Goal: Task Accomplishment & Management: Use online tool/utility

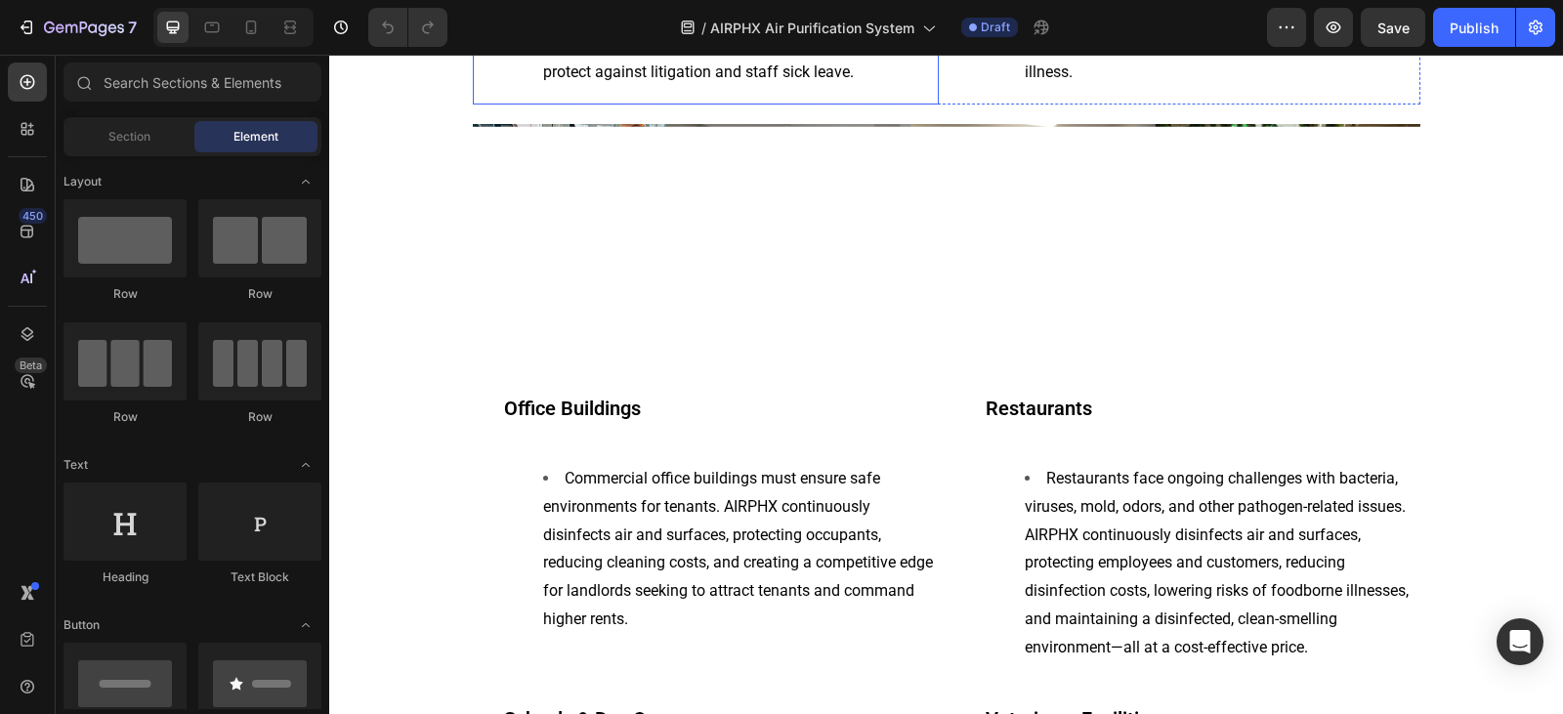
scroll to position [1856, 0]
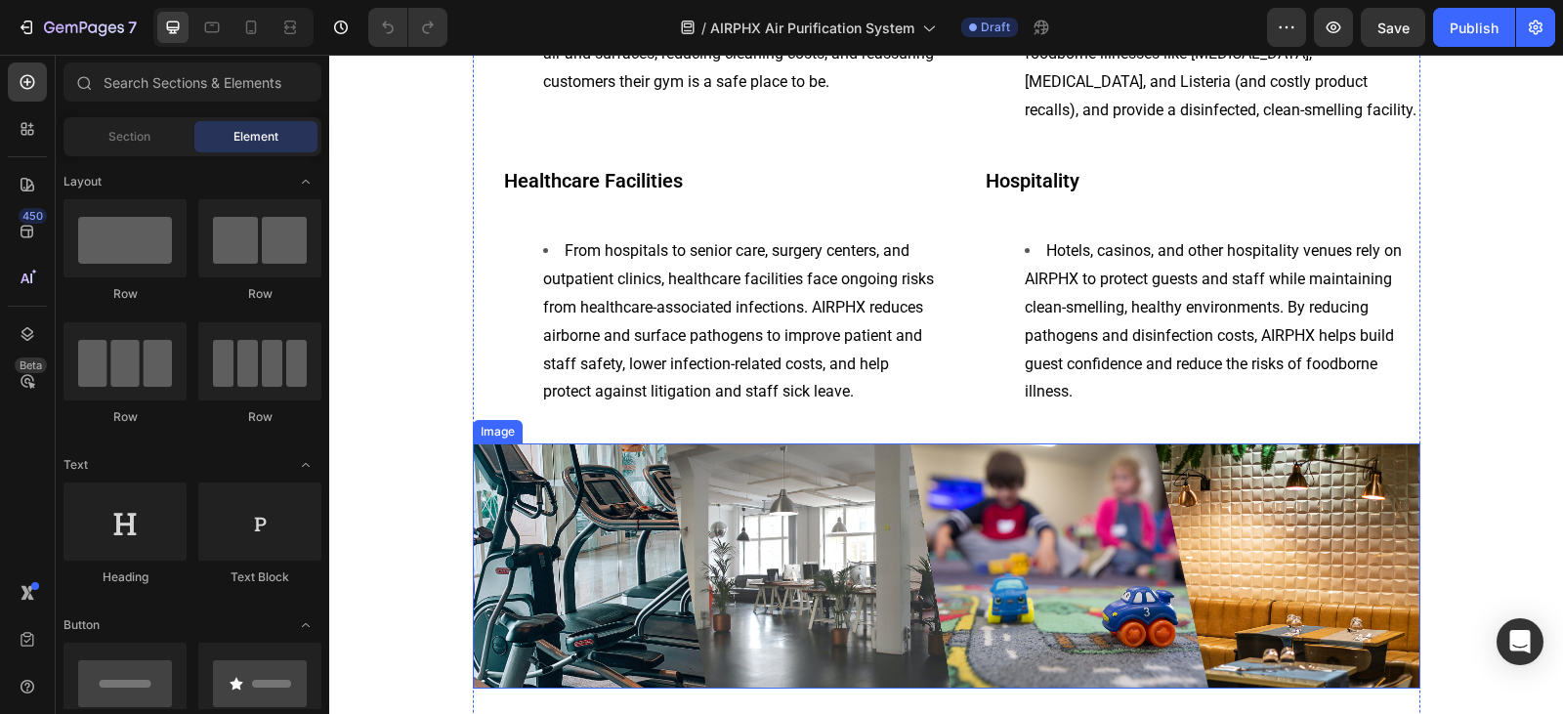
click at [792, 569] on img at bounding box center [946, 565] width 947 height 245
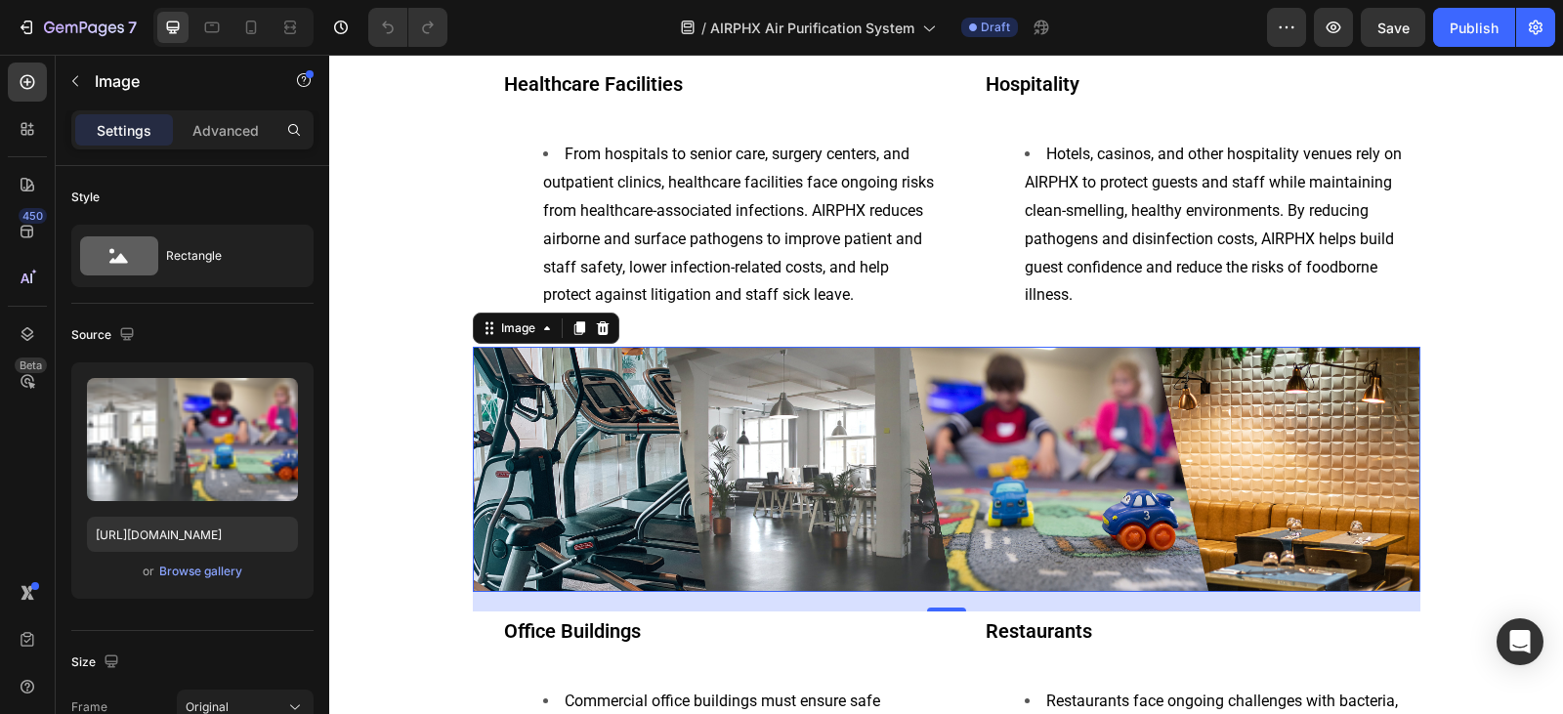
scroll to position [1953, 0]
click at [774, 397] on img at bounding box center [946, 468] width 947 height 245
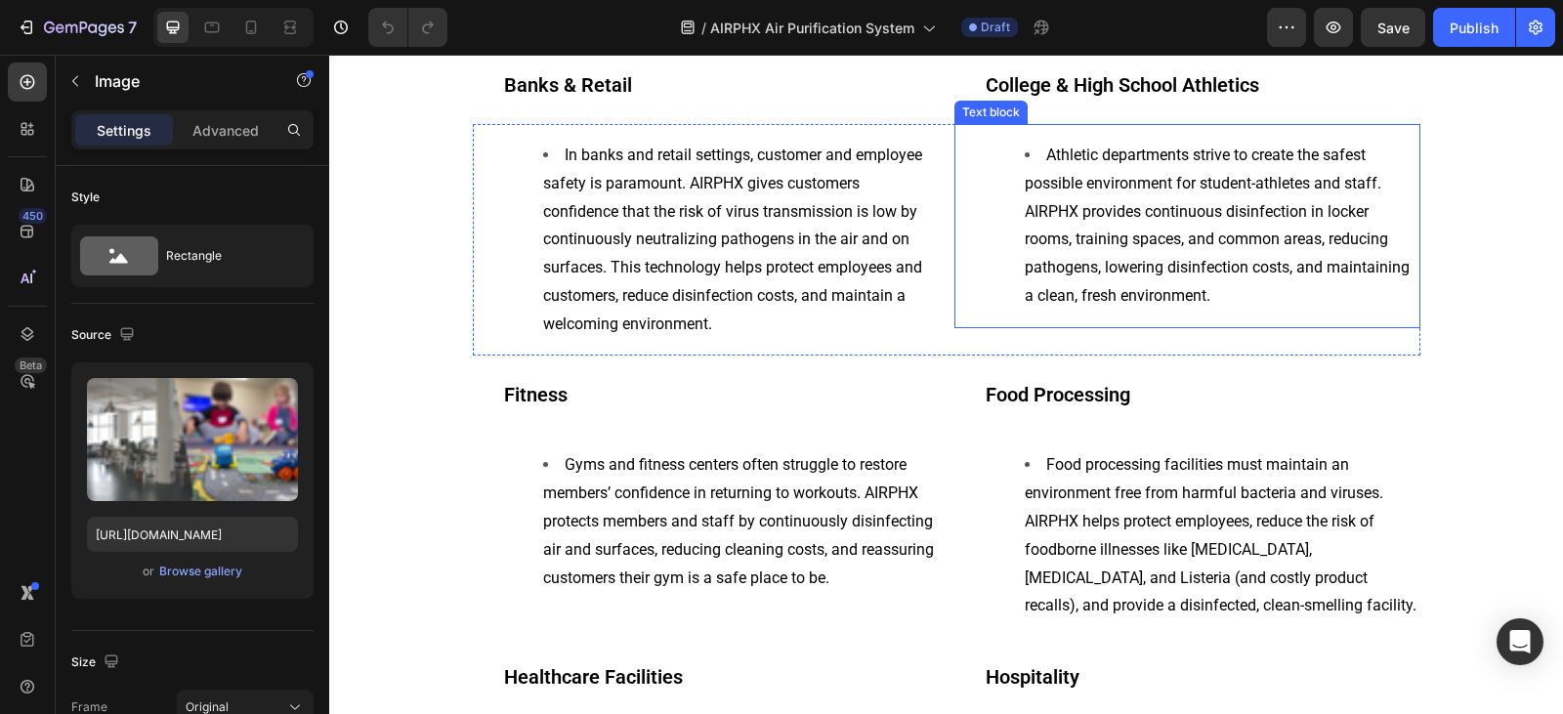
scroll to position [1465, 0]
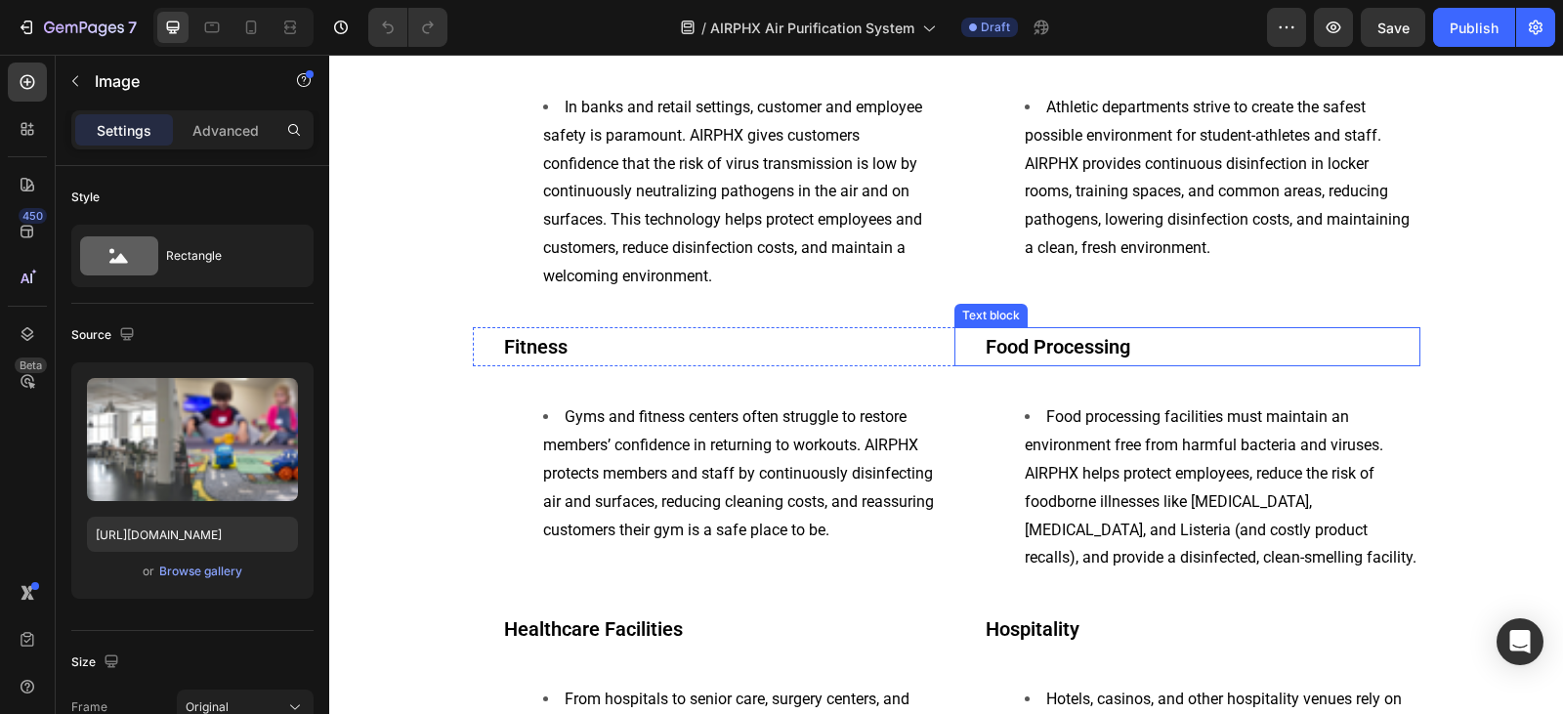
click at [1007, 360] on p "Food Processing" at bounding box center [1201, 346] width 433 height 35
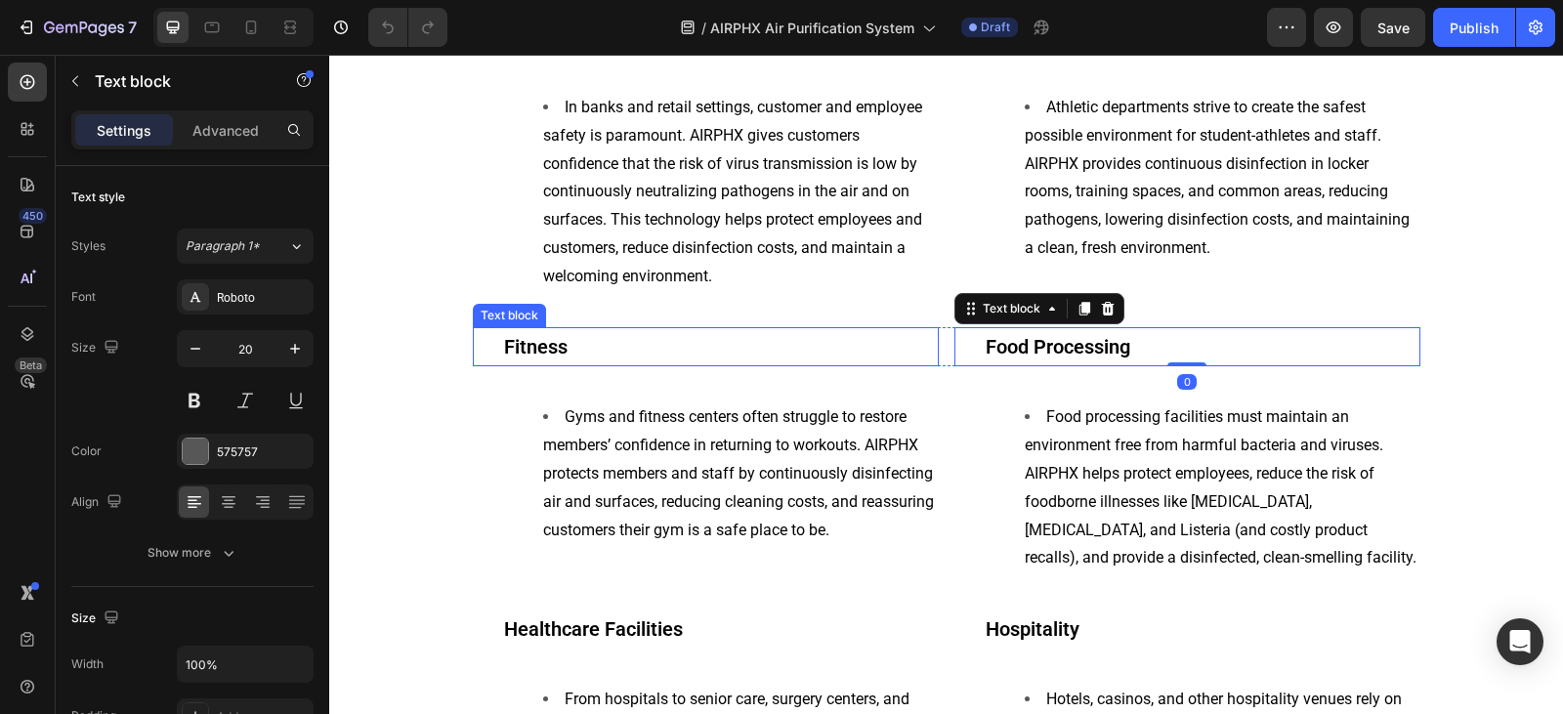
click at [901, 357] on p "Fitness" at bounding box center [720, 346] width 433 height 35
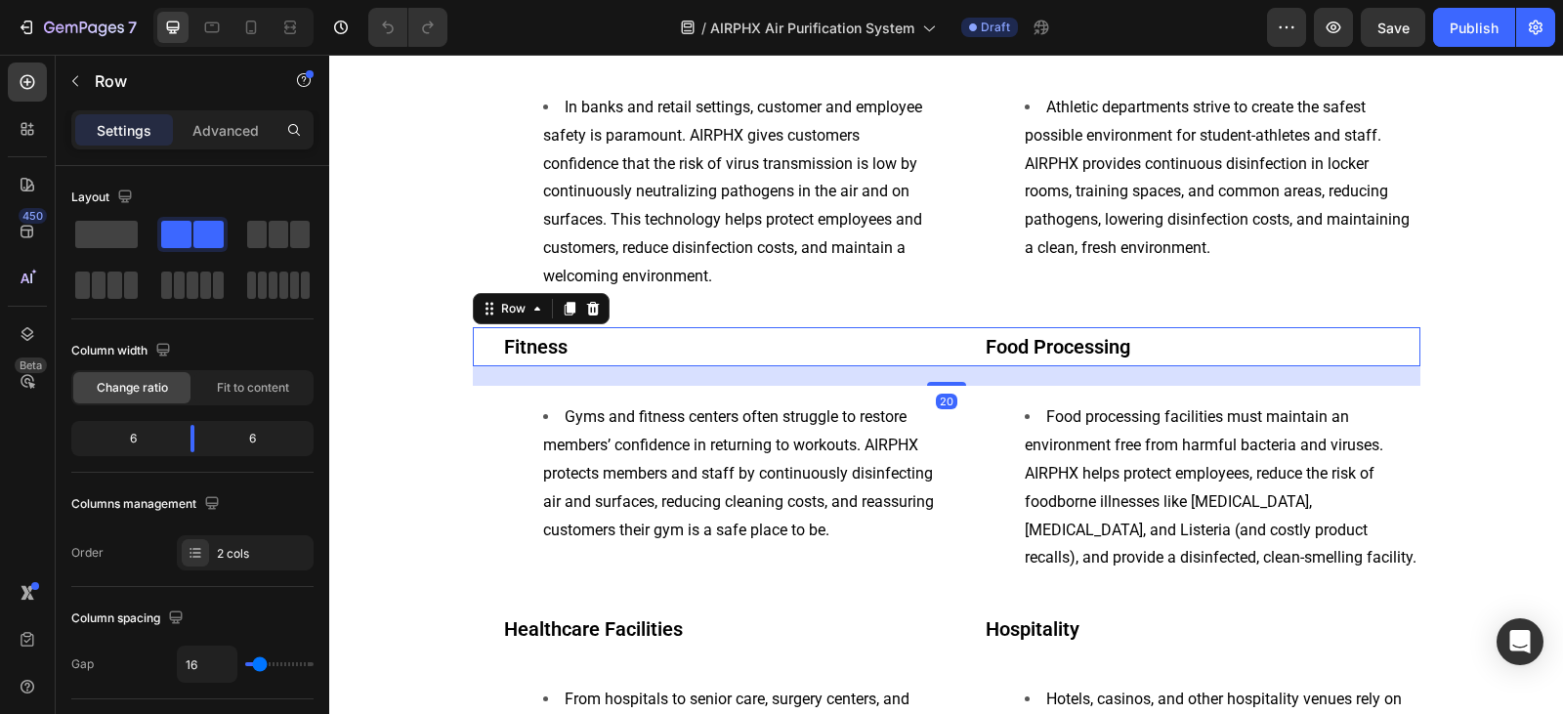
click at [938, 354] on div "Fitness Text block Food Processing Text block Row 20" at bounding box center [946, 346] width 947 height 39
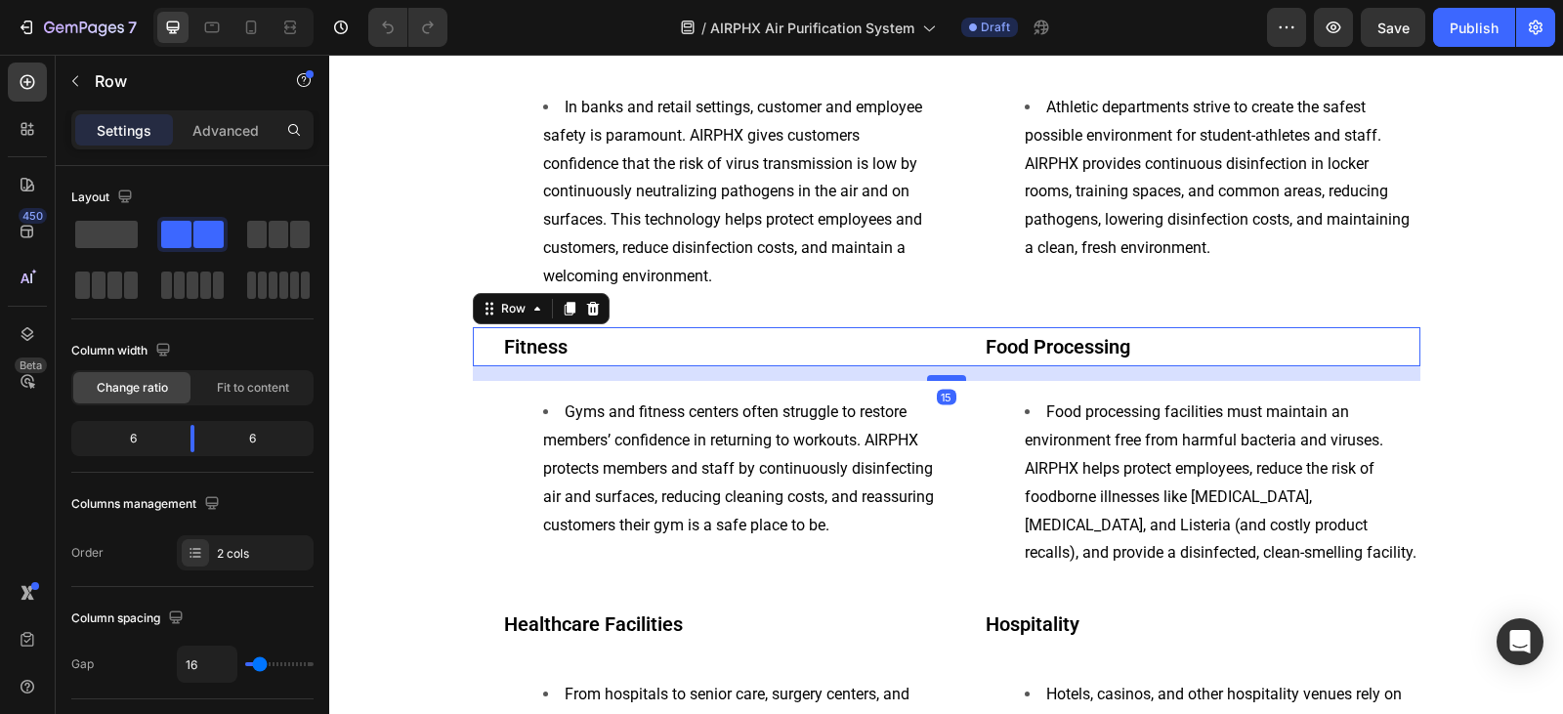
click at [944, 377] on div at bounding box center [946, 378] width 39 height 6
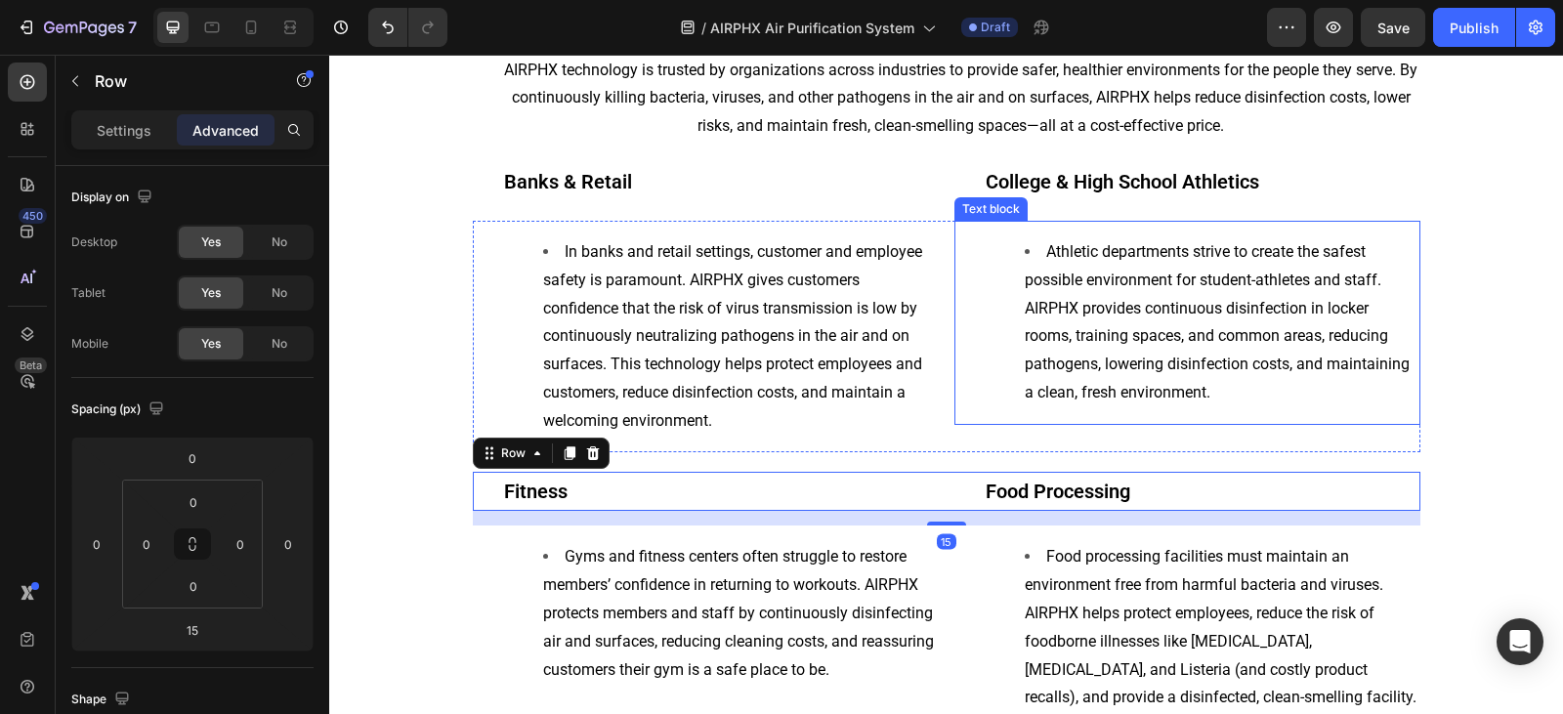
scroll to position [1172, 0]
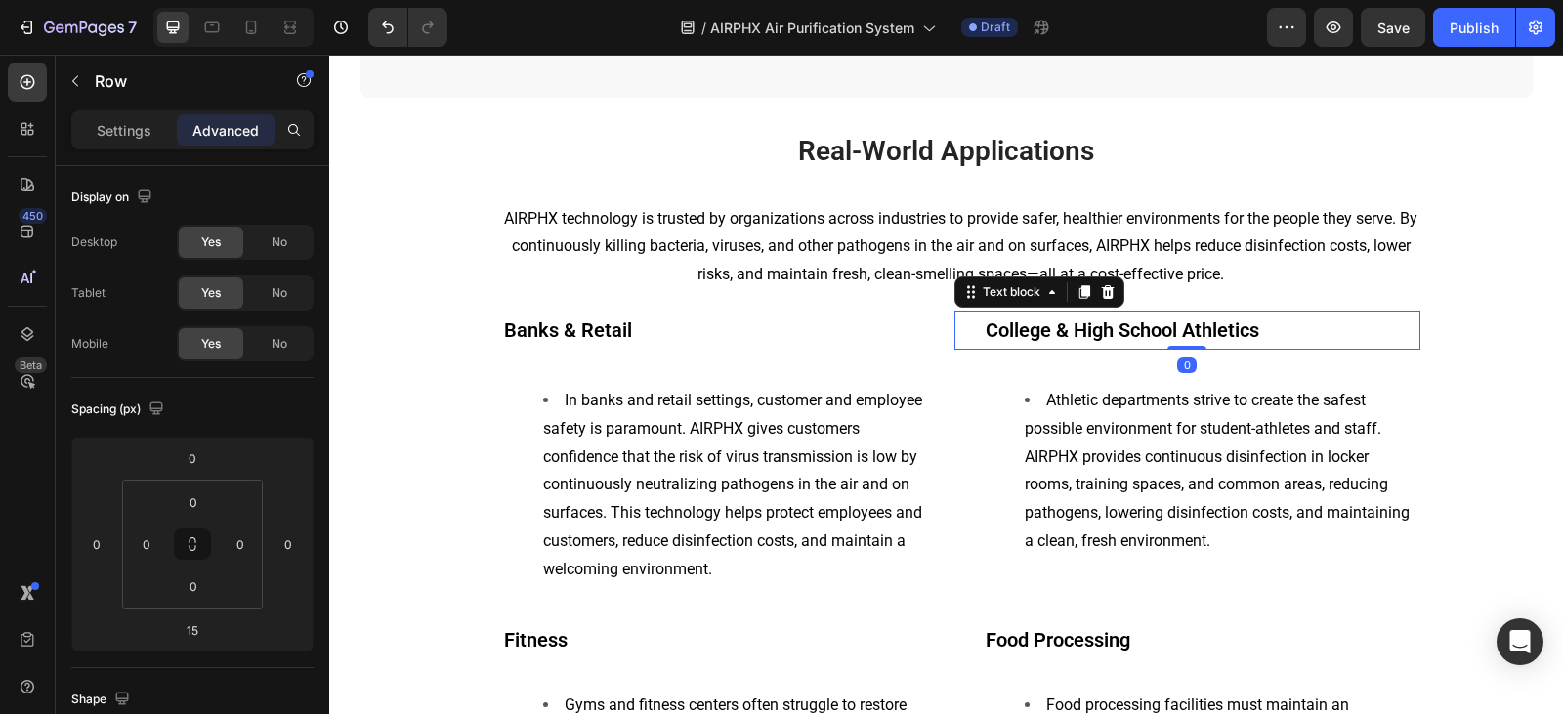
click at [954, 334] on div "College & High School Athletics Text block 0" at bounding box center [1187, 330] width 466 height 39
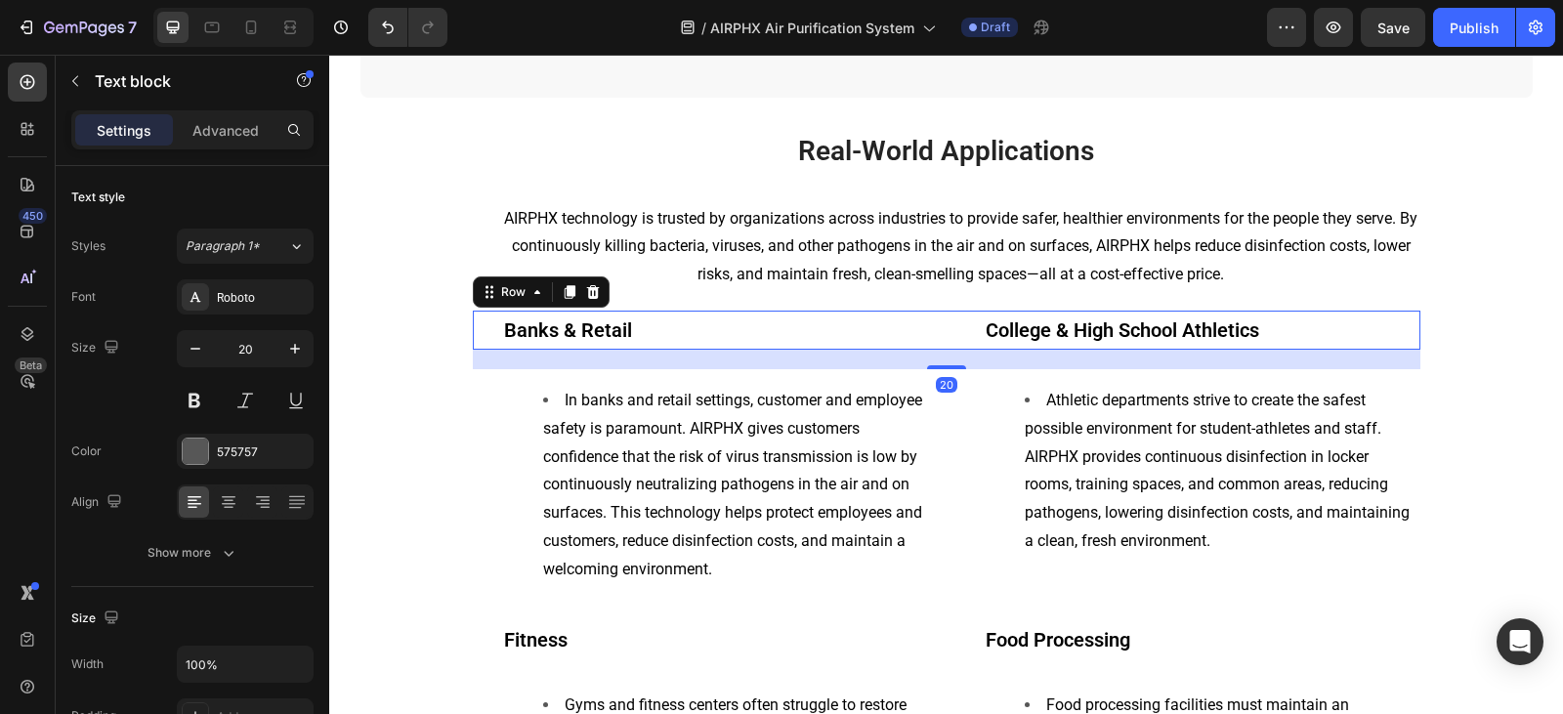
click at [945, 334] on div "Banks & Retail Text block College & High School Athletics Text block Row 20" at bounding box center [946, 330] width 947 height 39
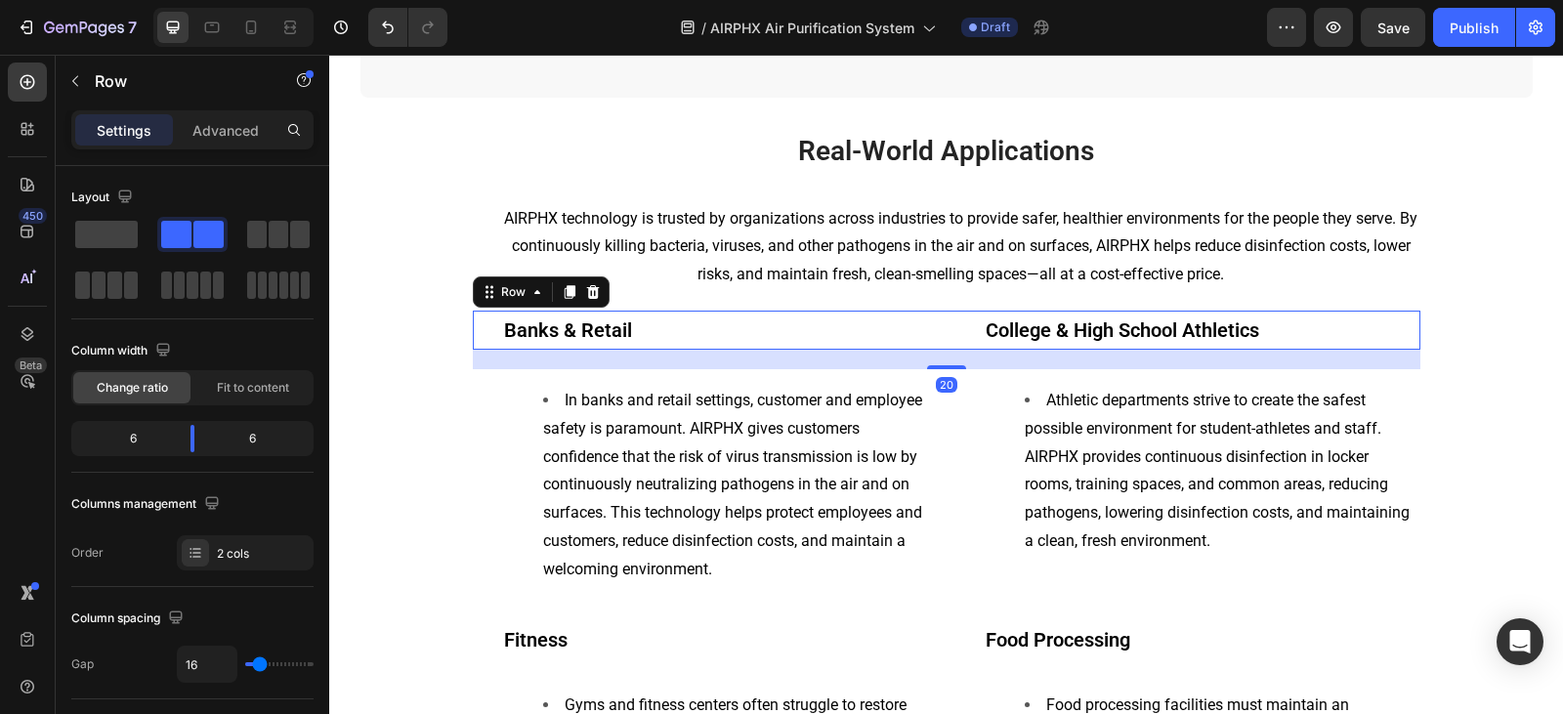
click at [939, 363] on div "20" at bounding box center [946, 360] width 947 height 20
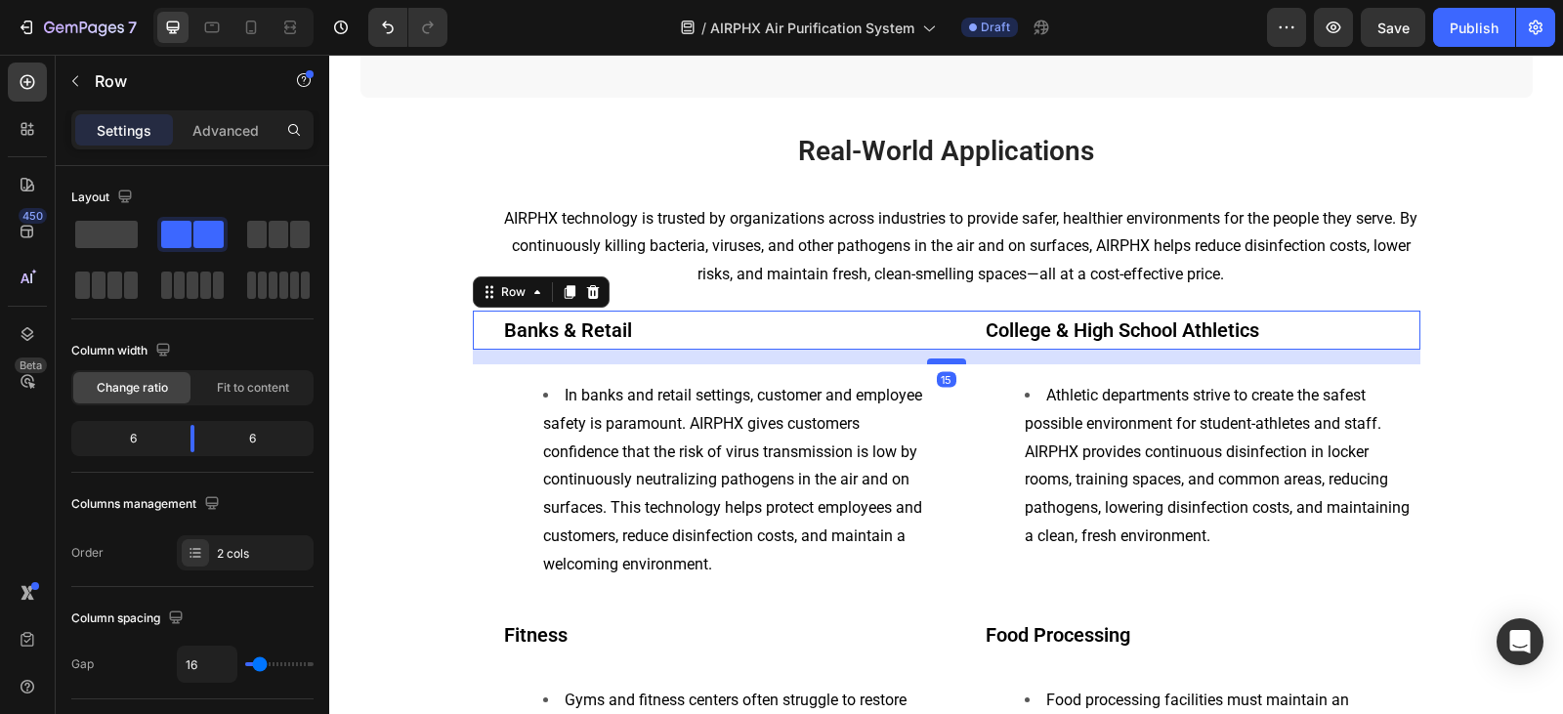
click at [939, 362] on div at bounding box center [946, 361] width 39 height 6
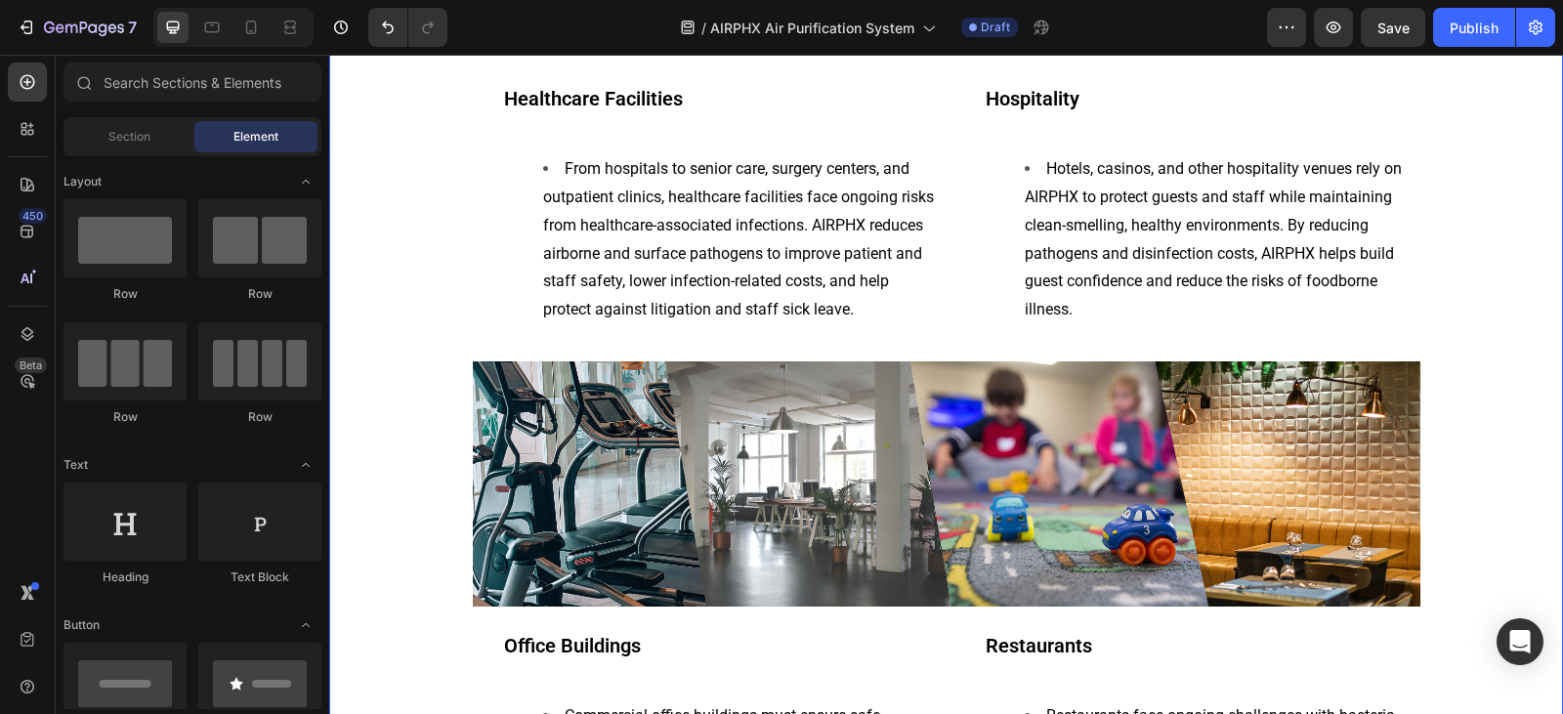
scroll to position [2041, 0]
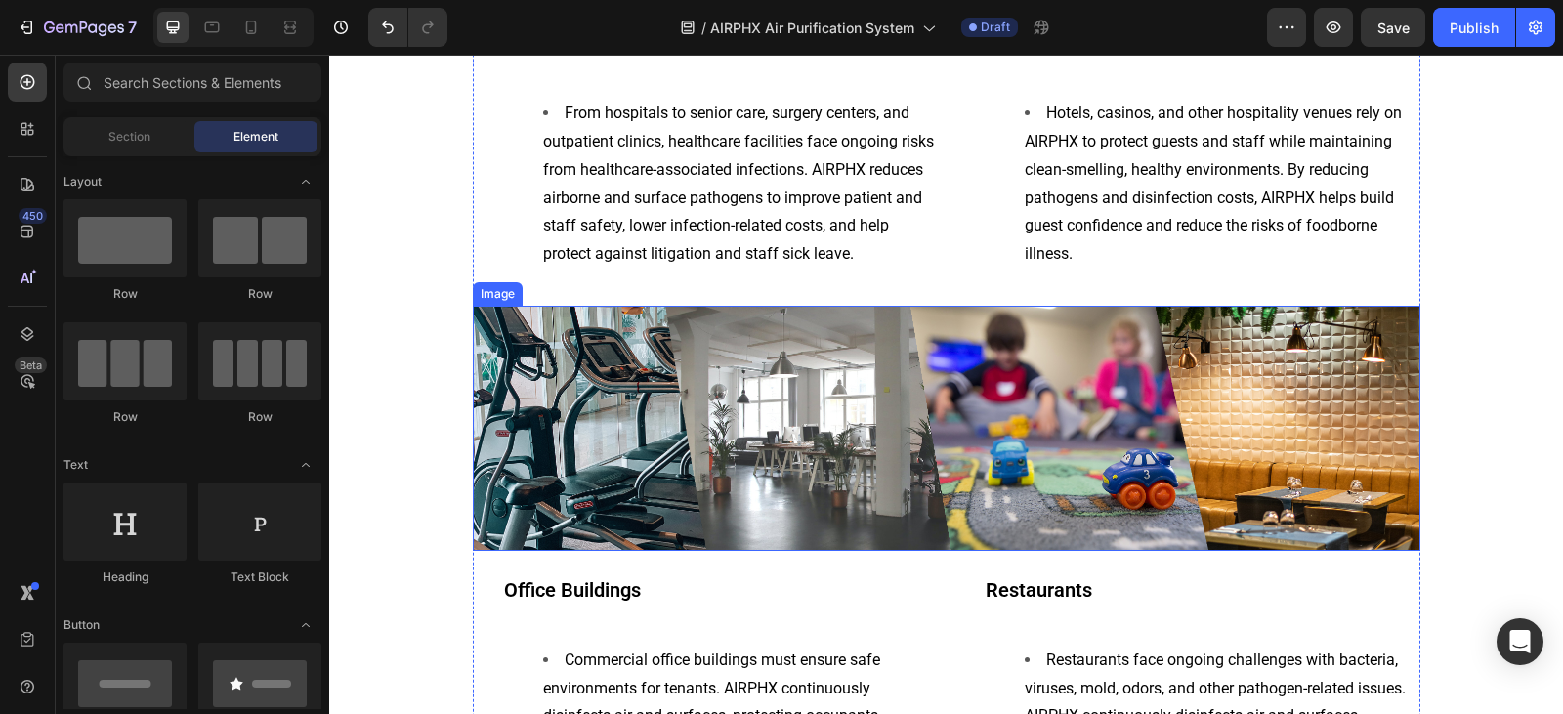
click at [1102, 400] on img at bounding box center [946, 428] width 947 height 245
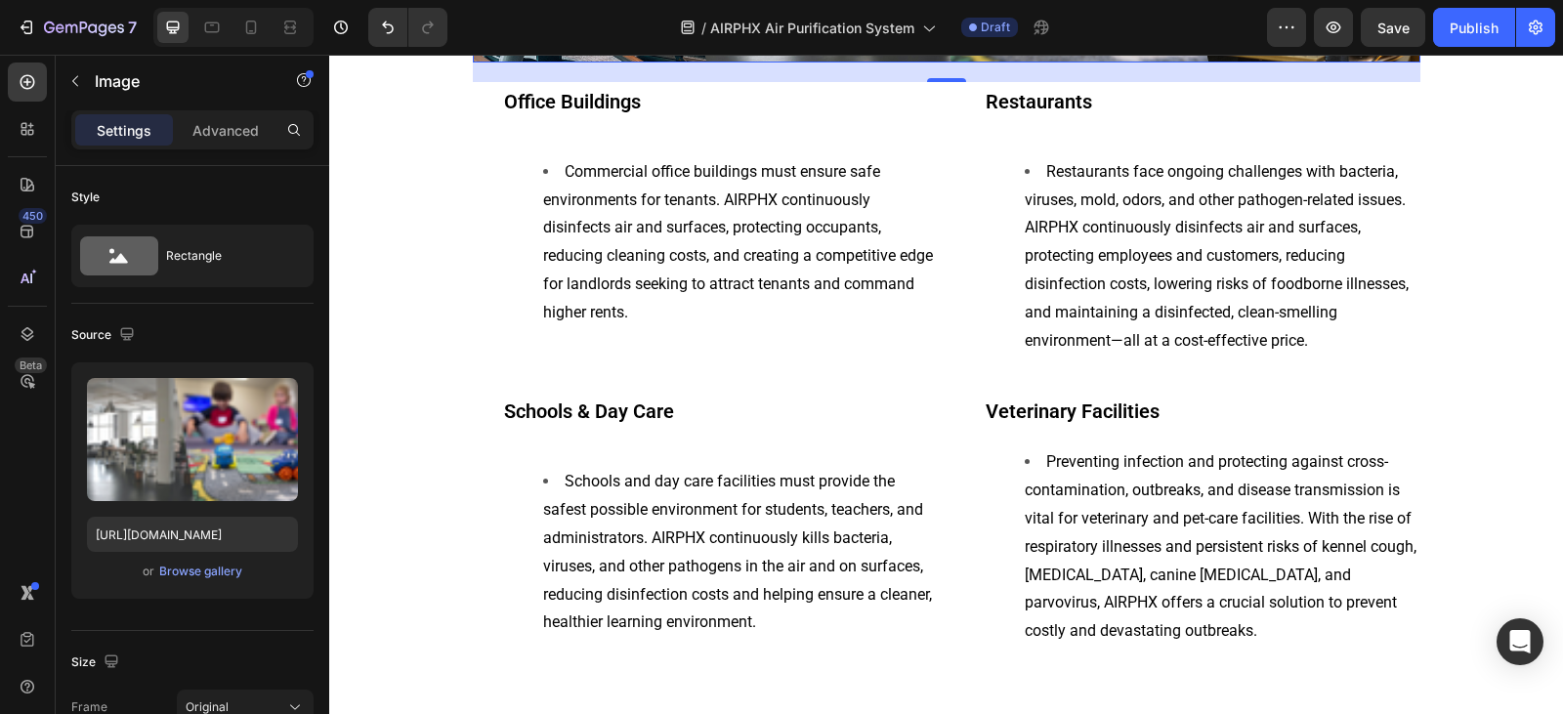
scroll to position [3018, 0]
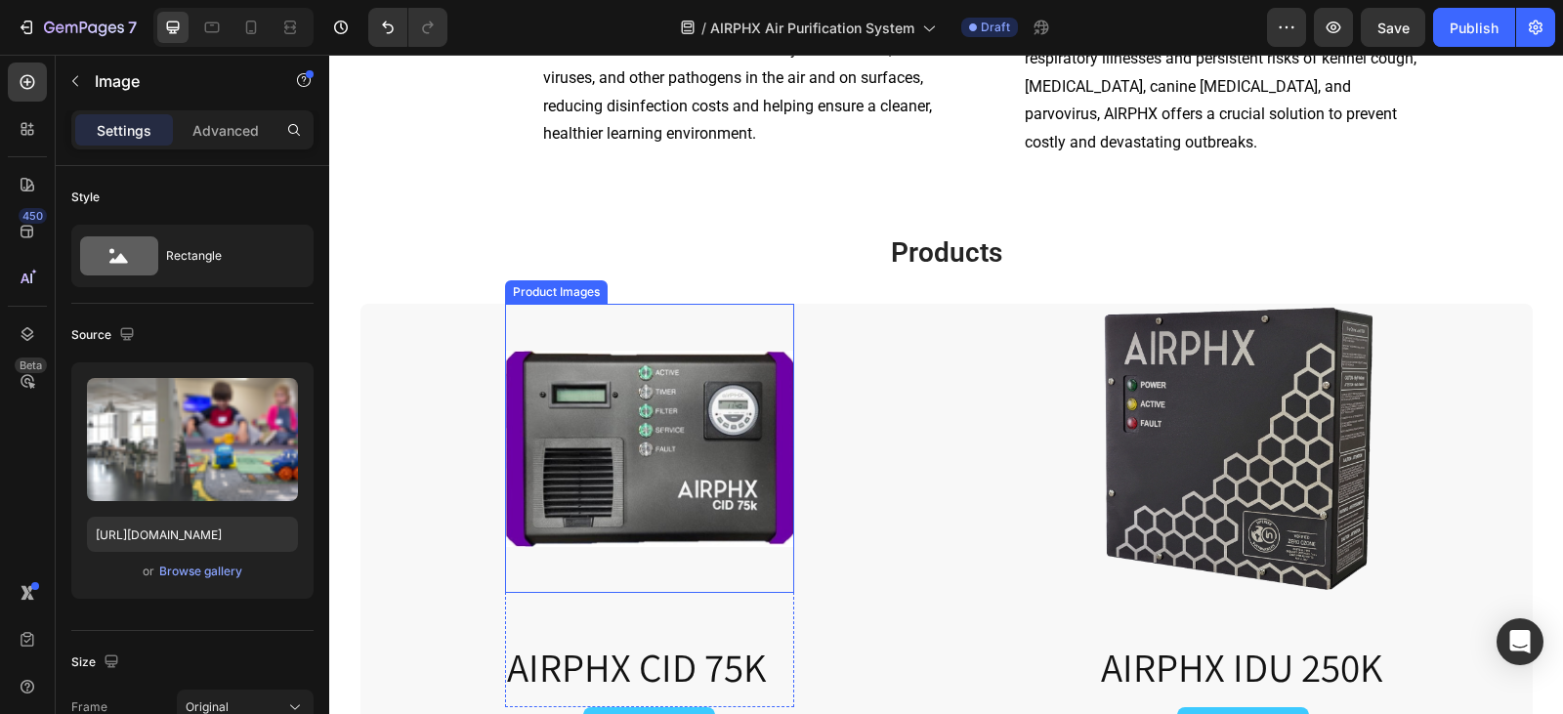
click at [714, 371] on img at bounding box center [649, 448] width 289 height 289
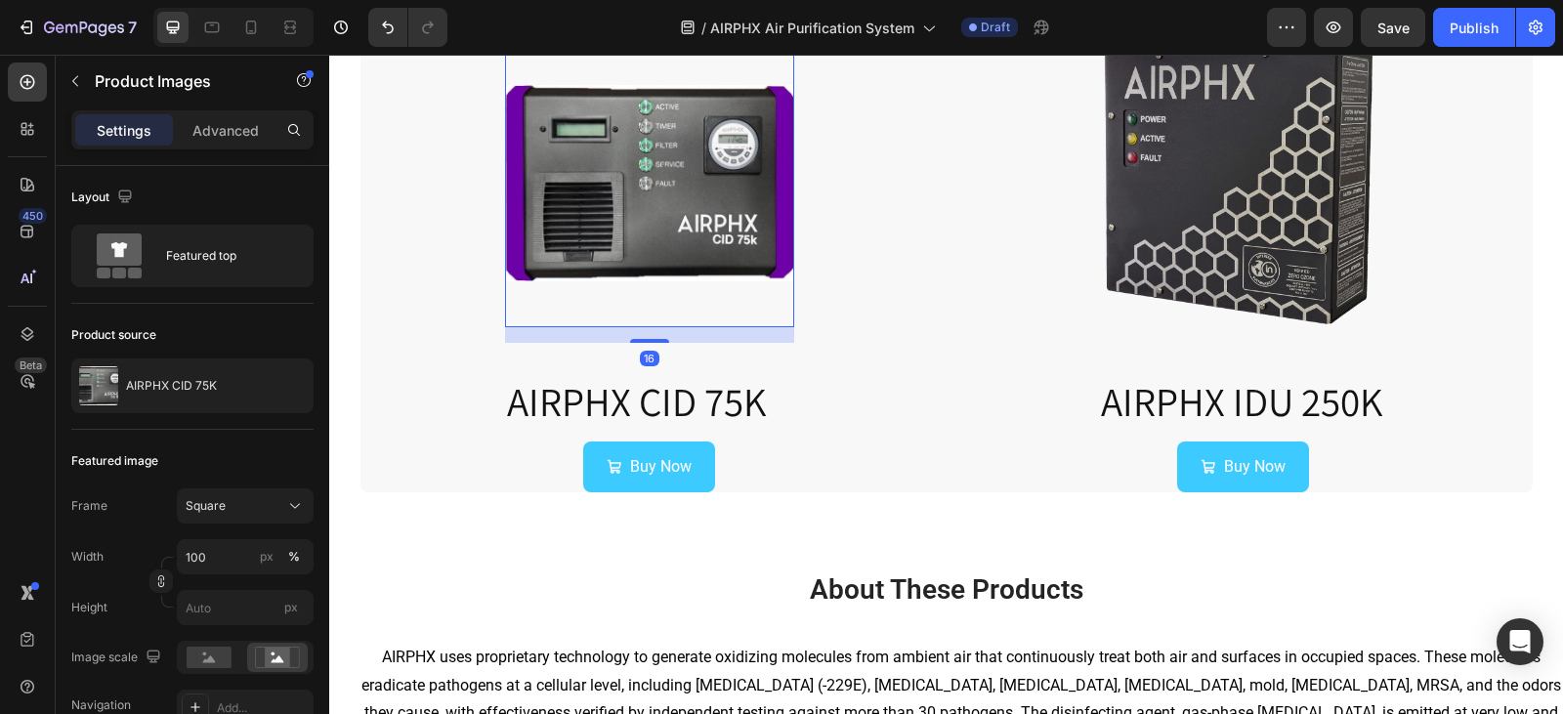
scroll to position [3213, 0]
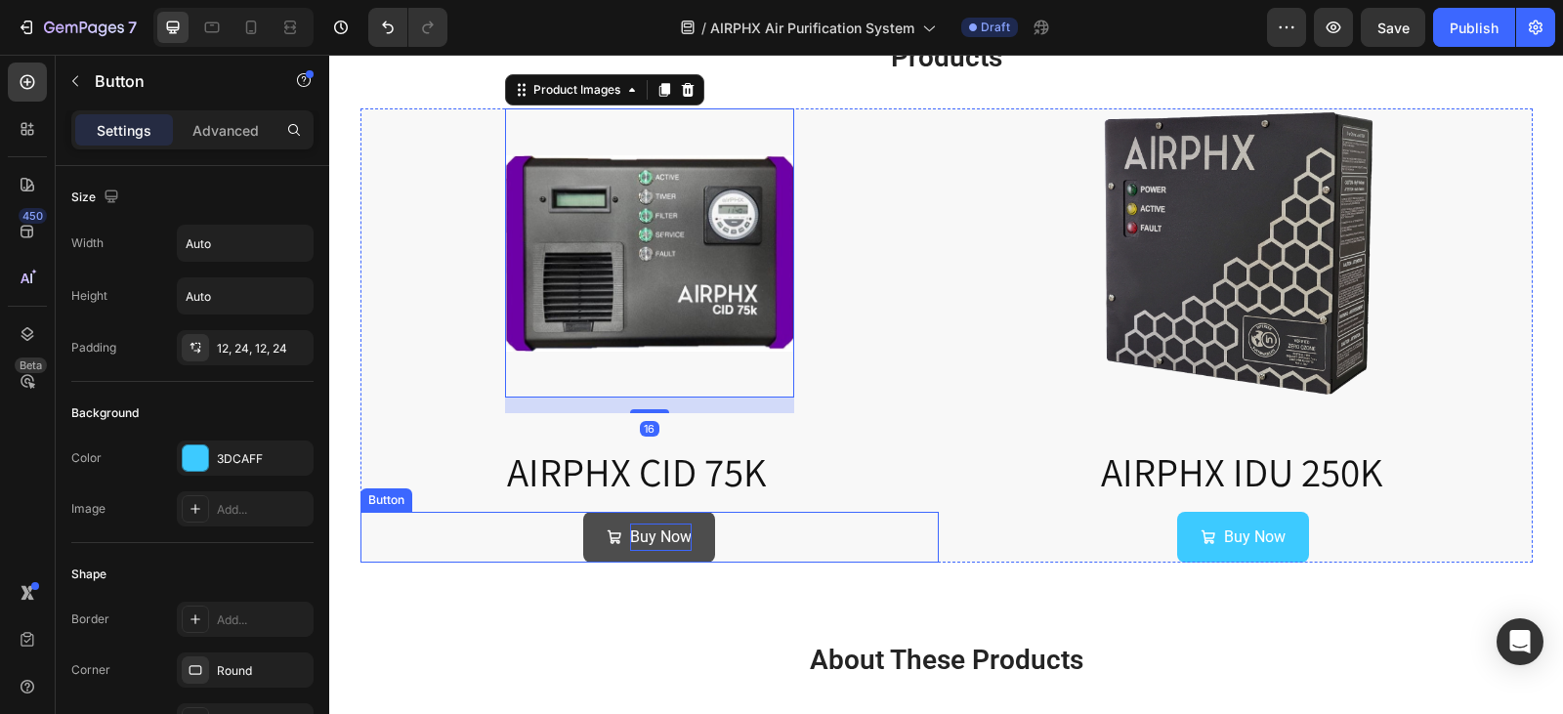
click at [639, 541] on p "Buy Now" at bounding box center [661, 537] width 62 height 28
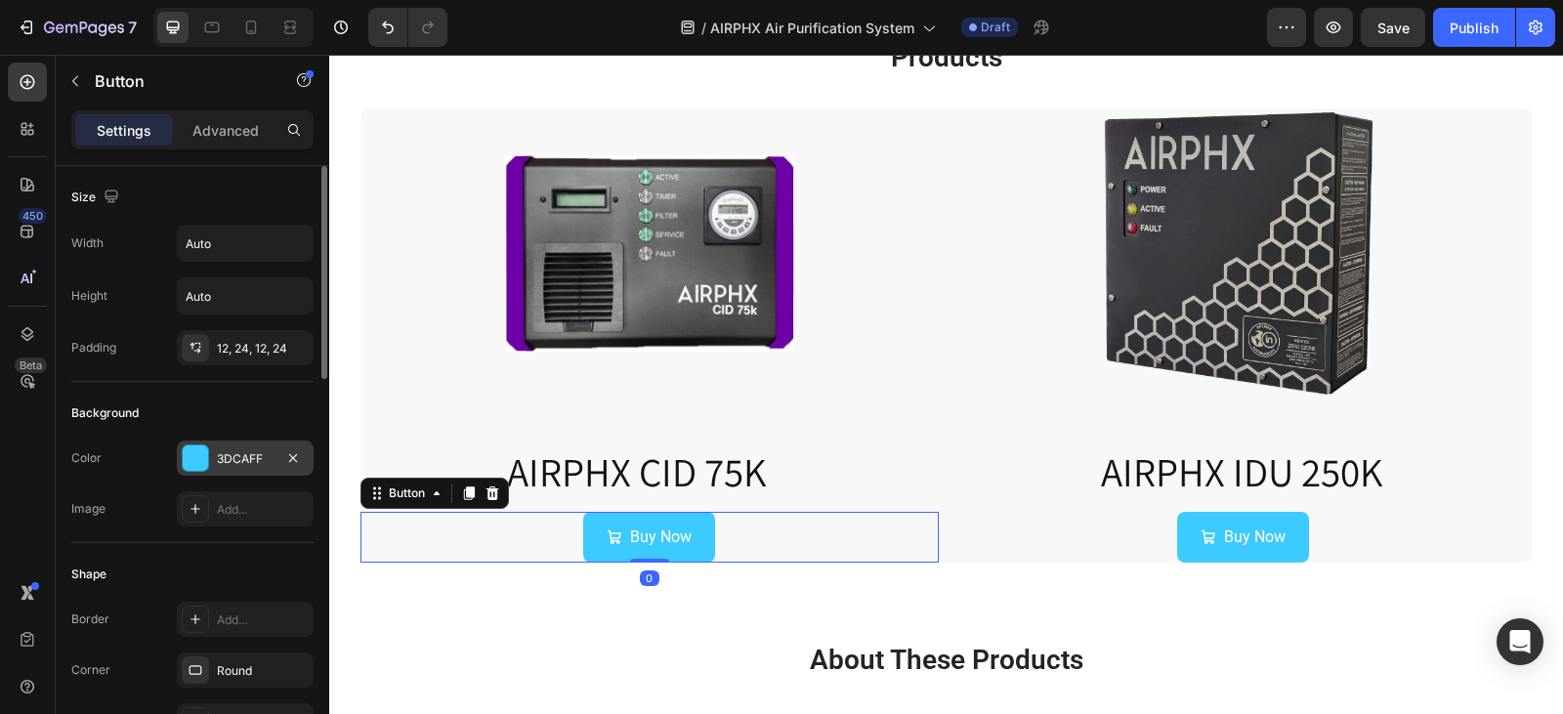
click at [219, 455] on div "3DCAFF" at bounding box center [245, 459] width 57 height 18
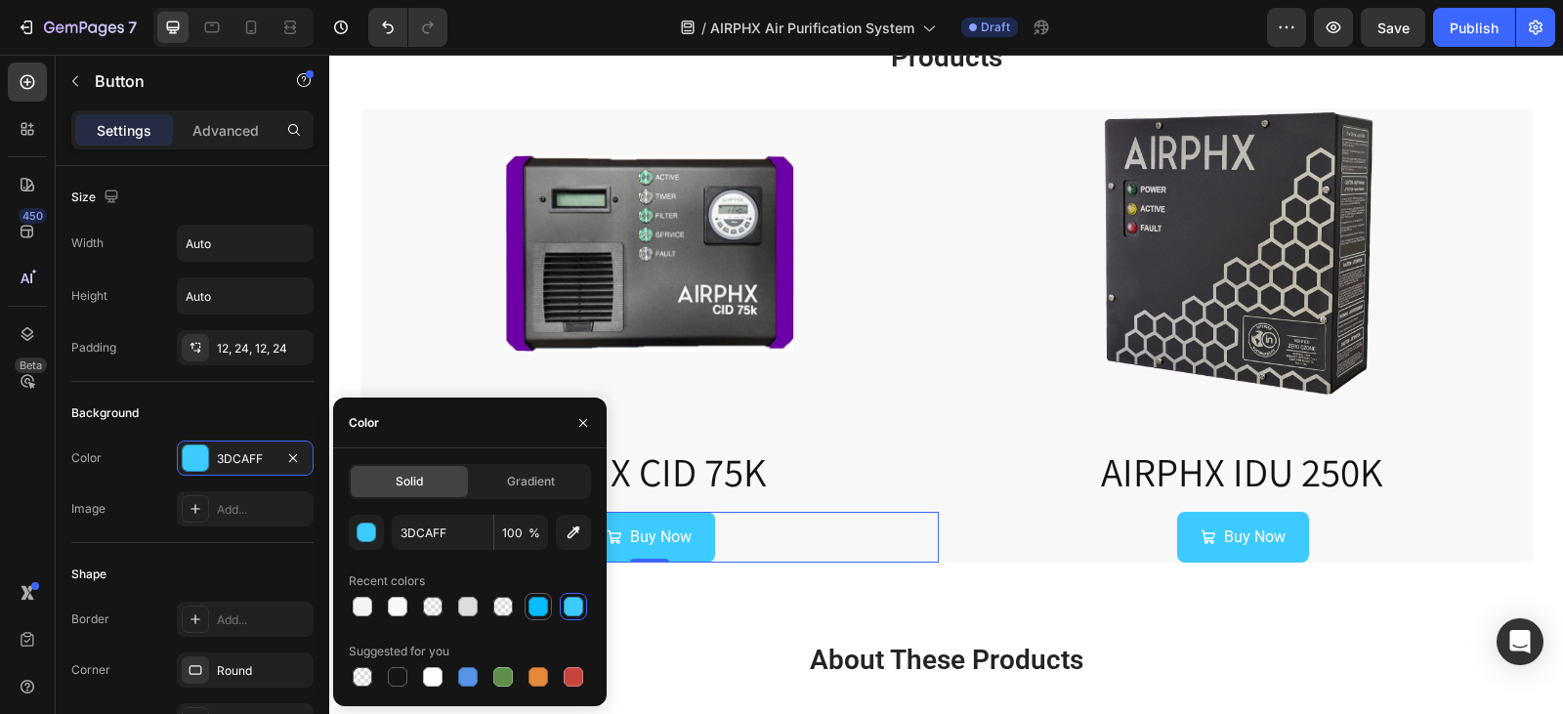
click at [545, 611] on div at bounding box center [538, 607] width 20 height 20
click at [392, 523] on input "09BCFF" at bounding box center [443, 532] width 102 height 35
type input "00AEEF"
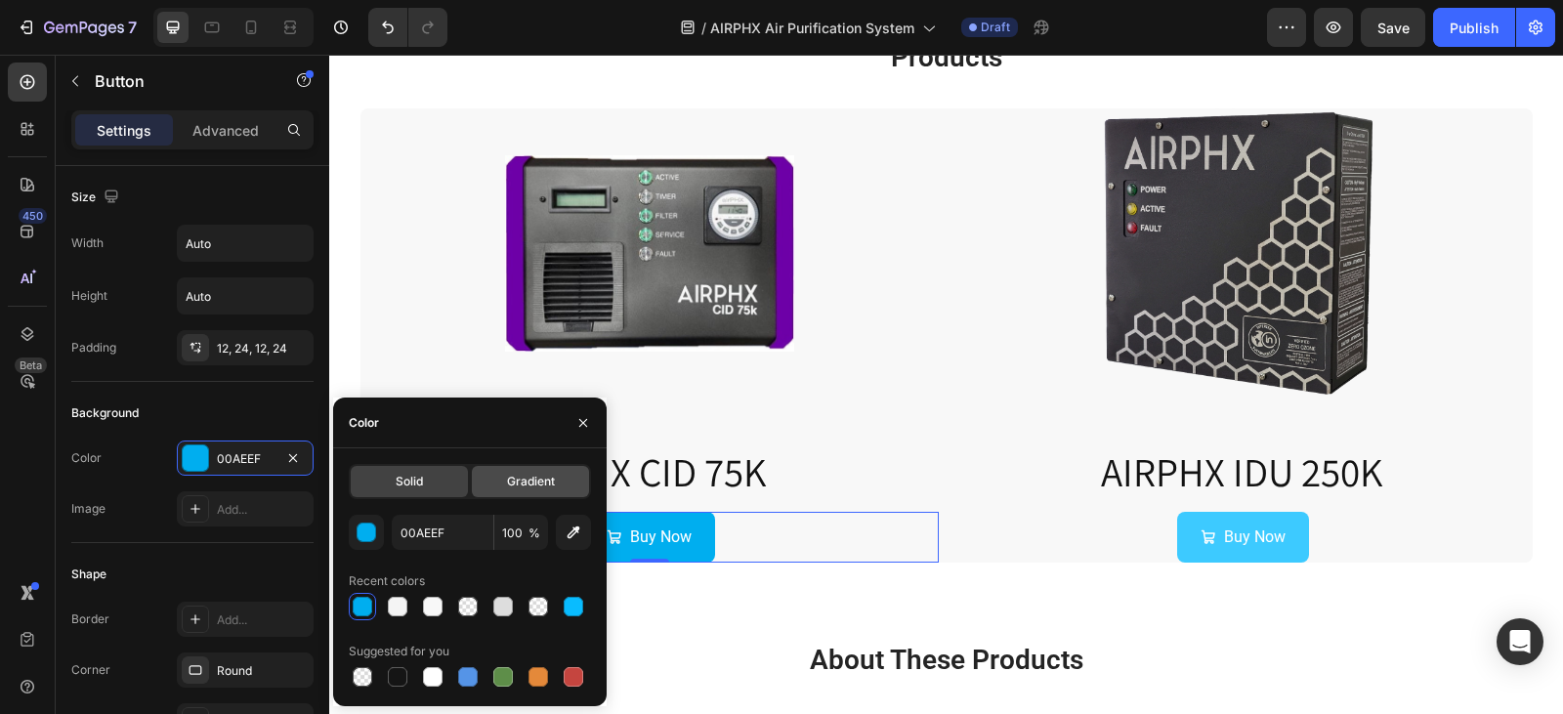
click at [540, 483] on span "Gradient" at bounding box center [531, 482] width 48 height 18
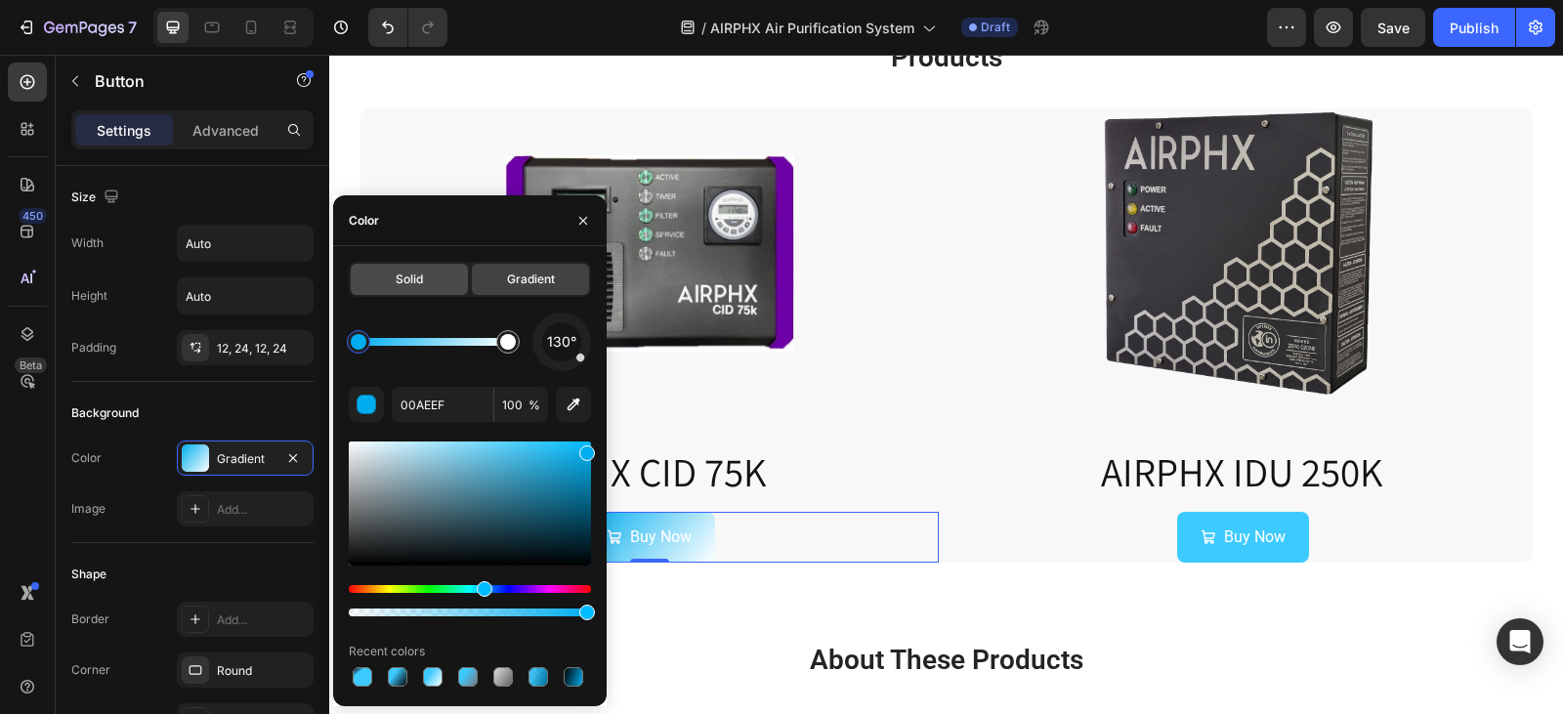
click at [392, 281] on div "Solid" at bounding box center [409, 279] width 117 height 31
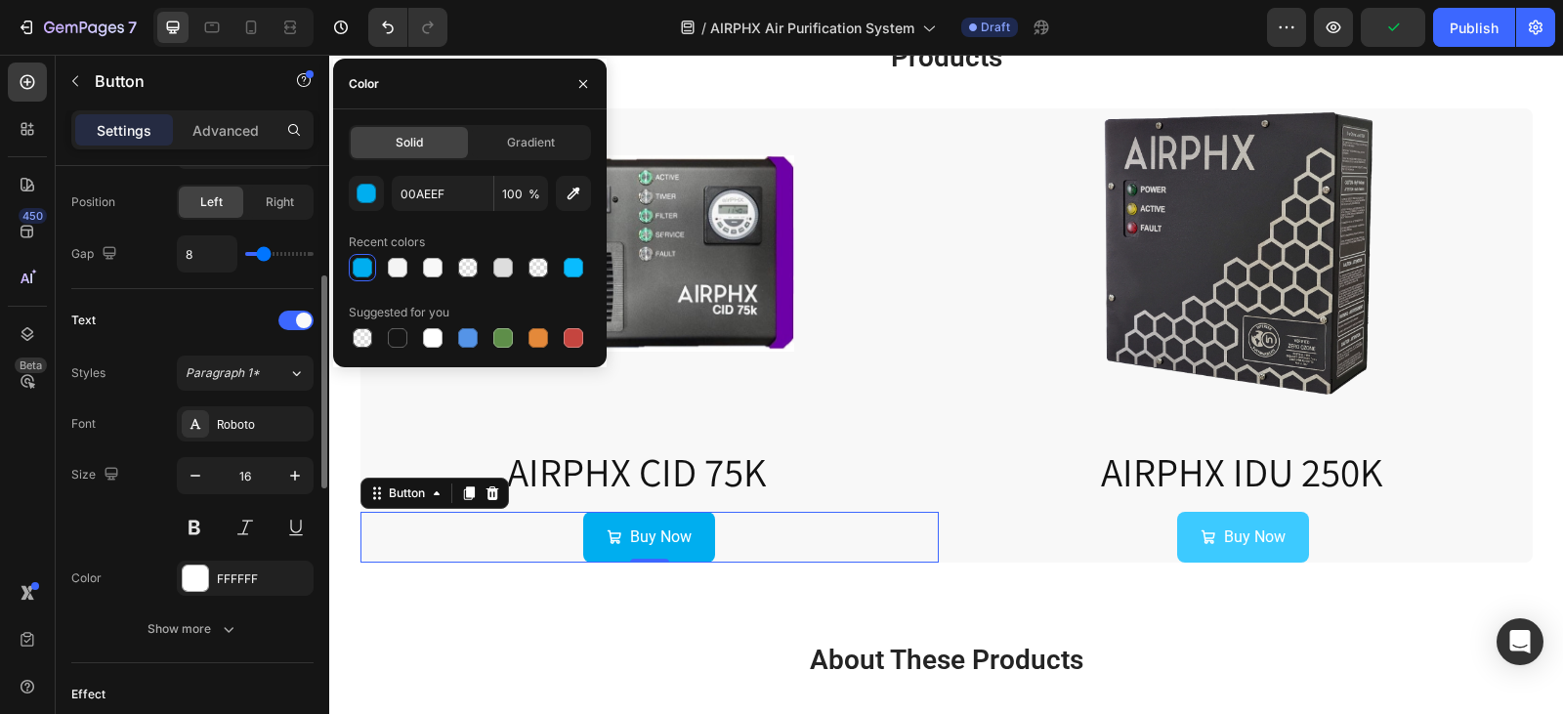
scroll to position [488, 0]
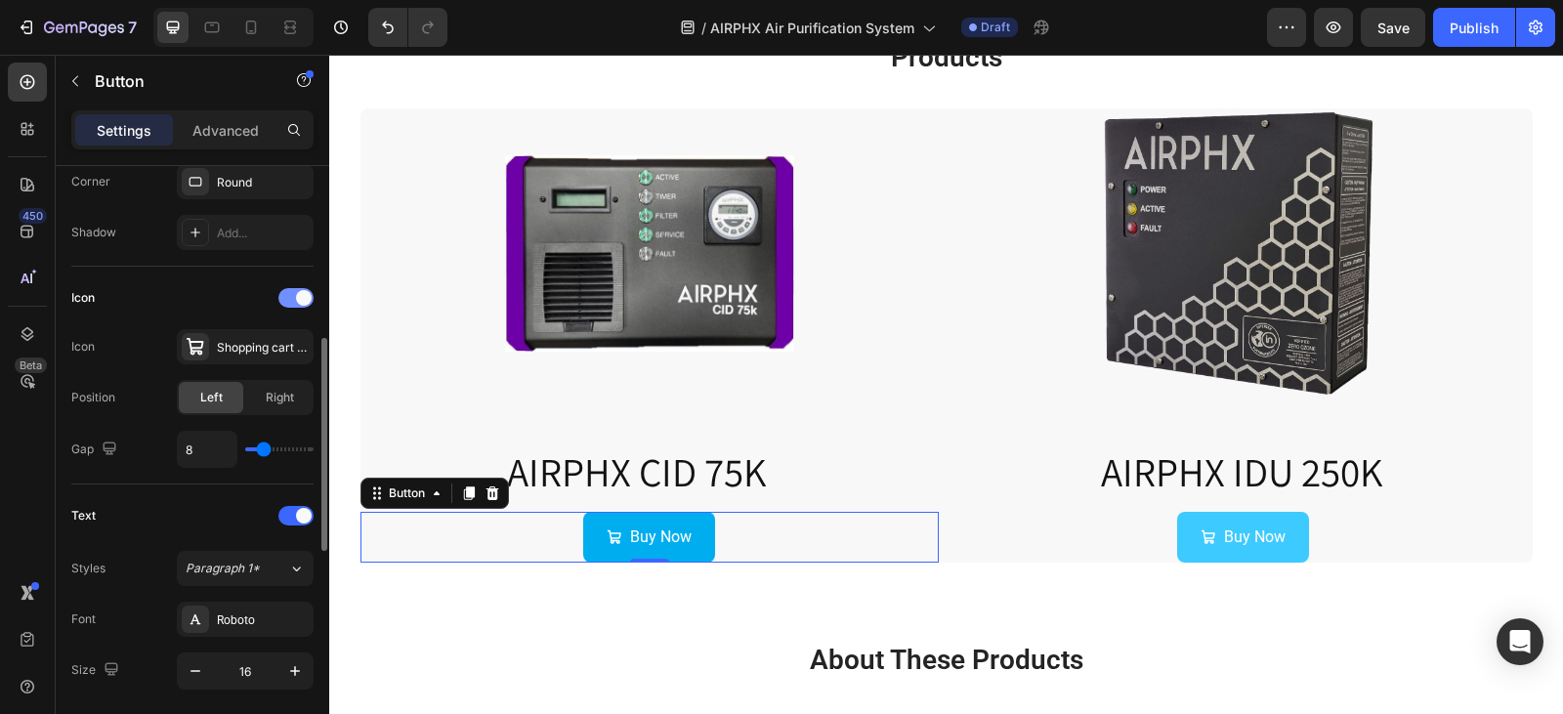
click at [288, 291] on div at bounding box center [295, 298] width 35 height 20
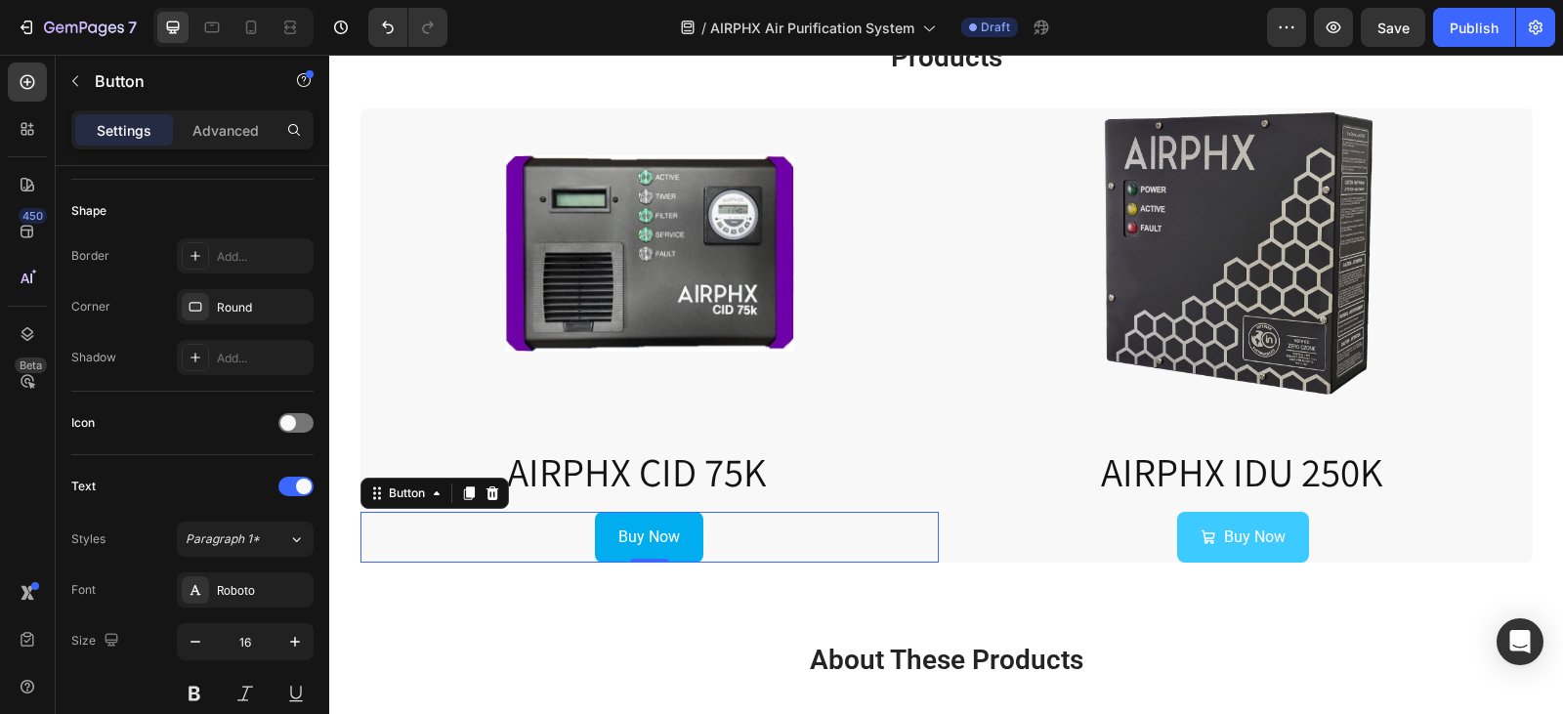
scroll to position [0, 0]
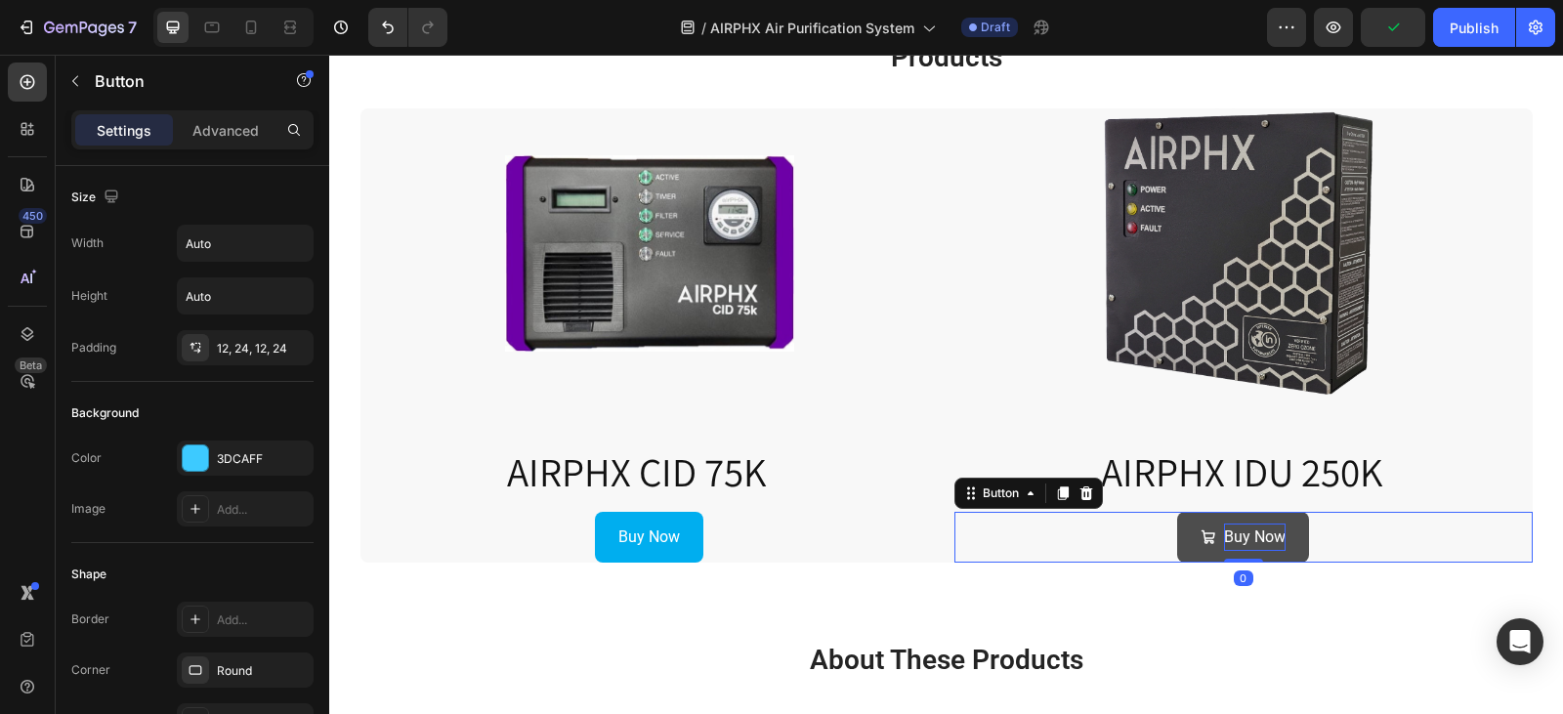
click at [1238, 531] on p "Buy Now" at bounding box center [1255, 537] width 62 height 28
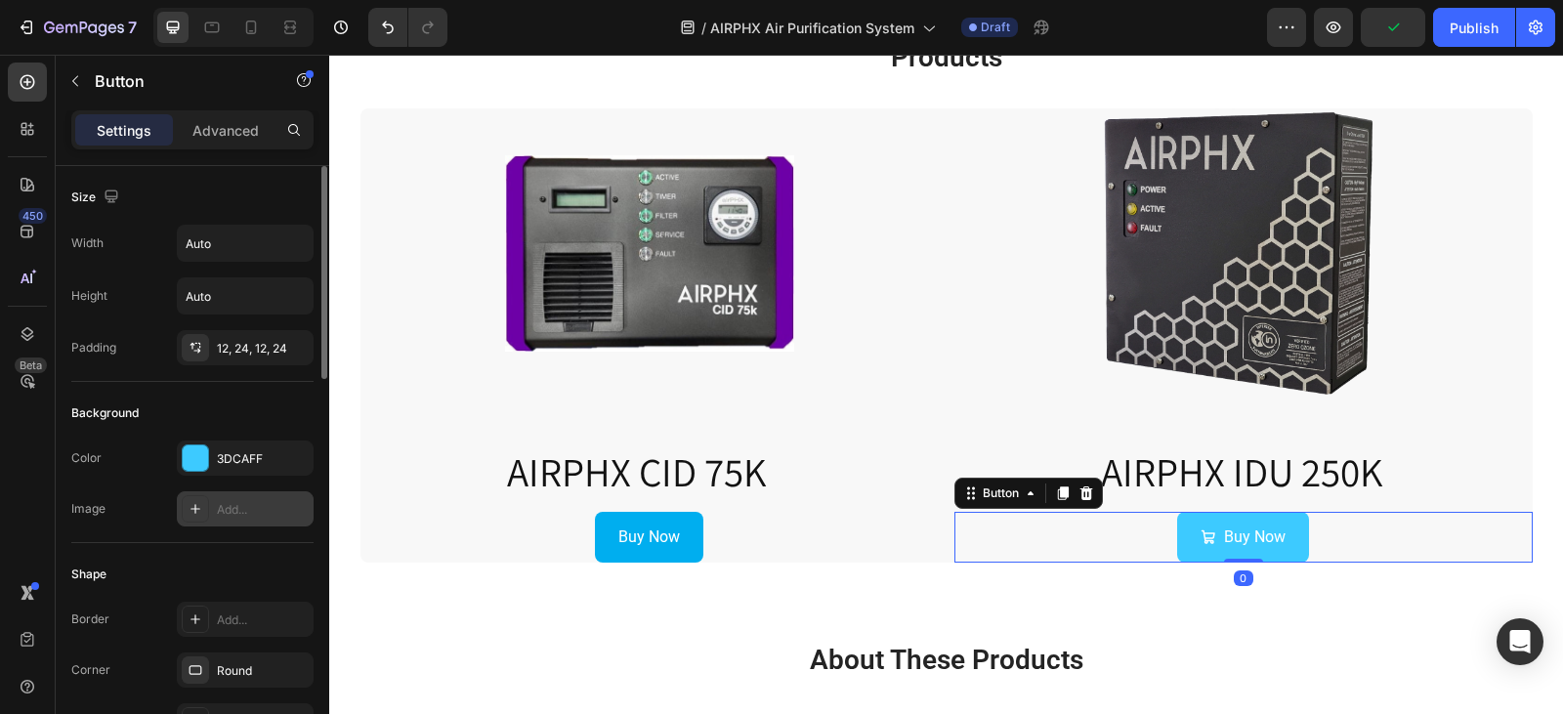
scroll to position [195, 0]
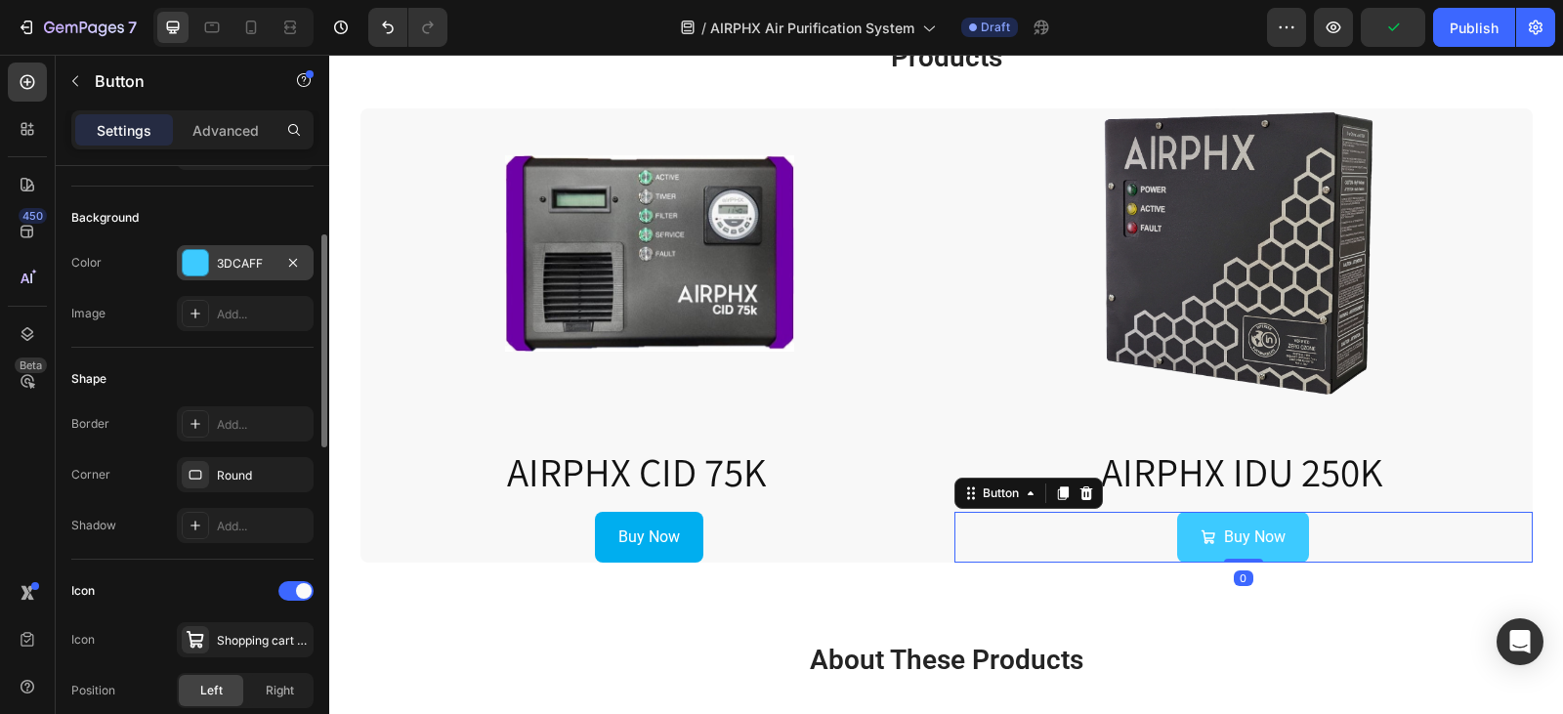
click at [248, 275] on div "3DCAFF" at bounding box center [245, 262] width 137 height 35
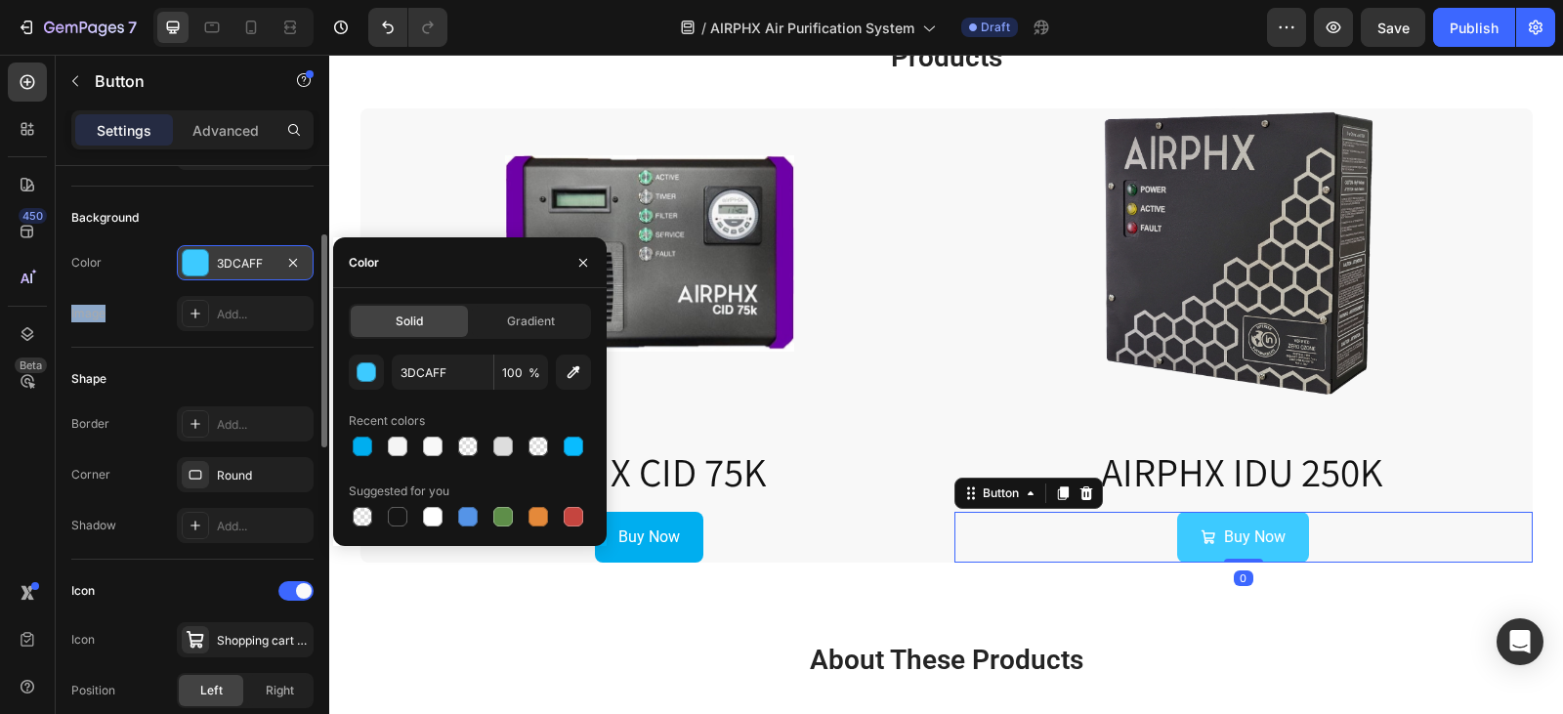
click at [248, 275] on div "3DCAFF" at bounding box center [245, 262] width 137 height 35
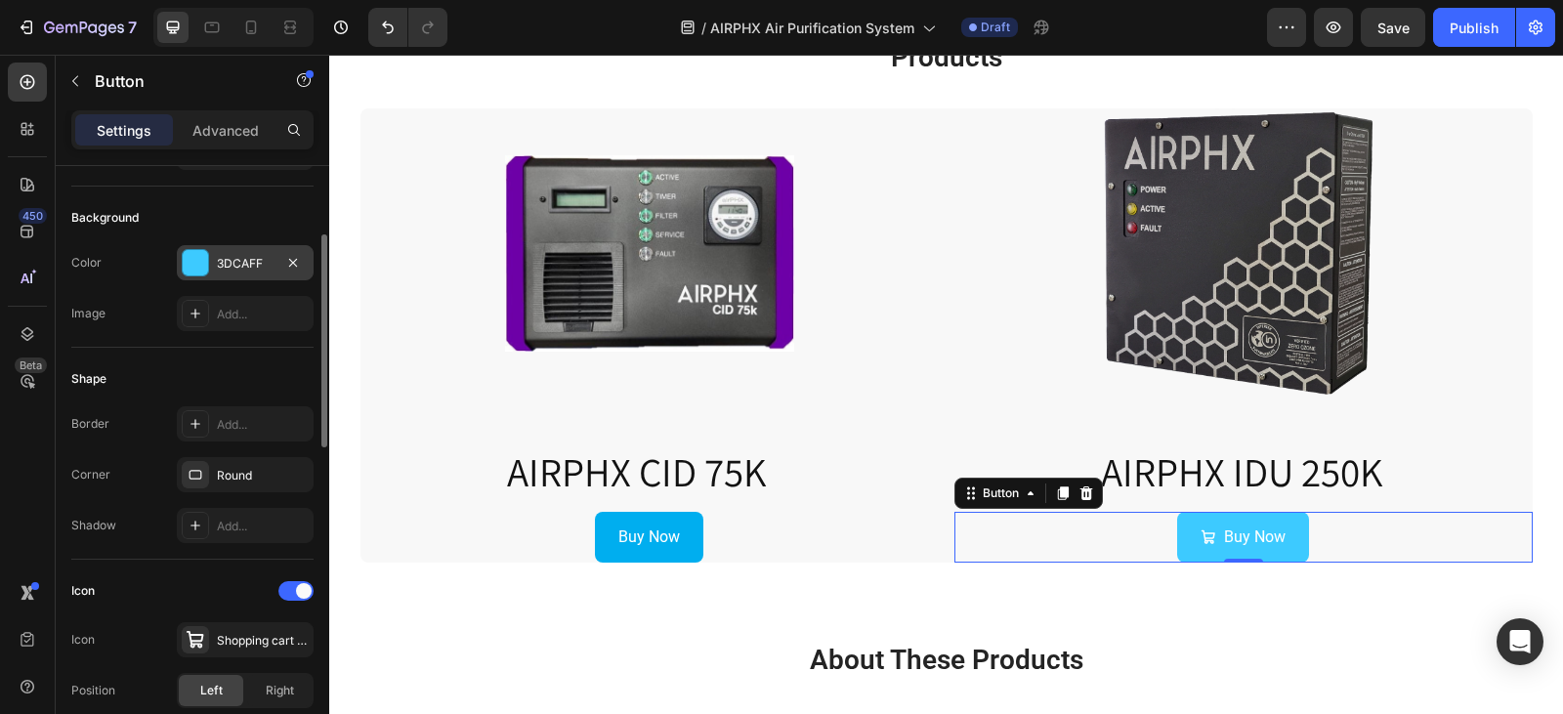
click at [213, 269] on div "3DCAFF" at bounding box center [245, 262] width 137 height 35
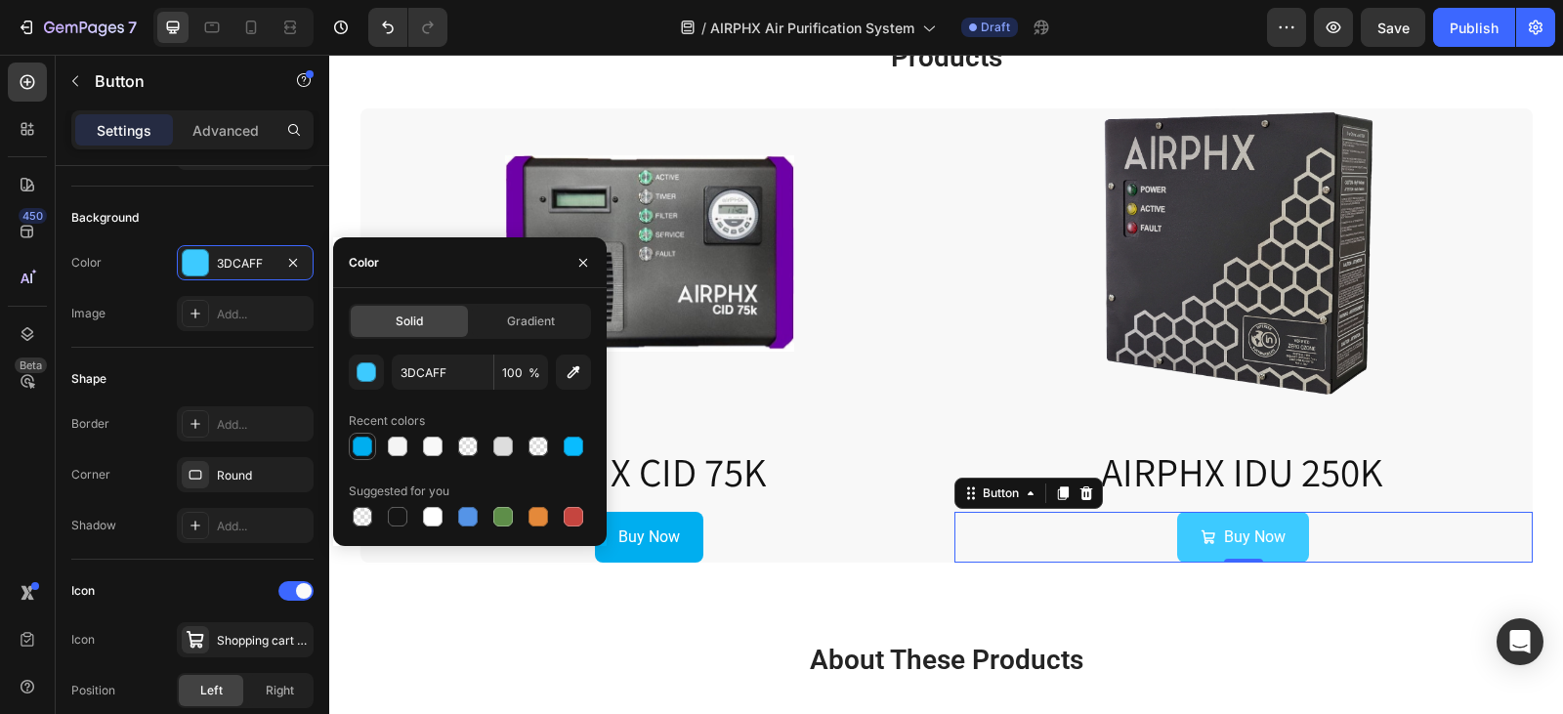
click at [361, 451] on div at bounding box center [363, 447] width 20 height 20
type input "00AEEF"
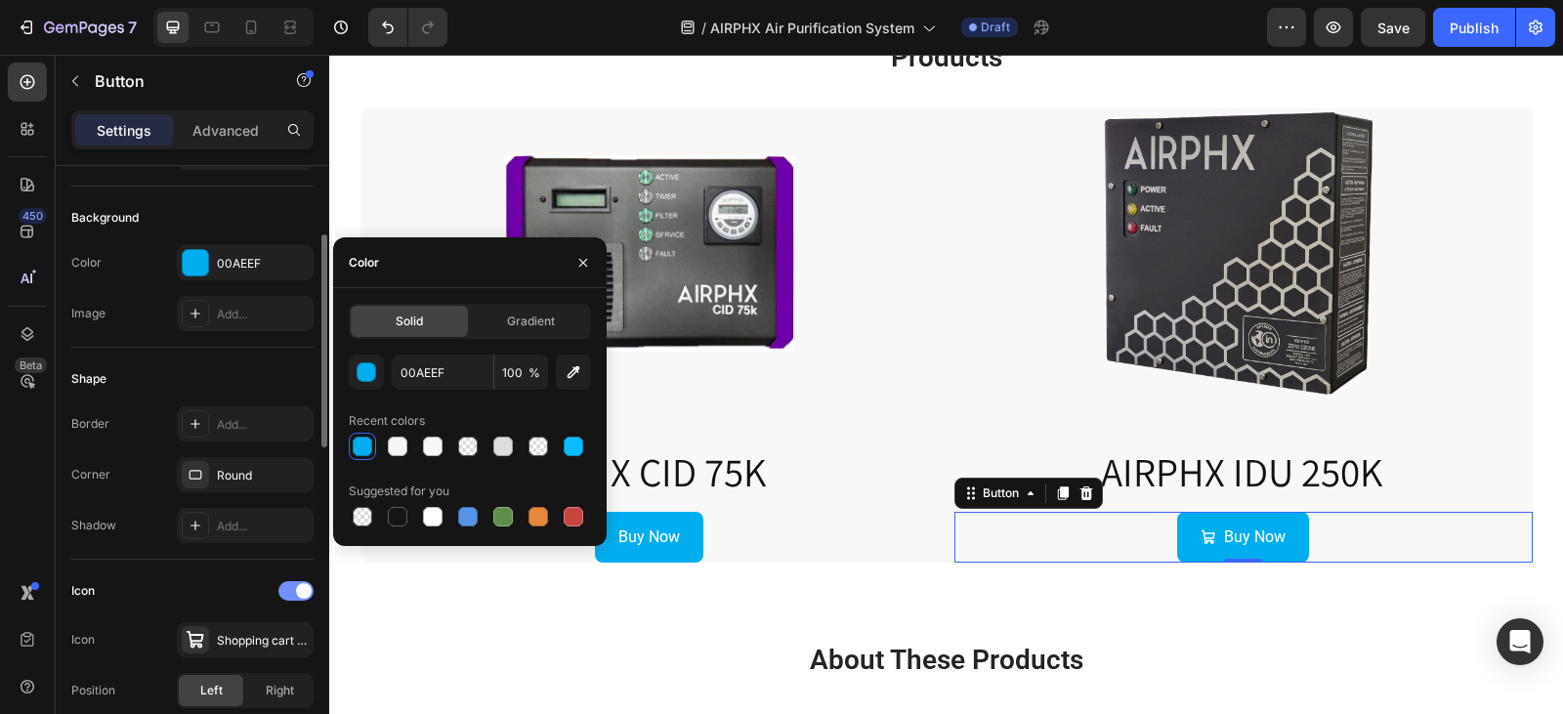
click at [287, 586] on div at bounding box center [295, 591] width 35 height 20
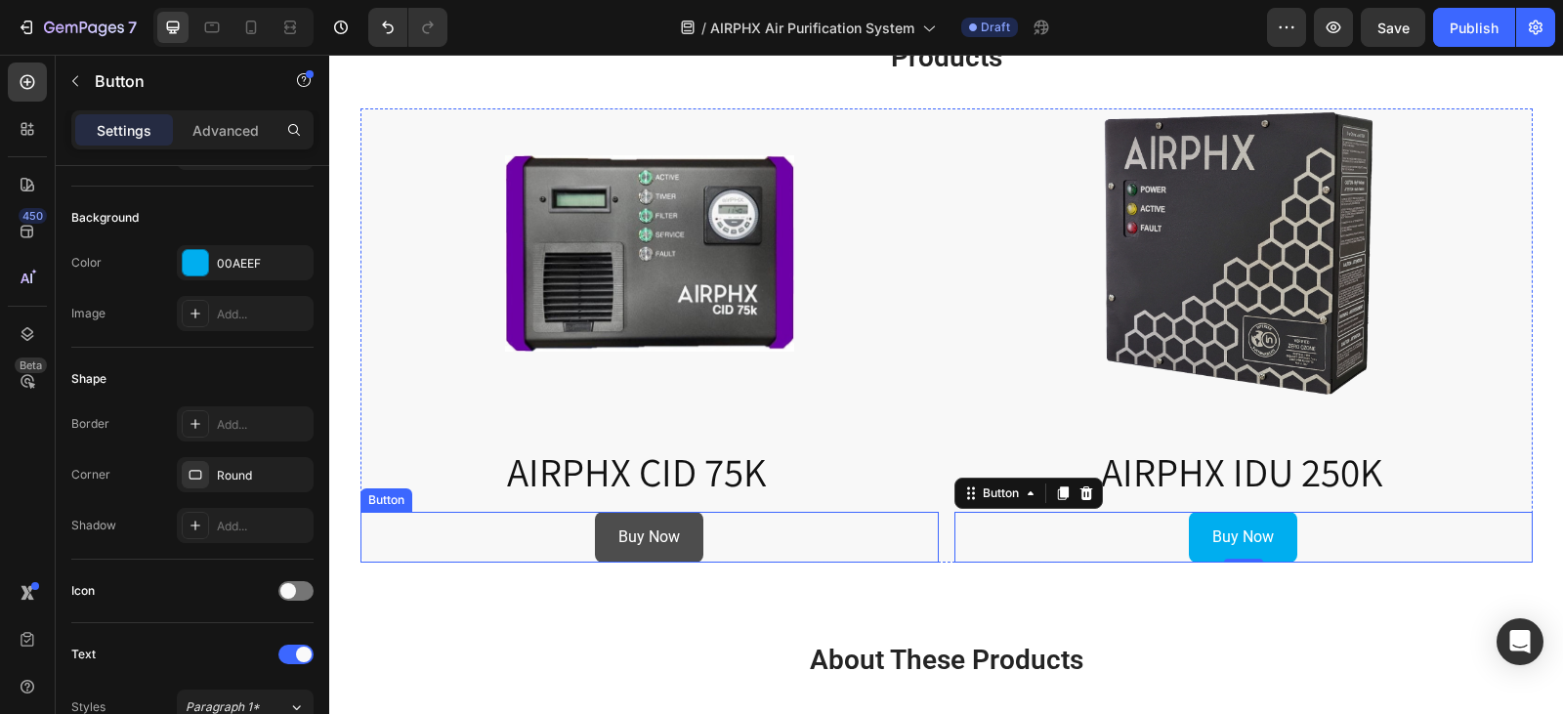
click at [600, 546] on link "Buy Now" at bounding box center [649, 538] width 108 height 52
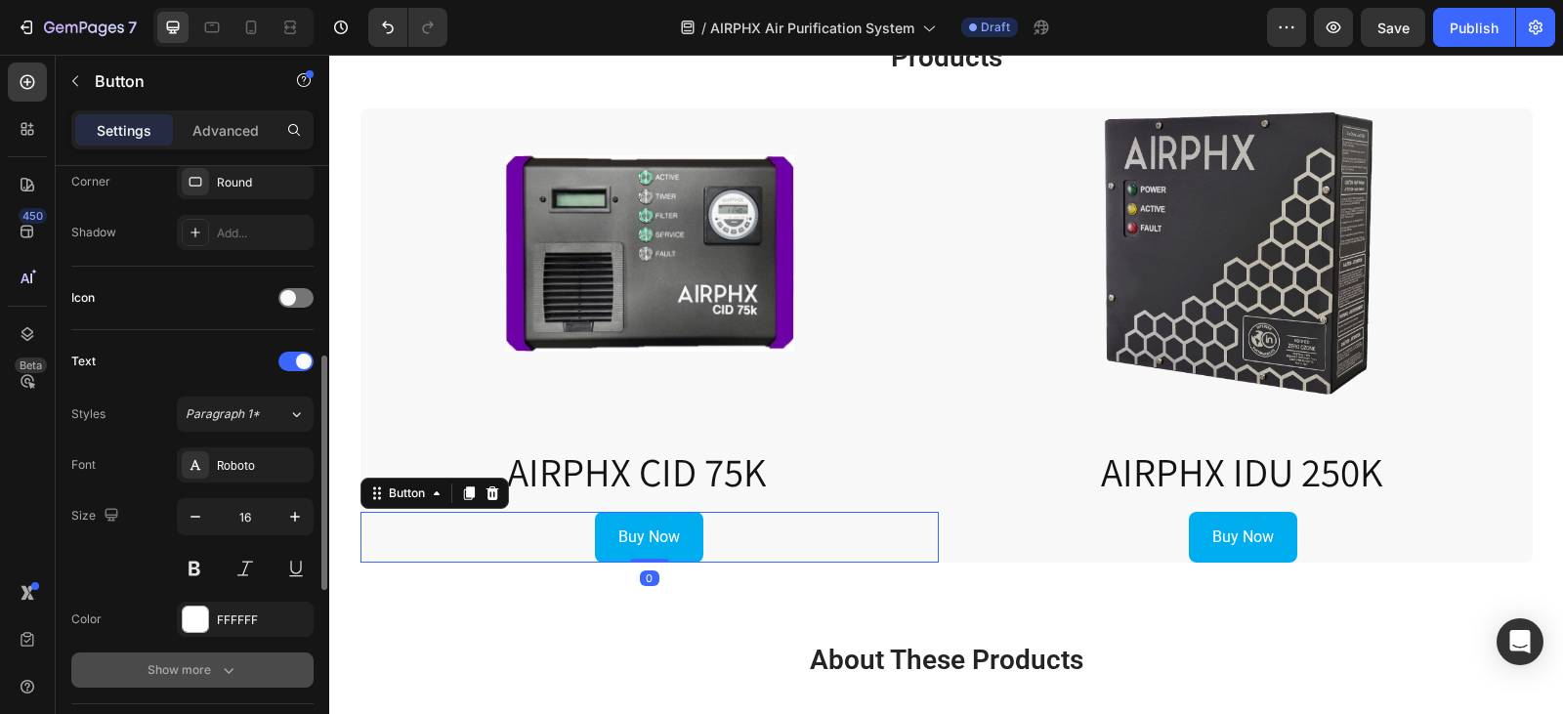
scroll to position [781, 0]
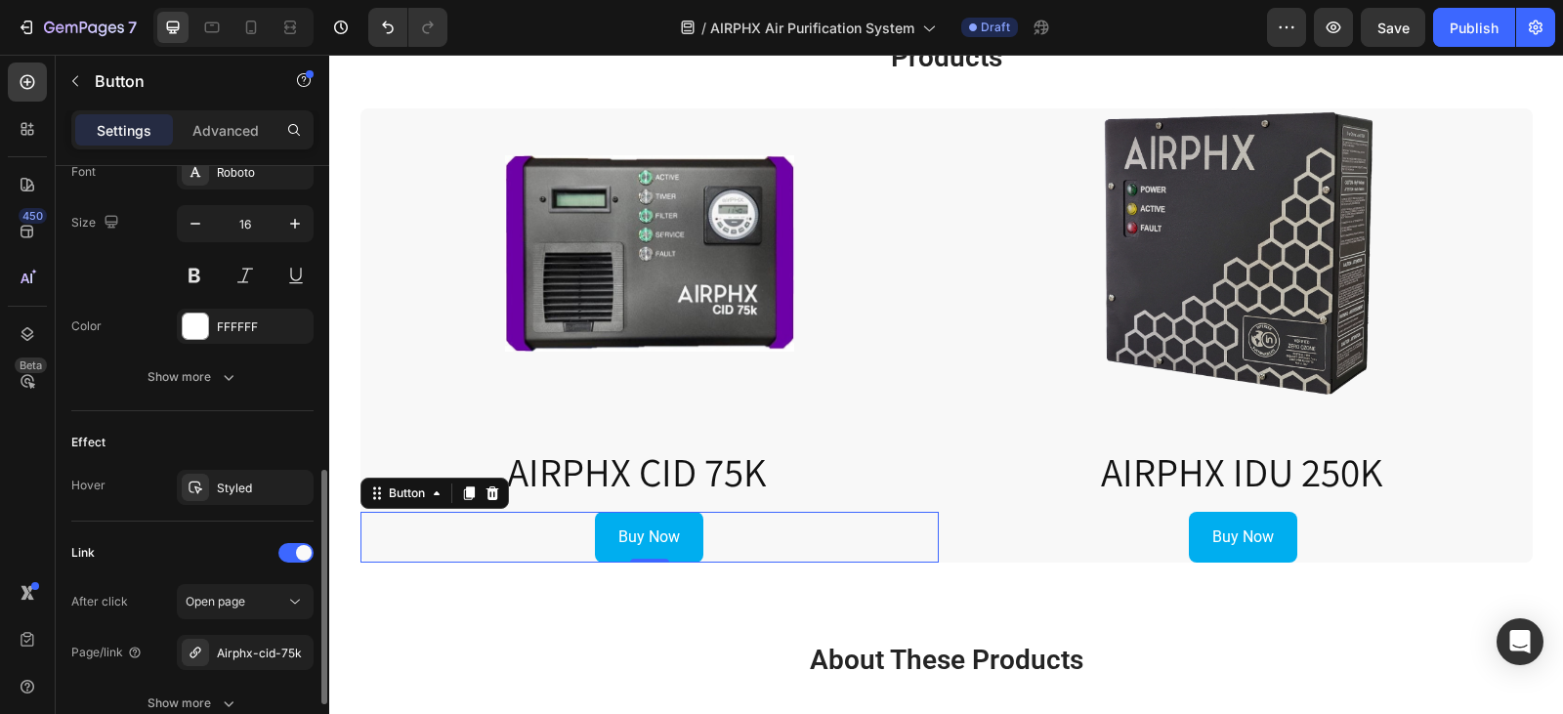
click at [193, 406] on div "Text Styles Paragraph 1* Font Roboto Size 16 Color FFFFFF Show more" at bounding box center [192, 224] width 242 height 374
click at [188, 384] on div "Show more" at bounding box center [192, 377] width 91 height 20
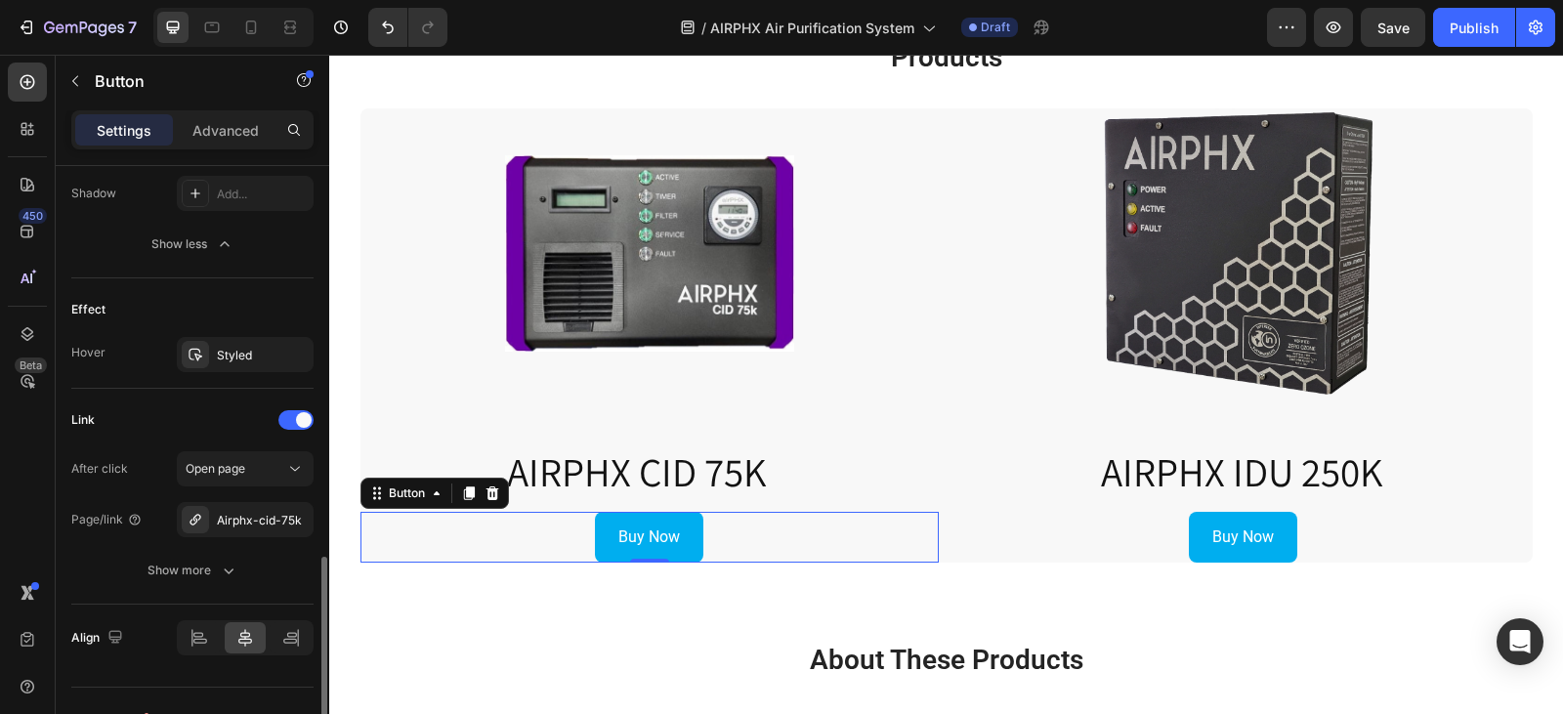
scroll to position [1207, 0]
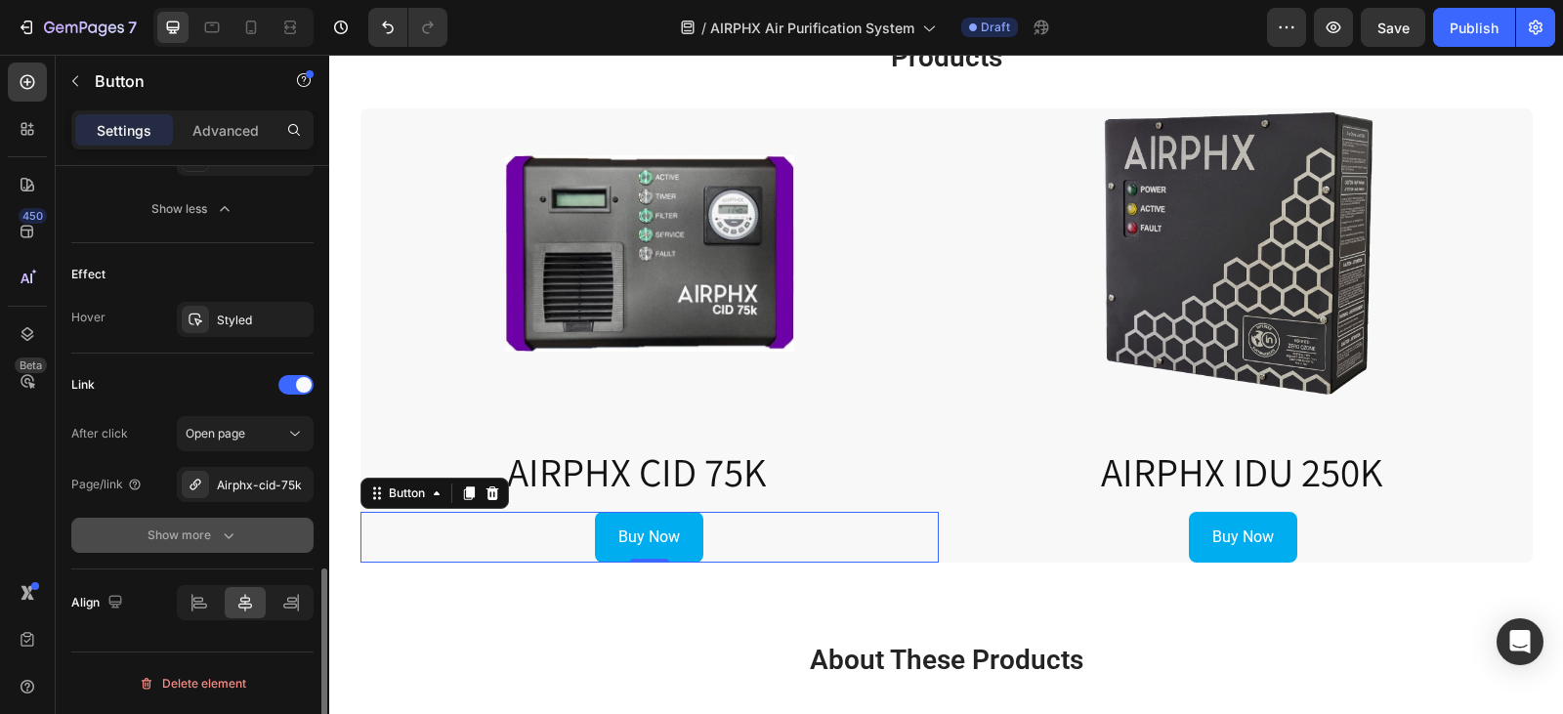
click at [249, 542] on button "Show more" at bounding box center [192, 535] width 242 height 35
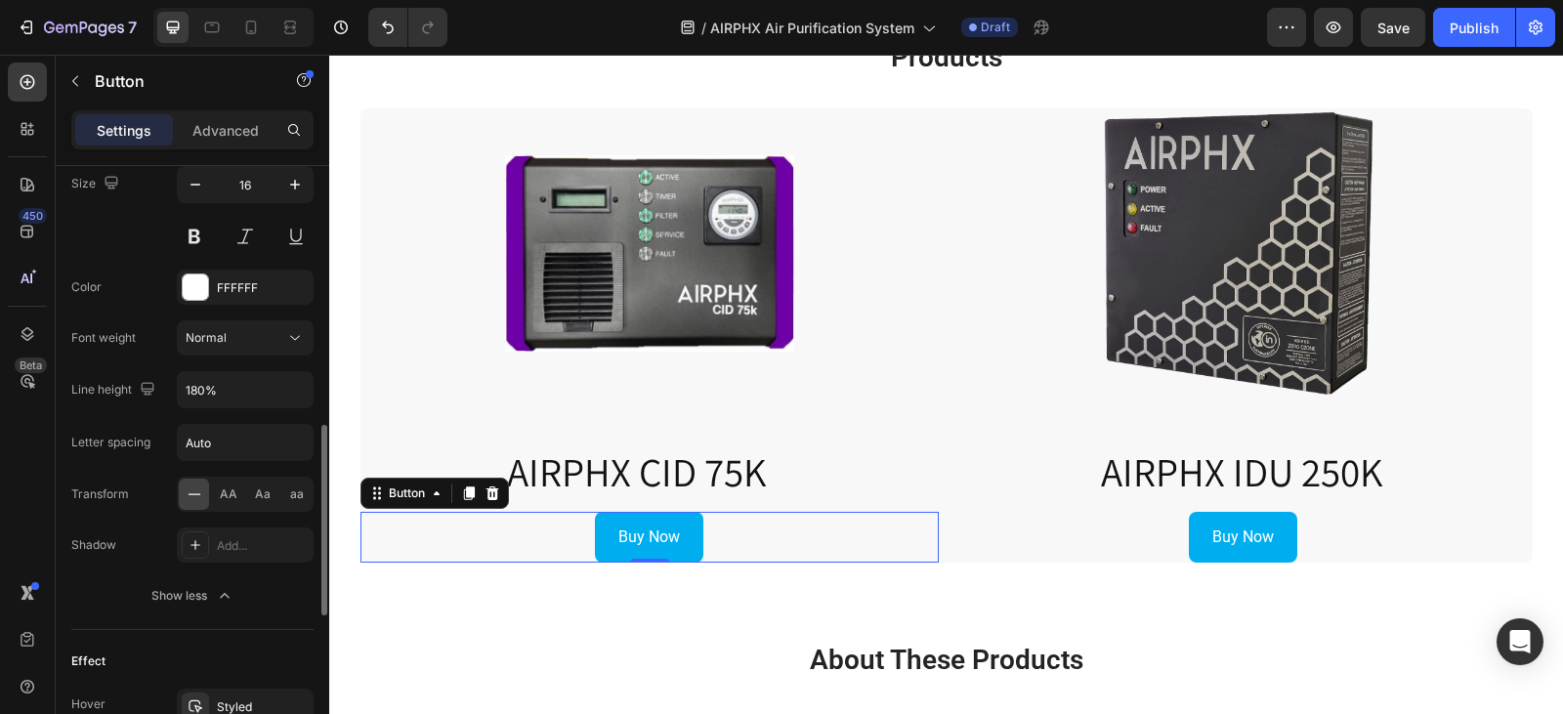
scroll to position [1113, 0]
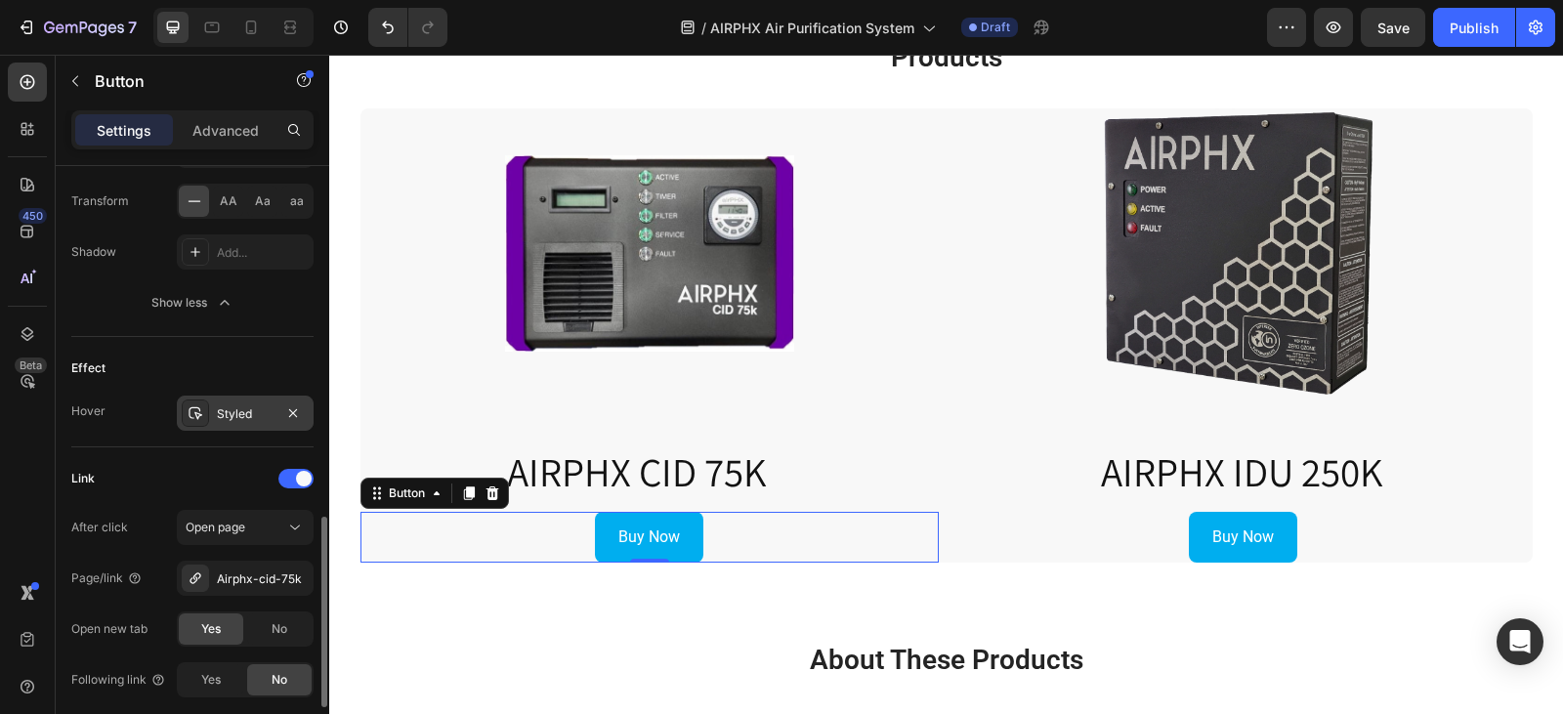
click at [232, 423] on div "Styled" at bounding box center [245, 413] width 137 height 35
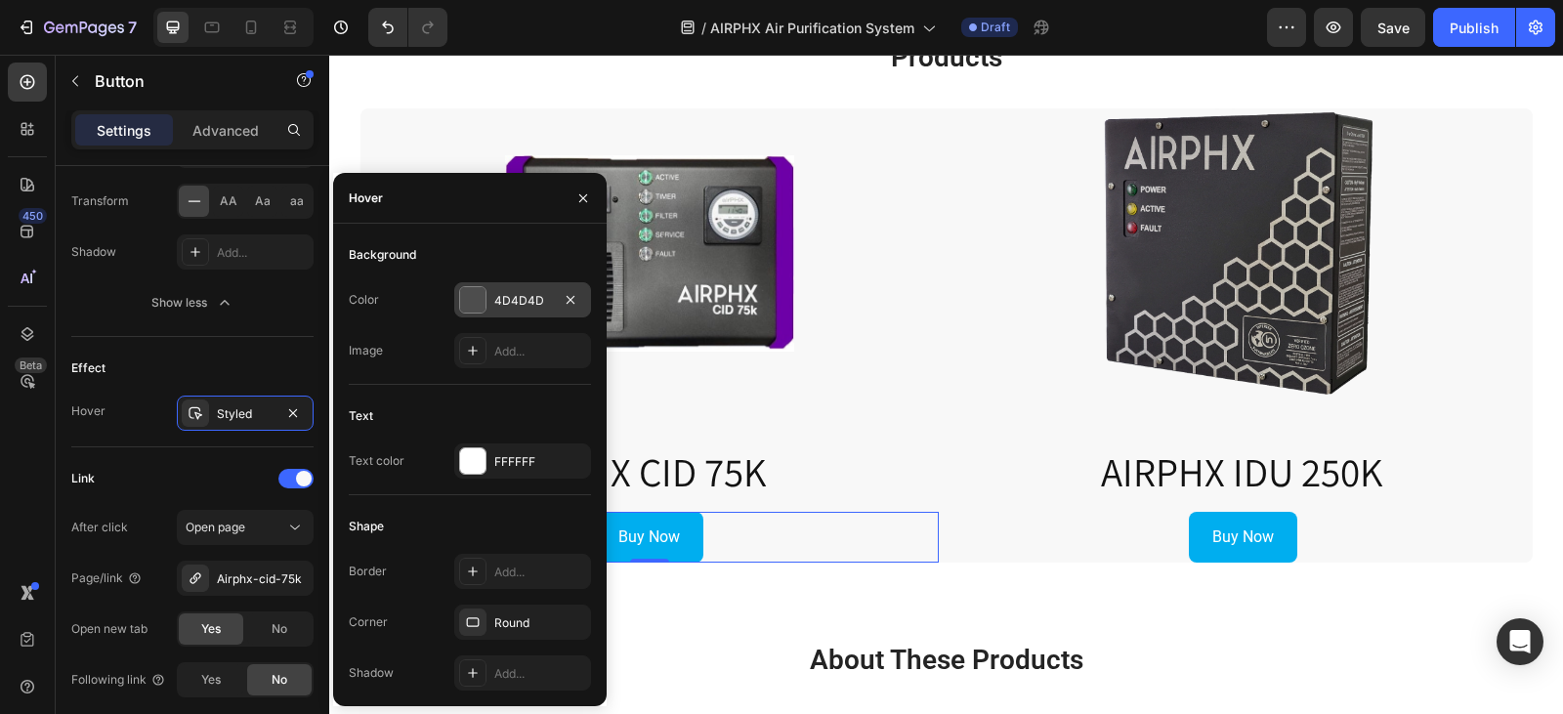
click at [470, 300] on div at bounding box center [472, 299] width 25 height 25
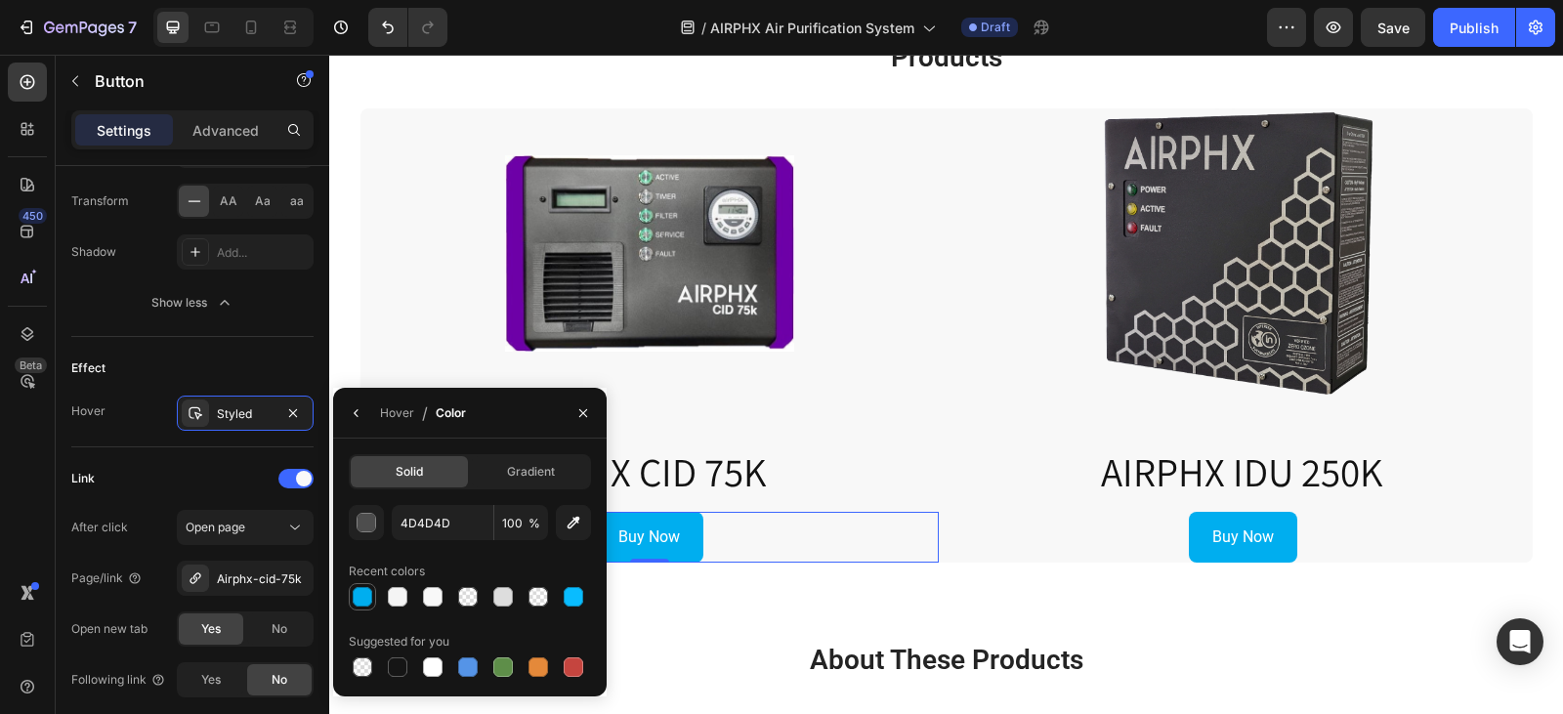
click at [364, 599] on div at bounding box center [363, 597] width 20 height 20
click at [574, 607] on div at bounding box center [573, 596] width 23 height 23
type input "09BCFF"
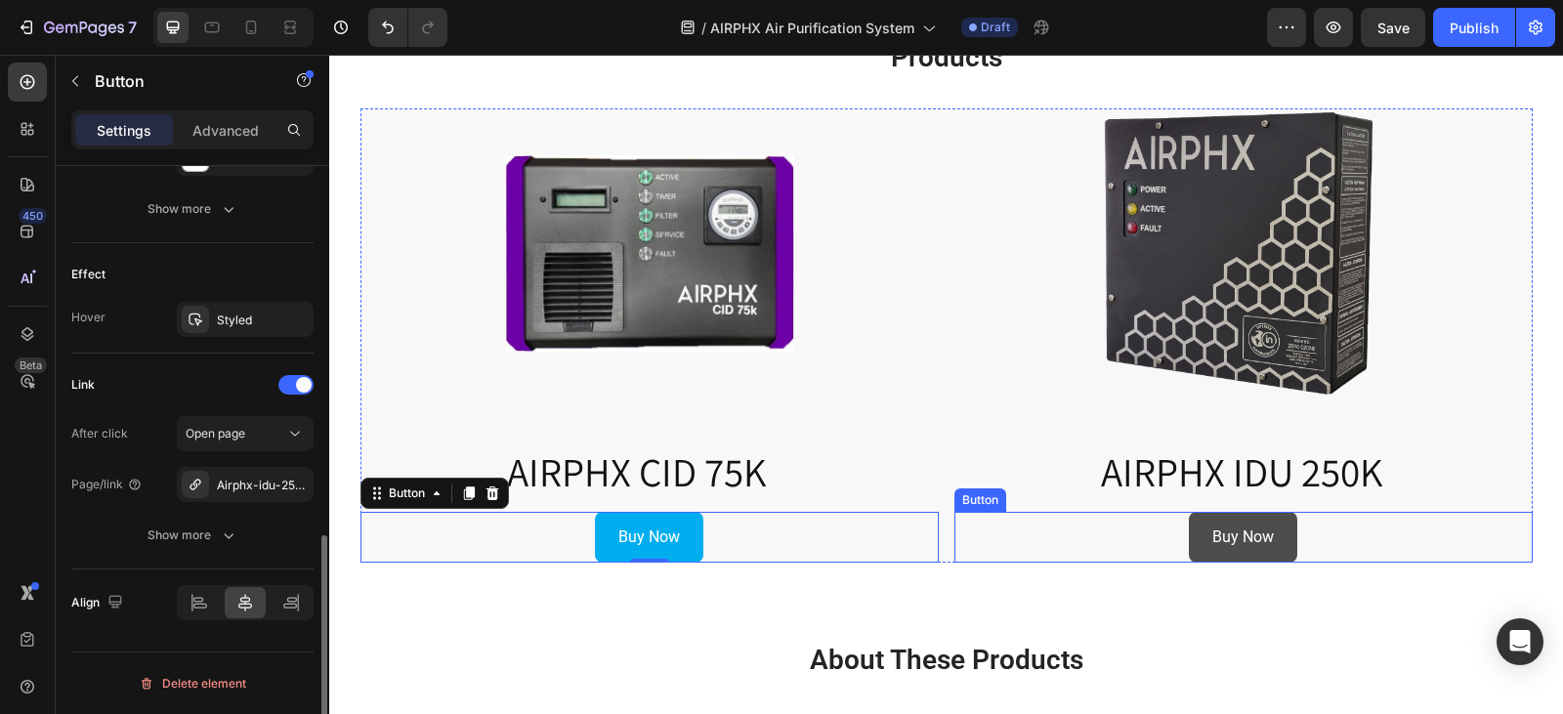
click at [1200, 544] on link "Buy Now" at bounding box center [1243, 538] width 108 height 52
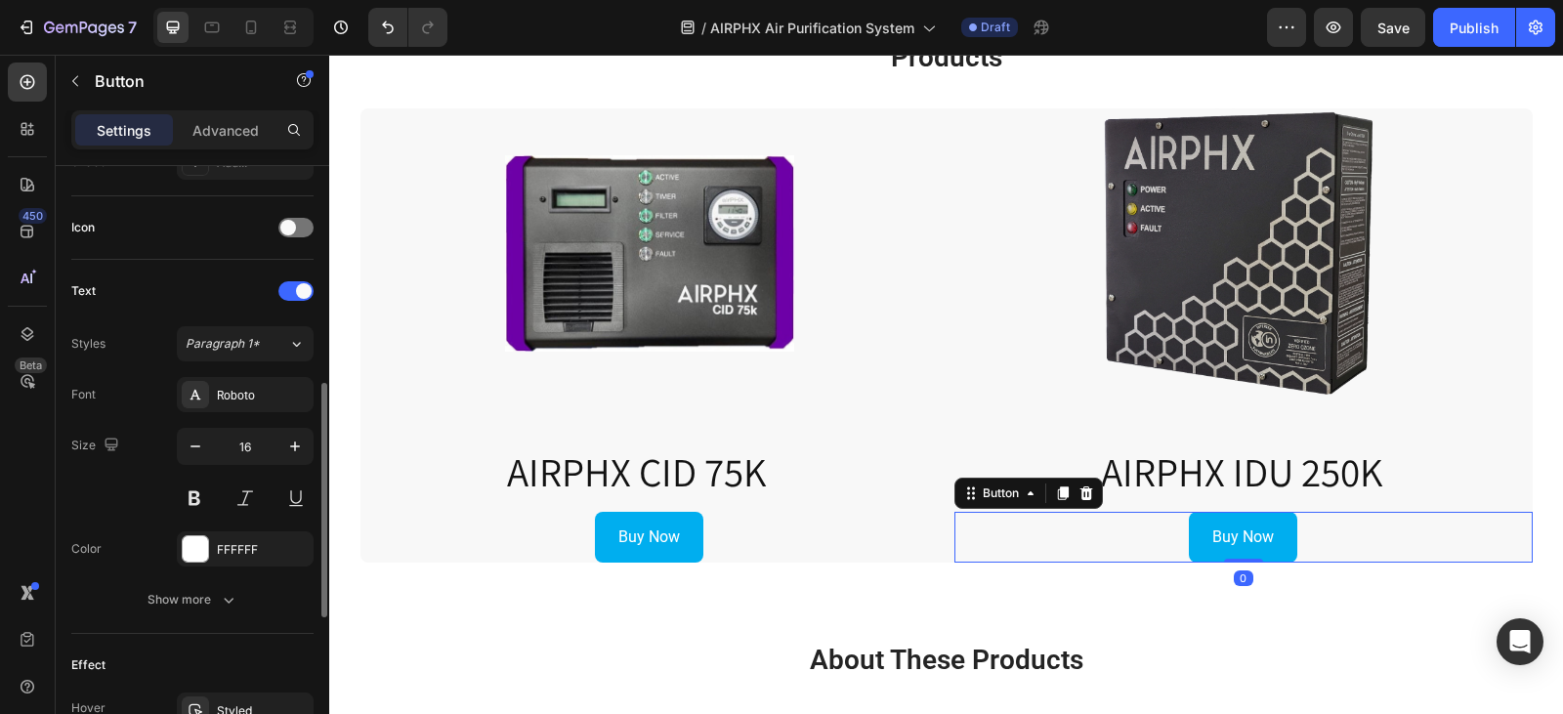
scroll to position [754, 0]
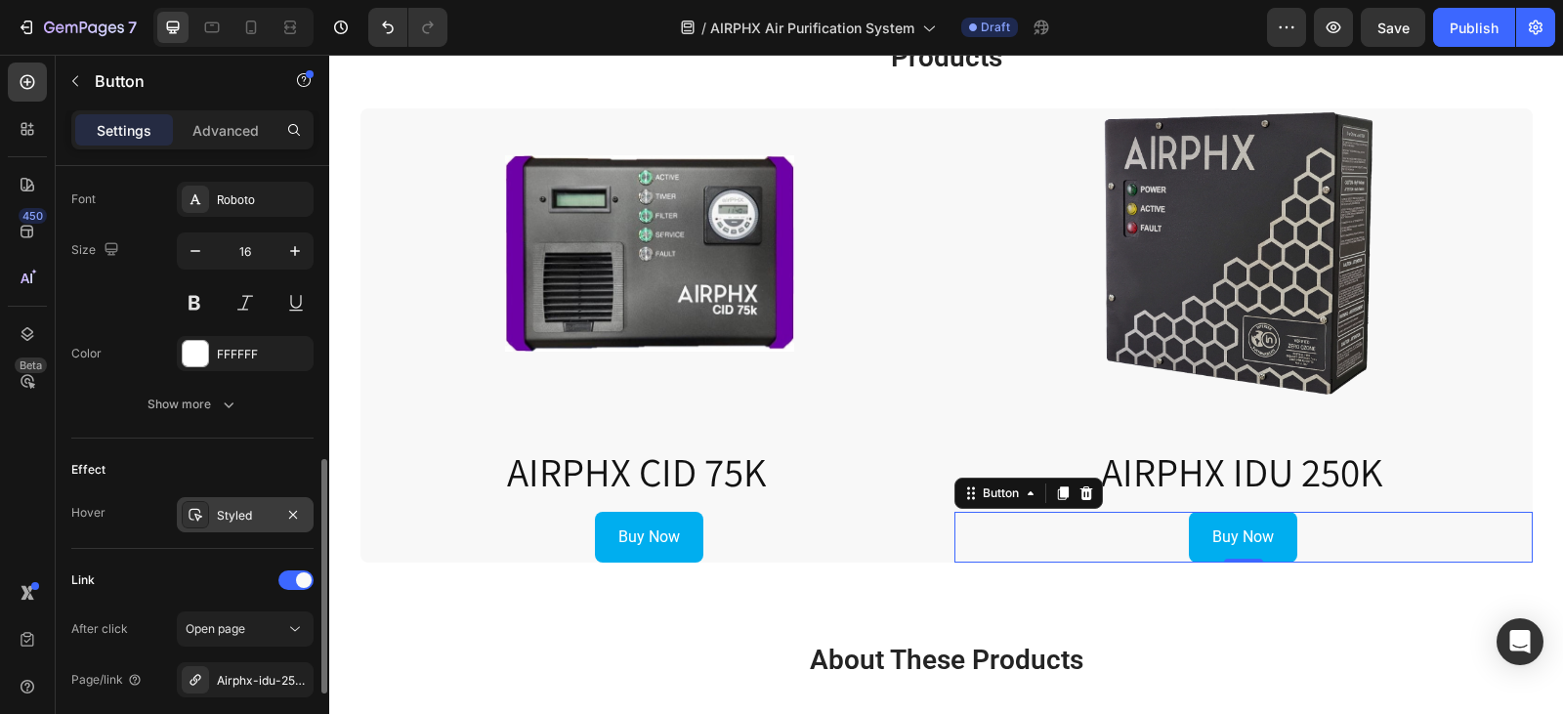
click at [221, 509] on div "Styled" at bounding box center [245, 516] width 57 height 18
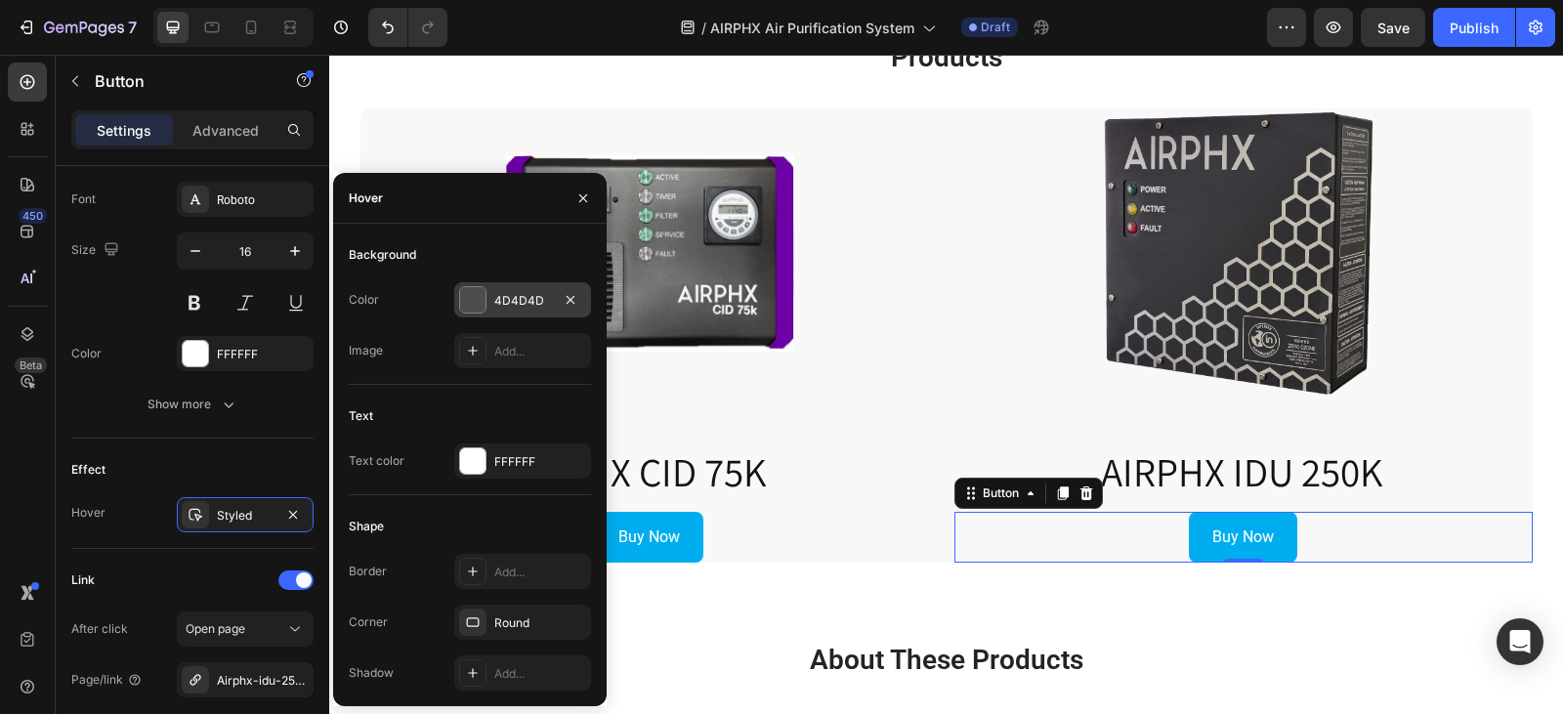
click at [463, 292] on div at bounding box center [472, 299] width 25 height 25
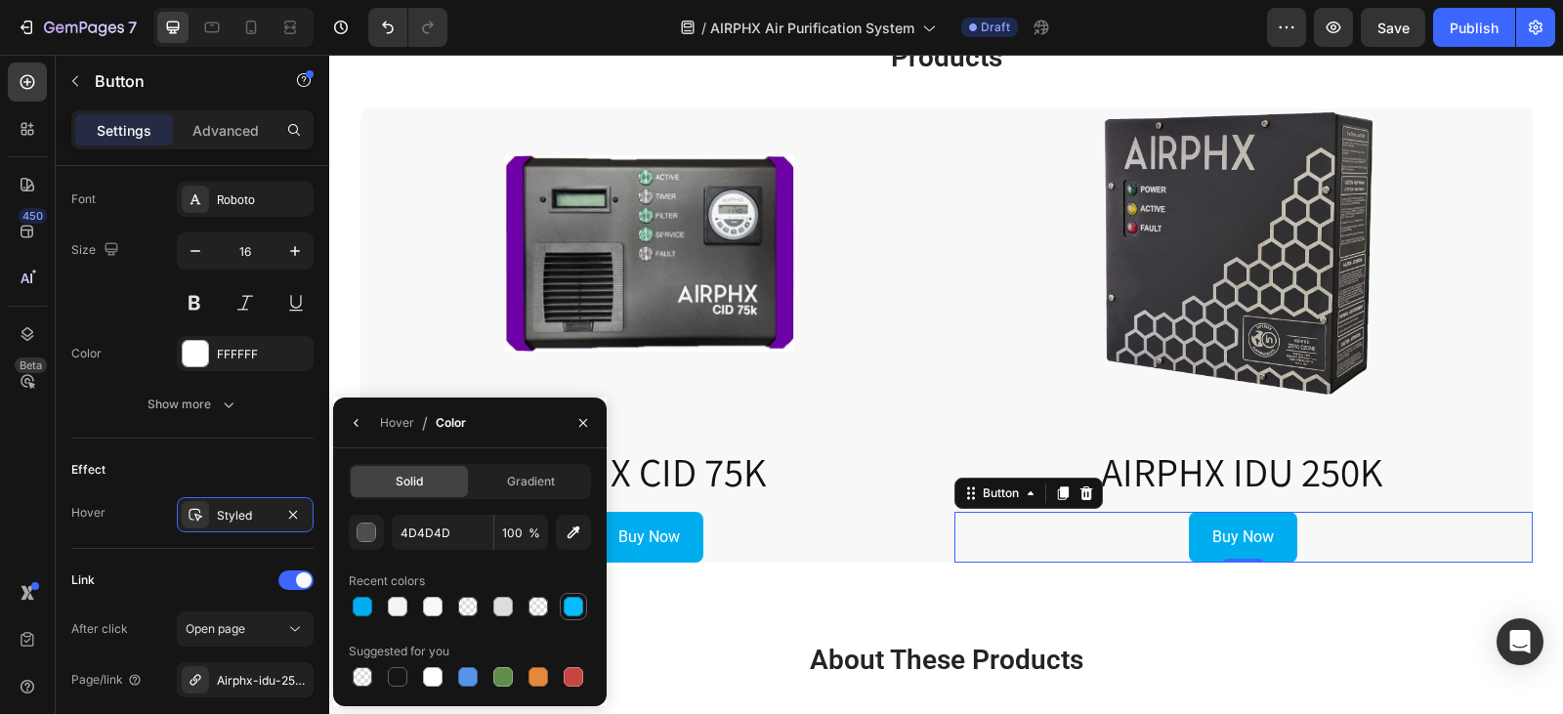
click at [579, 600] on div at bounding box center [574, 607] width 20 height 20
type input "09BCFF"
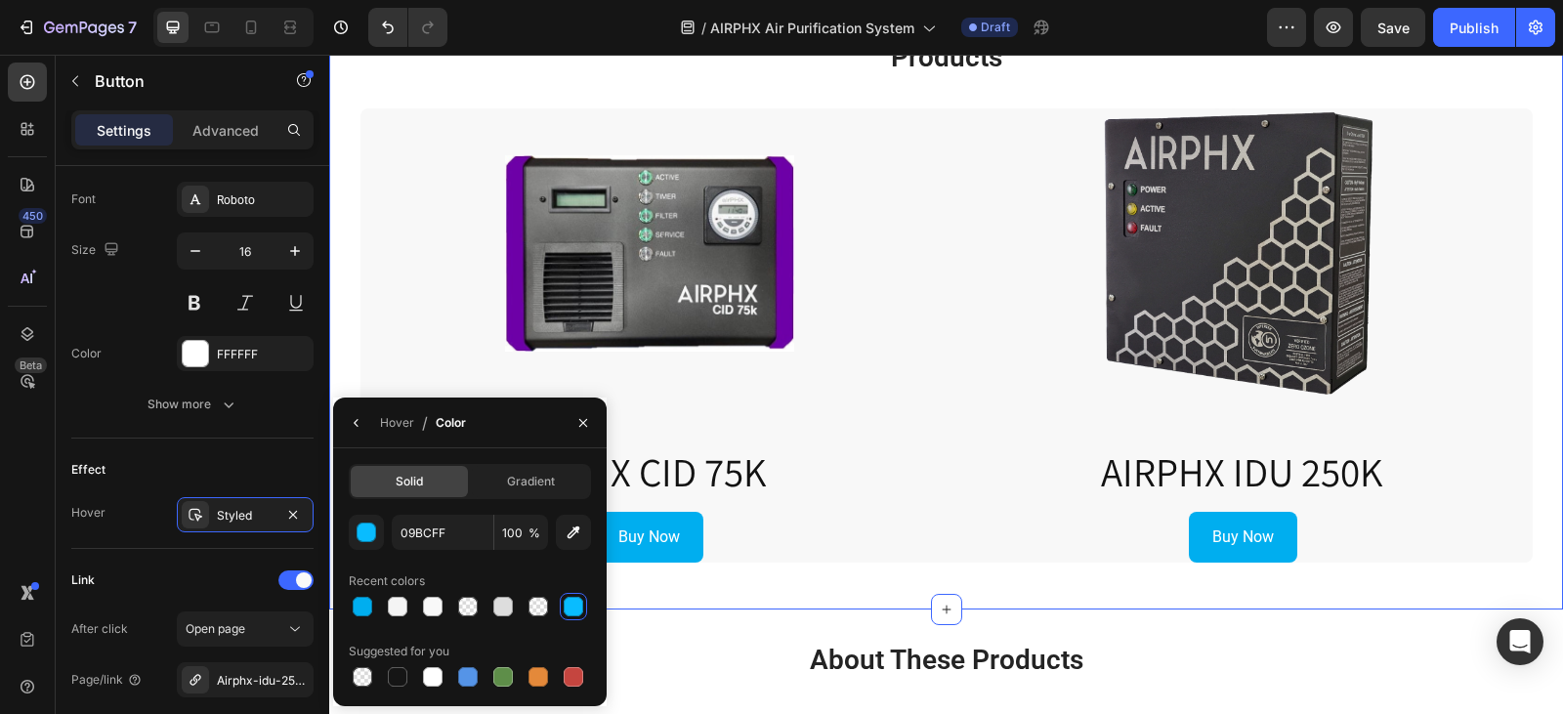
click at [877, 592] on div "Products Heading Product Images AIRPHX CID 75K Product Title Product Buy Now Bu…" at bounding box center [946, 312] width 1234 height 597
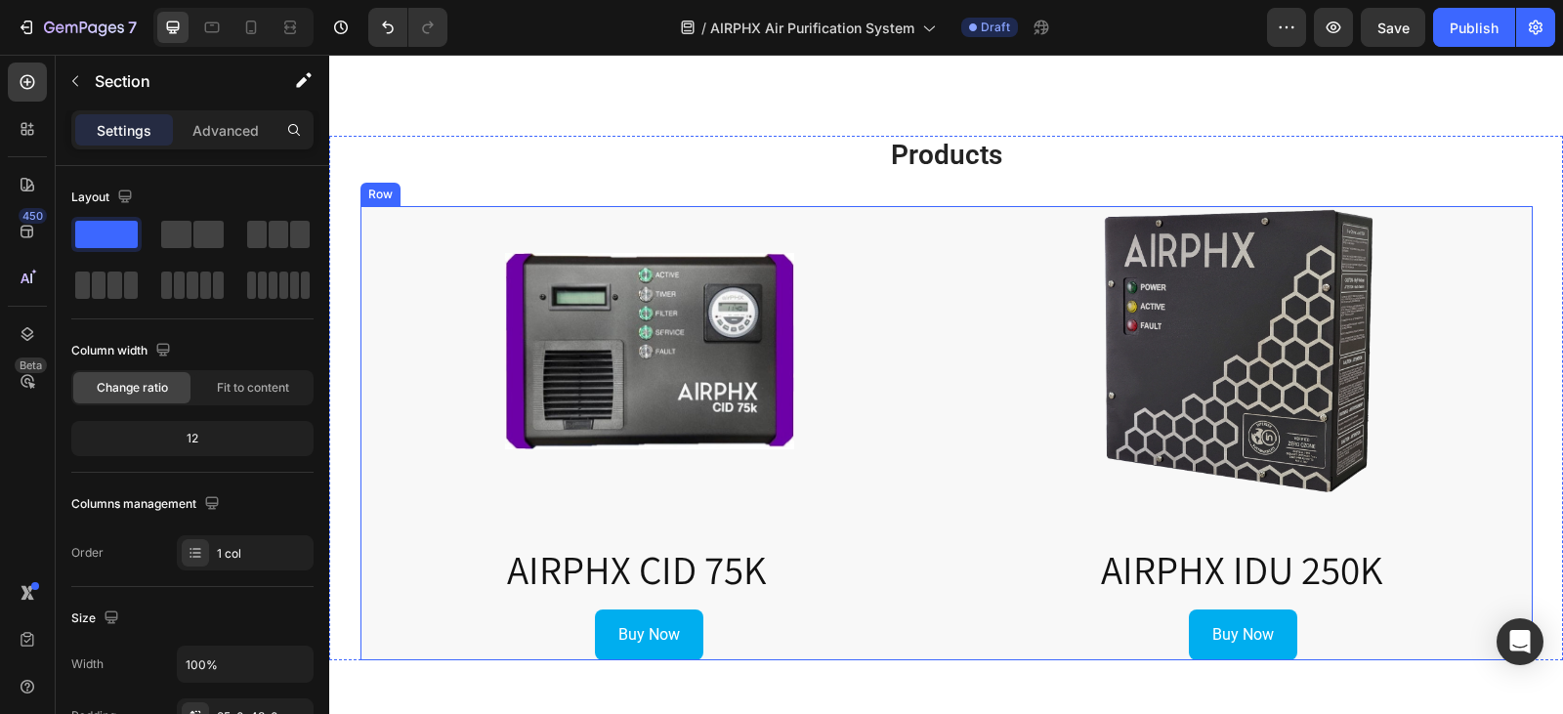
scroll to position [3604, 0]
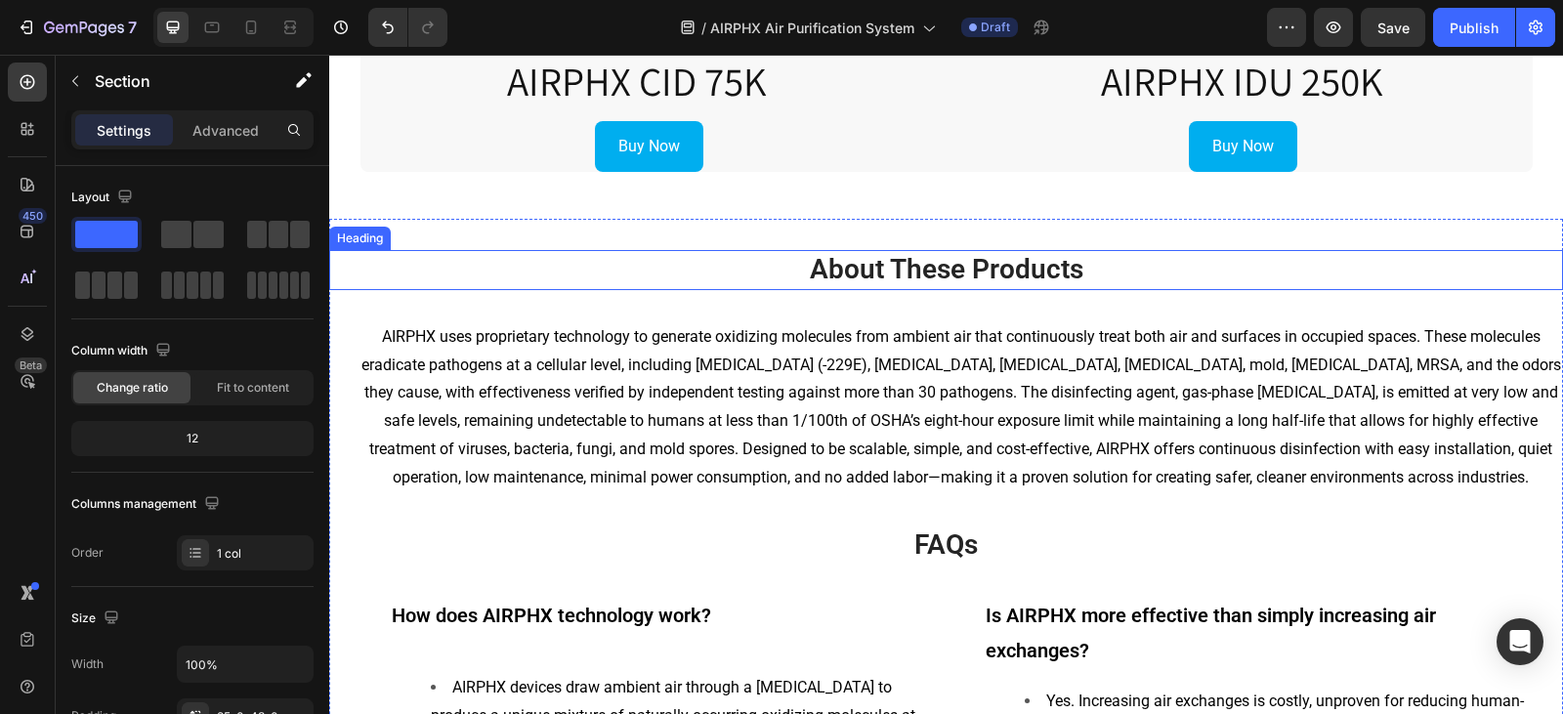
click at [933, 258] on span "About These Products" at bounding box center [946, 269] width 273 height 32
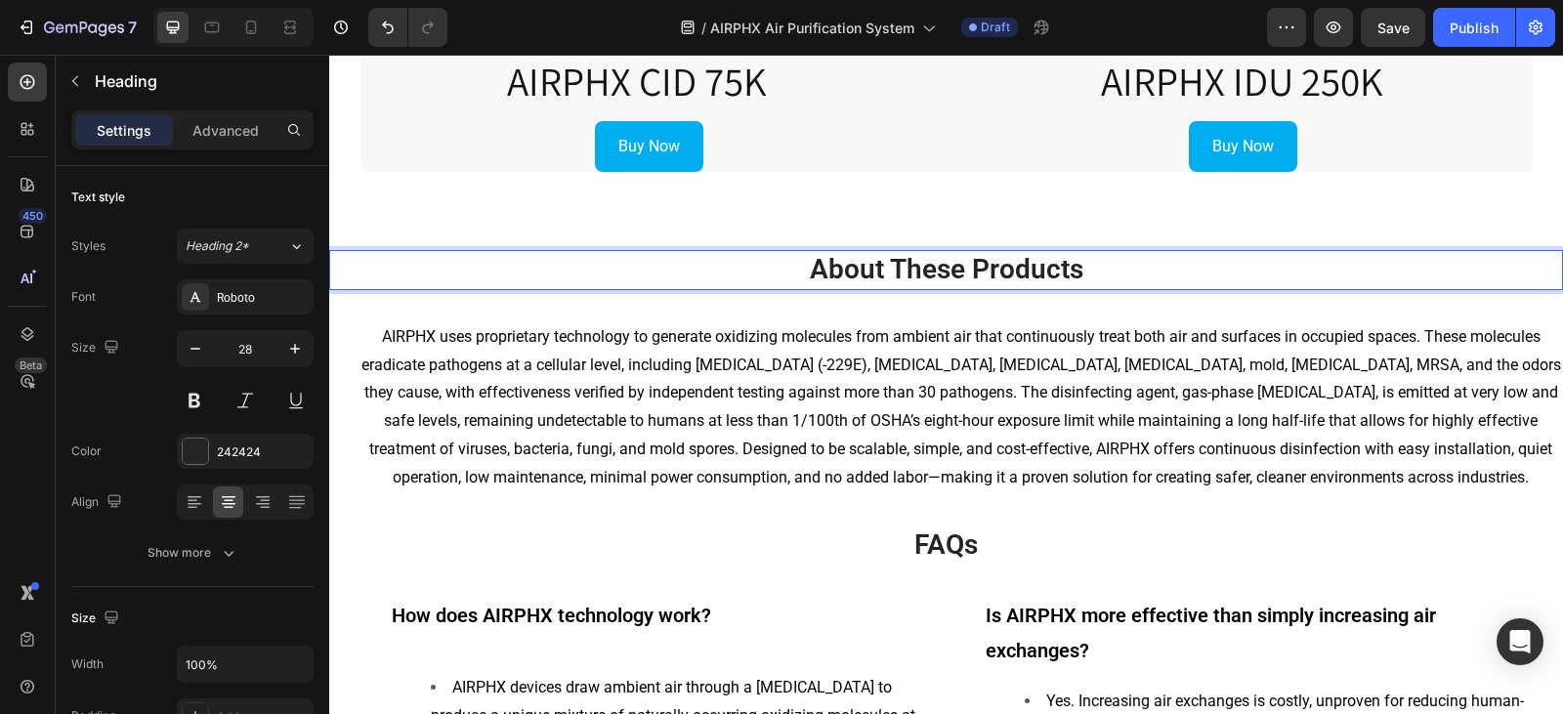
click at [919, 271] on span "About These Products" at bounding box center [946, 269] width 273 height 32
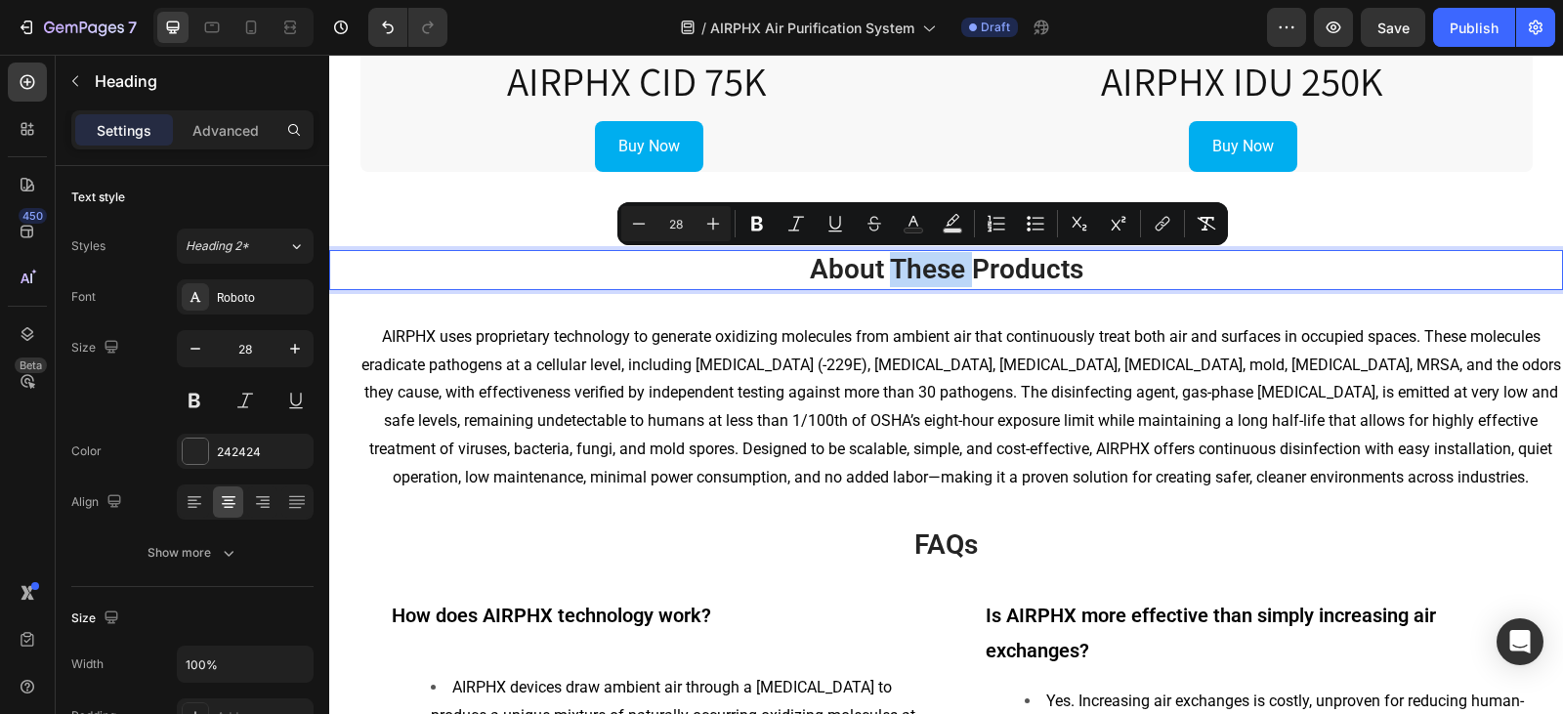
click at [919, 271] on span "About These Products" at bounding box center [946, 269] width 273 height 32
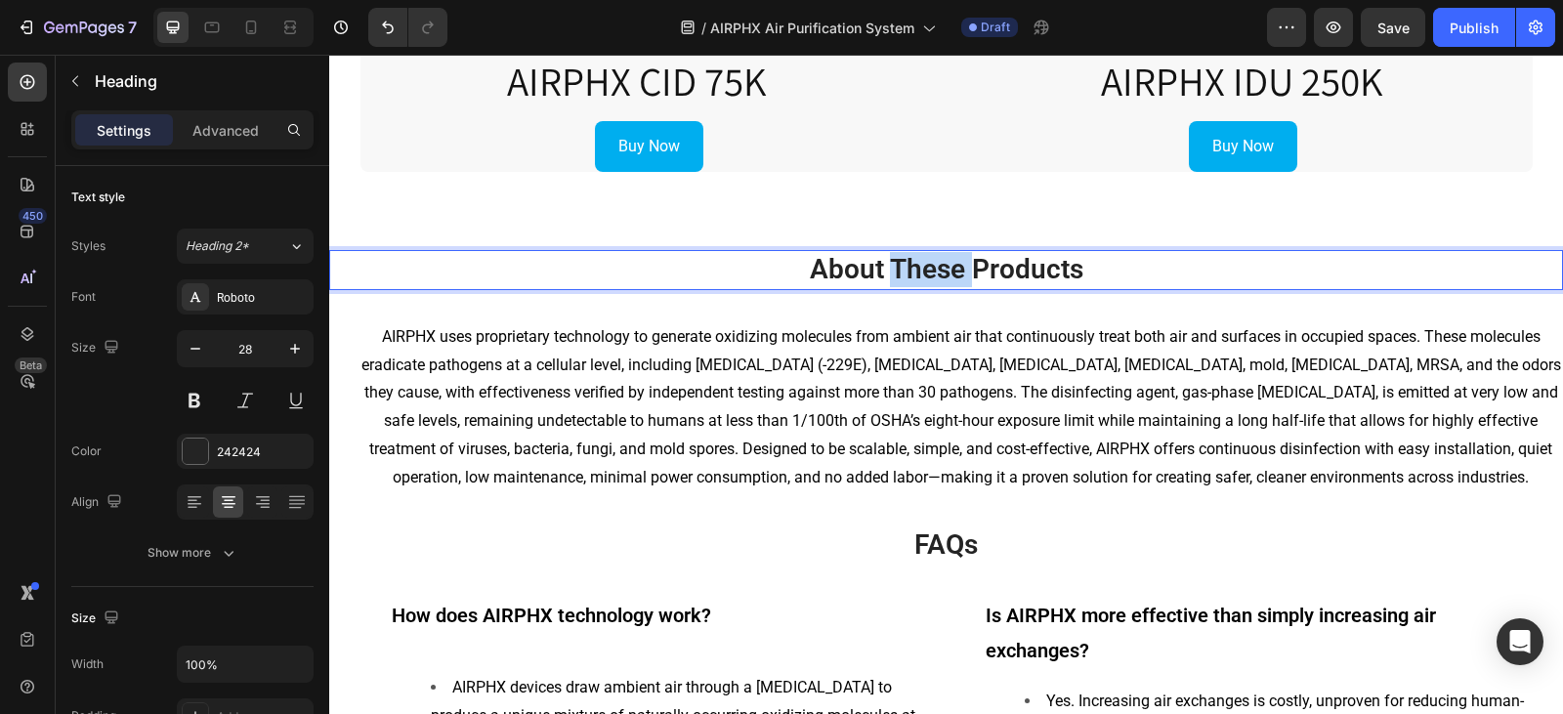
click at [919, 271] on span "About These Products" at bounding box center [946, 269] width 273 height 32
click at [919, 271] on span "The Technology" at bounding box center [946, 269] width 196 height 32
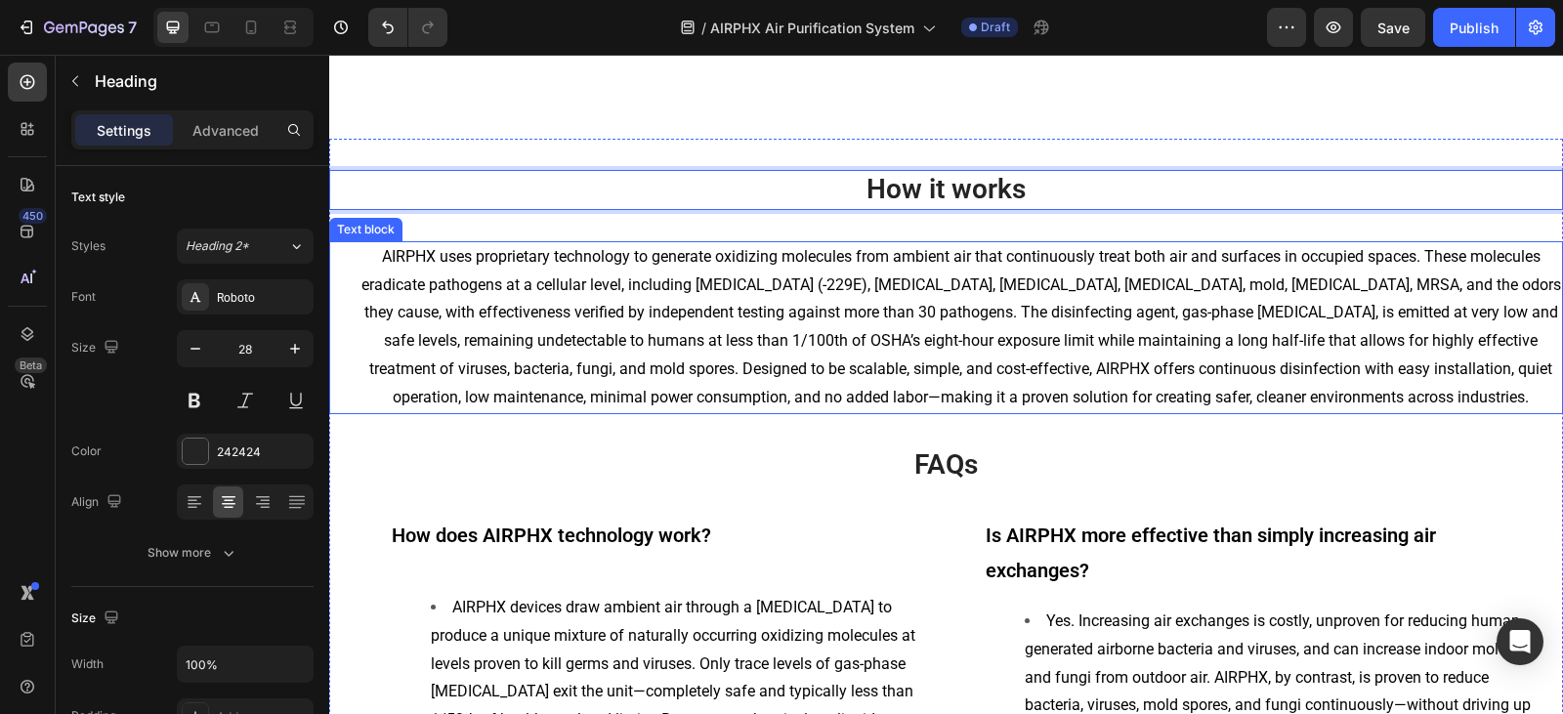
scroll to position [3799, 0]
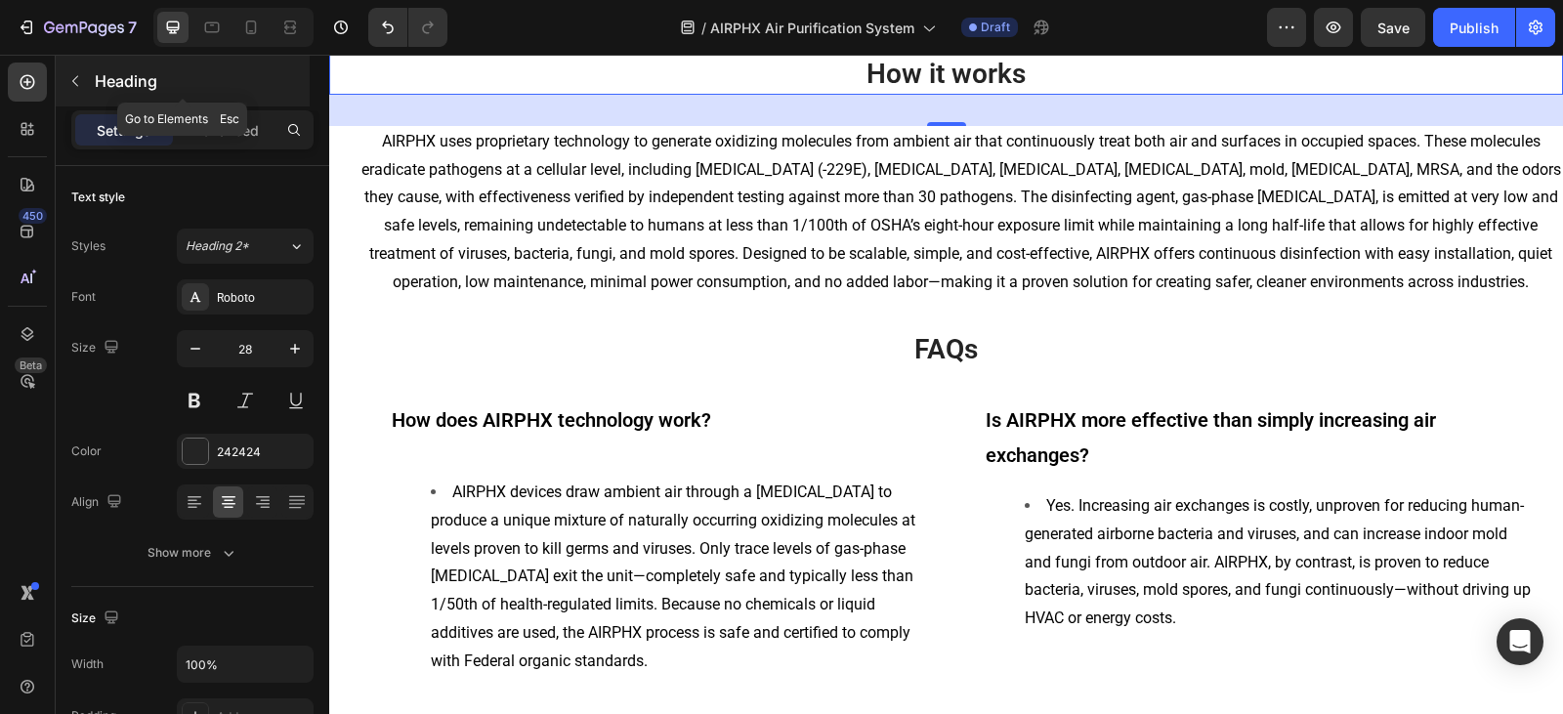
click at [70, 90] on button "button" at bounding box center [75, 80] width 31 height 31
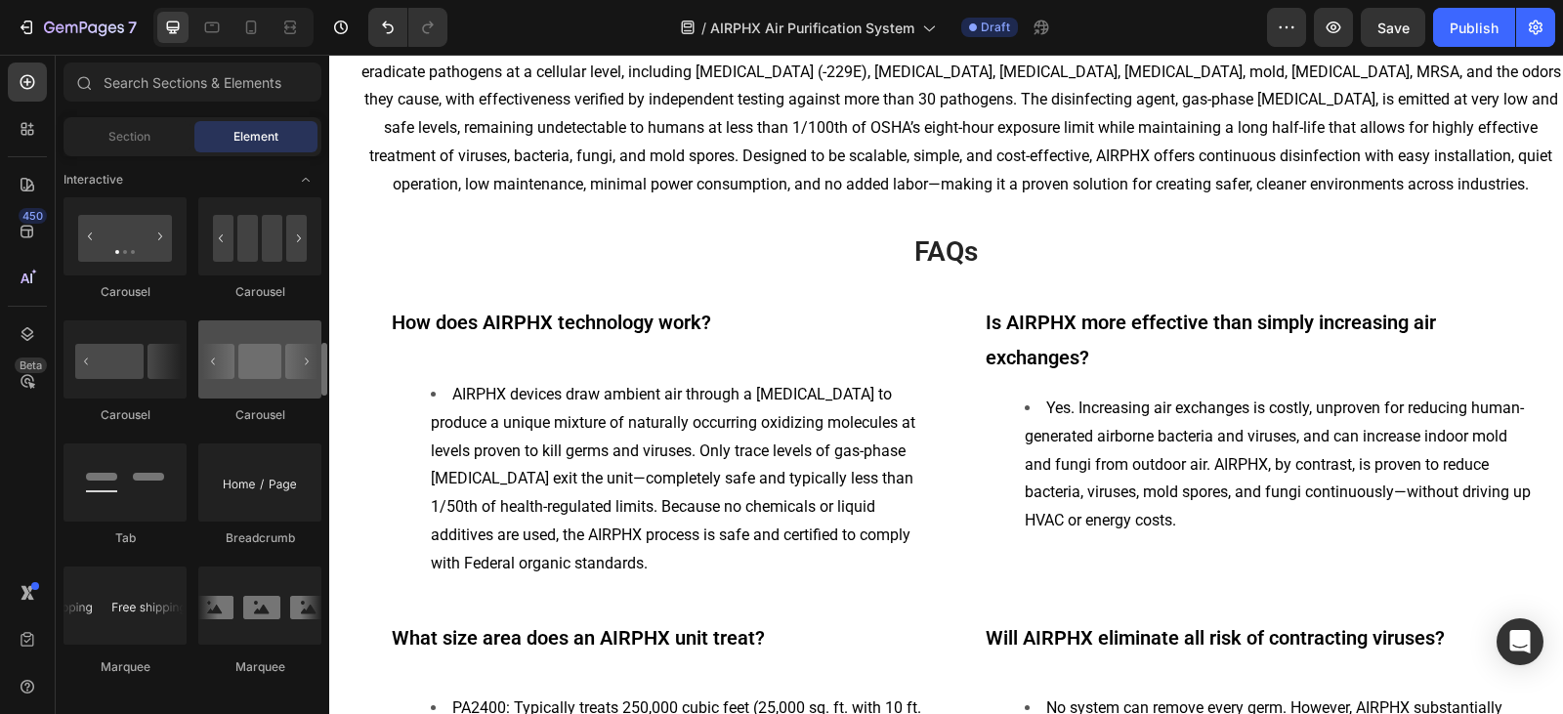
scroll to position [1856, 0]
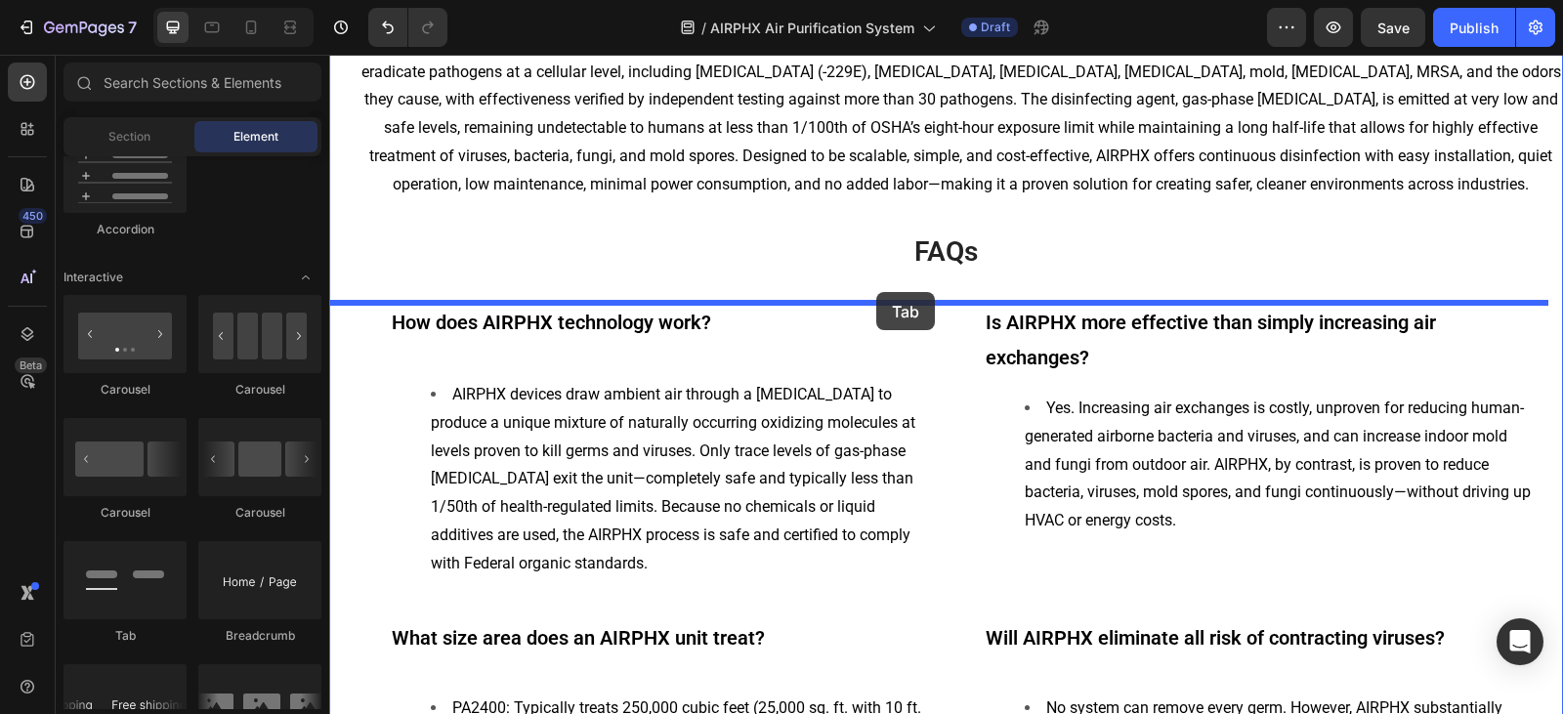
drag, startPoint x: 456, startPoint y: 628, endPoint x: 876, endPoint y: 292, distance: 537.8
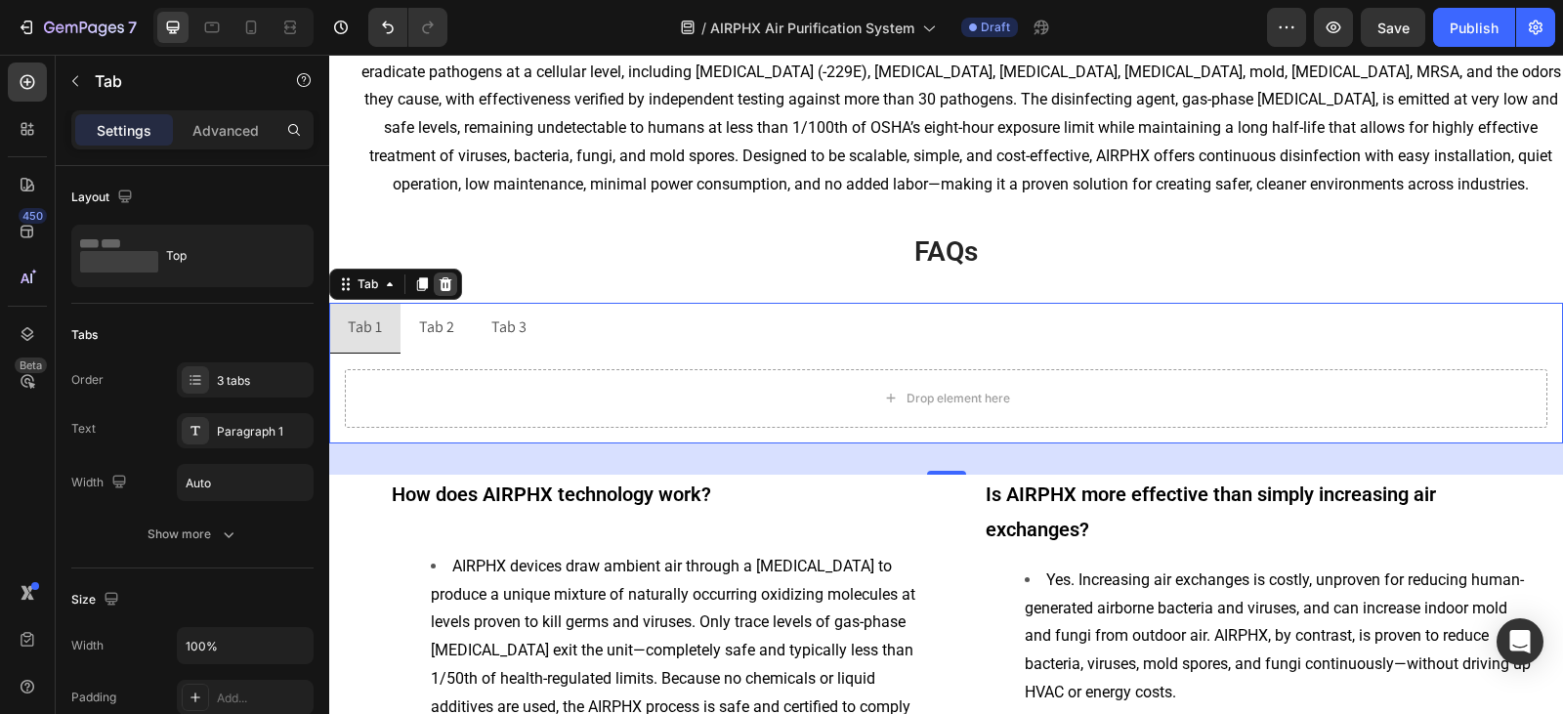
click at [450, 287] on icon at bounding box center [445, 284] width 13 height 14
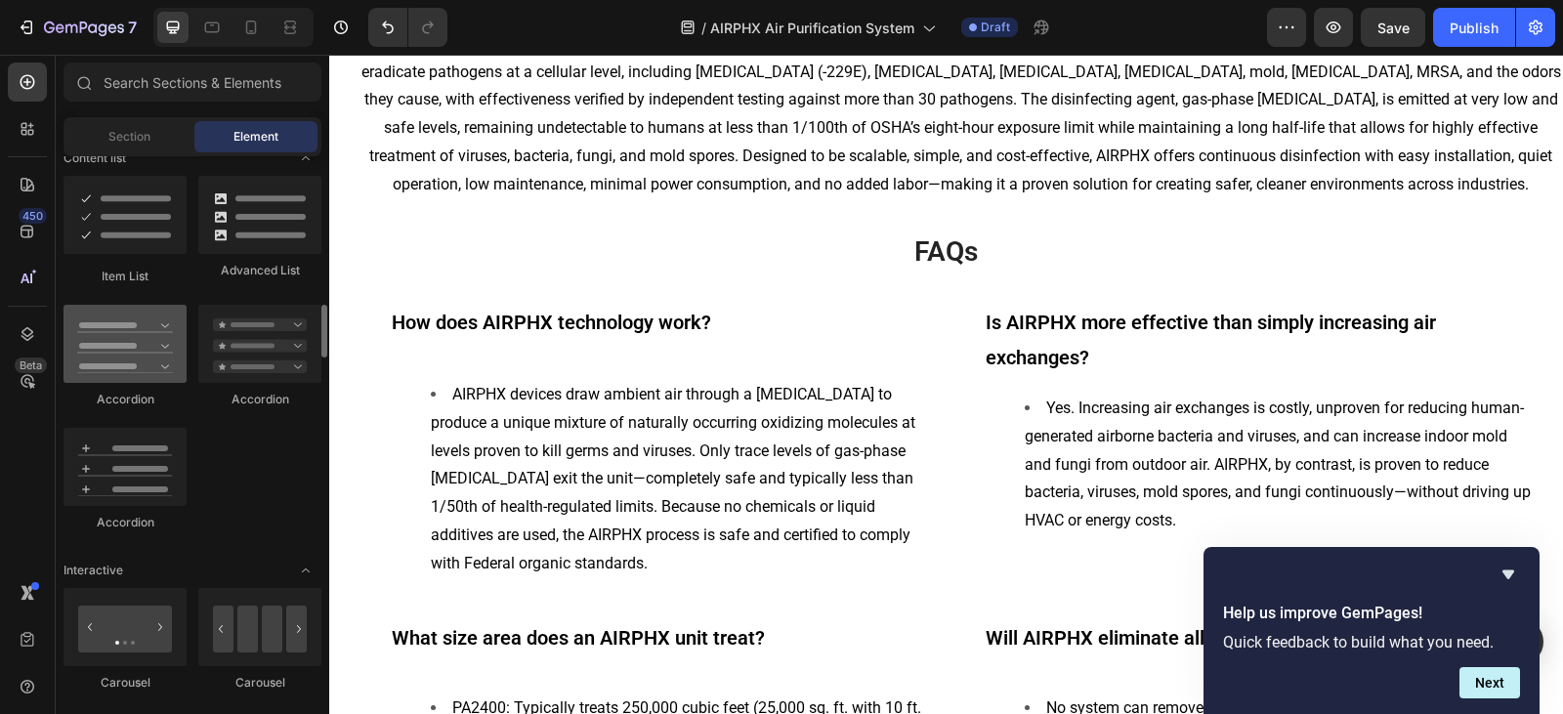
scroll to position [1465, 0]
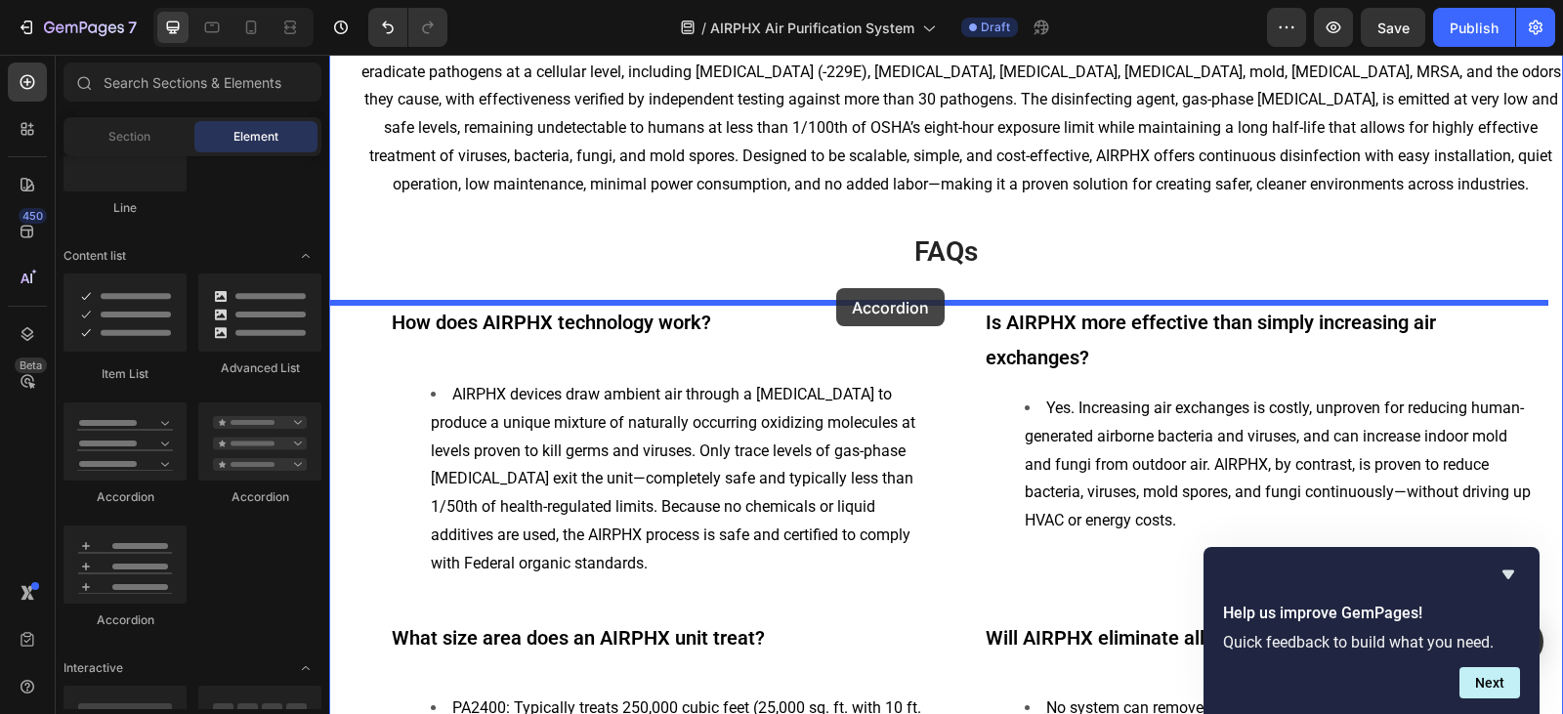
drag, startPoint x: 469, startPoint y: 528, endPoint x: 836, endPoint y: 288, distance: 438.8
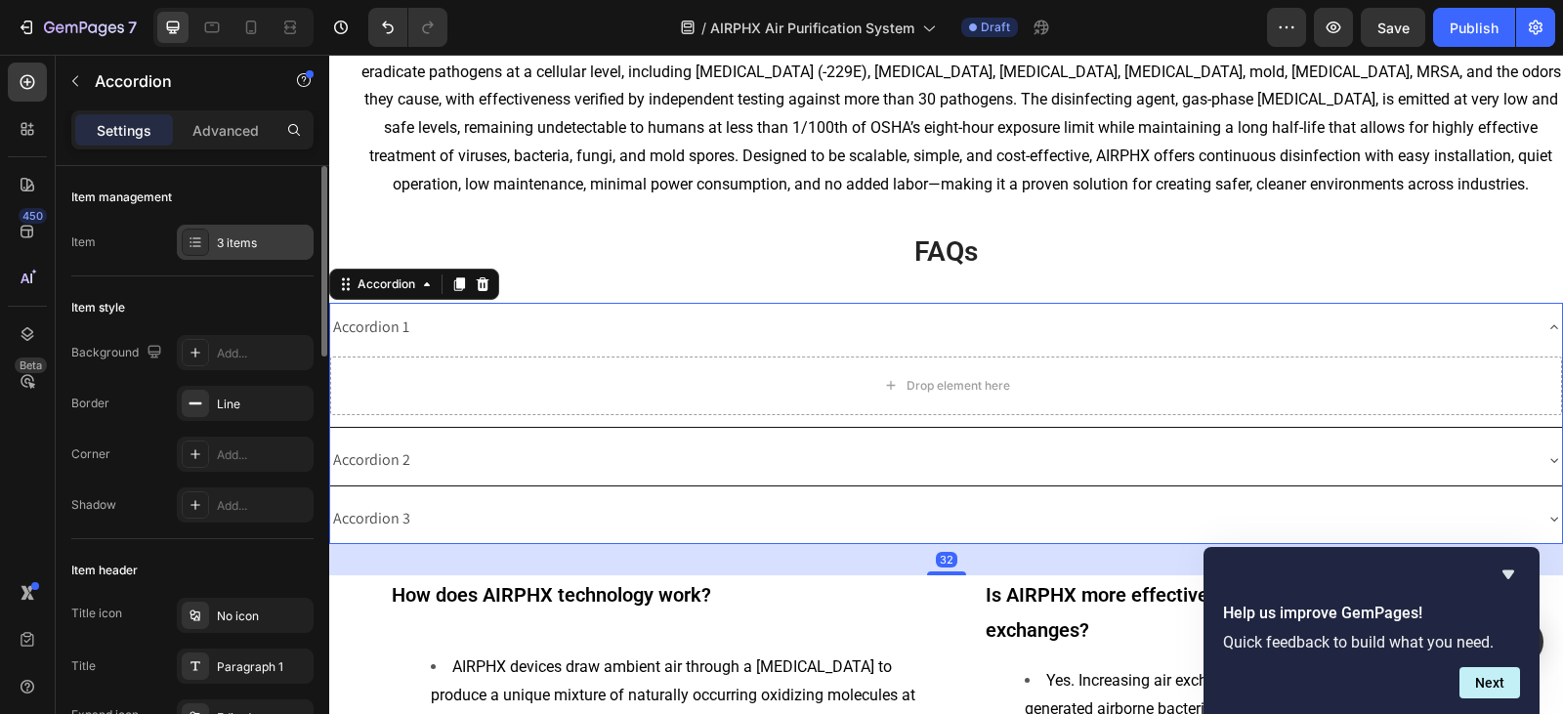
click at [222, 232] on div "3 items" at bounding box center [245, 242] width 137 height 35
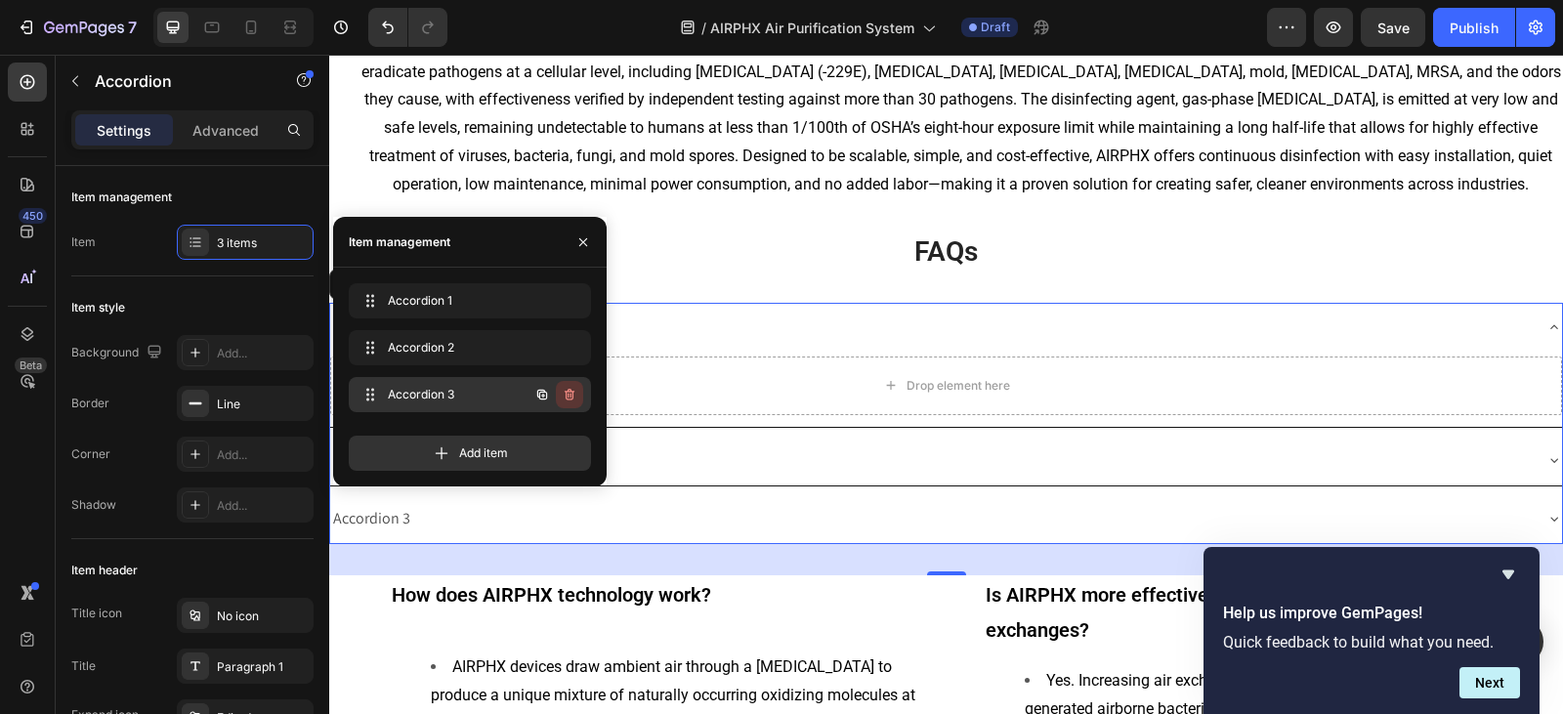
click at [569, 390] on icon "button" at bounding box center [570, 395] width 10 height 12
click at [554, 402] on div "Delete" at bounding box center [556, 395] width 36 height 18
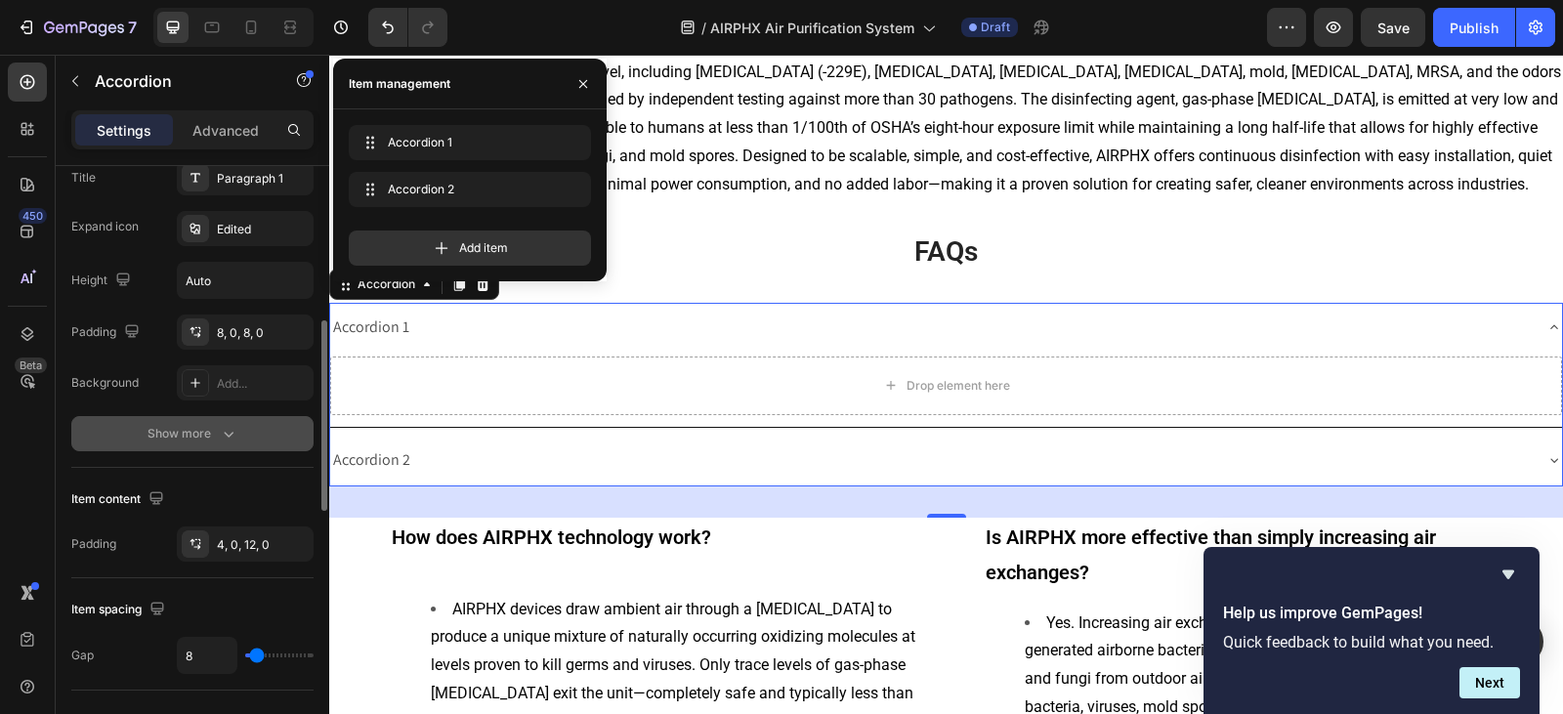
scroll to position [391, 0]
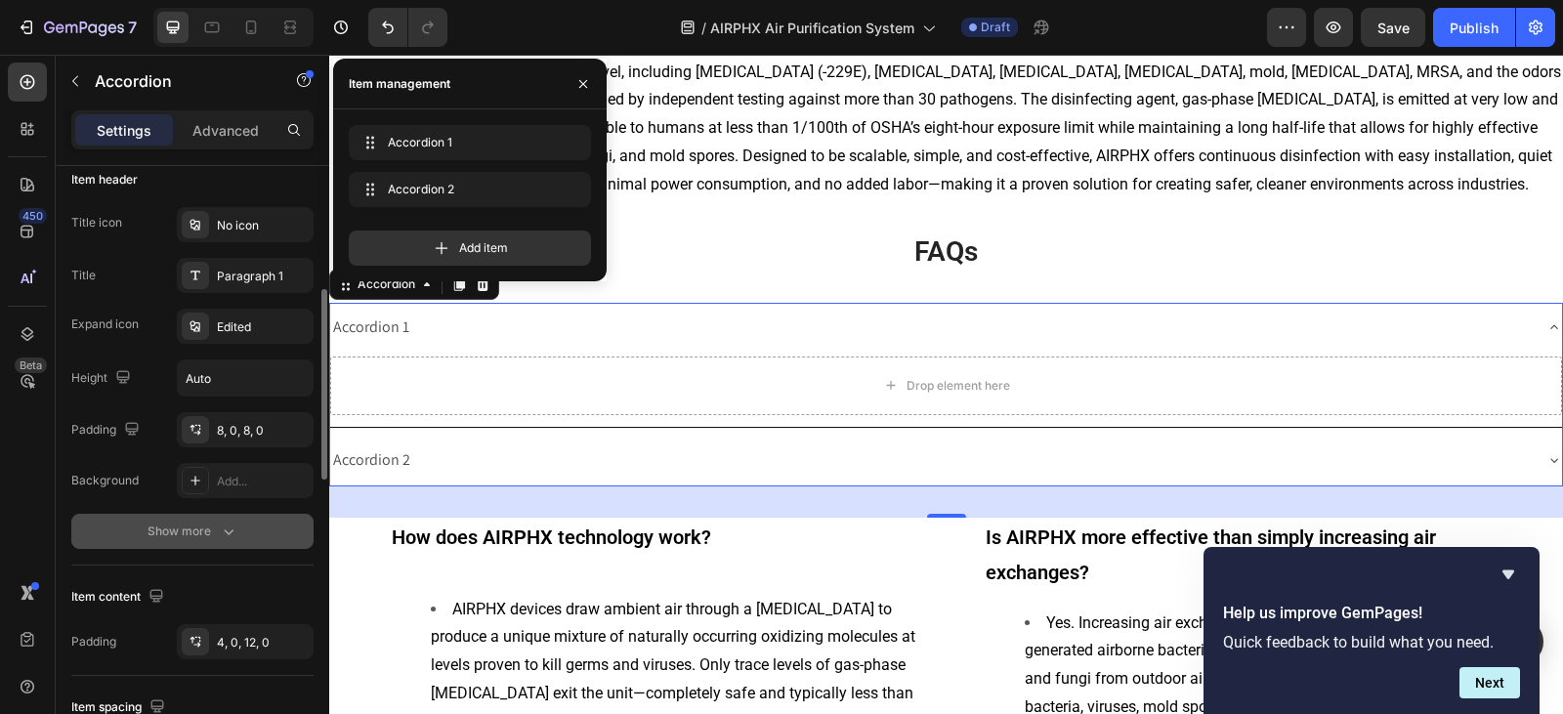
click at [187, 545] on button "Show more" at bounding box center [192, 531] width 242 height 35
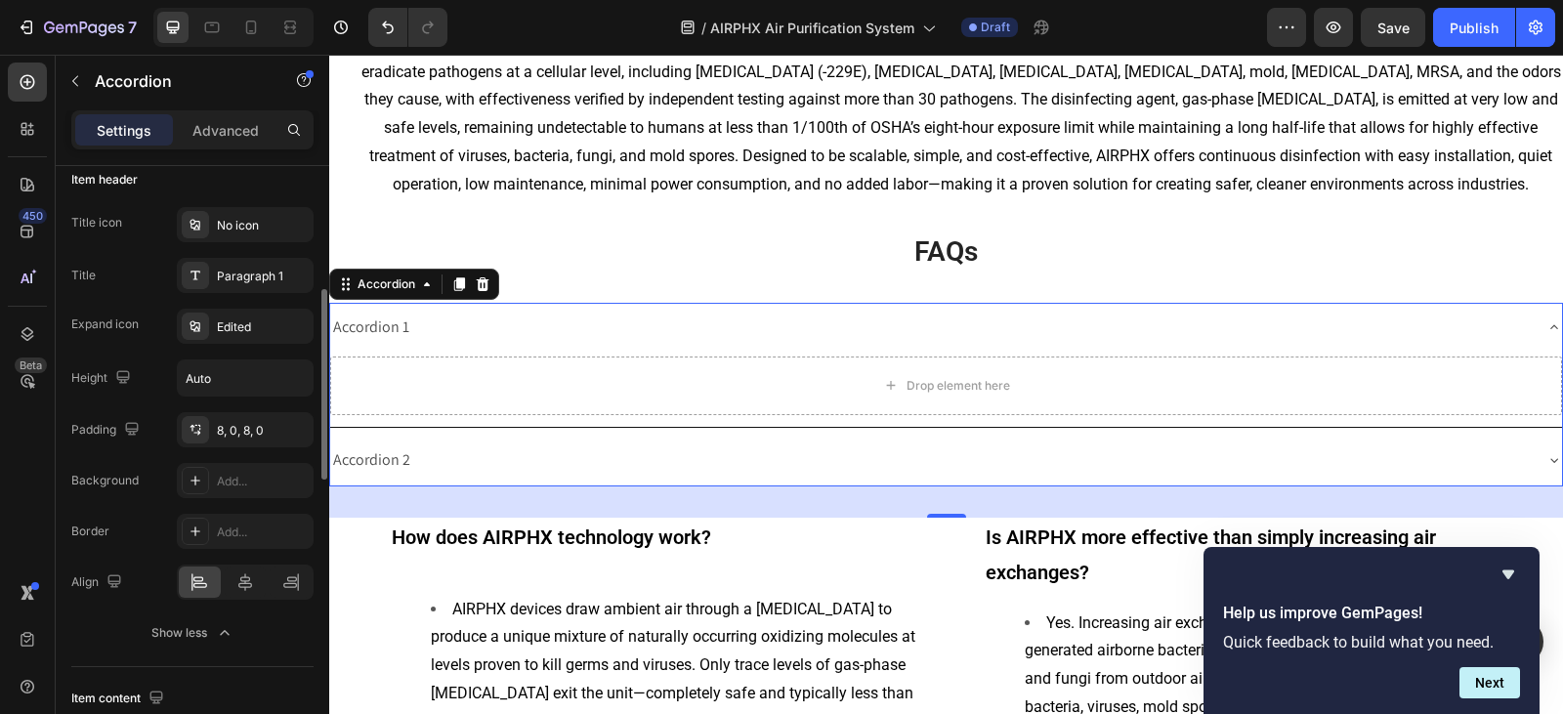
scroll to position [781, 0]
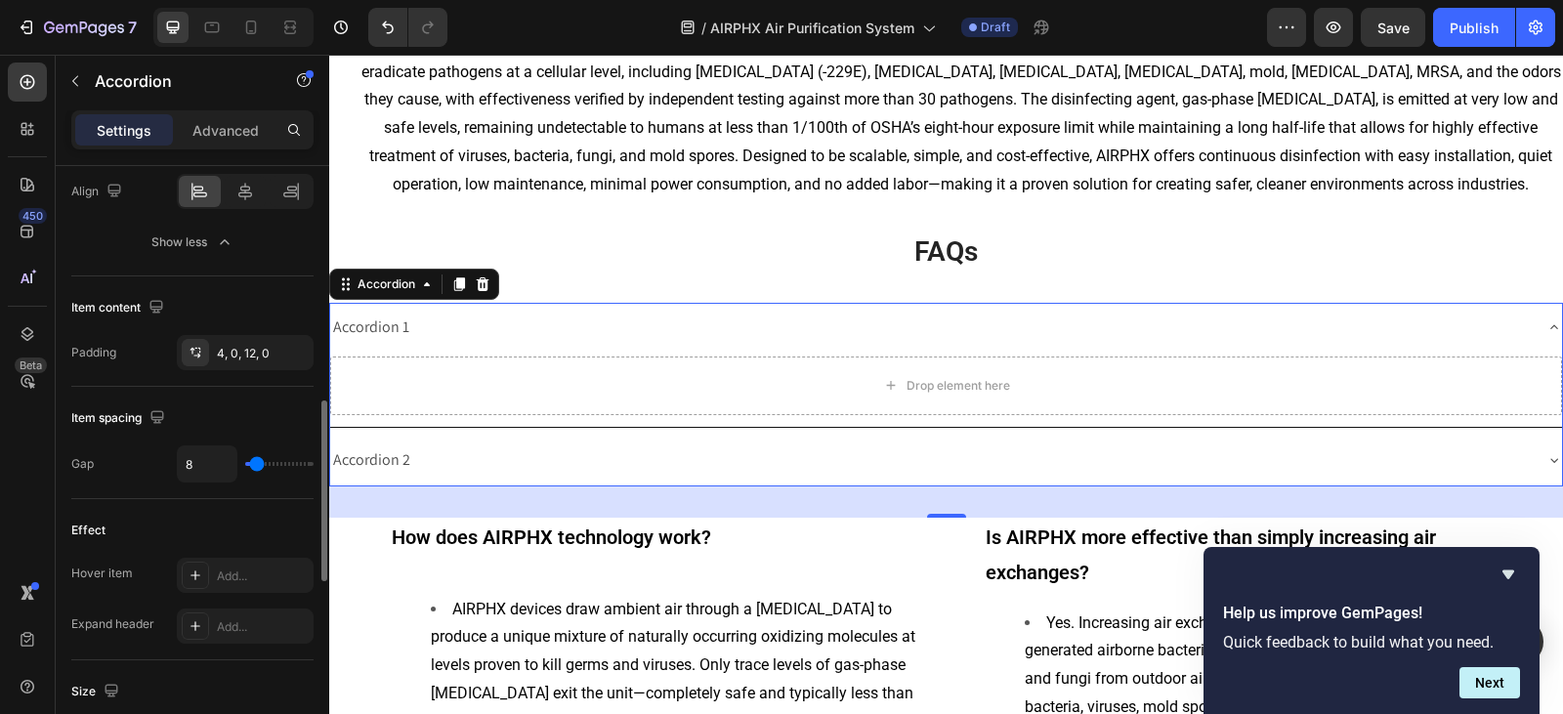
type input "0"
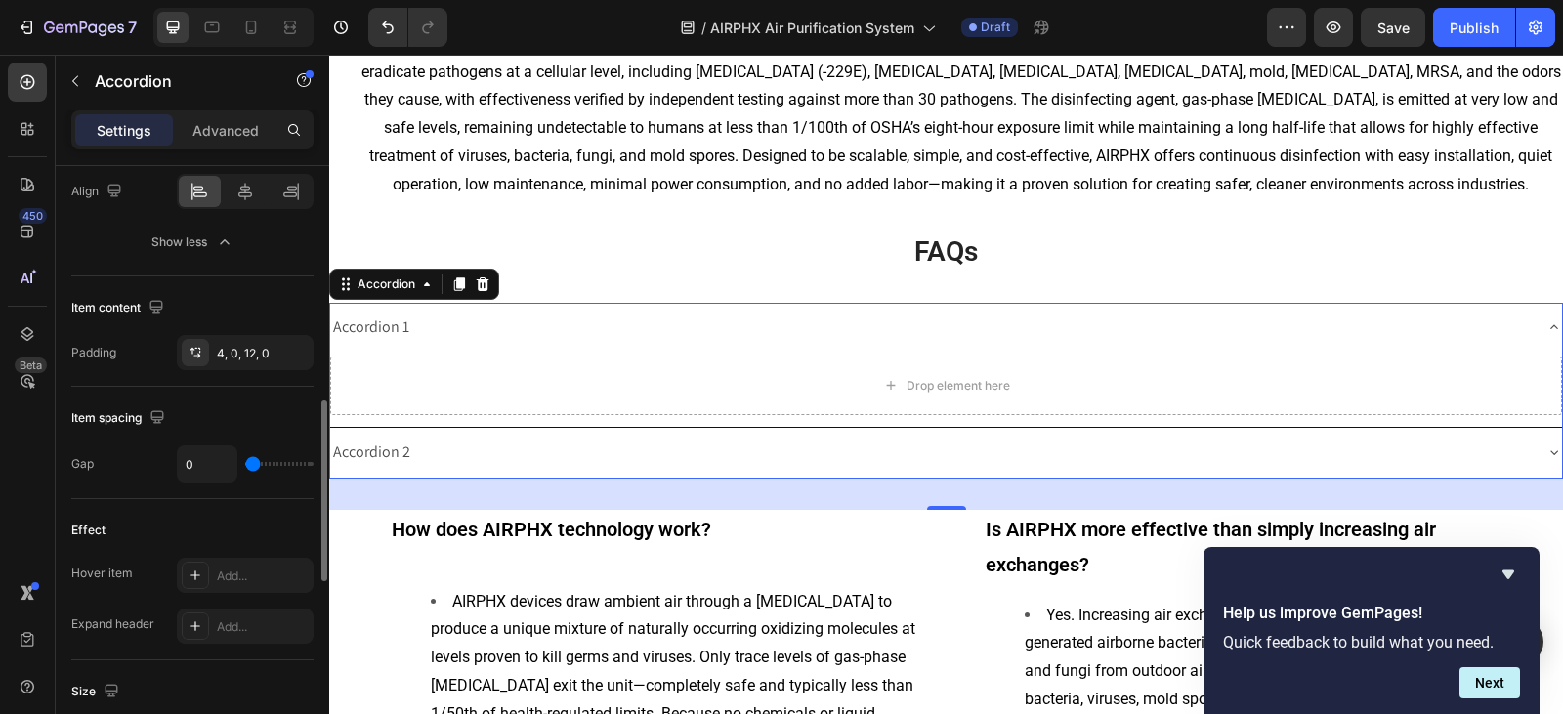
drag, startPoint x: 252, startPoint y: 463, endPoint x: 240, endPoint y: 462, distance: 11.8
type input "0"
click at [245, 462] on input "range" at bounding box center [279, 464] width 68 height 4
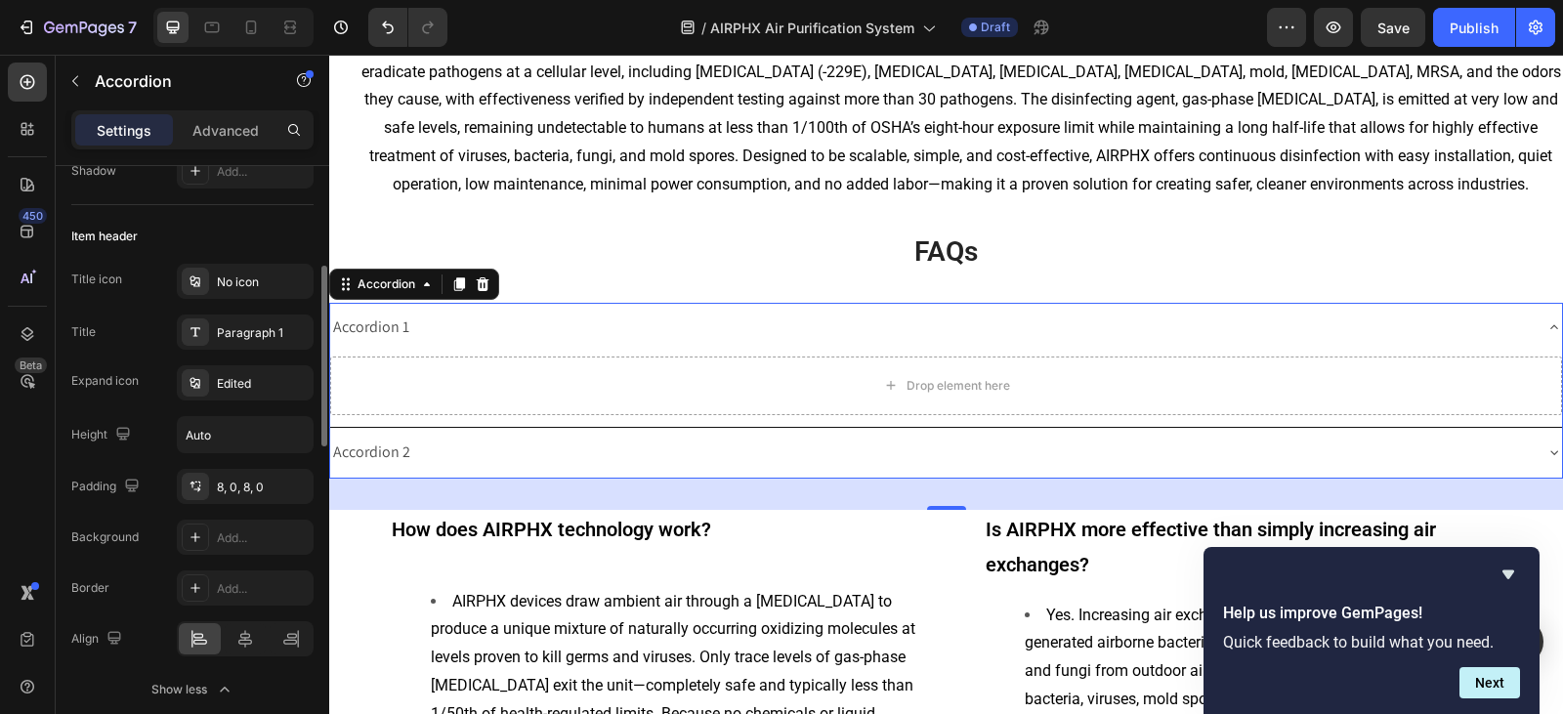
scroll to position [0, 0]
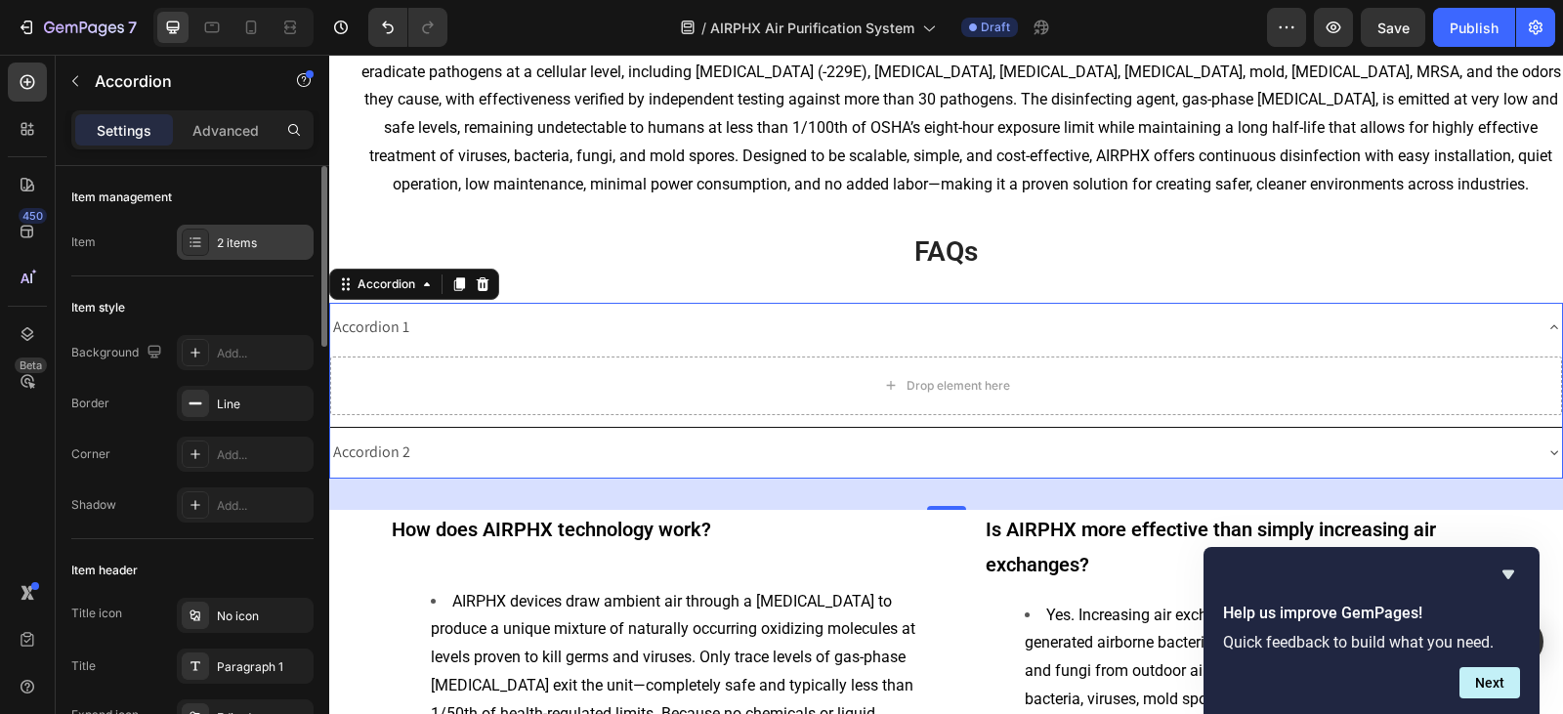
click at [222, 259] on div "2 items" at bounding box center [245, 242] width 137 height 35
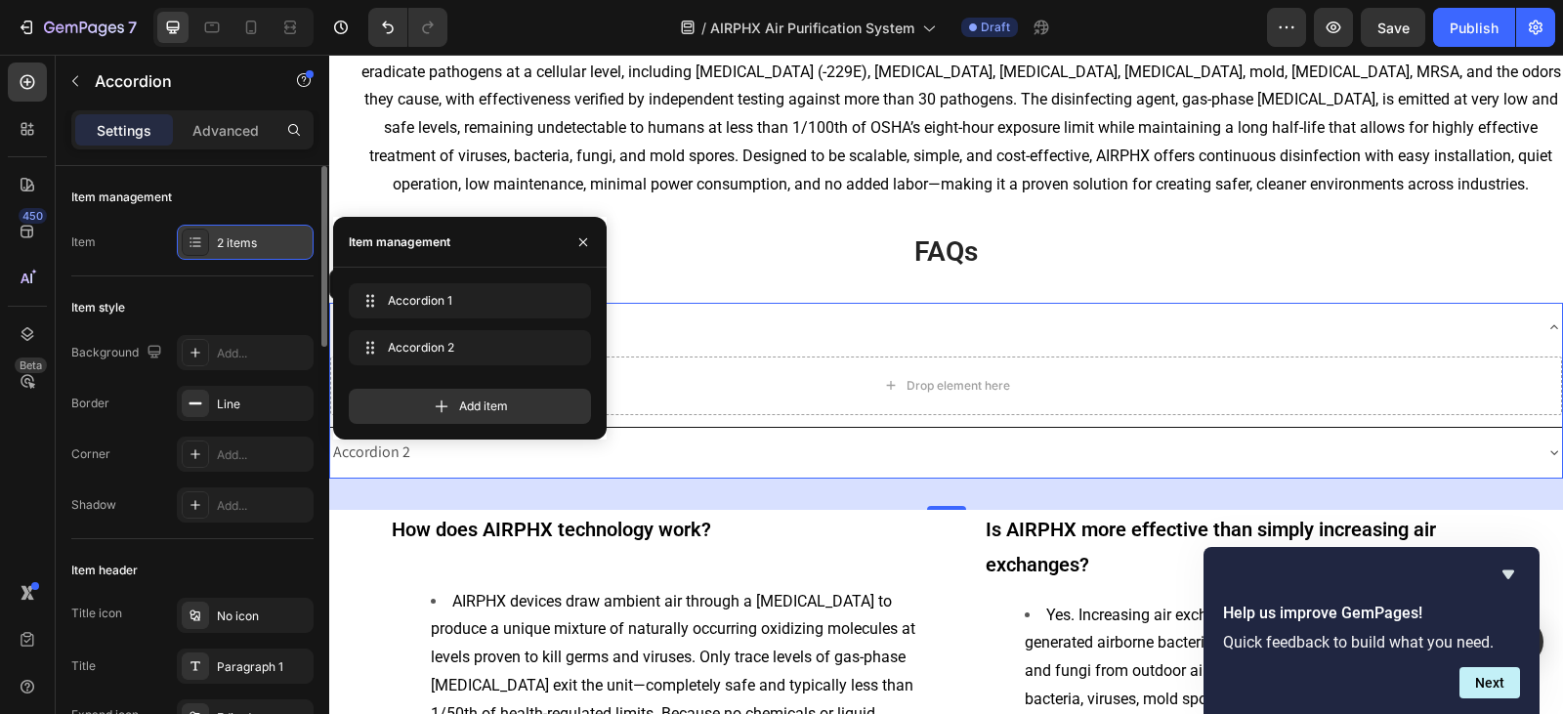
click at [222, 259] on div "2 items" at bounding box center [245, 242] width 137 height 35
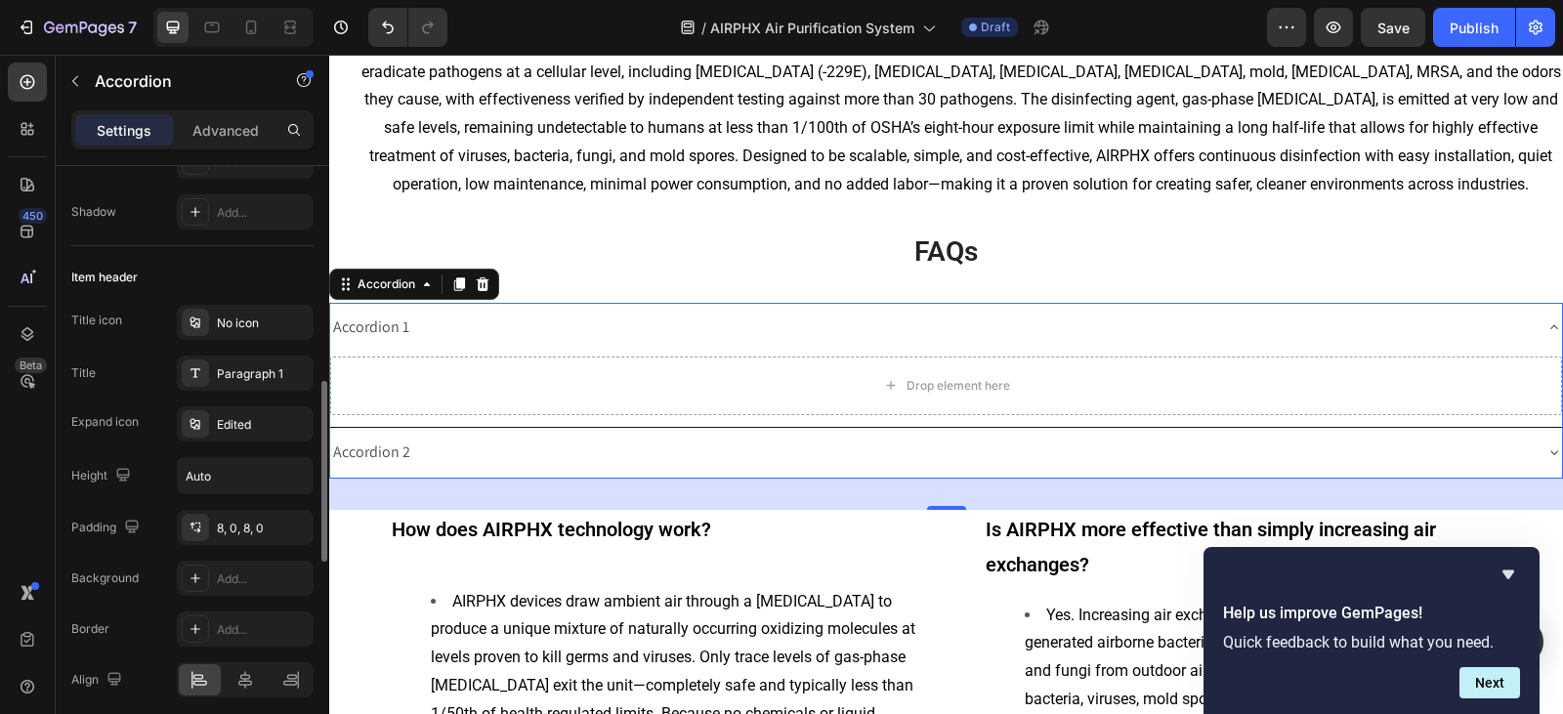
scroll to position [391, 0]
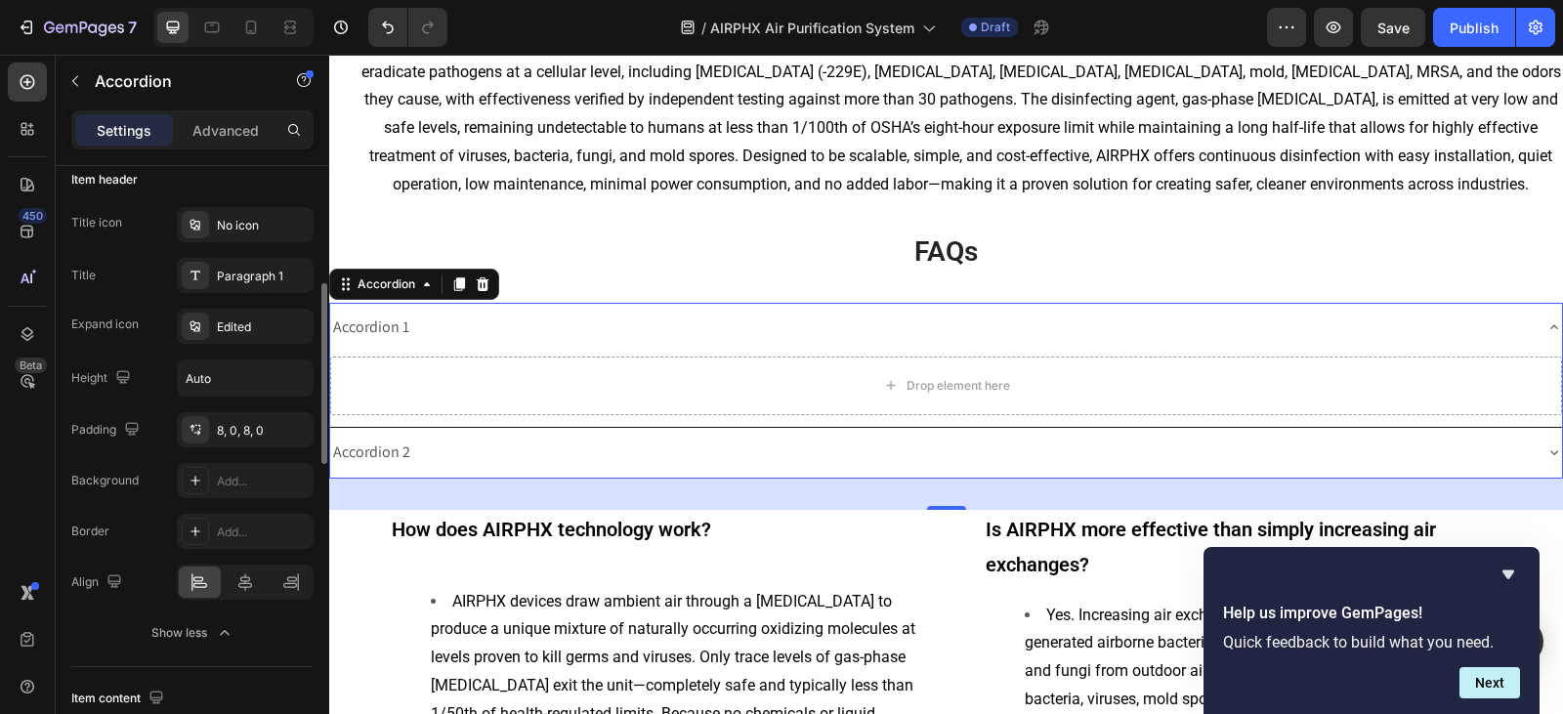
drag, startPoint x: 200, startPoint y: 636, endPoint x: 209, endPoint y: 620, distance: 17.9
click at [199, 636] on div "Show less" at bounding box center [192, 633] width 83 height 20
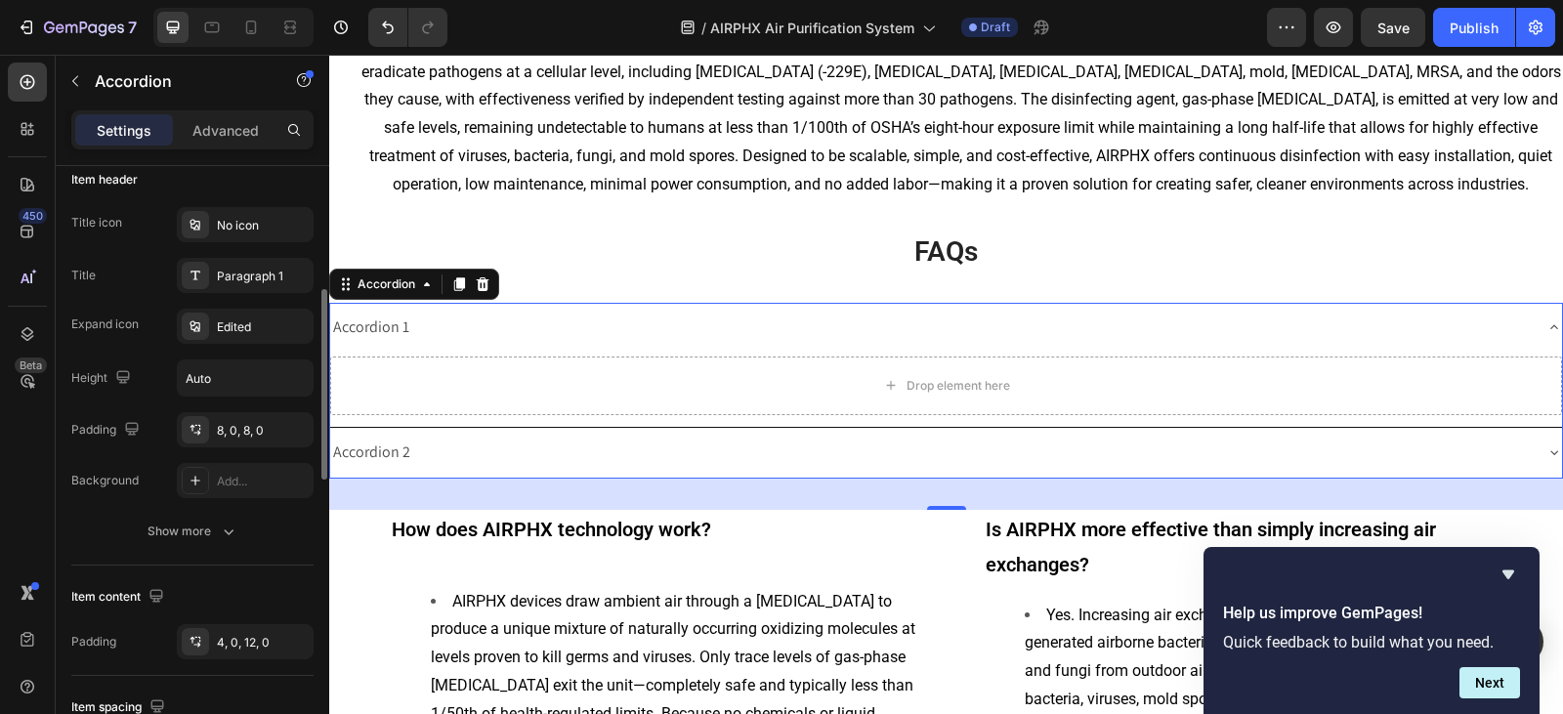
click at [234, 549] on div "Item header Title icon No icon Title Paragraph 1 Expand icon Edited Height Auto…" at bounding box center [192, 356] width 242 height 417
click at [244, 531] on button "Show more" at bounding box center [192, 531] width 242 height 35
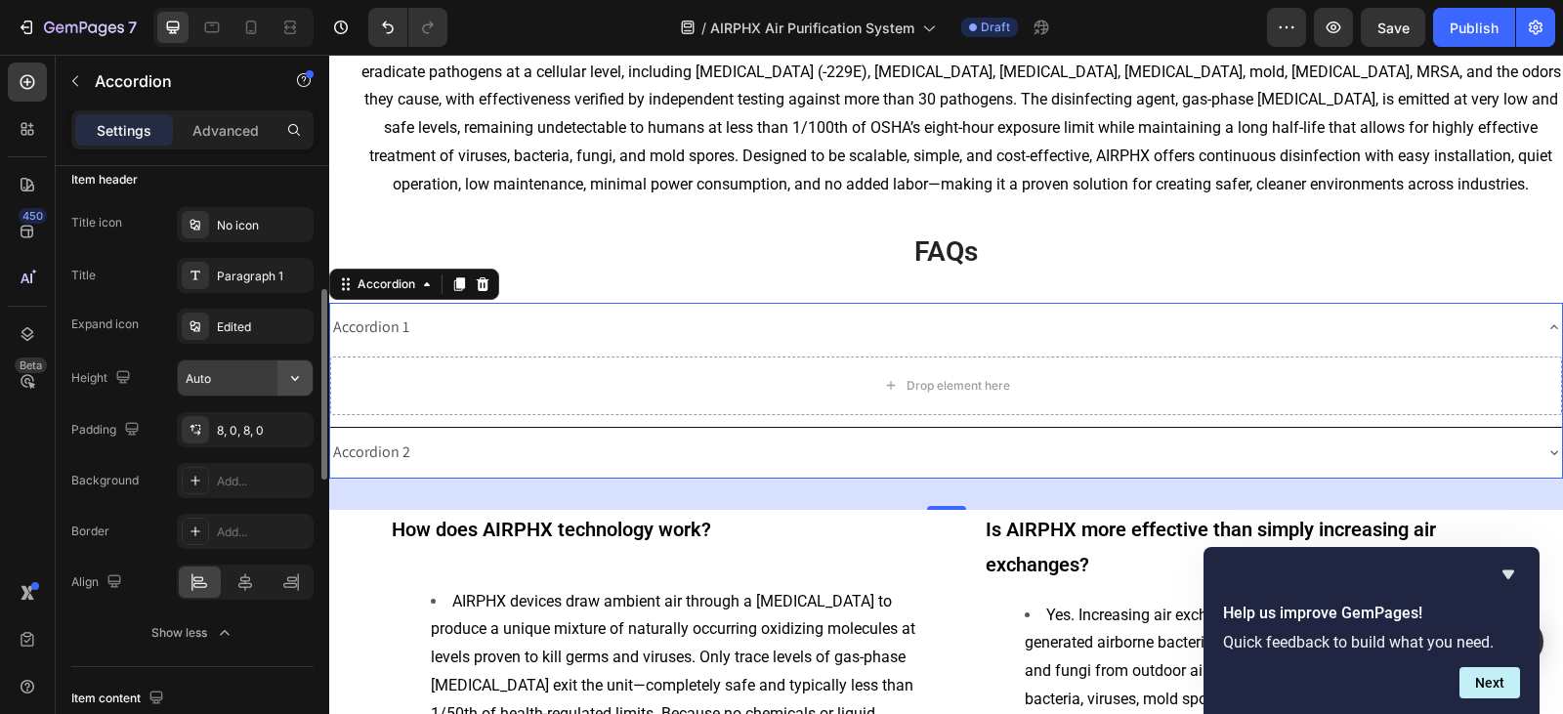
click at [299, 383] on icon "button" at bounding box center [295, 378] width 20 height 20
click at [252, 316] on div "Edited" at bounding box center [245, 326] width 137 height 35
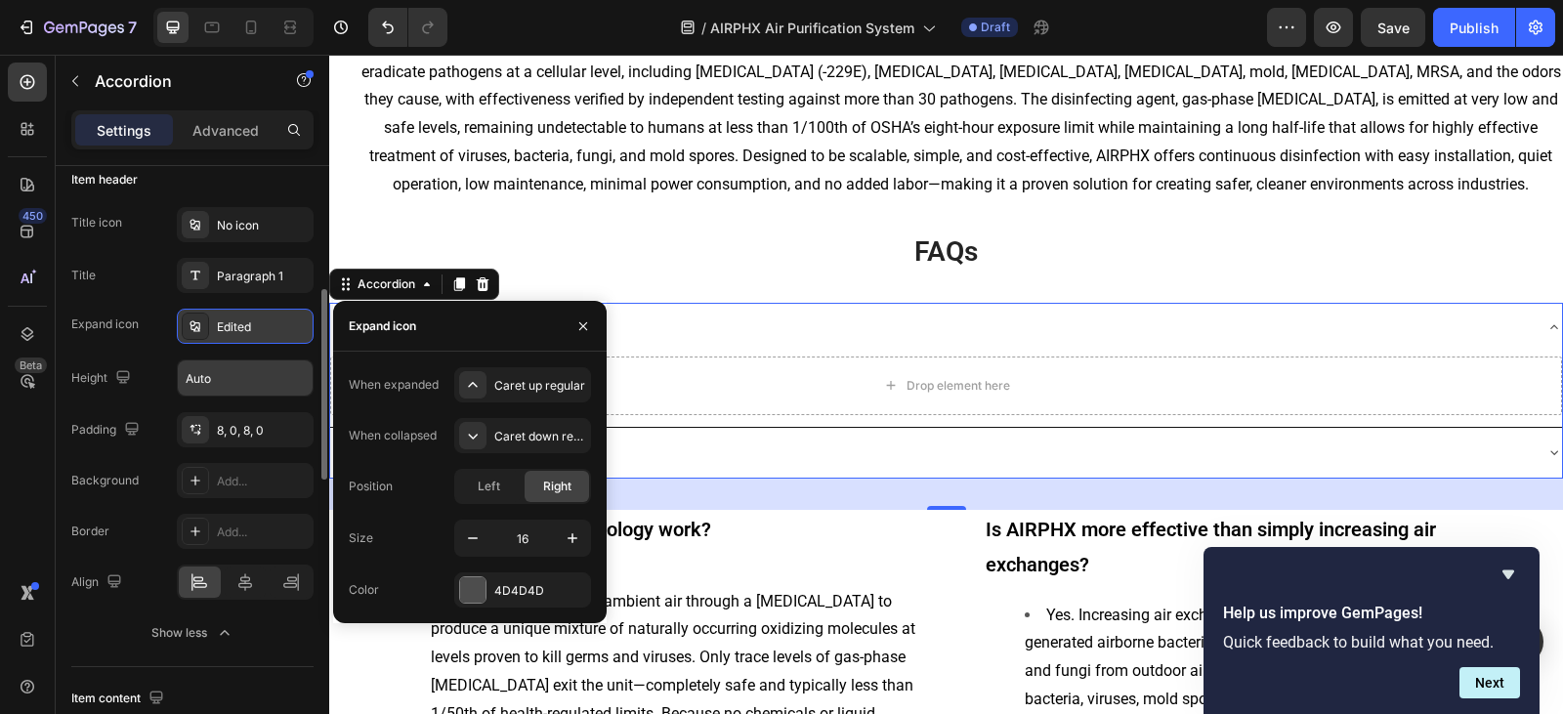
click at [258, 319] on div "Edited" at bounding box center [263, 327] width 92 height 18
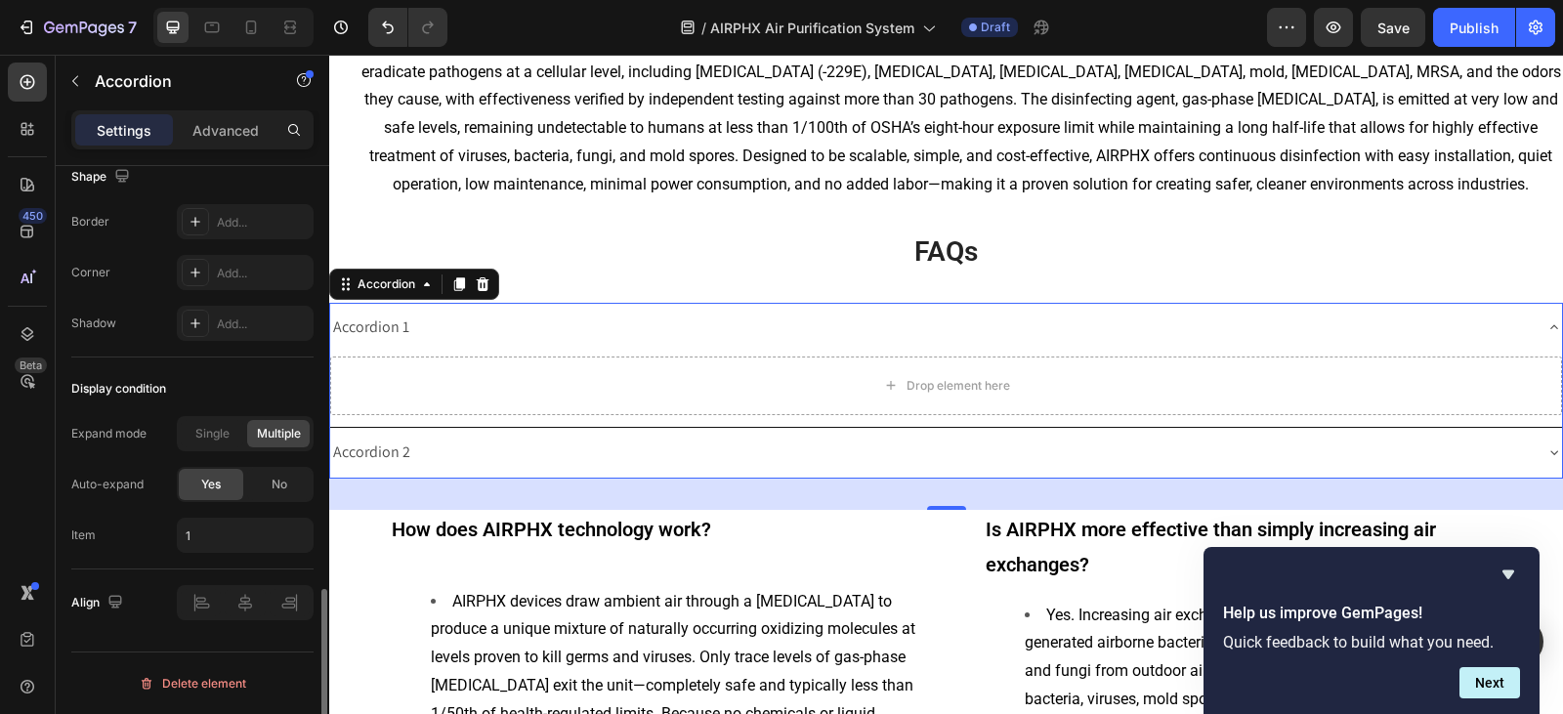
scroll to position [1018, 0]
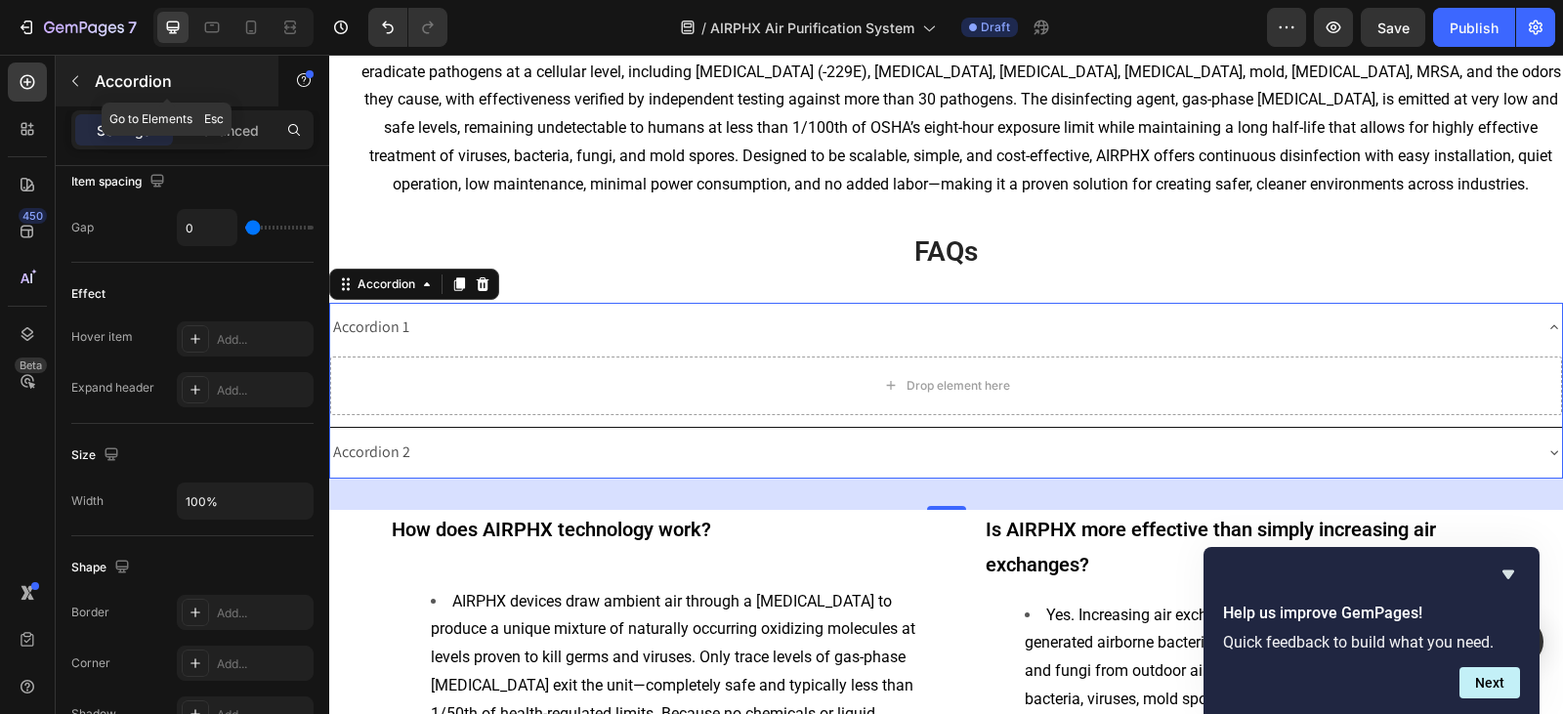
click at [66, 84] on button "button" at bounding box center [75, 80] width 31 height 31
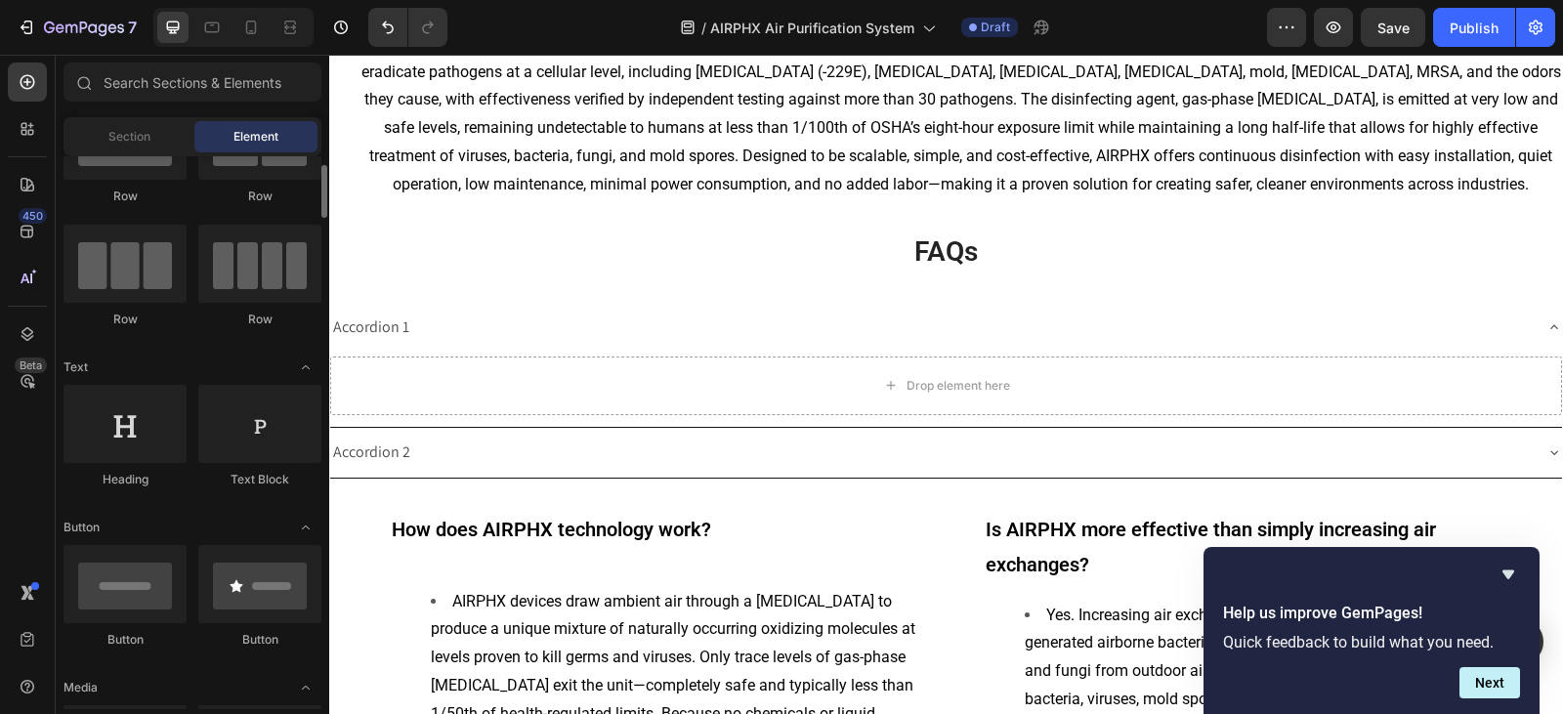
scroll to position [0, 0]
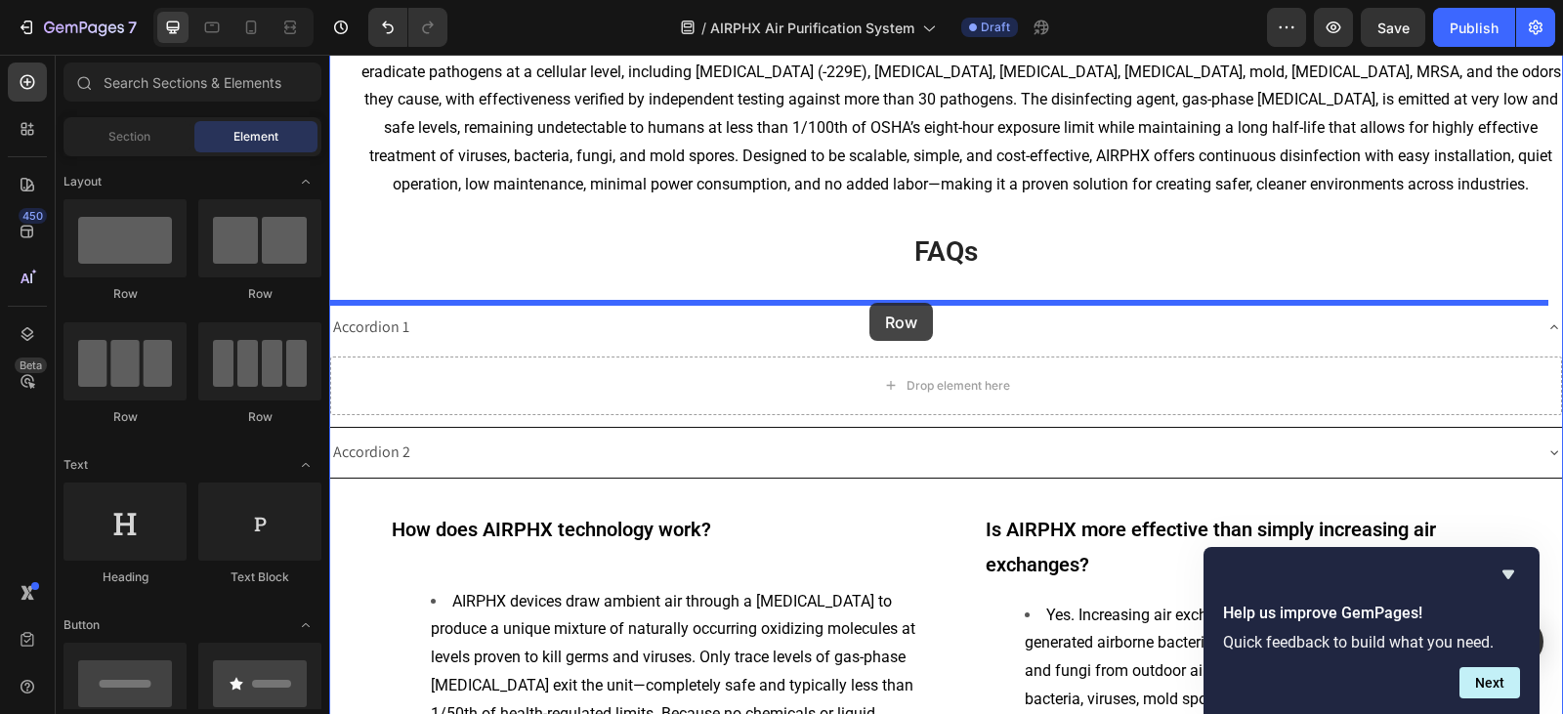
drag, startPoint x: 615, startPoint y: 324, endPoint x: 869, endPoint y: 303, distance: 254.8
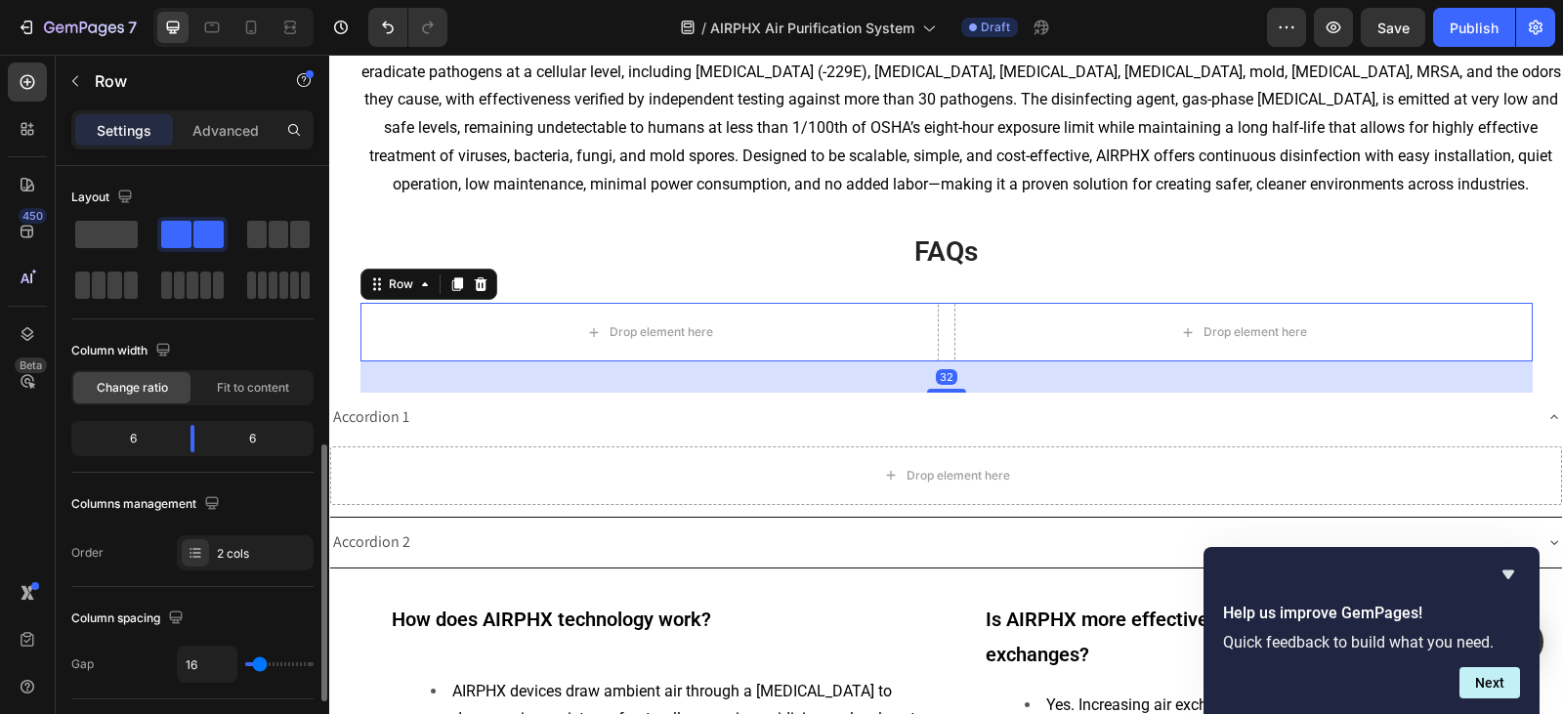
scroll to position [195, 0]
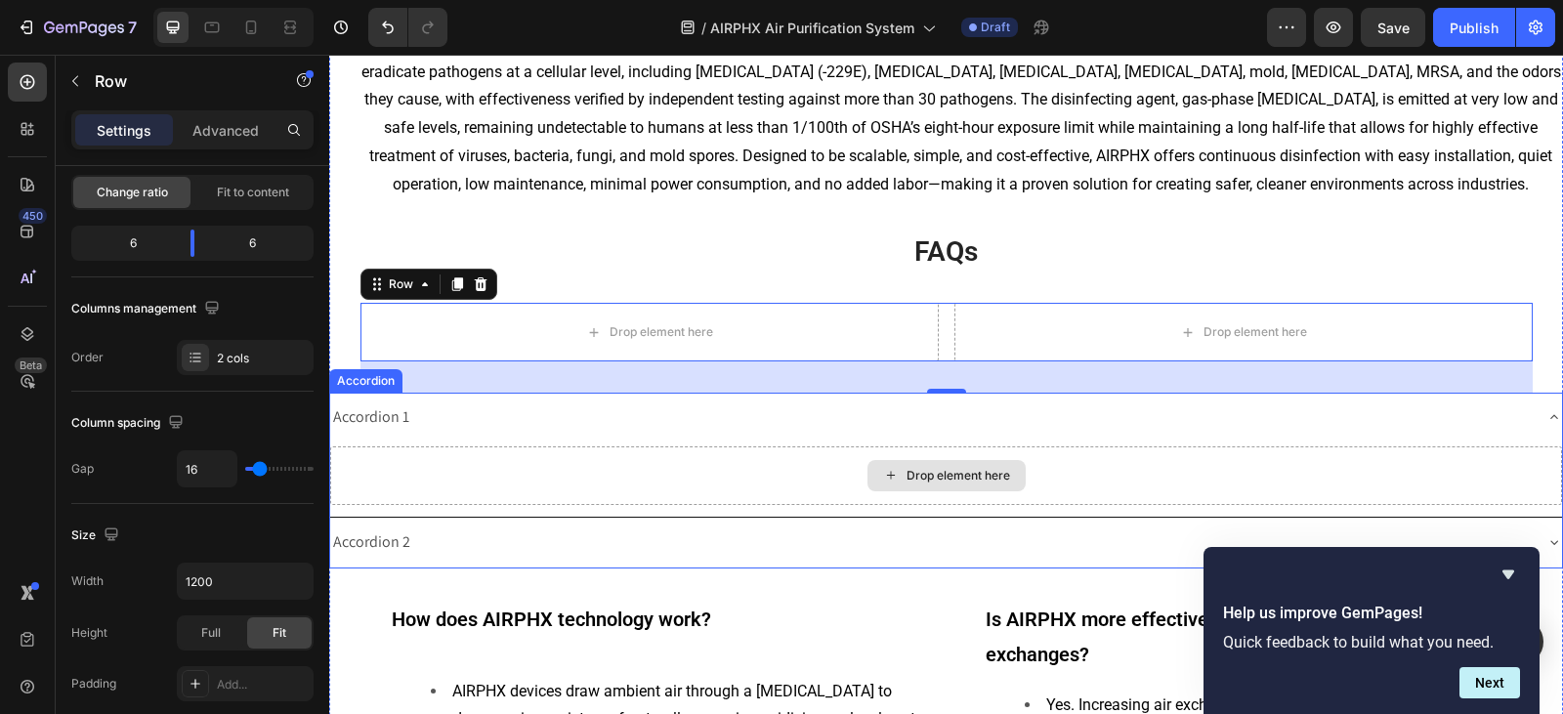
click at [494, 489] on div "Drop element here" at bounding box center [946, 475] width 1232 height 59
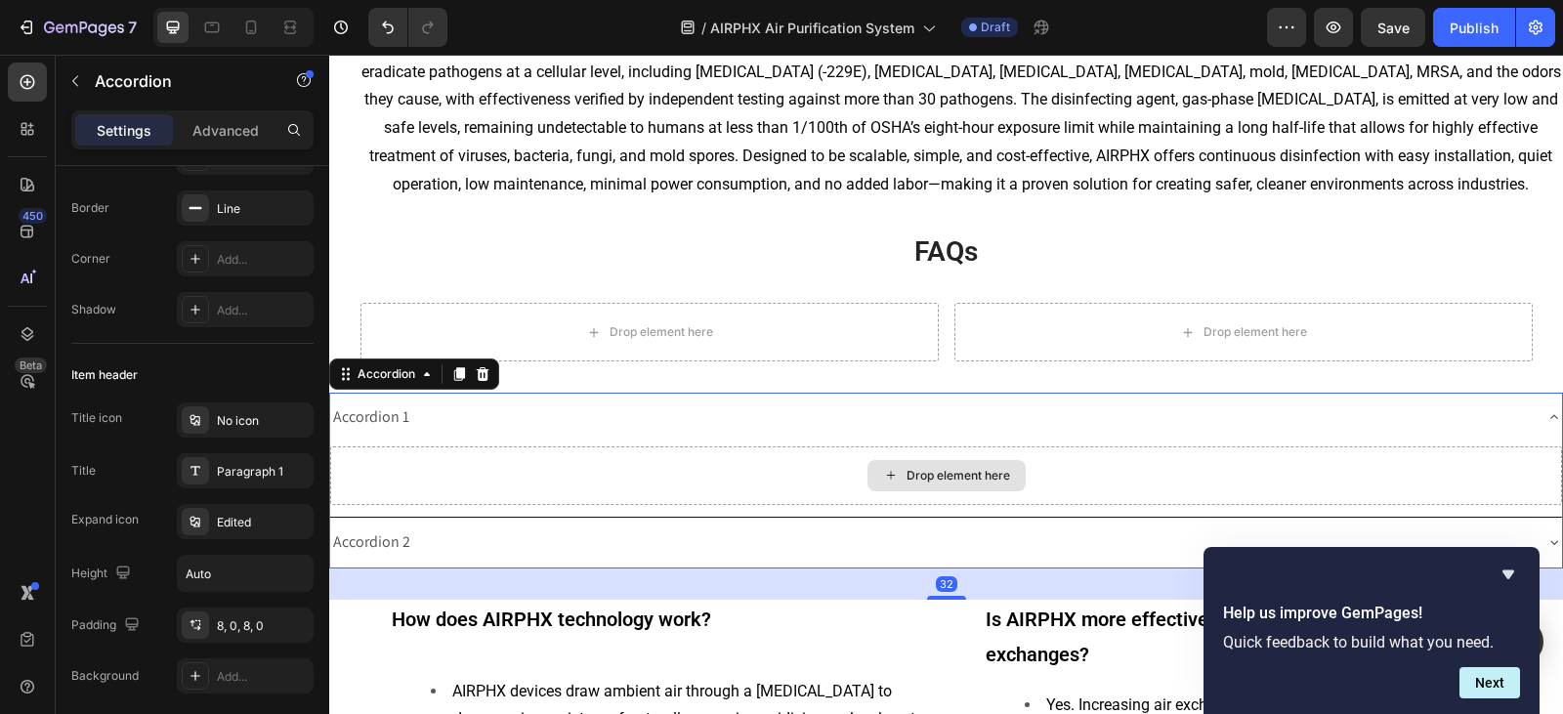
scroll to position [0, 0]
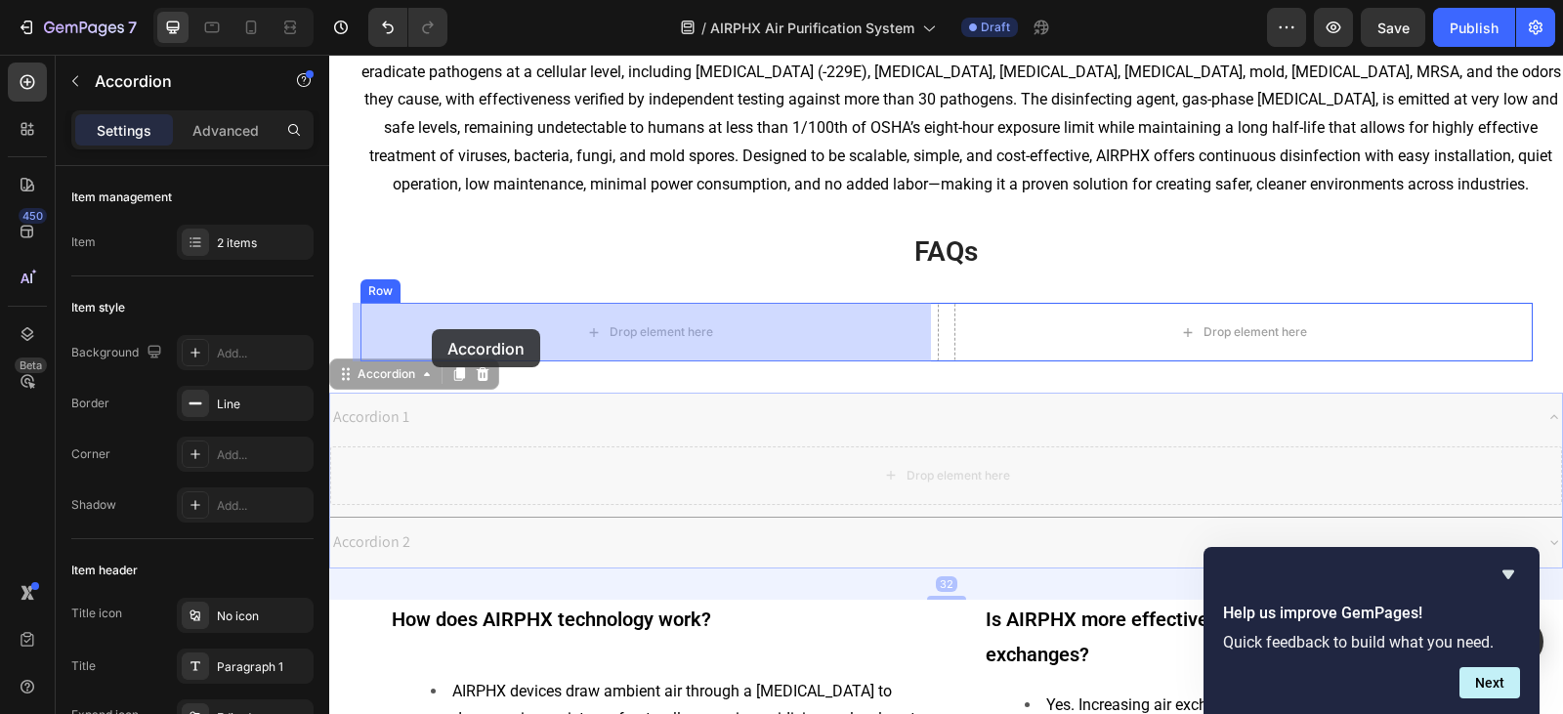
drag, startPoint x: 350, startPoint y: 379, endPoint x: 432, endPoint y: 330, distance: 95.5
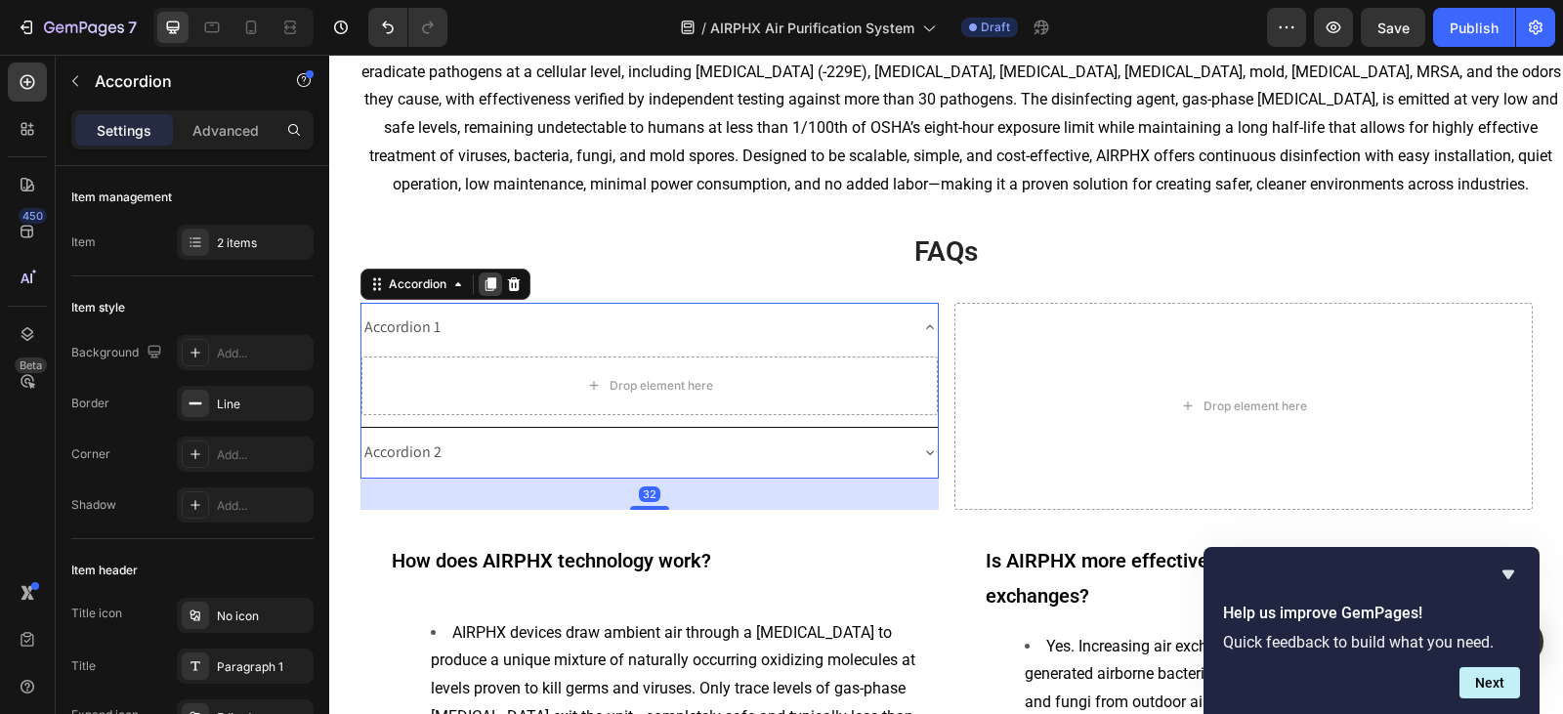
click at [484, 282] on icon at bounding box center [489, 284] width 11 height 14
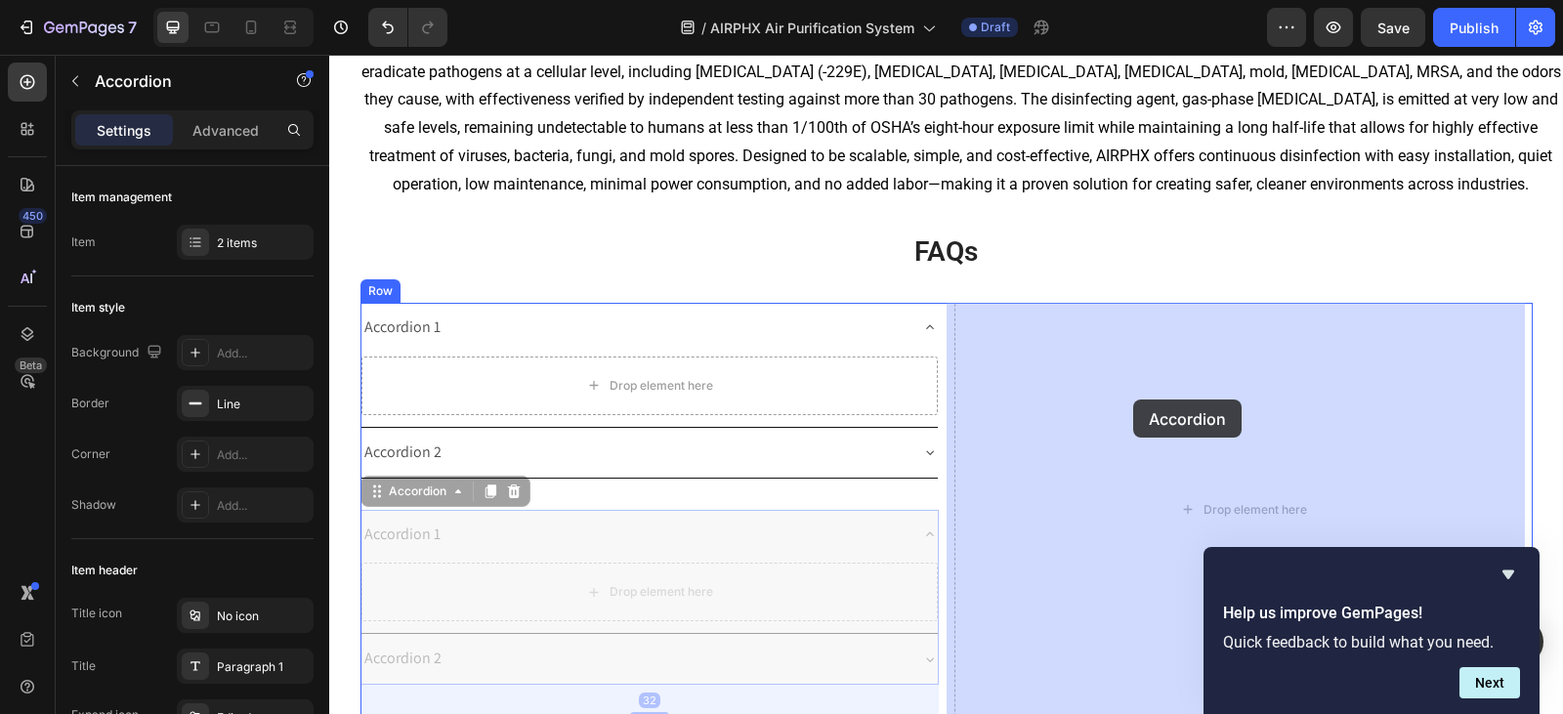
drag, startPoint x: 377, startPoint y: 497, endPoint x: 1114, endPoint y: 386, distance: 745.7
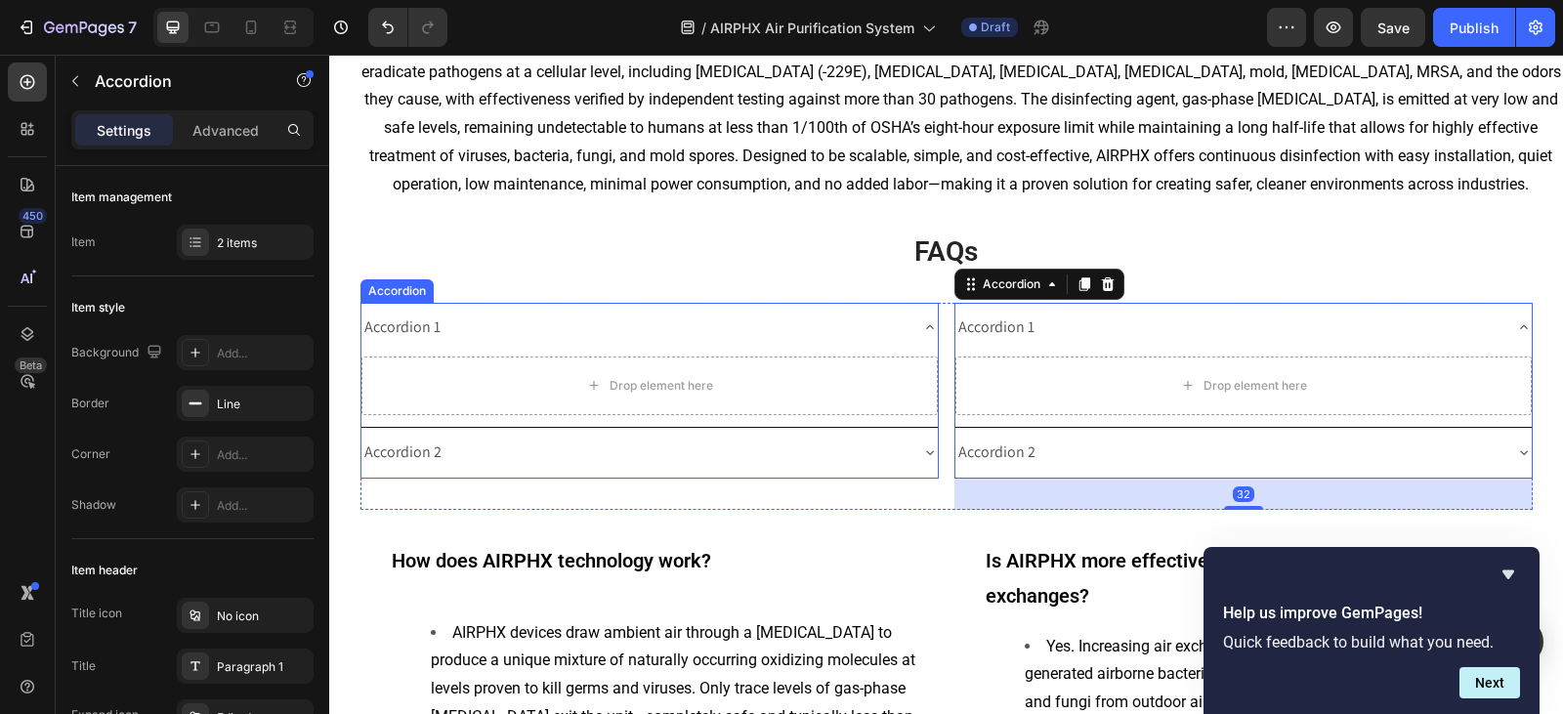
click at [913, 320] on div "Accordion 1" at bounding box center [649, 328] width 576 height 50
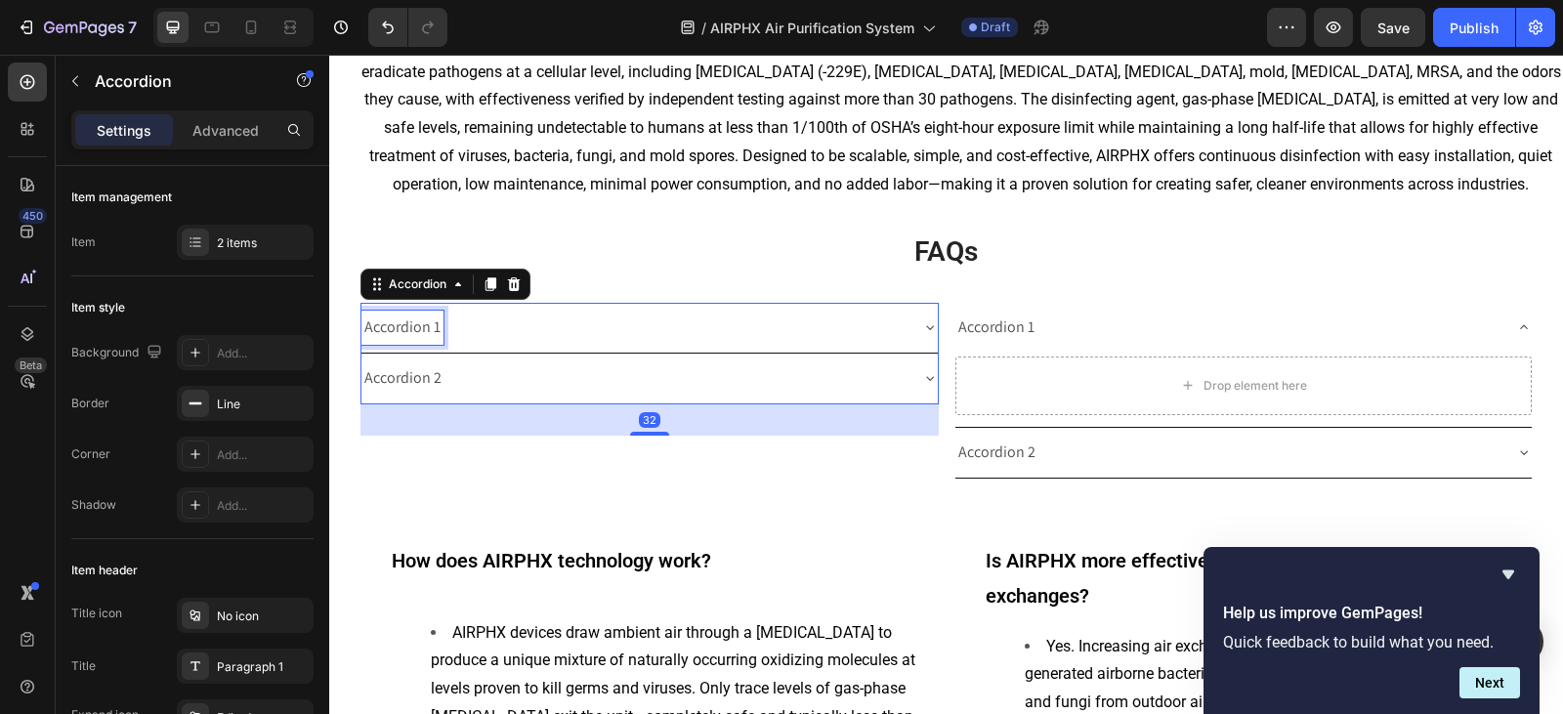
click at [374, 319] on div "Accordion 1" at bounding box center [402, 328] width 82 height 34
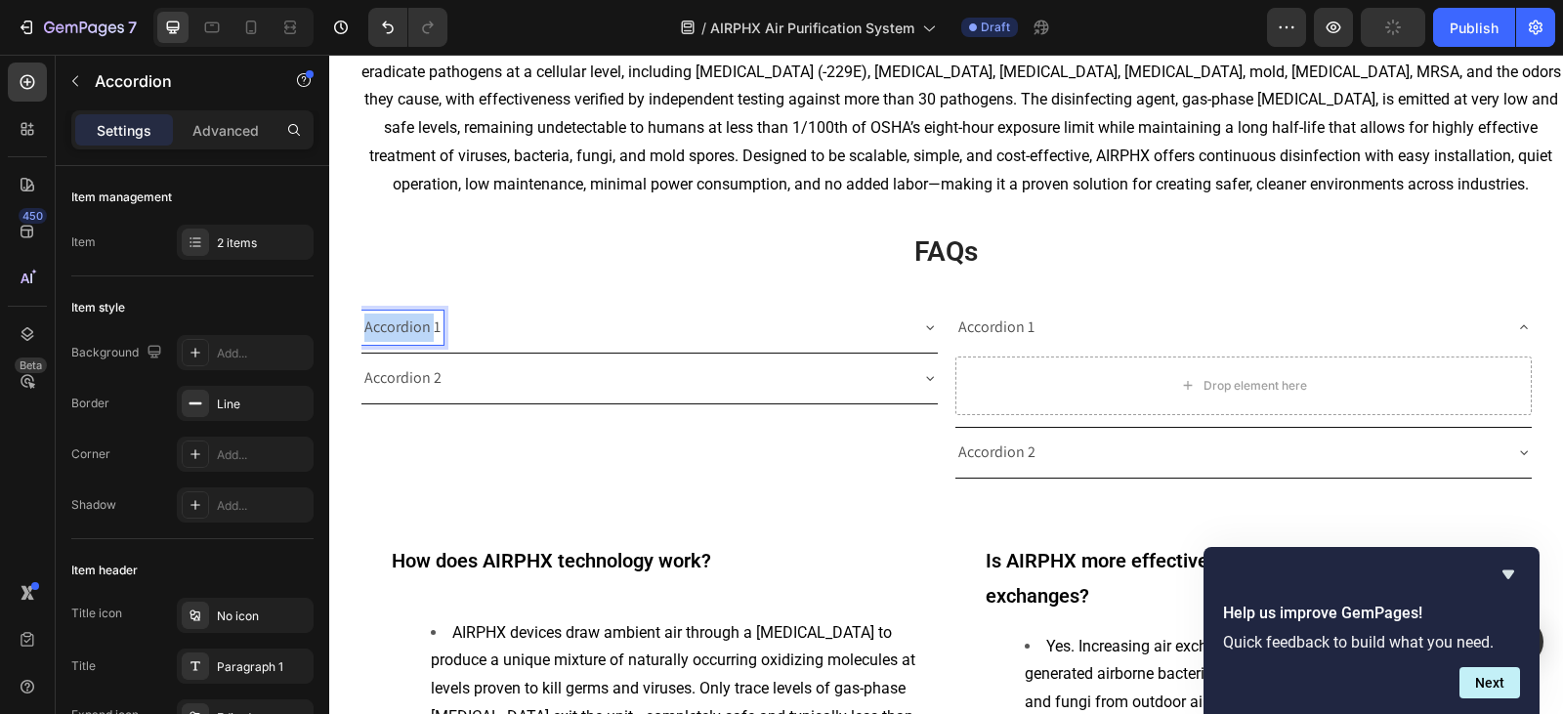
click at [374, 319] on p "Accordion 1" at bounding box center [402, 328] width 76 height 28
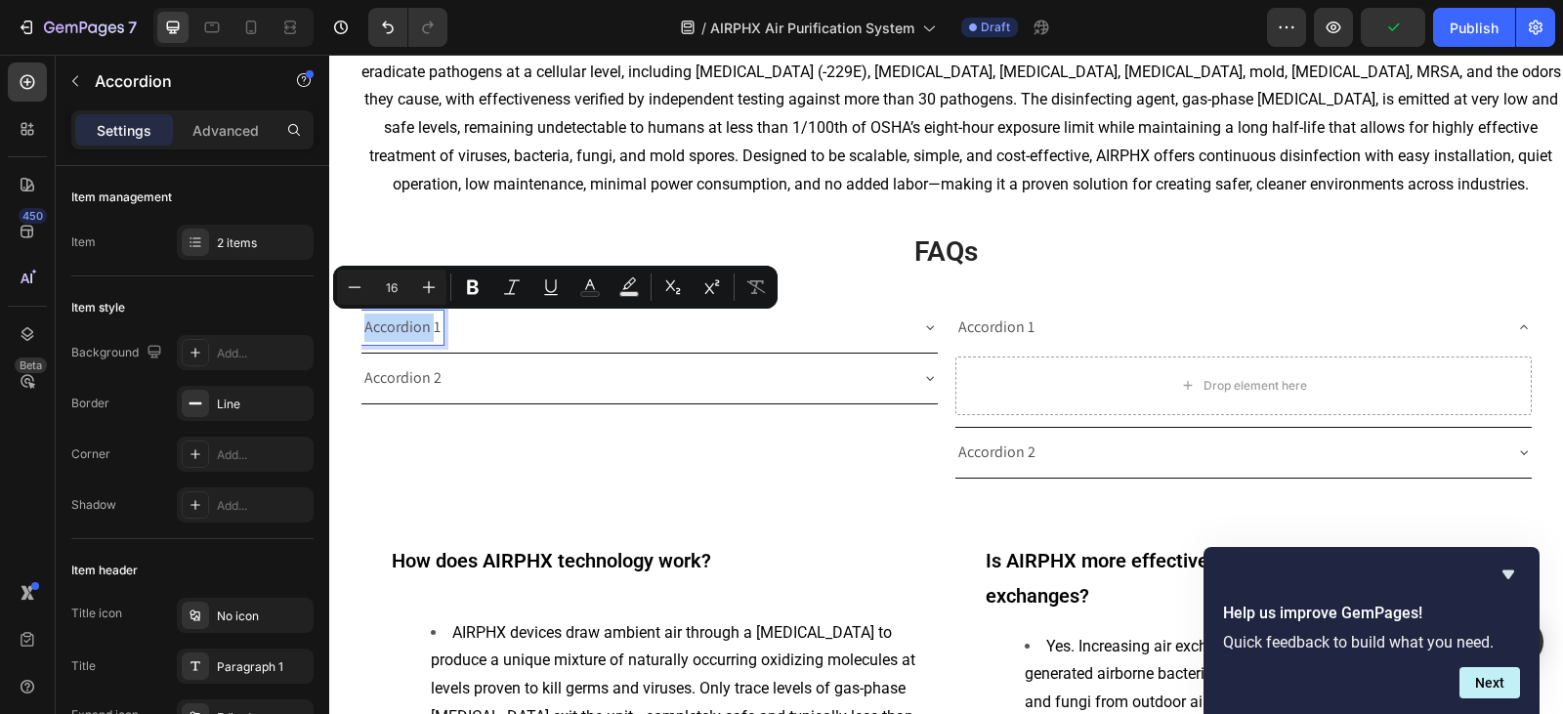
click at [406, 317] on p "Accordion 1" at bounding box center [402, 328] width 76 height 28
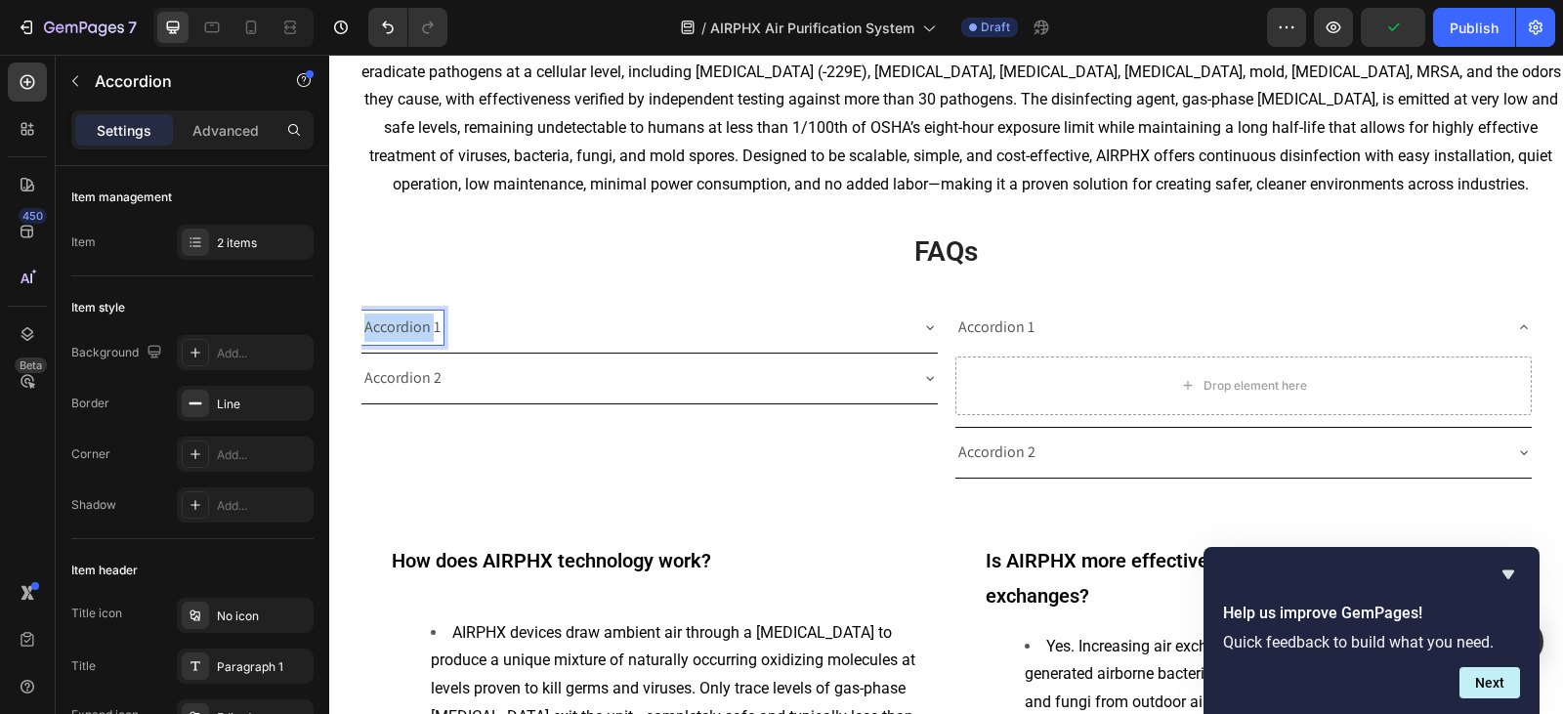
click at [406, 317] on p "Accordion 1" at bounding box center [402, 328] width 76 height 28
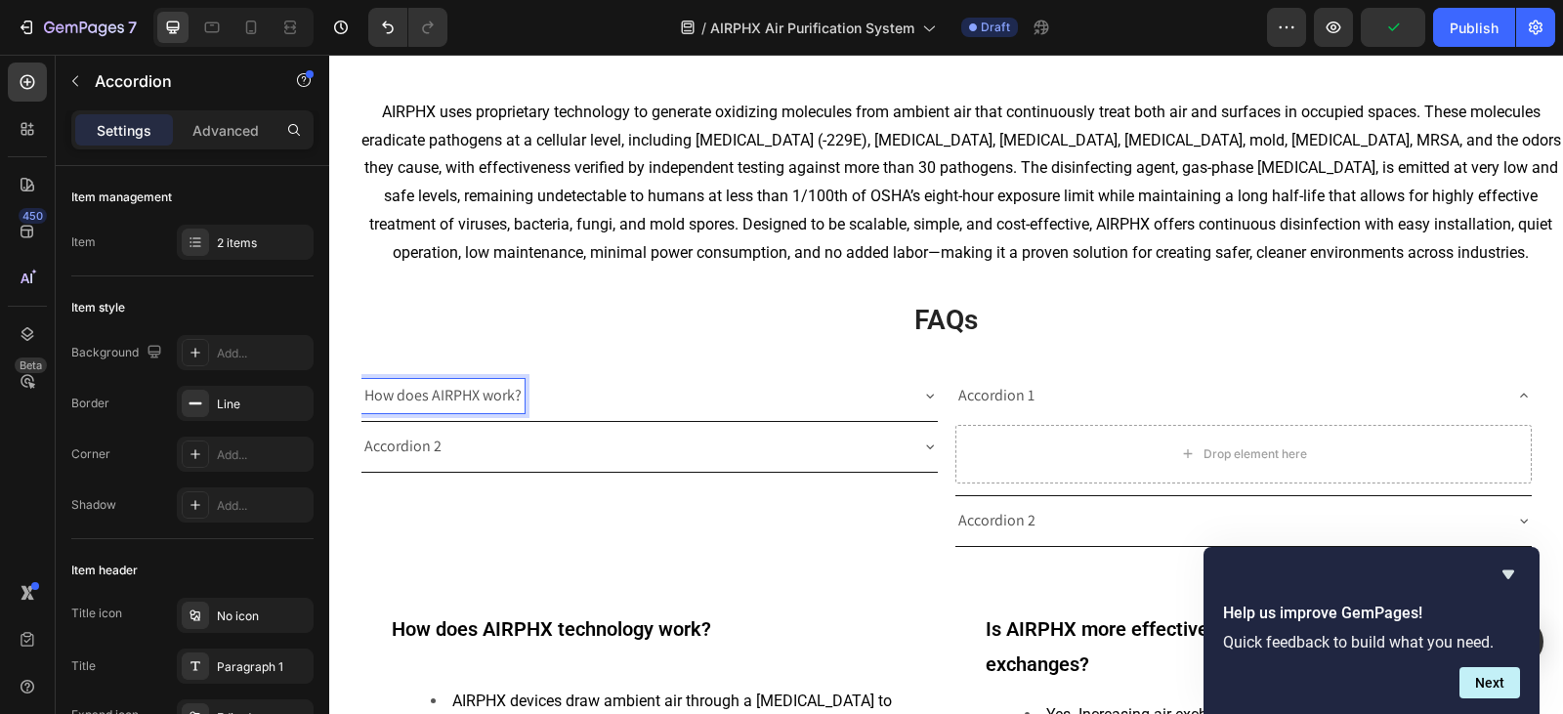
scroll to position [3799, 0]
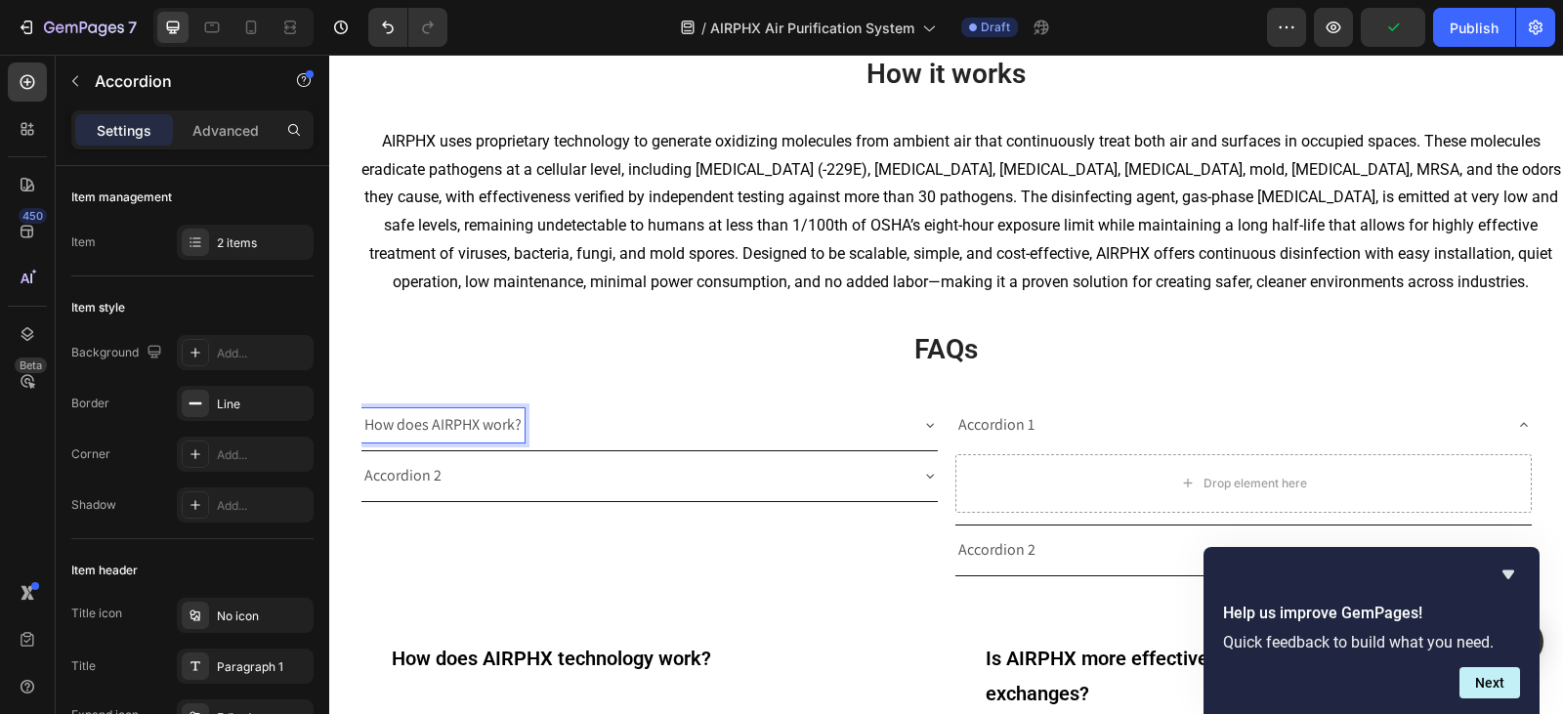
click at [918, 437] on div "How does AIRPHX work?" at bounding box center [649, 425] width 576 height 50
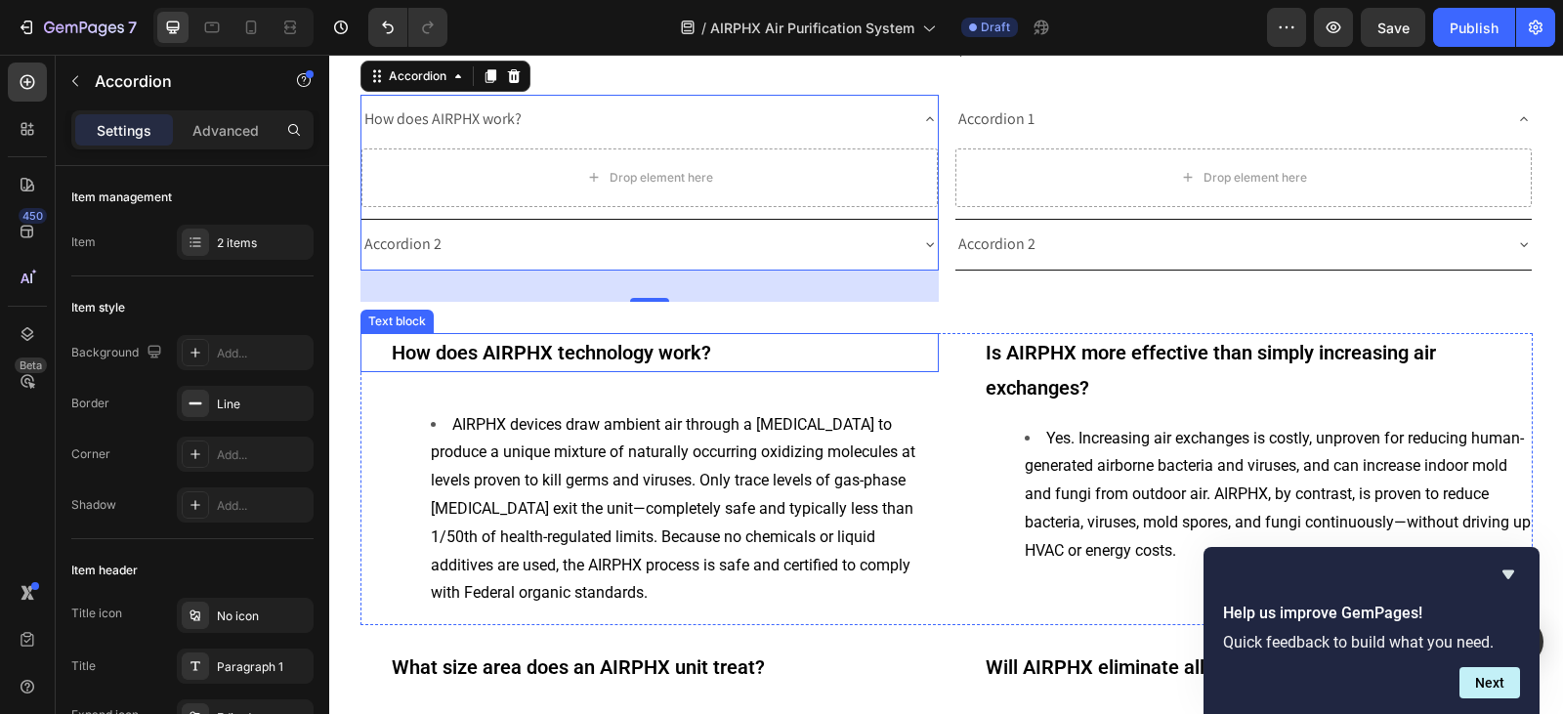
scroll to position [4190, 0]
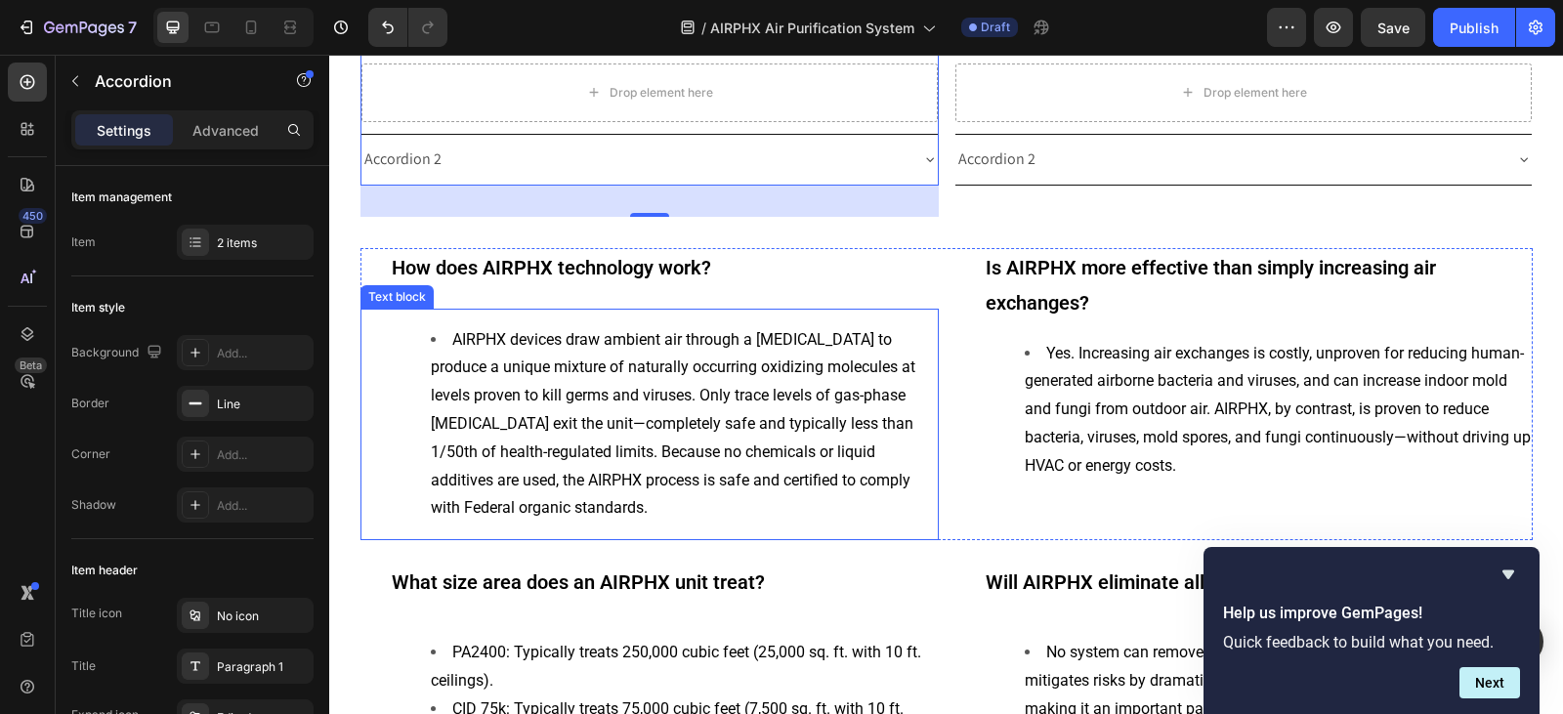
click at [669, 411] on li "AIRPHX devices draw ambient air through a [MEDICAL_DATA] to produce a unique mi…" at bounding box center [684, 424] width 506 height 197
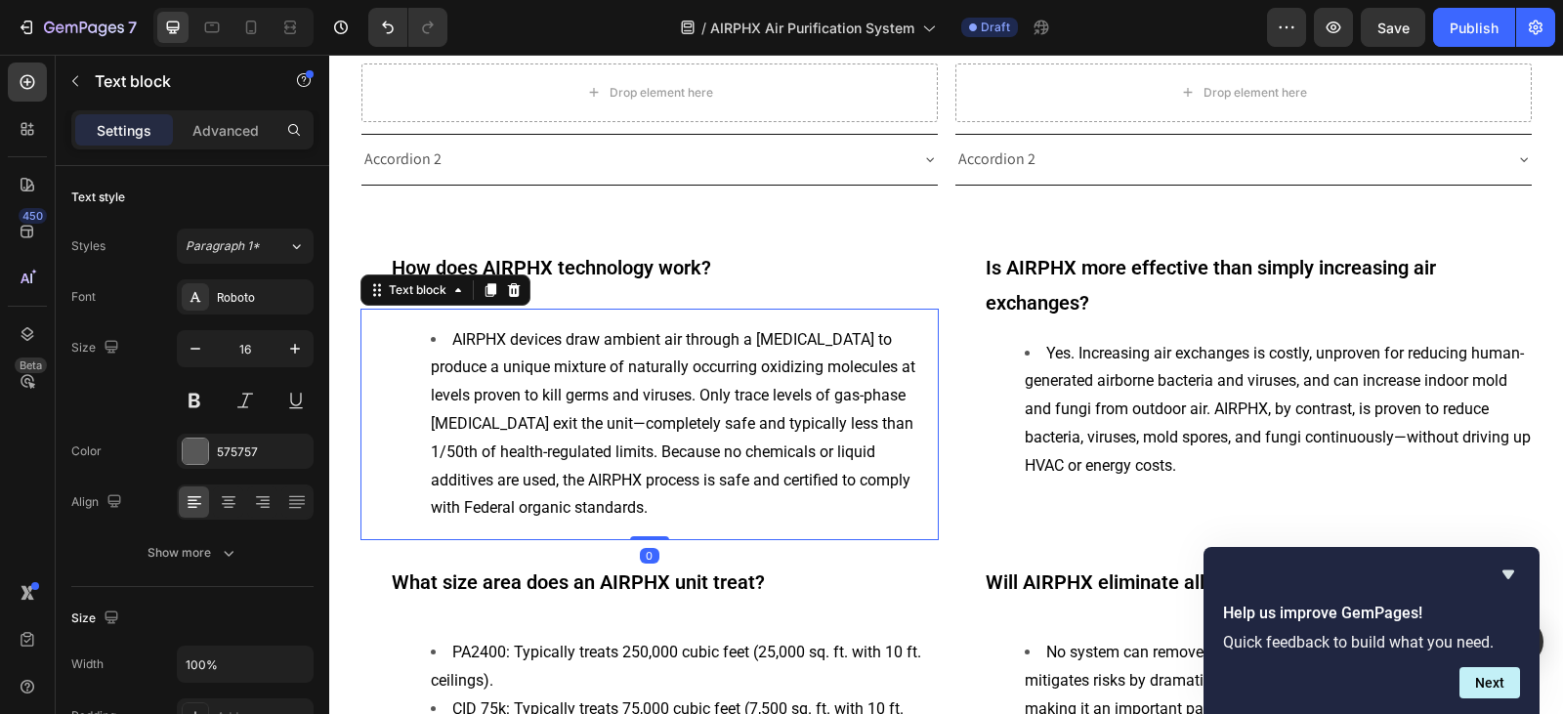
click at [669, 411] on li "AIRPHX devices draw ambient air through a [MEDICAL_DATA] to produce a unique mi…" at bounding box center [684, 424] width 506 height 197
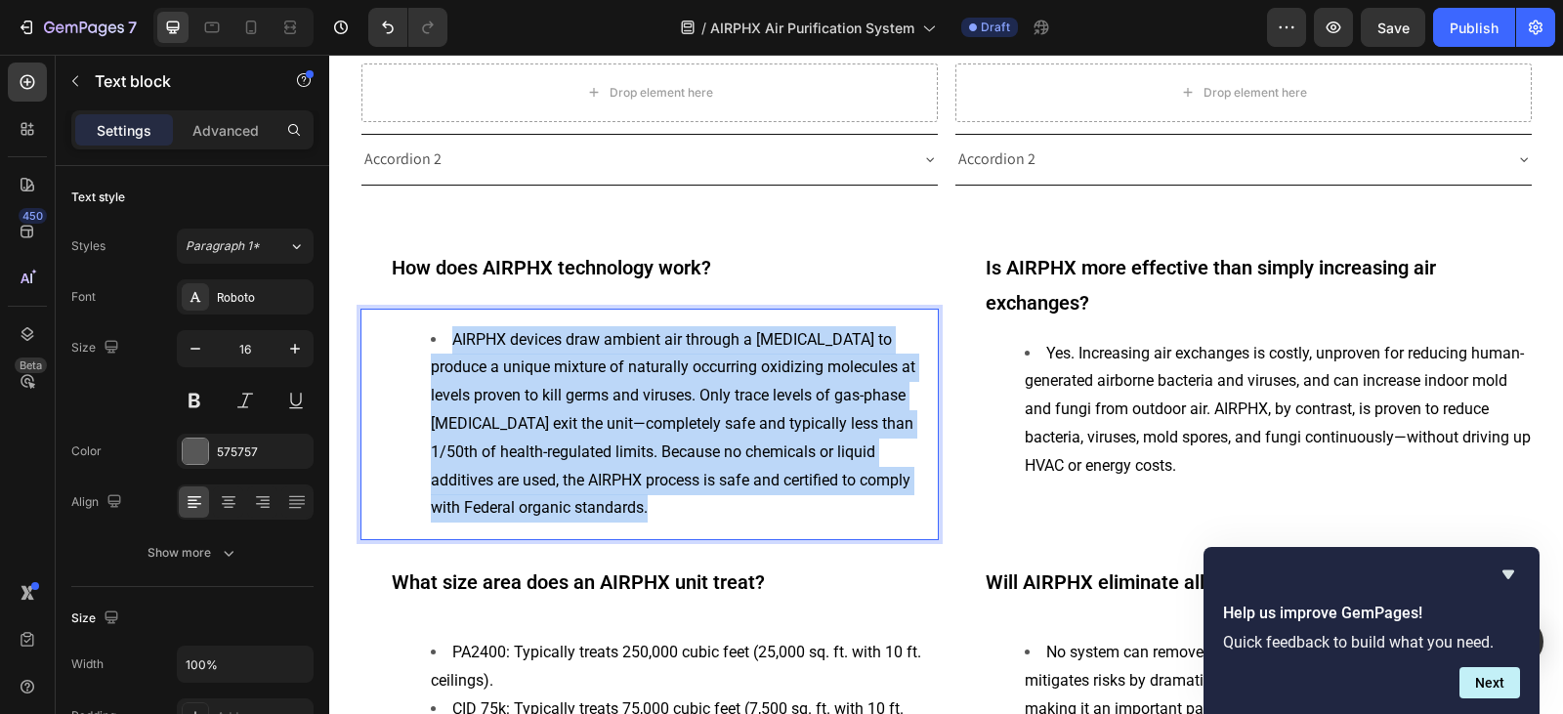
click at [669, 411] on li "AIRPHX devices draw ambient air through a [MEDICAL_DATA] to produce a unique mi…" at bounding box center [684, 424] width 506 height 197
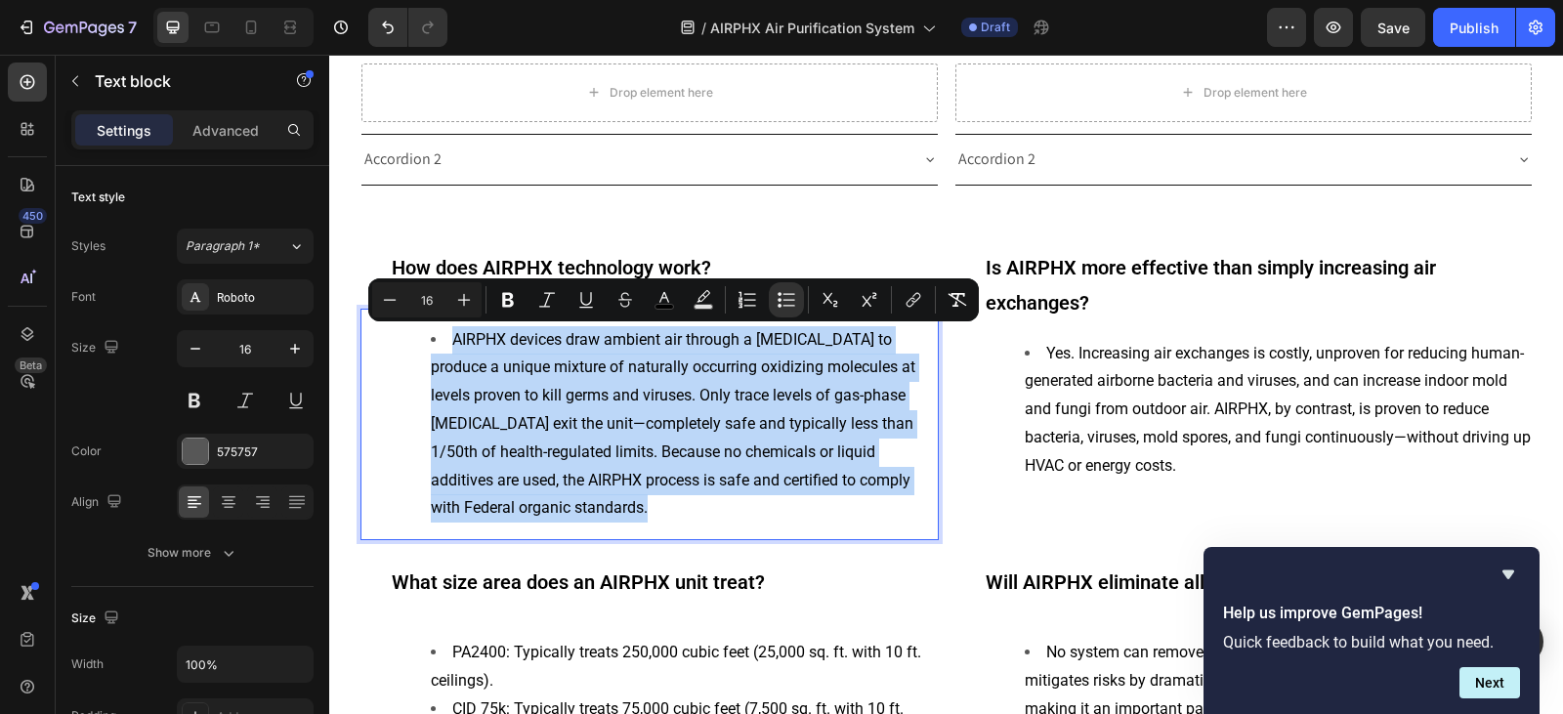
copy span "AIRPHX devices draw ambient air through a [MEDICAL_DATA] to produce a unique mi…"
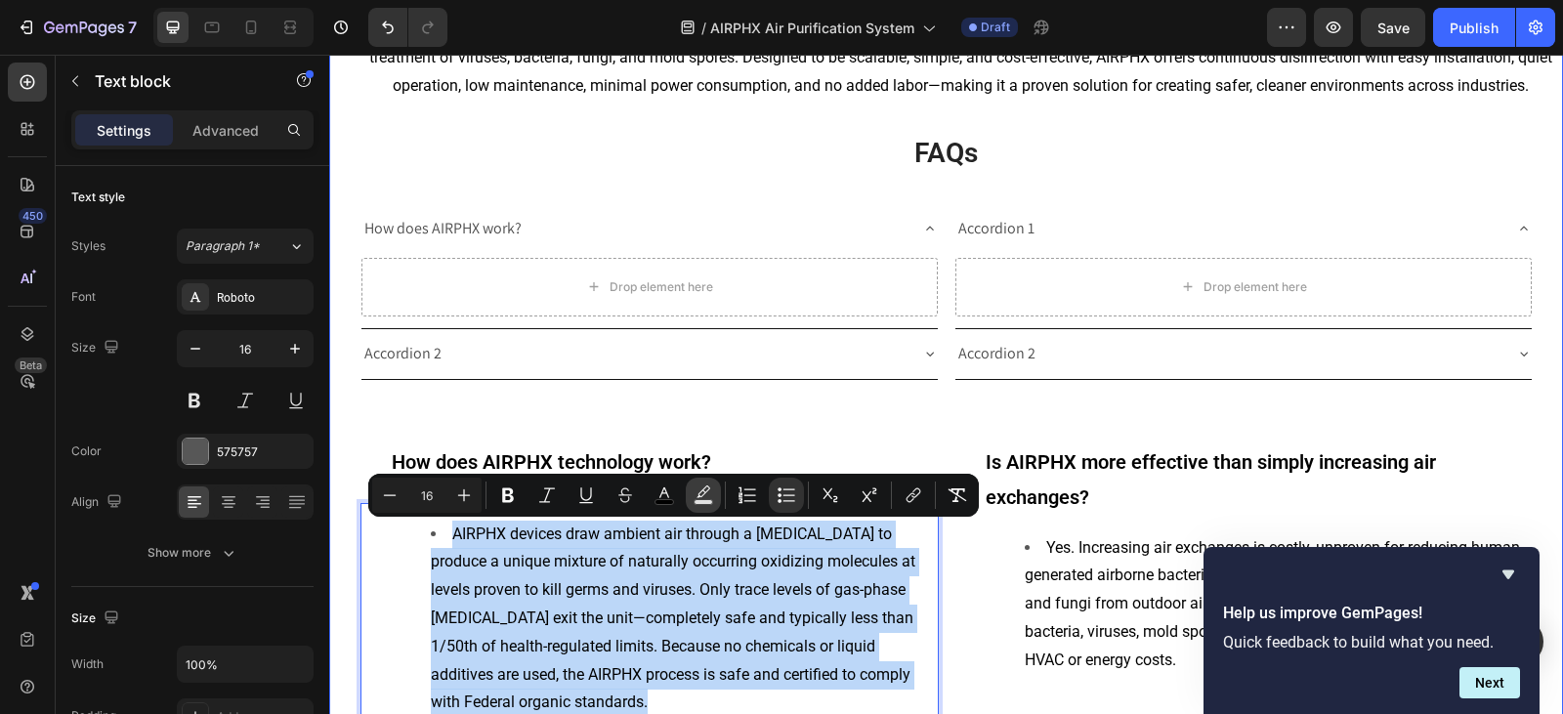
scroll to position [3994, 0]
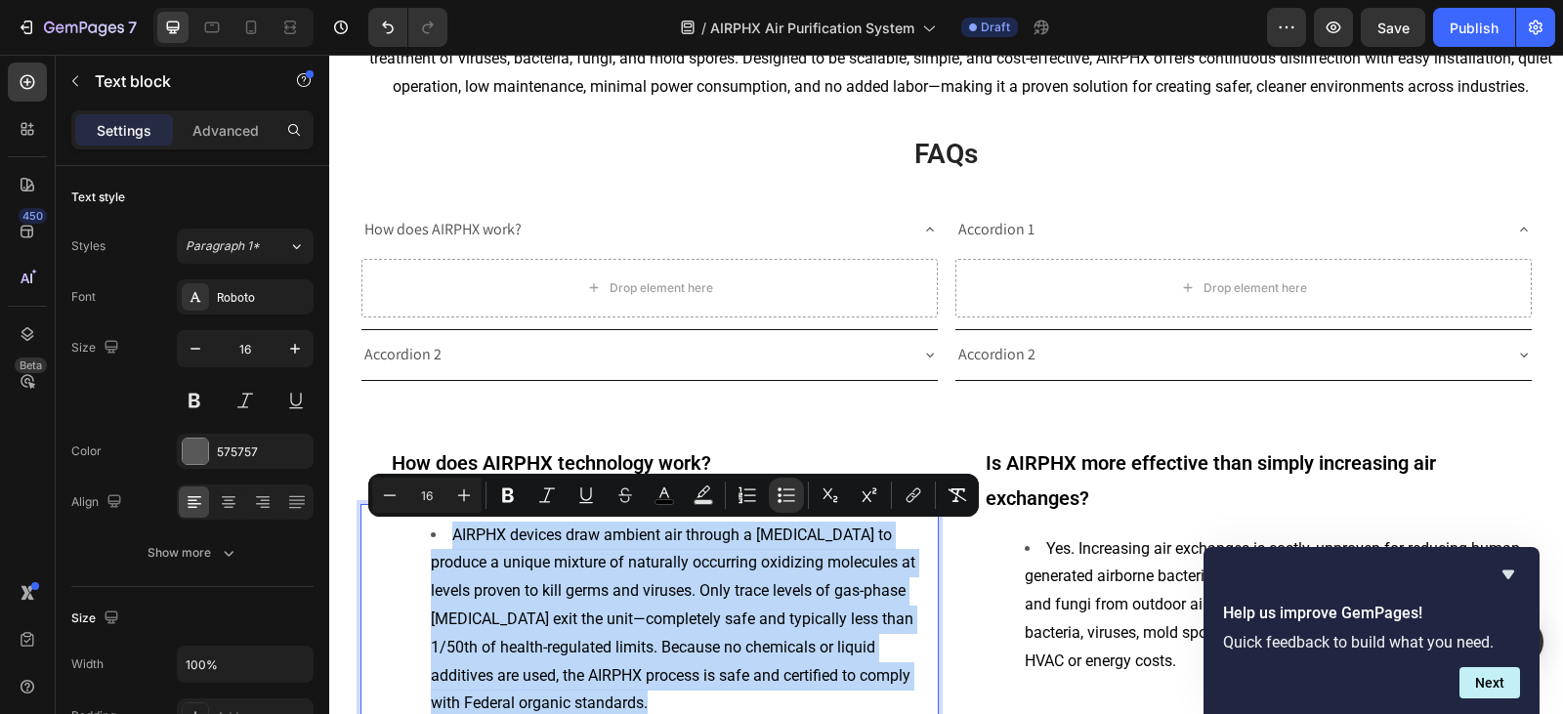
click at [676, 577] on li "AIRPHX devices draw ambient air through a [MEDICAL_DATA] to produce a unique mi…" at bounding box center [684, 620] width 506 height 197
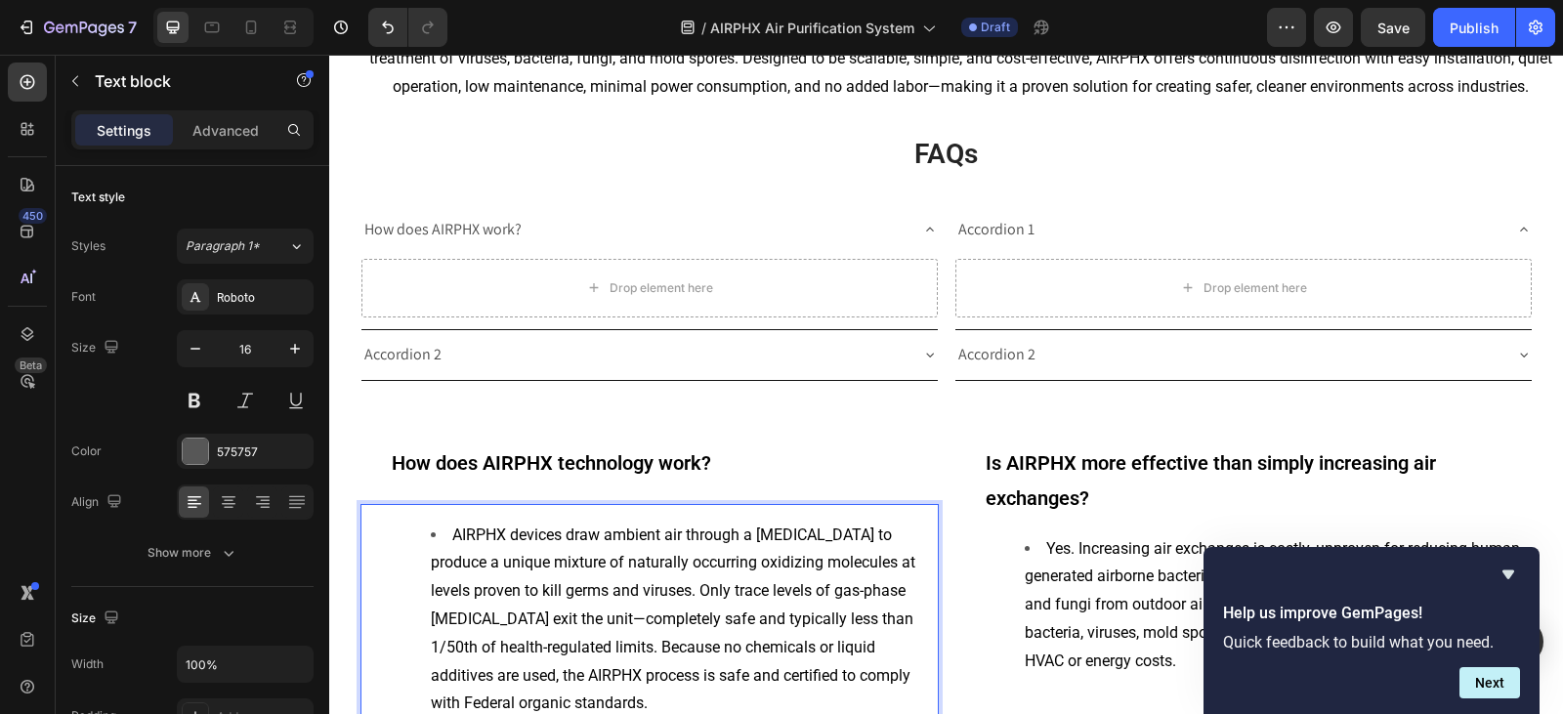
click at [453, 542] on span "AIRPHX devices draw ambient air through a [MEDICAL_DATA] to produce a unique mi…" at bounding box center [673, 619] width 484 height 188
click at [531, 576] on li "AIRPHX devices draw ambient air through a [MEDICAL_DATA] to produce a unique mi…" at bounding box center [684, 620] width 506 height 197
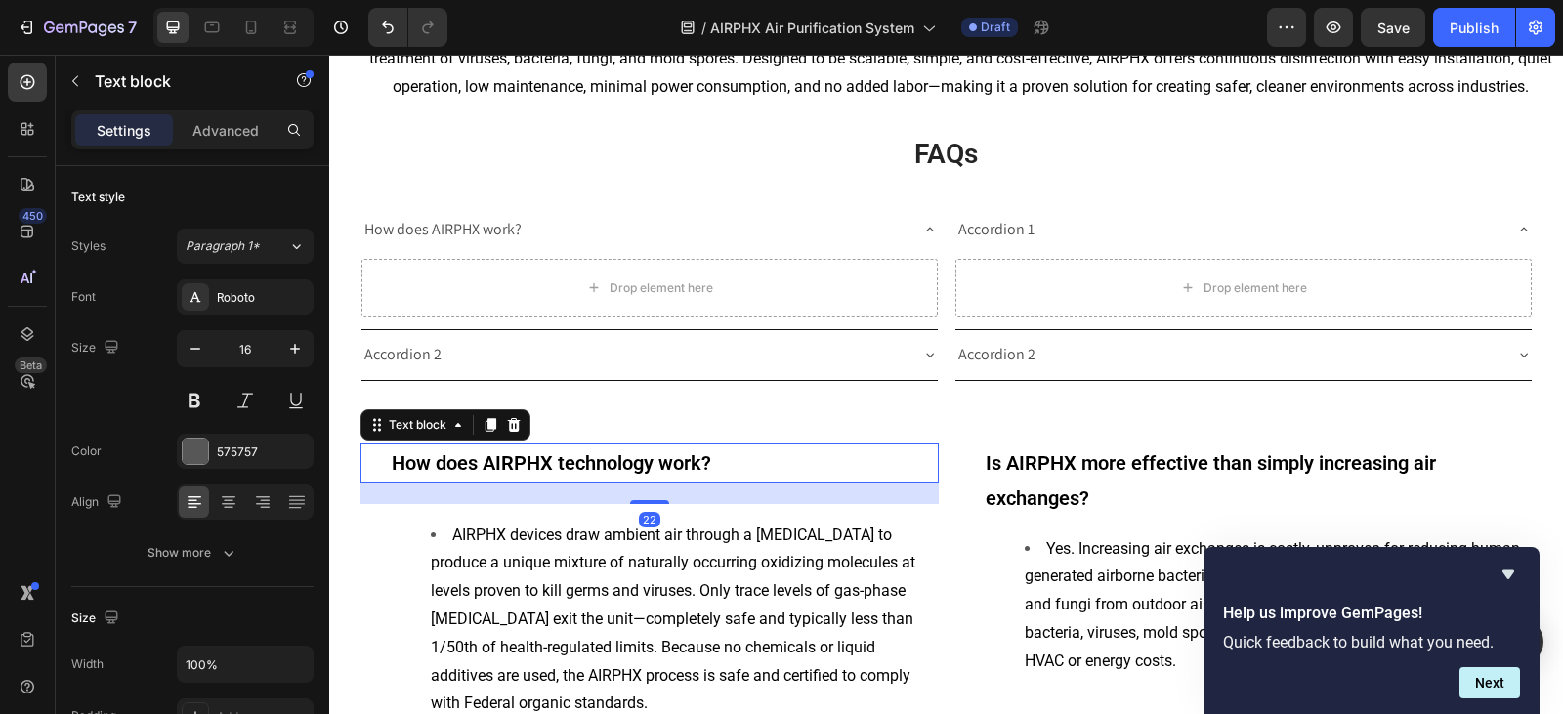
click at [504, 467] on strong "How does AIRPHX technology work?" at bounding box center [551, 462] width 319 height 23
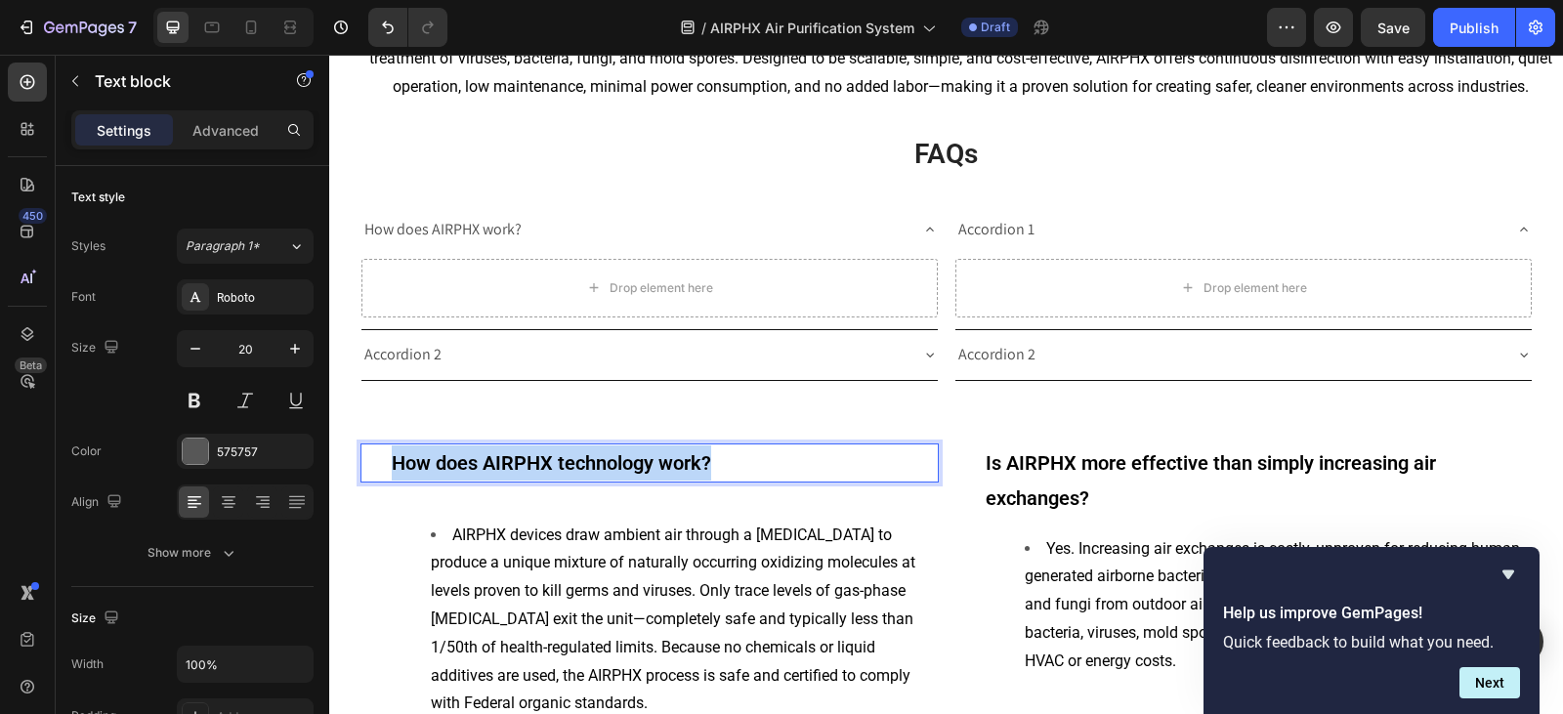
click at [504, 467] on strong "How does AIRPHX technology work?" at bounding box center [551, 462] width 319 height 23
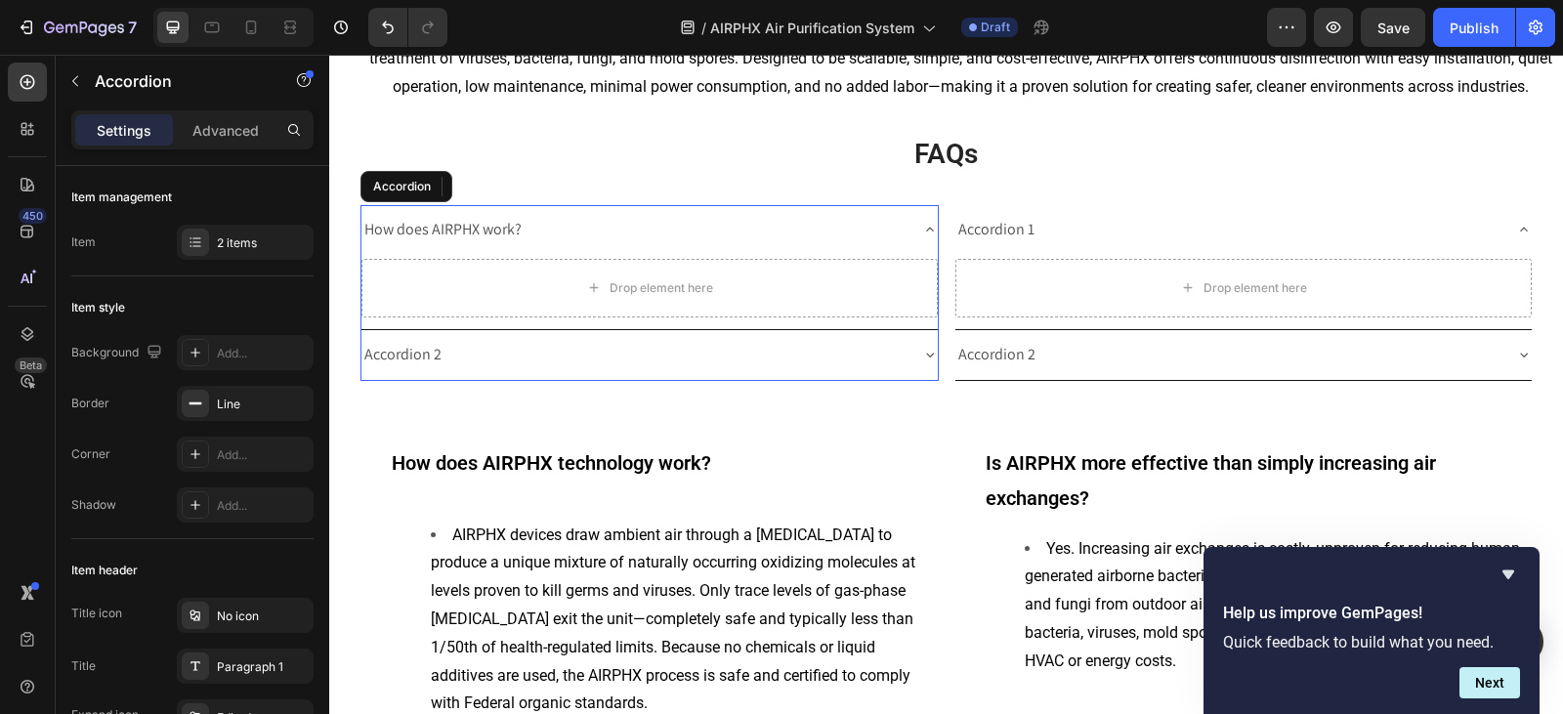
click at [464, 223] on p "How does AIRPHX work?" at bounding box center [442, 230] width 157 height 28
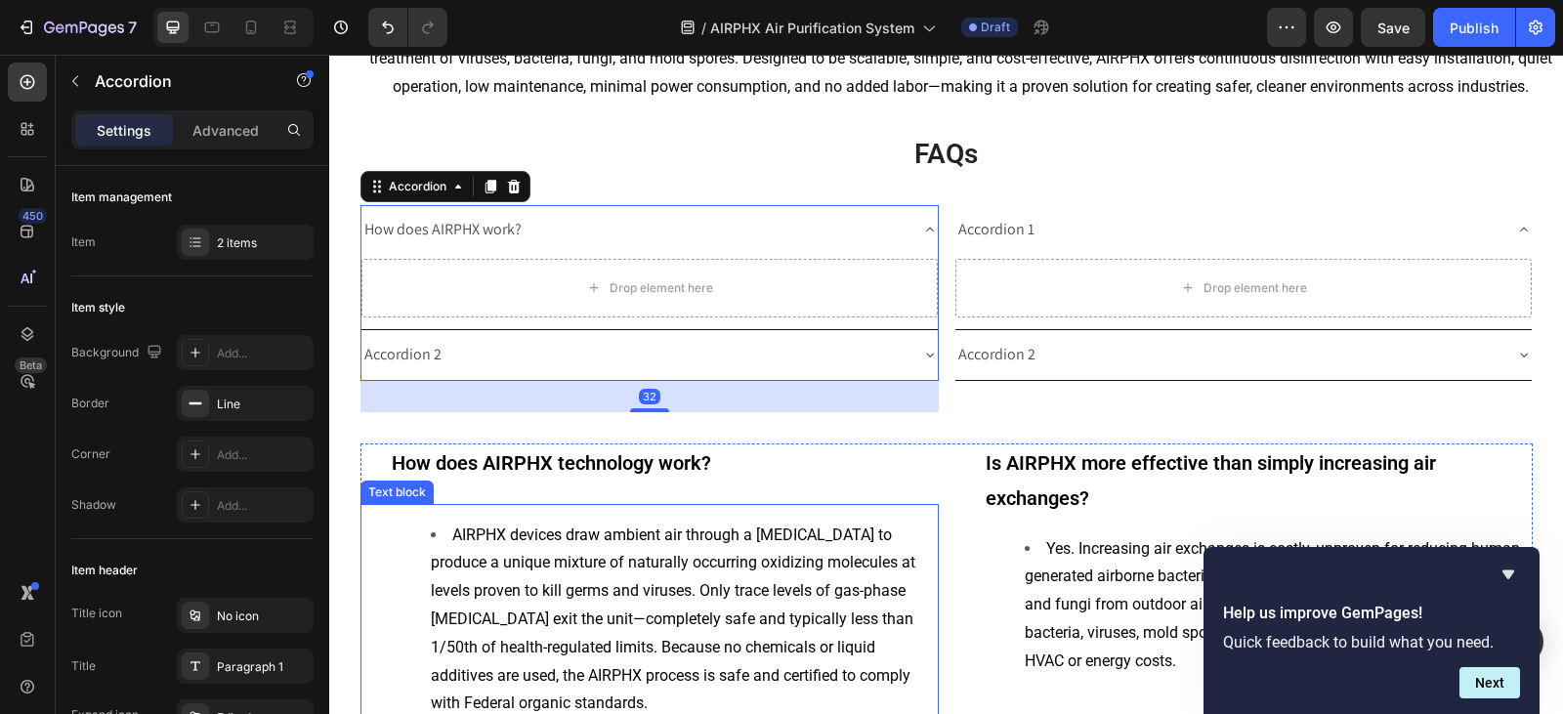
click at [591, 591] on span "AIRPHX devices draw ambient air through a [MEDICAL_DATA] to produce a unique mi…" at bounding box center [673, 619] width 484 height 188
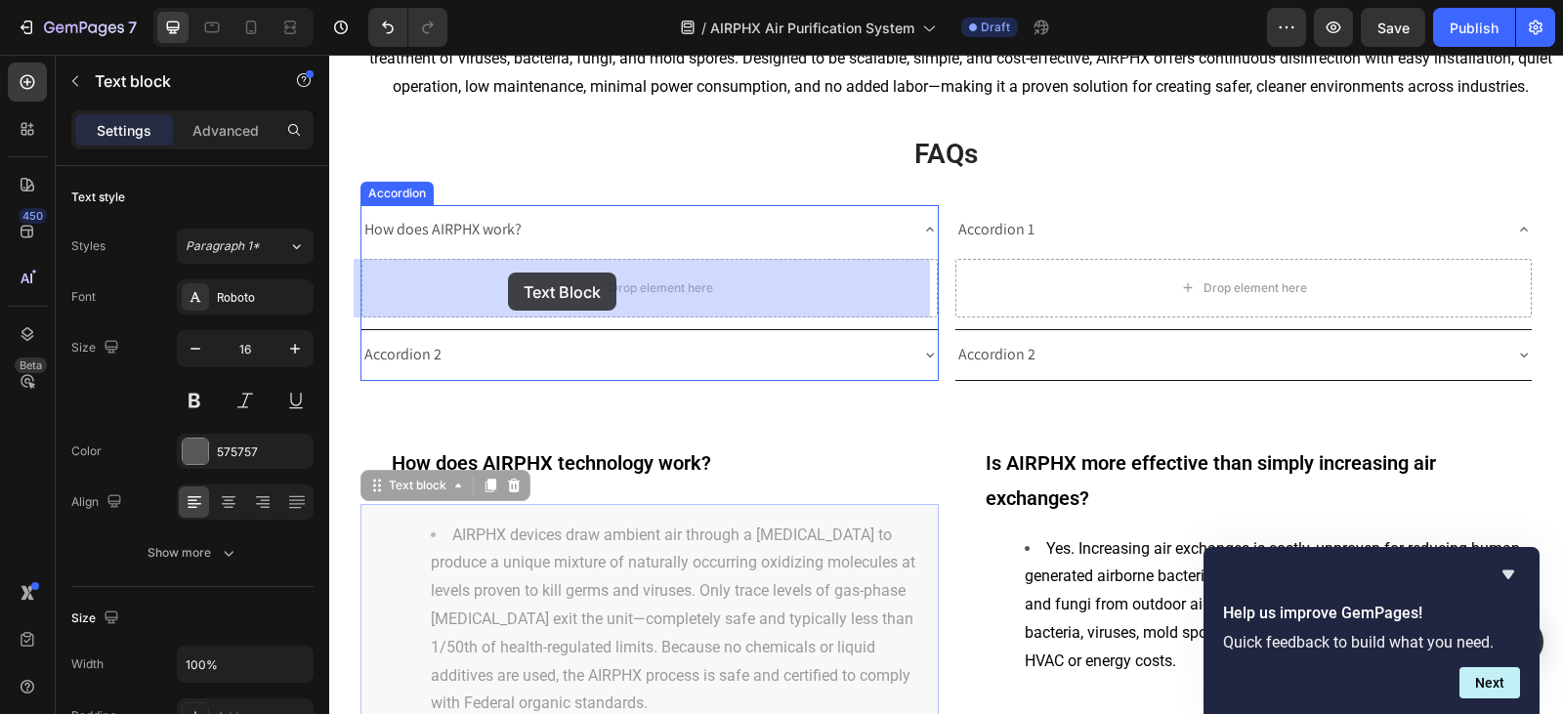
drag, startPoint x: 367, startPoint y: 487, endPoint x: 505, endPoint y: 275, distance: 252.7
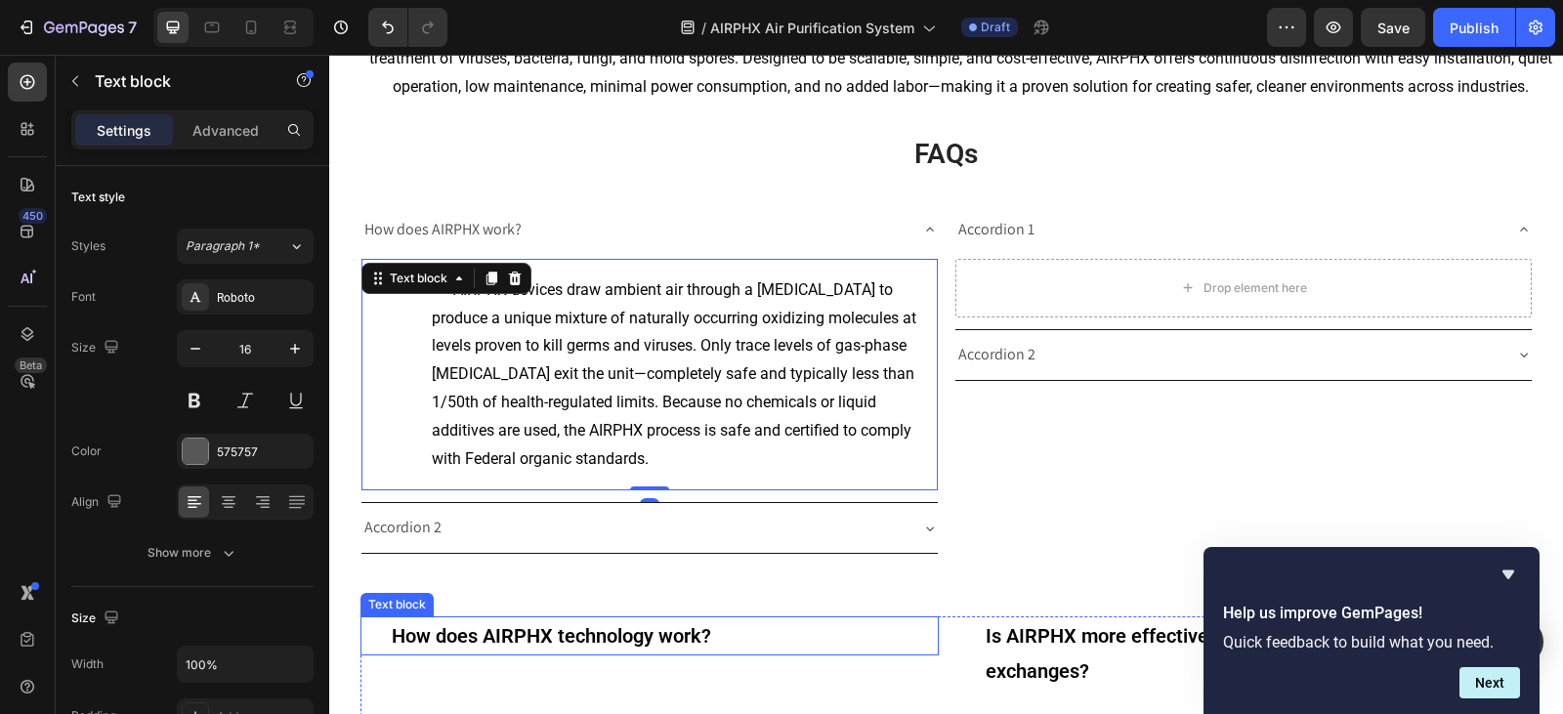
click at [665, 641] on strong "How does AIRPHX technology work?" at bounding box center [551, 635] width 319 height 23
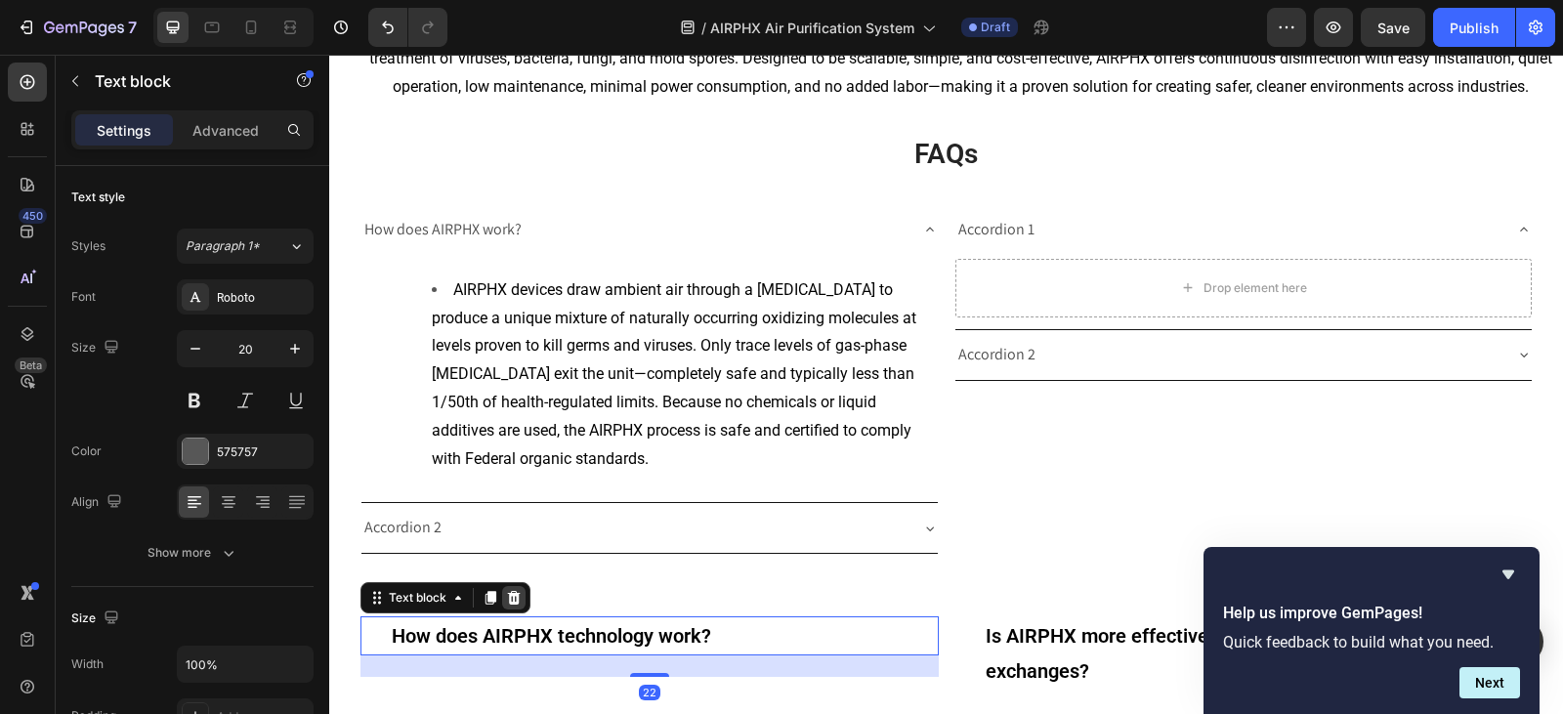
click at [508, 593] on icon at bounding box center [514, 598] width 16 height 16
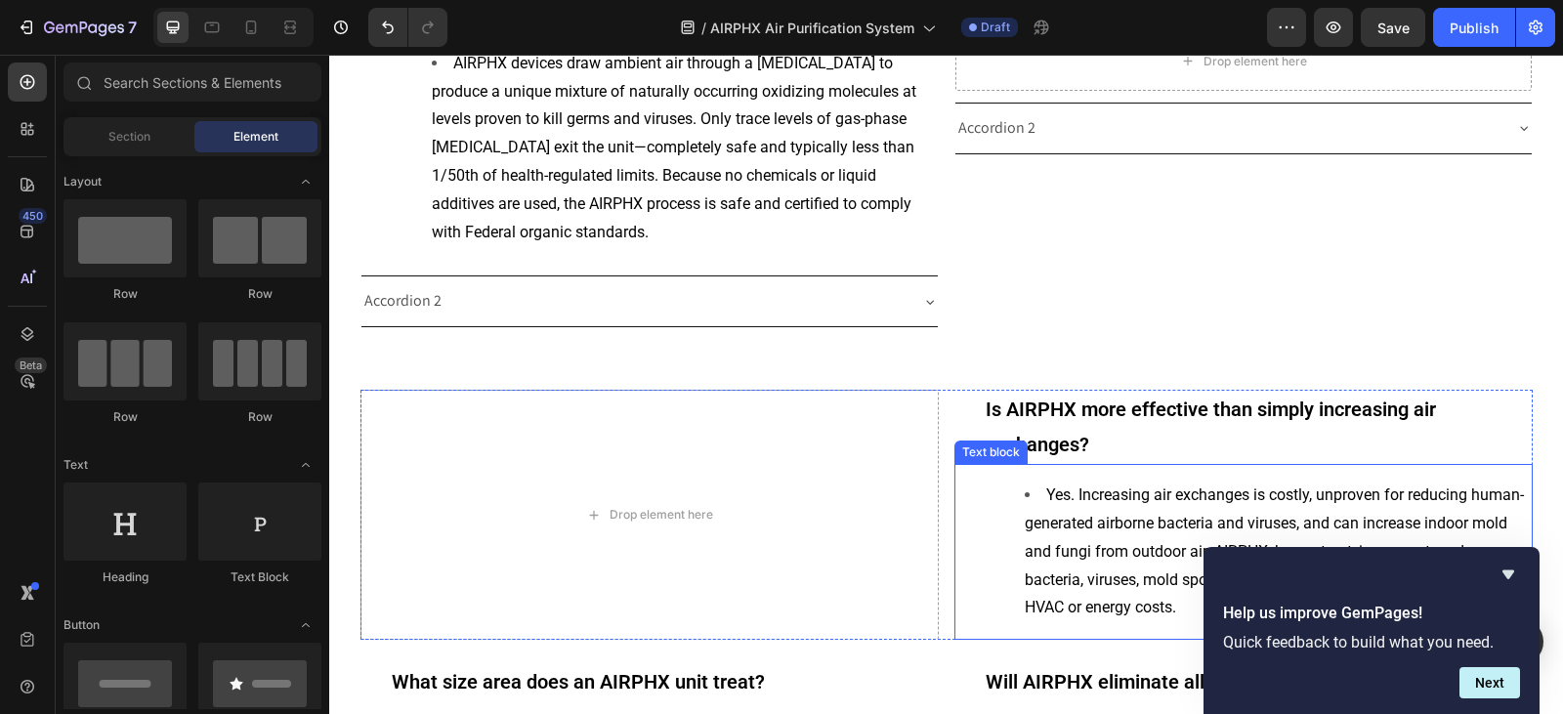
scroll to position [4092, 0]
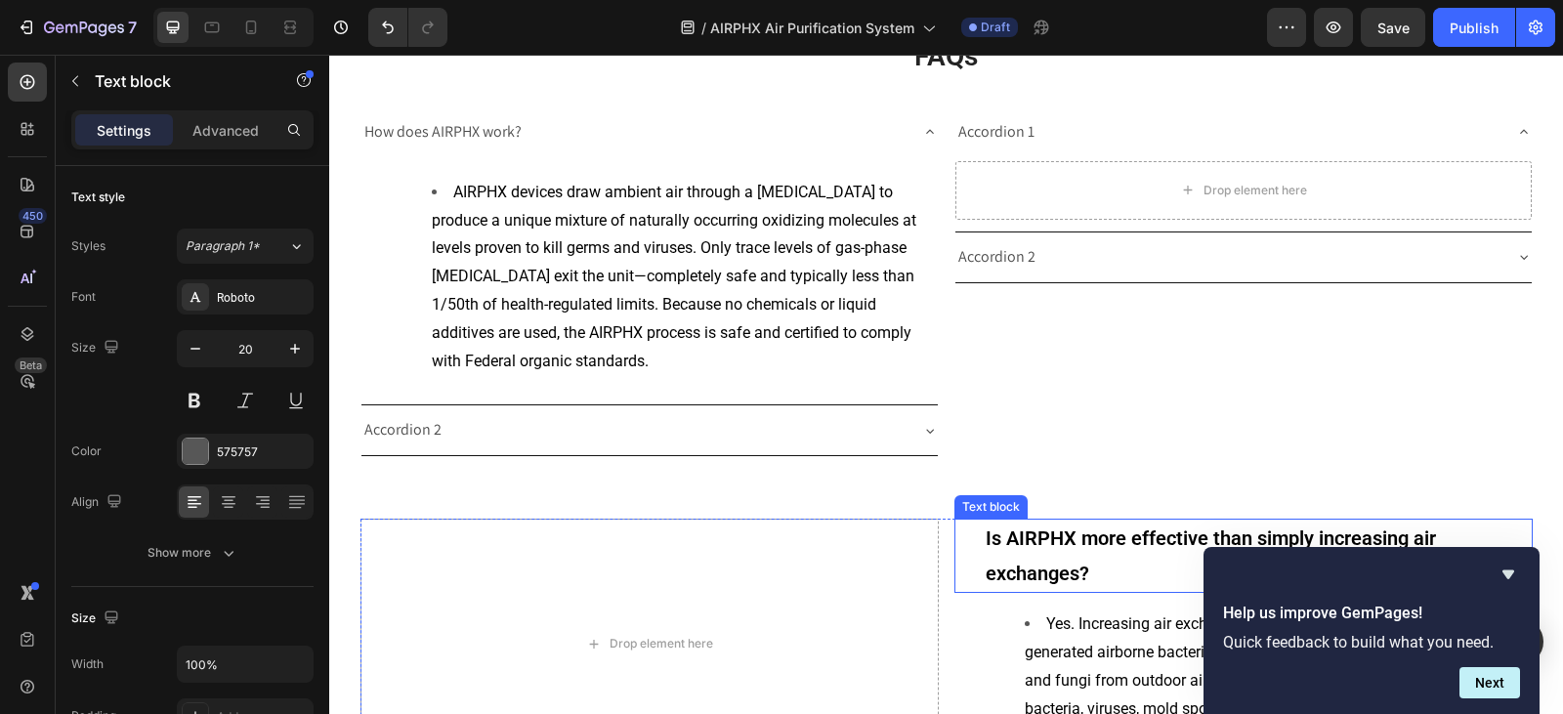
click at [1034, 526] on strong "Is AIRPHX more effective than simply increasing air exchanges?" at bounding box center [1210, 555] width 450 height 59
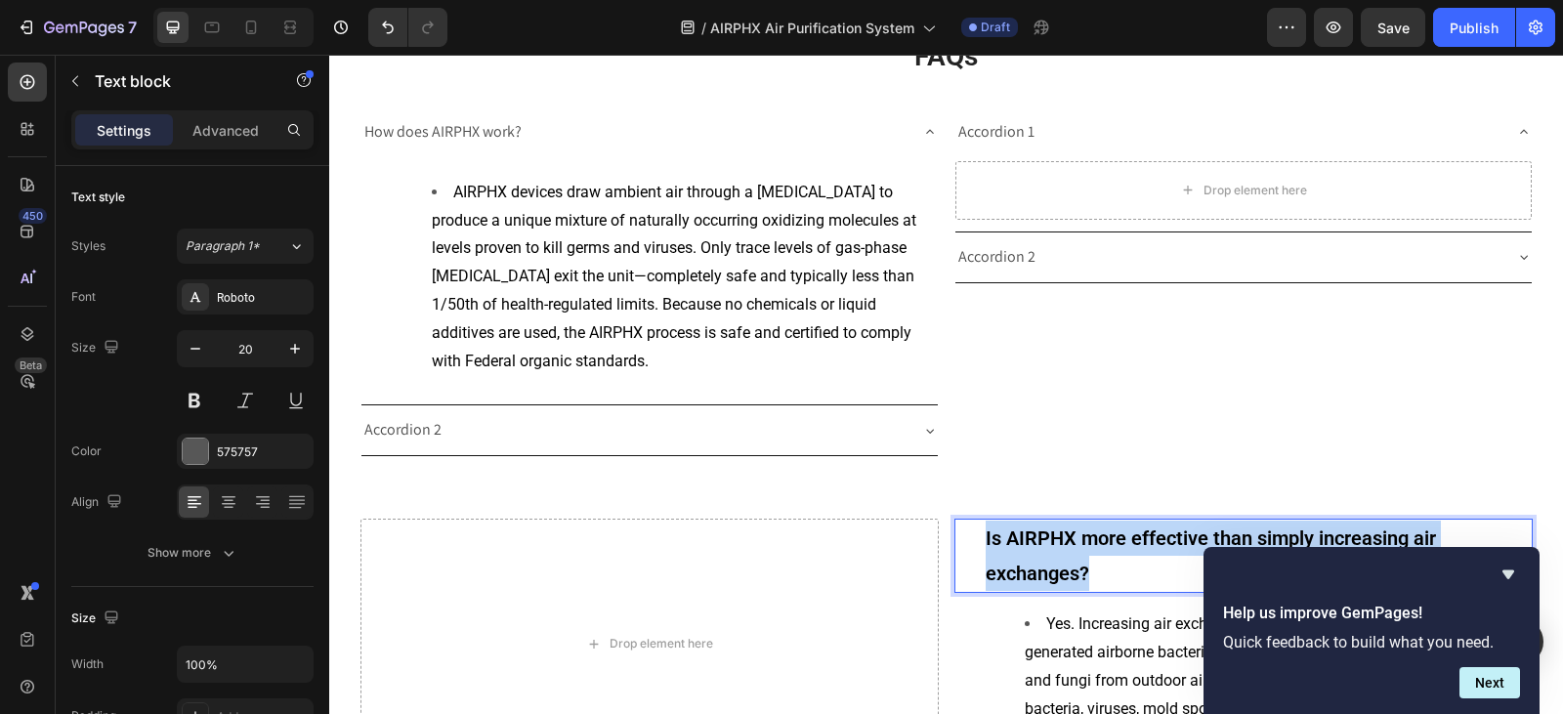
click at [1034, 526] on strong "Is AIRPHX more effective than simply increasing air exchanges?" at bounding box center [1210, 555] width 450 height 59
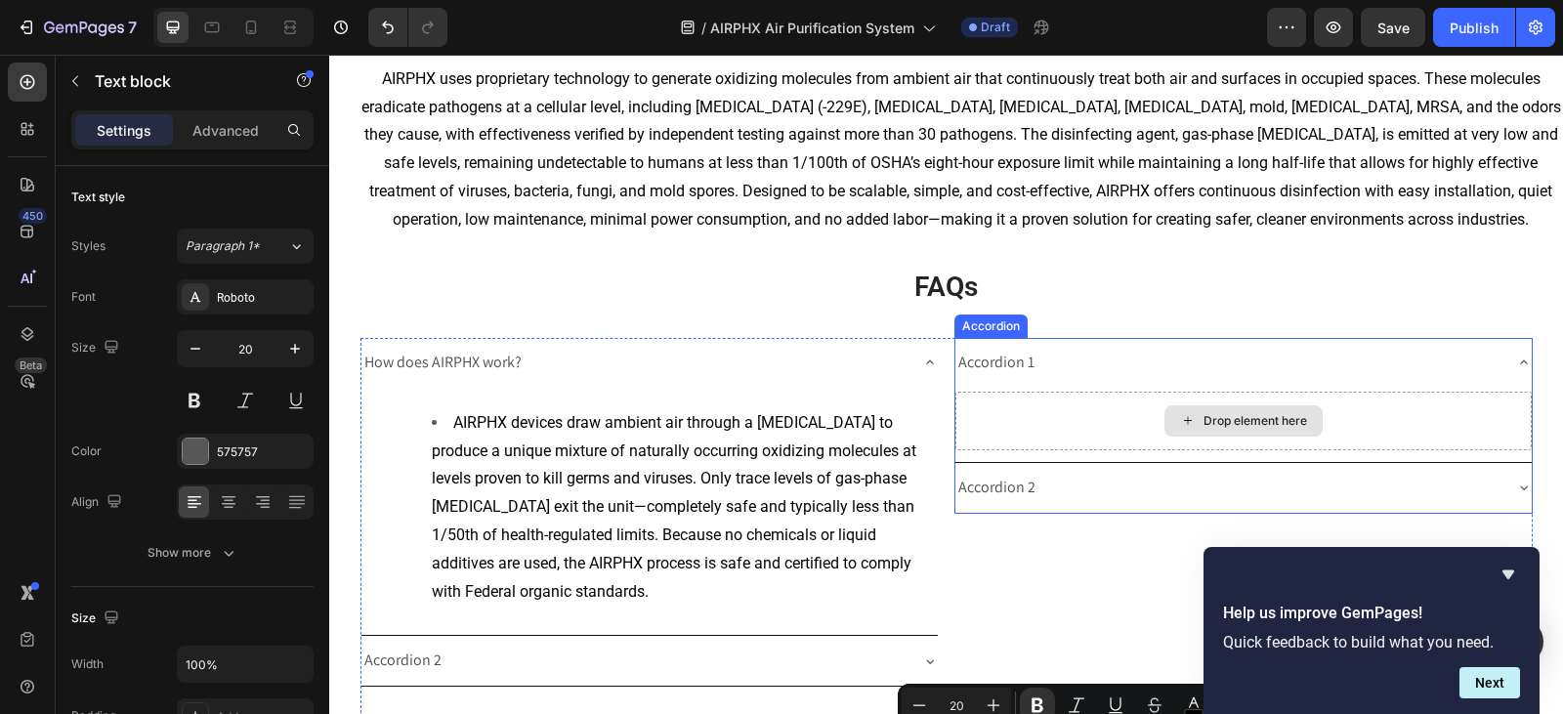
scroll to position [3897, 0]
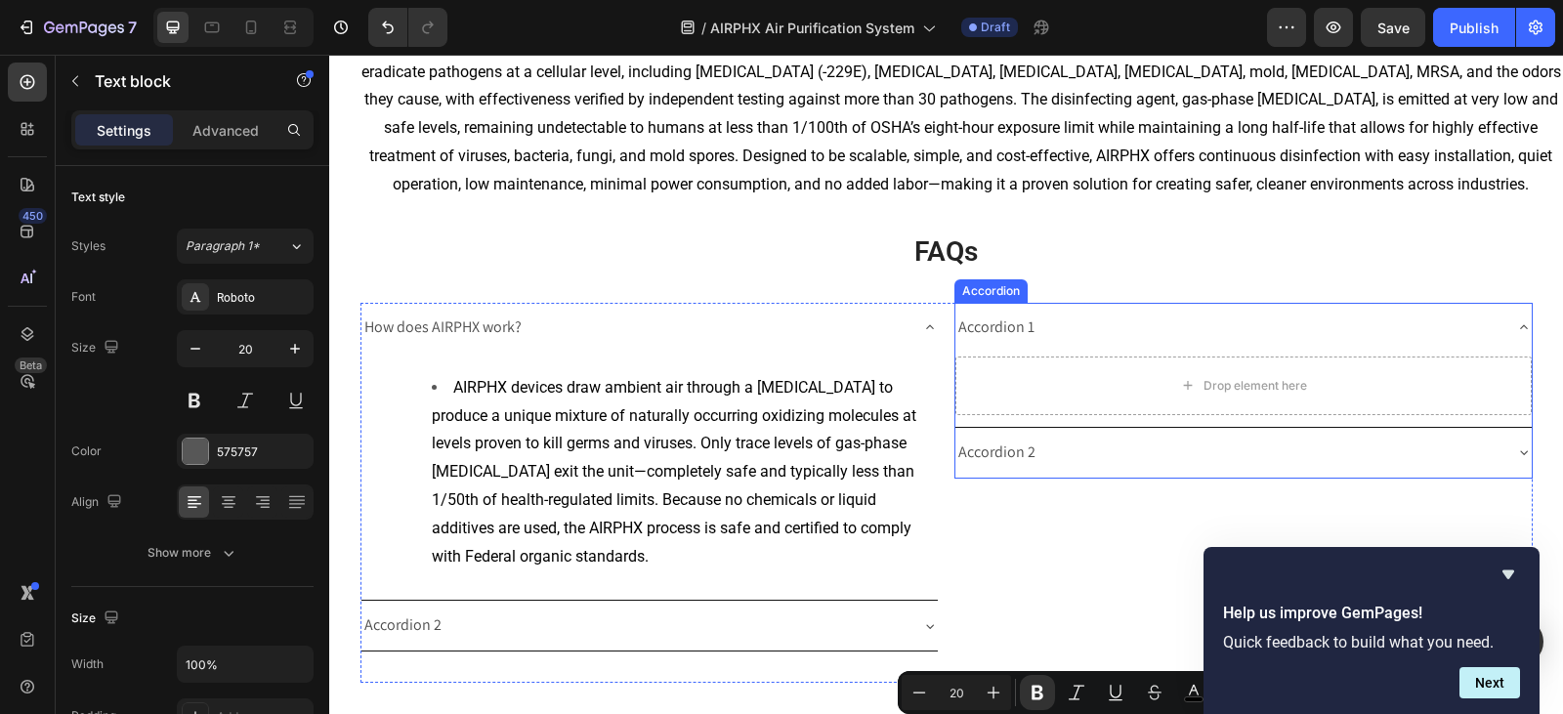
click at [994, 325] on div "Accordion 1" at bounding box center [996, 328] width 82 height 34
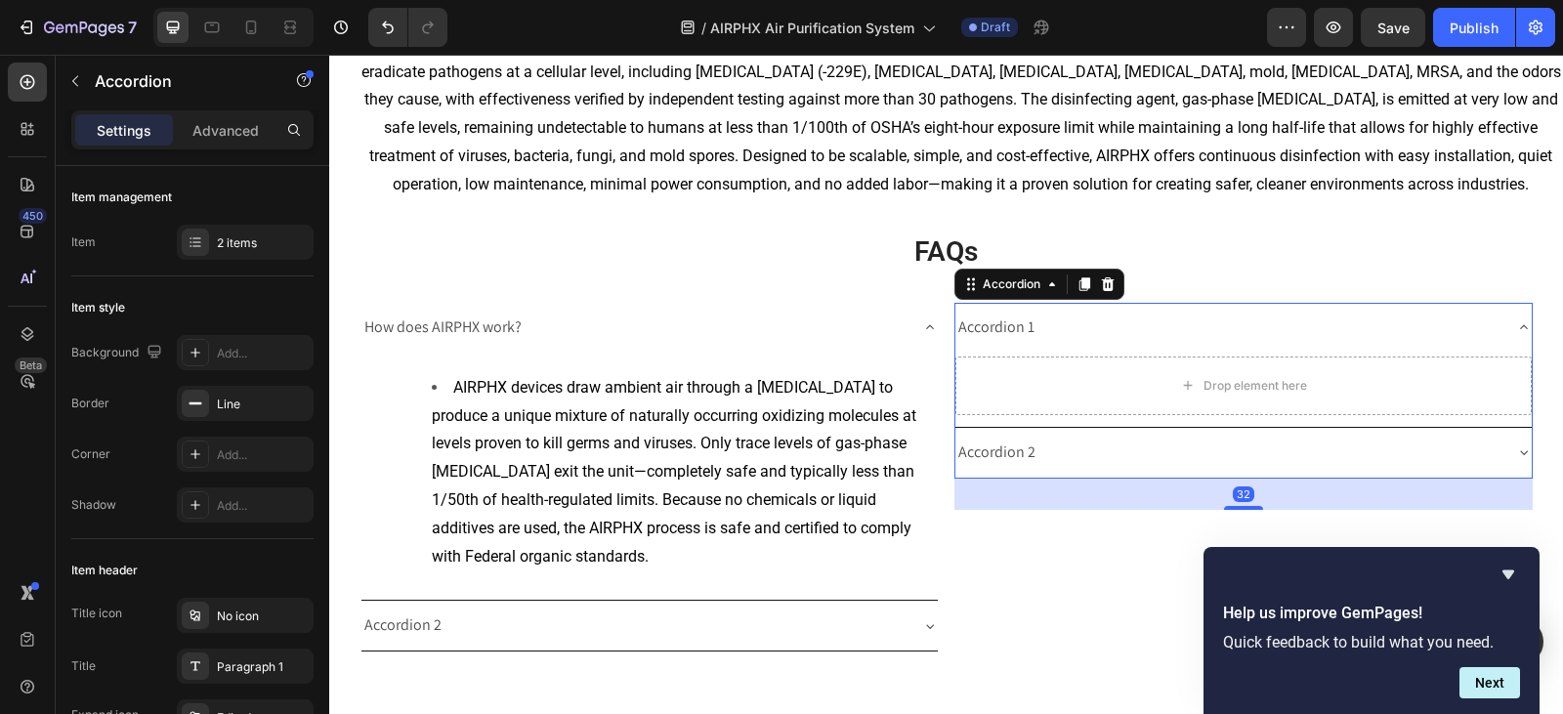
click at [994, 325] on div "Accordion 1" at bounding box center [996, 328] width 82 height 34
click at [994, 325] on p "Accordion 1" at bounding box center [996, 328] width 76 height 28
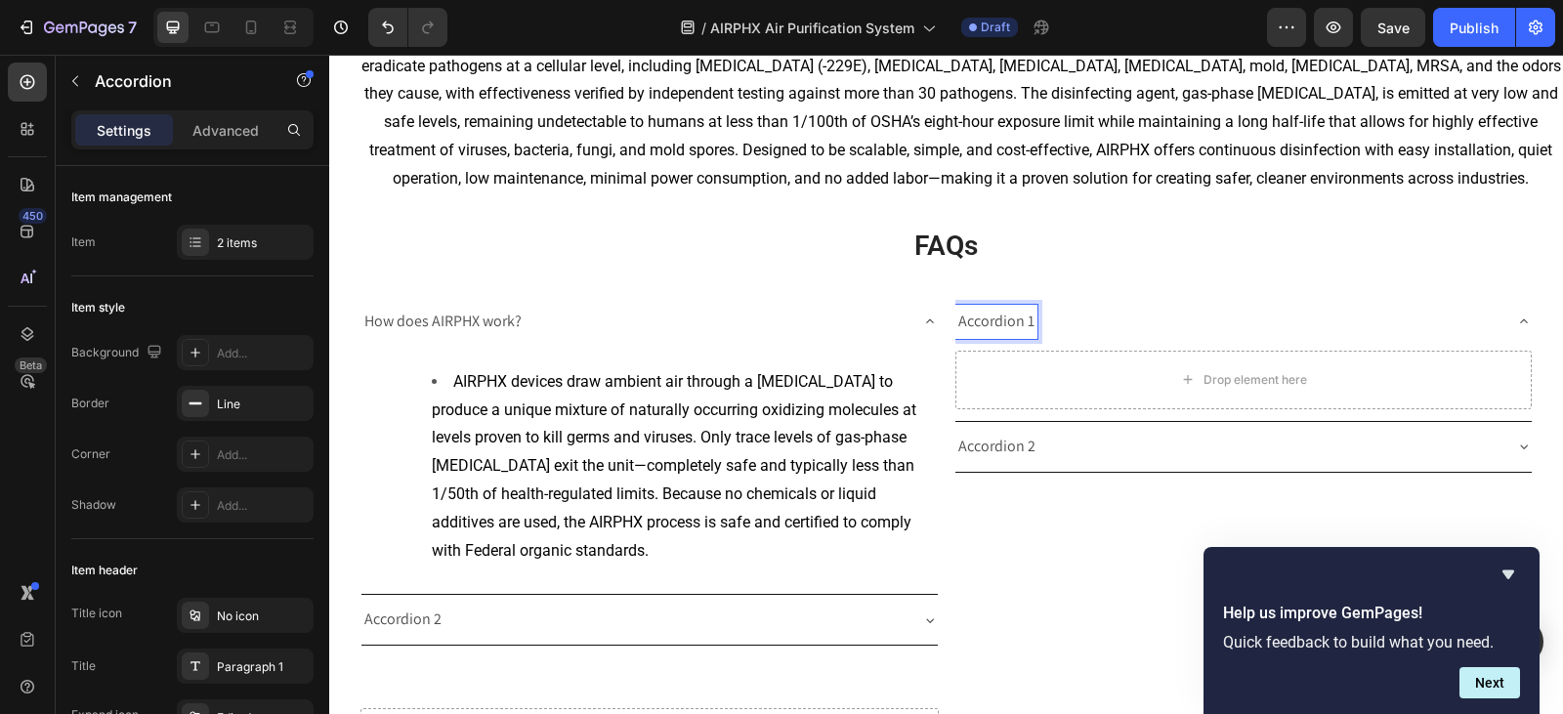
scroll to position [4190, 0]
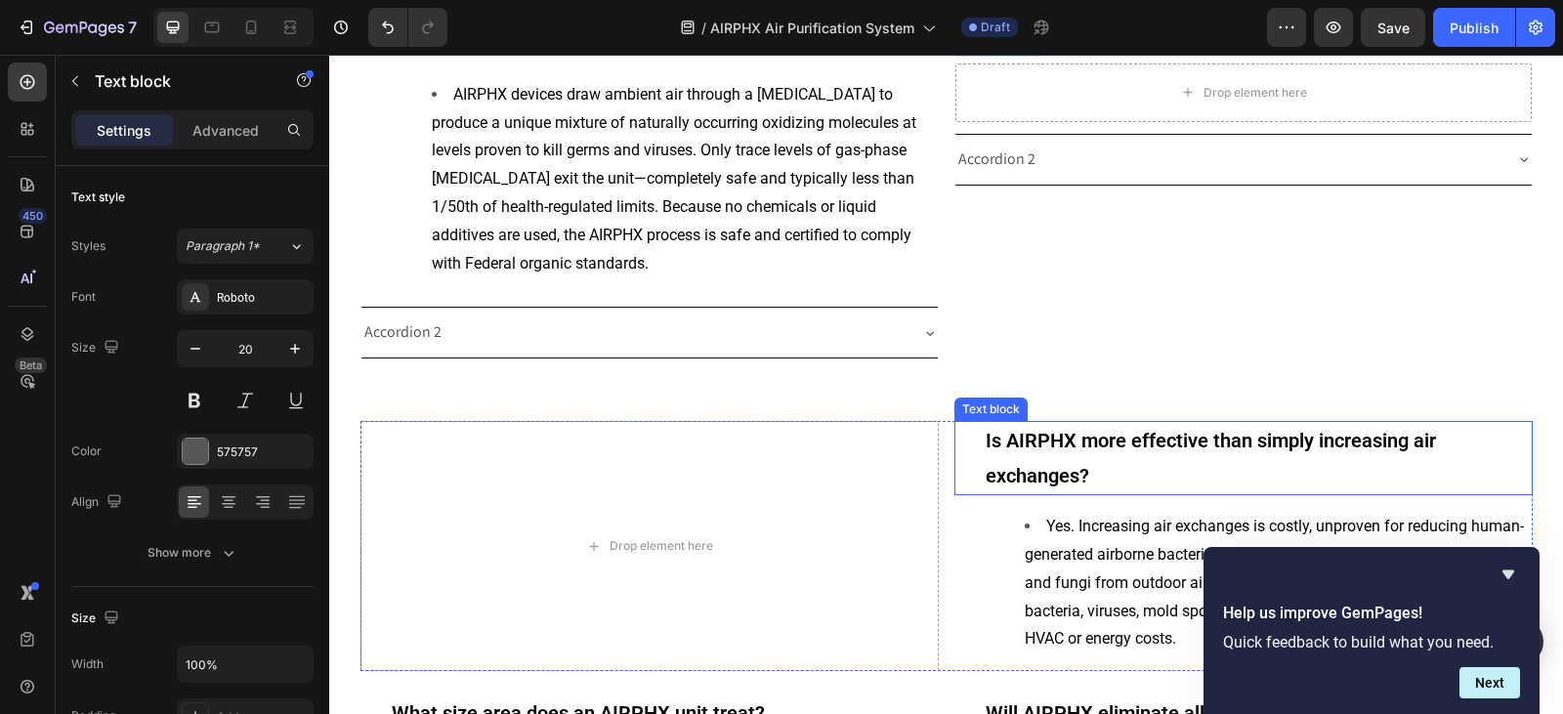
click at [1083, 441] on strong "Is AIRPHX more effective than simply increasing air exchanges?" at bounding box center [1210, 458] width 450 height 59
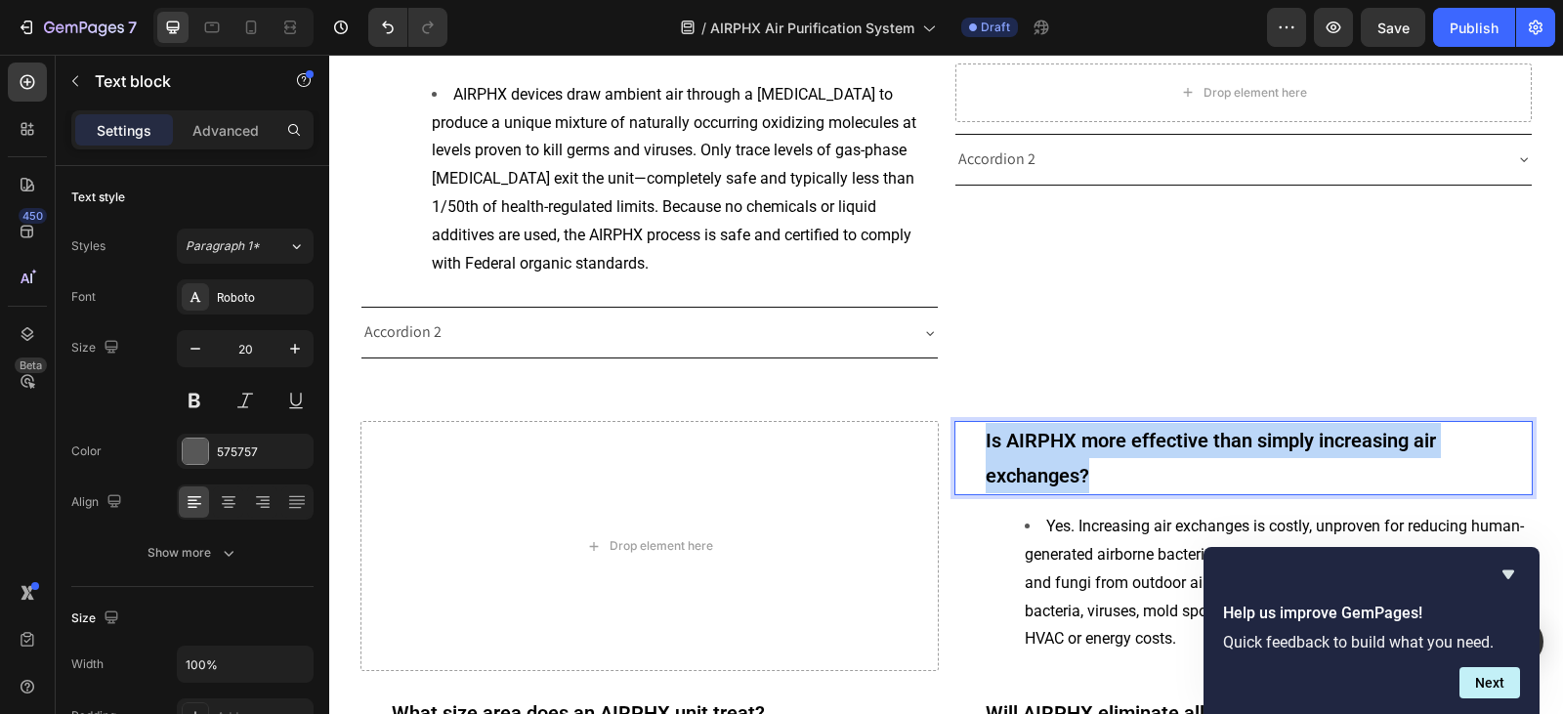
click at [1083, 441] on strong "Is AIRPHX more effective than simply increasing air exchanges?" at bounding box center [1210, 458] width 450 height 59
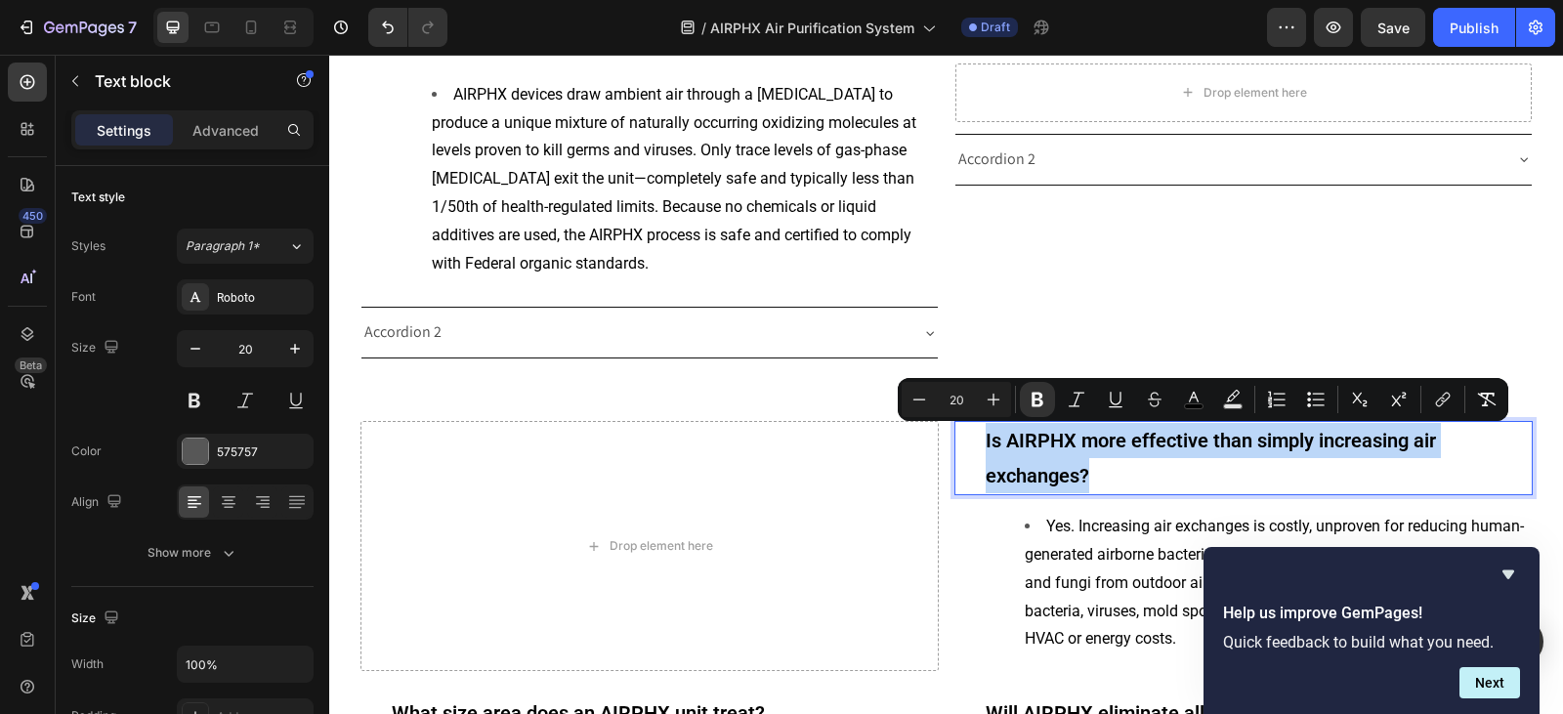
click at [1133, 446] on strong "Is AIRPHX more effective than simply increasing air exchanges?" at bounding box center [1210, 458] width 450 height 59
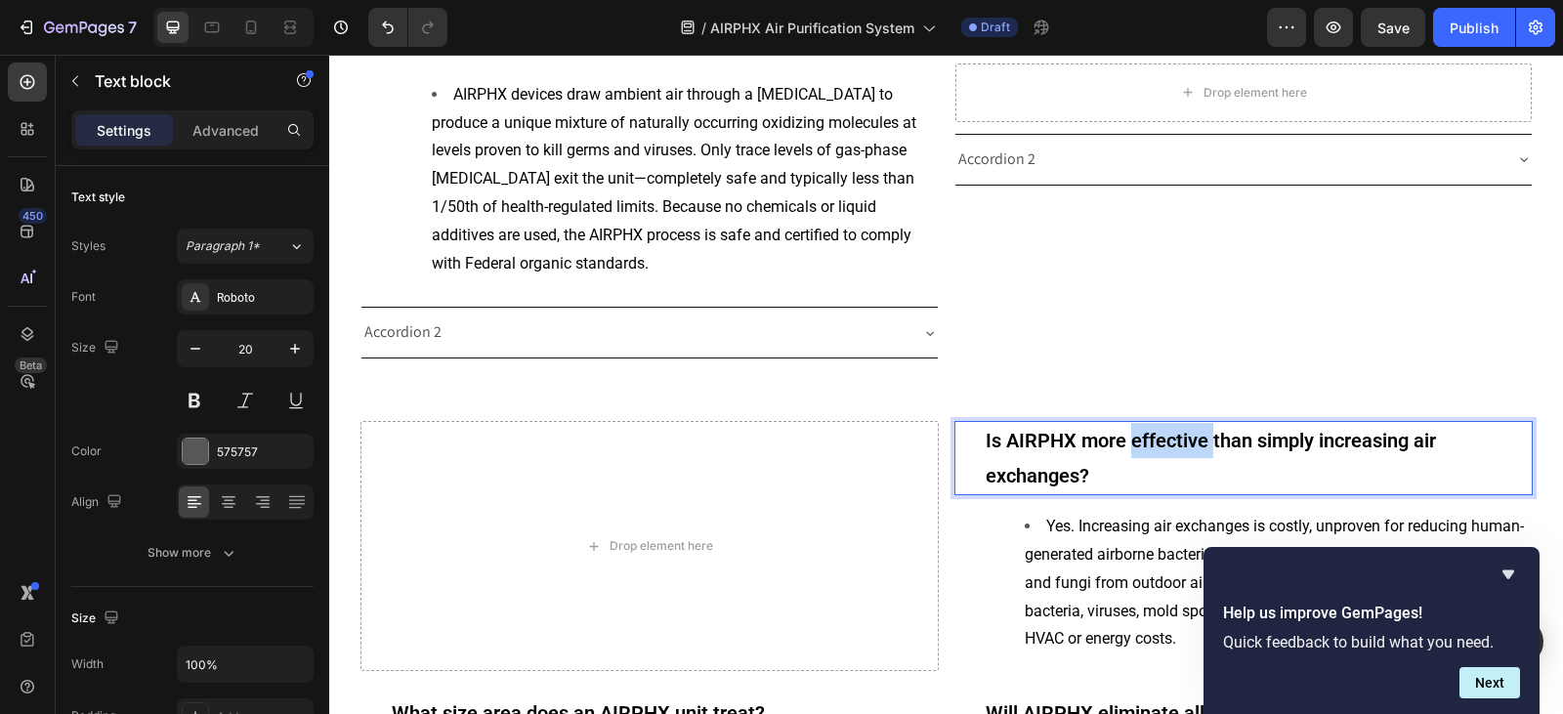
click at [1133, 446] on strong "Is AIRPHX more effective than simply increasing air exchanges?" at bounding box center [1210, 458] width 450 height 59
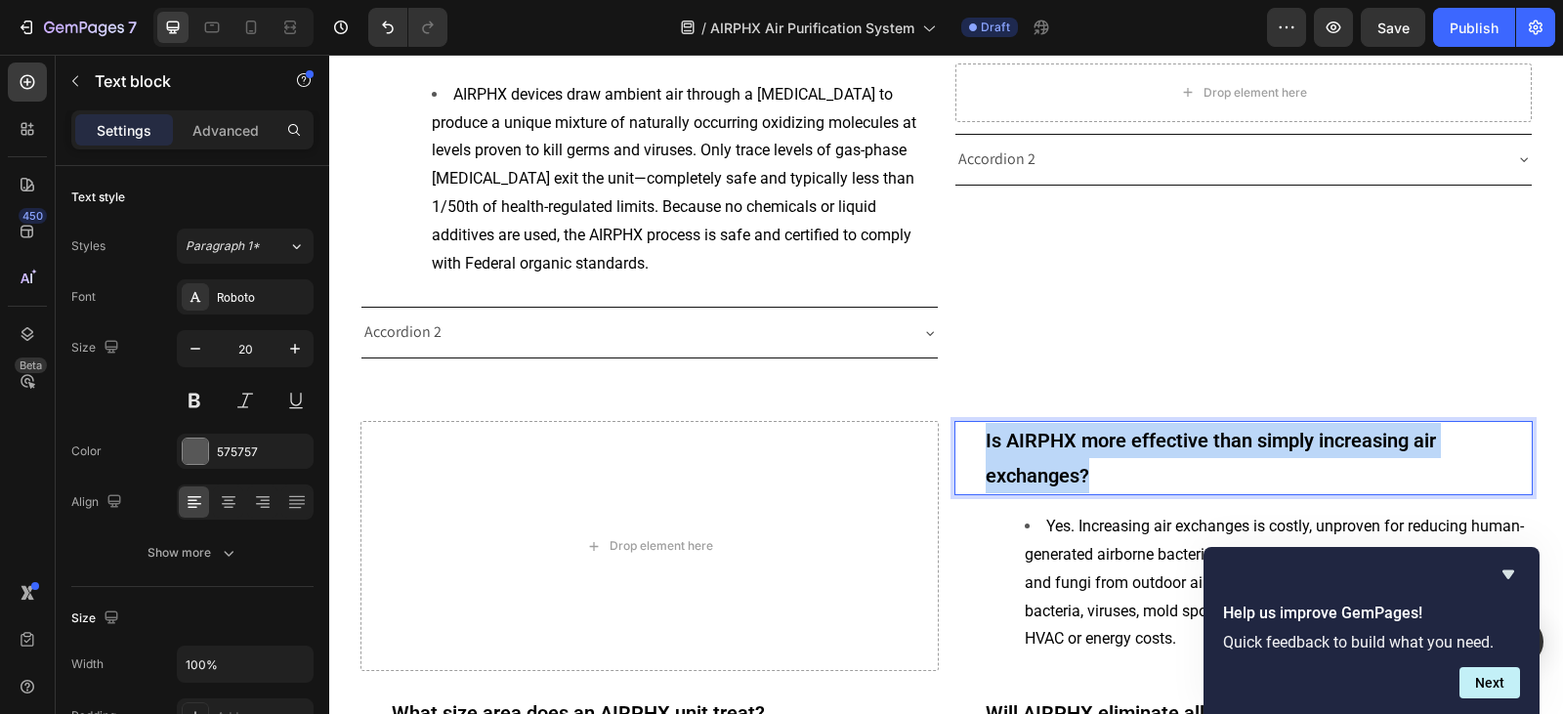
click at [1133, 446] on strong "Is AIRPHX more effective than simply increasing air exchanges?" at bounding box center [1210, 458] width 450 height 59
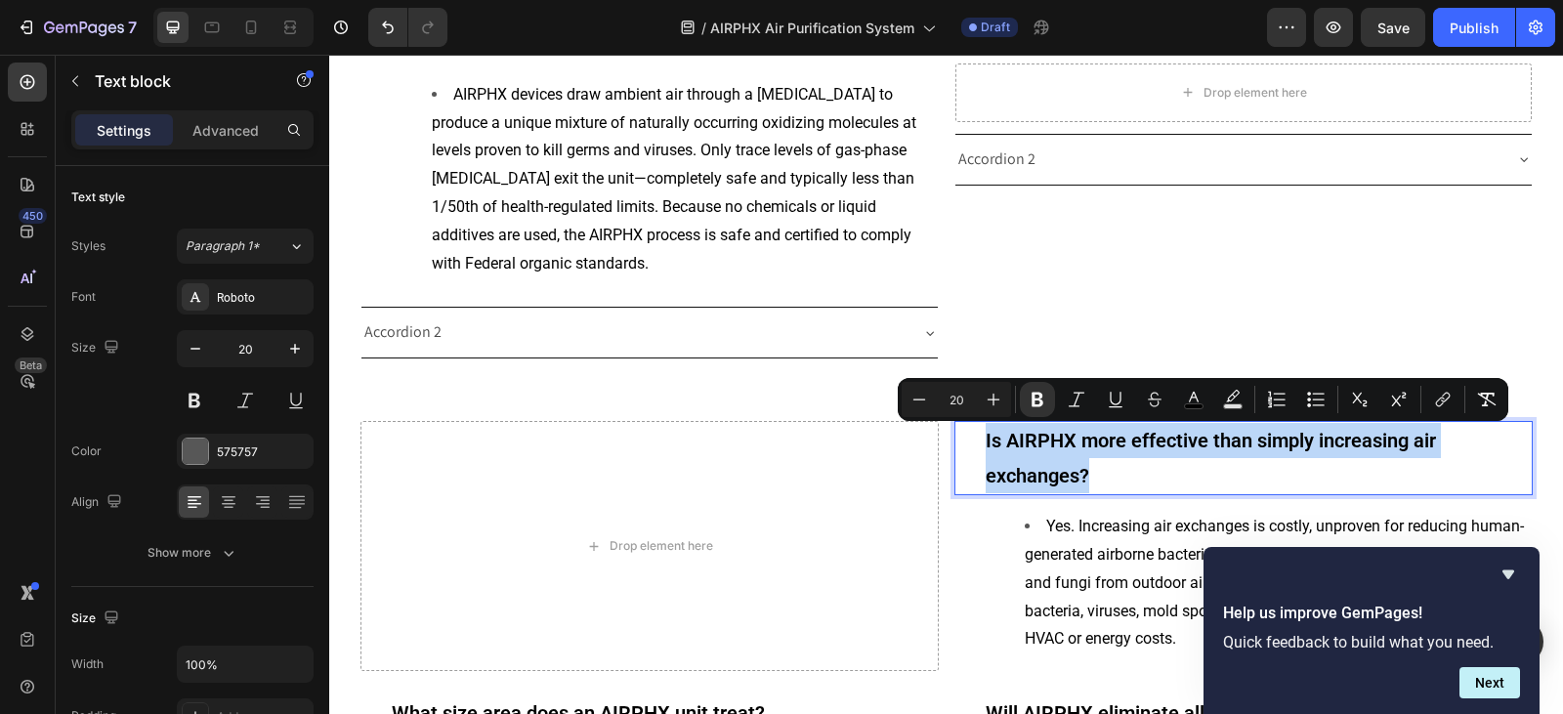
copy strong "Is AIRPHX more effective than simply increasing air exchanges?"
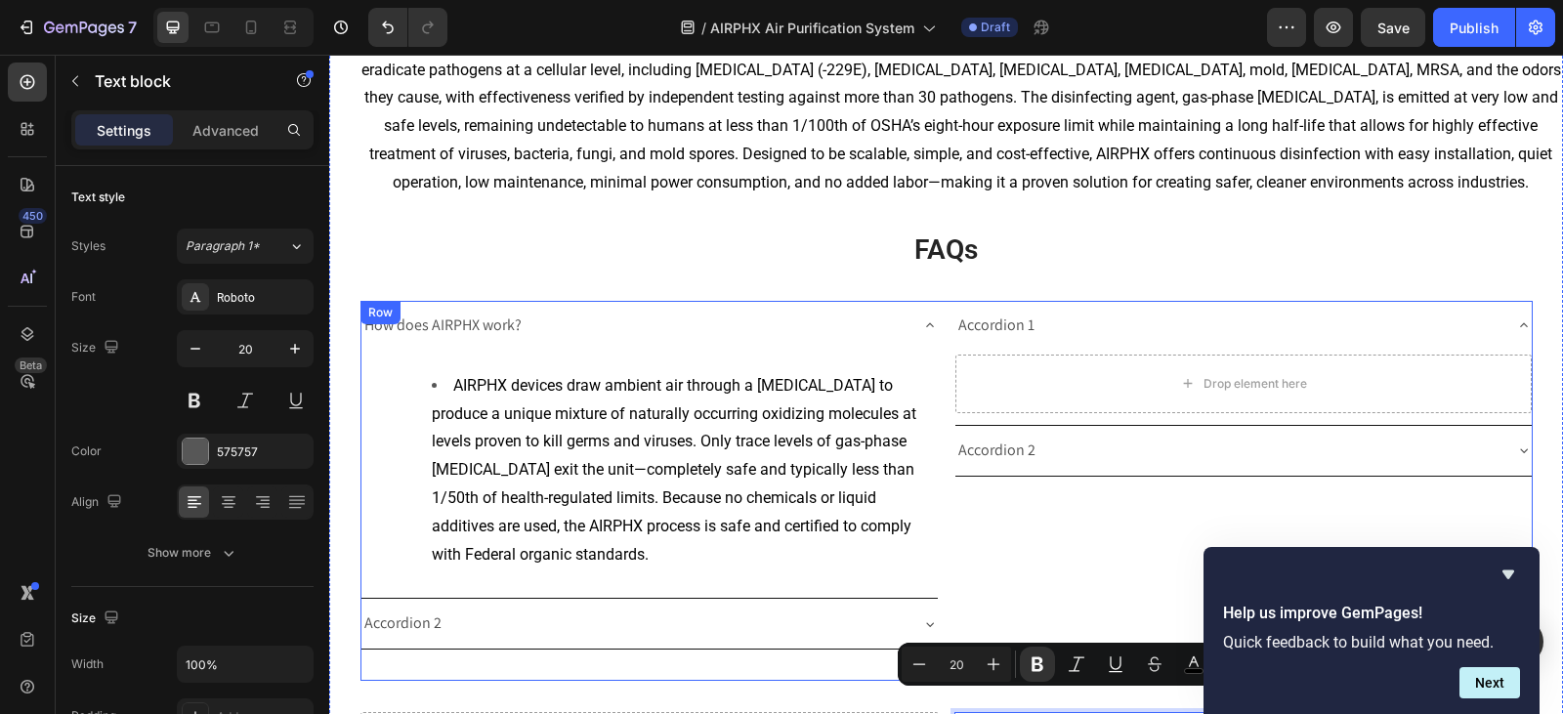
scroll to position [3897, 0]
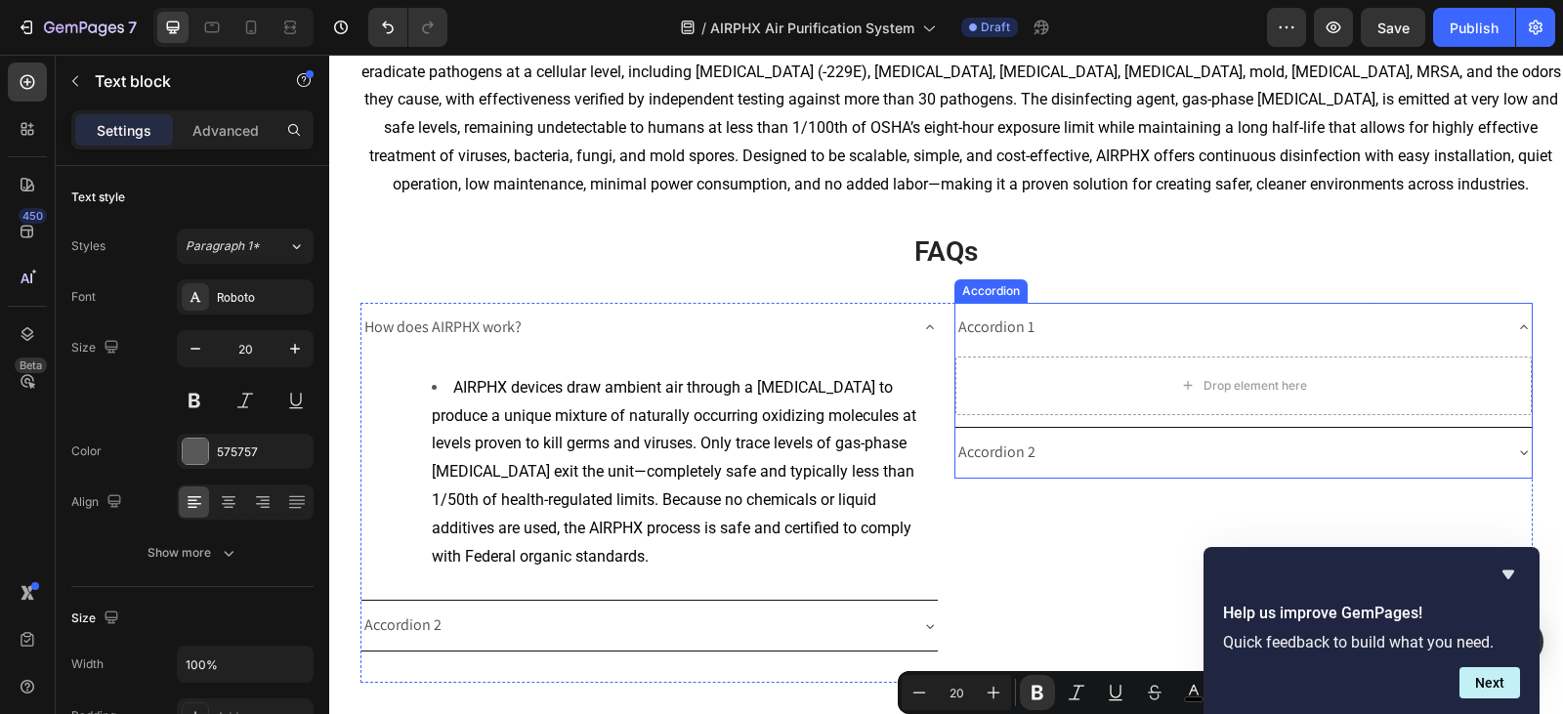
click at [988, 335] on p "Accordion 1" at bounding box center [996, 328] width 76 height 28
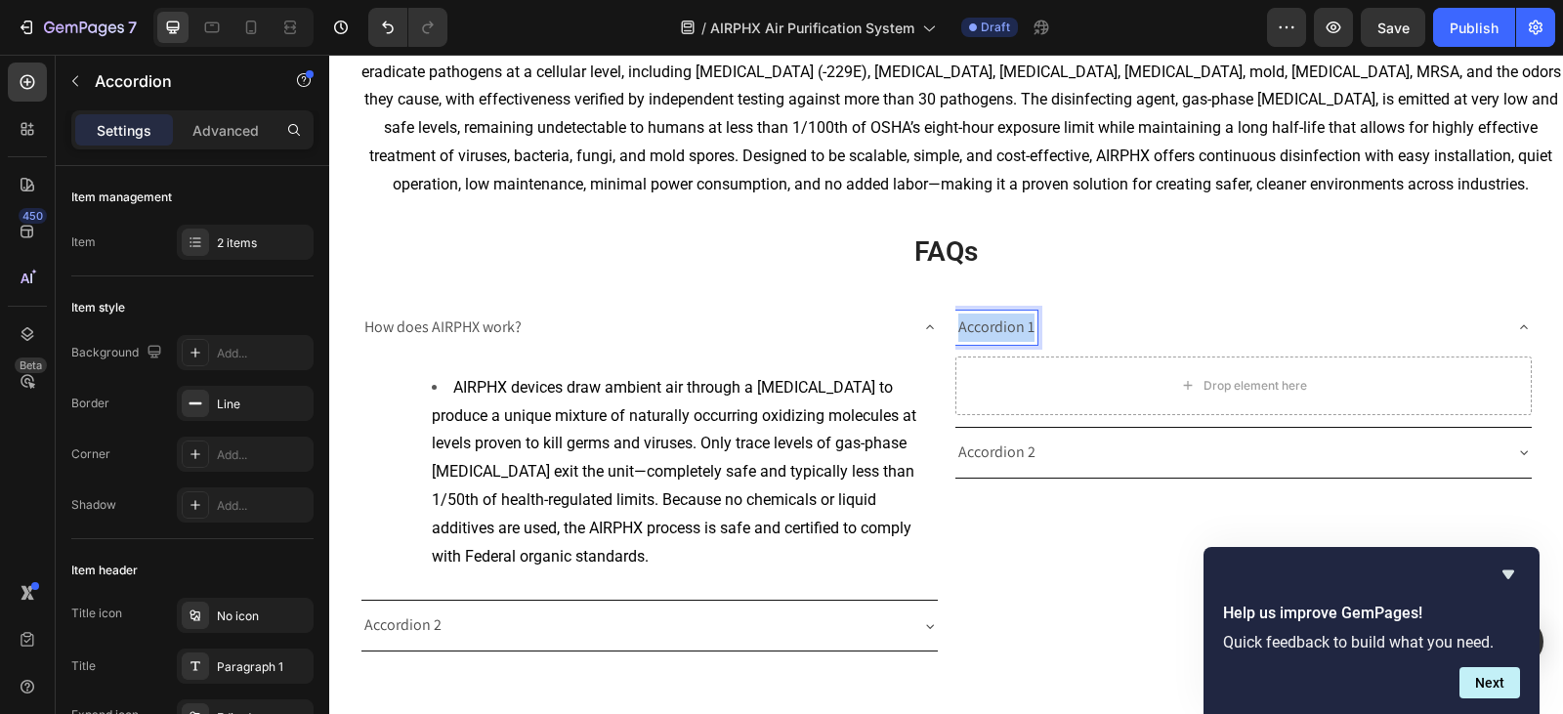
click at [988, 335] on p "Accordion 1" at bounding box center [996, 328] width 76 height 28
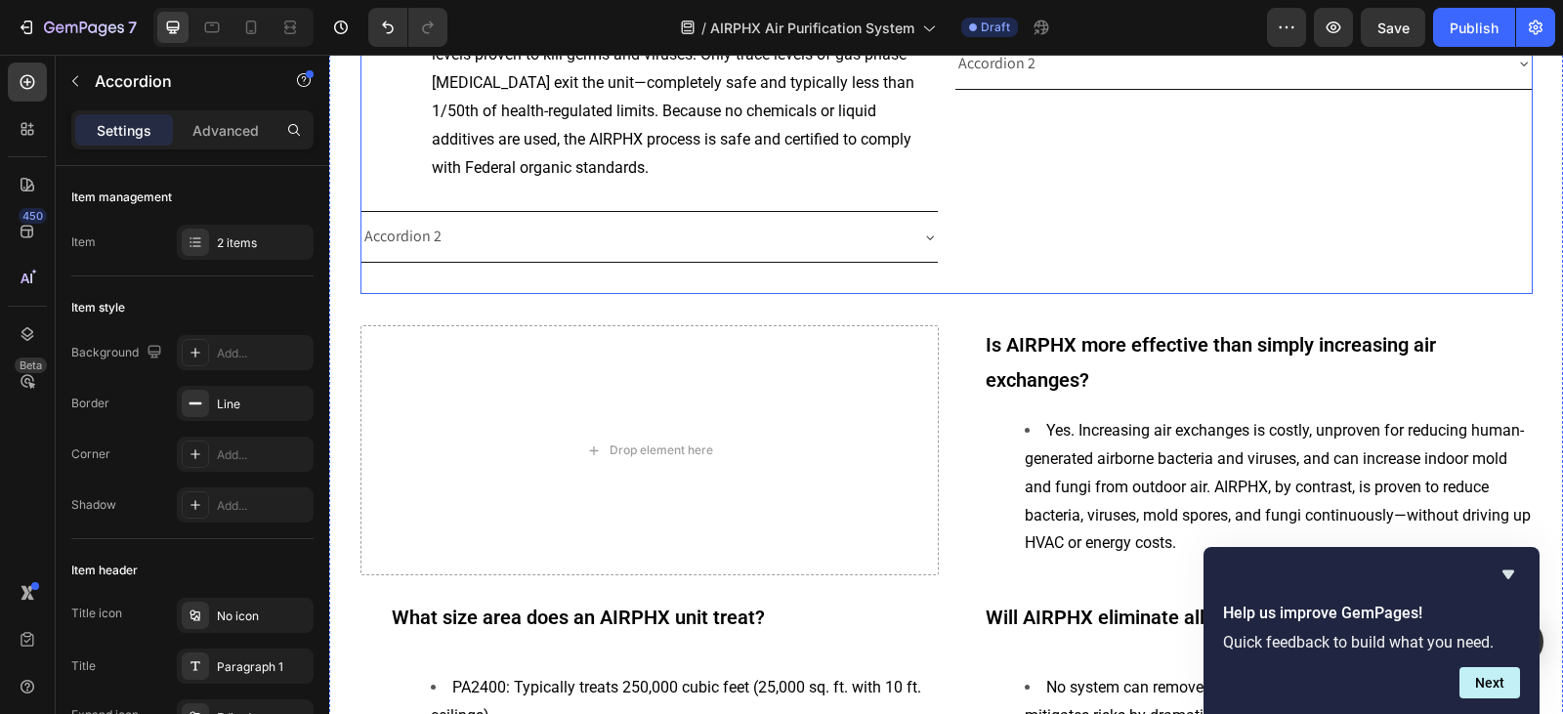
scroll to position [4287, 0]
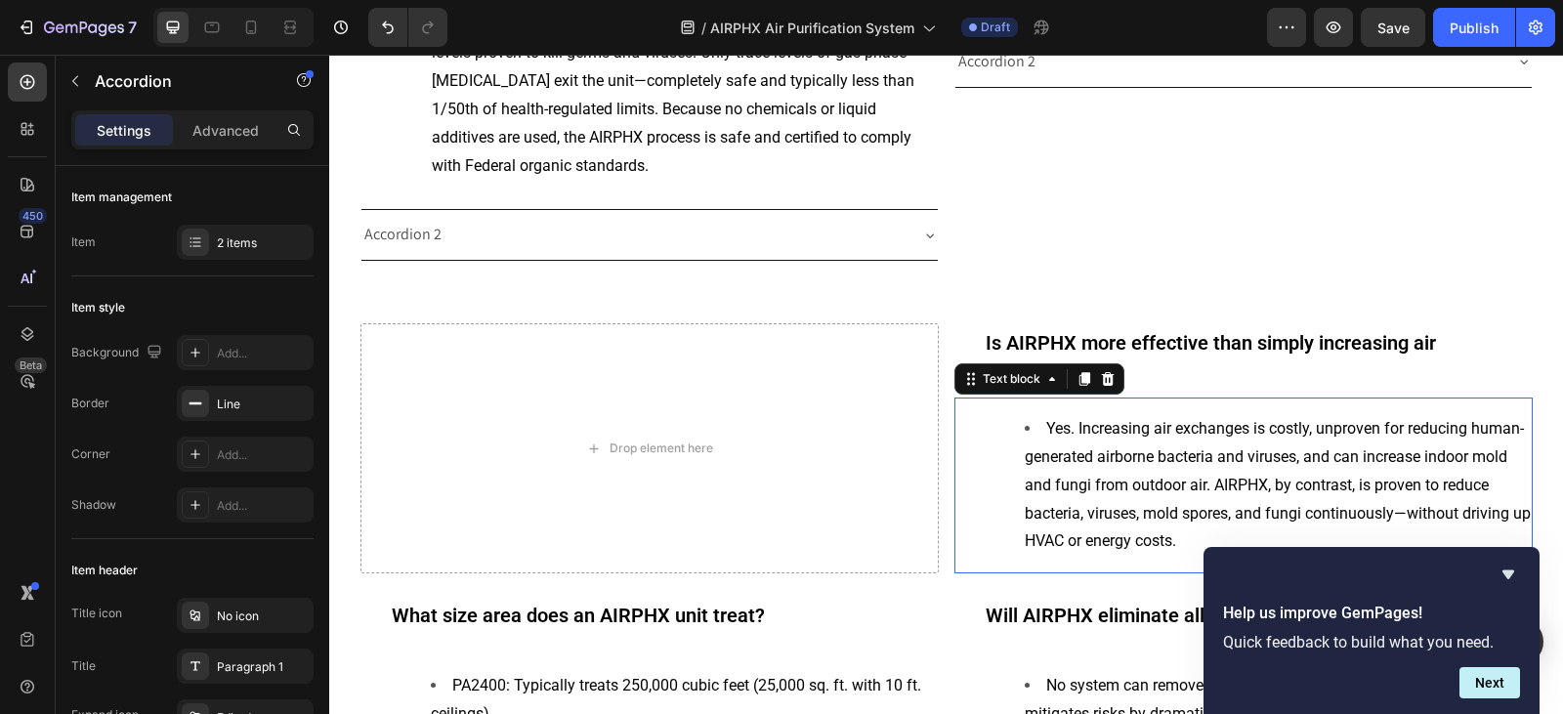
click at [1103, 448] on span "Yes. Increasing air exchanges is costly, unproven for reducing human-generated …" at bounding box center [1278, 484] width 506 height 131
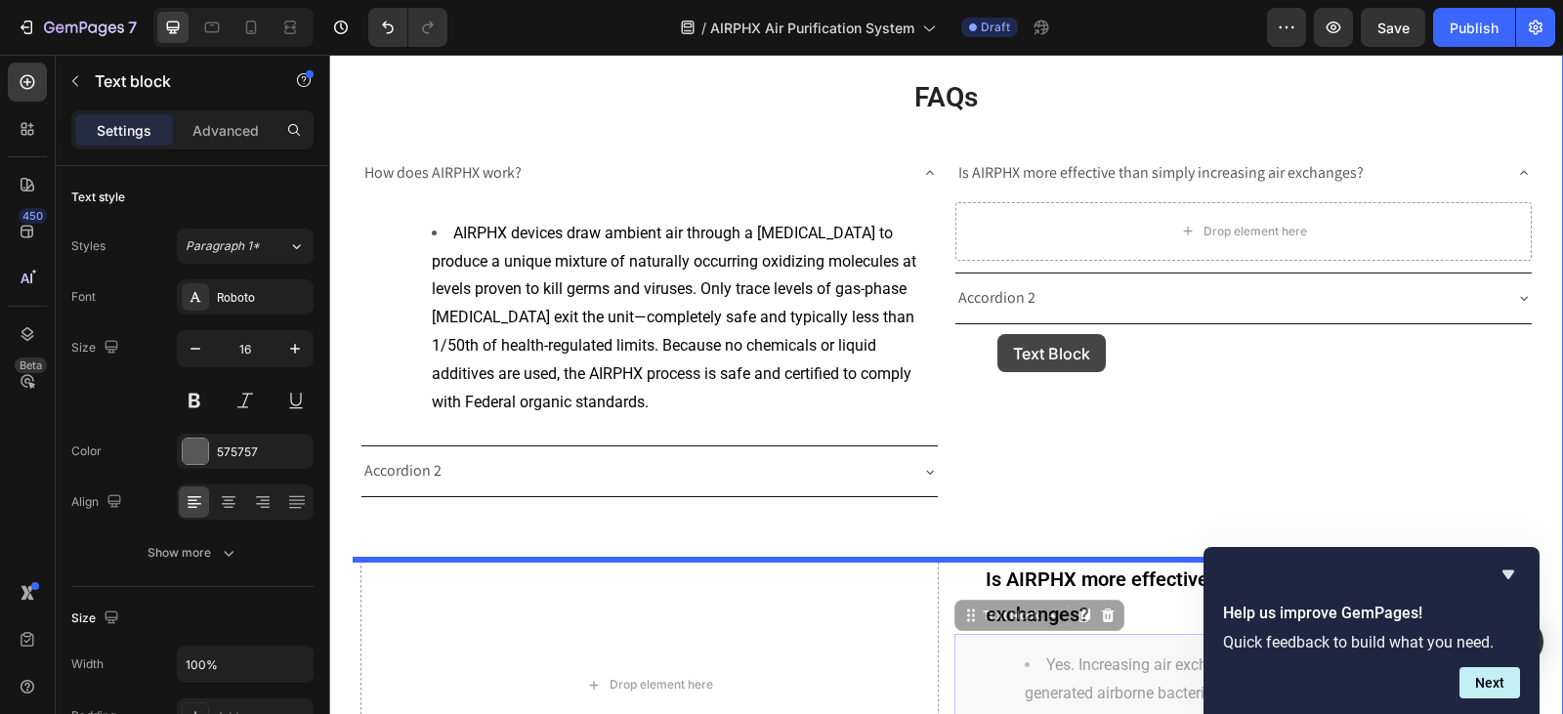
scroll to position [3994, 0]
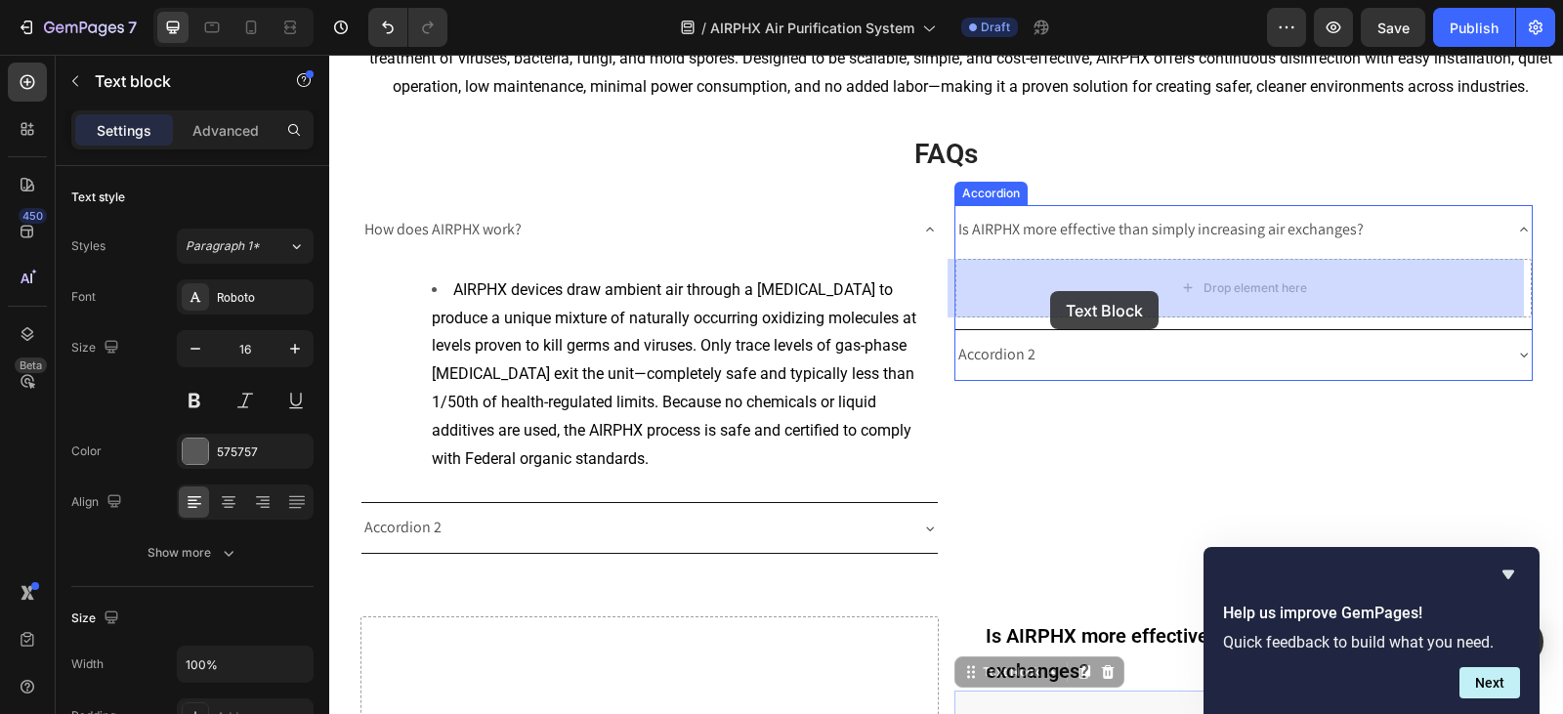
drag, startPoint x: 958, startPoint y: 385, endPoint x: 1050, endPoint y: 291, distance: 131.2
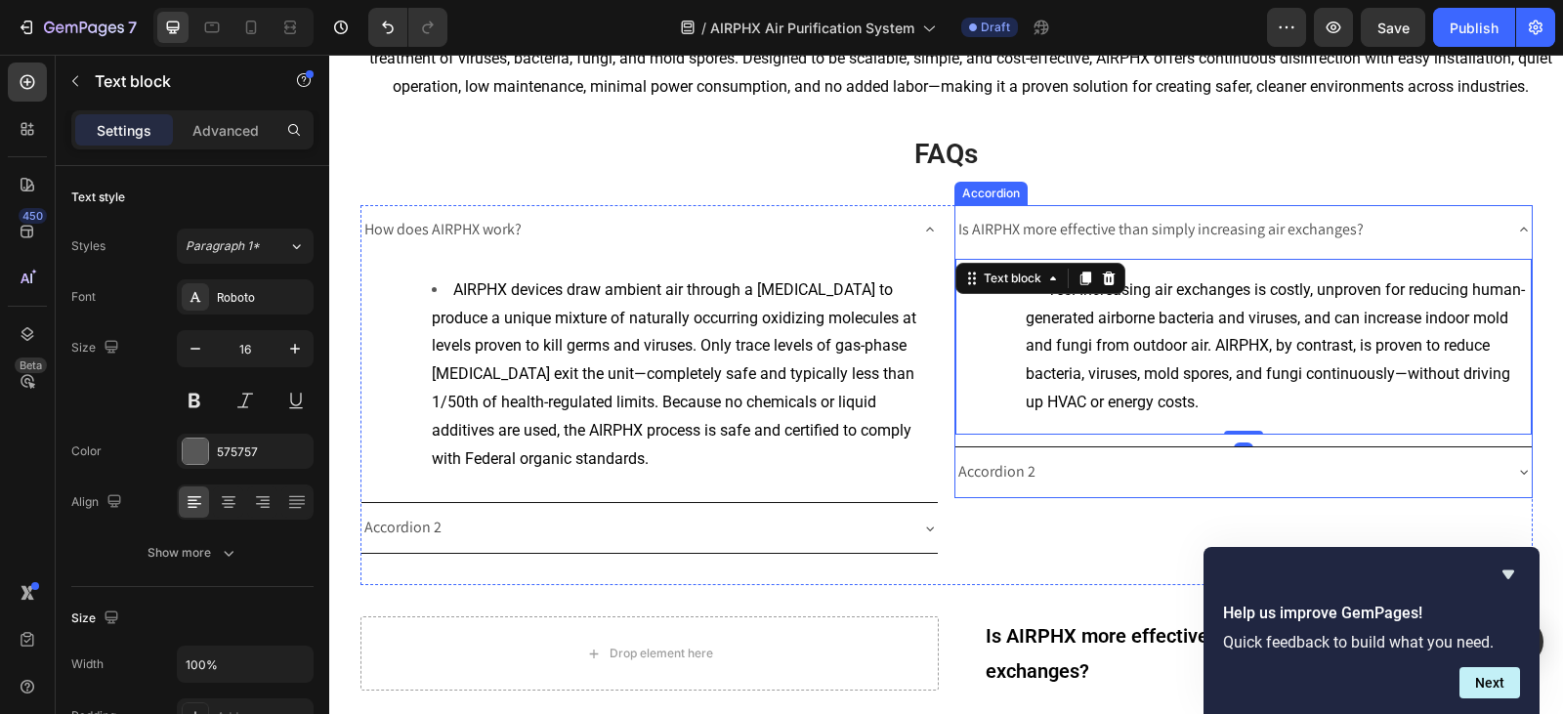
click at [1516, 230] on icon at bounding box center [1524, 230] width 16 height 16
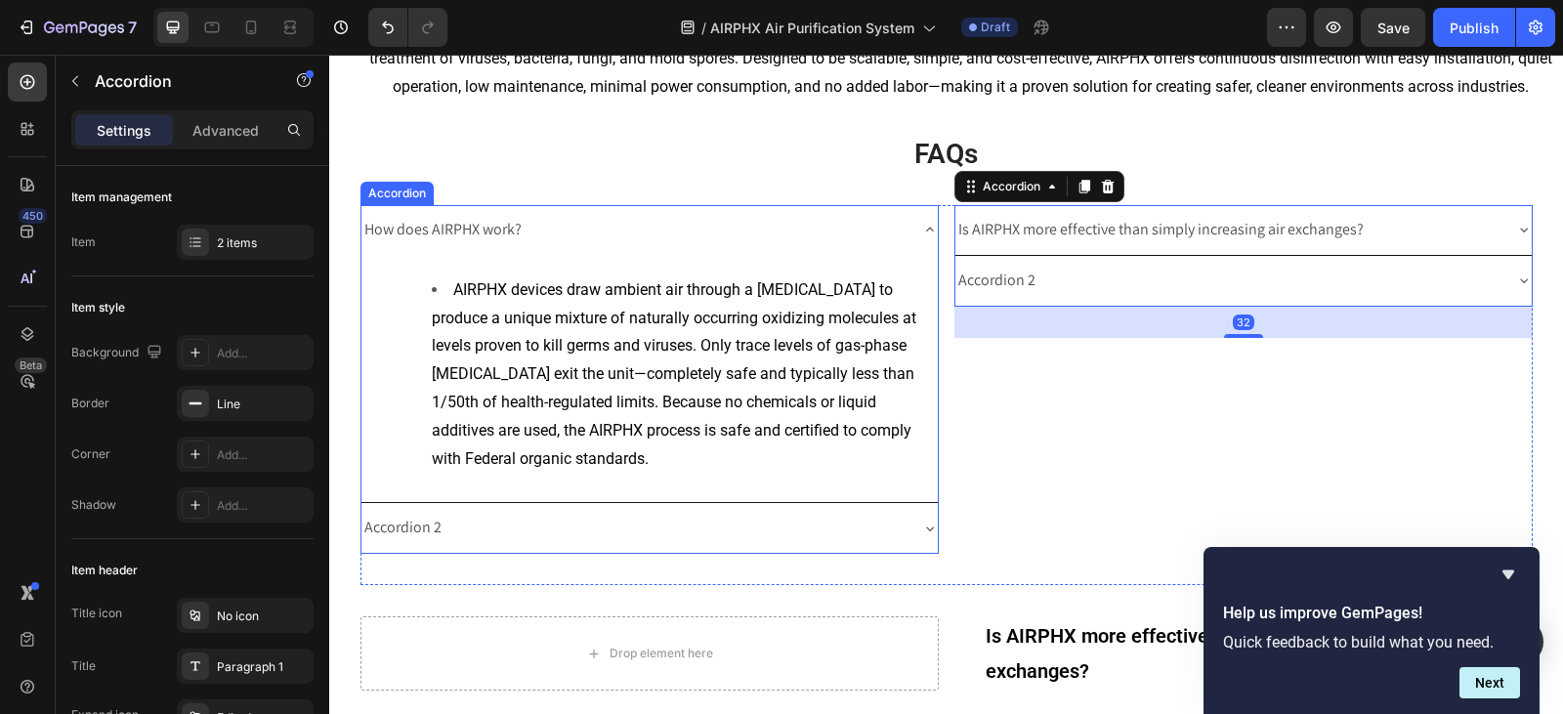
click at [922, 230] on icon at bounding box center [930, 230] width 16 height 16
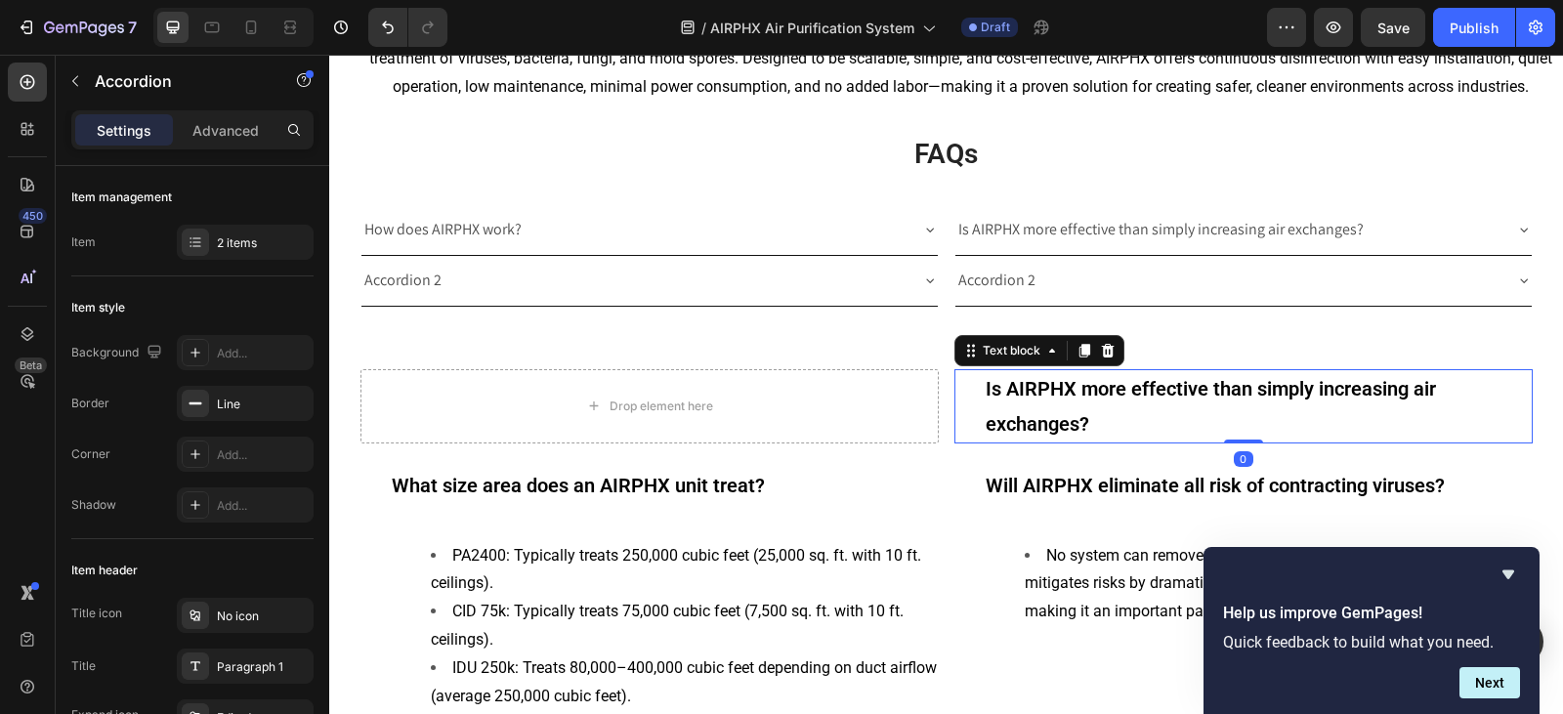
click at [1080, 411] on strong "Is AIRPHX more effective than simply increasing air exchanges?" at bounding box center [1210, 406] width 450 height 59
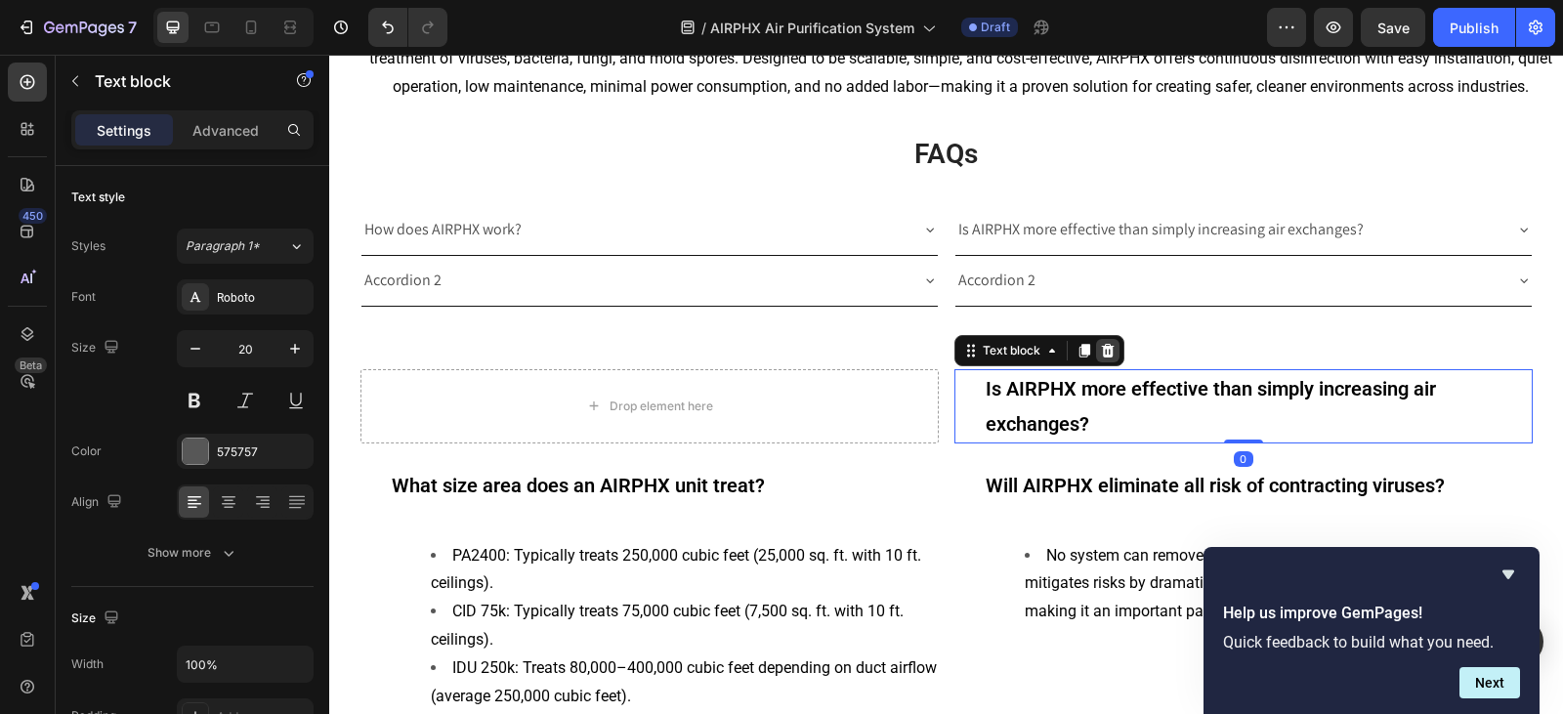
click at [1103, 355] on icon at bounding box center [1107, 350] width 13 height 14
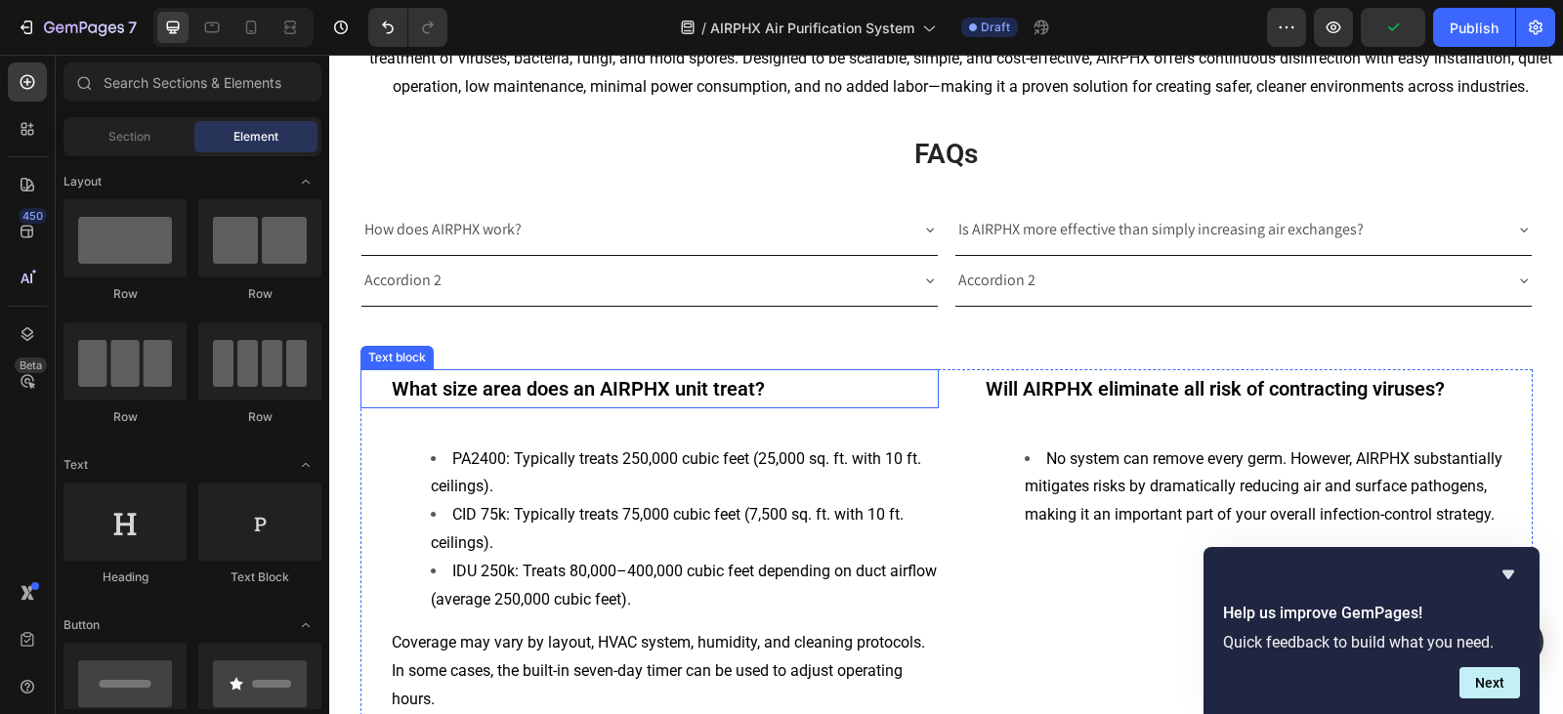
click at [493, 393] on strong "What size area does an AIRPHX unit treat?" at bounding box center [578, 388] width 373 height 23
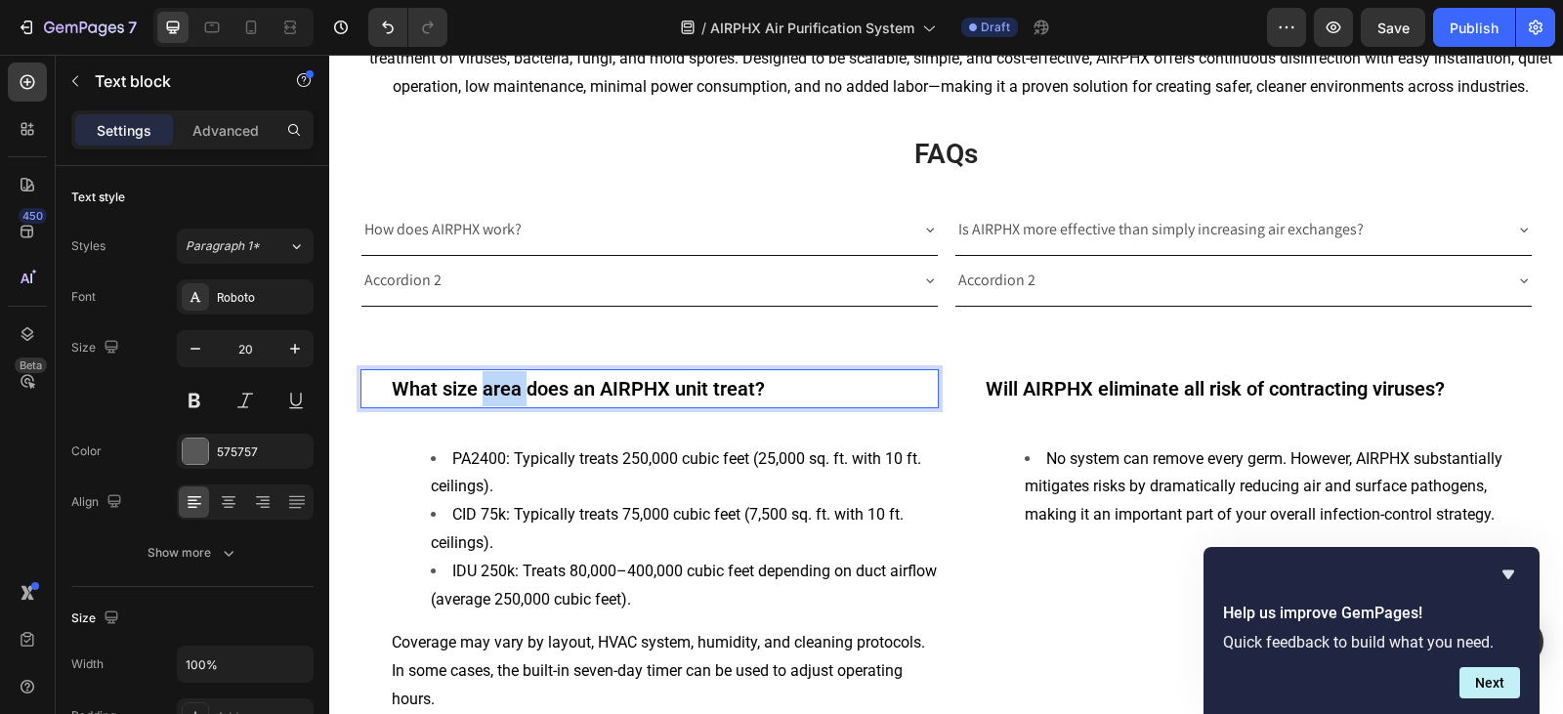
click at [493, 393] on strong "What size area does an AIRPHX unit treat?" at bounding box center [578, 388] width 373 height 23
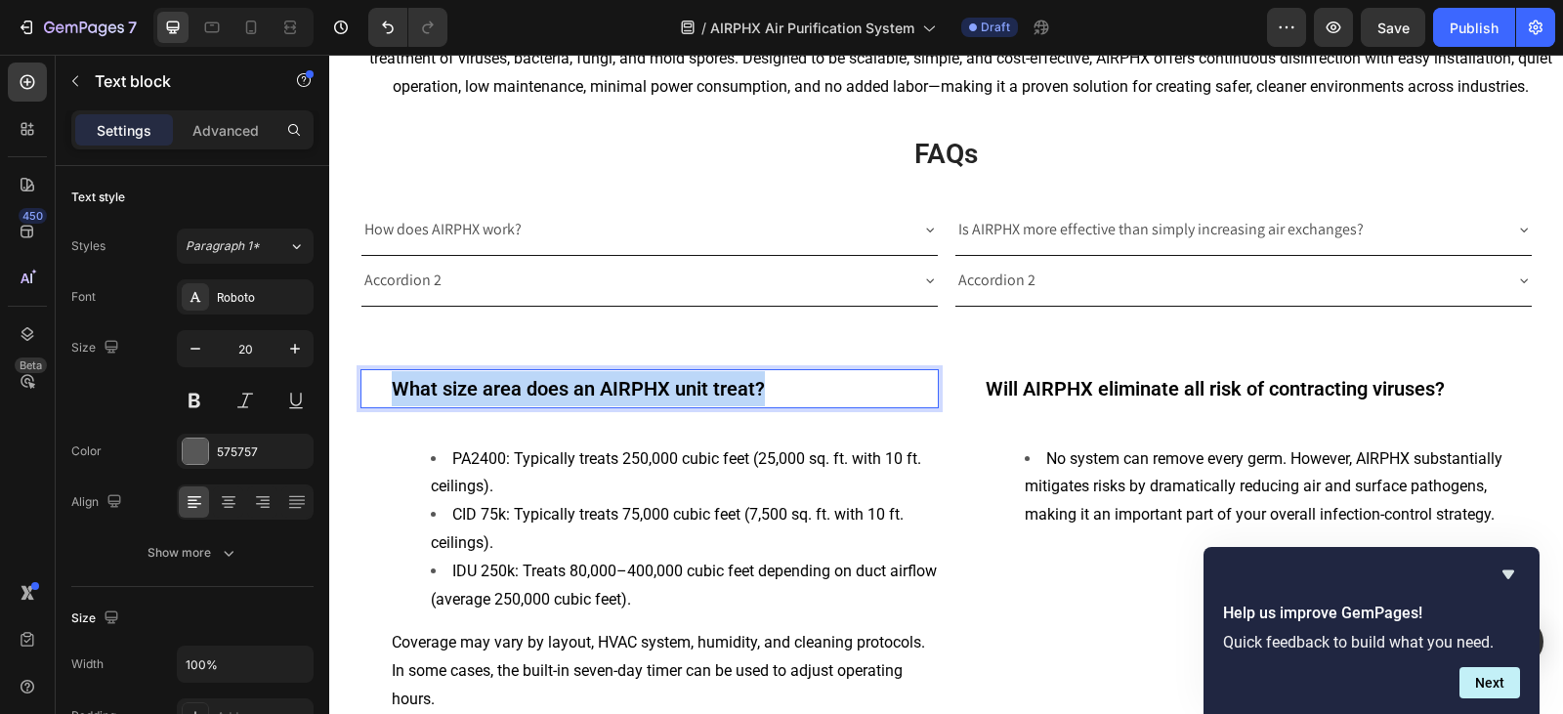
click at [493, 393] on strong "What size area does an AIRPHX unit treat?" at bounding box center [578, 388] width 373 height 23
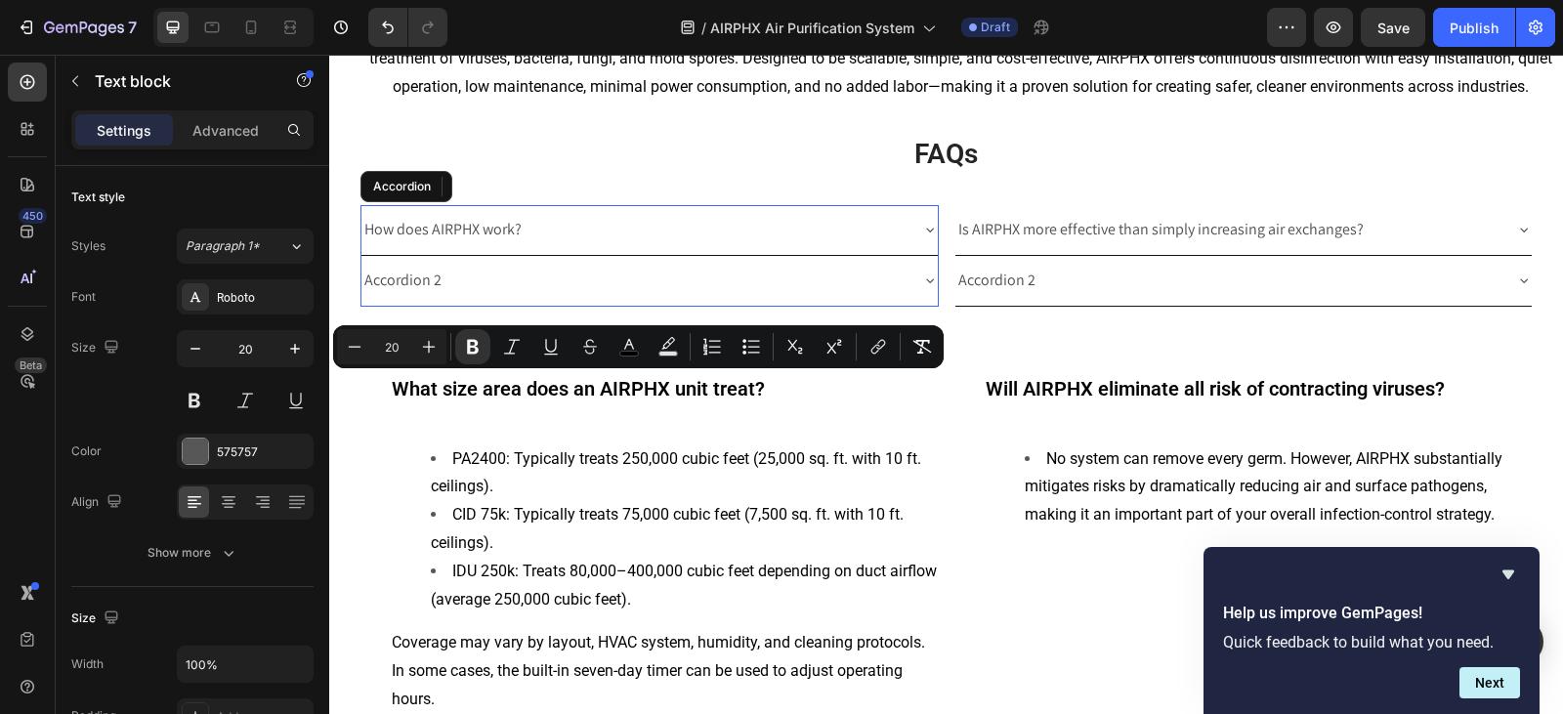
click at [422, 285] on p "Accordion 2" at bounding box center [402, 281] width 77 height 28
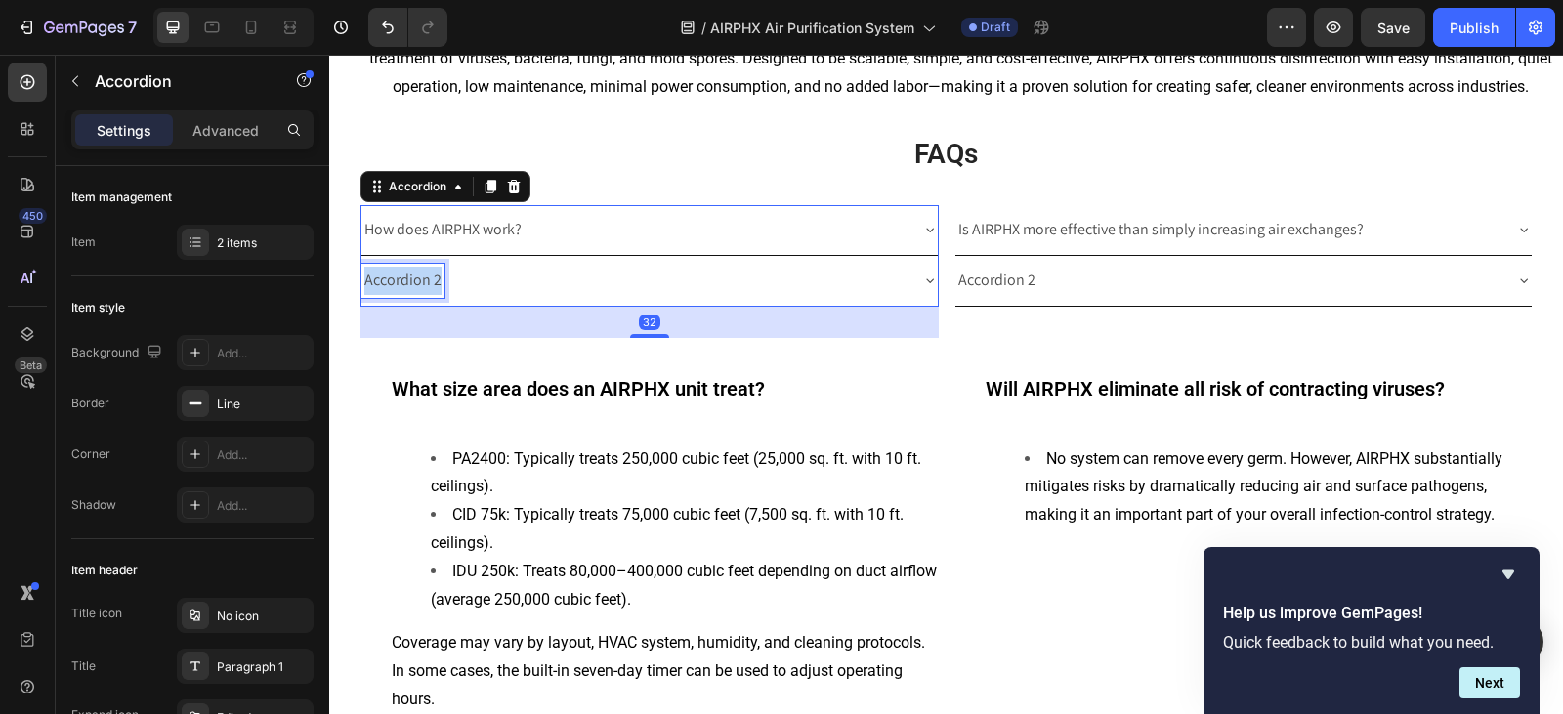
click at [422, 285] on p "Accordion 2" at bounding box center [402, 281] width 77 height 28
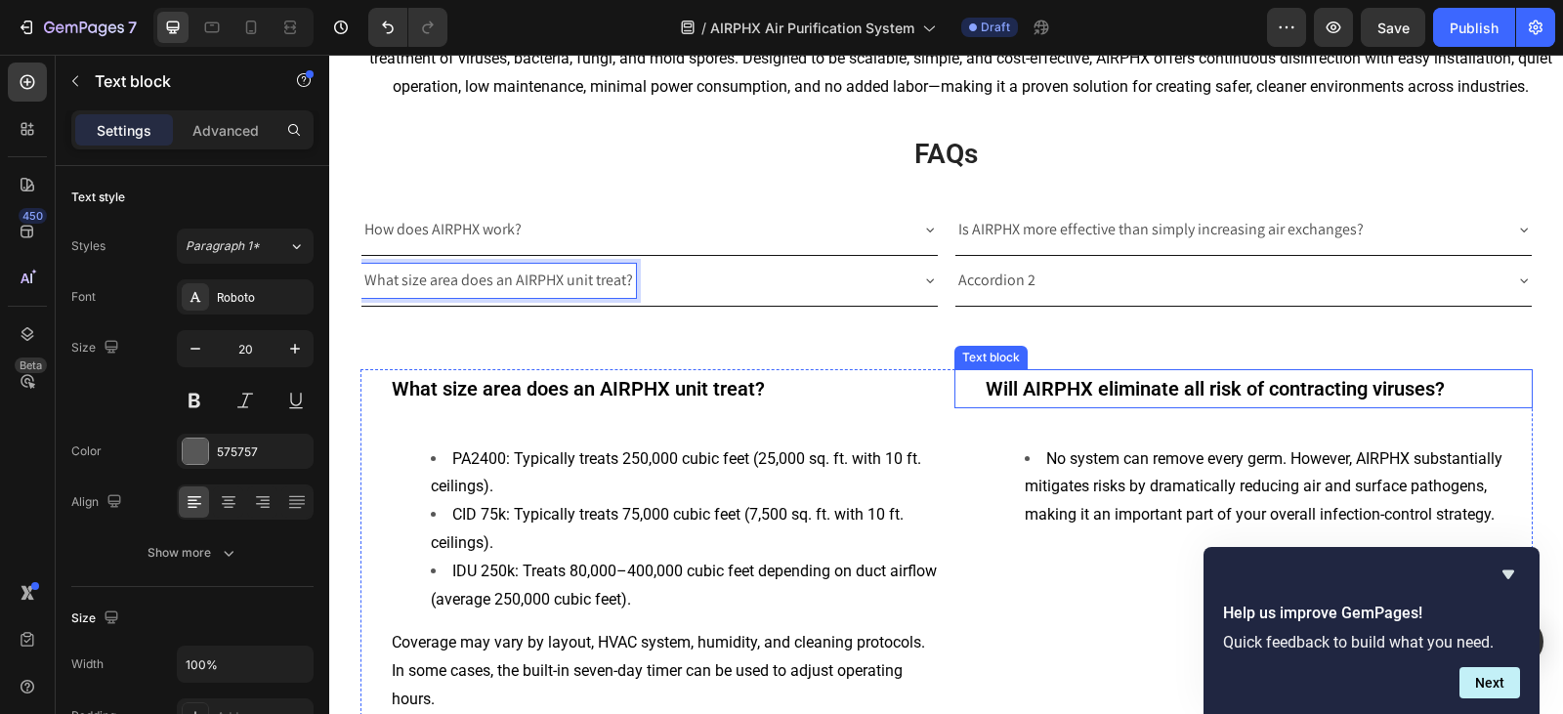
click at [1117, 385] on strong "Will AIRPHX eliminate all risk of contracting viruses?" at bounding box center [1214, 388] width 459 height 23
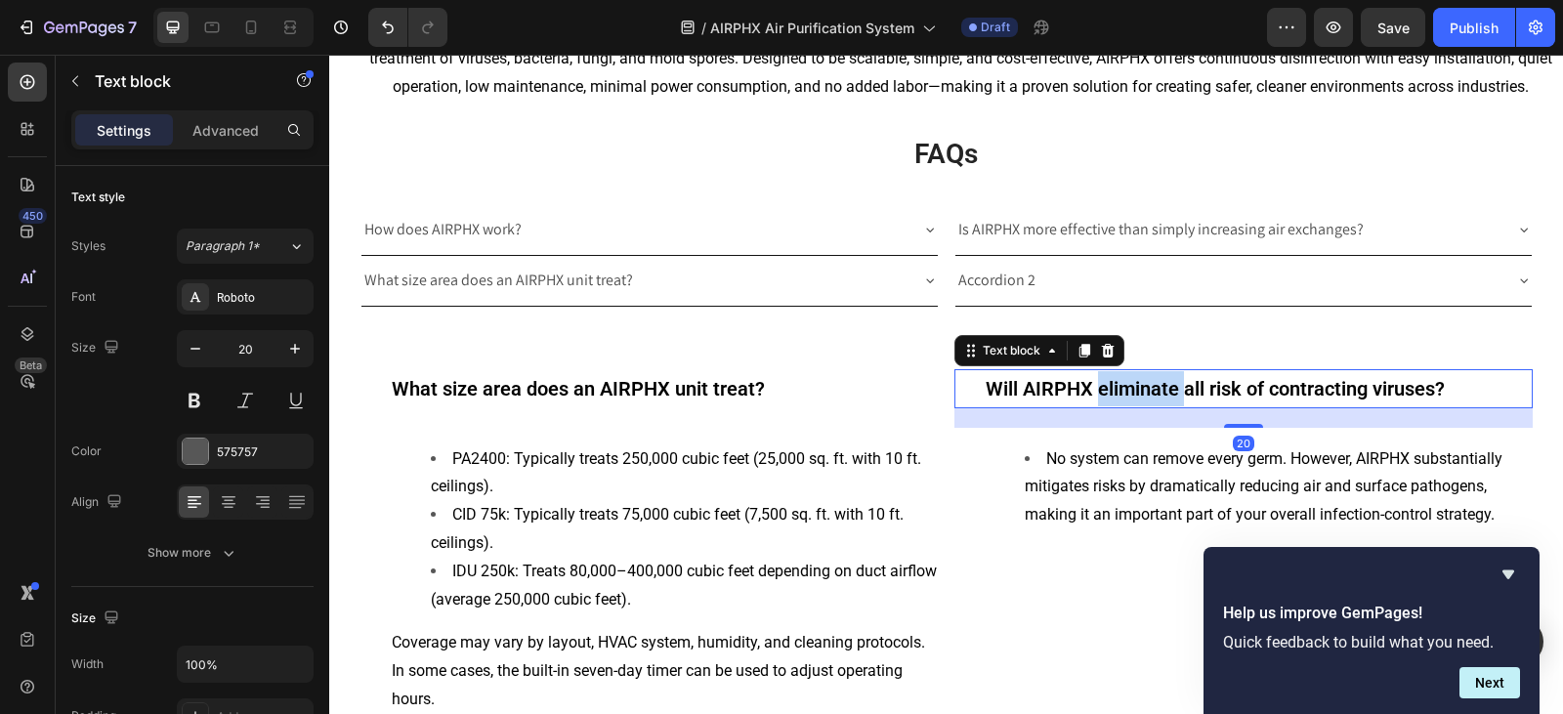
click at [1117, 385] on strong "Will AIRPHX eliminate all risk of contracting viruses?" at bounding box center [1214, 388] width 459 height 23
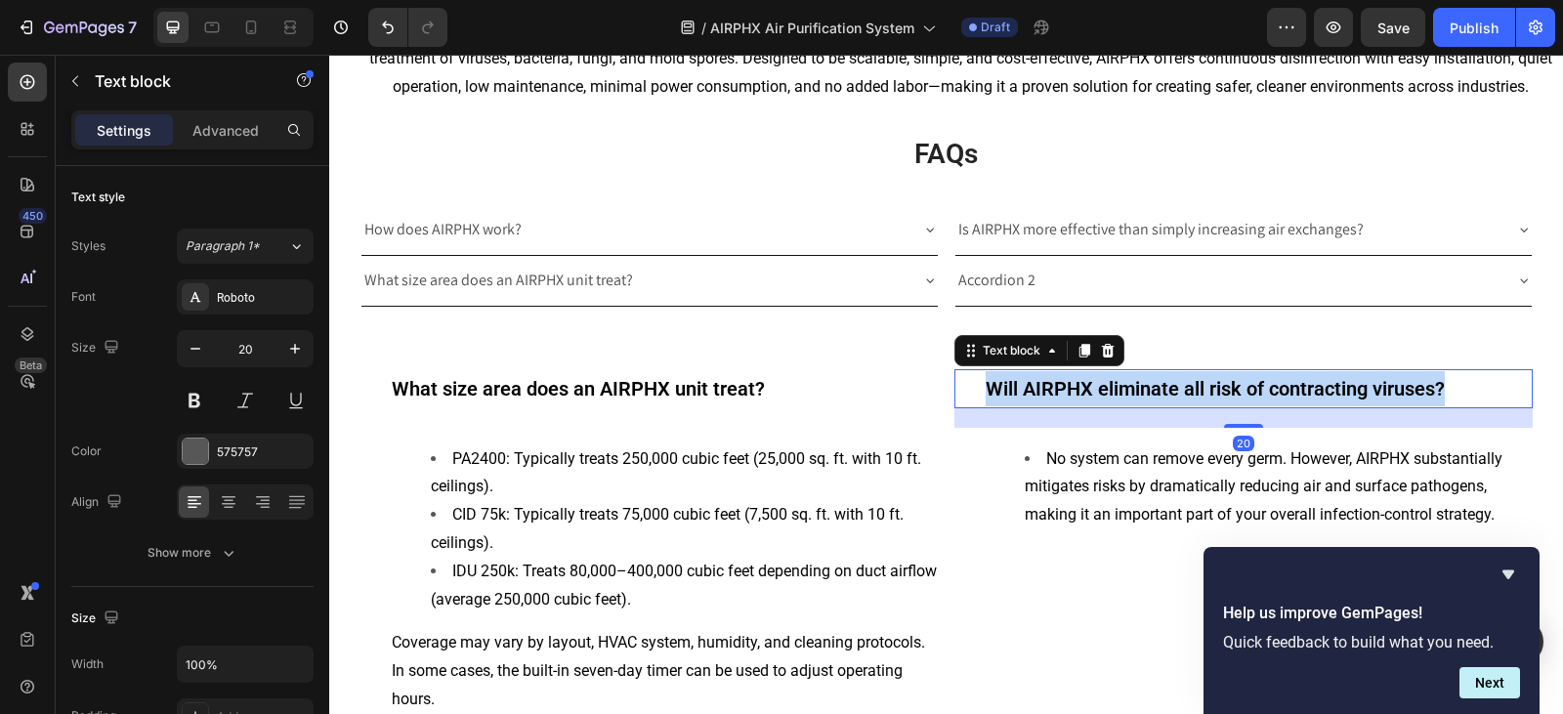
click at [1117, 385] on strong "Will AIRPHX eliminate all risk of contracting viruses?" at bounding box center [1214, 388] width 459 height 23
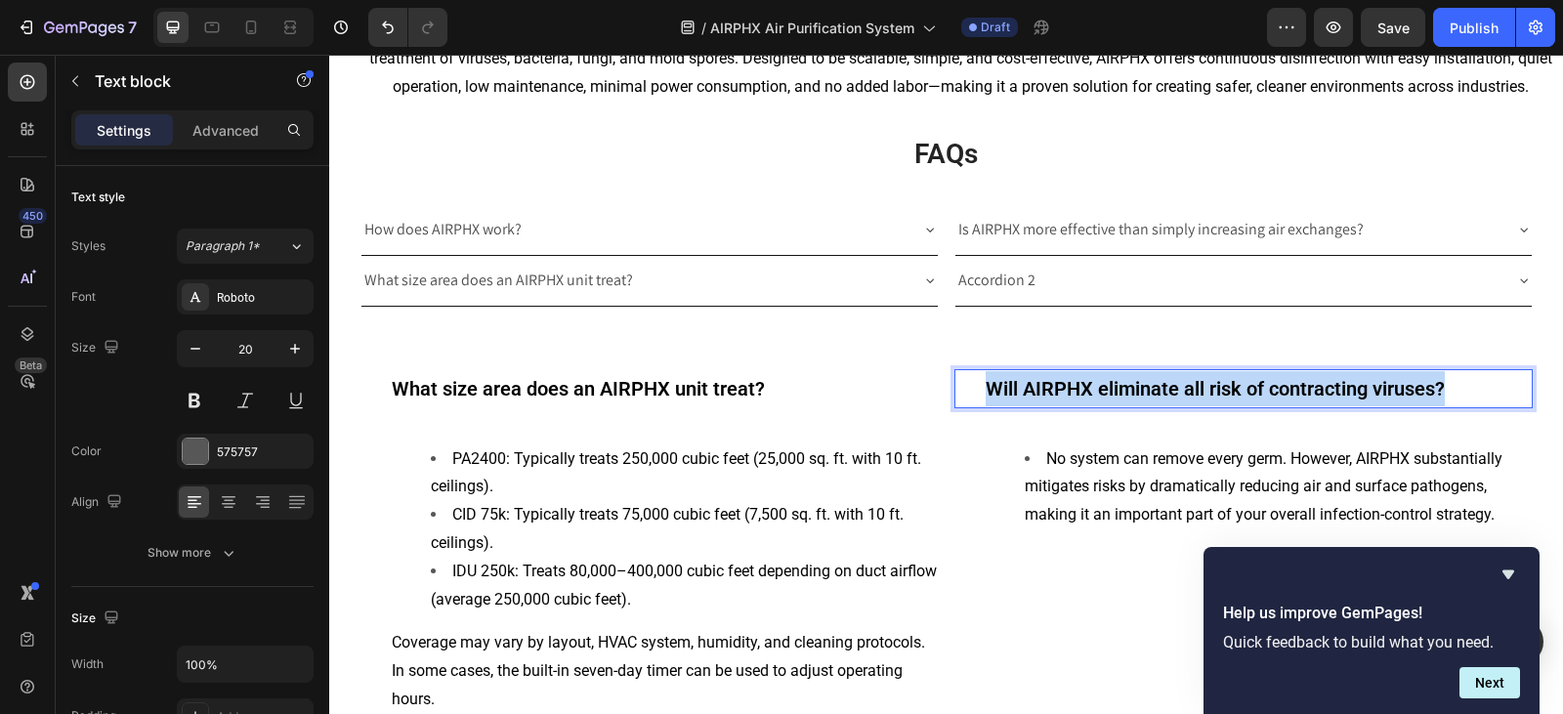
copy strong "Will AIRPHX eliminate all risk of contracting viruses?"
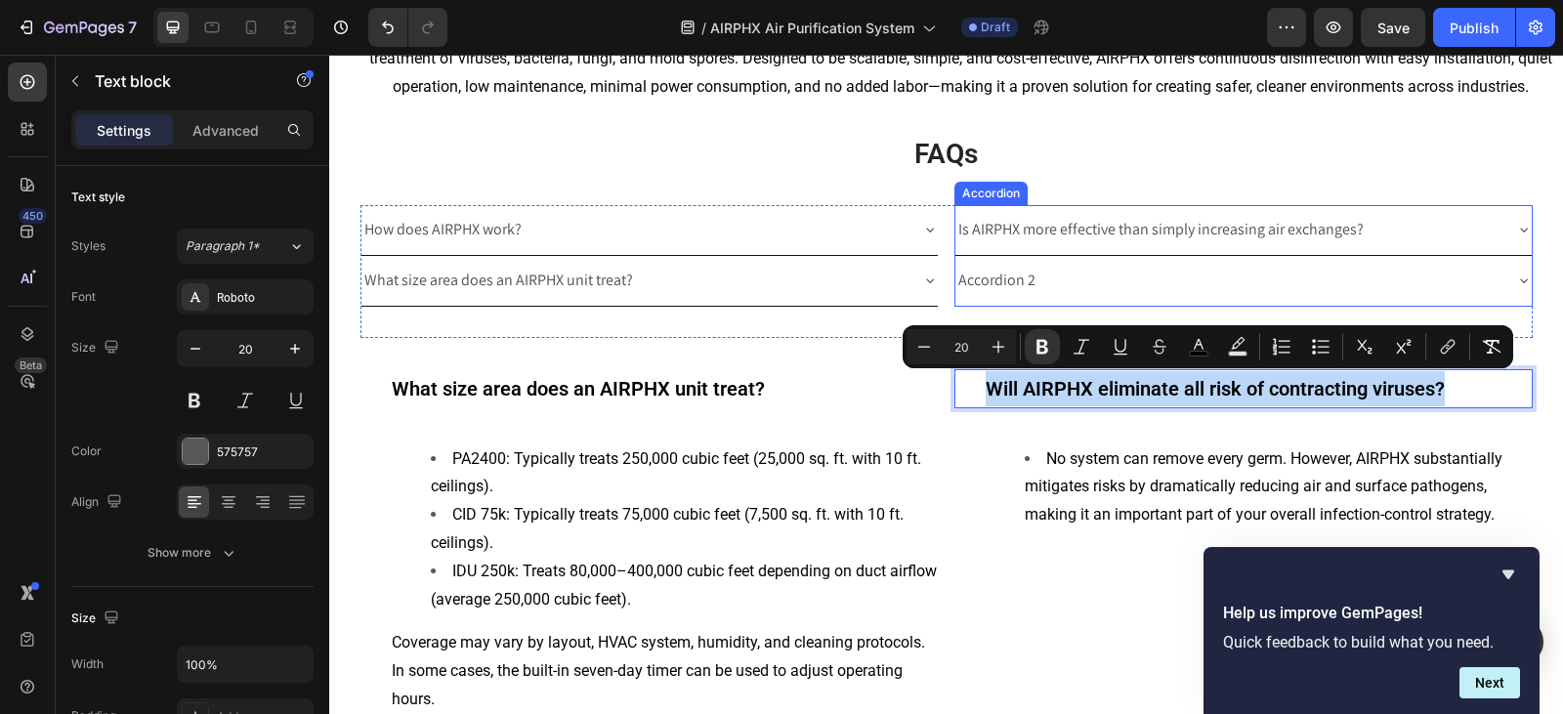
click at [980, 283] on p "Accordion 2" at bounding box center [996, 281] width 77 height 28
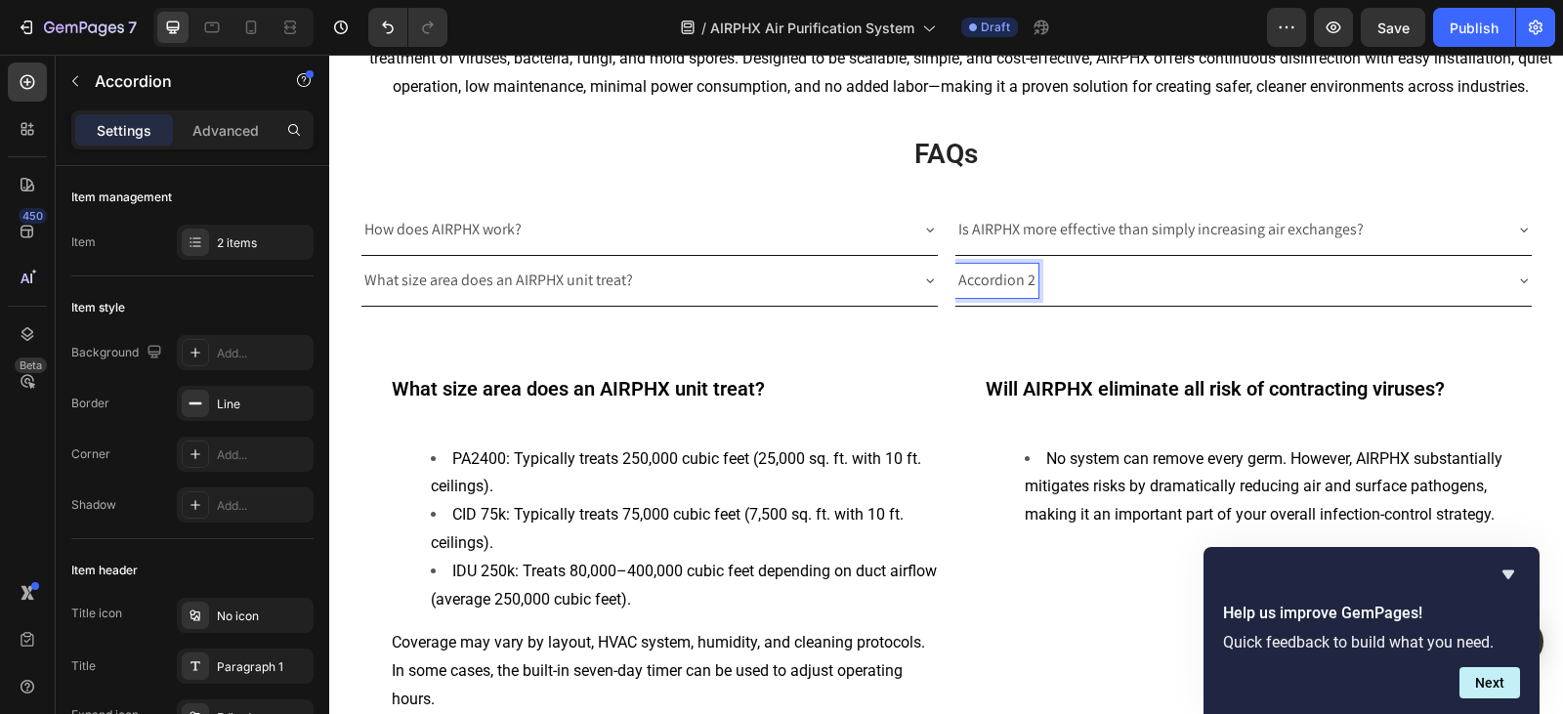
click at [980, 283] on p "Accordion 2" at bounding box center [996, 281] width 77 height 28
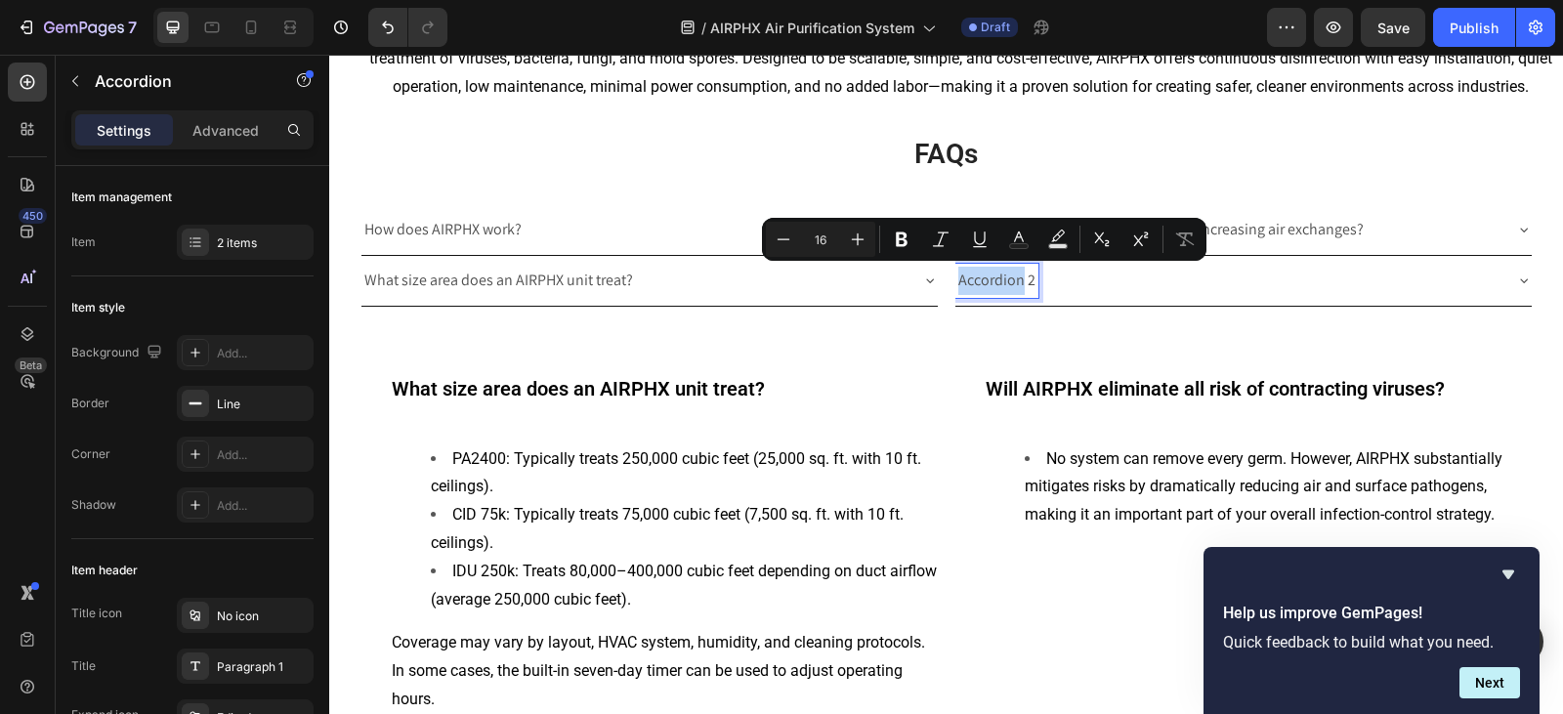
click at [980, 283] on p "Accordion 2" at bounding box center [996, 281] width 77 height 28
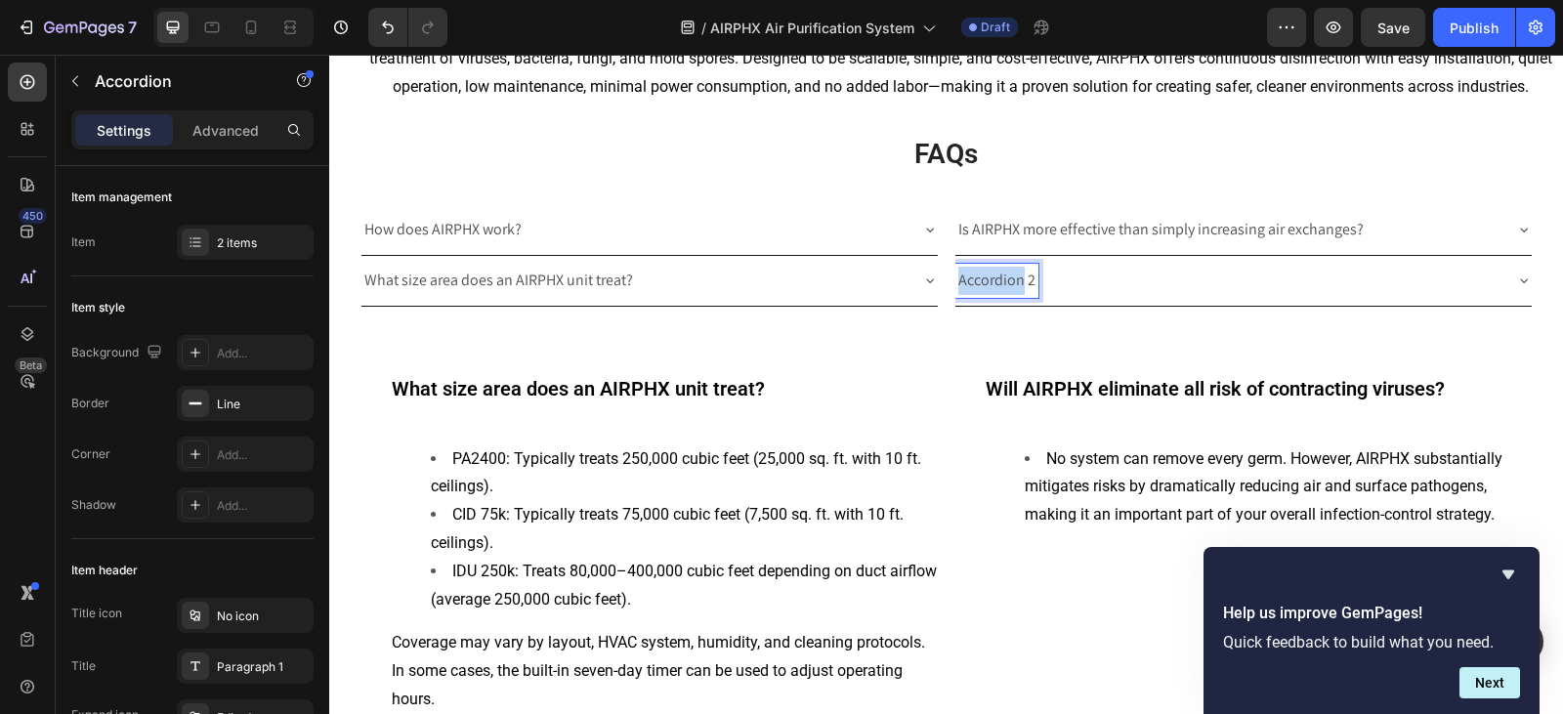
click at [980, 283] on p "Accordion 2" at bounding box center [996, 281] width 77 height 28
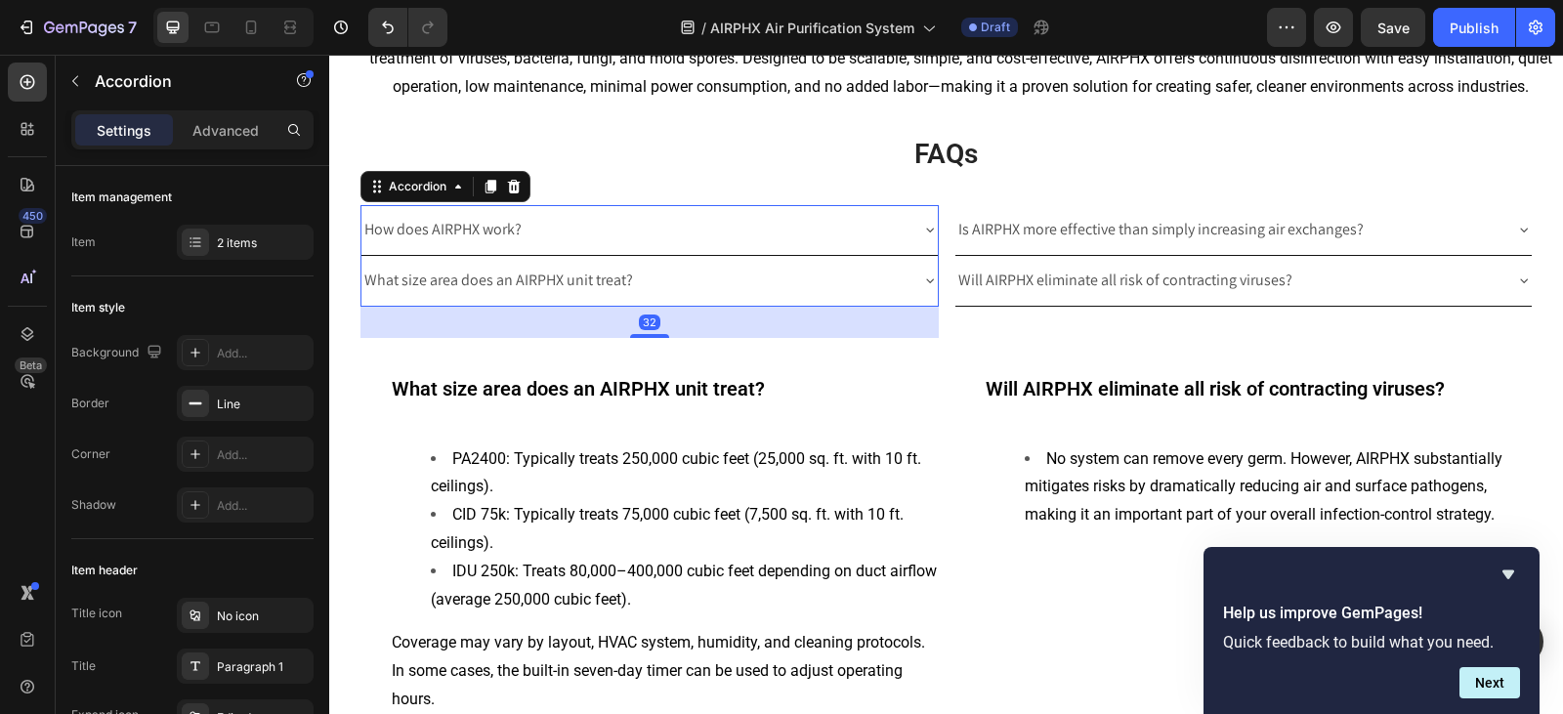
click at [922, 276] on icon at bounding box center [930, 280] width 16 height 16
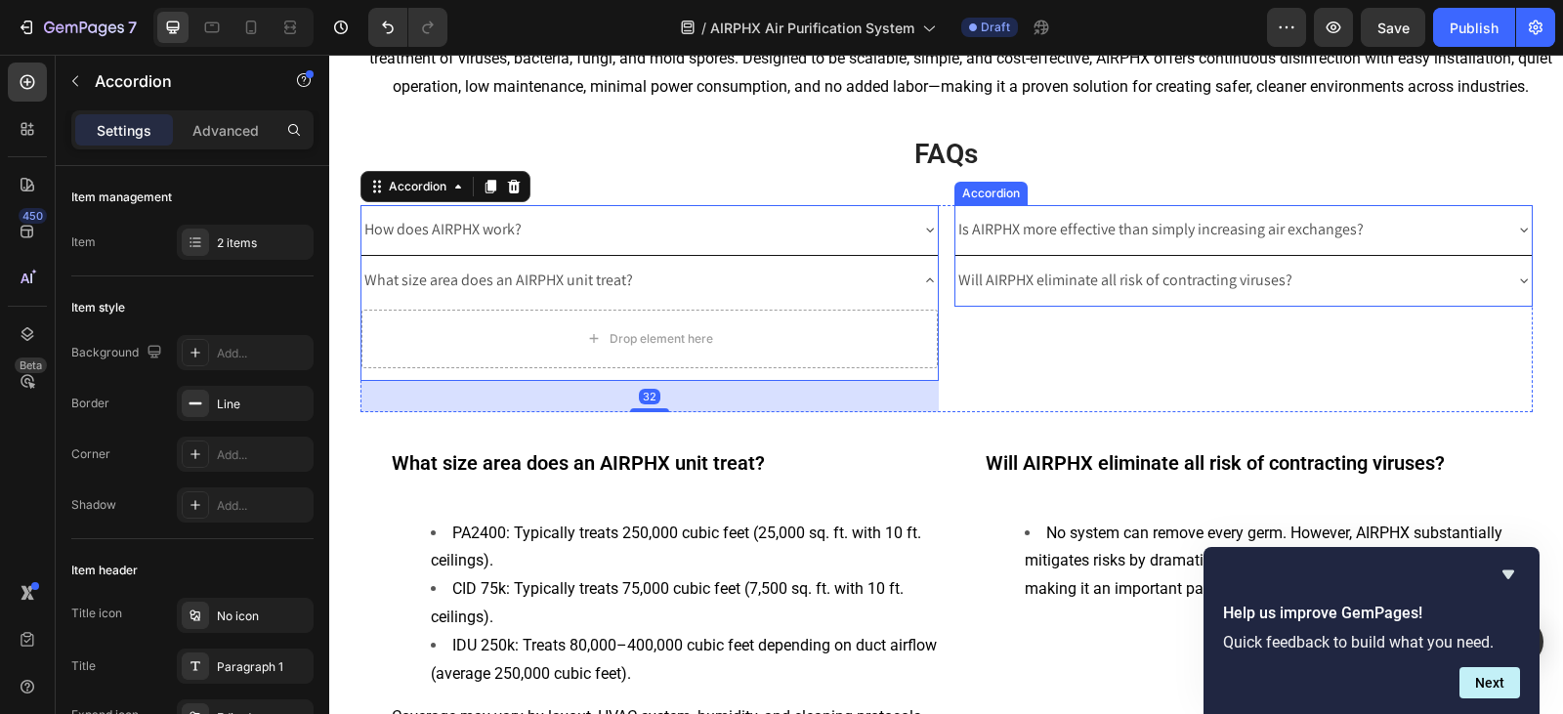
click at [1516, 278] on icon at bounding box center [1524, 280] width 16 height 16
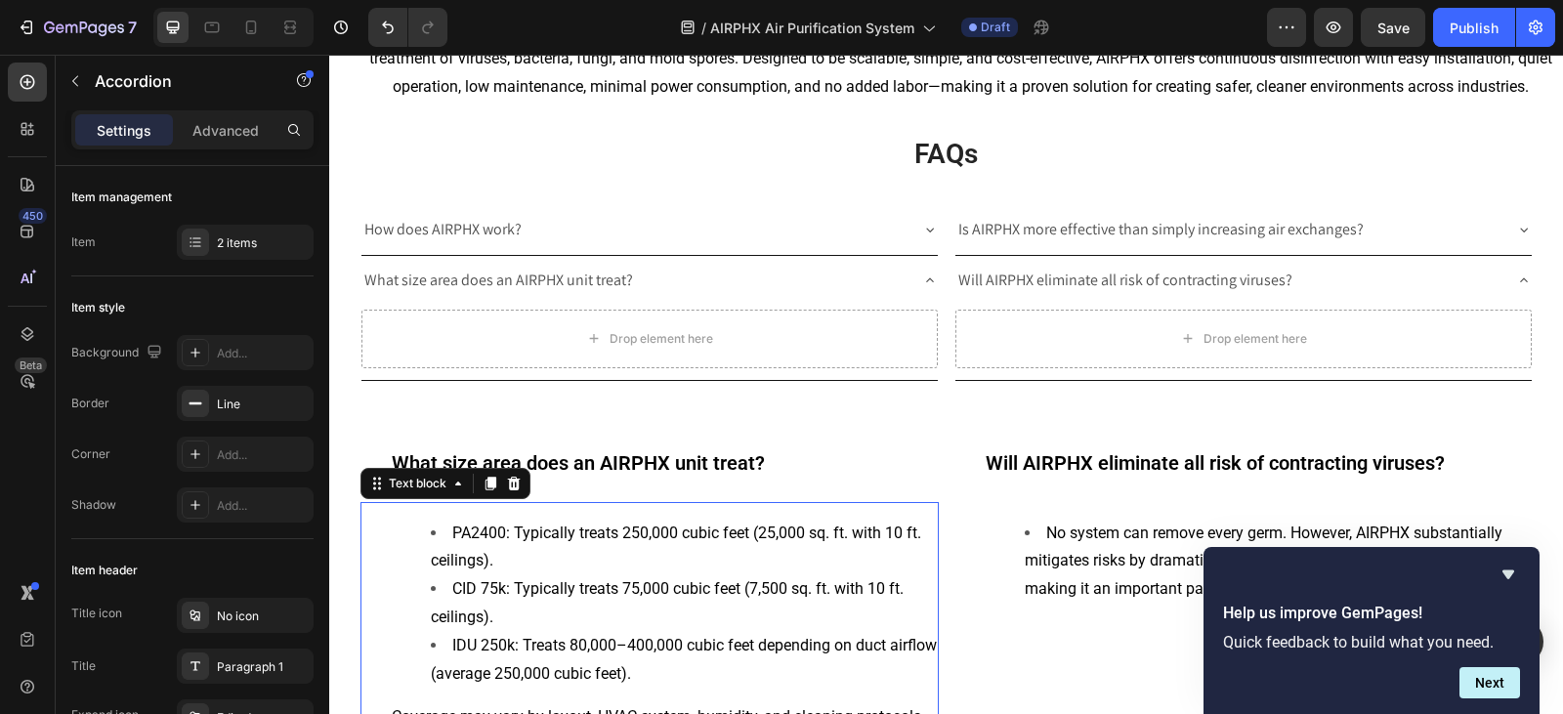
click at [619, 552] on li "PA2400: Typically treats 250,000 cubic feet (25,000 sq. ft. with 10 ft. ceiling…" at bounding box center [684, 548] width 506 height 57
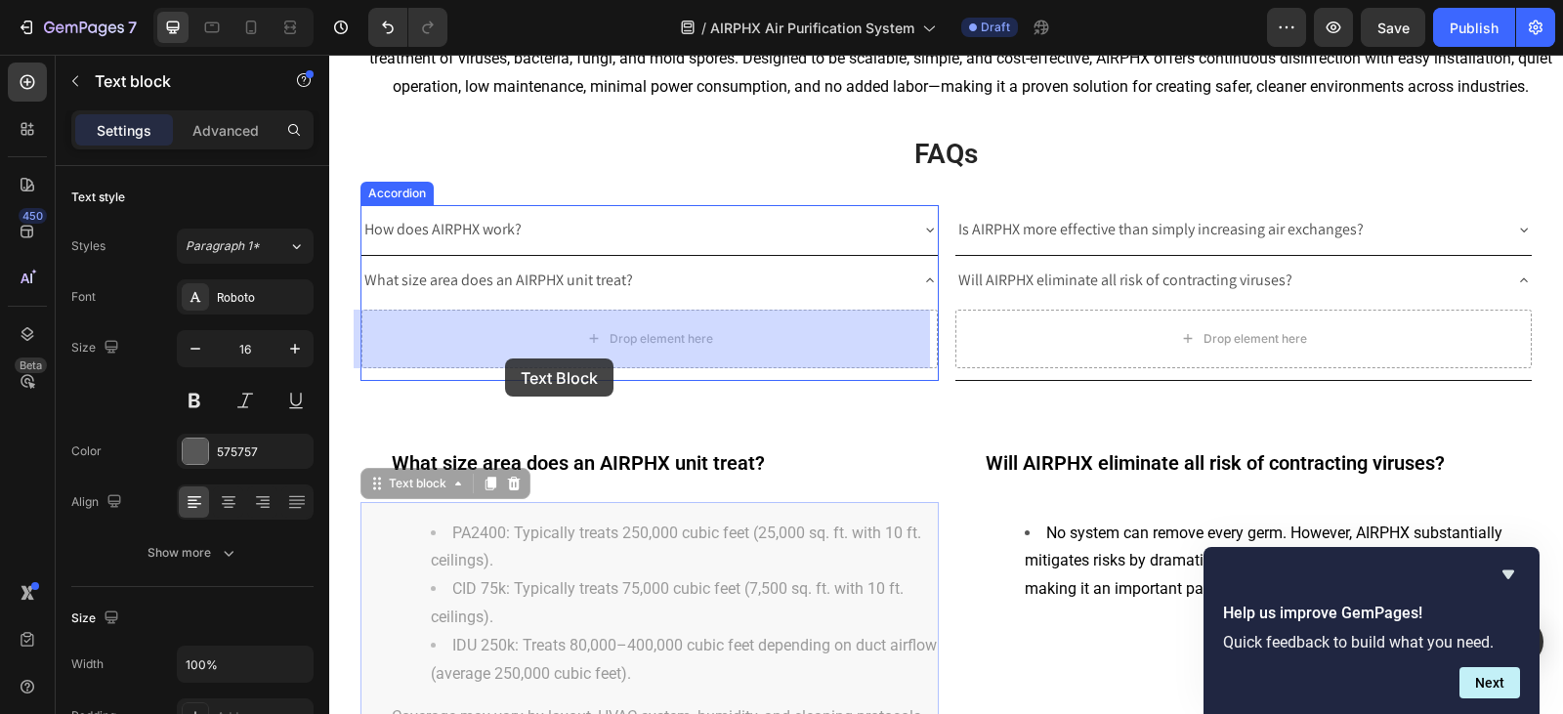
drag, startPoint x: 376, startPoint y: 492, endPoint x: 505, endPoint y: 355, distance: 187.9
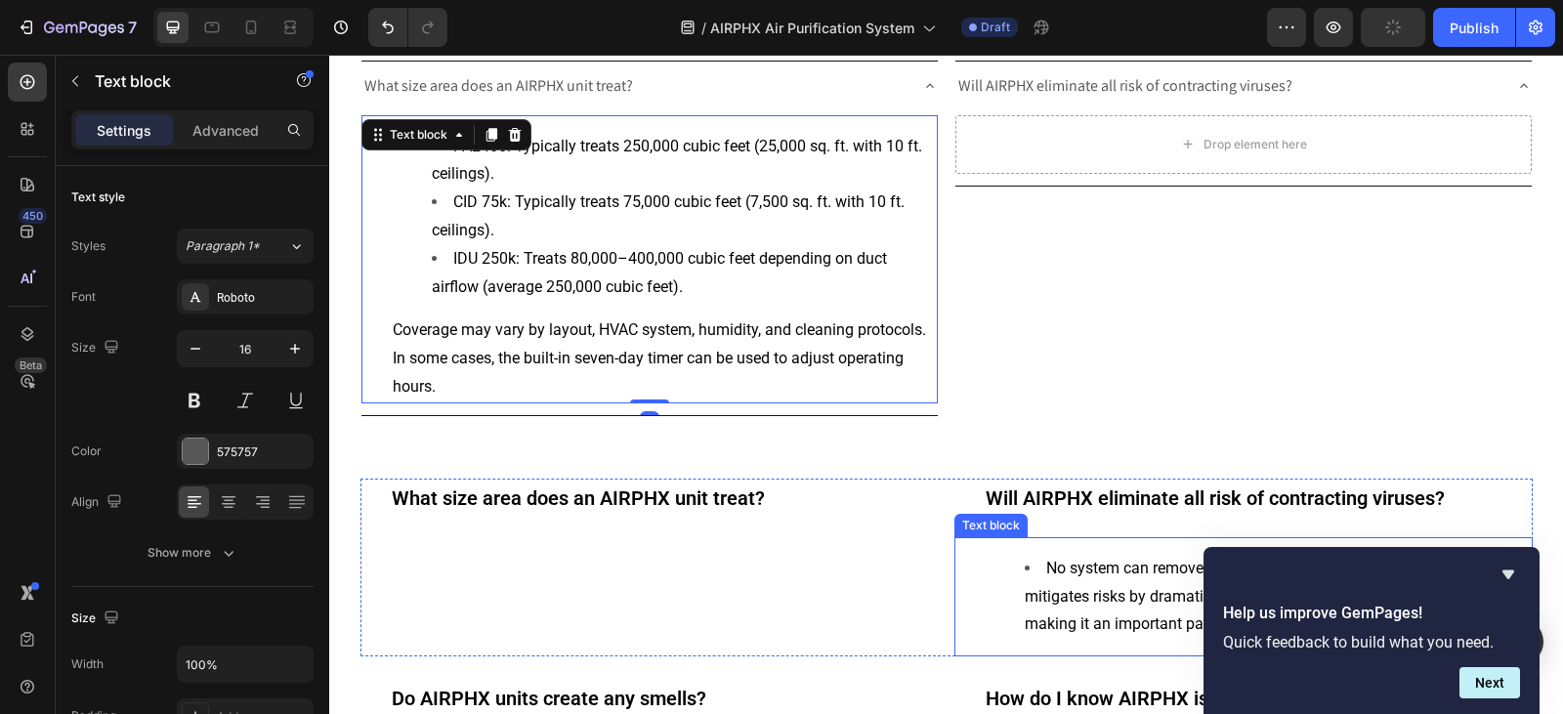
scroll to position [4190, 0]
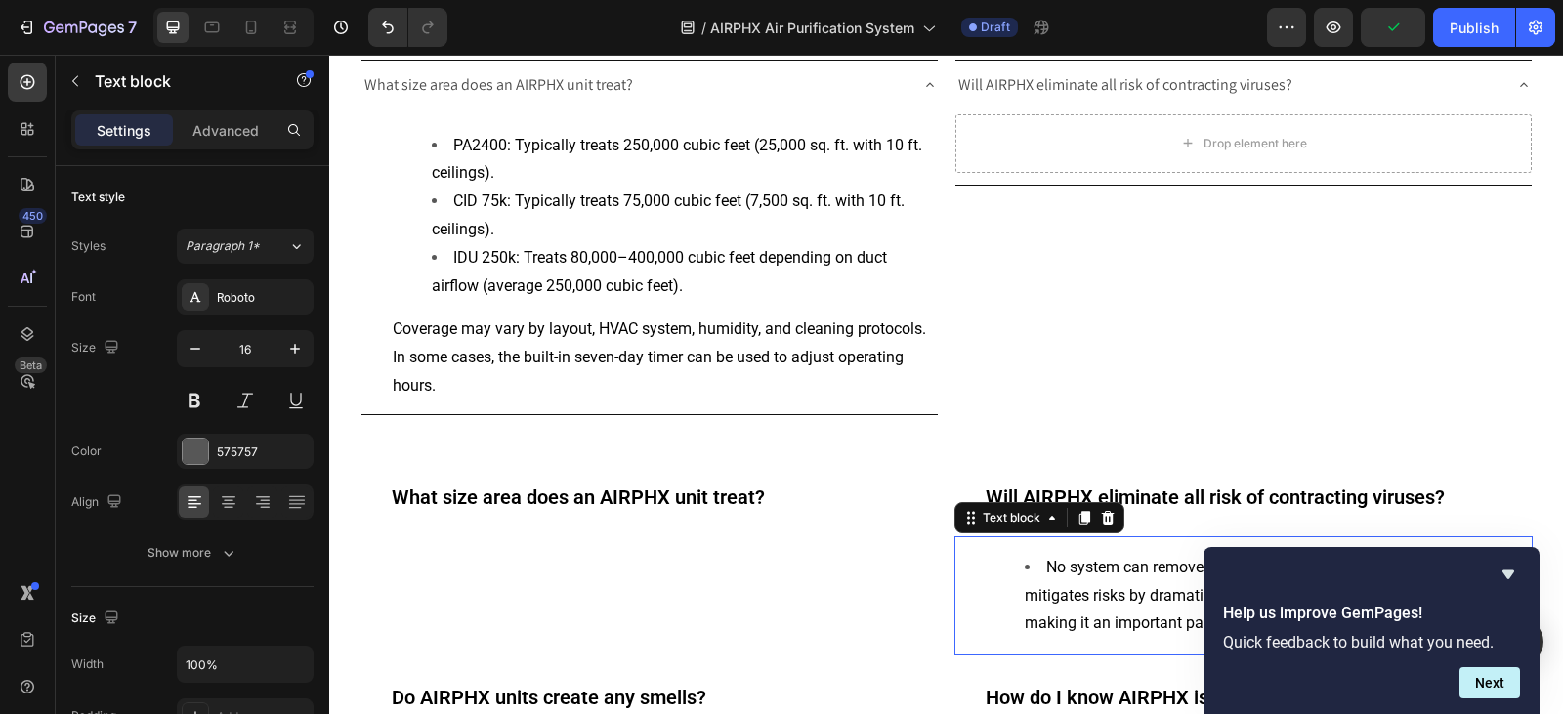
click at [1053, 588] on span "No system can remove every germ. However, AIRPHX substantially mitigates risks …" at bounding box center [1264, 595] width 478 height 75
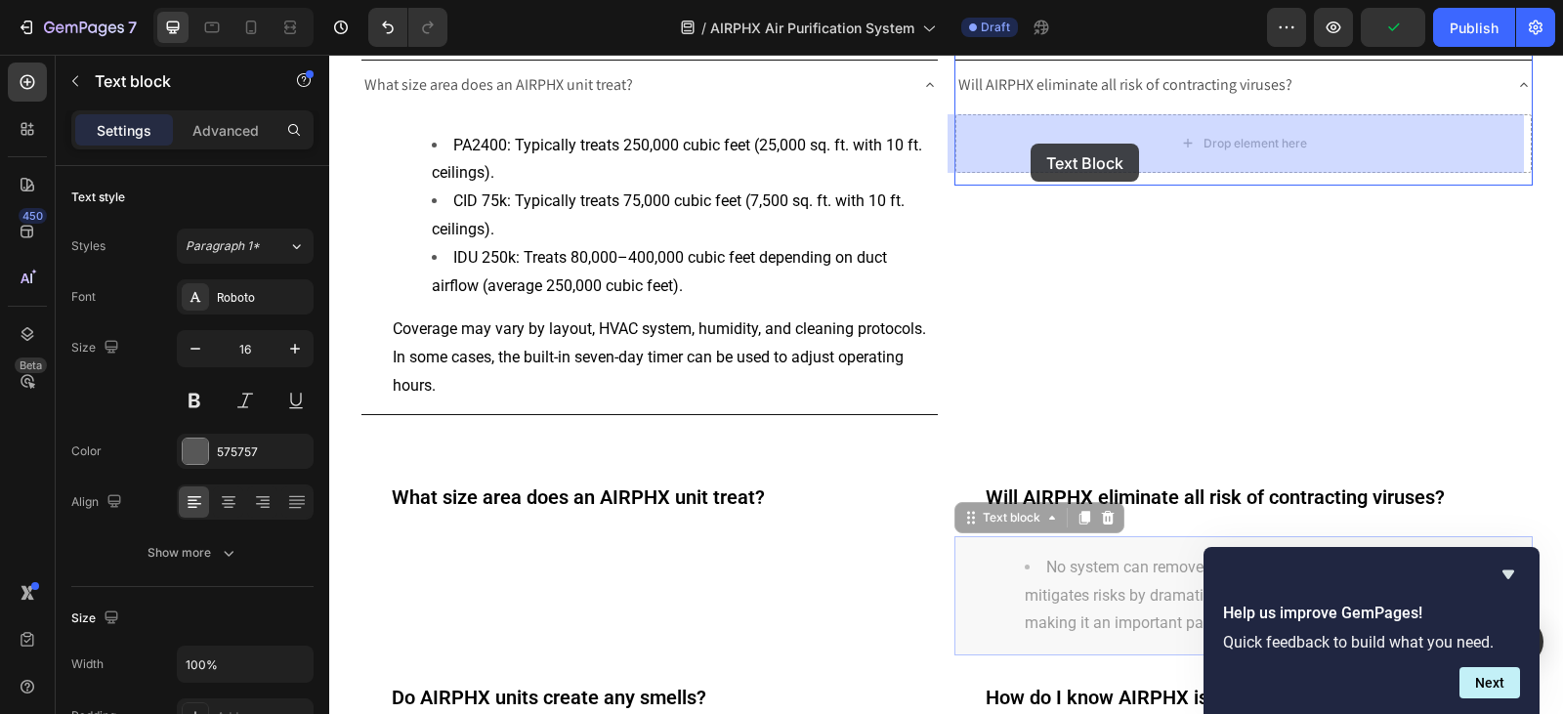
drag, startPoint x: 962, startPoint y: 523, endPoint x: 1030, endPoint y: 144, distance: 385.1
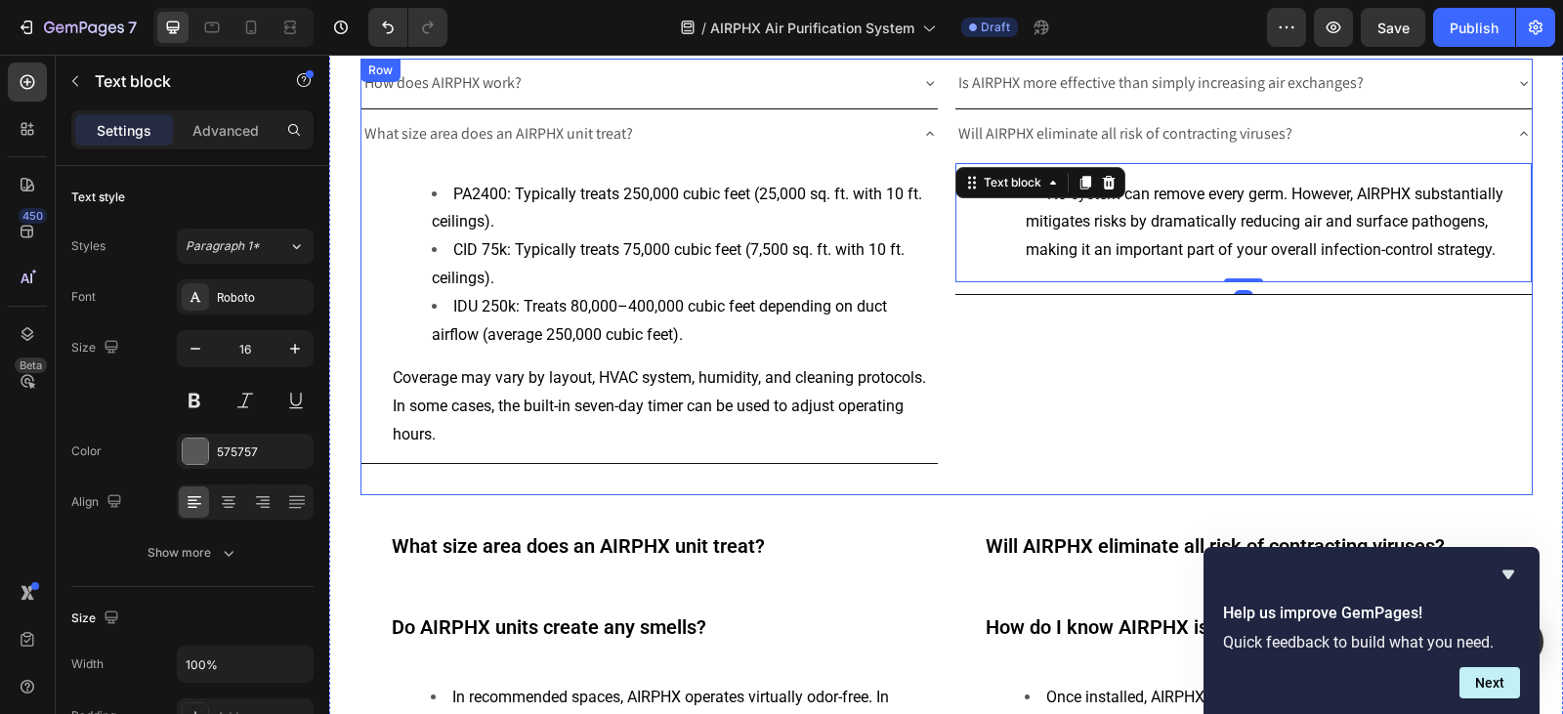
scroll to position [4092, 0]
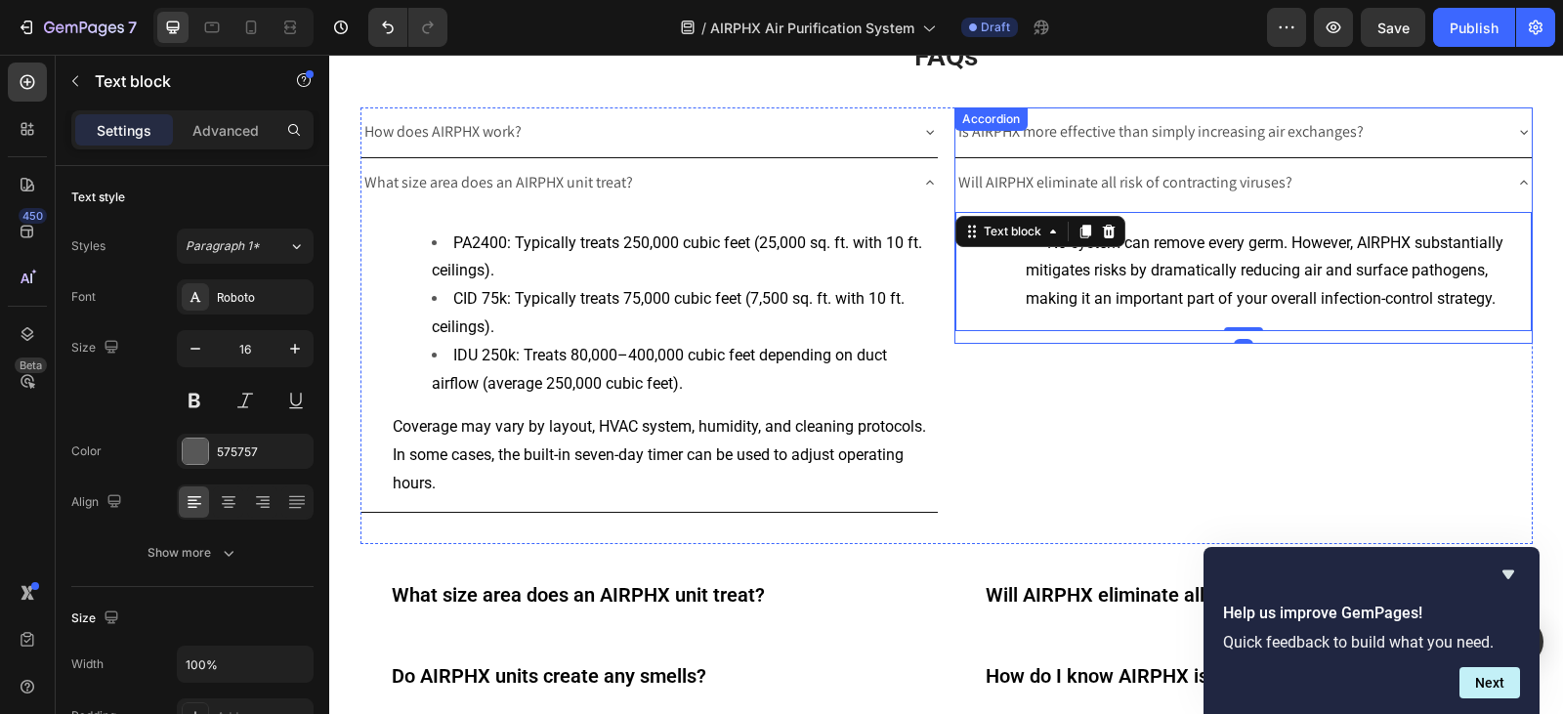
click at [1520, 183] on icon at bounding box center [1524, 183] width 8 height 4
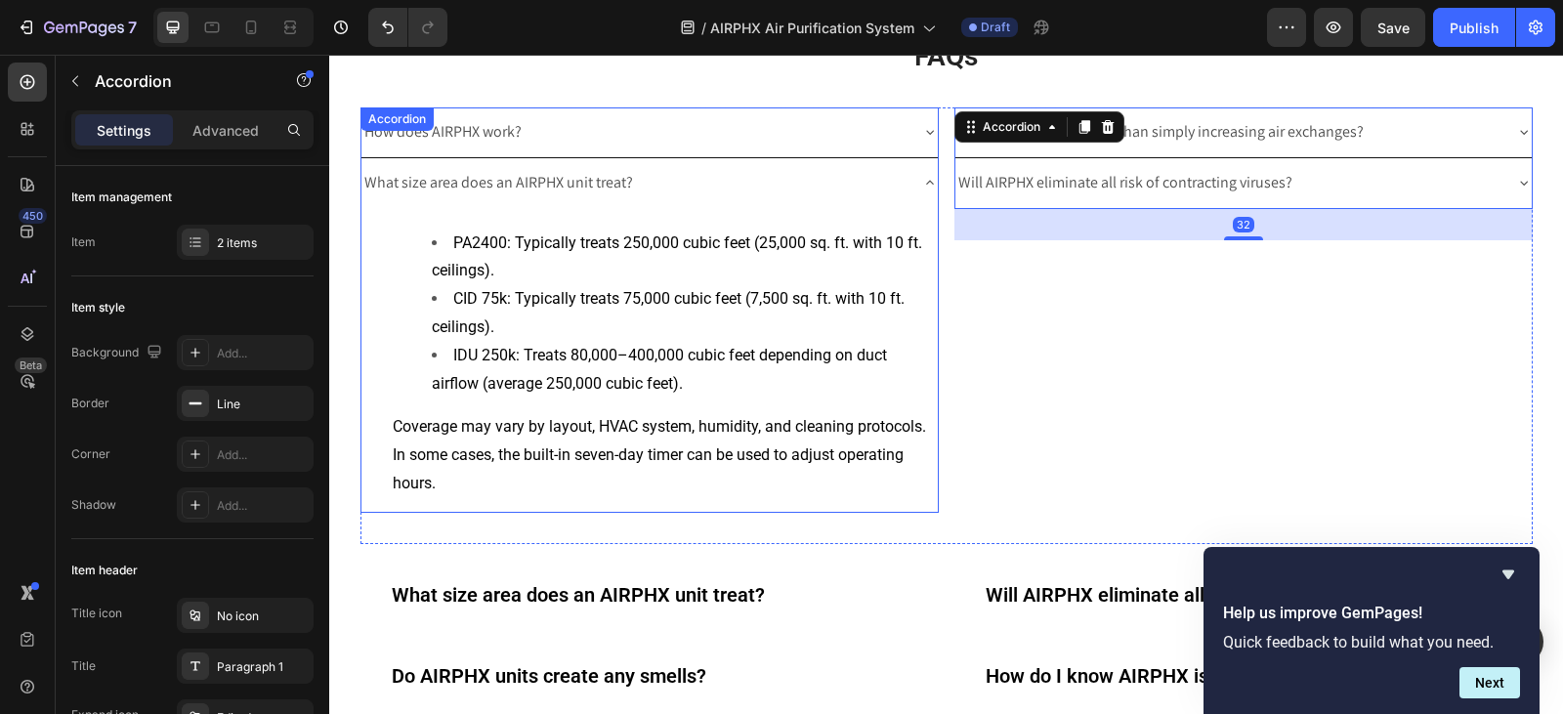
click at [922, 187] on icon at bounding box center [930, 183] width 16 height 16
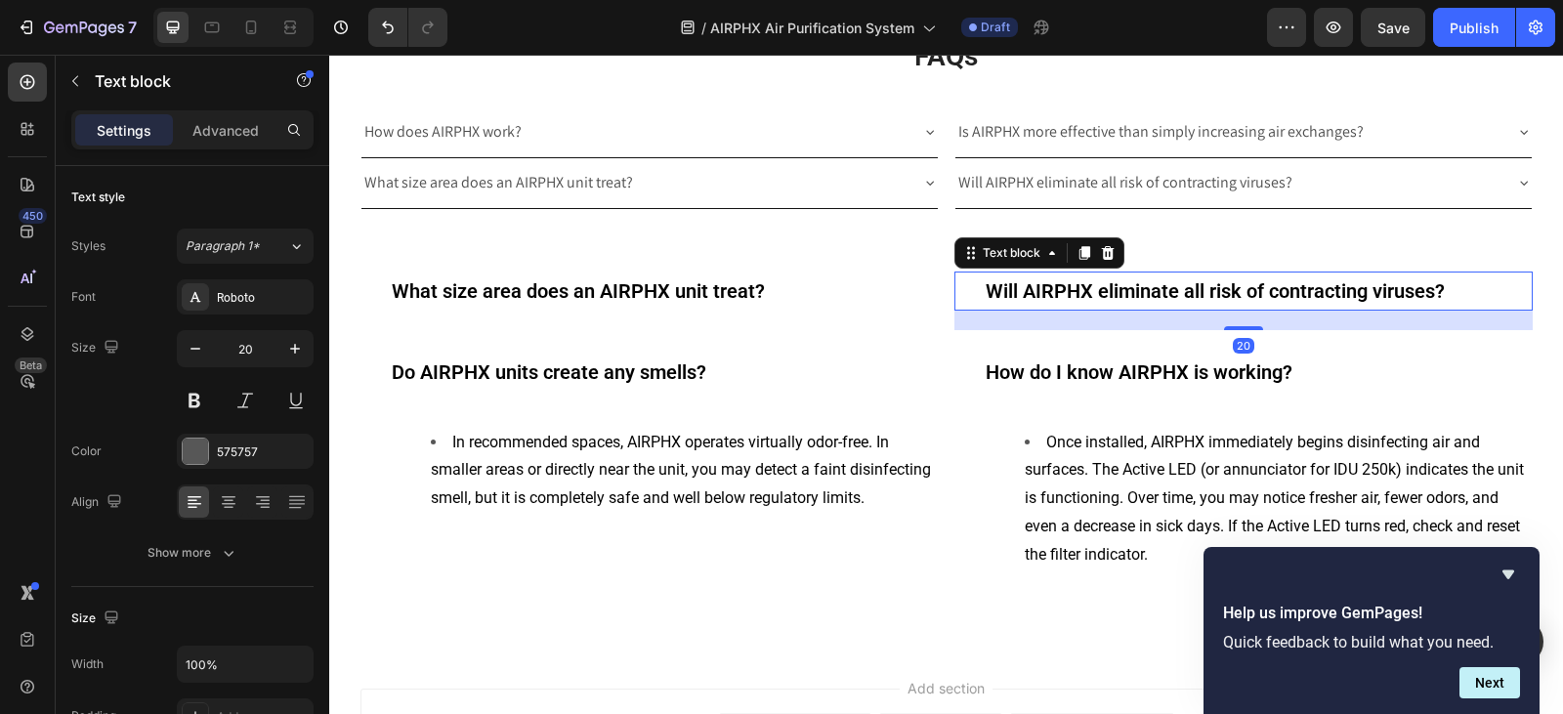
click at [1279, 279] on strong "Will AIRPHX eliminate all risk of contracting viruses?" at bounding box center [1214, 290] width 459 height 23
click at [1101, 246] on icon at bounding box center [1107, 252] width 13 height 14
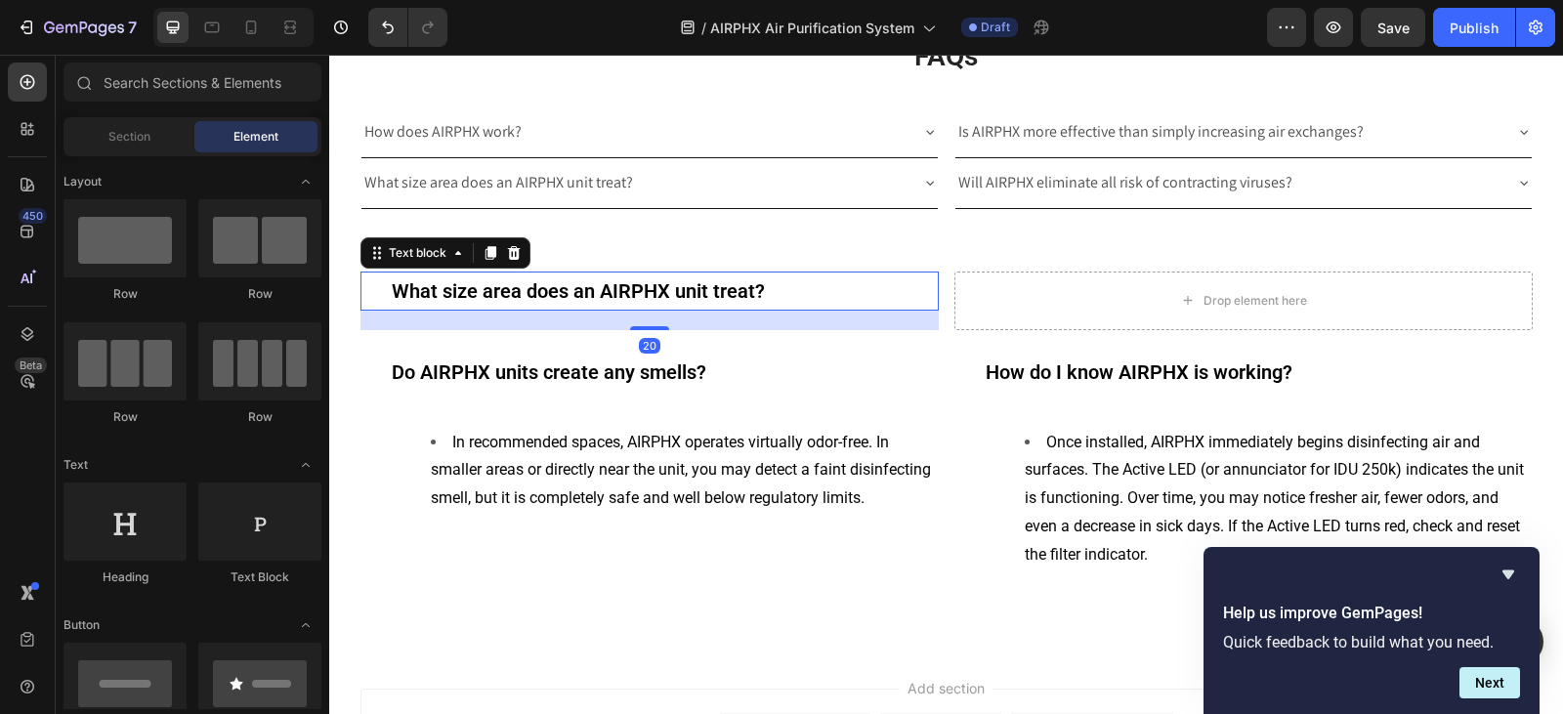
click at [731, 289] on strong "What size area does an AIRPHX unit treat?" at bounding box center [578, 290] width 373 height 23
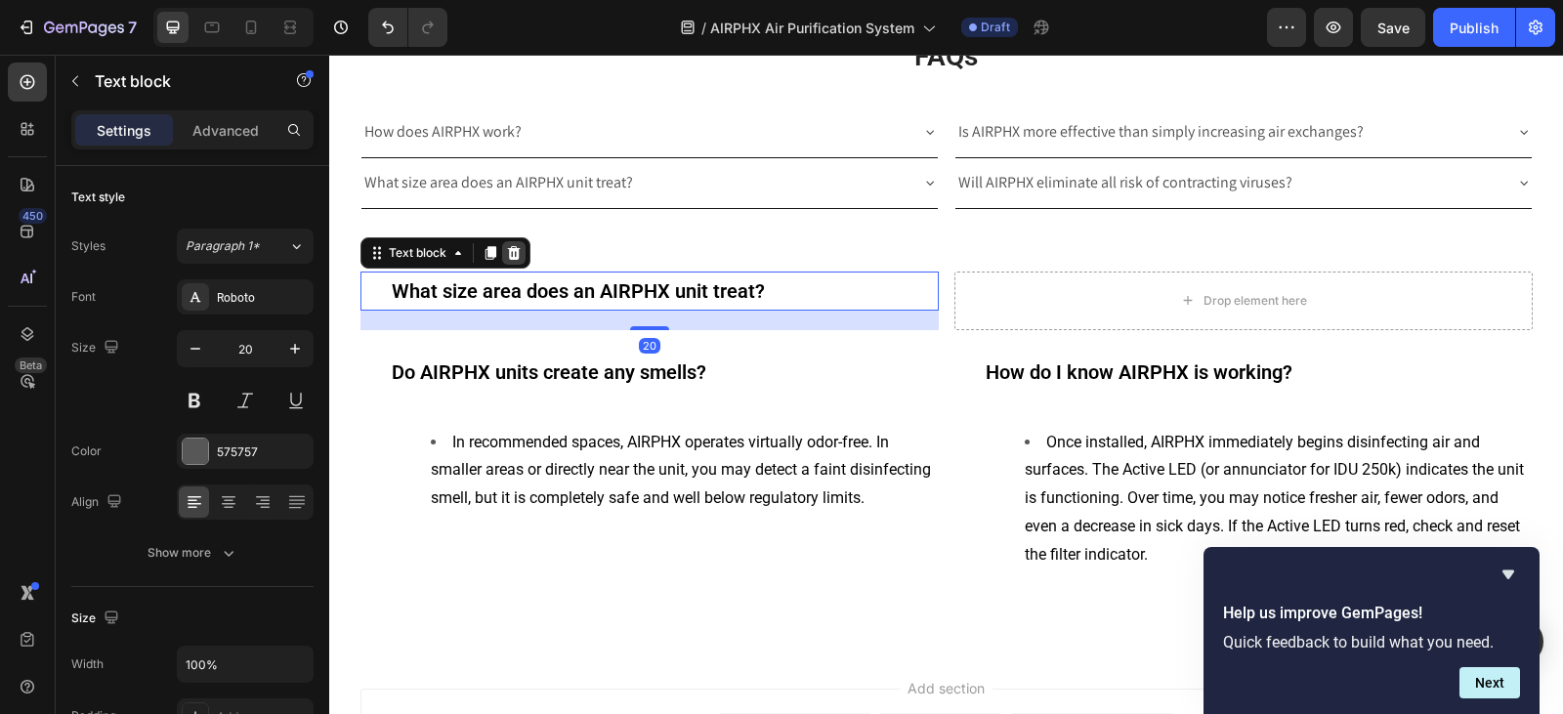
click at [502, 250] on div at bounding box center [513, 252] width 23 height 23
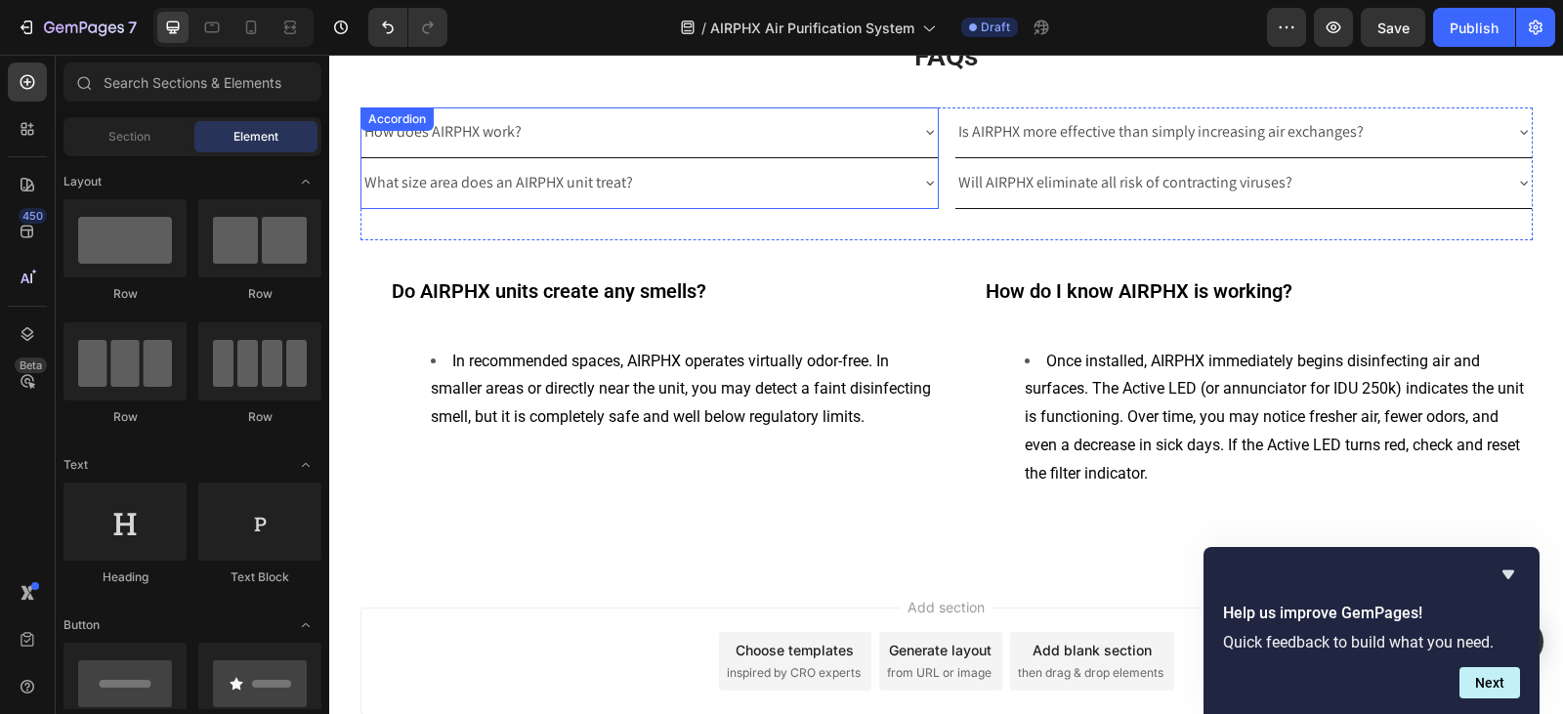
click at [387, 130] on div "Accordion" at bounding box center [396, 118] width 73 height 23
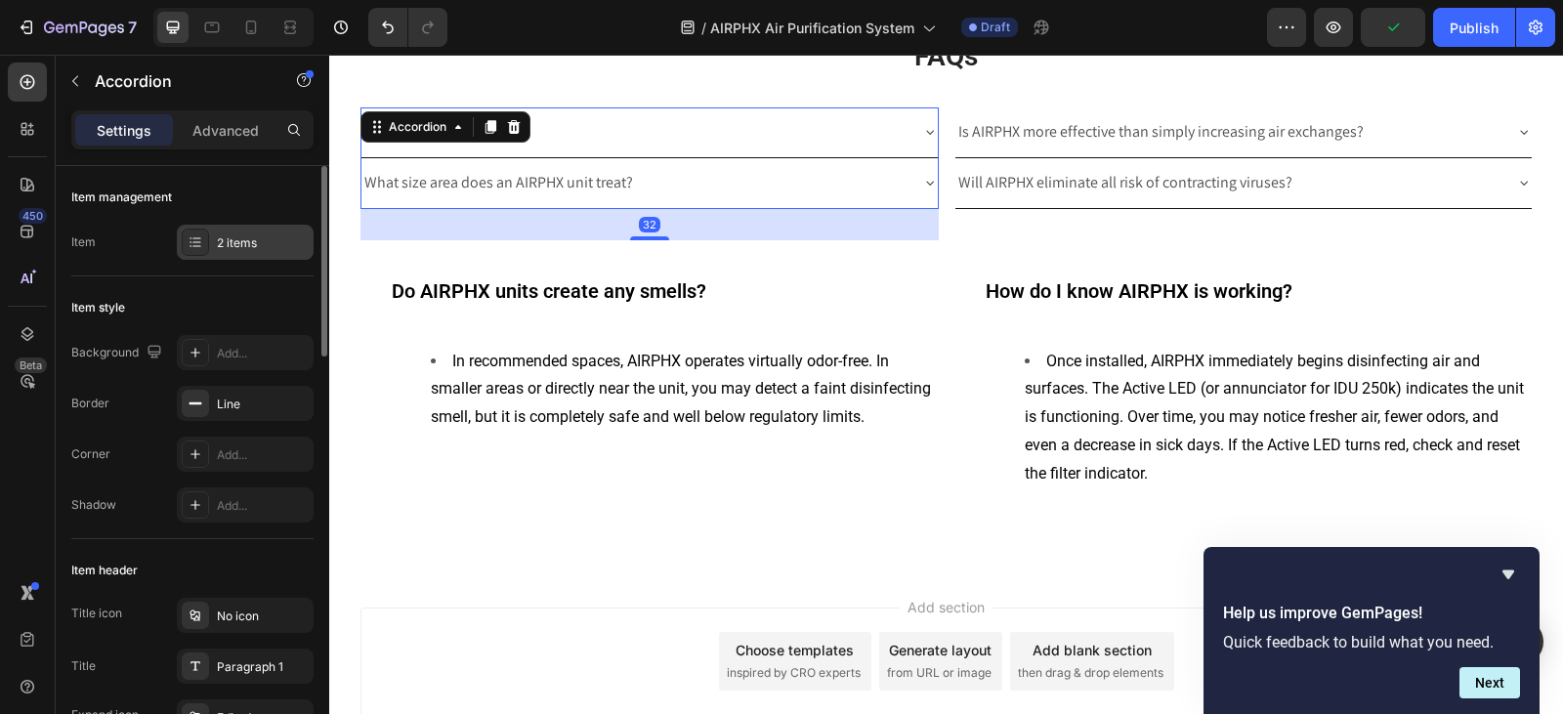
click at [268, 252] on div "2 items" at bounding box center [245, 242] width 137 height 35
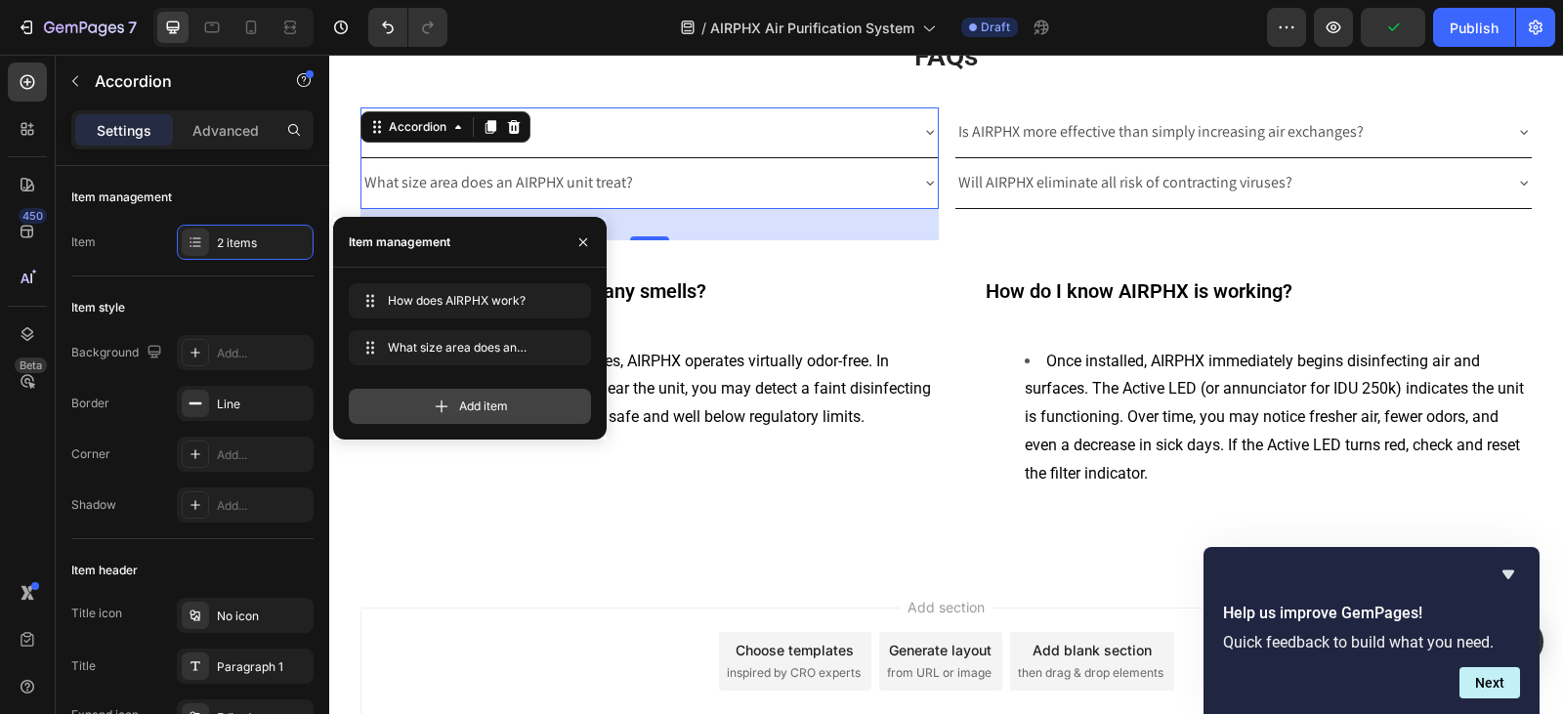
click at [426, 394] on div "Add item" at bounding box center [470, 406] width 242 height 35
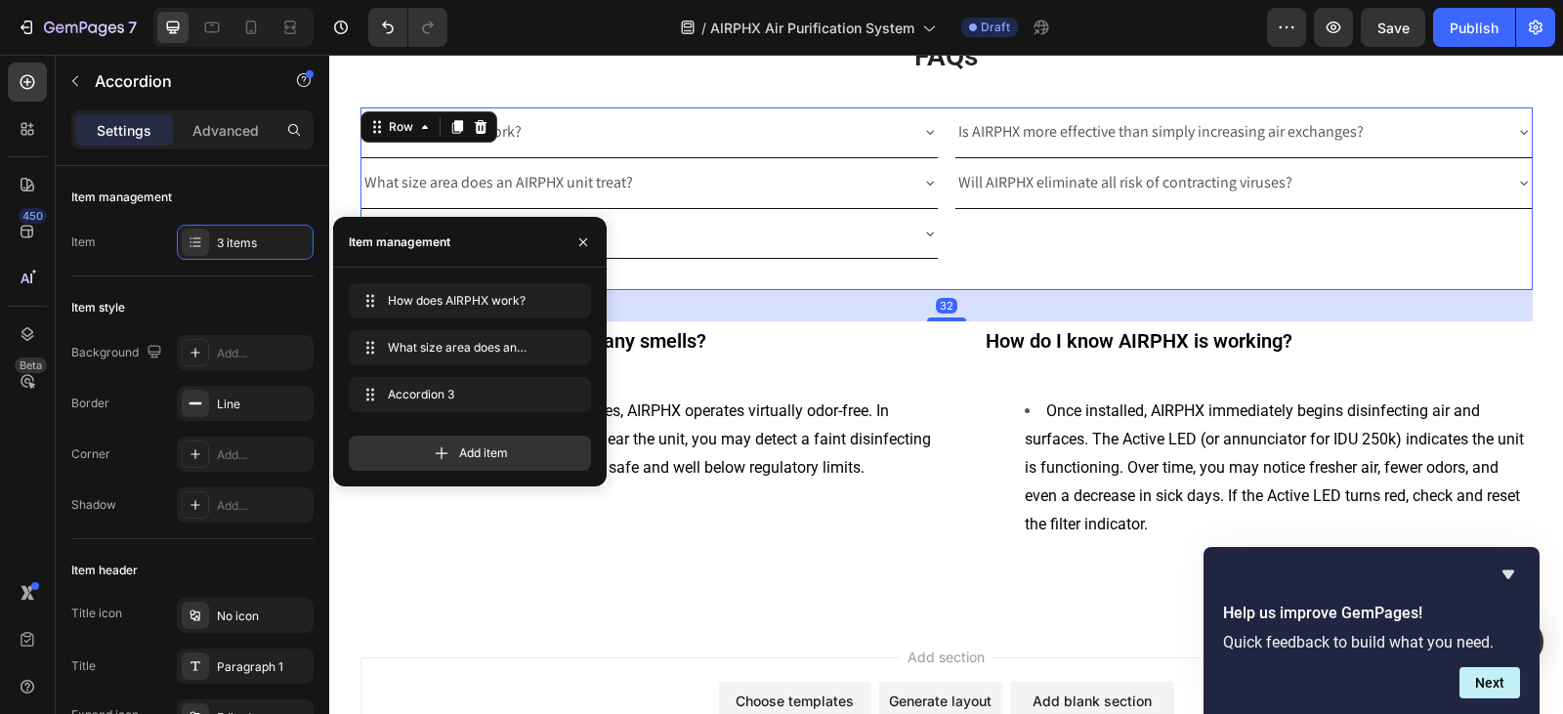
drag, startPoint x: 1086, startPoint y: 249, endPoint x: 1067, endPoint y: 233, distance: 24.3
click at [1086, 248] on div "Is AIRPHX more effective than simply increasing air exchanges? Will AIRPHX elim…" at bounding box center [1243, 198] width 578 height 183
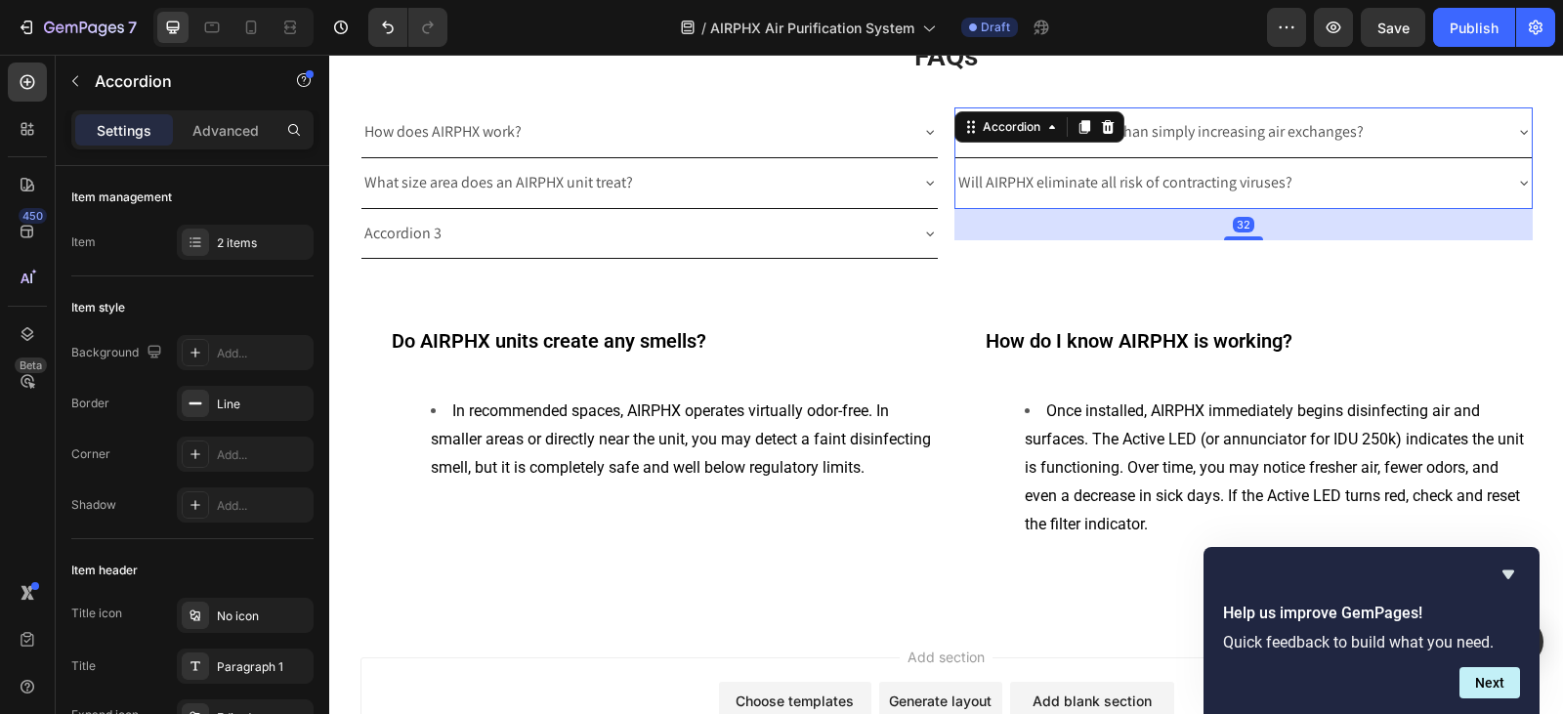
click at [1043, 204] on div "Will AIRPHX eliminate all risk of contracting viruses?" at bounding box center [1243, 183] width 576 height 50
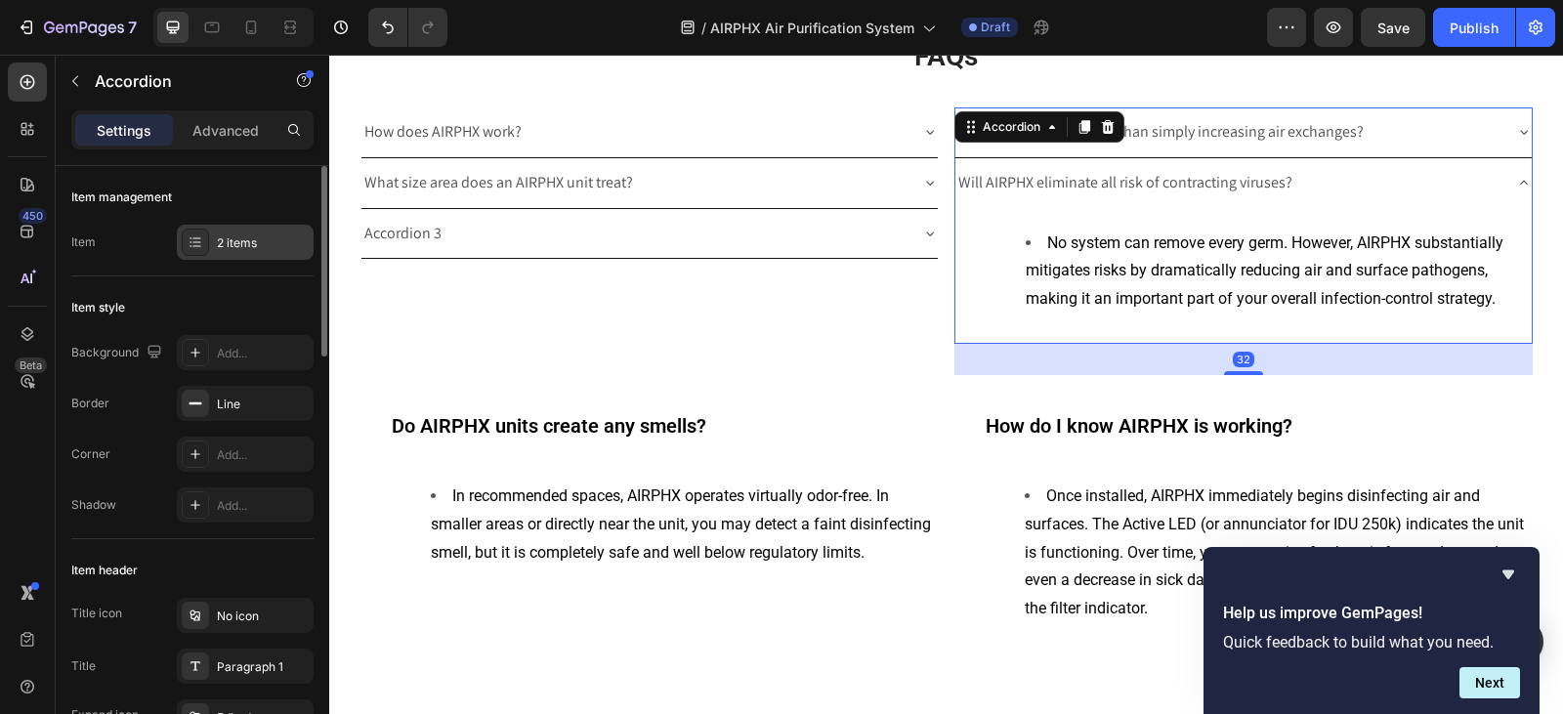
click at [198, 257] on div "2 items" at bounding box center [245, 242] width 137 height 35
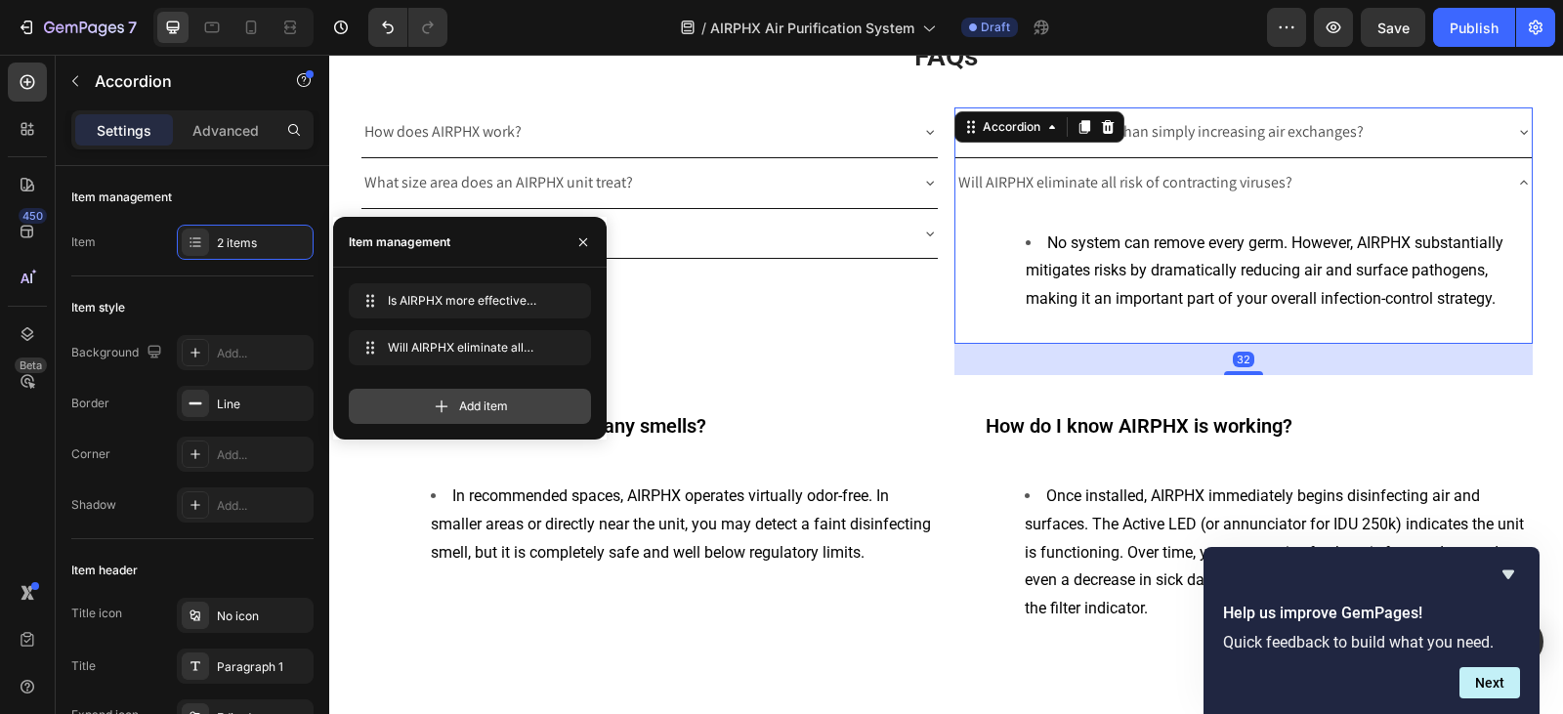
drag, startPoint x: 439, startPoint y: 396, endPoint x: 458, endPoint y: 373, distance: 29.8
click at [439, 396] on div "Add item" at bounding box center [470, 406] width 242 height 35
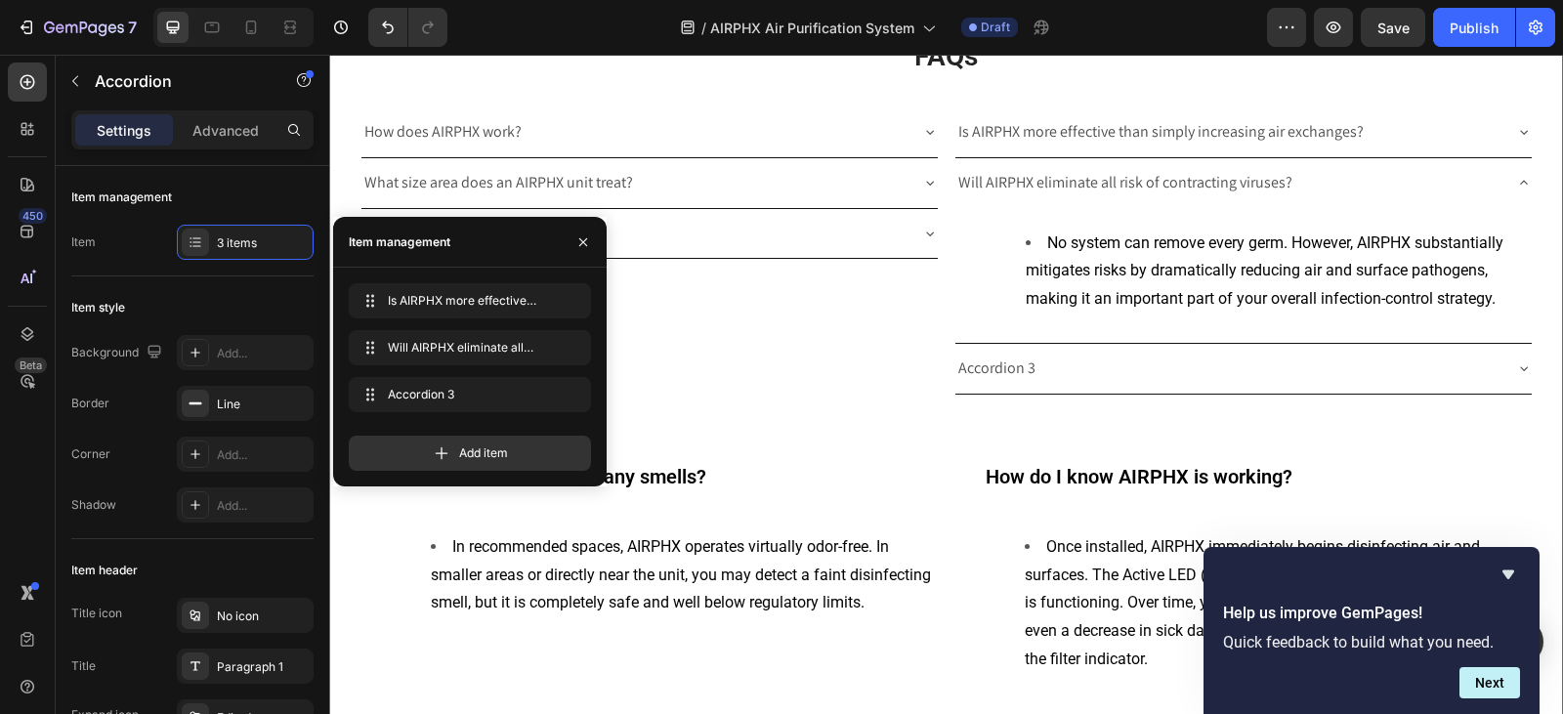
click at [920, 431] on div "⁠⁠⁠⁠⁠⁠⁠ How it works Heading Text block FAQs Heading How does AIRPHX work? What…" at bounding box center [946, 242] width 1234 height 960
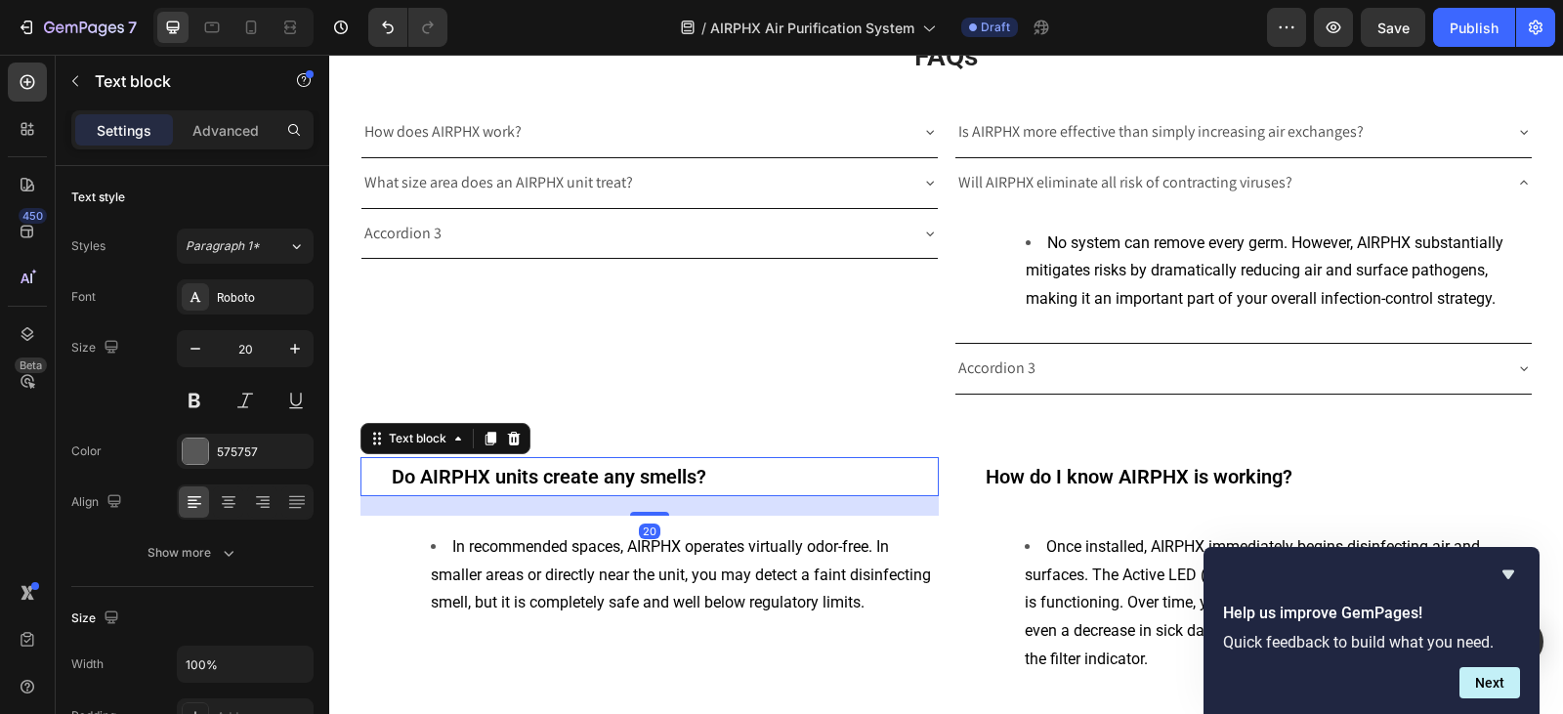
click at [559, 471] on strong "Do AIRPHX units create any smells?" at bounding box center [549, 476] width 314 height 23
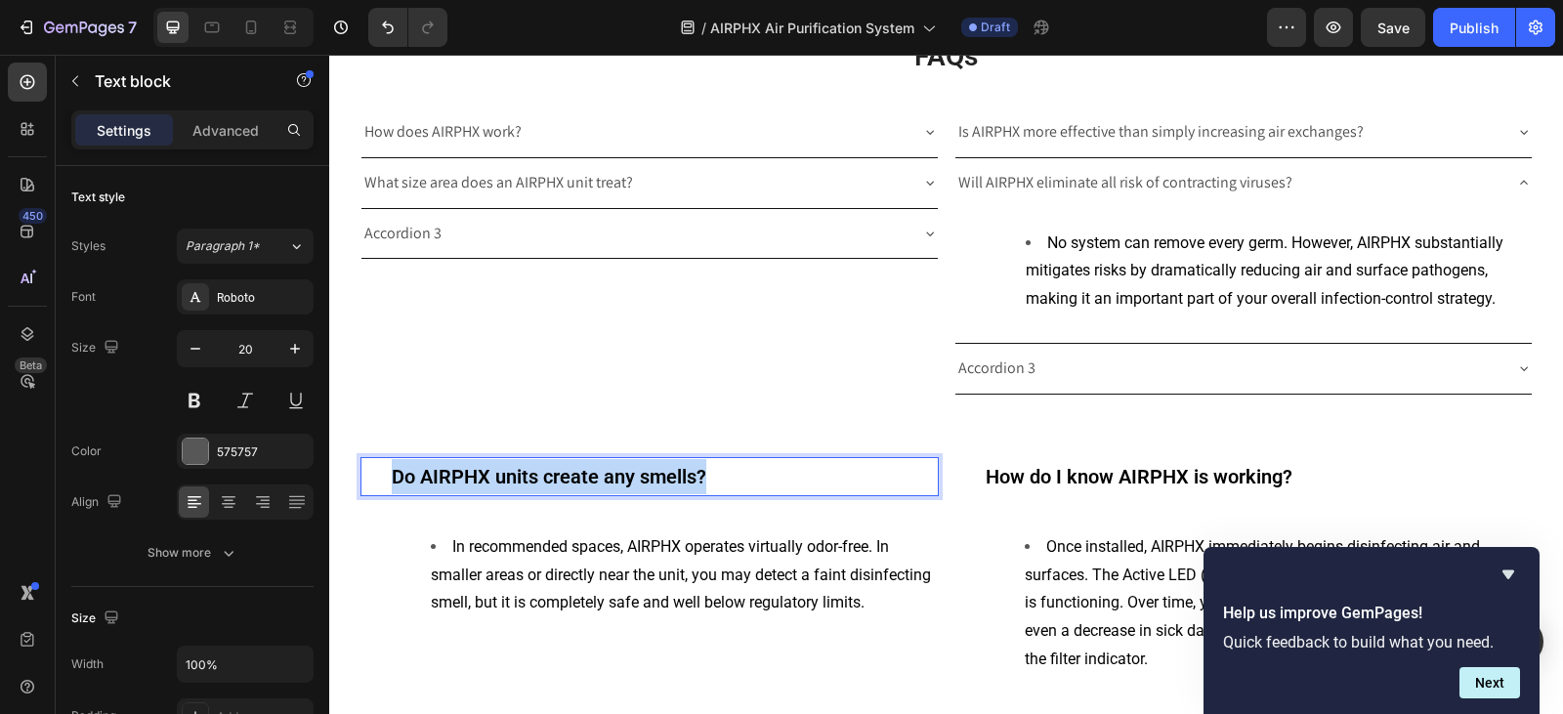
click at [559, 471] on strong "Do AIRPHX units create any smells?" at bounding box center [549, 476] width 314 height 23
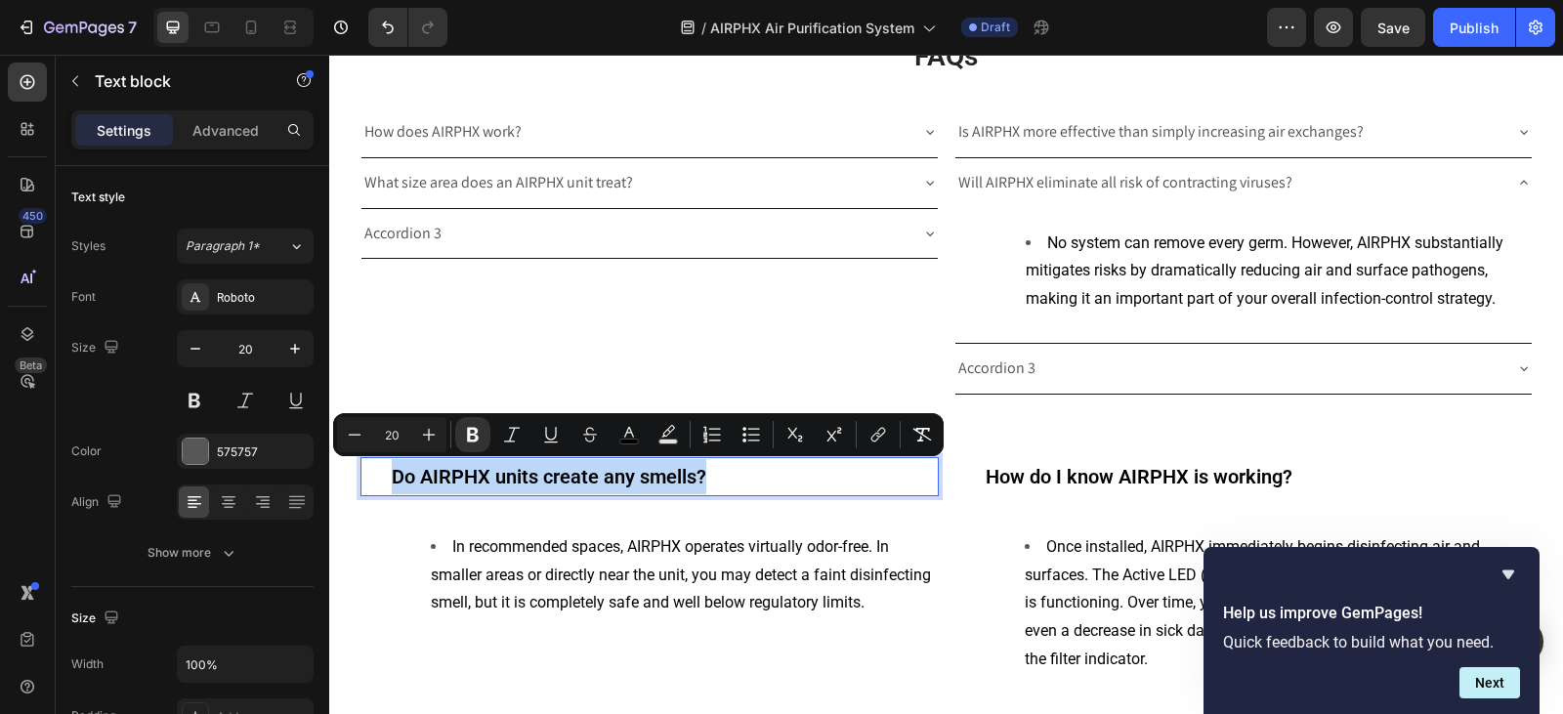
copy strong "Do AIRPHX units create any smells?"
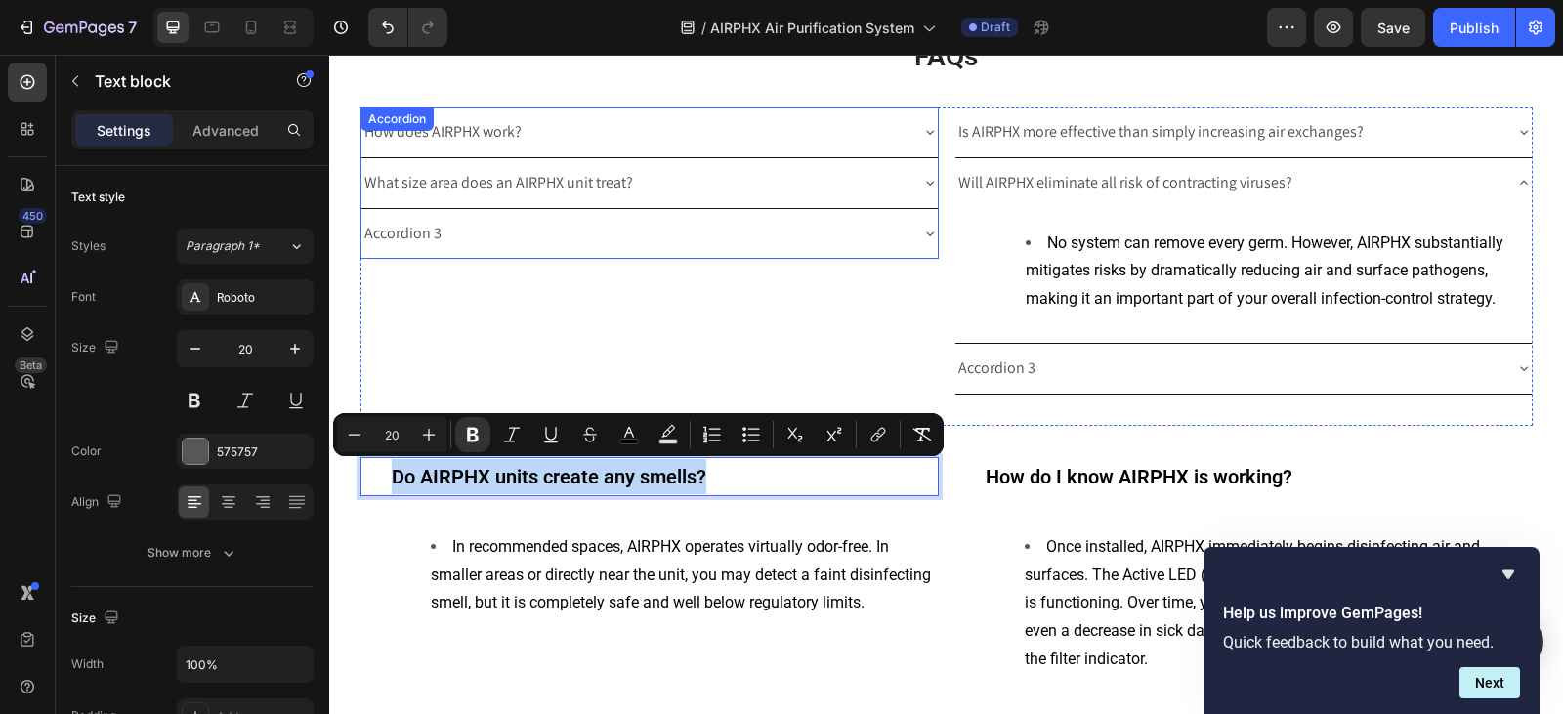
click at [423, 234] on div "Accordion 3" at bounding box center [402, 234] width 83 height 34
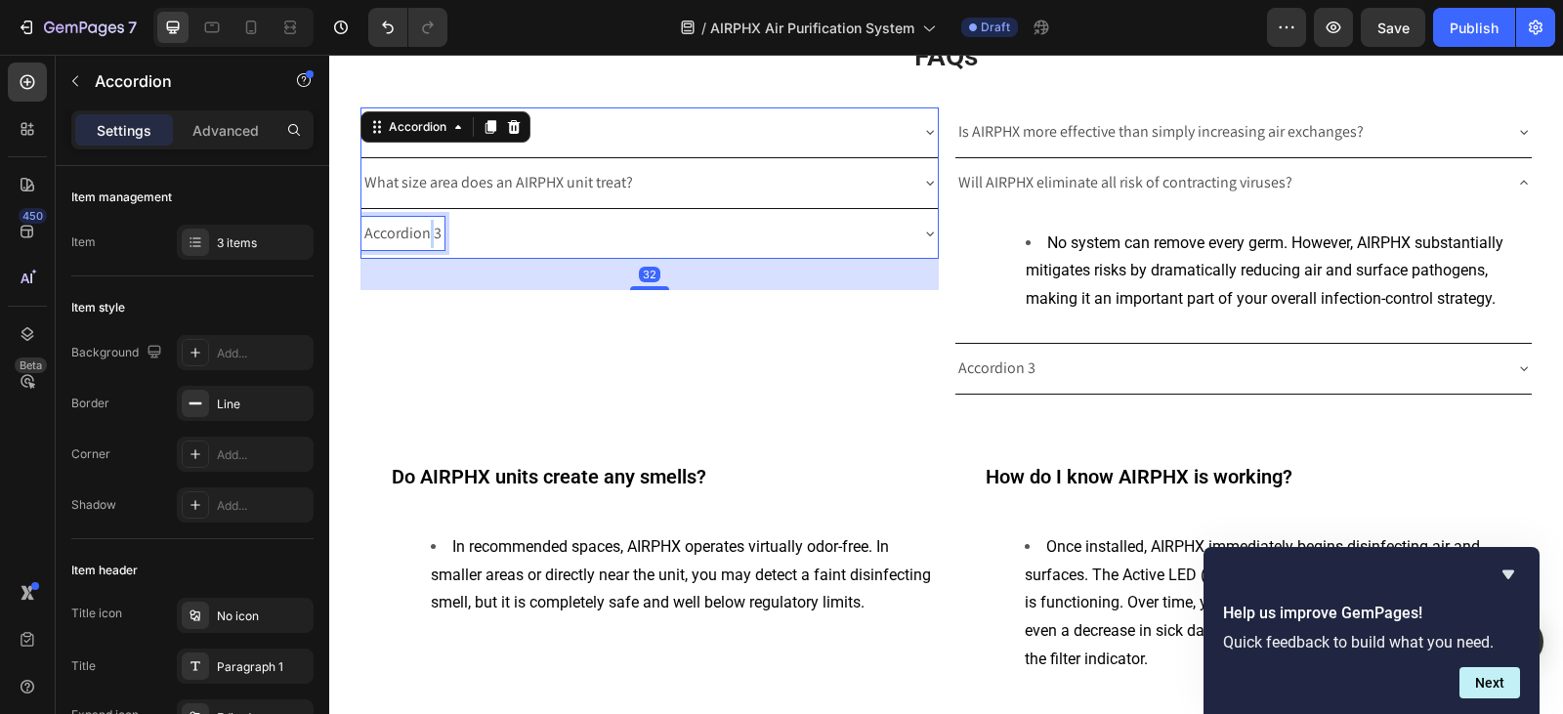
click at [423, 234] on div "Accordion 3" at bounding box center [402, 234] width 83 height 34
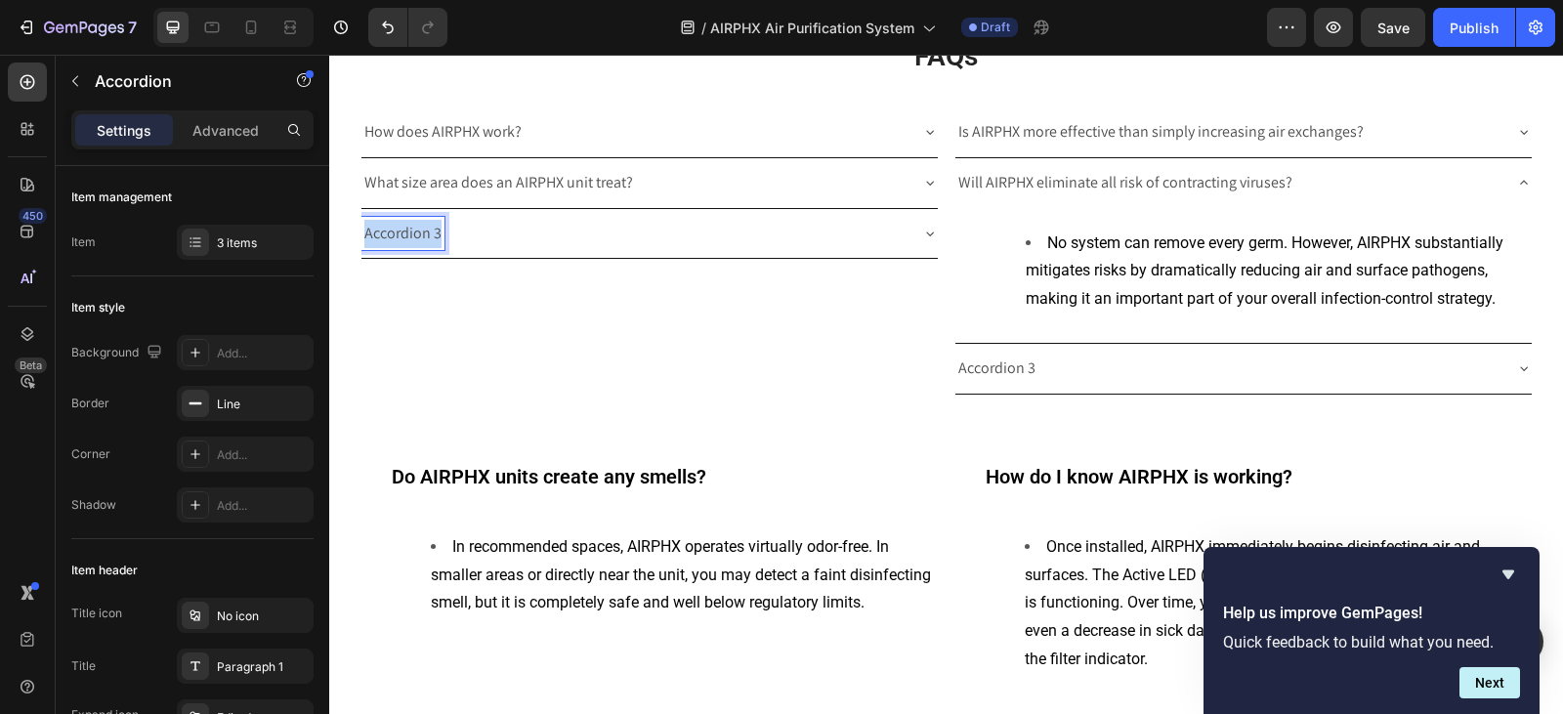
click at [423, 234] on p "Accordion 3" at bounding box center [402, 234] width 77 height 28
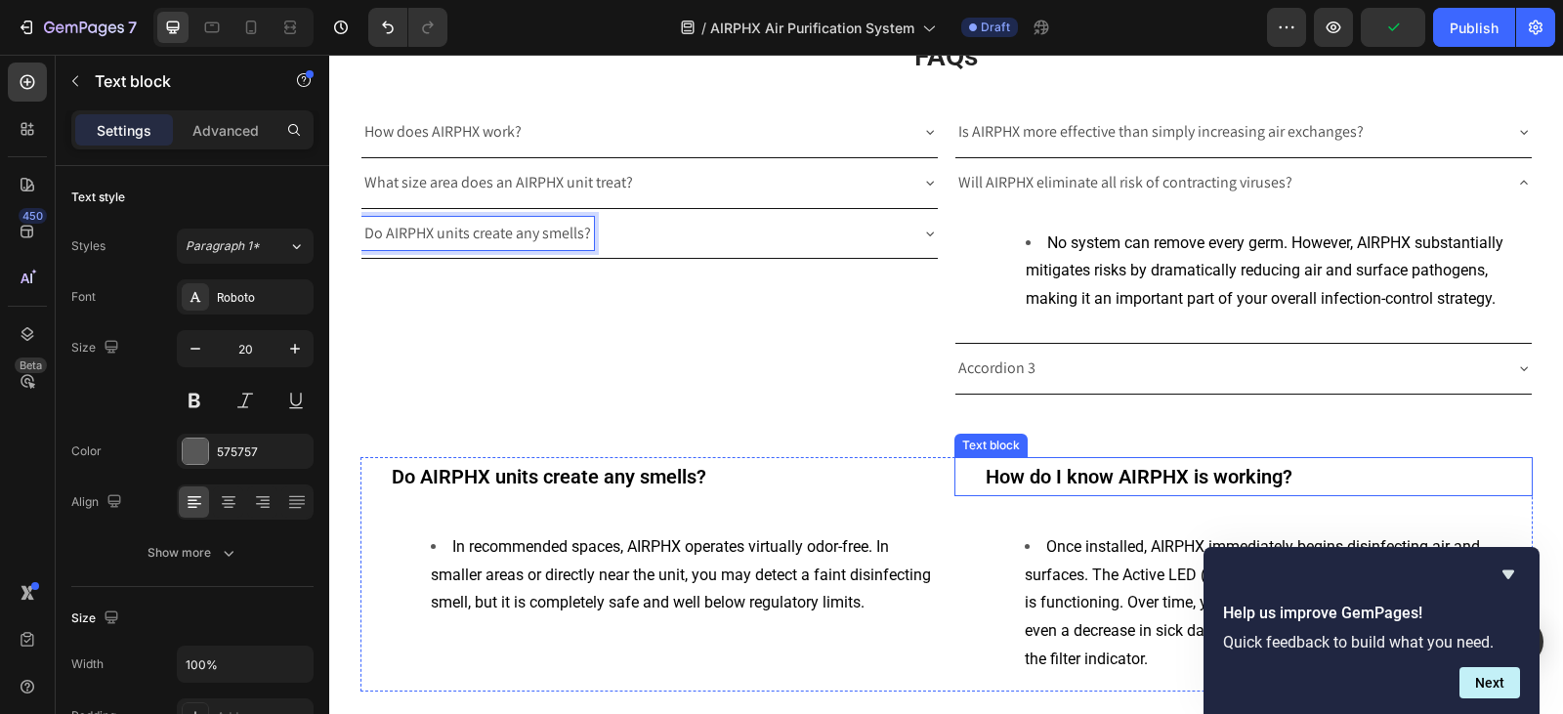
click at [1119, 479] on strong "How do I know AIRPHX is working?" at bounding box center [1138, 476] width 307 height 23
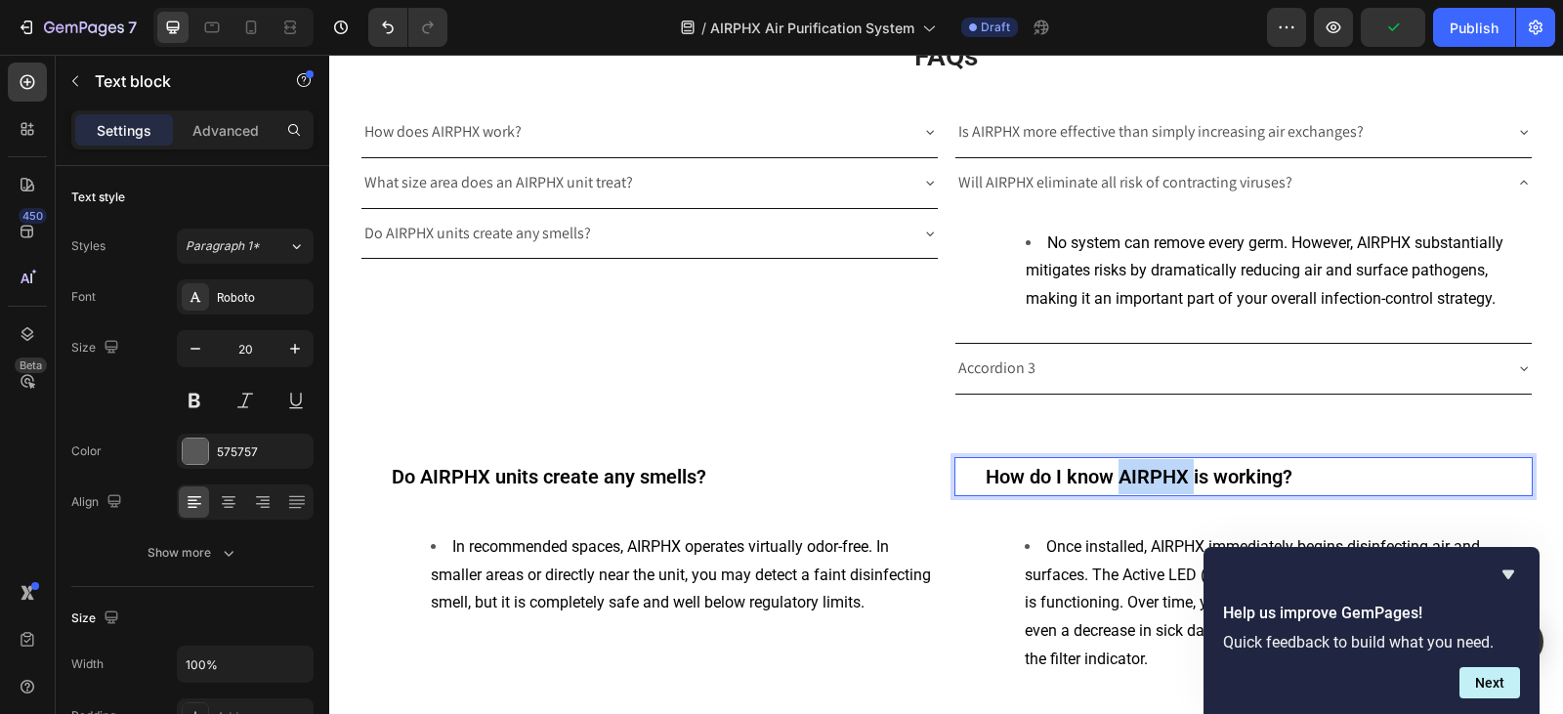
click at [1119, 479] on strong "How do I know AIRPHX is working?" at bounding box center [1138, 476] width 307 height 23
copy strong "How do I know AIRPHX is working?"
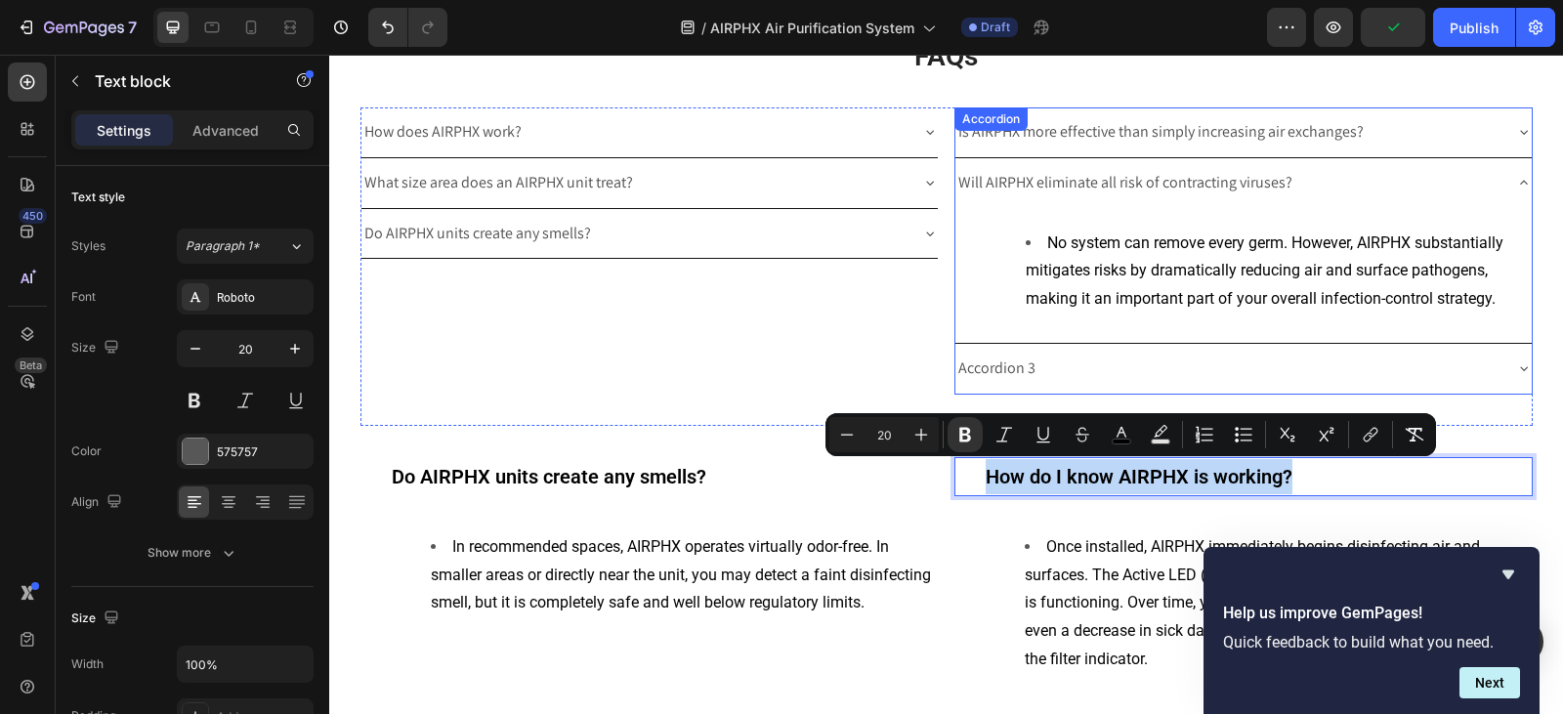
click at [978, 360] on div "Accordion 3" at bounding box center [996, 369] width 83 height 34
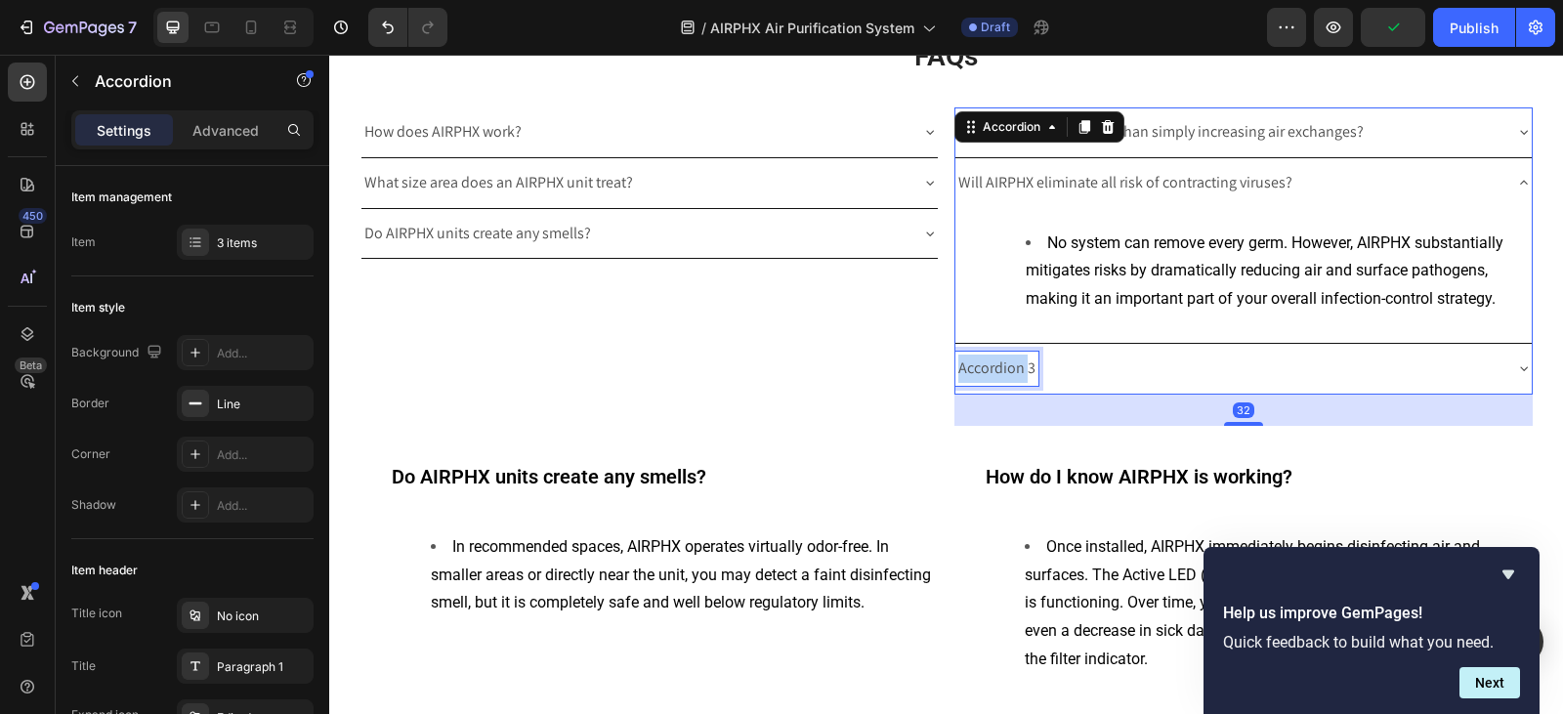
click at [978, 360] on div "Accordion 3" at bounding box center [996, 369] width 83 height 34
click at [978, 360] on p "Accordion 3" at bounding box center [996, 369] width 77 height 28
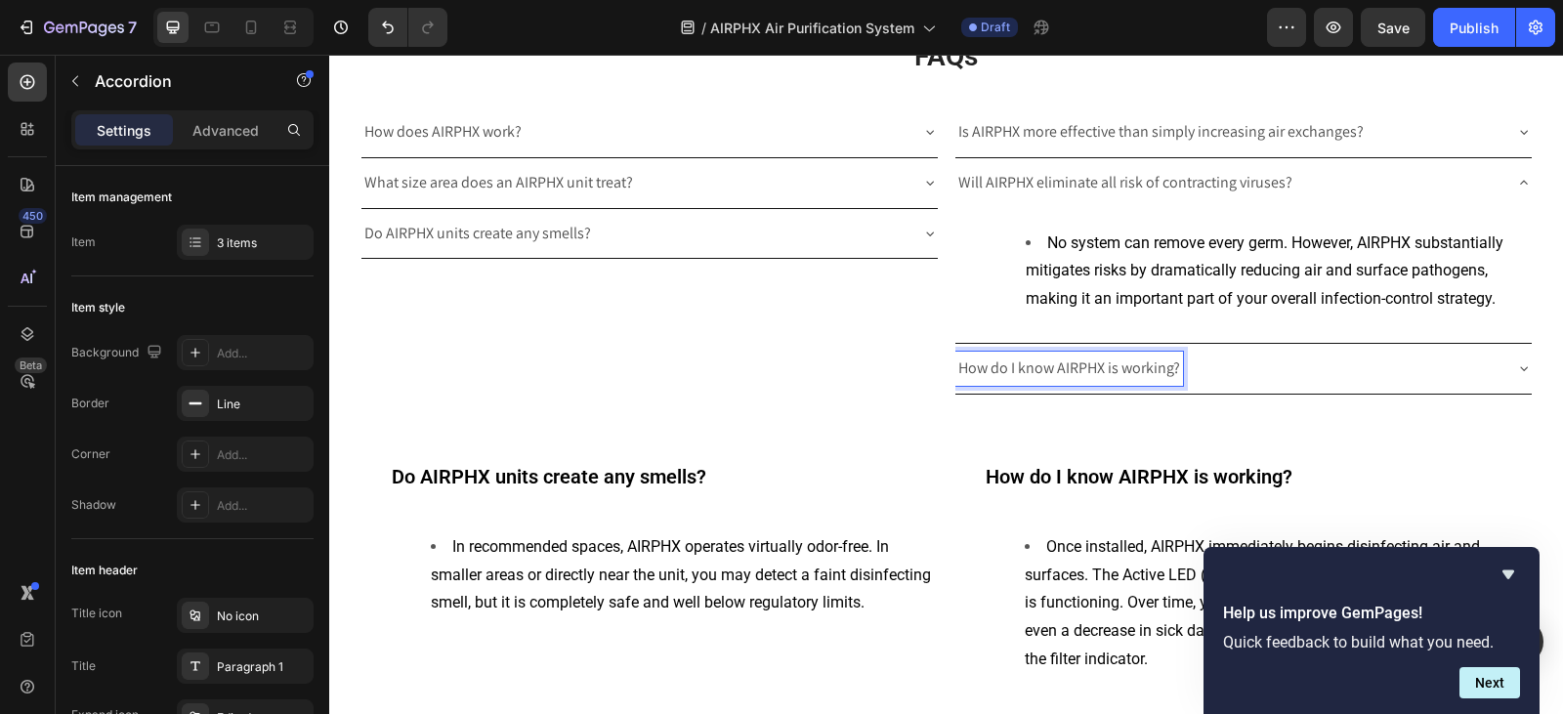
click at [1509, 192] on div "Will AIRPHX eliminate all risk of contracting viruses?" at bounding box center [1243, 183] width 576 height 50
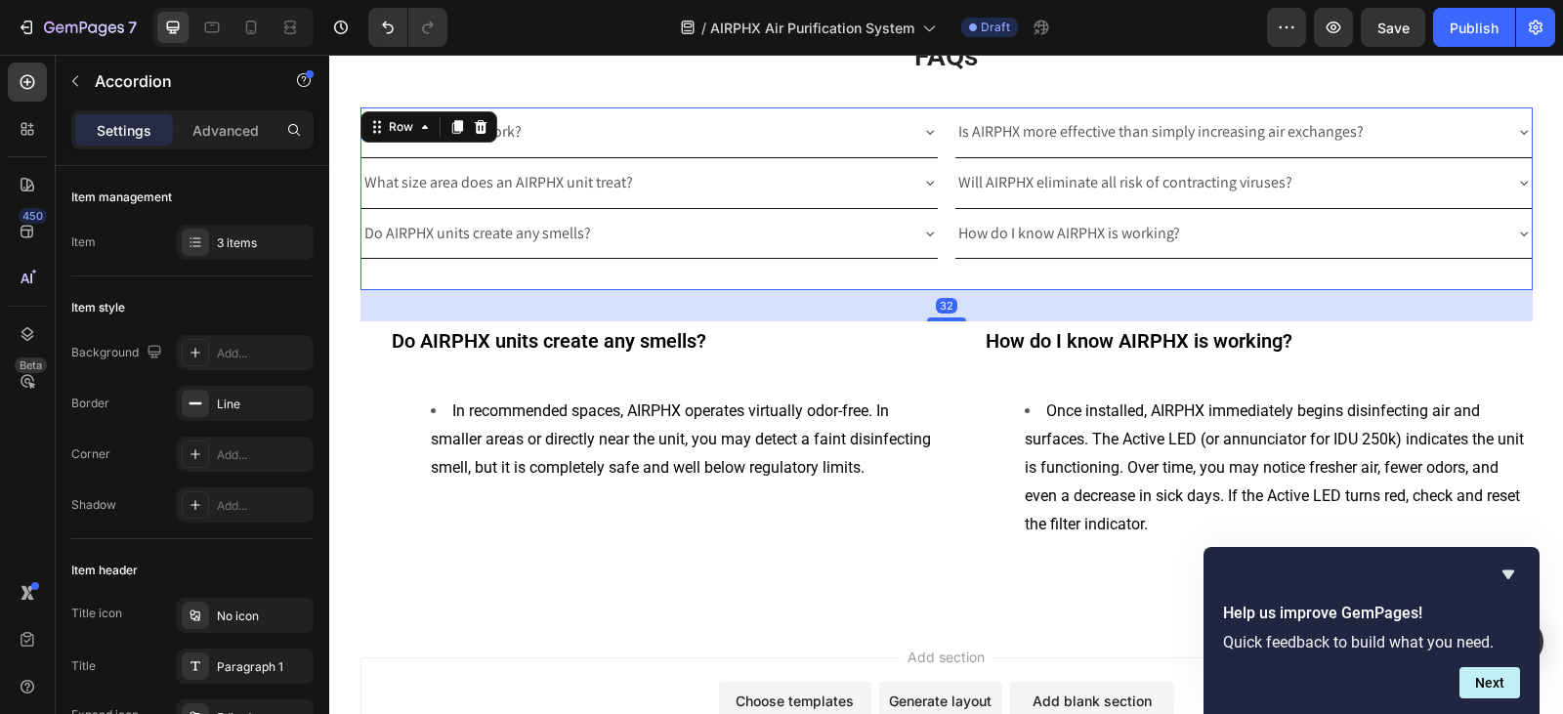
click at [934, 230] on div "How does AIRPHX work? What size area does an AIRPHX unit treat? Do AIRPHX units…" at bounding box center [946, 198] width 1172 height 183
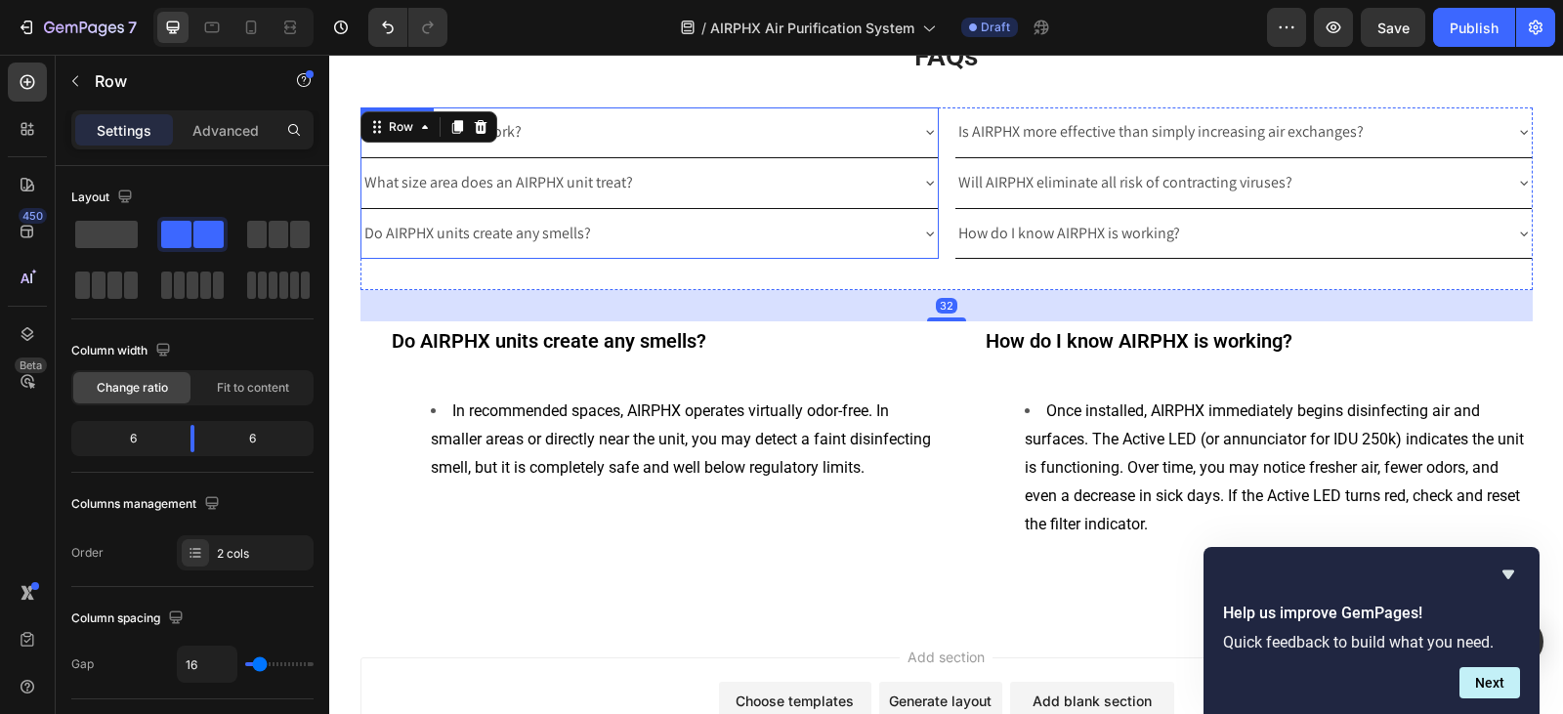
click at [922, 233] on icon at bounding box center [930, 234] width 16 height 16
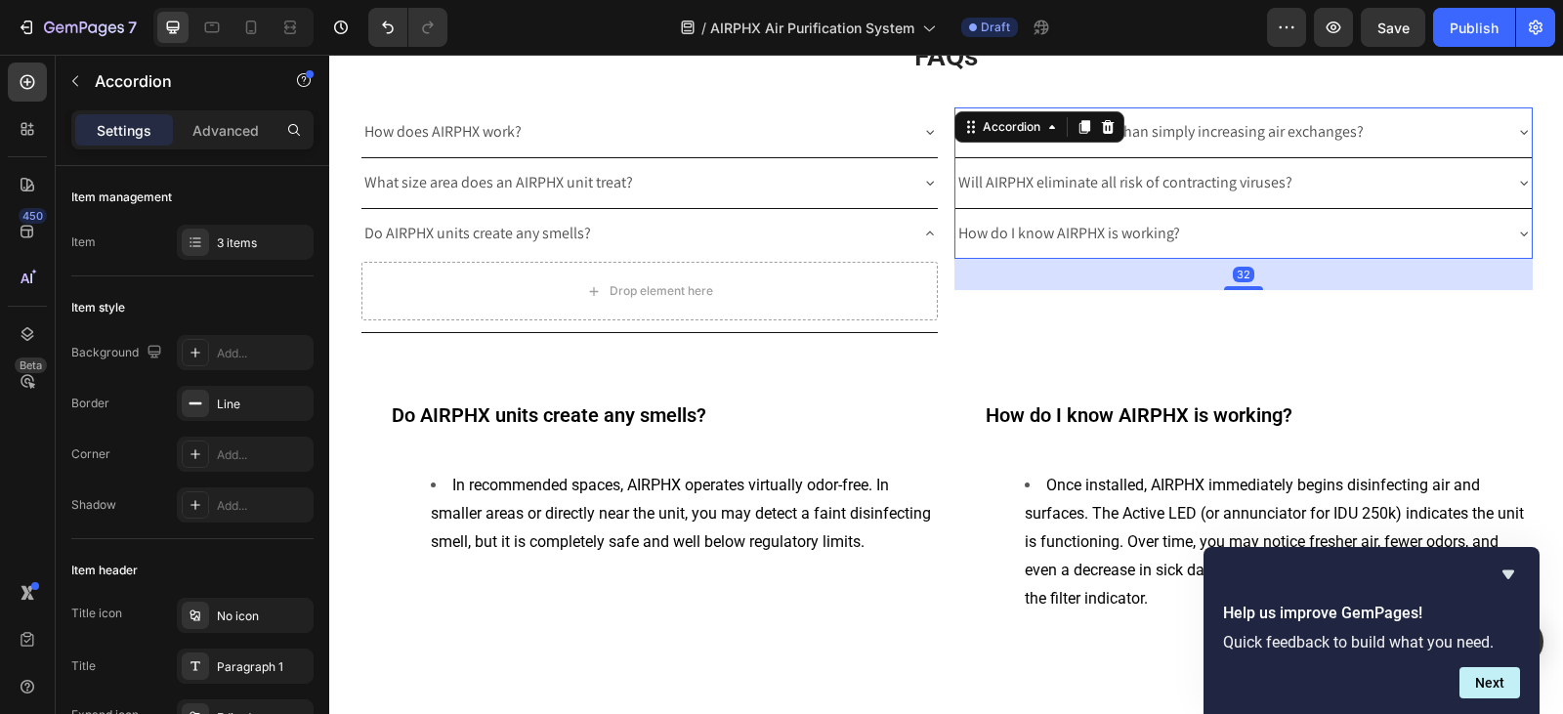
click at [1516, 230] on icon at bounding box center [1524, 234] width 16 height 16
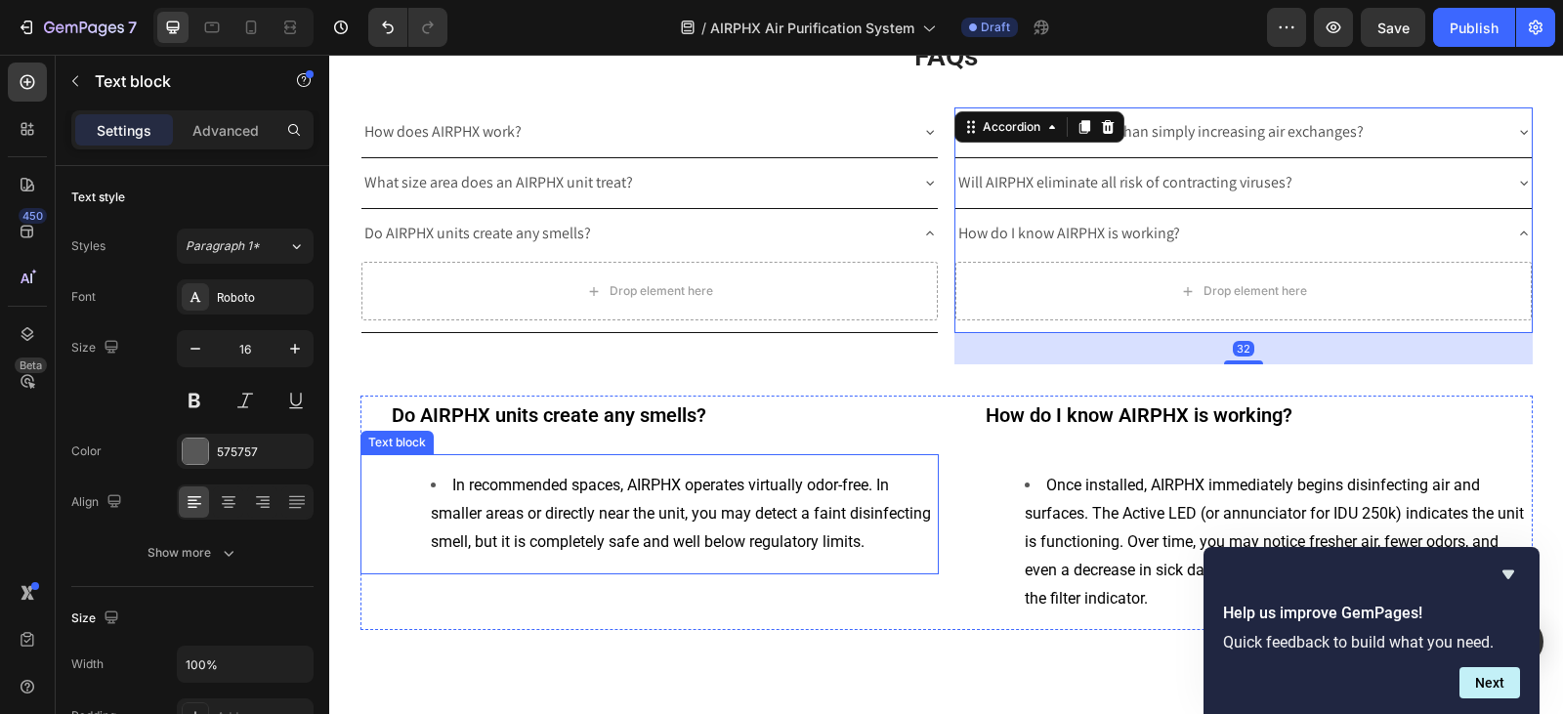
click at [533, 530] on li "In recommended spaces, AIRPHX operates virtually odor-free. In smaller areas or…" at bounding box center [684, 514] width 506 height 84
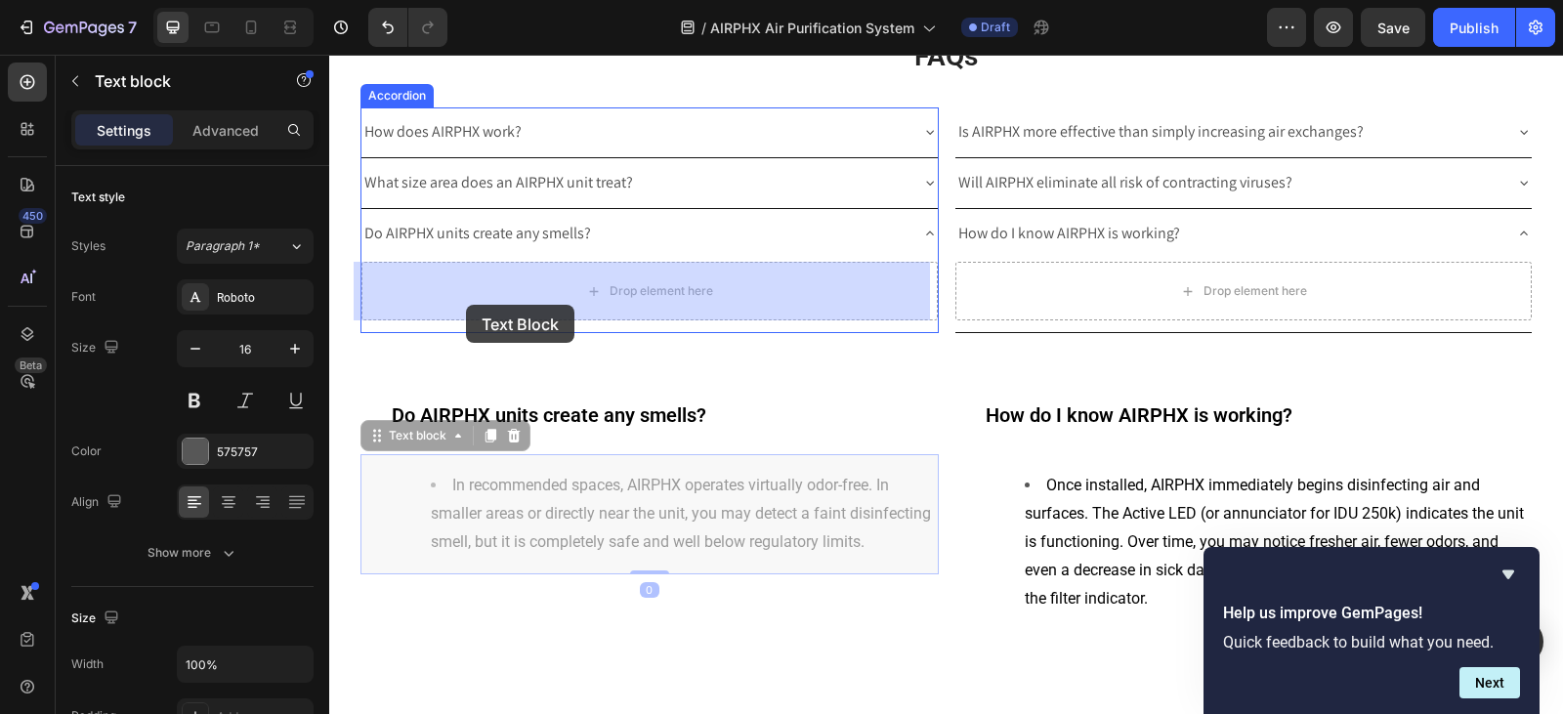
drag, startPoint x: 375, startPoint y: 439, endPoint x: 466, endPoint y: 302, distance: 165.0
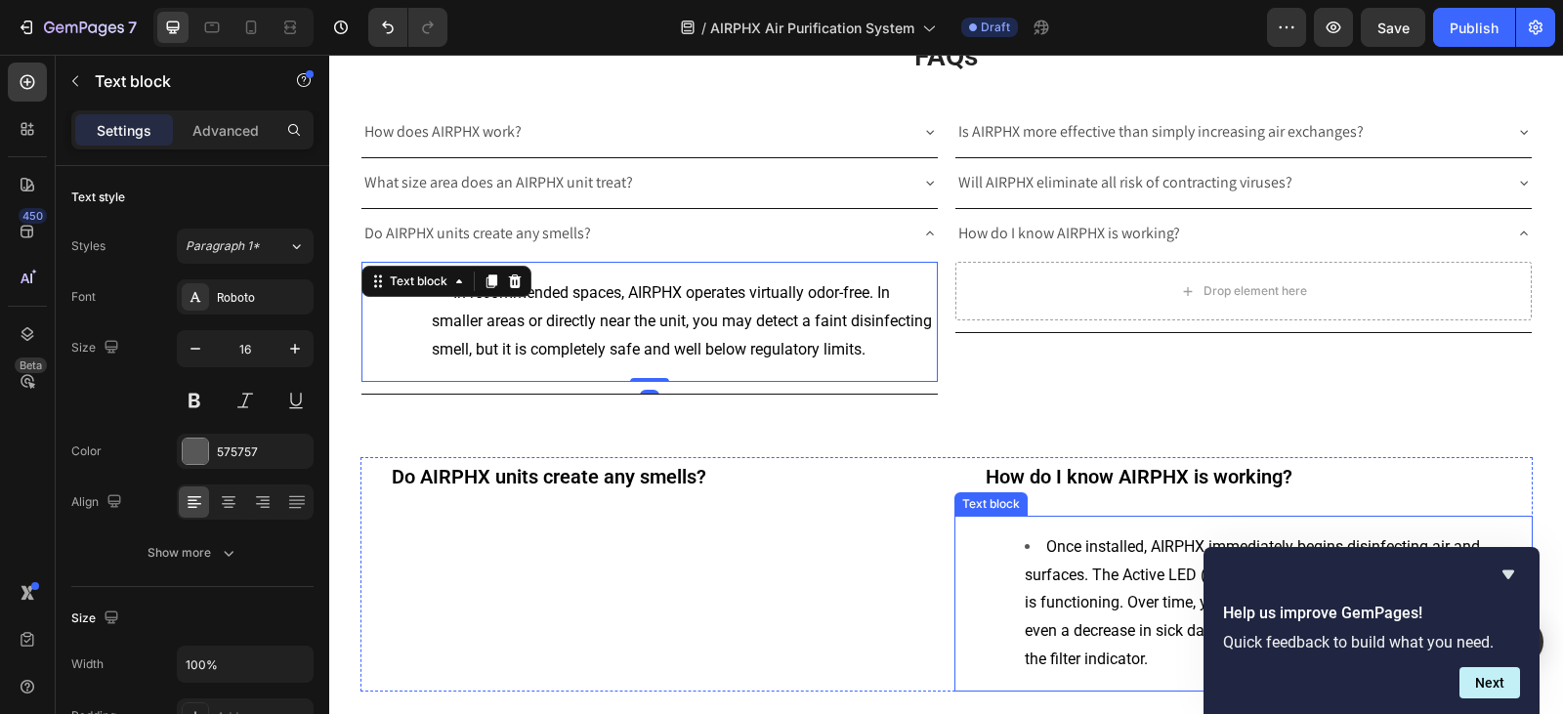
click at [1067, 589] on li "Once installed, AIRPHX immediately begins disinfecting air and surfaces. The Ac…" at bounding box center [1278, 603] width 506 height 141
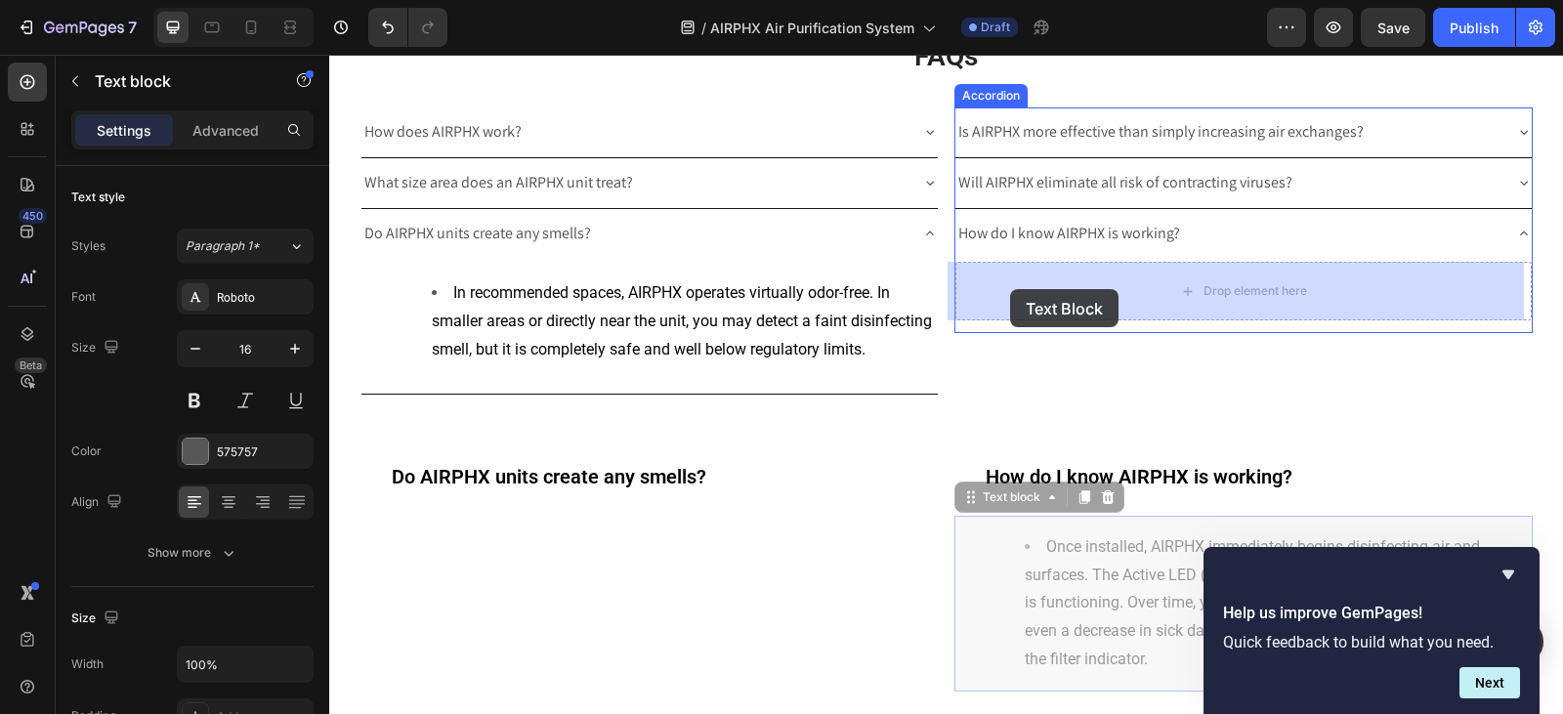
drag, startPoint x: 959, startPoint y: 501, endPoint x: 1011, endPoint y: 312, distance: 196.4
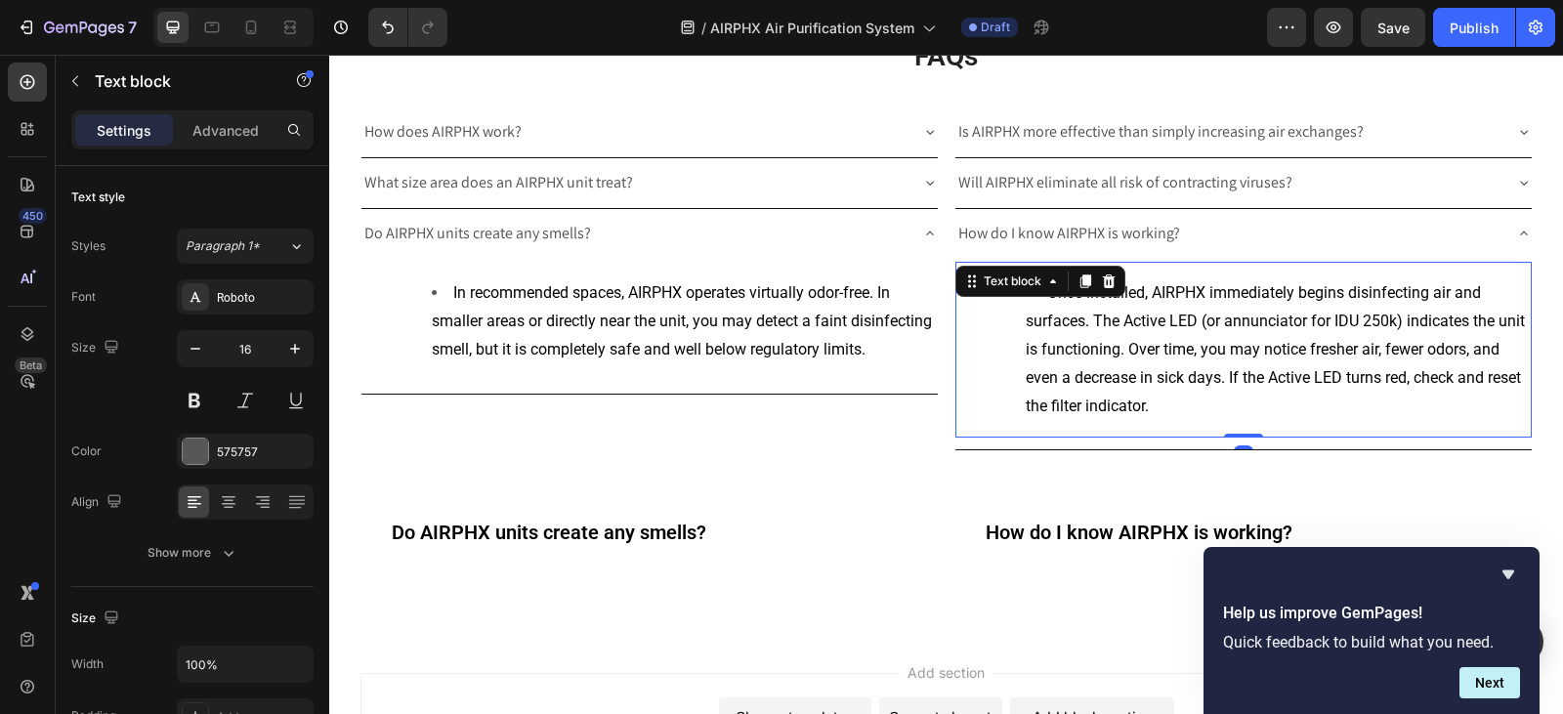
click at [1030, 352] on span "Once installed, AIRPHX immediately begins disinfecting air and surfaces. The Ac…" at bounding box center [1274, 348] width 499 height 131
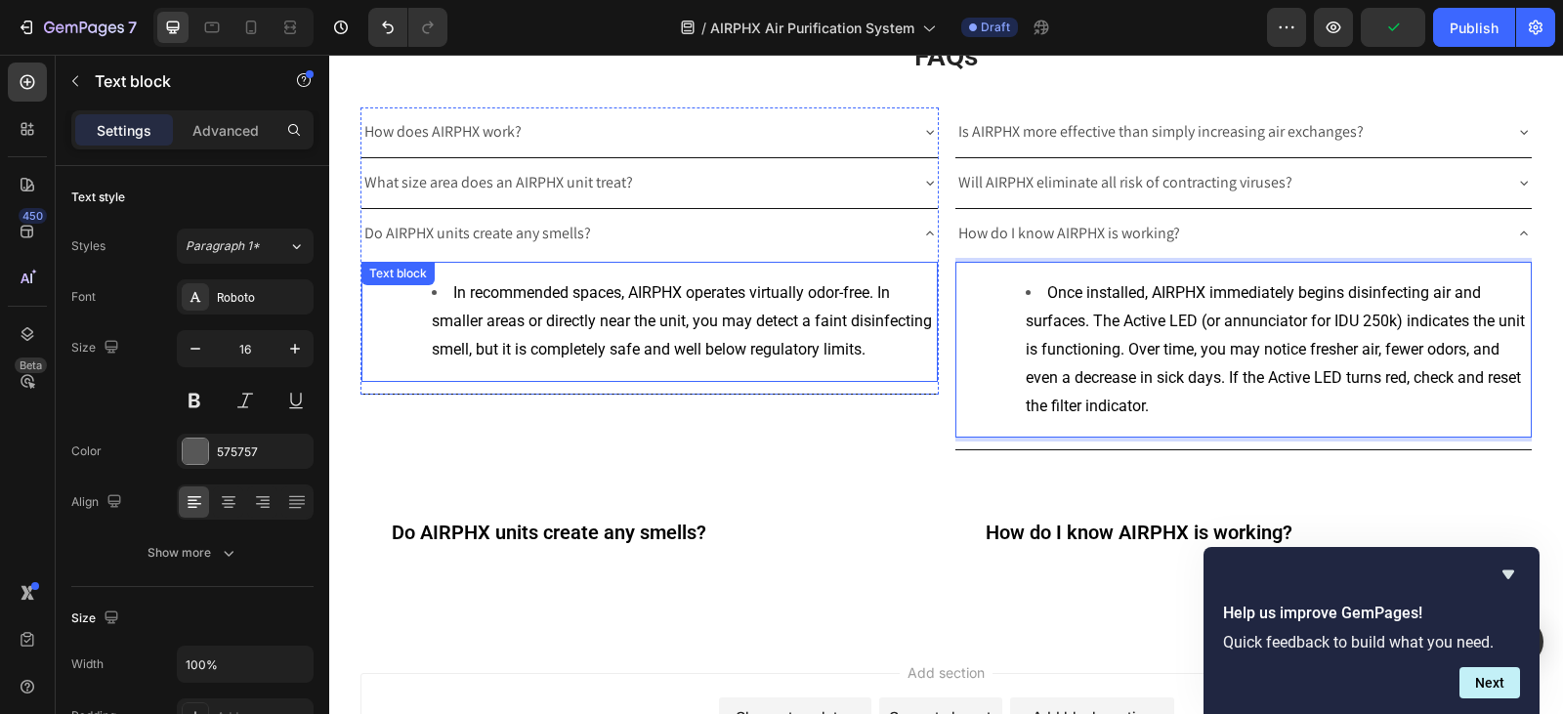
click at [761, 333] on li "In recommended spaces, AIRPHX operates virtually odor-free. In smaller areas or…" at bounding box center [684, 321] width 504 height 84
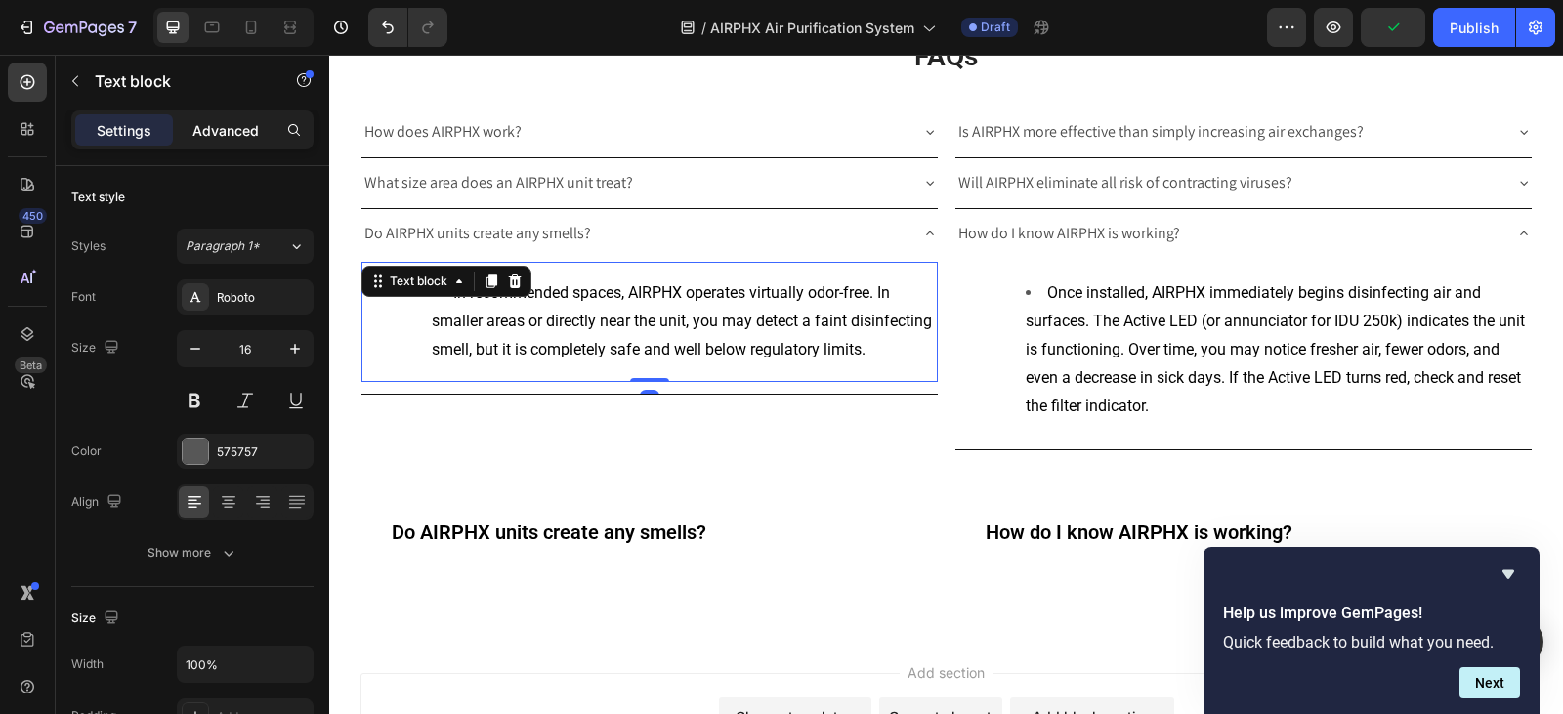
click at [212, 125] on p "Advanced" at bounding box center [225, 130] width 66 height 21
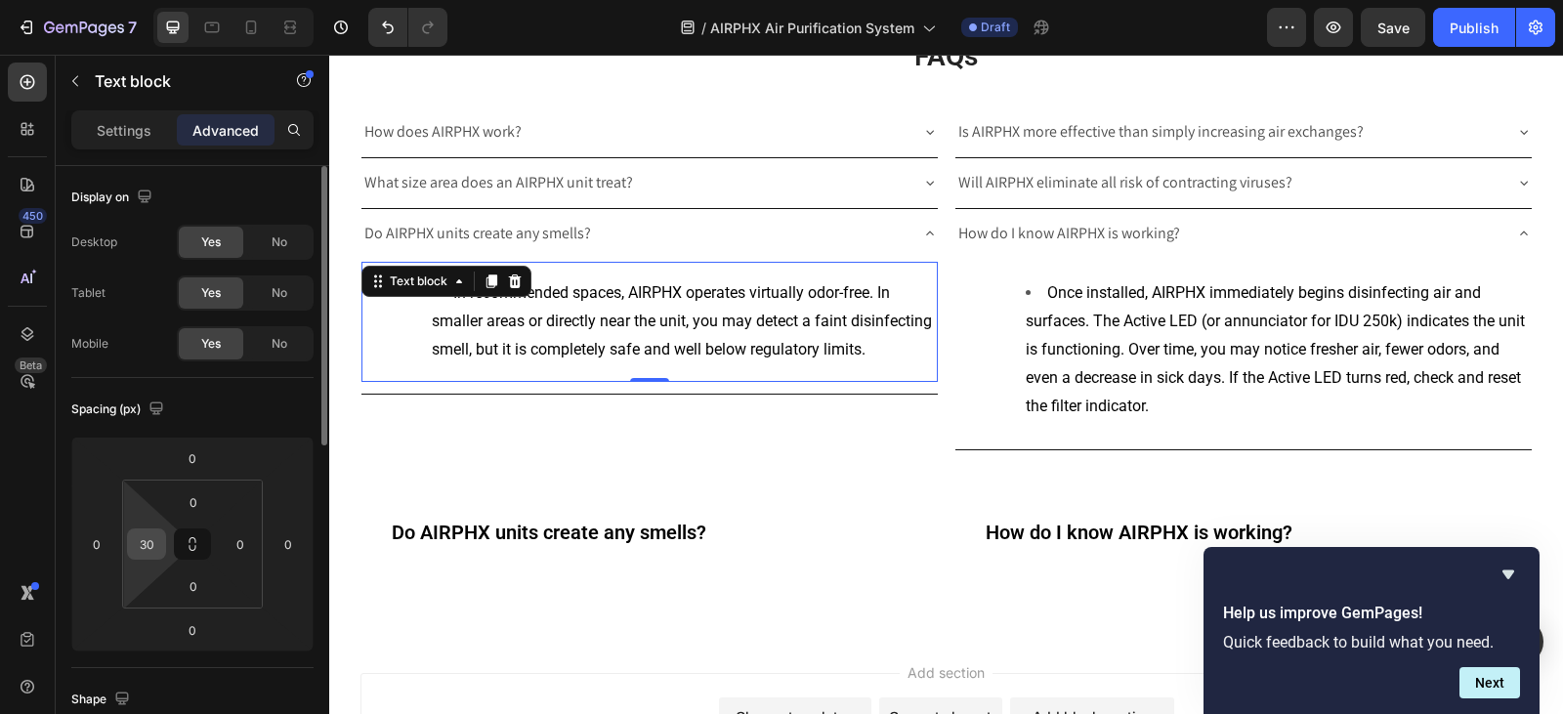
click at [149, 558] on input "30" at bounding box center [146, 543] width 29 height 29
type input "0"
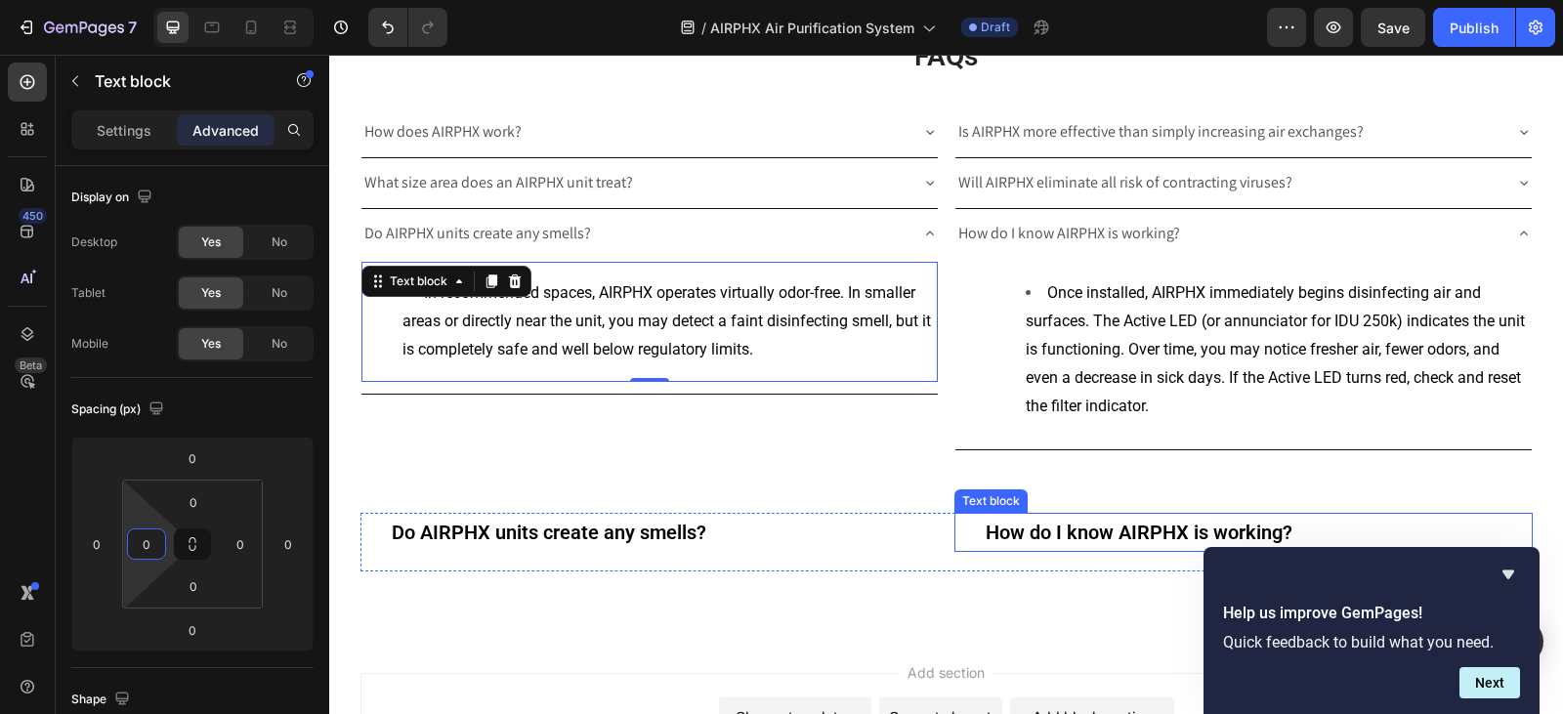
click at [1255, 377] on span "Once installed, AIRPHX immediately begins disinfecting air and surfaces. The Ac…" at bounding box center [1274, 348] width 499 height 131
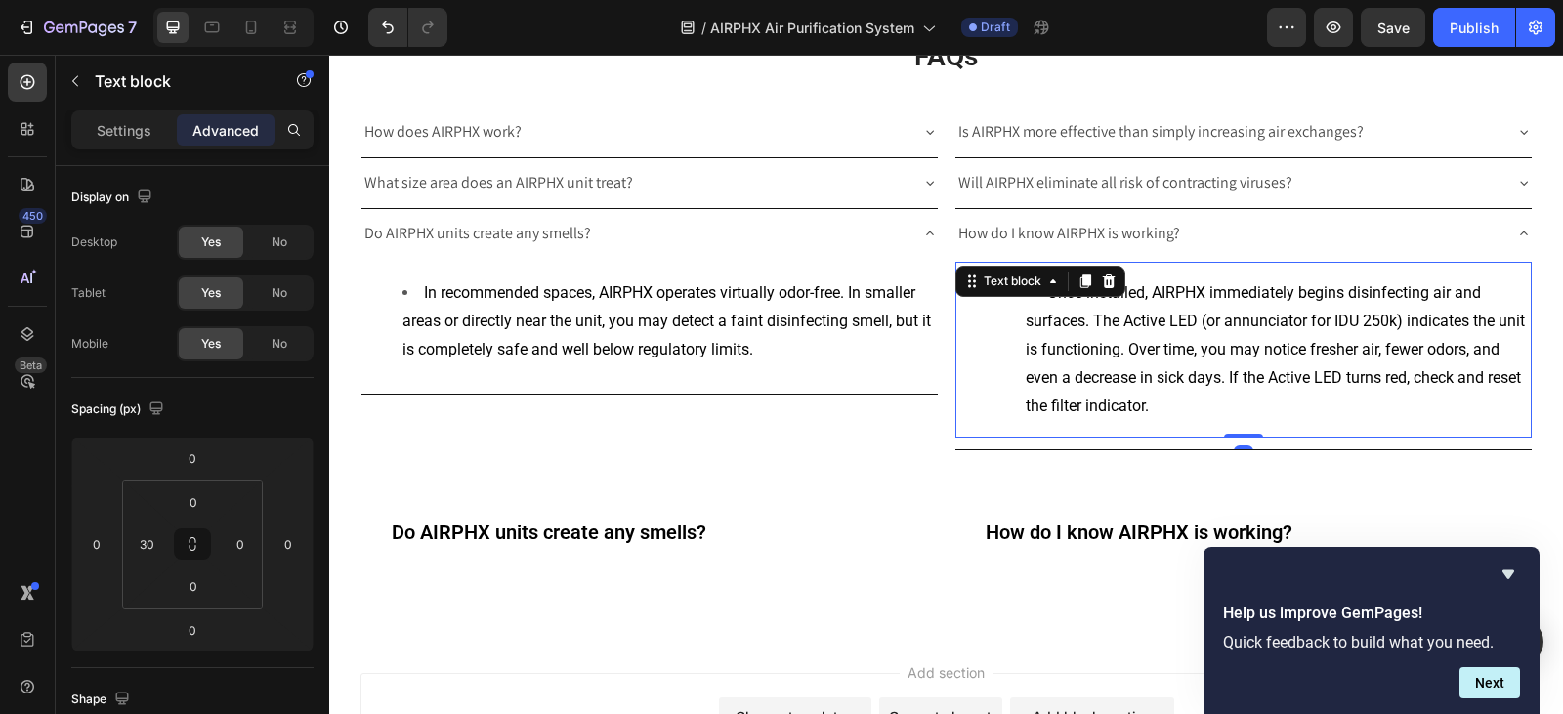
click at [1255, 377] on span "Once installed, AIRPHX immediately begins disinfecting air and surfaces. The Ac…" at bounding box center [1274, 348] width 499 height 131
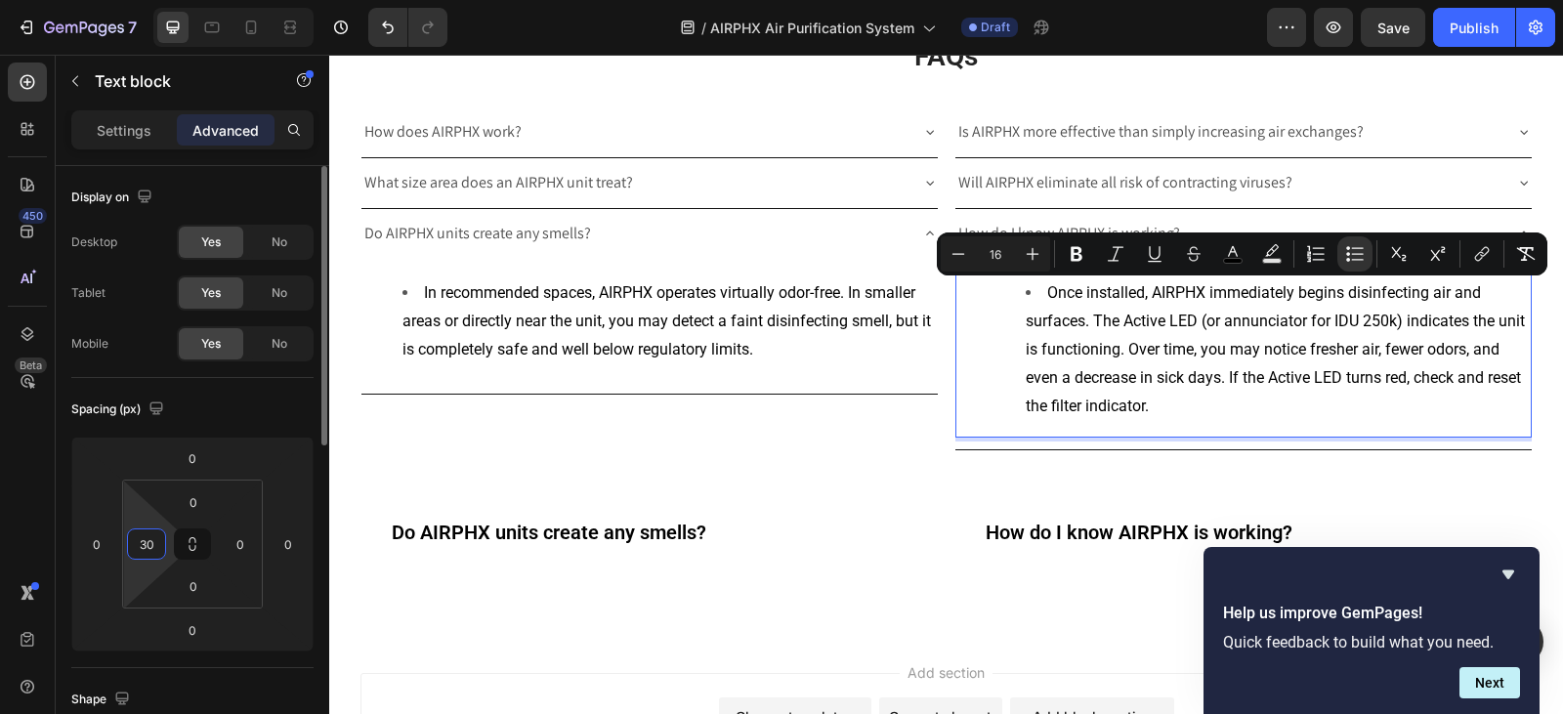
click at [149, 146] on html "7 Version history / AIRPHX Air Purification System Draft Preview Save Publish 4…" at bounding box center [781, 73] width 1563 height 146
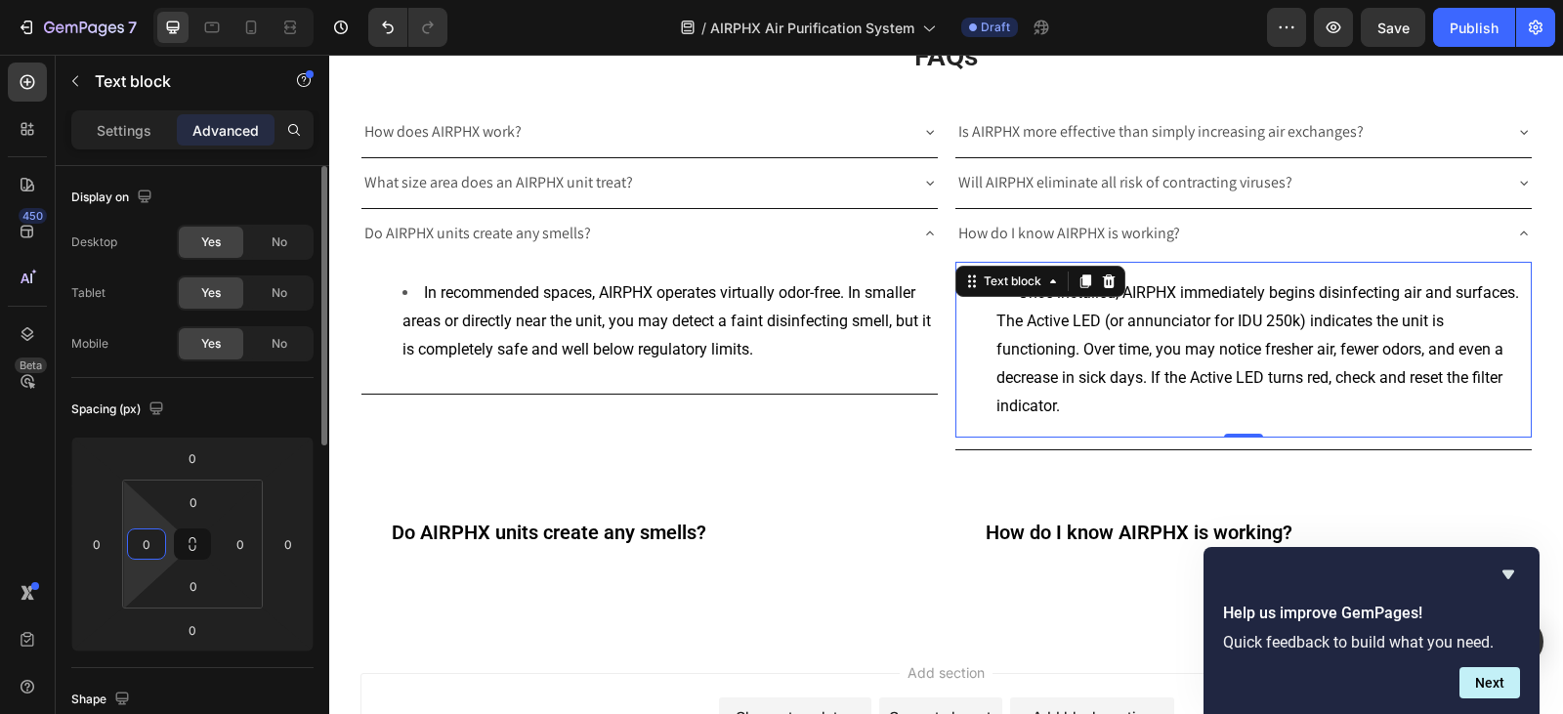
type input "0"
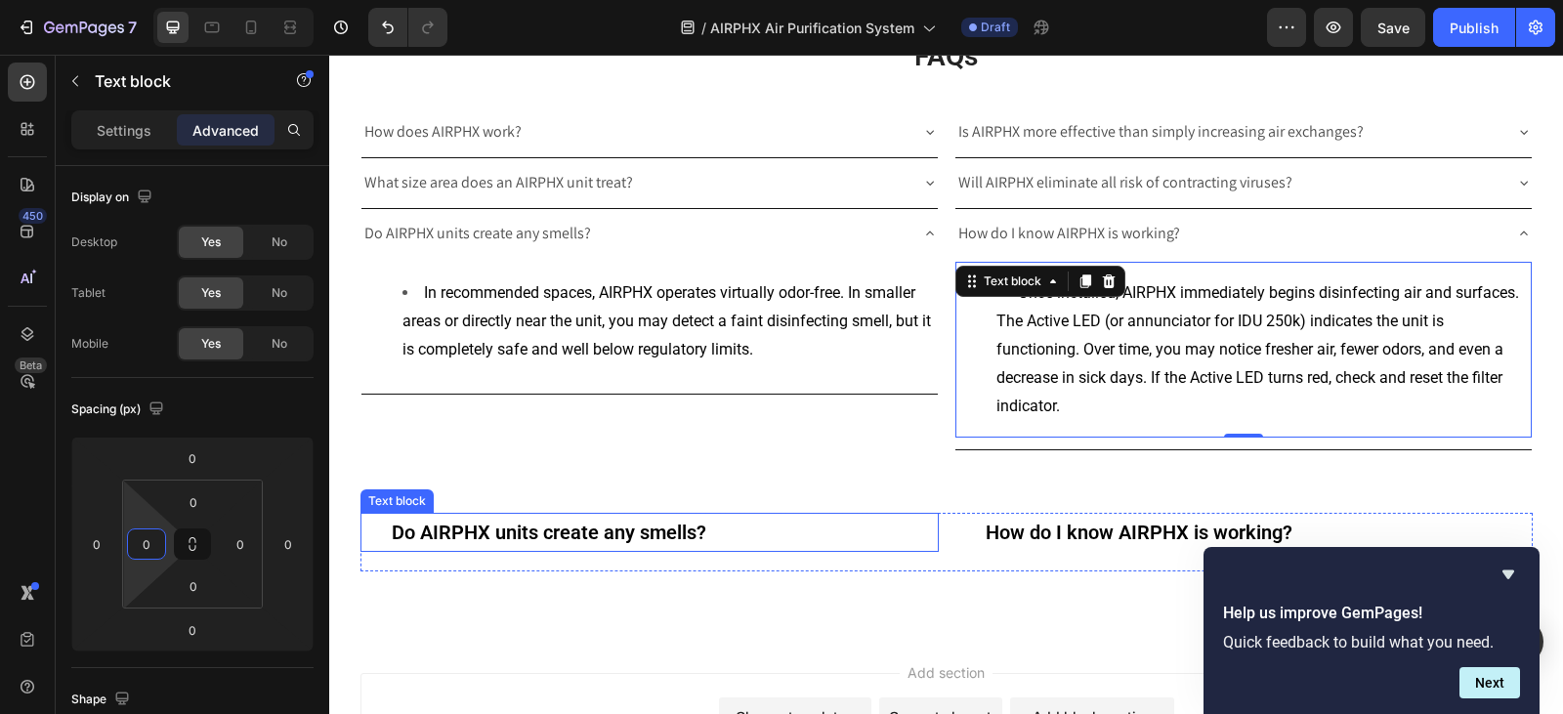
click at [642, 531] on strong "Do AIRPHX units create any smells?" at bounding box center [549, 532] width 314 height 23
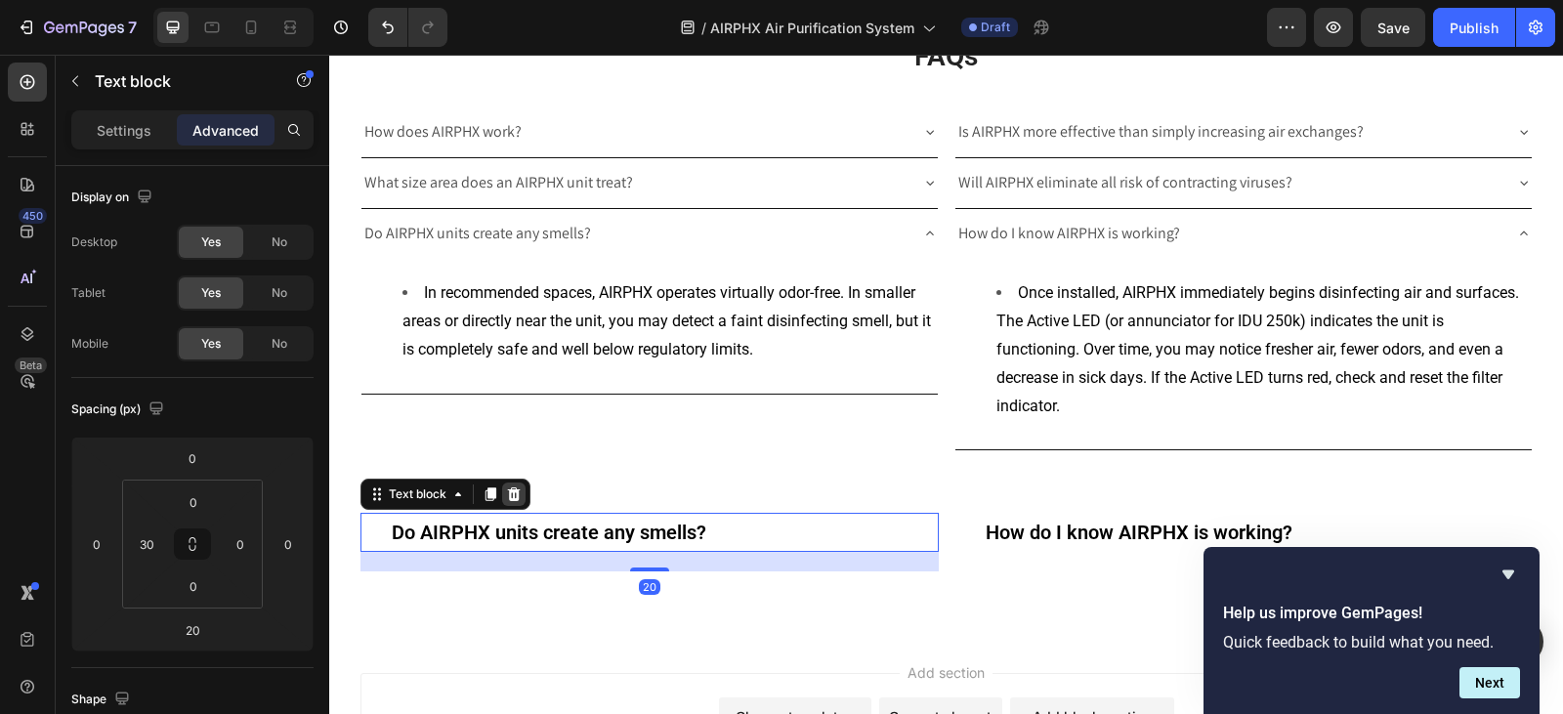
click at [509, 492] on icon at bounding box center [513, 494] width 13 height 14
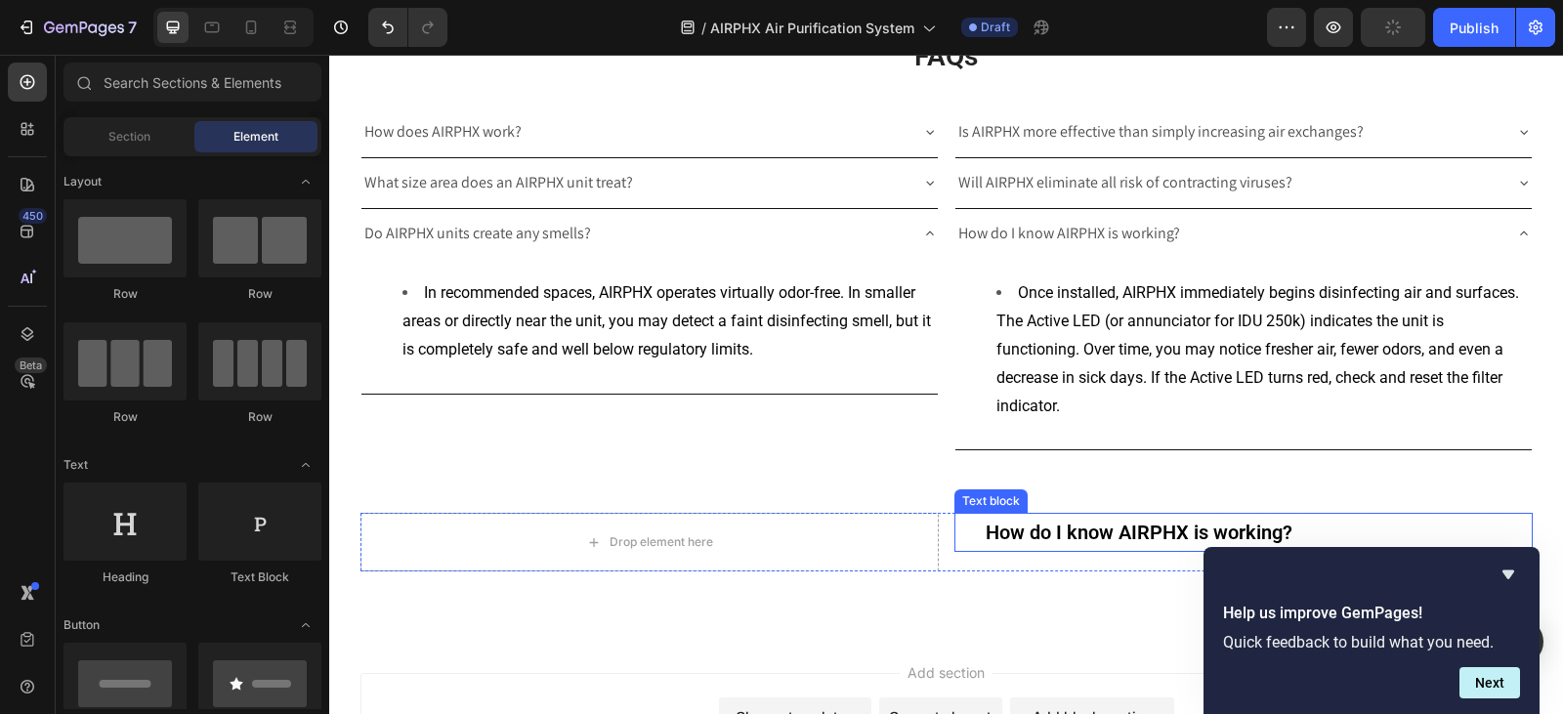
click at [1066, 542] on strong "How do I know AIRPHX is working?" at bounding box center [1138, 532] width 307 height 23
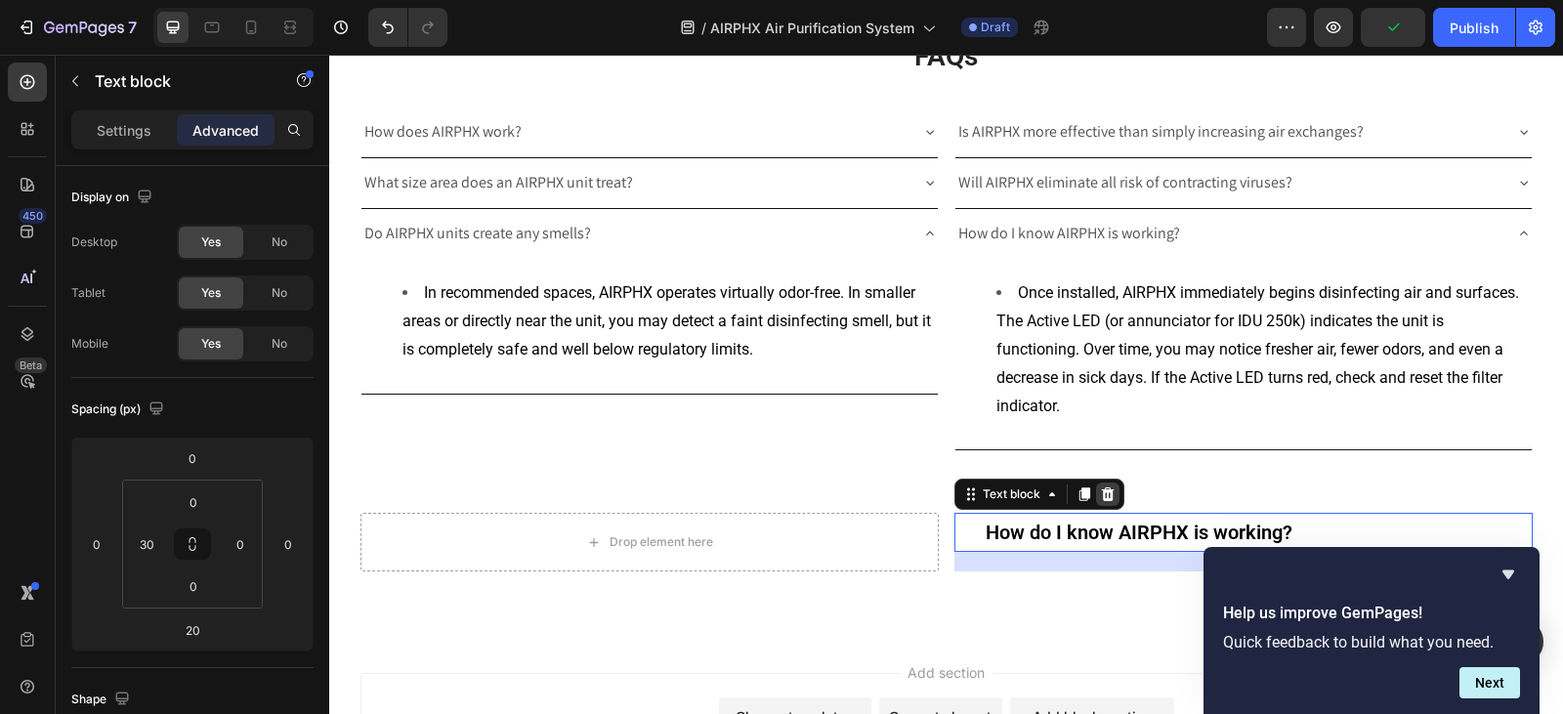
click at [1101, 495] on icon at bounding box center [1107, 494] width 13 height 14
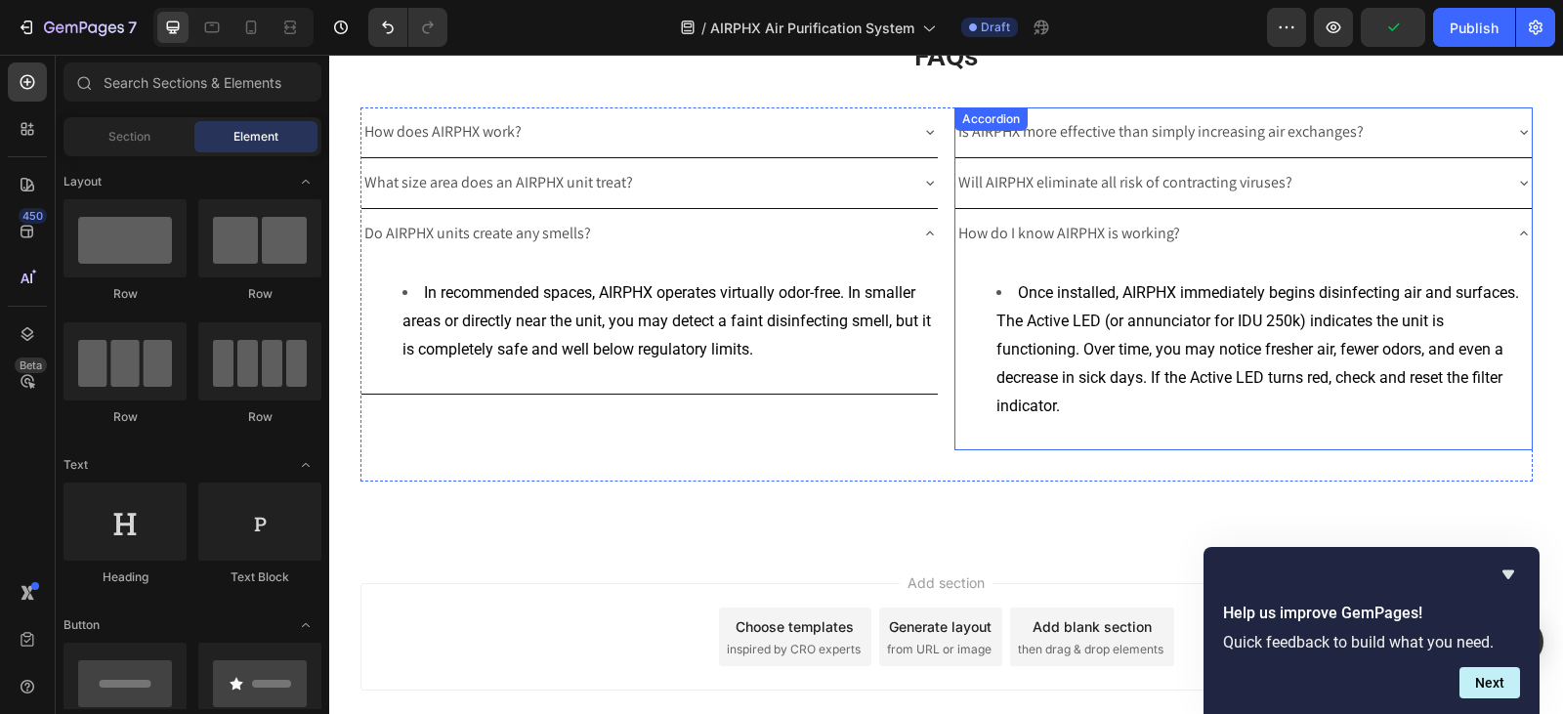
click at [1512, 224] on div "How do I know AIRPHX is working?" at bounding box center [1243, 234] width 576 height 50
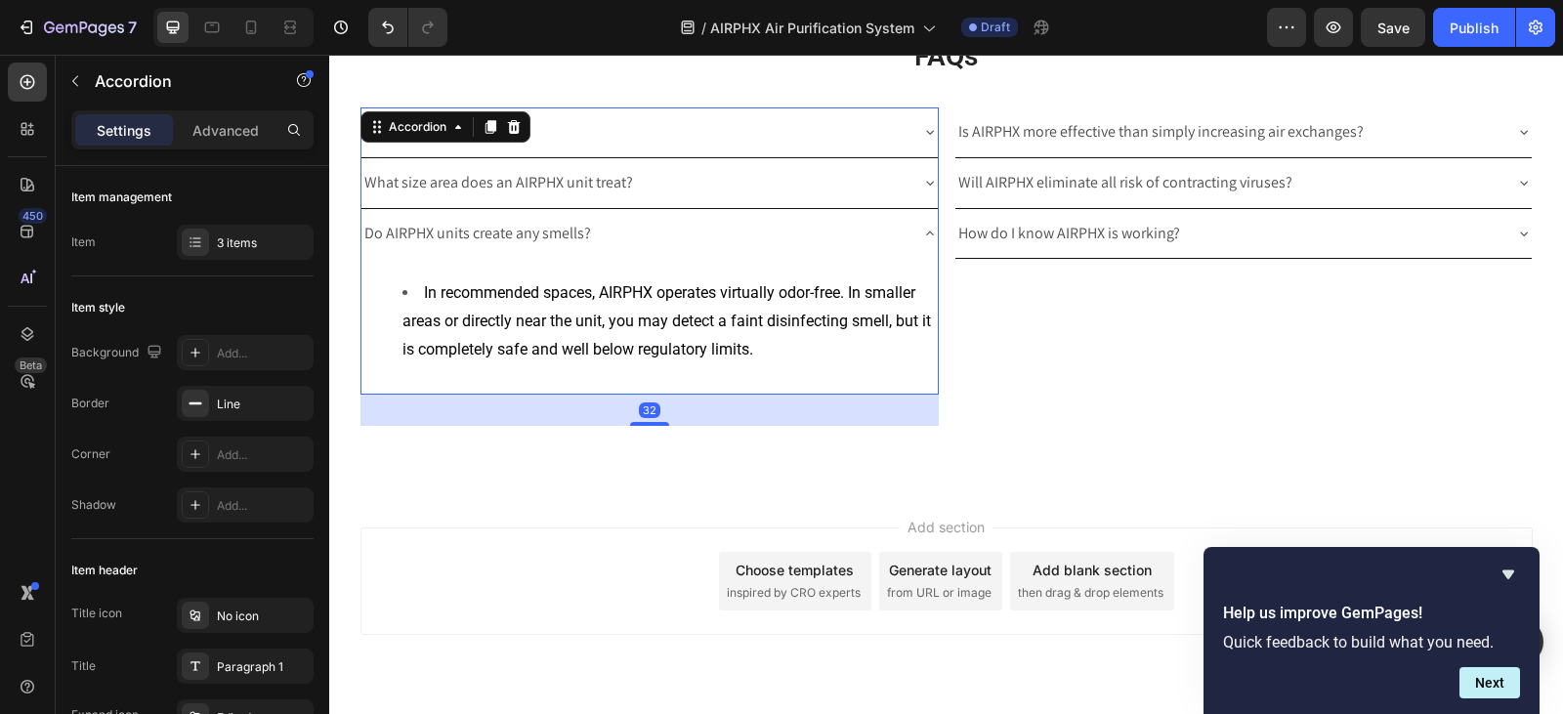
click at [911, 236] on div "Do AIRPHX units create any smells?" at bounding box center [649, 234] width 576 height 50
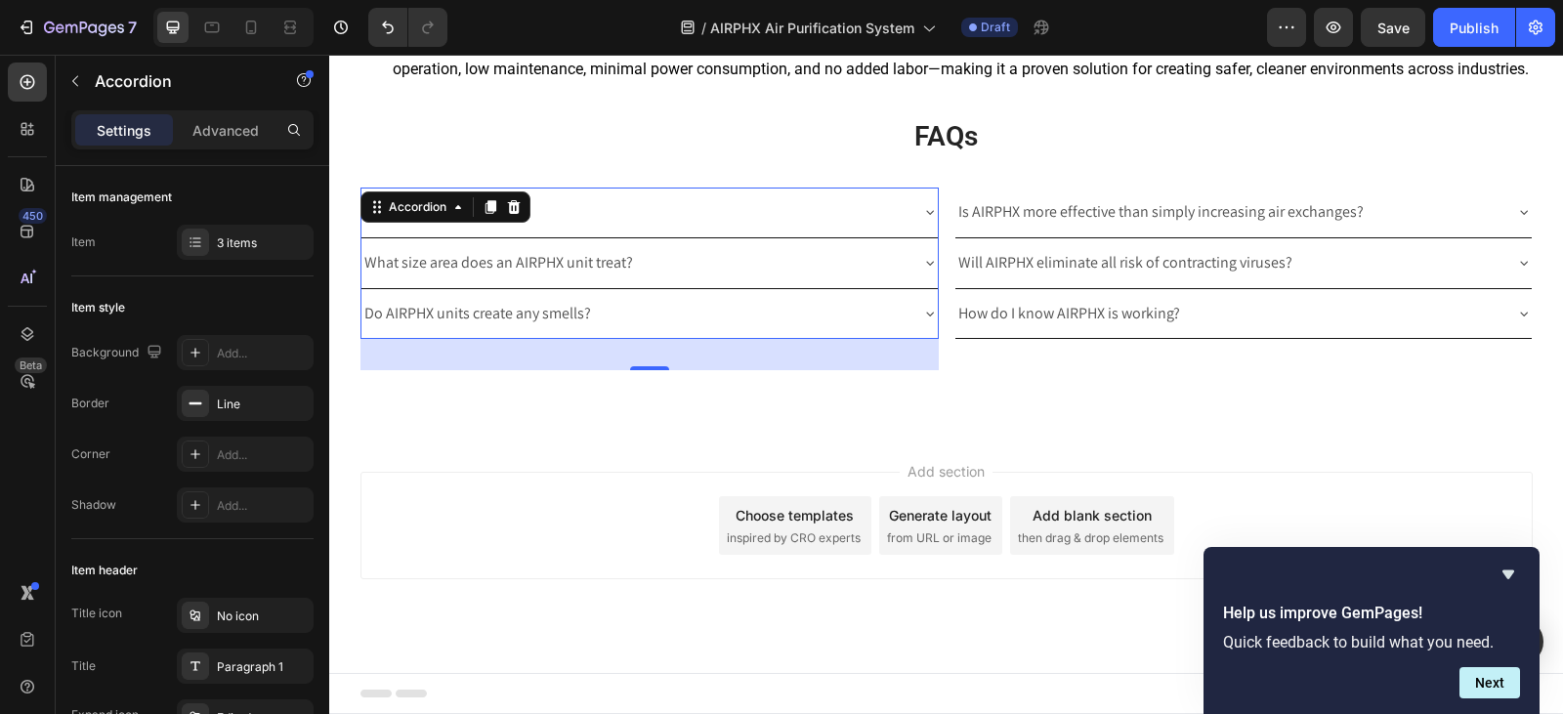
click at [915, 254] on div "What size area does an AIRPHX unit treat?" at bounding box center [649, 263] width 576 height 50
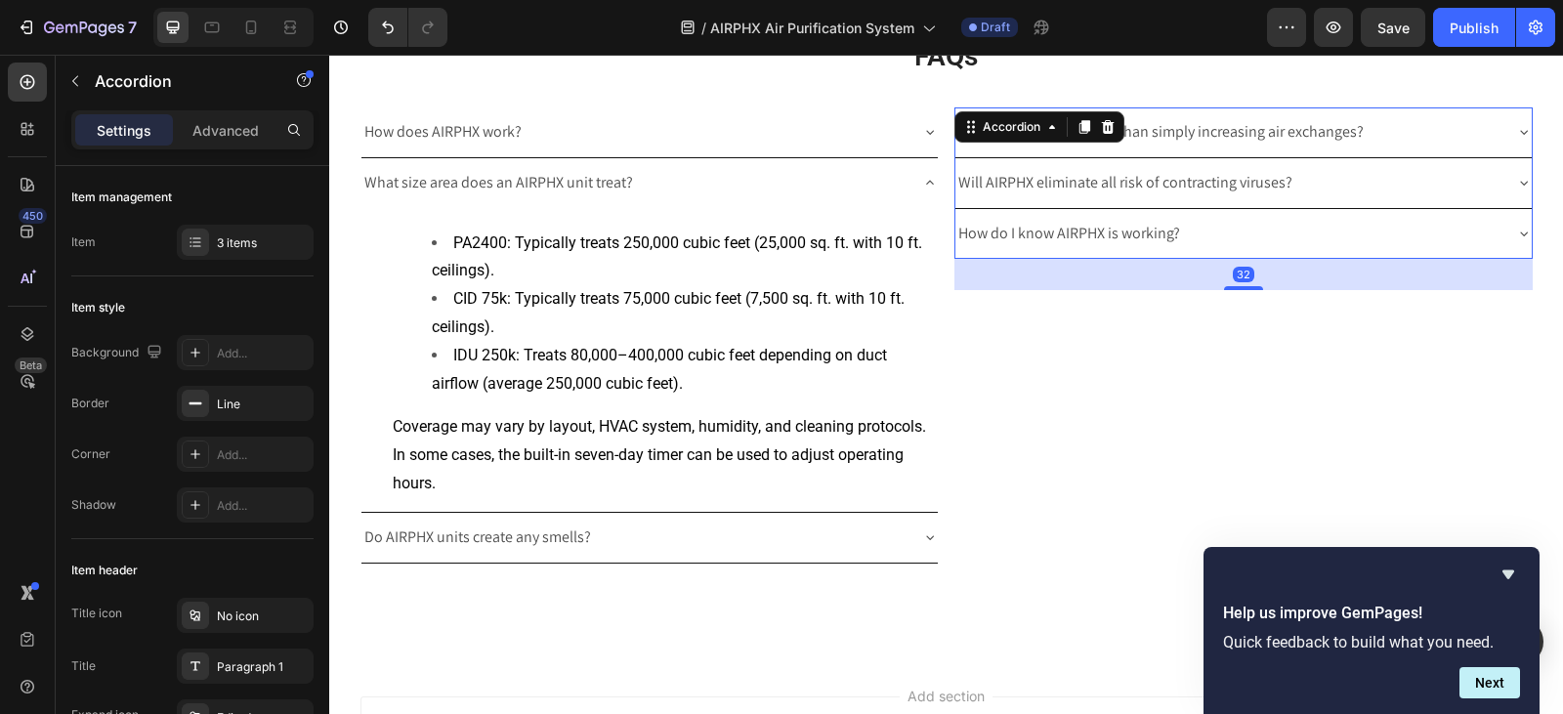
click at [1507, 188] on div "Will AIRPHX eliminate all risk of contracting viruses?" at bounding box center [1243, 183] width 576 height 50
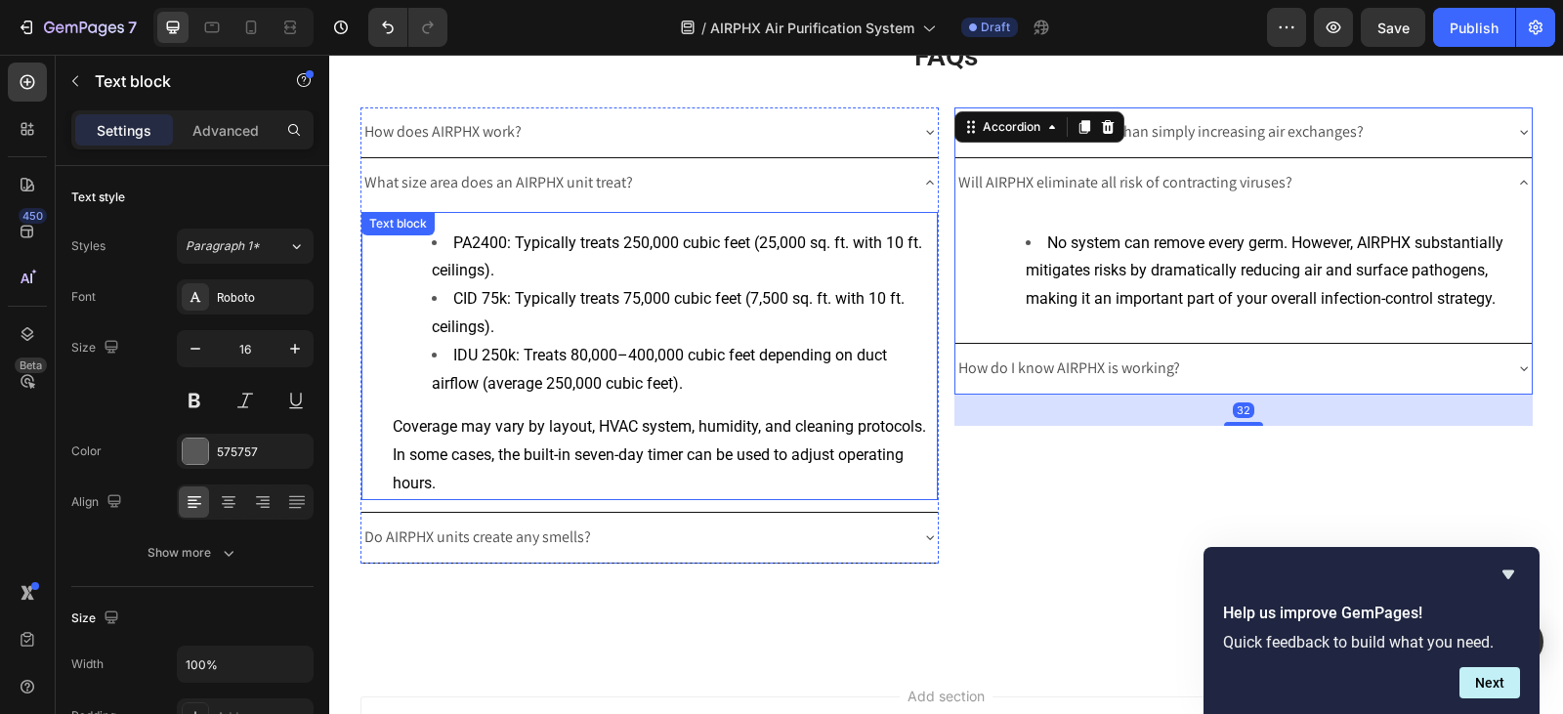
click at [452, 365] on li "IDU 250k: Treats 80,000–400,000 cubic feet depending on duct airflow (average 2…" at bounding box center [684, 370] width 504 height 57
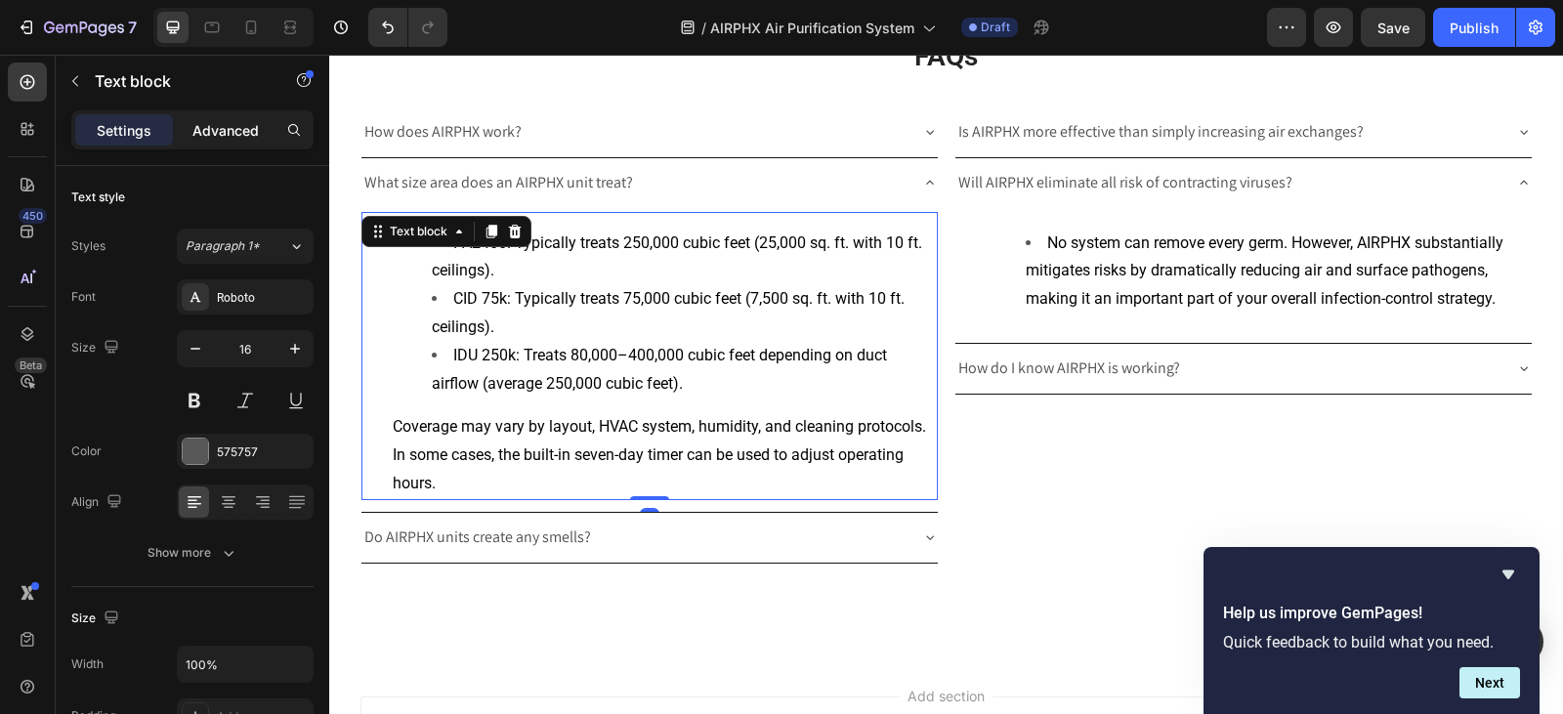
click at [227, 140] on p "Advanced" at bounding box center [225, 130] width 66 height 21
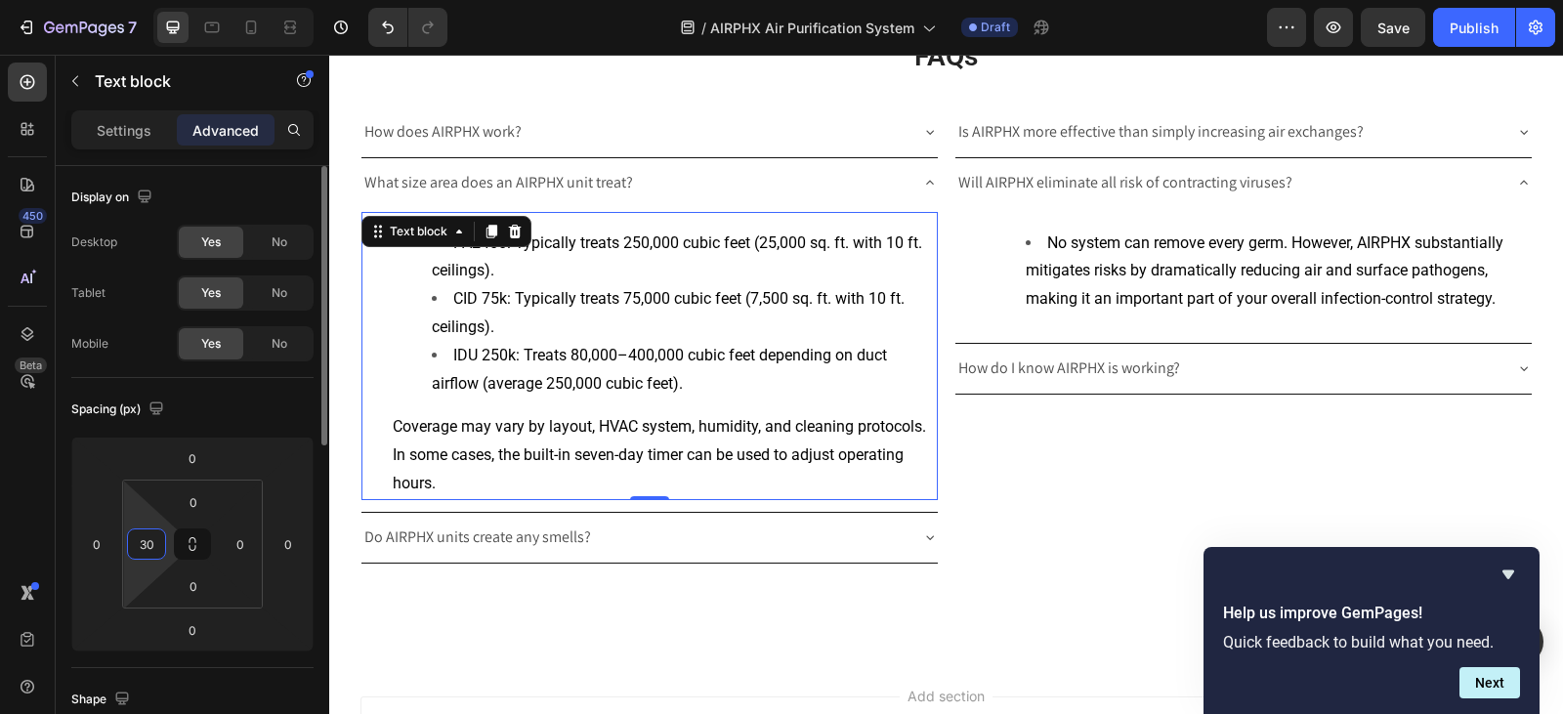
click at [143, 558] on input "30" at bounding box center [146, 543] width 29 height 29
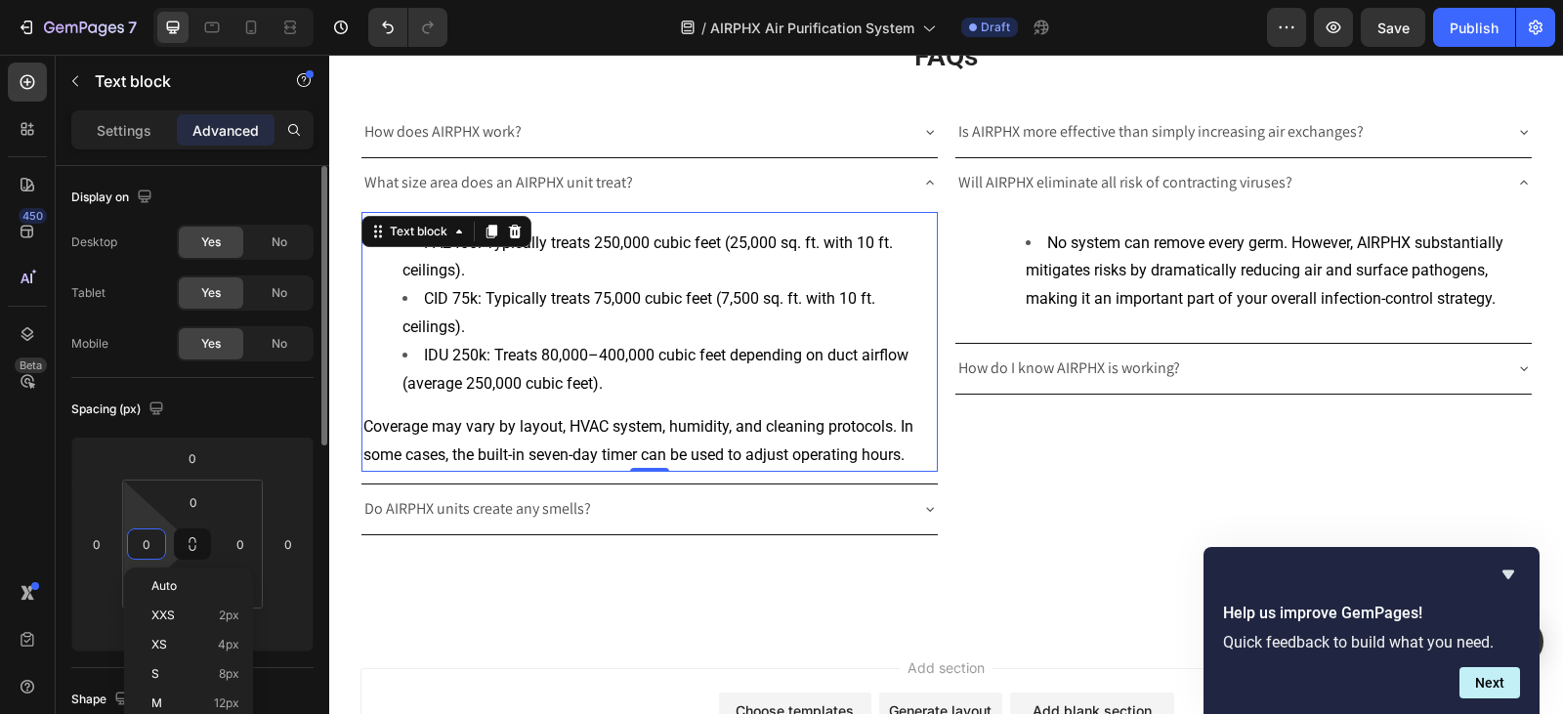
type input "0"
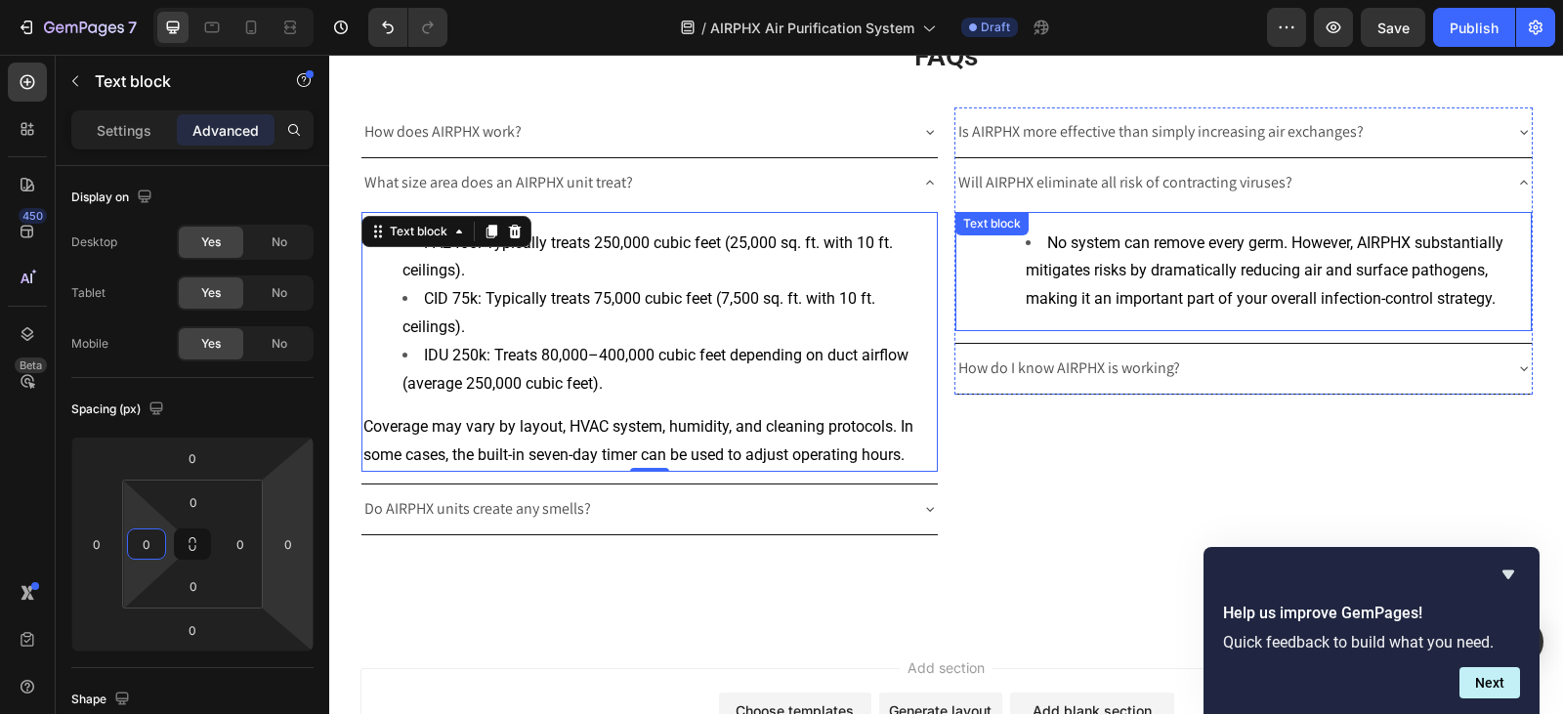
click at [1176, 240] on span "No system can remove every germ. However, AIRPHX substantially mitigates risks …" at bounding box center [1264, 270] width 478 height 75
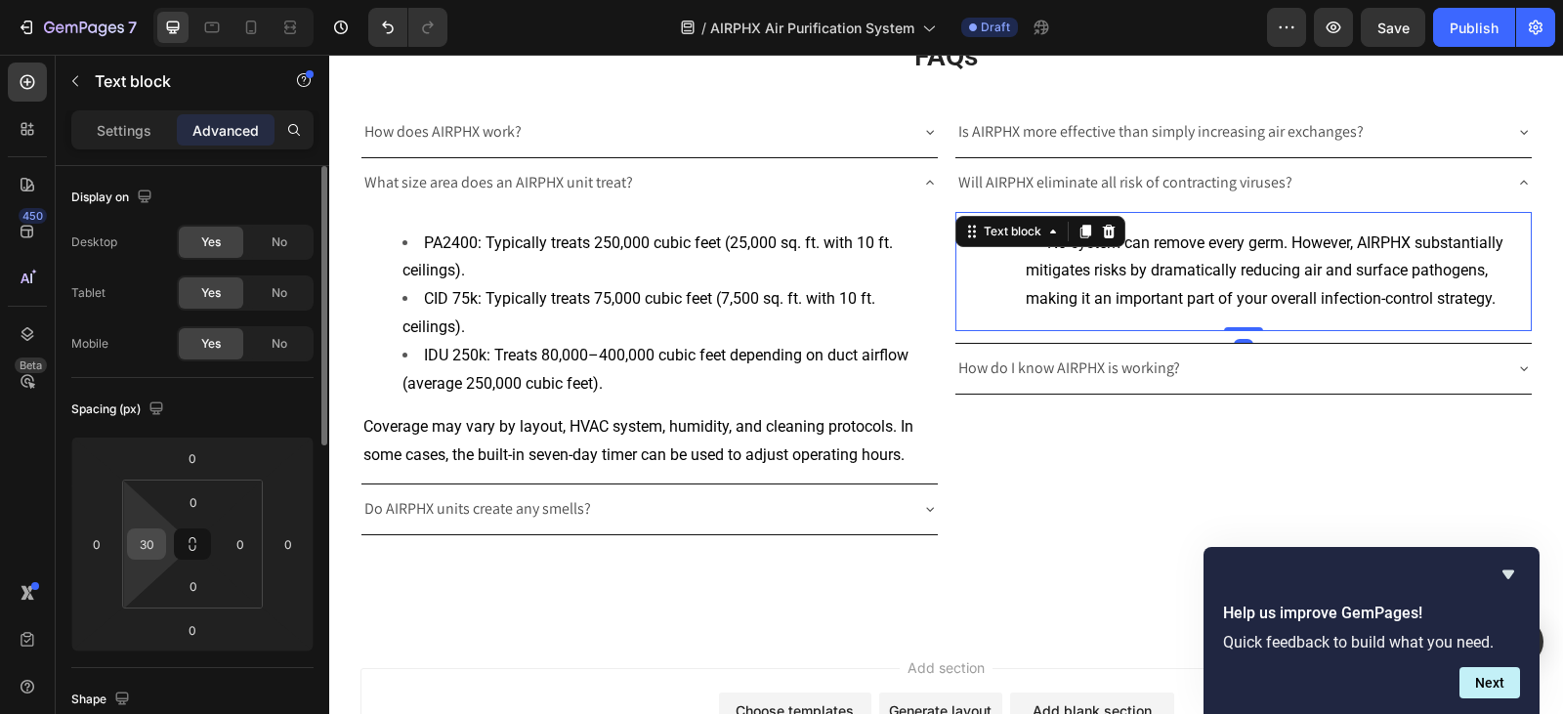
click at [153, 538] on input "30" at bounding box center [146, 543] width 29 height 29
type input "0"
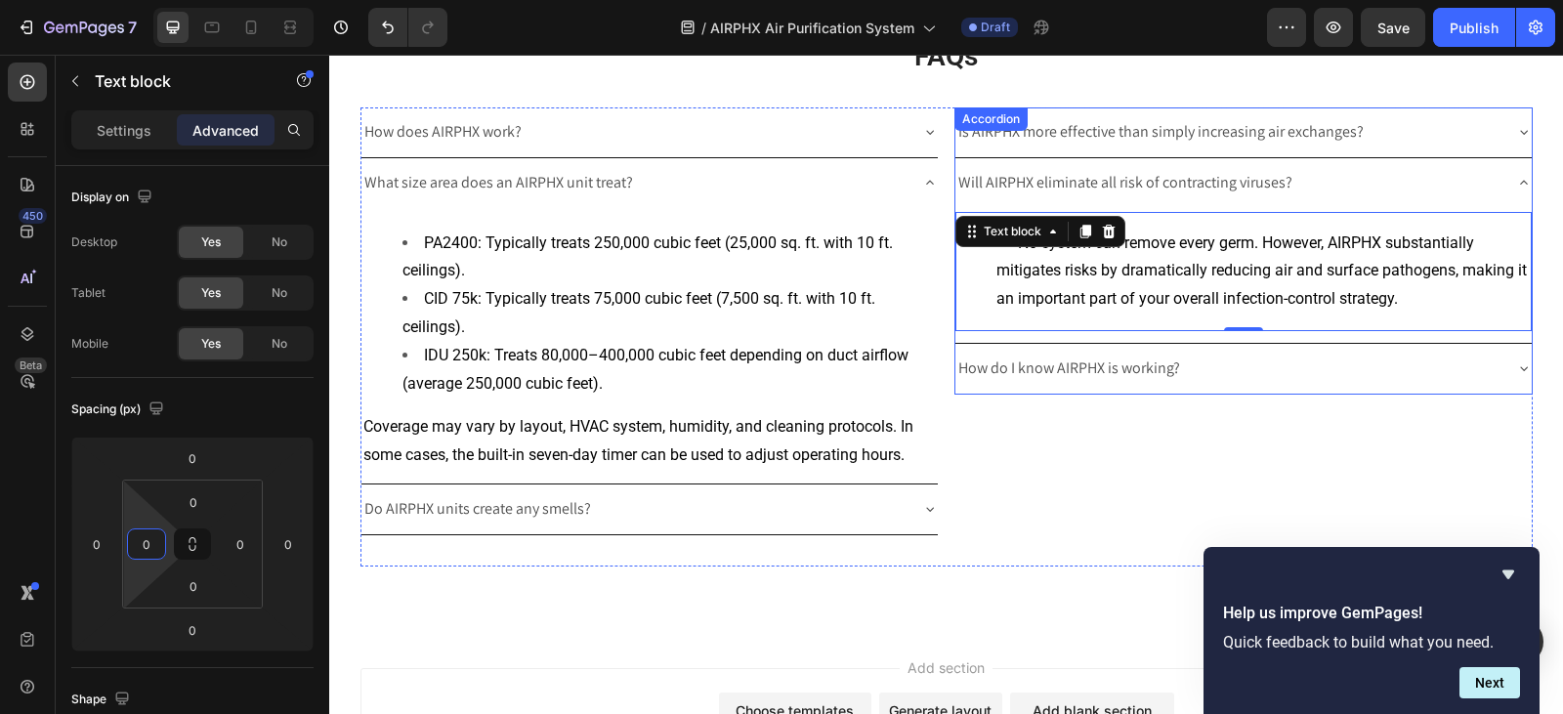
click at [1516, 183] on icon at bounding box center [1524, 183] width 16 height 16
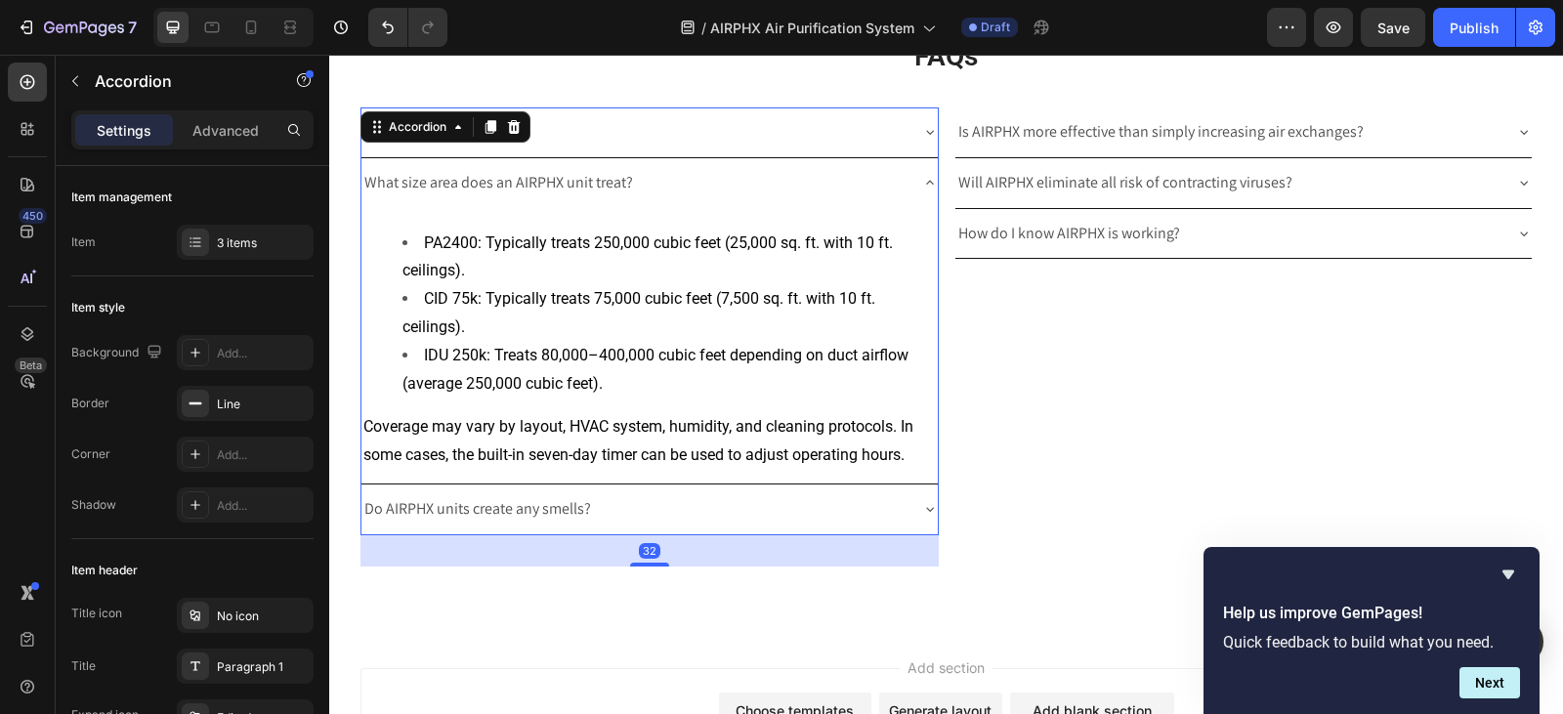
click at [925, 186] on icon at bounding box center [930, 183] width 16 height 16
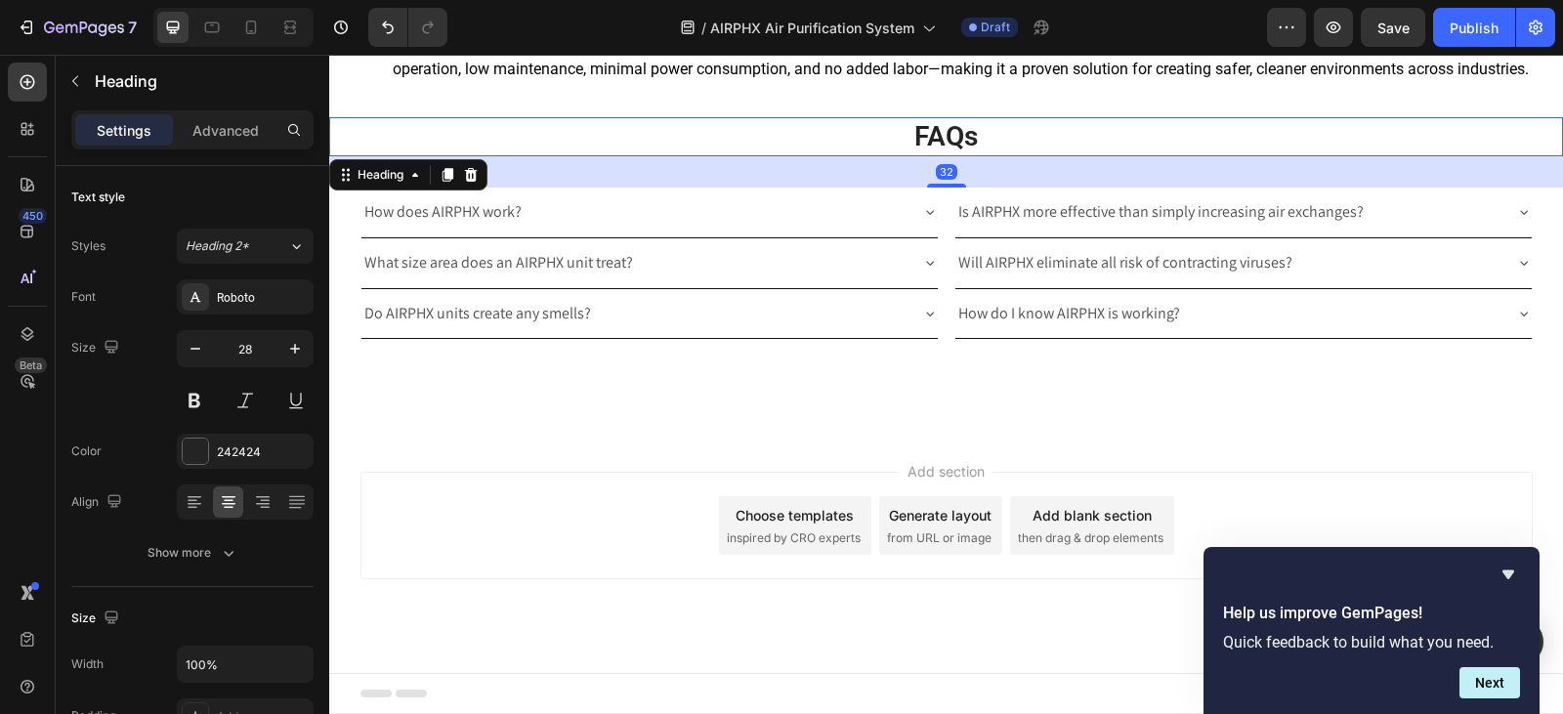
click at [919, 130] on span "FAQs" at bounding box center [945, 136] width 63 height 32
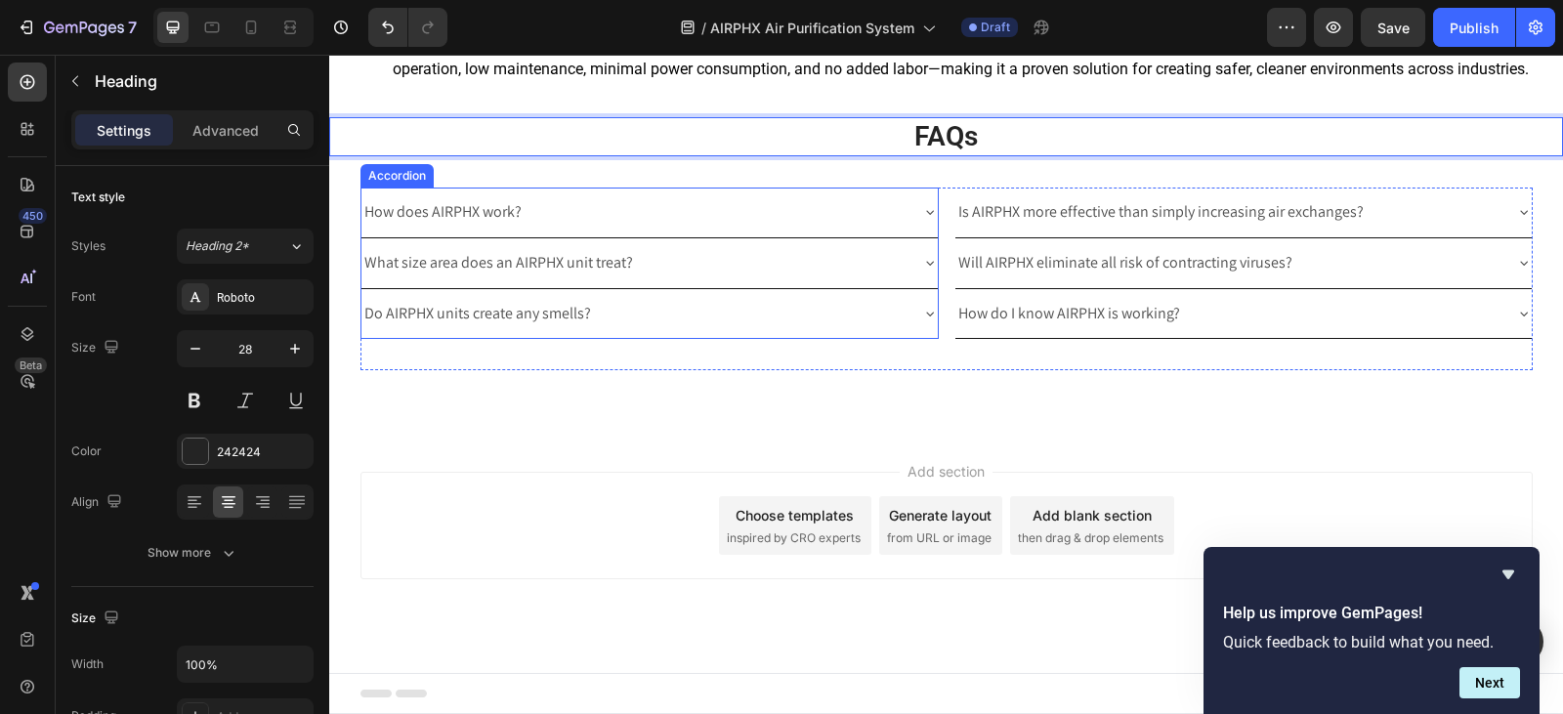
click at [925, 210] on icon at bounding box center [930, 212] width 16 height 16
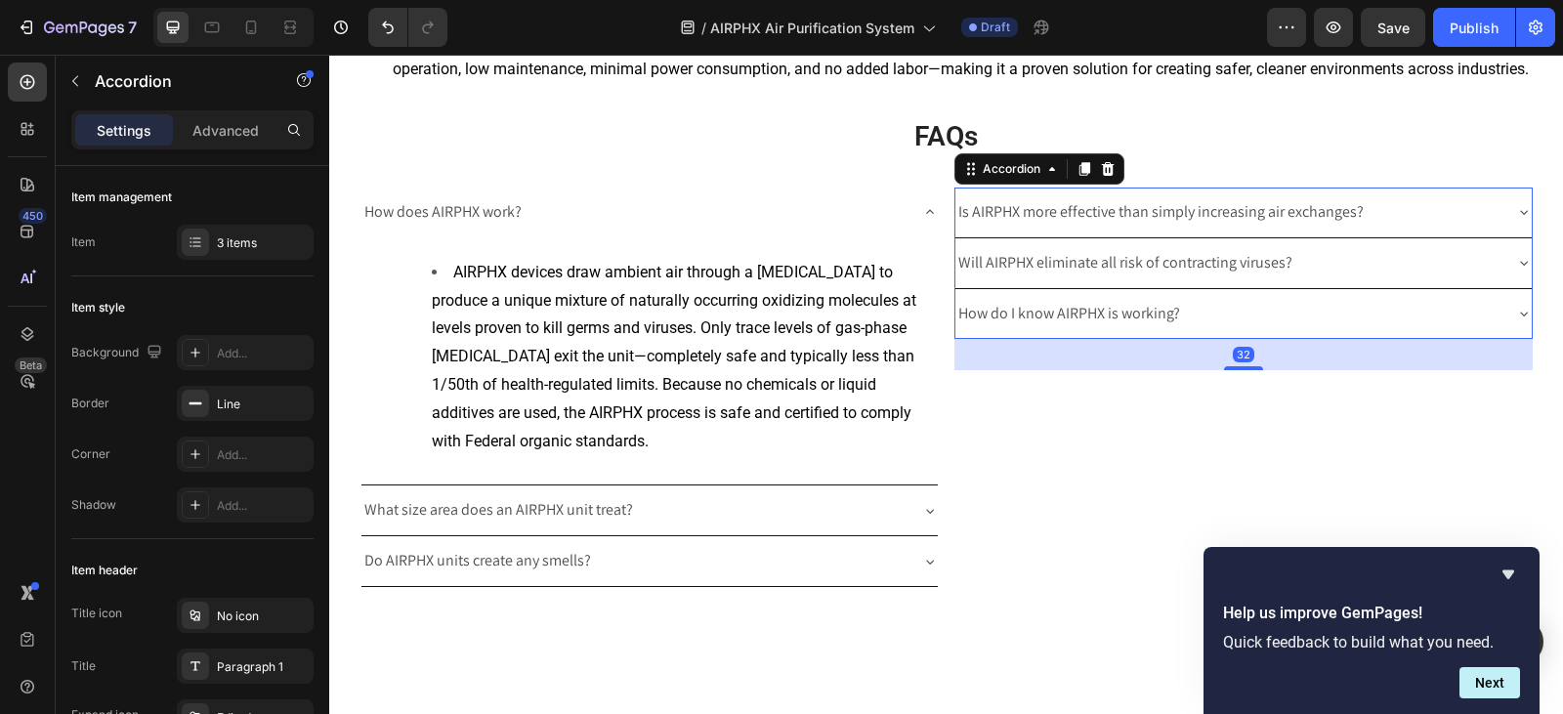
click at [1516, 209] on icon at bounding box center [1524, 212] width 16 height 16
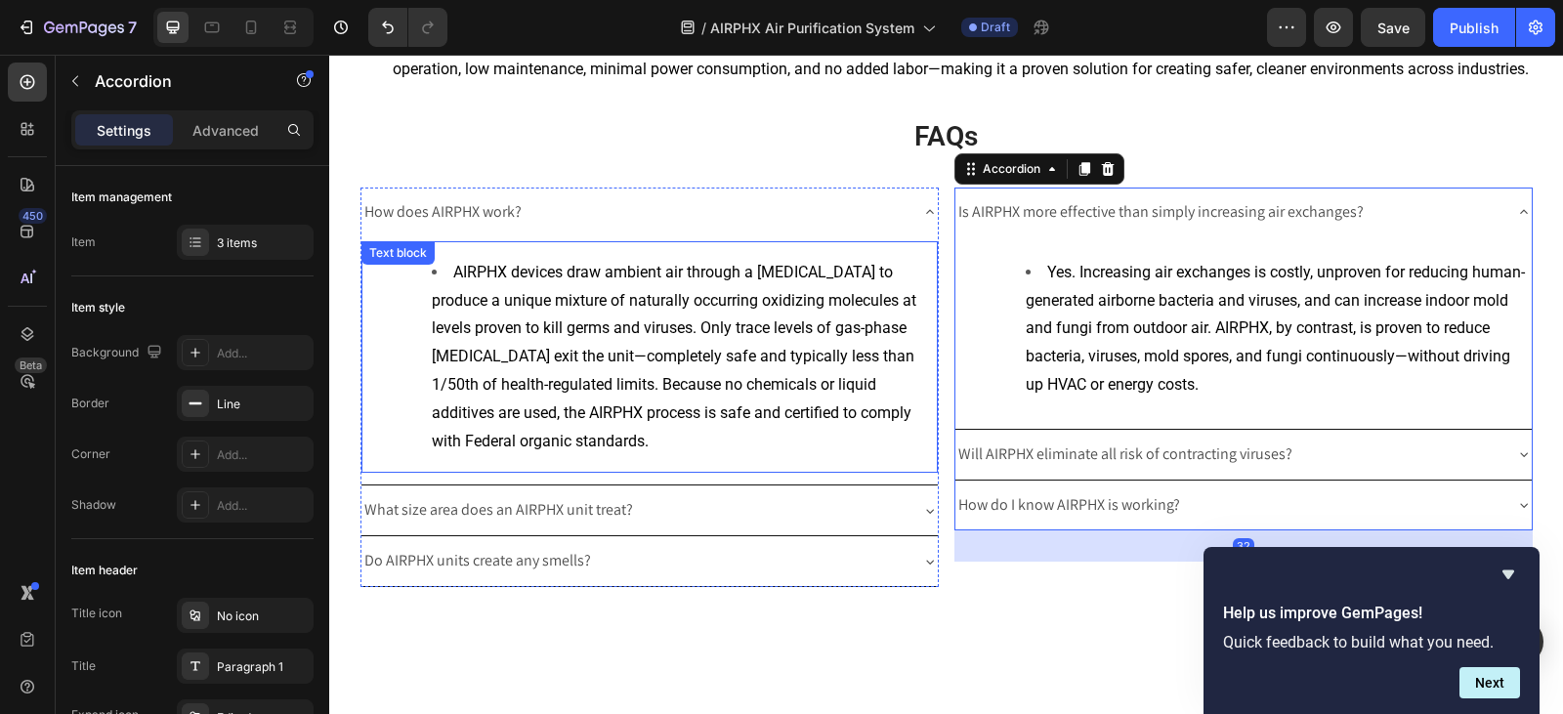
click at [763, 353] on span "AIRPHX devices draw ambient air through a [MEDICAL_DATA] to produce a unique mi…" at bounding box center [674, 357] width 484 height 188
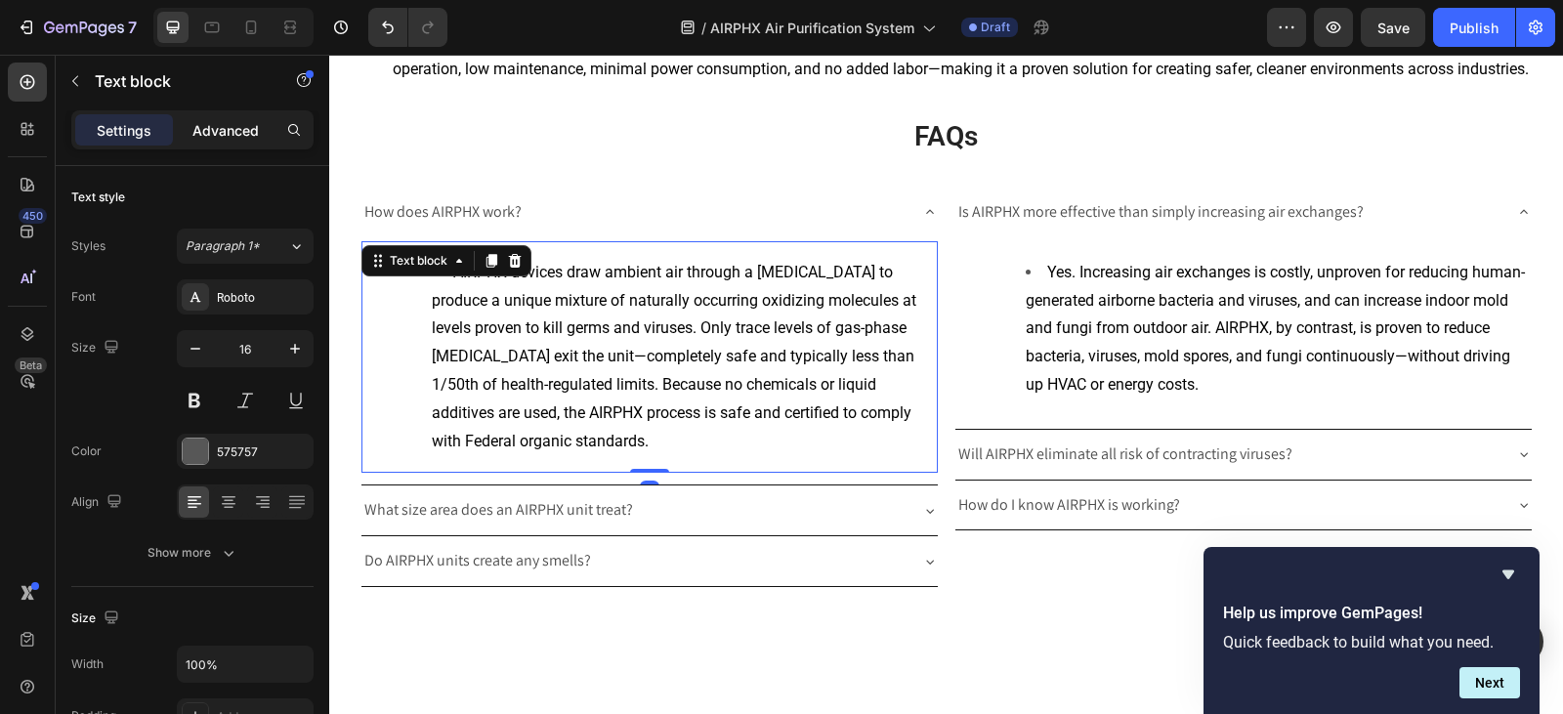
click at [238, 118] on div "Advanced" at bounding box center [226, 129] width 98 height 31
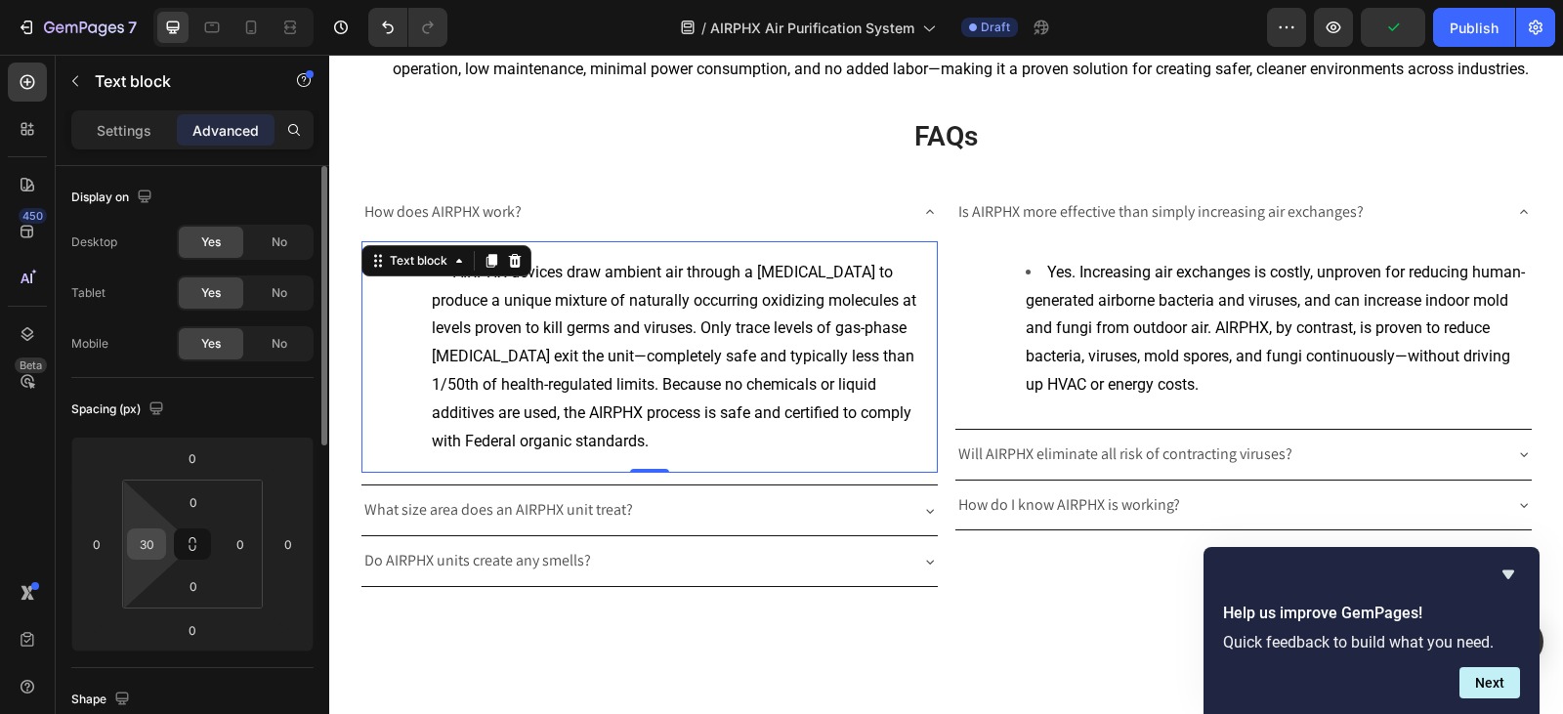
click at [137, 531] on input "30" at bounding box center [146, 543] width 29 height 29
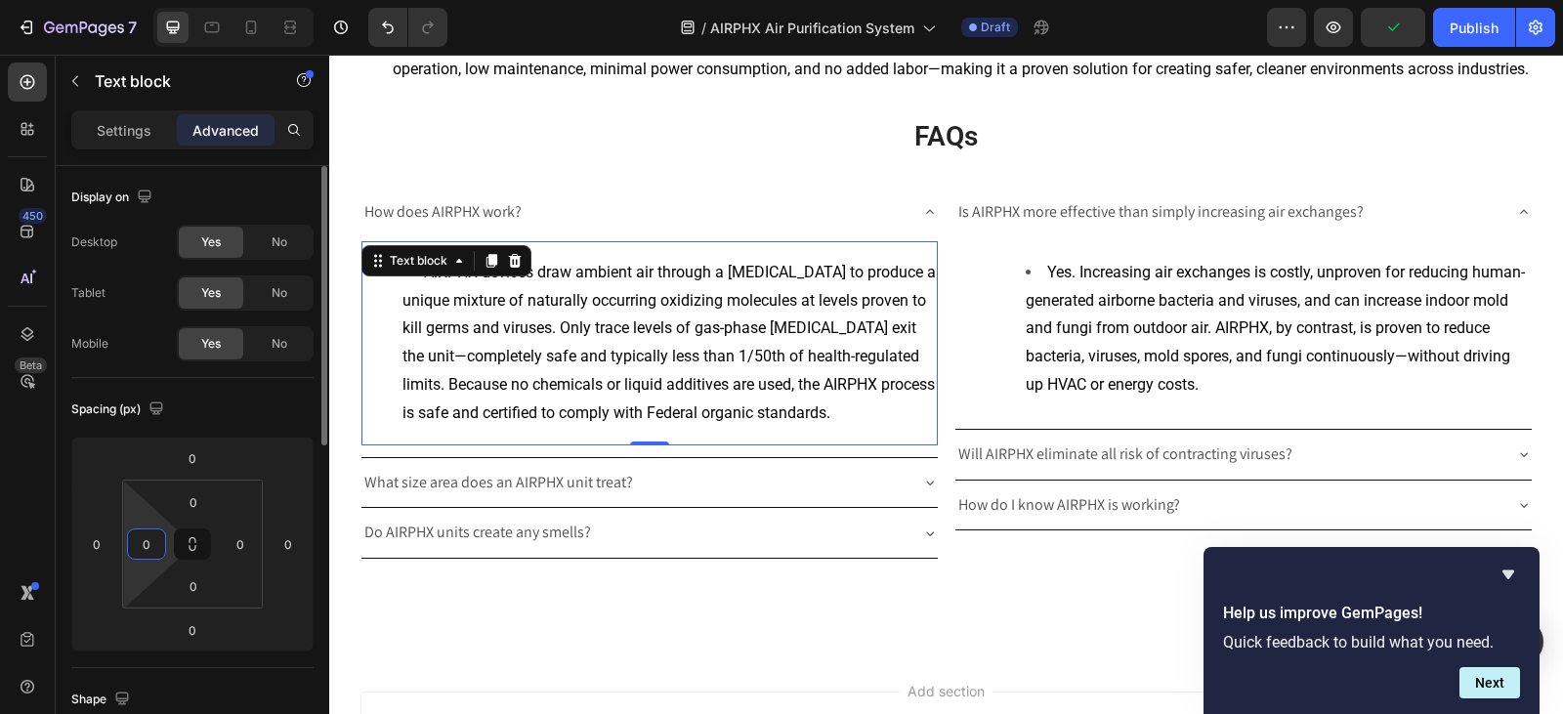
type input "0"
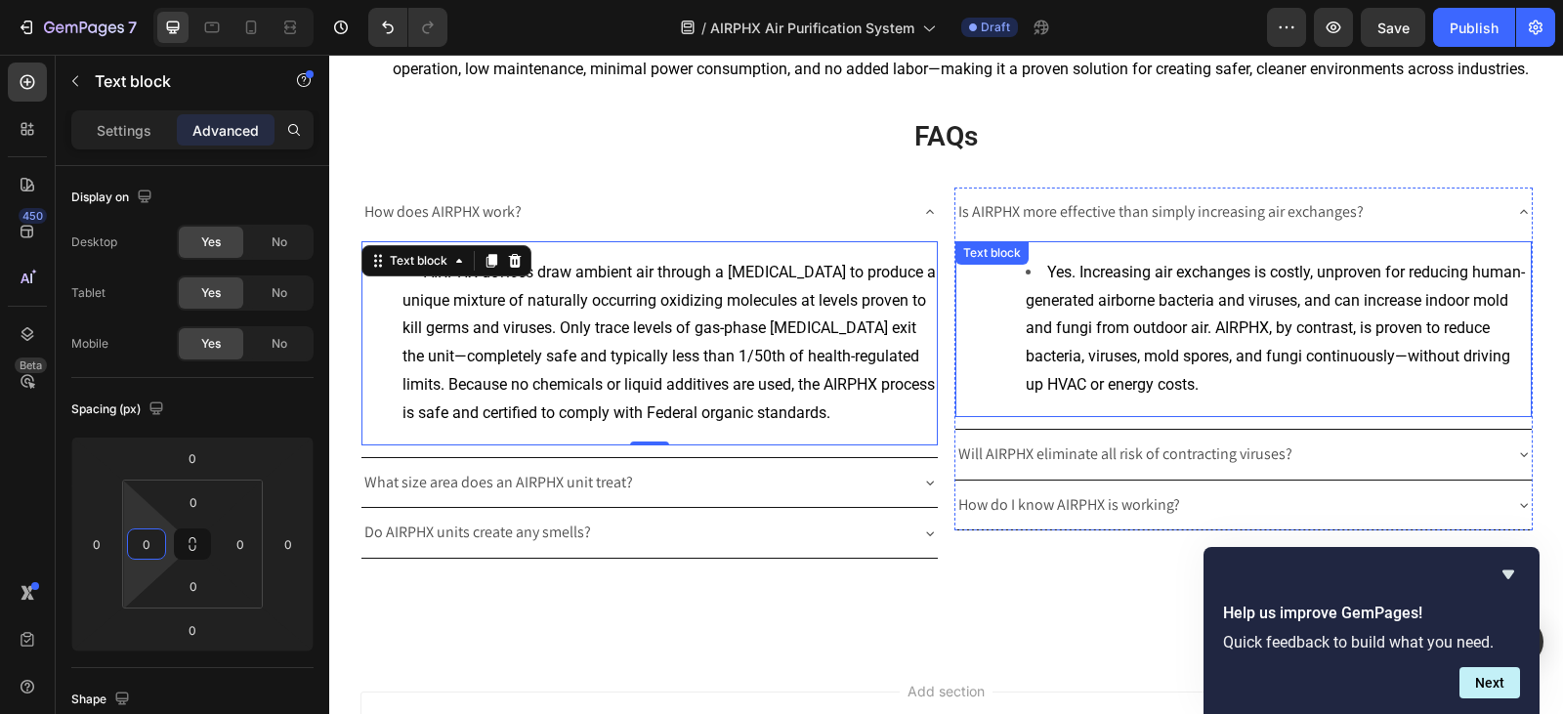
click at [937, 281] on div "How does AIRPHX work? AIRPHX devices draw ambient air through a [MEDICAL_DATA] …" at bounding box center [946, 389] width 1172 height 402
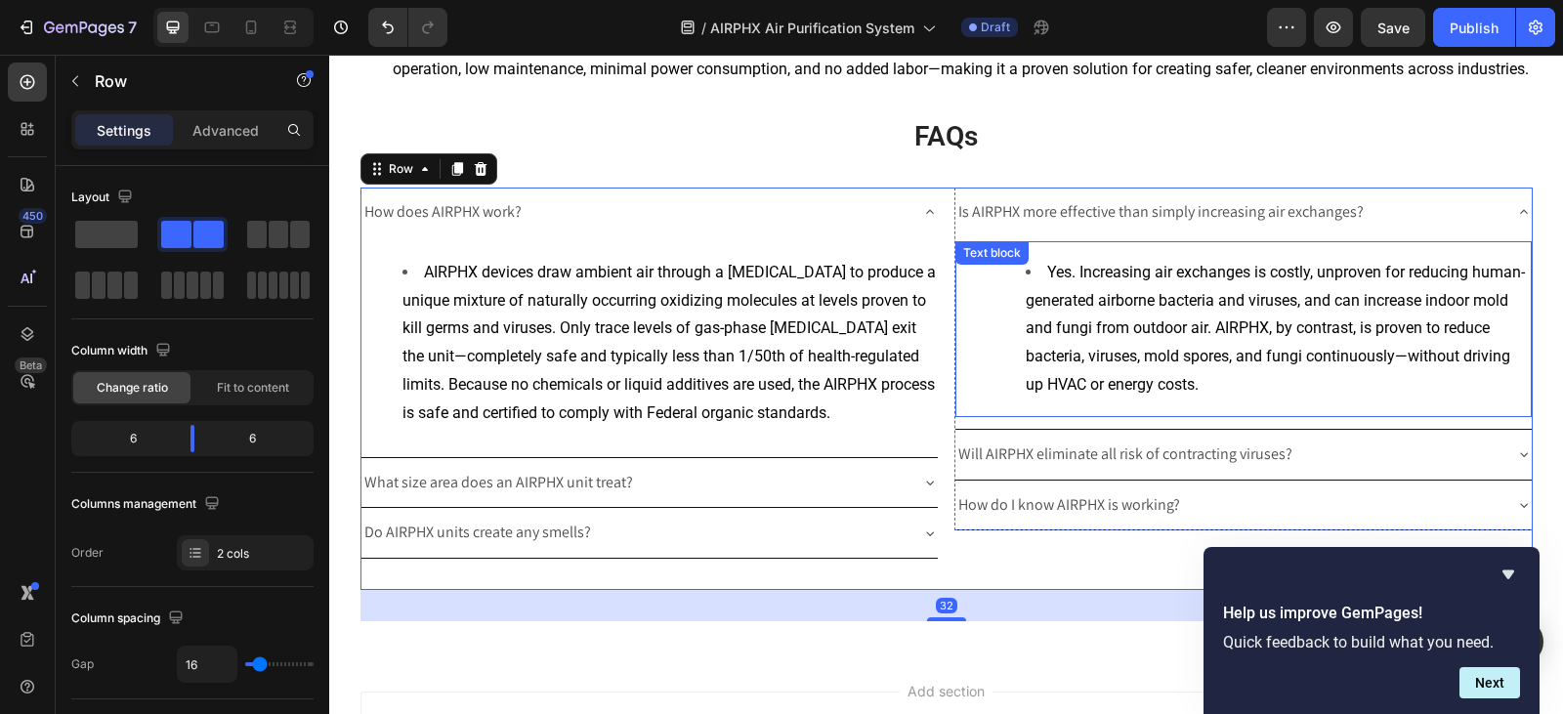
click at [1035, 310] on li "Yes. Increasing air exchanges is costly, unproven for reducing human-generated …" at bounding box center [1277, 329] width 504 height 141
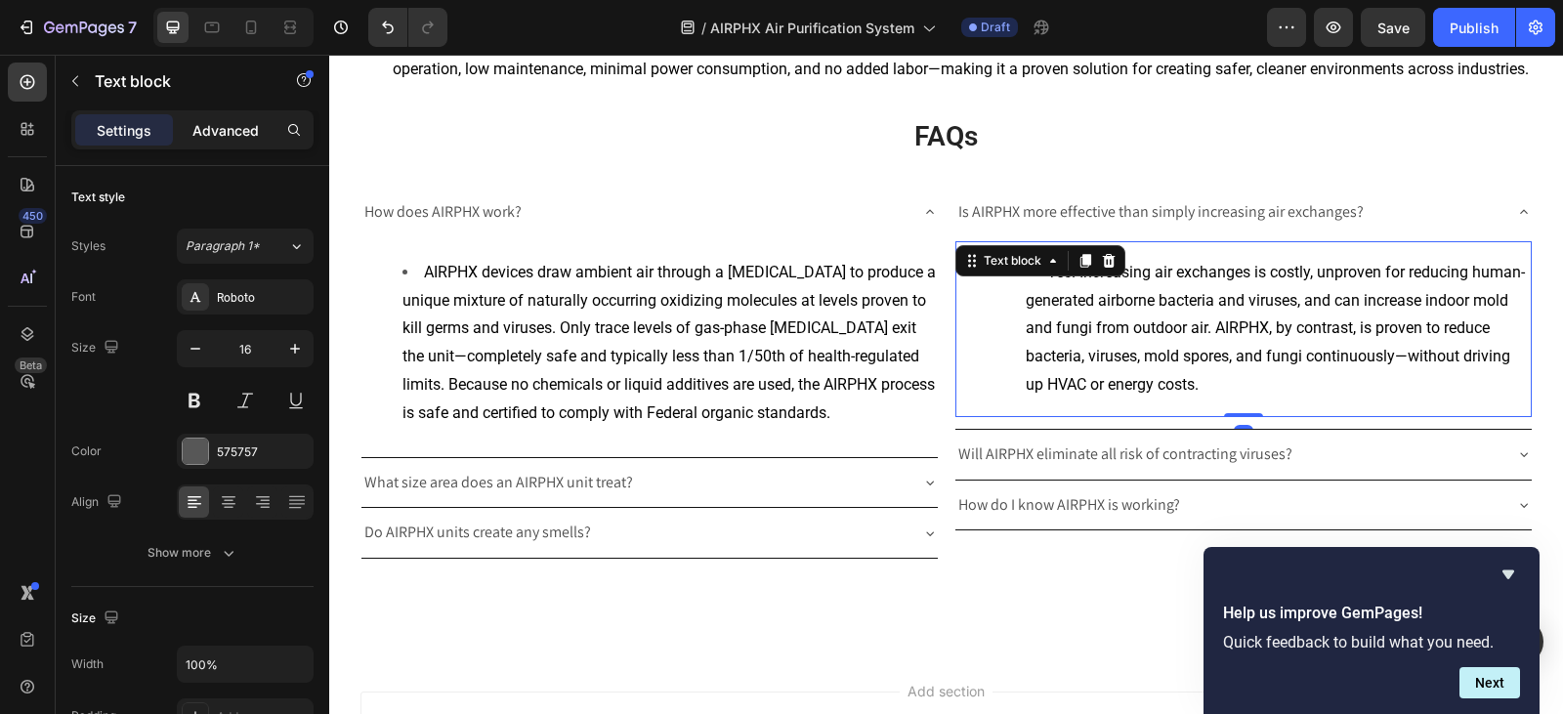
click at [204, 125] on p "Advanced" at bounding box center [225, 130] width 66 height 21
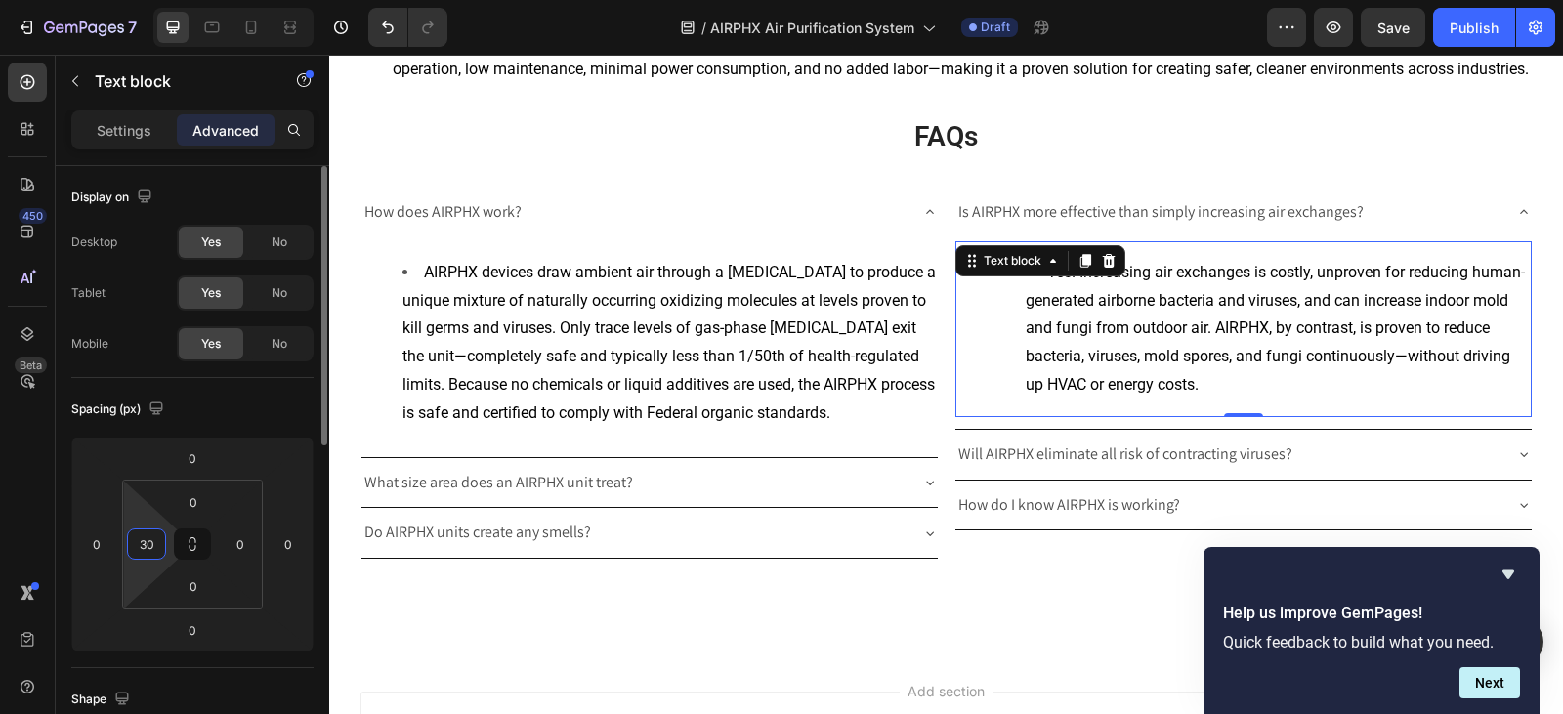
click at [151, 550] on input "30" at bounding box center [146, 543] width 29 height 29
type input "0"
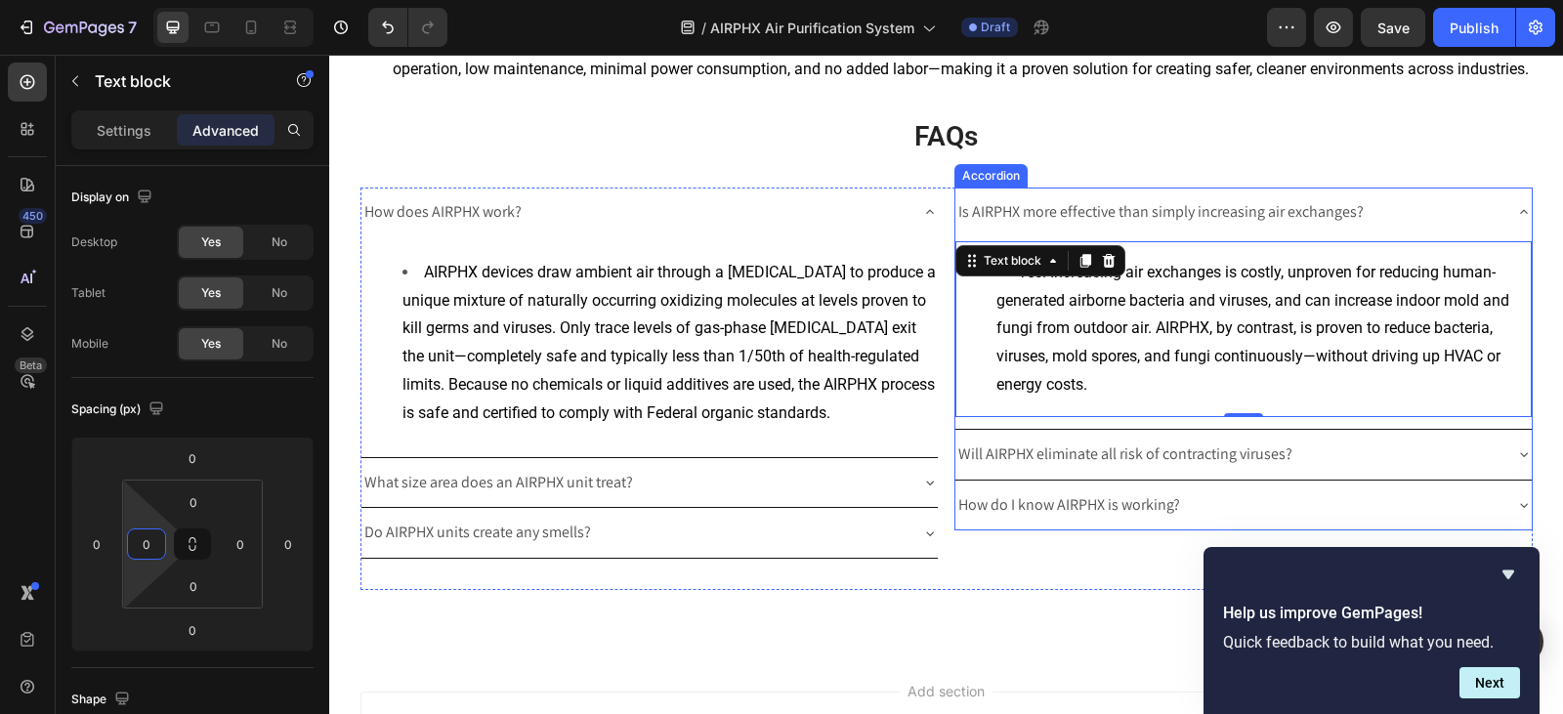
click at [1506, 216] on div "Is AIRPHX more effective than simply increasing air exchanges?" at bounding box center [1243, 213] width 576 height 50
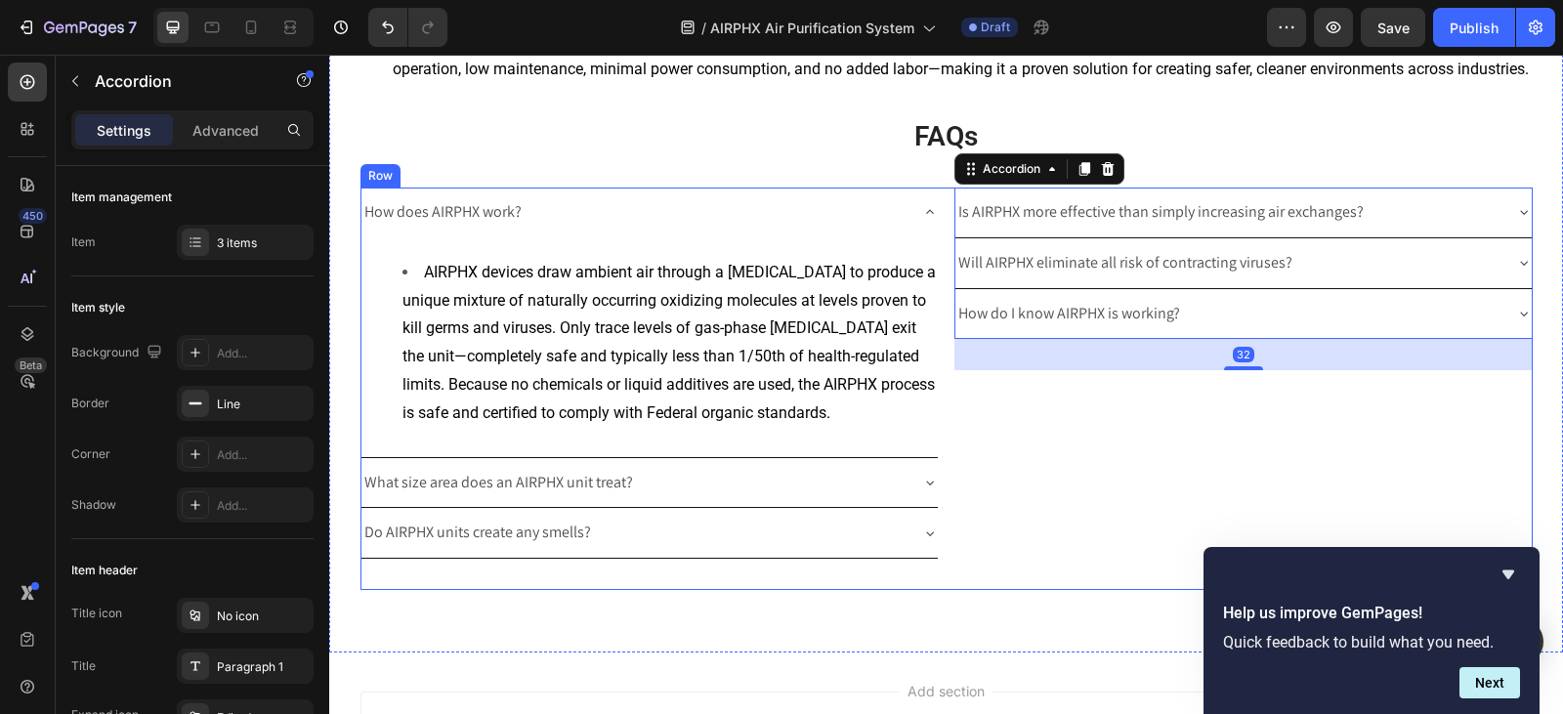
click at [930, 216] on div "How does AIRPHX work? AIRPHX devices draw ambient air through a [MEDICAL_DATA] …" at bounding box center [649, 373] width 578 height 371
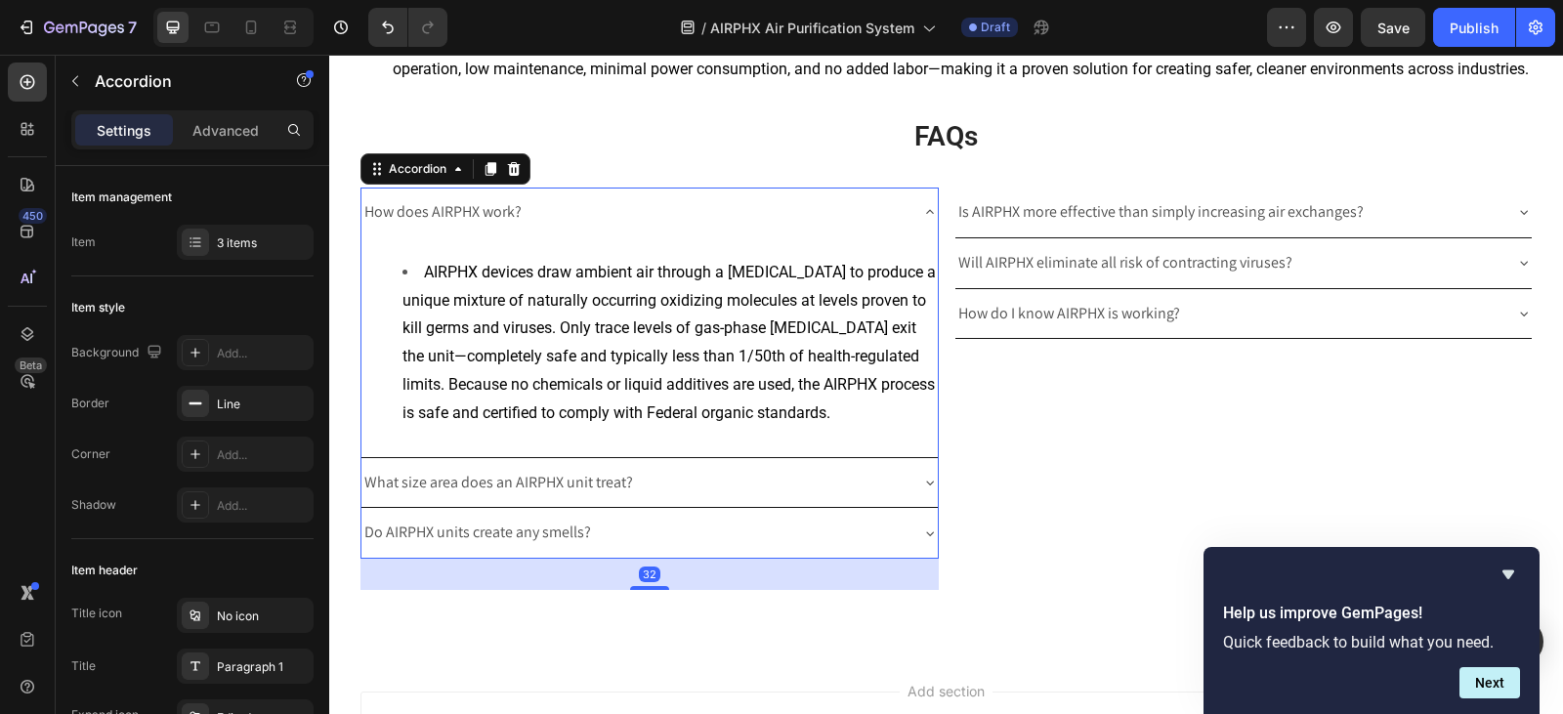
click at [911, 203] on div "How does AIRPHX work?" at bounding box center [649, 213] width 576 height 50
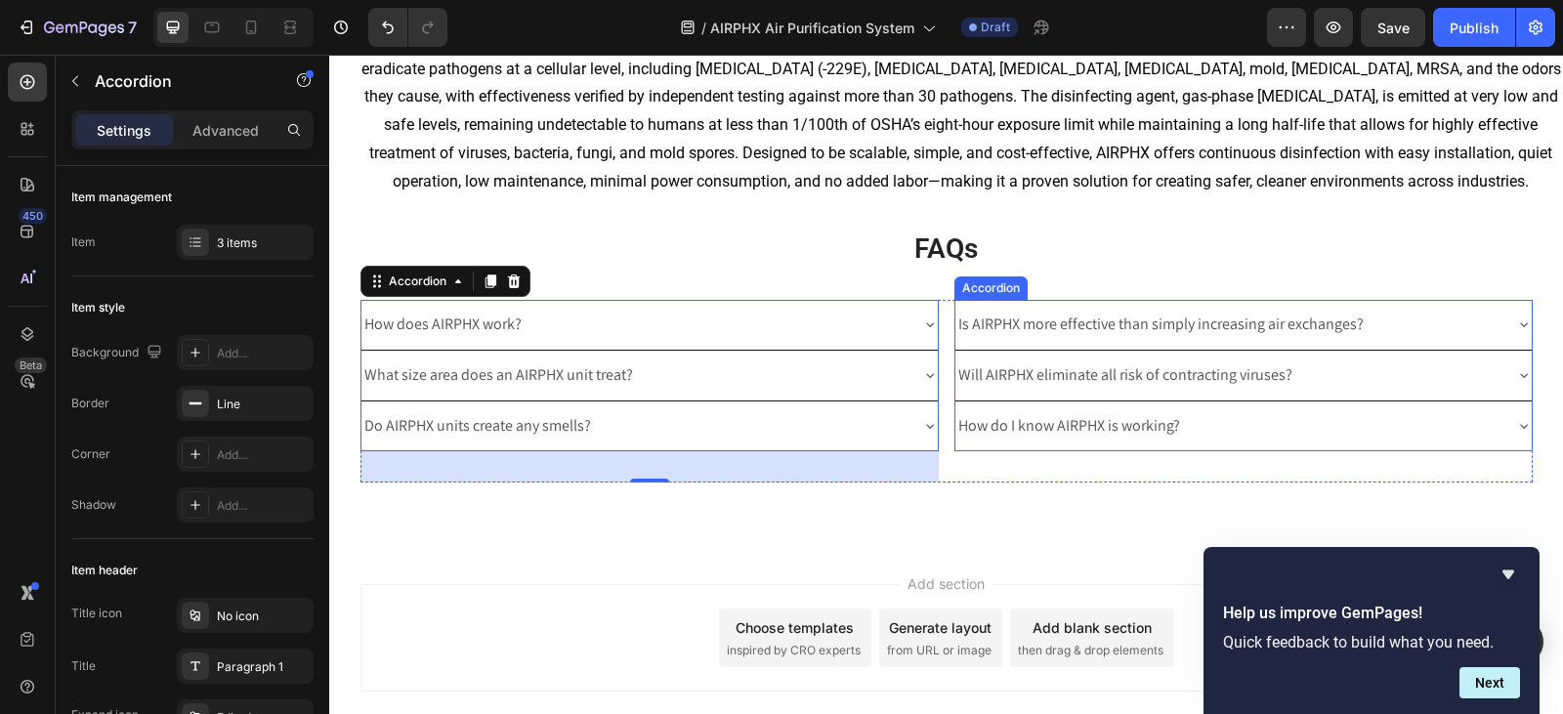
scroll to position [3719, 0]
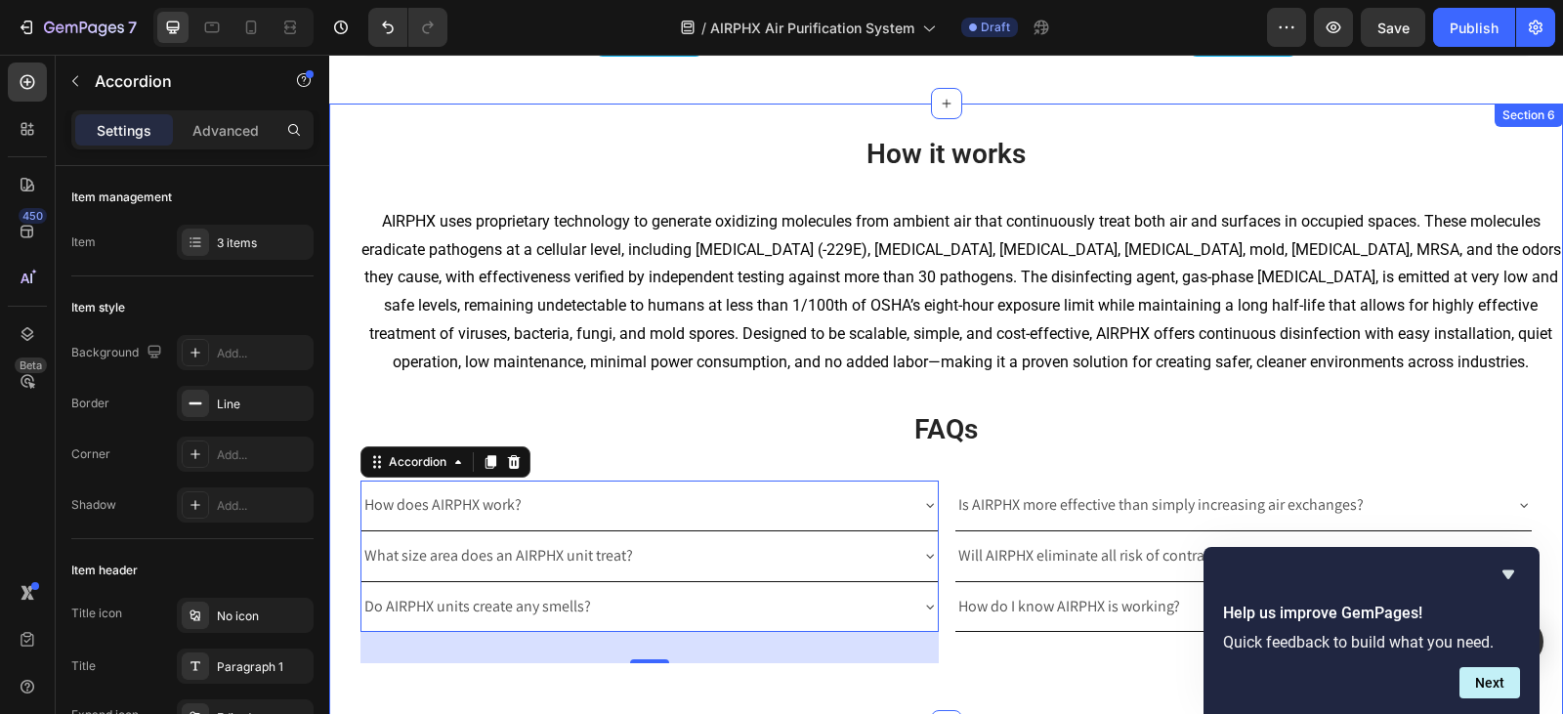
click at [882, 384] on div "⁠⁠⁠⁠⁠⁠⁠ How it works Heading Text block ⁠⁠⁠⁠⁠⁠⁠ FAQs Heading How does AIRPHX wo…" at bounding box center [946, 415] width 1234 height 560
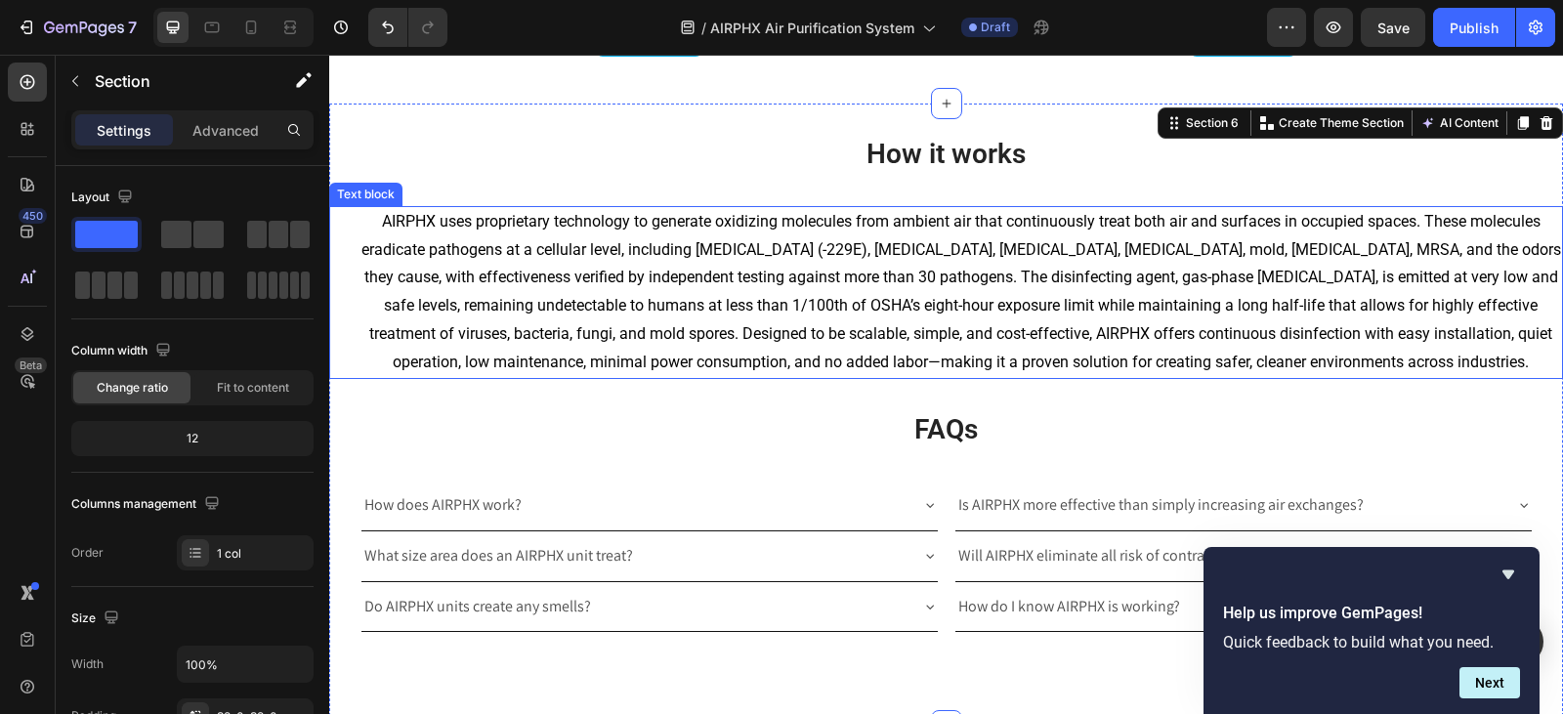
click at [923, 292] on p "AIRPHX uses proprietary technology to generate oxidizing molecules from ambient…" at bounding box center [960, 292] width 1200 height 169
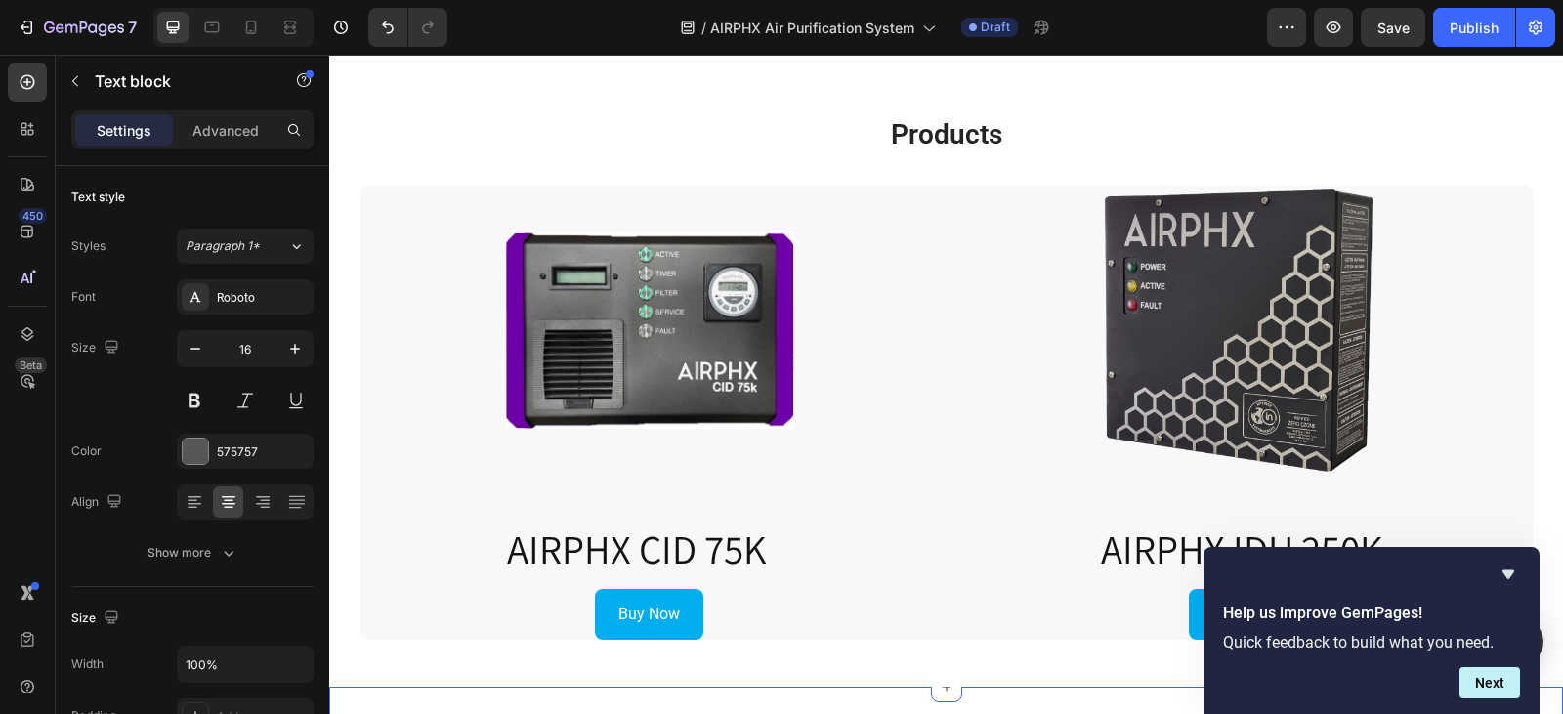
scroll to position [3524, 0]
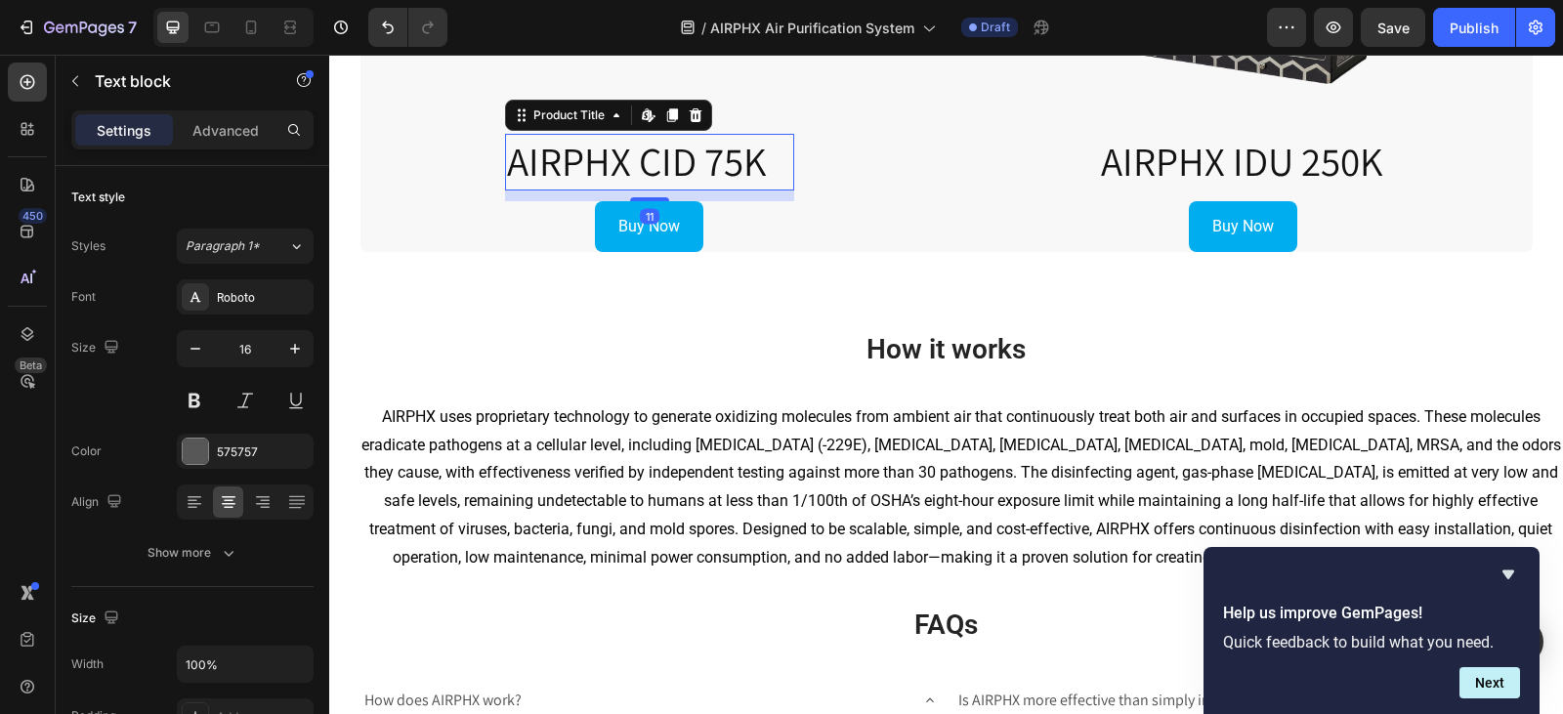
click at [633, 146] on h2 "AIRPHX CID 75K" at bounding box center [649, 162] width 289 height 56
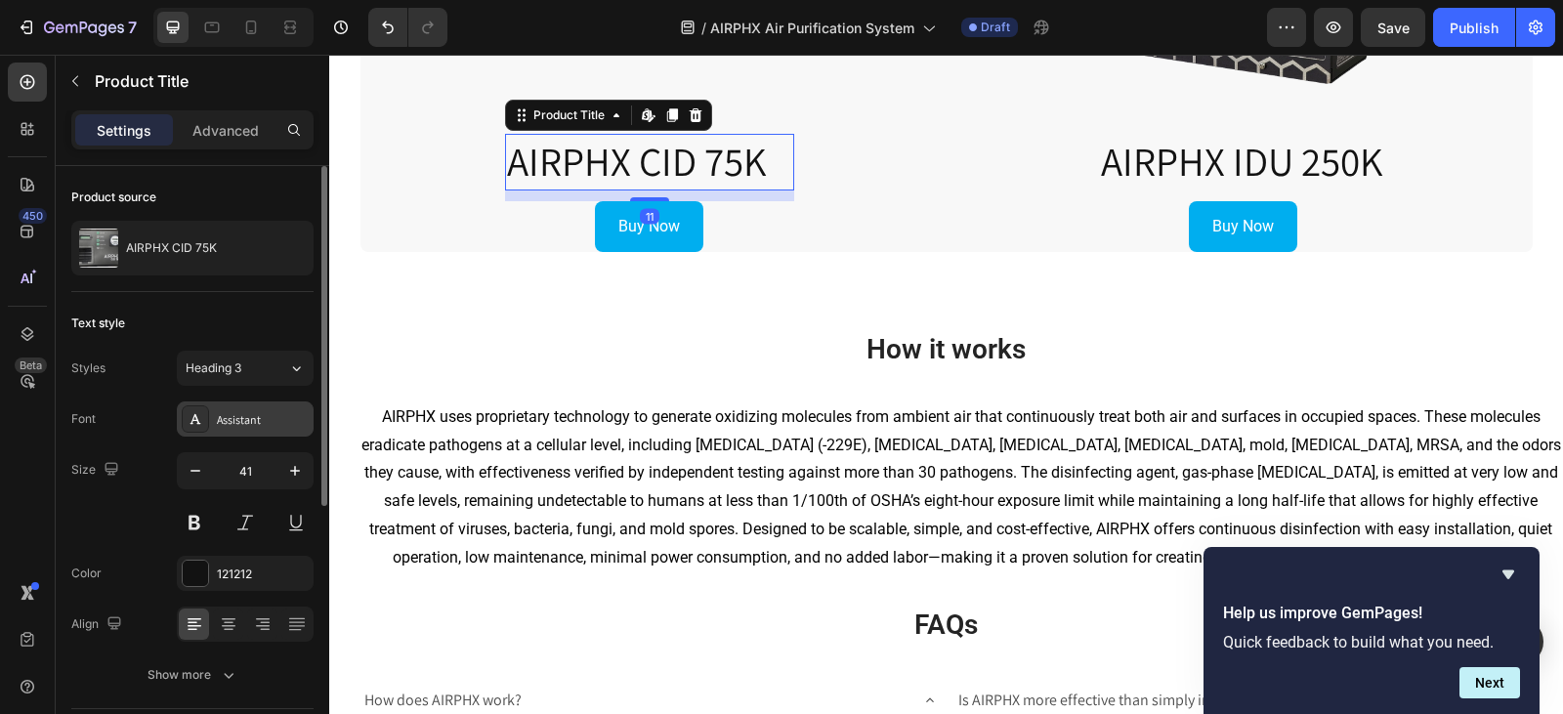
click at [245, 419] on div "Assistant" at bounding box center [263, 420] width 92 height 18
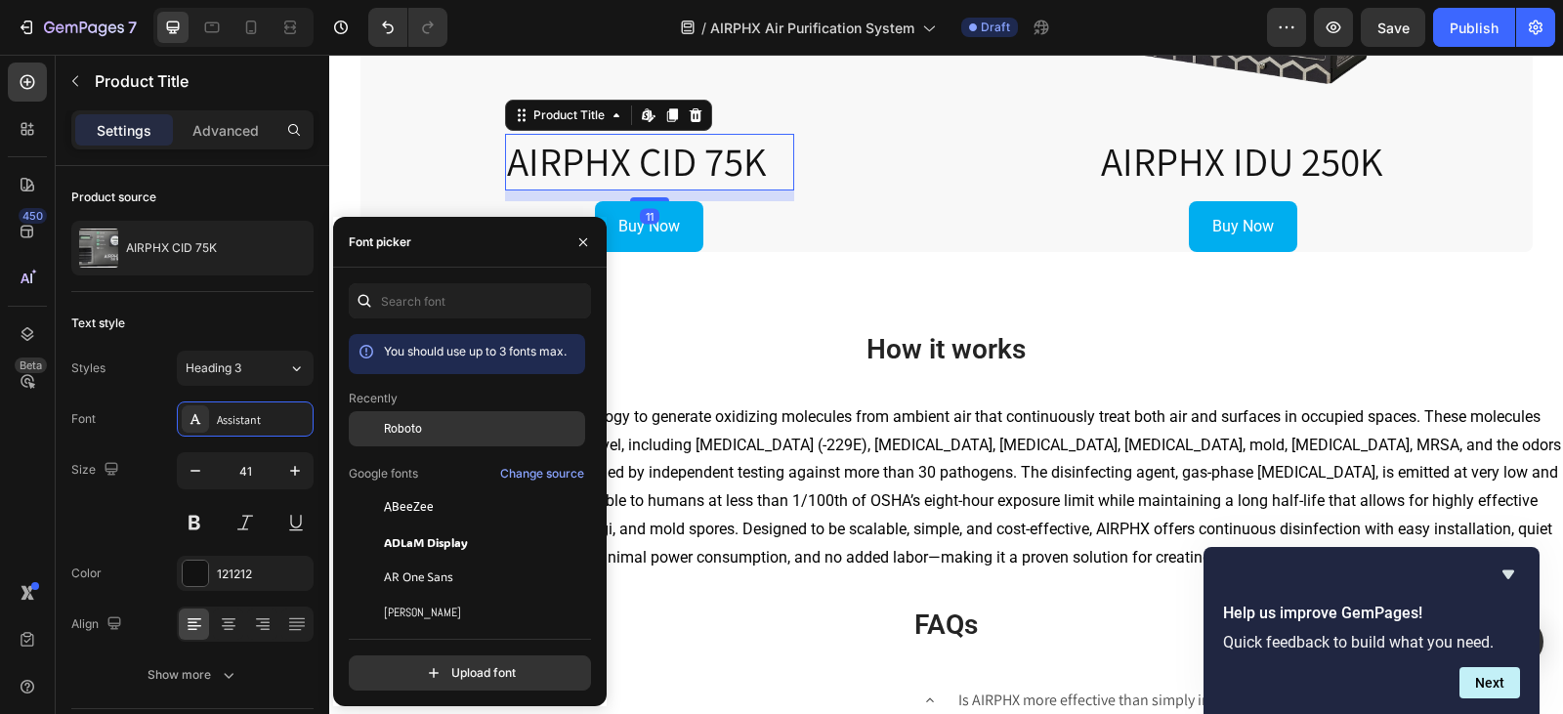
click at [393, 429] on span "Roboto" at bounding box center [403, 429] width 38 height 18
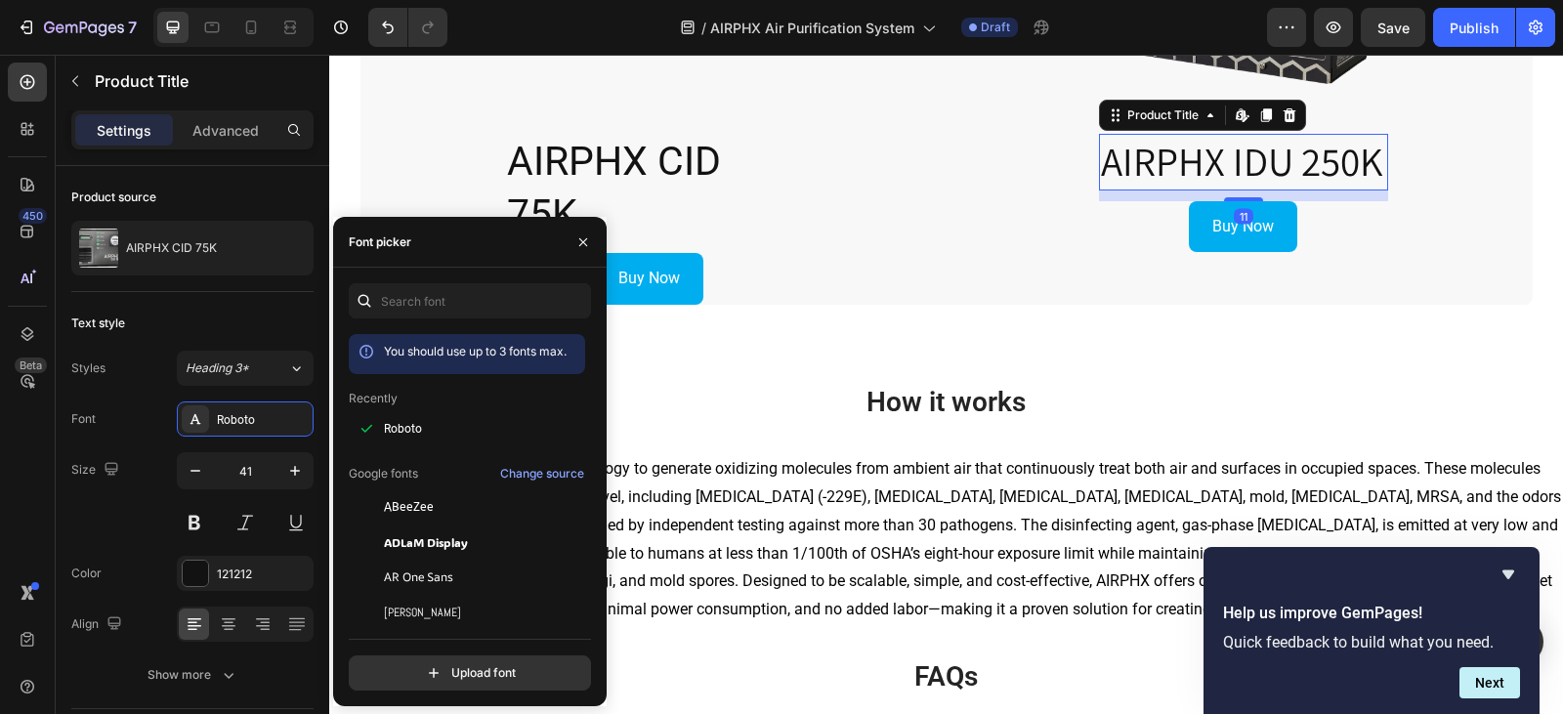
click at [1161, 158] on h2 "AIRPHX IDU 250K" at bounding box center [1243, 162] width 289 height 56
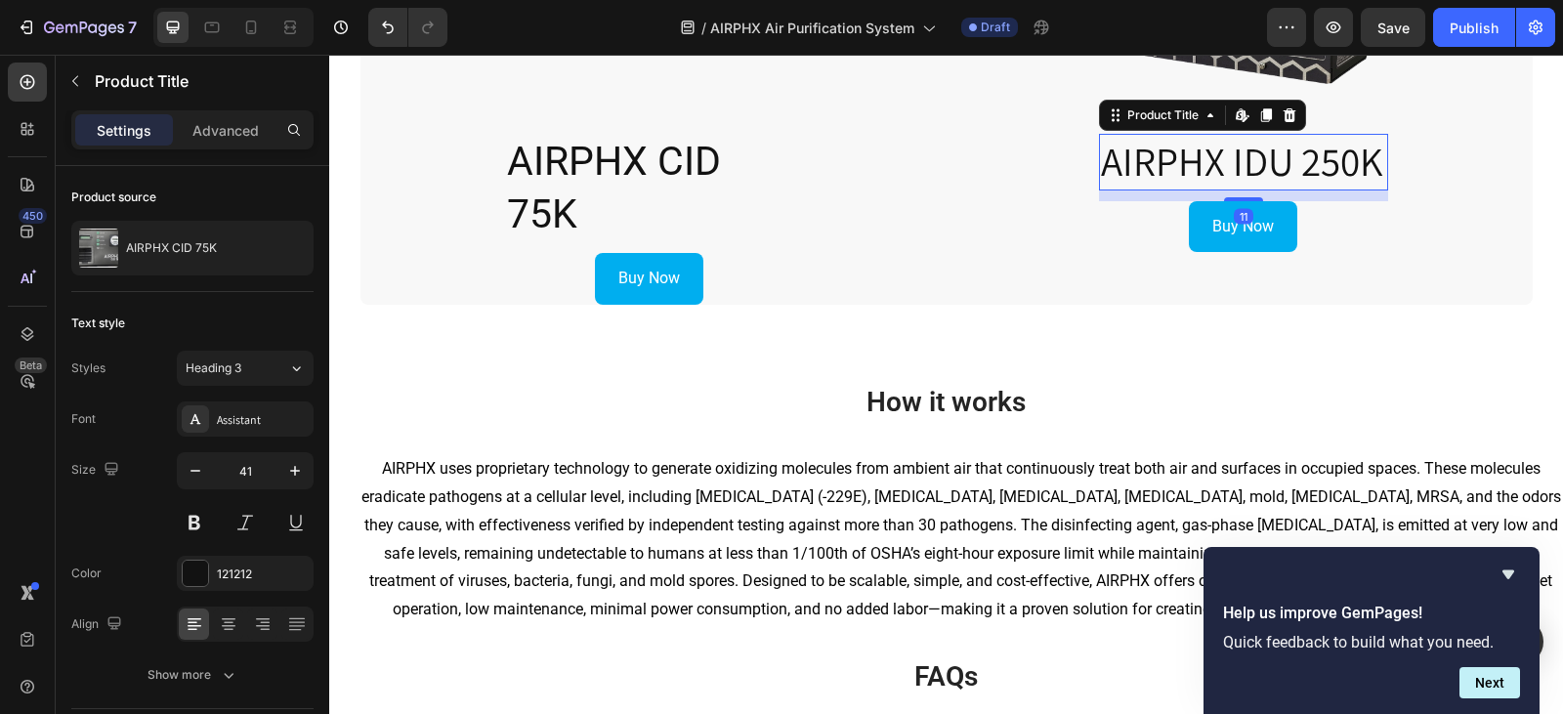
click at [1161, 158] on h2 "AIRPHX IDU 250K" at bounding box center [1243, 162] width 289 height 56
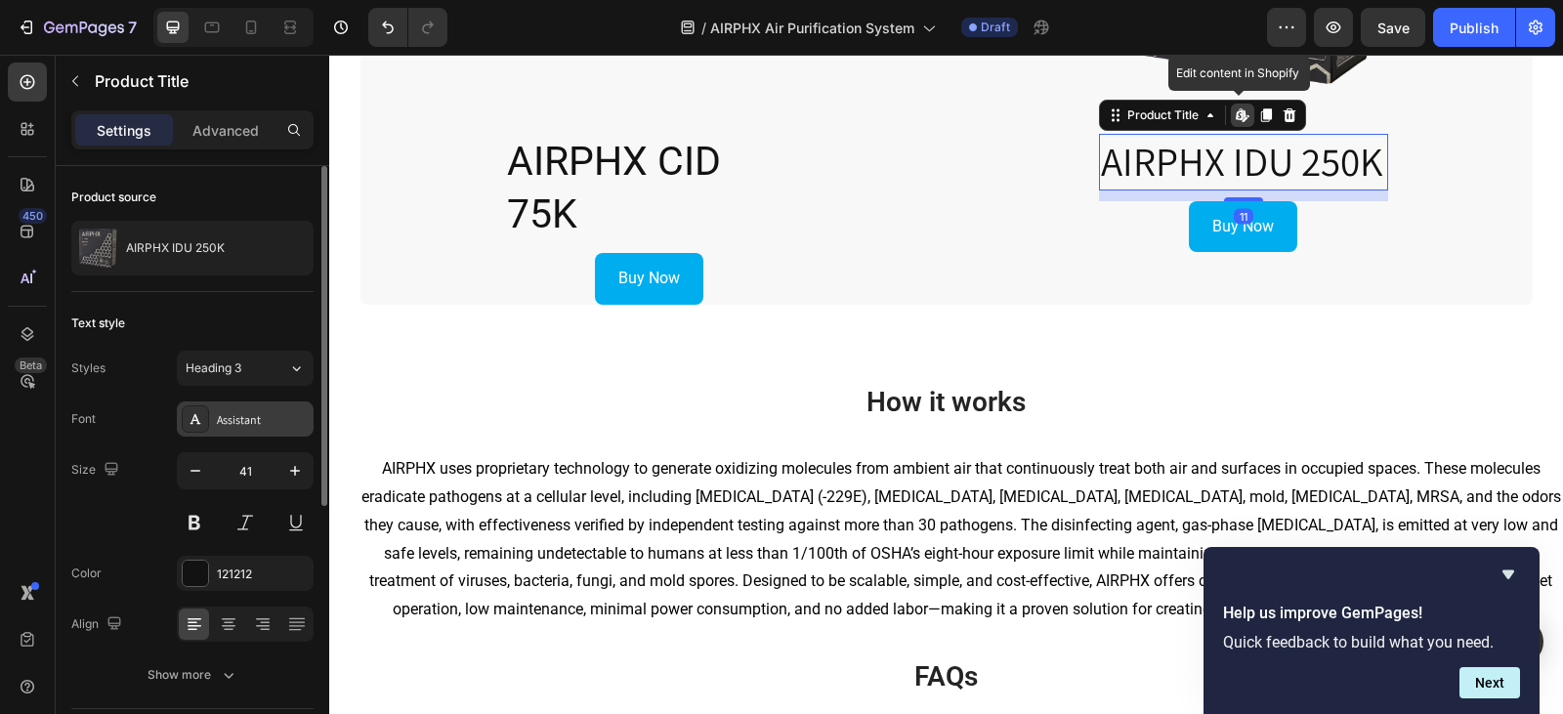
click at [240, 411] on div "Assistant" at bounding box center [263, 420] width 92 height 18
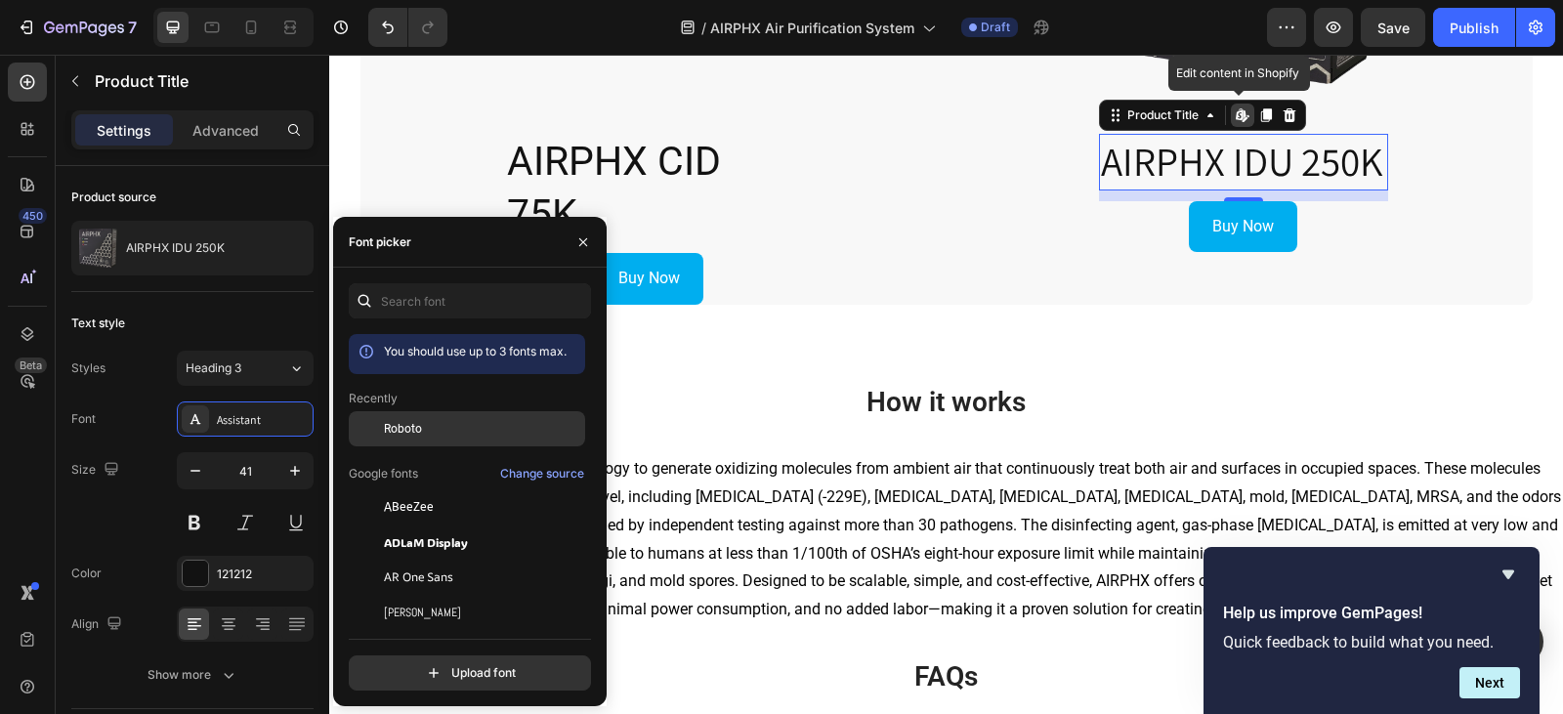
click at [418, 428] on span "Roboto" at bounding box center [403, 429] width 38 height 18
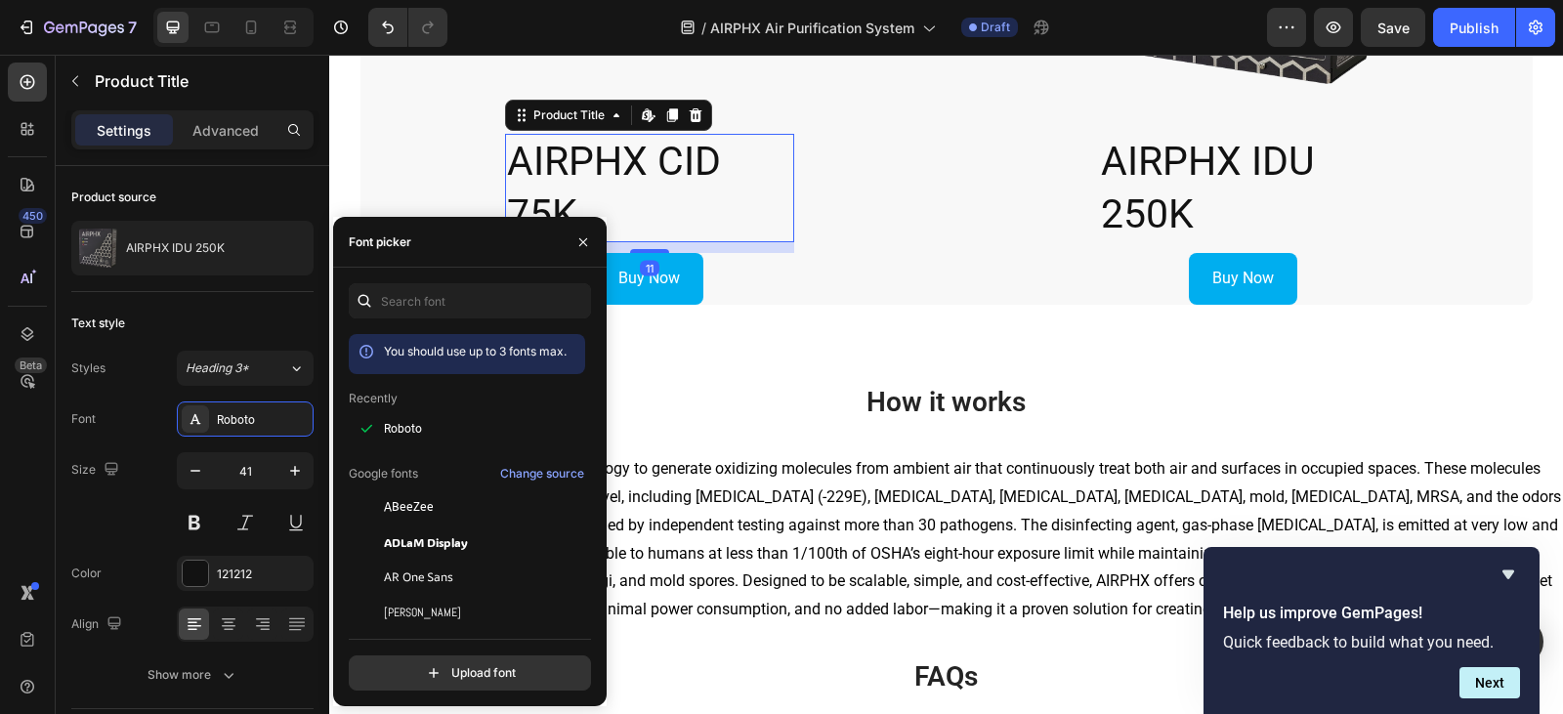
click at [568, 177] on h2 "AIRPHX CID 75K" at bounding box center [649, 188] width 289 height 108
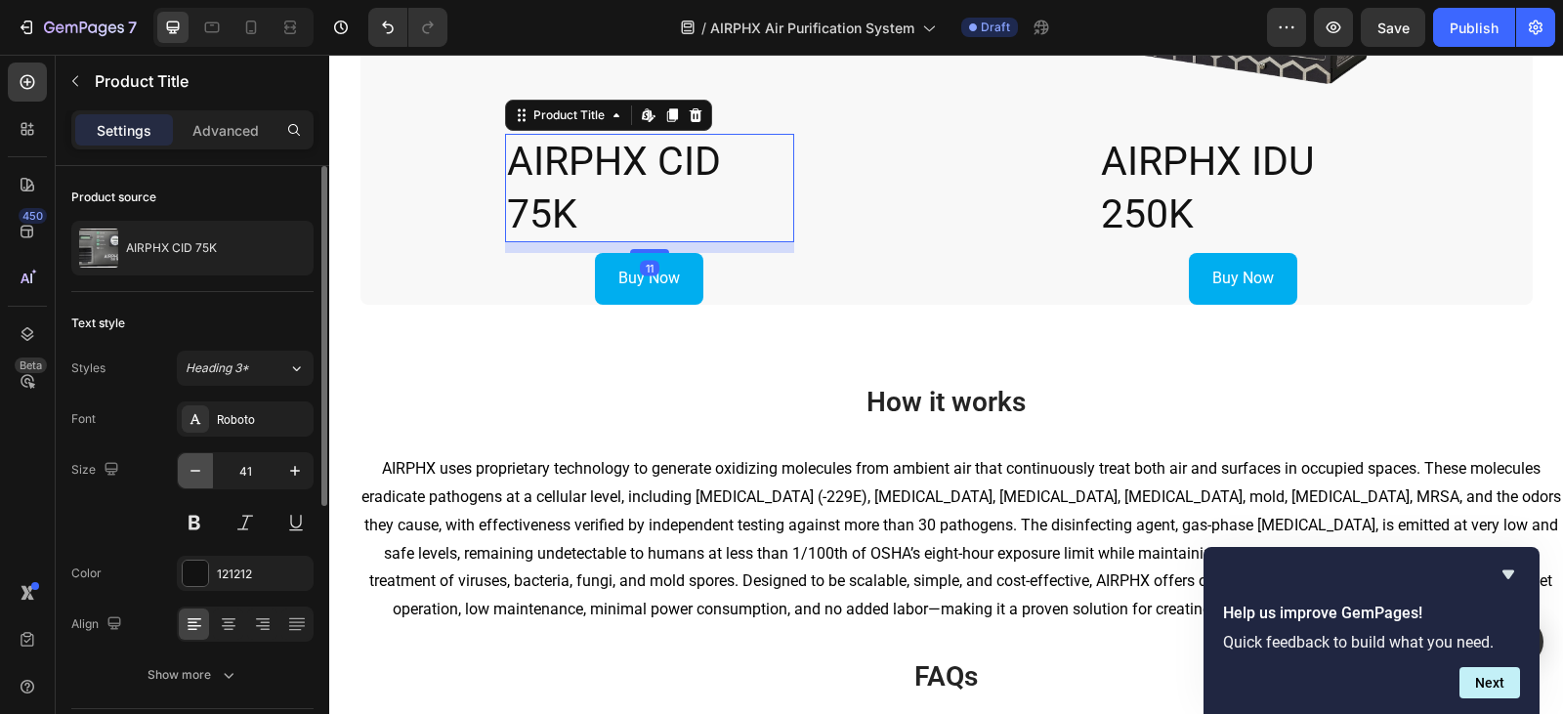
click at [199, 477] on icon "button" at bounding box center [196, 471] width 20 height 20
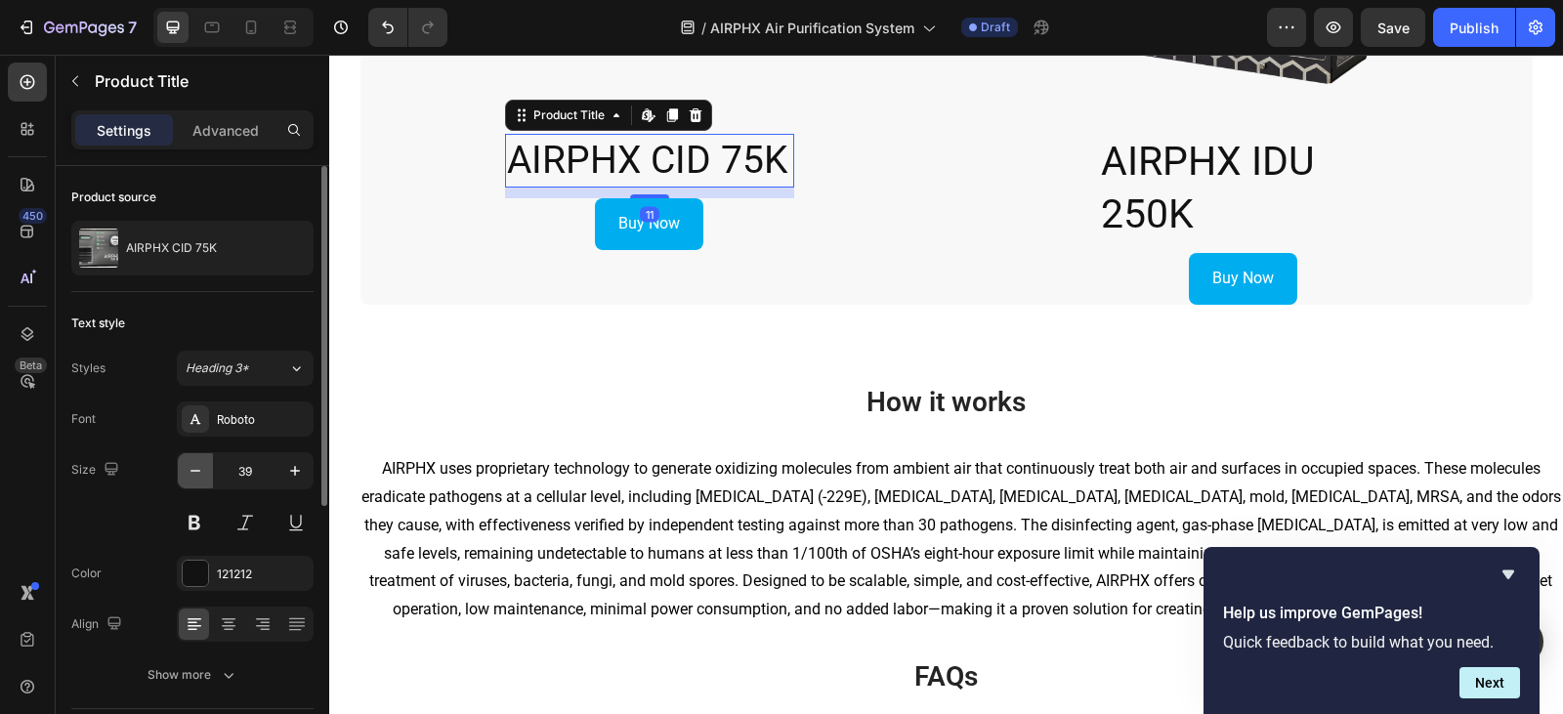
click at [199, 477] on icon "button" at bounding box center [196, 471] width 20 height 20
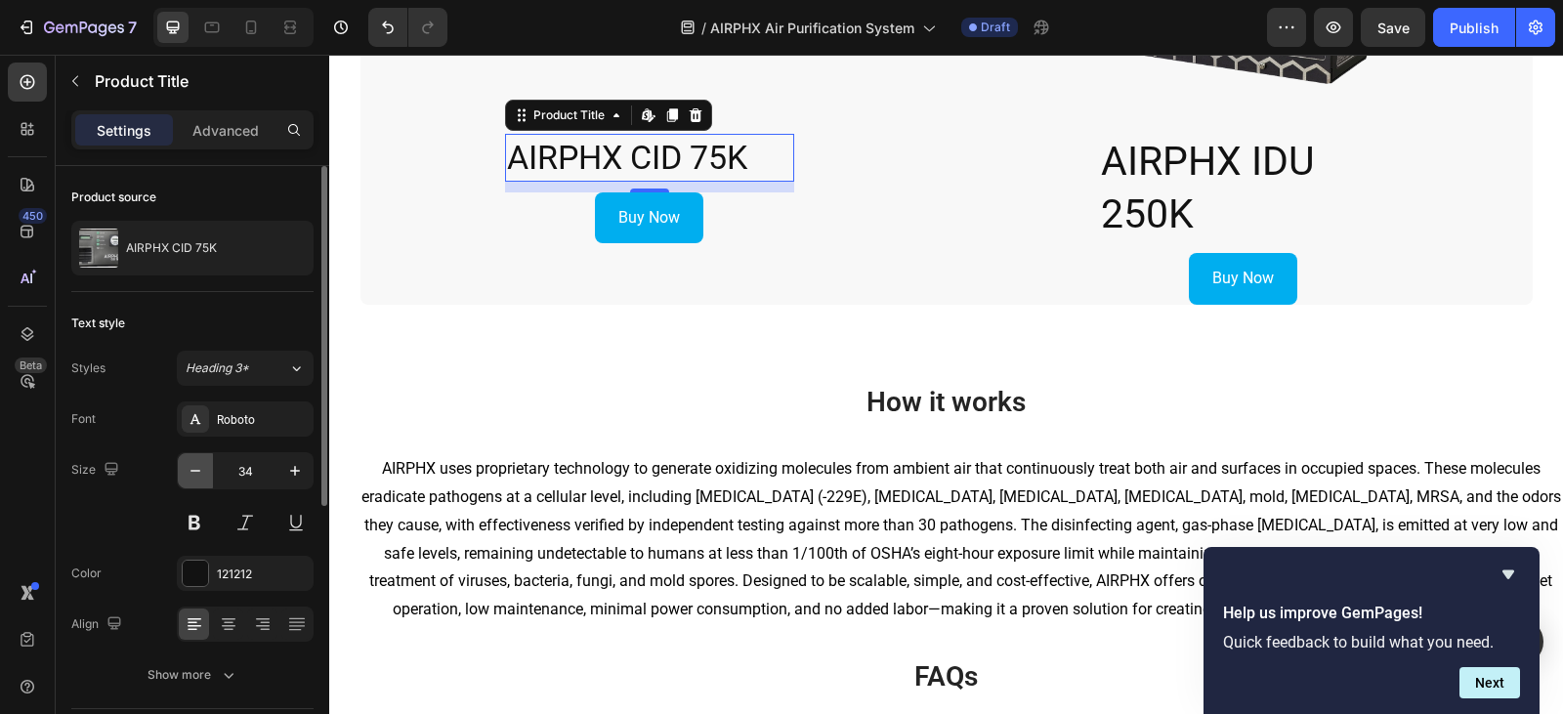
click at [199, 477] on icon "button" at bounding box center [196, 471] width 20 height 20
click at [228, 632] on icon at bounding box center [229, 624] width 20 height 20
click at [196, 465] on icon "button" at bounding box center [196, 471] width 20 height 20
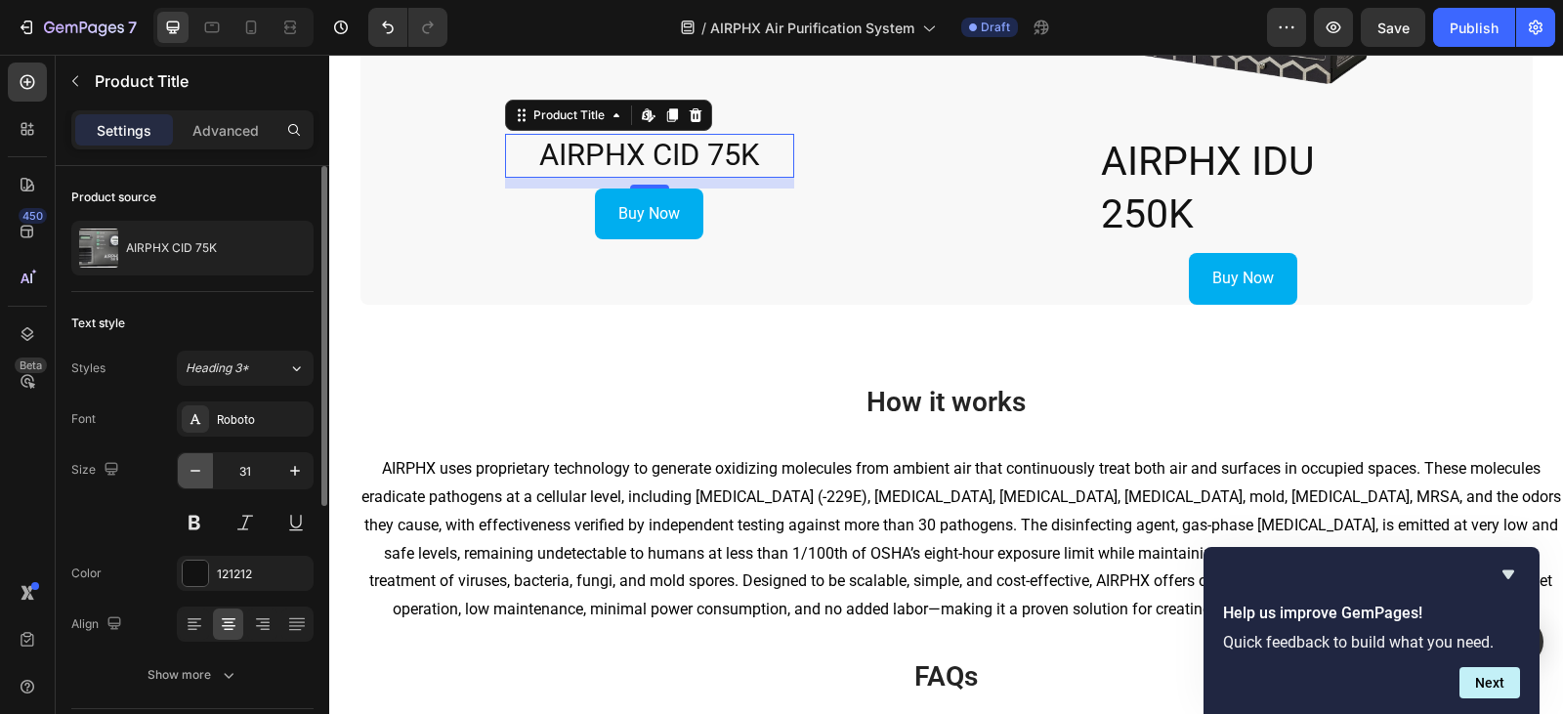
click at [196, 465] on icon "button" at bounding box center [196, 471] width 20 height 20
type input "28"
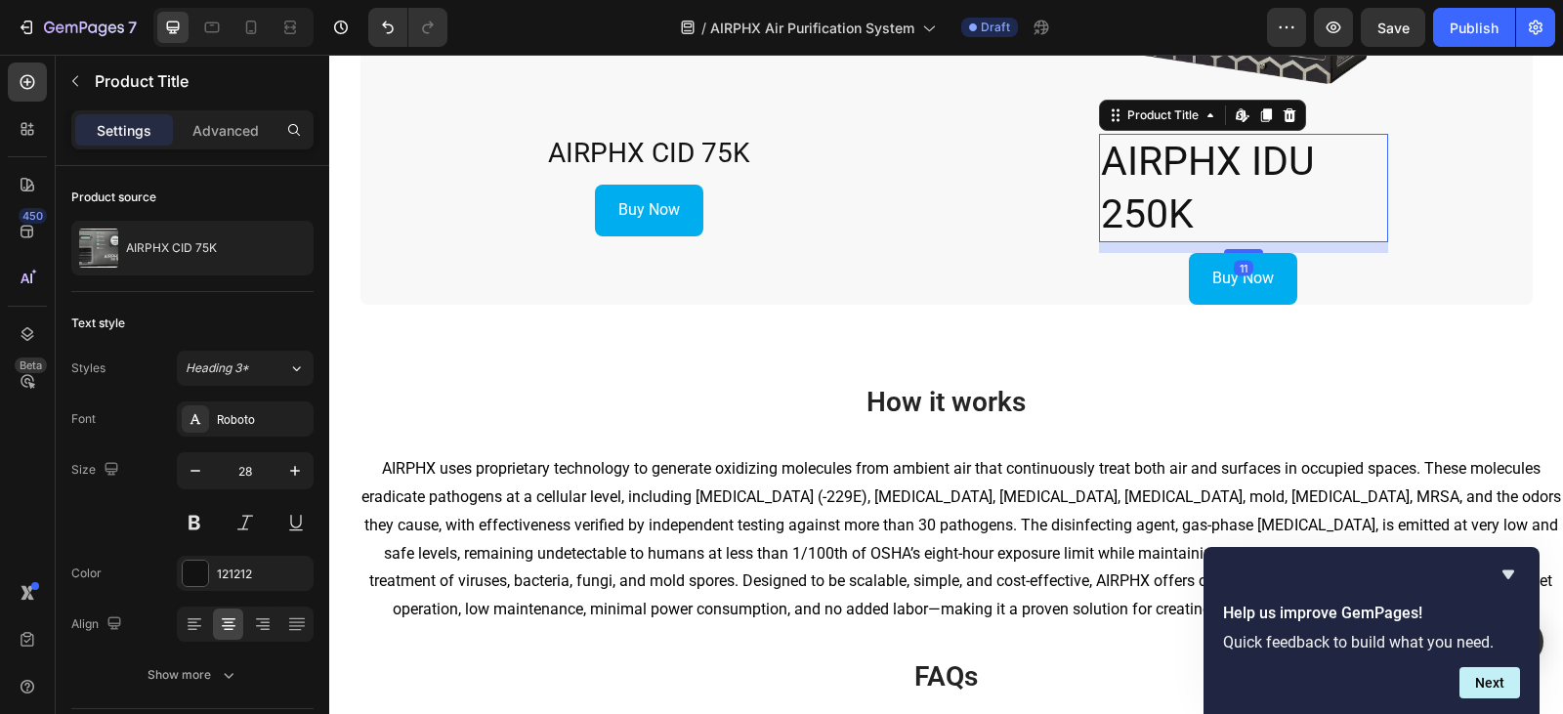
click at [1124, 177] on h2 "AIRPHX IDU 250K" at bounding box center [1243, 188] width 289 height 108
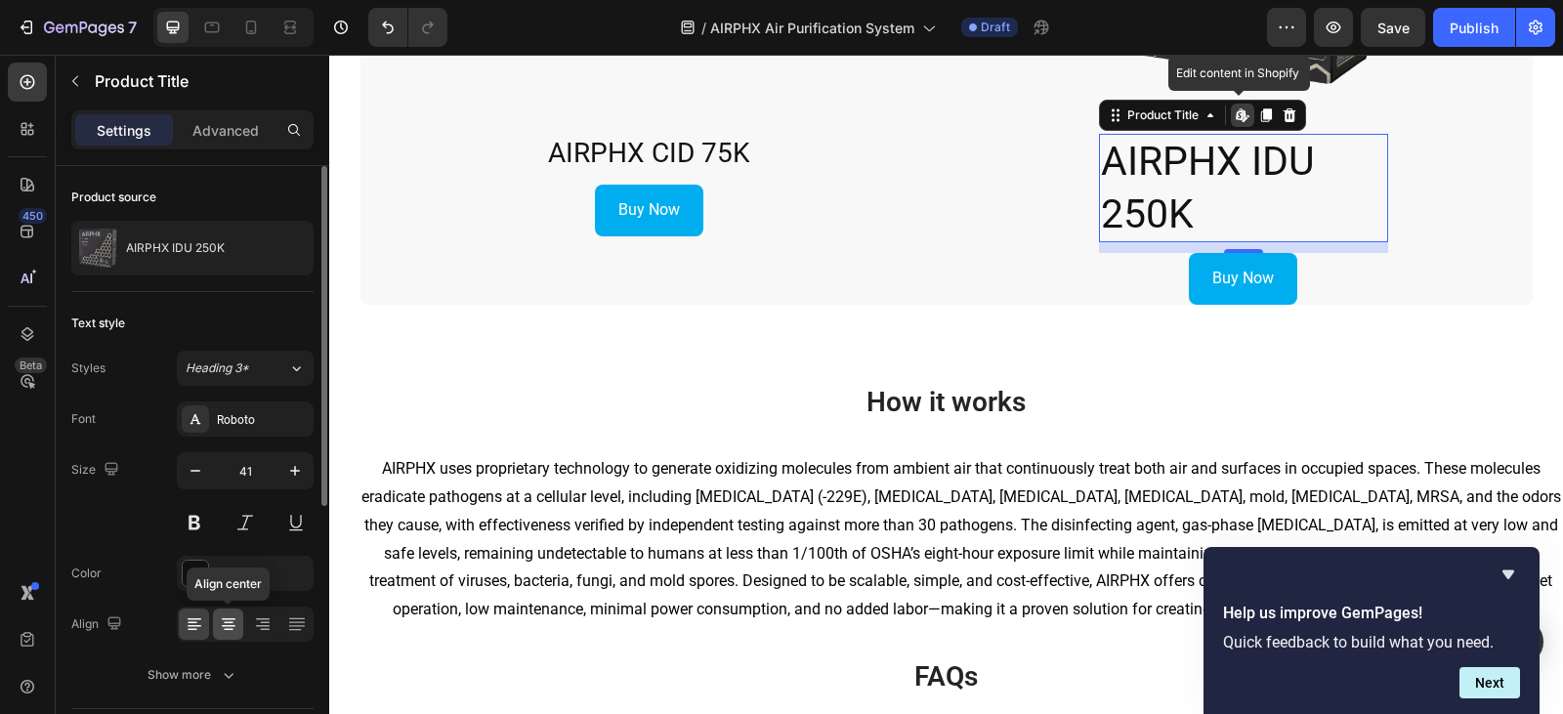
click at [213, 624] on div at bounding box center [228, 623] width 30 height 31
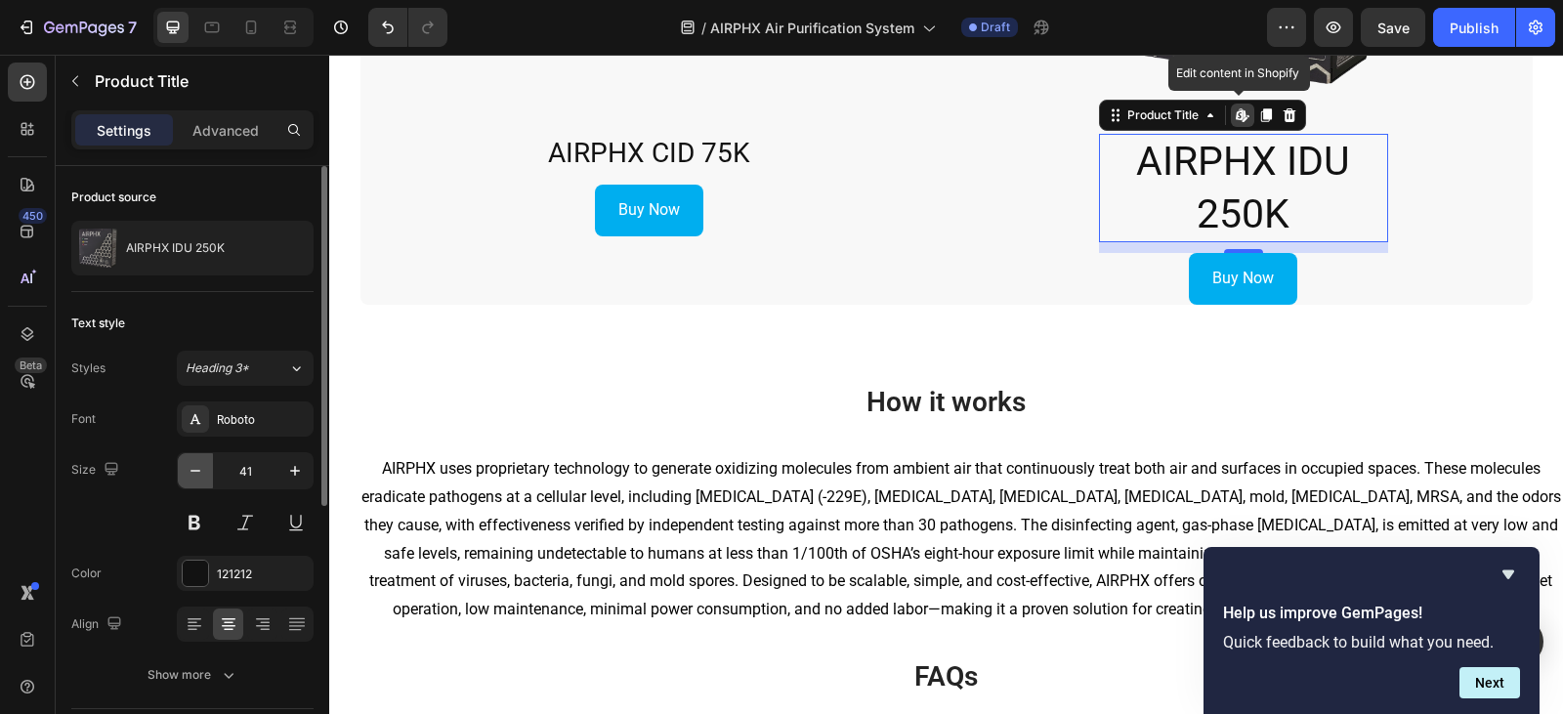
click at [201, 458] on button "button" at bounding box center [195, 470] width 35 height 35
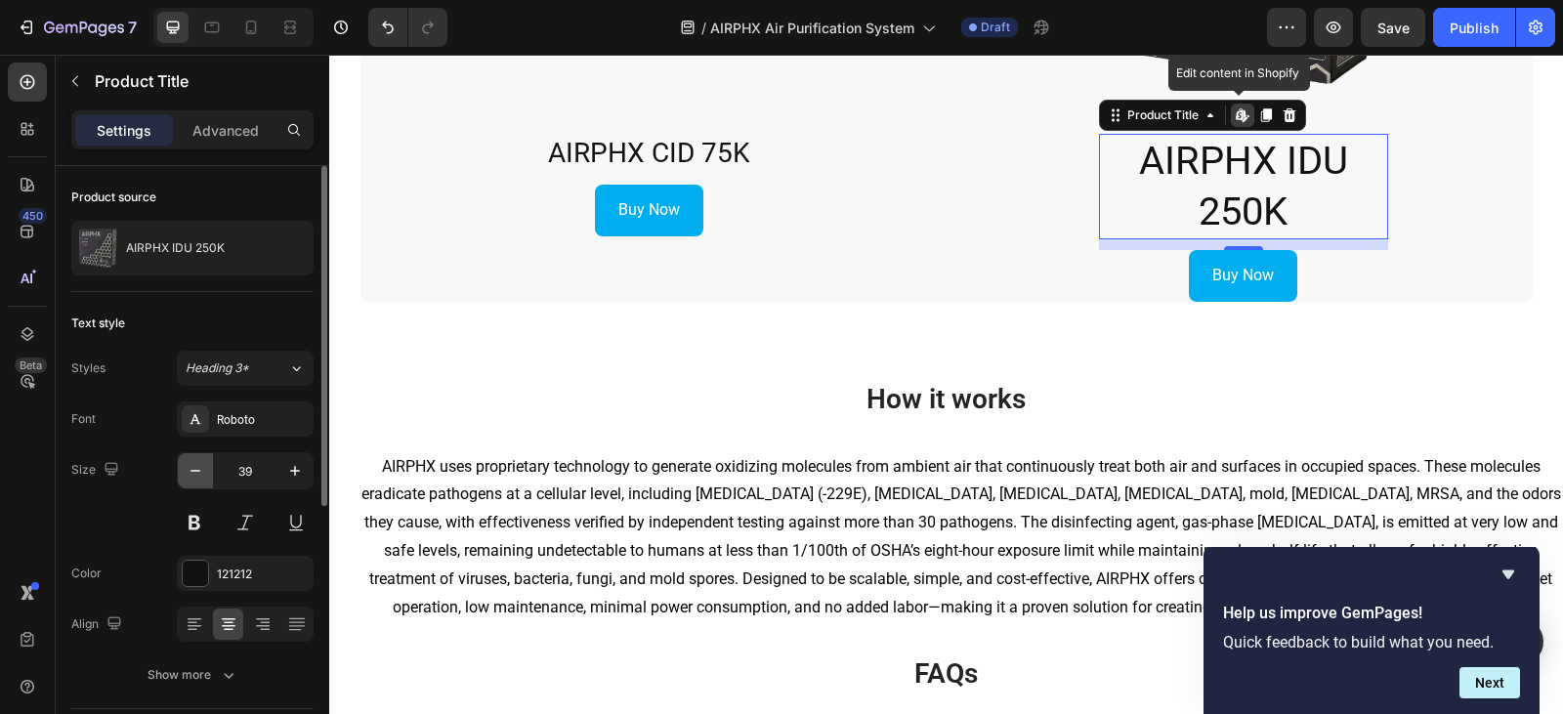
click at [201, 458] on button "button" at bounding box center [195, 470] width 35 height 35
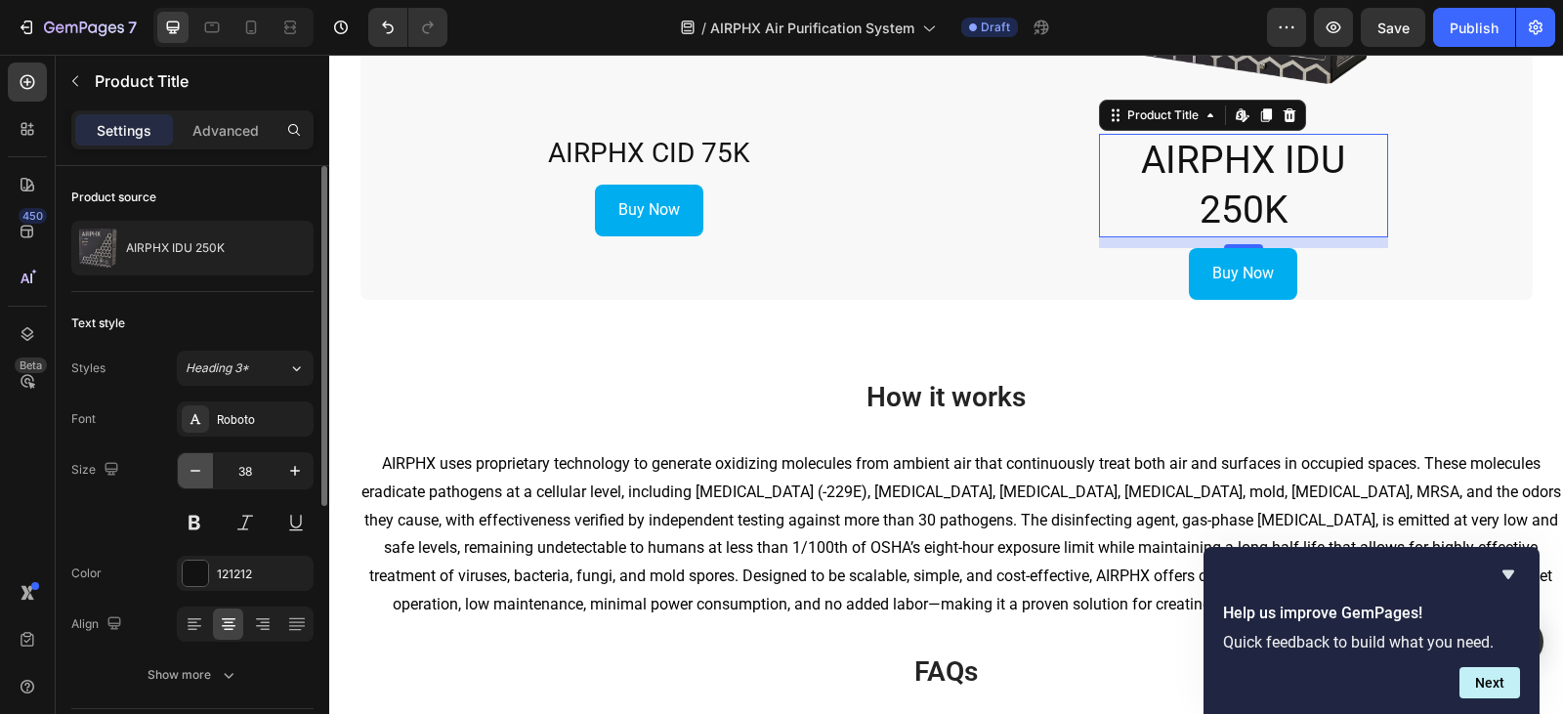
click at [201, 458] on button "button" at bounding box center [195, 470] width 35 height 35
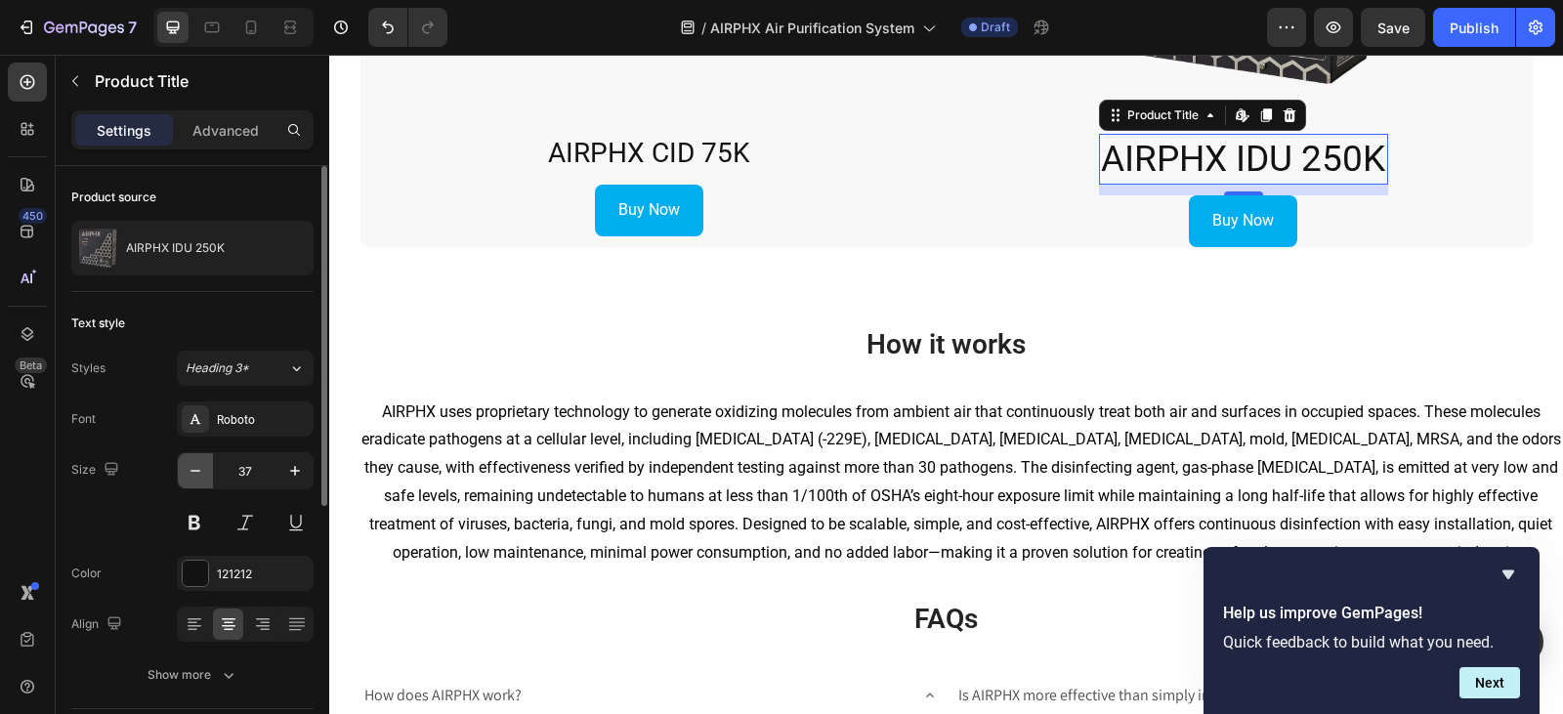
click at [201, 458] on button "button" at bounding box center [195, 470] width 35 height 35
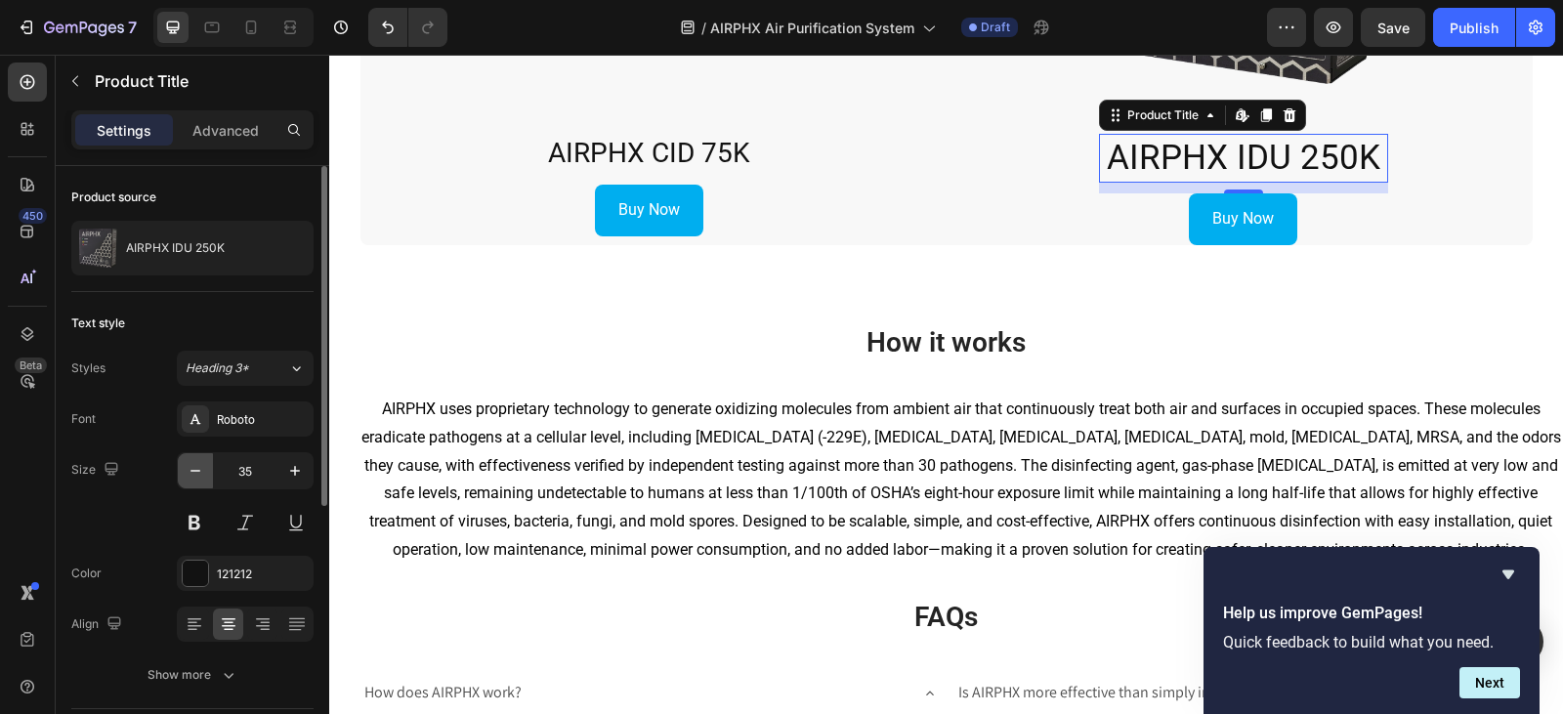
click at [201, 458] on button "button" at bounding box center [195, 470] width 35 height 35
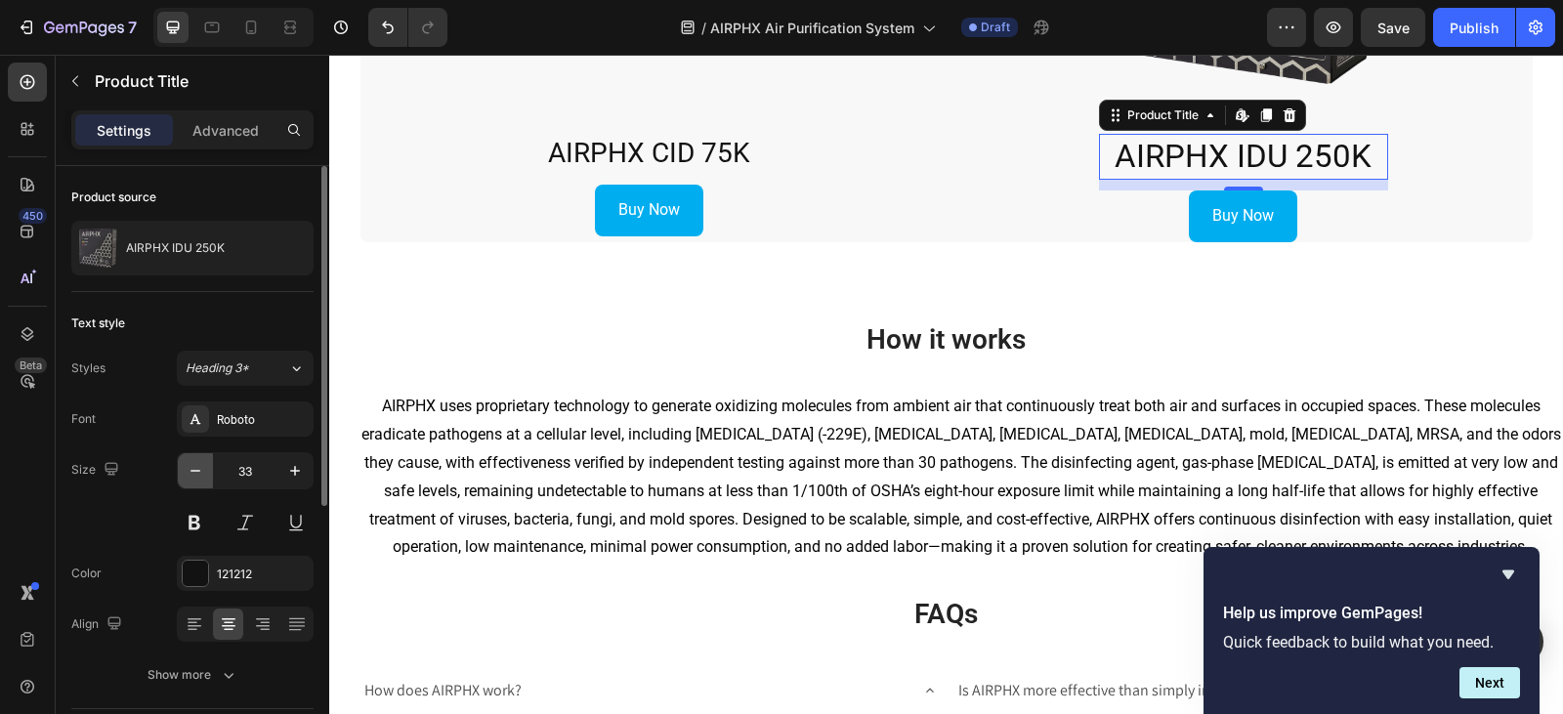
click at [201, 458] on button "button" at bounding box center [195, 470] width 35 height 35
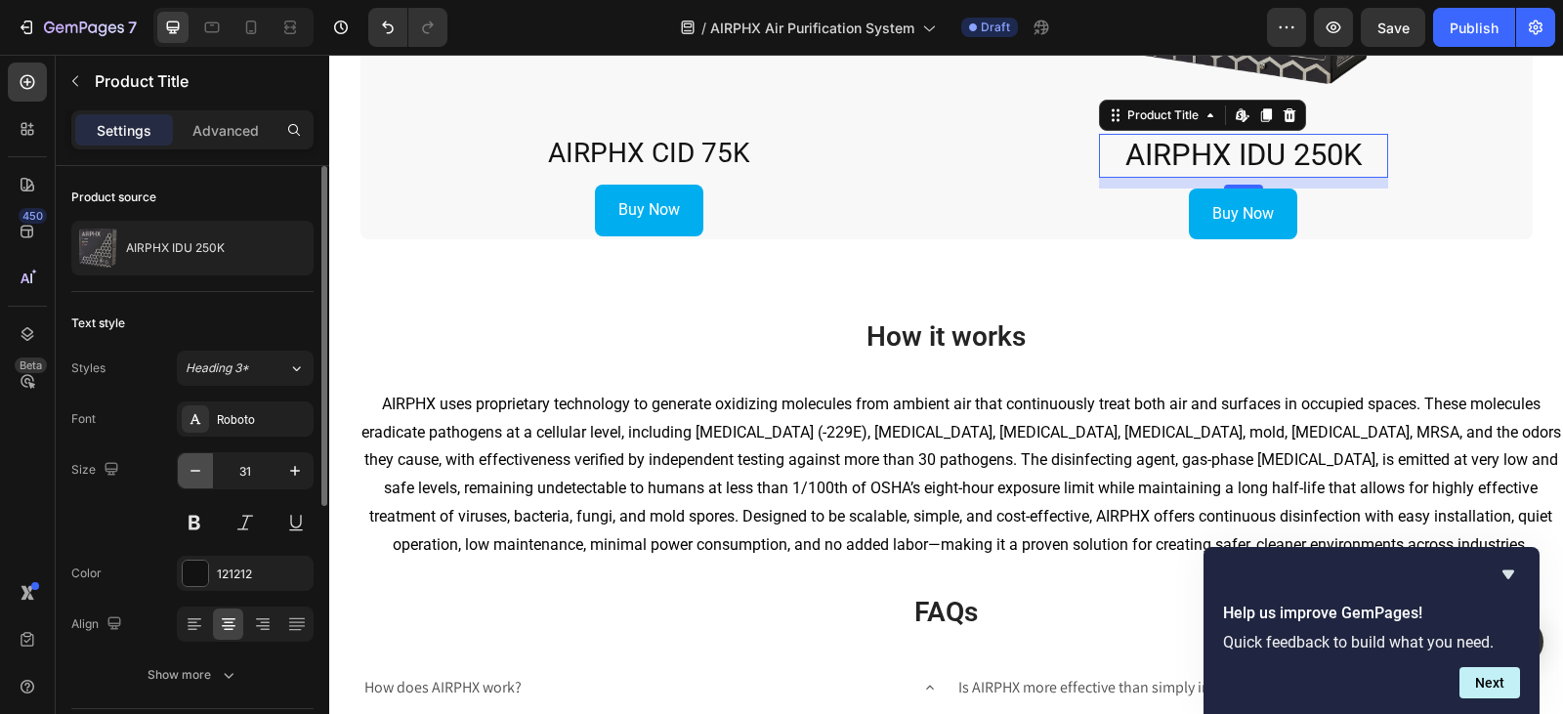
click at [201, 458] on button "button" at bounding box center [195, 470] width 35 height 35
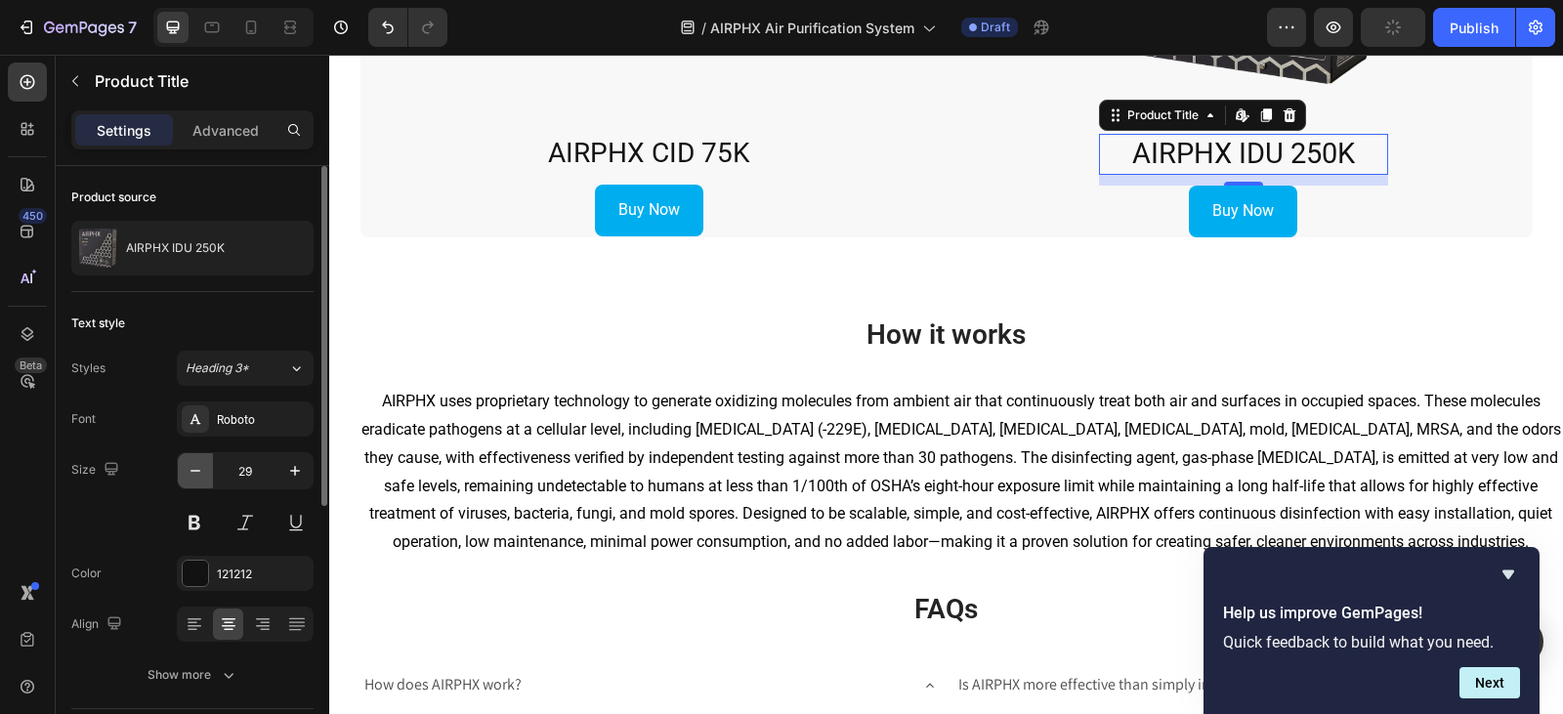
click at [201, 458] on button "button" at bounding box center [195, 470] width 35 height 35
type input "28"
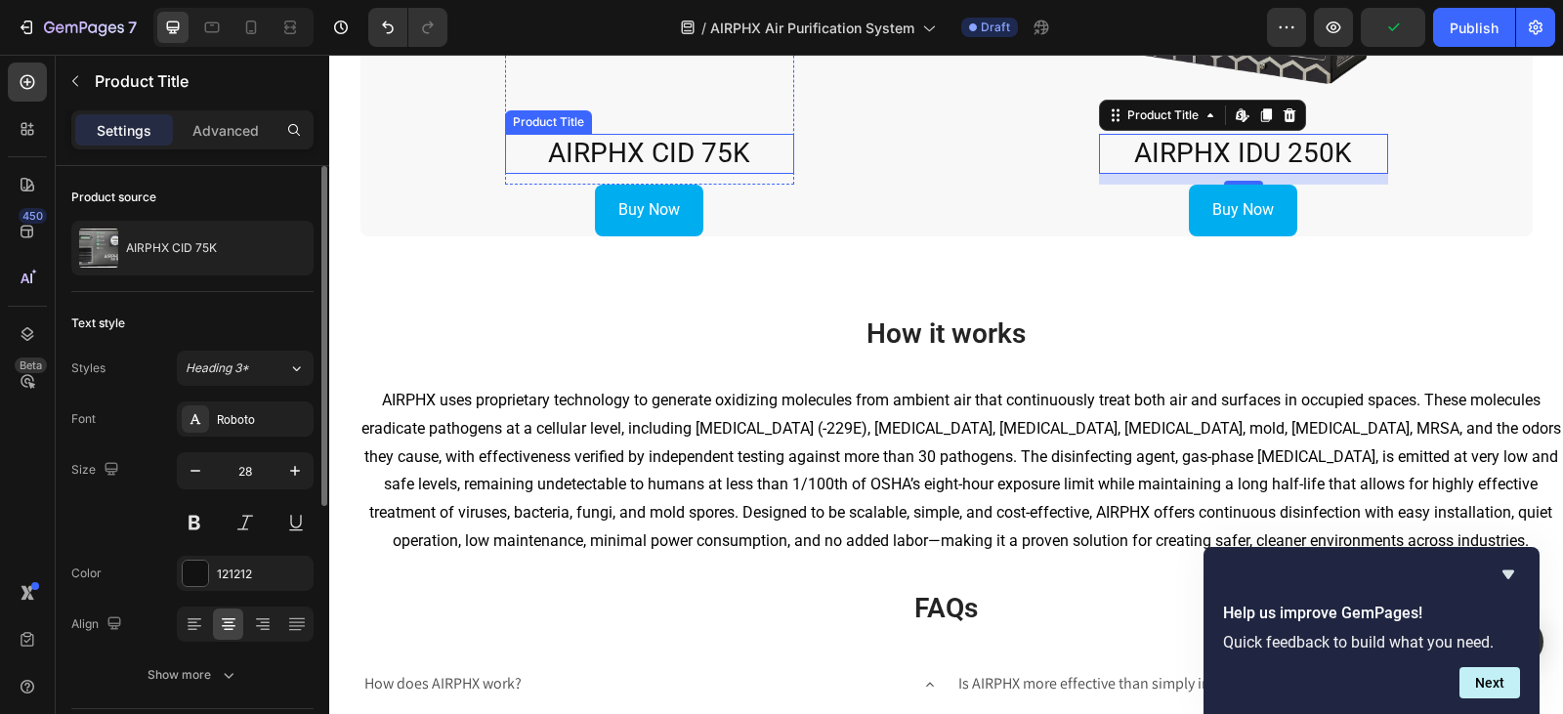
click at [706, 160] on h2 "AIRPHX CID 75K" at bounding box center [649, 153] width 289 height 39
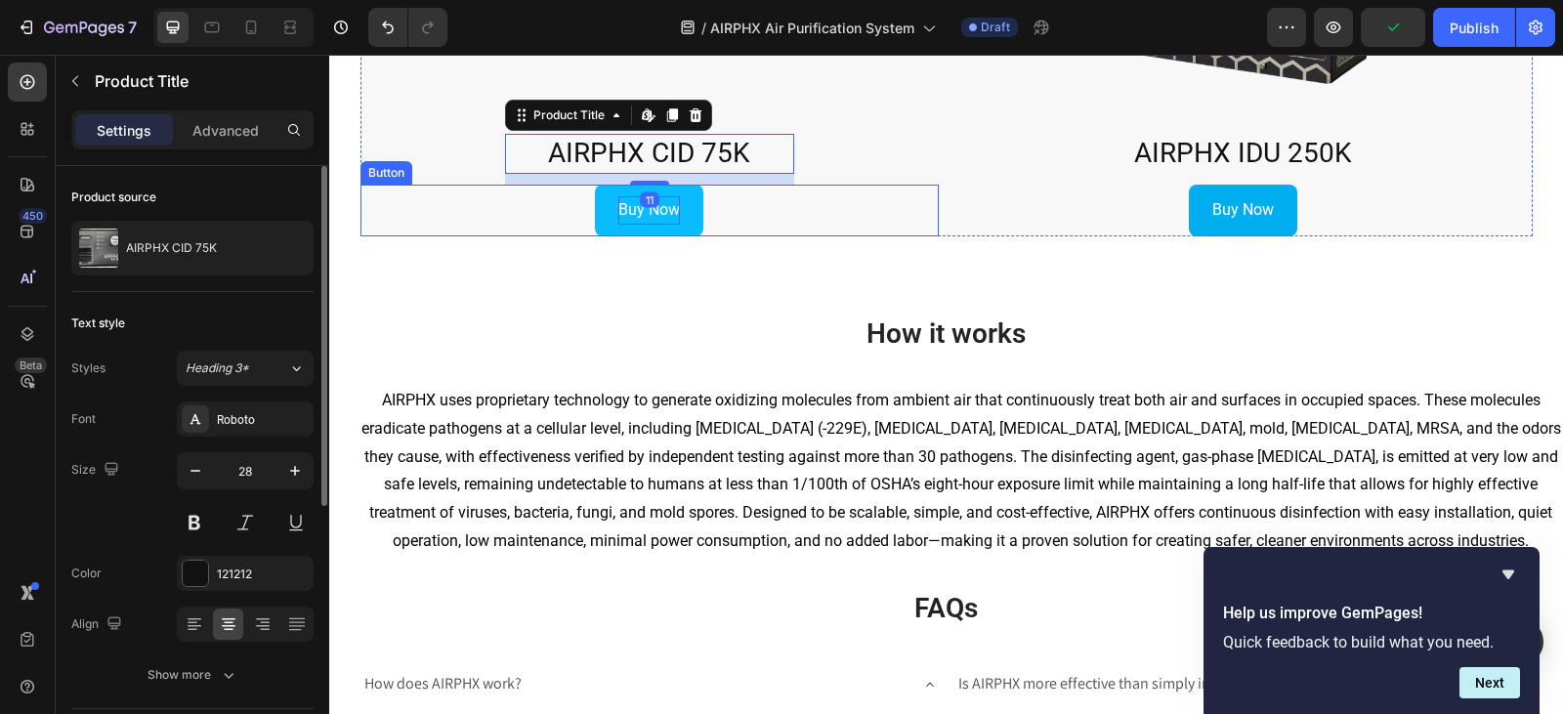
click at [655, 210] on p "Buy Now" at bounding box center [649, 210] width 62 height 28
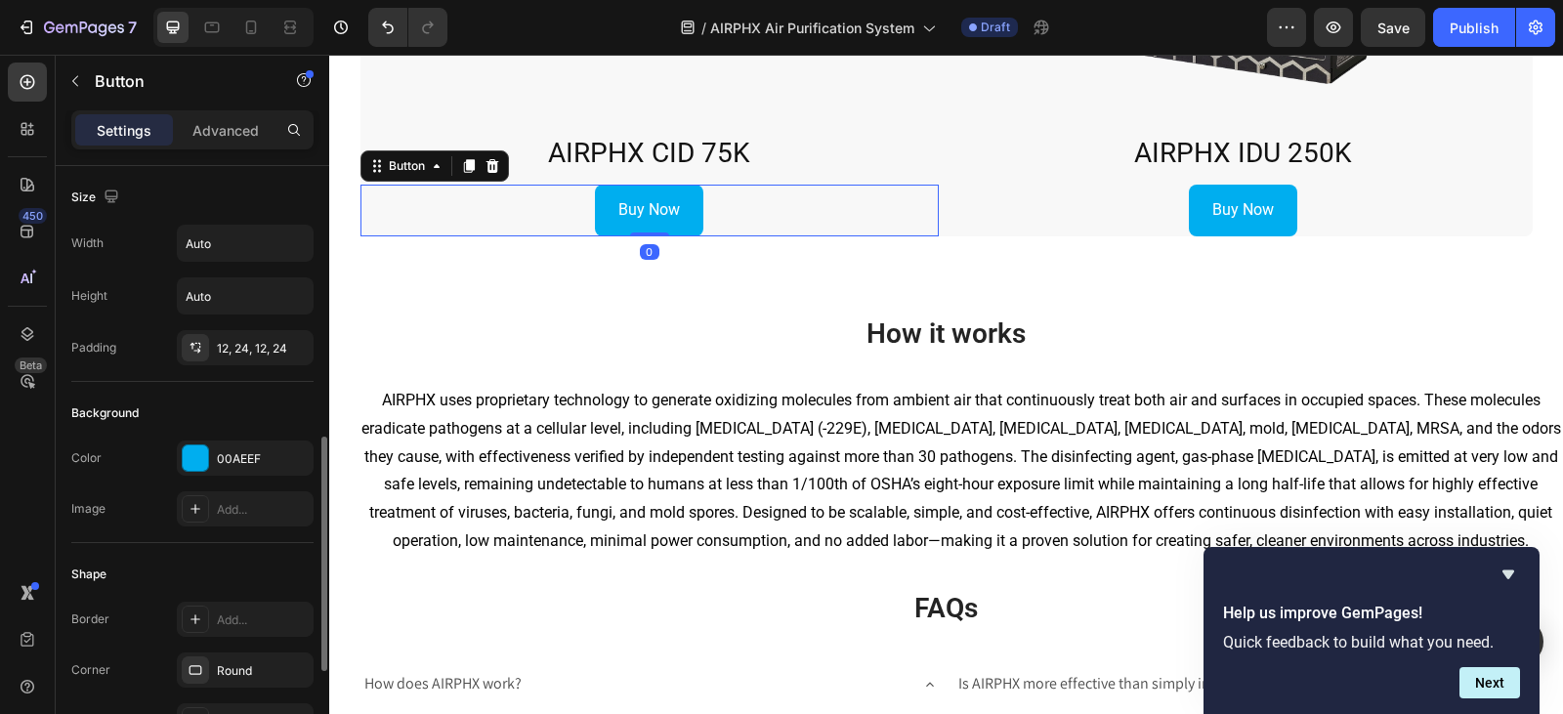
scroll to position [195, 0]
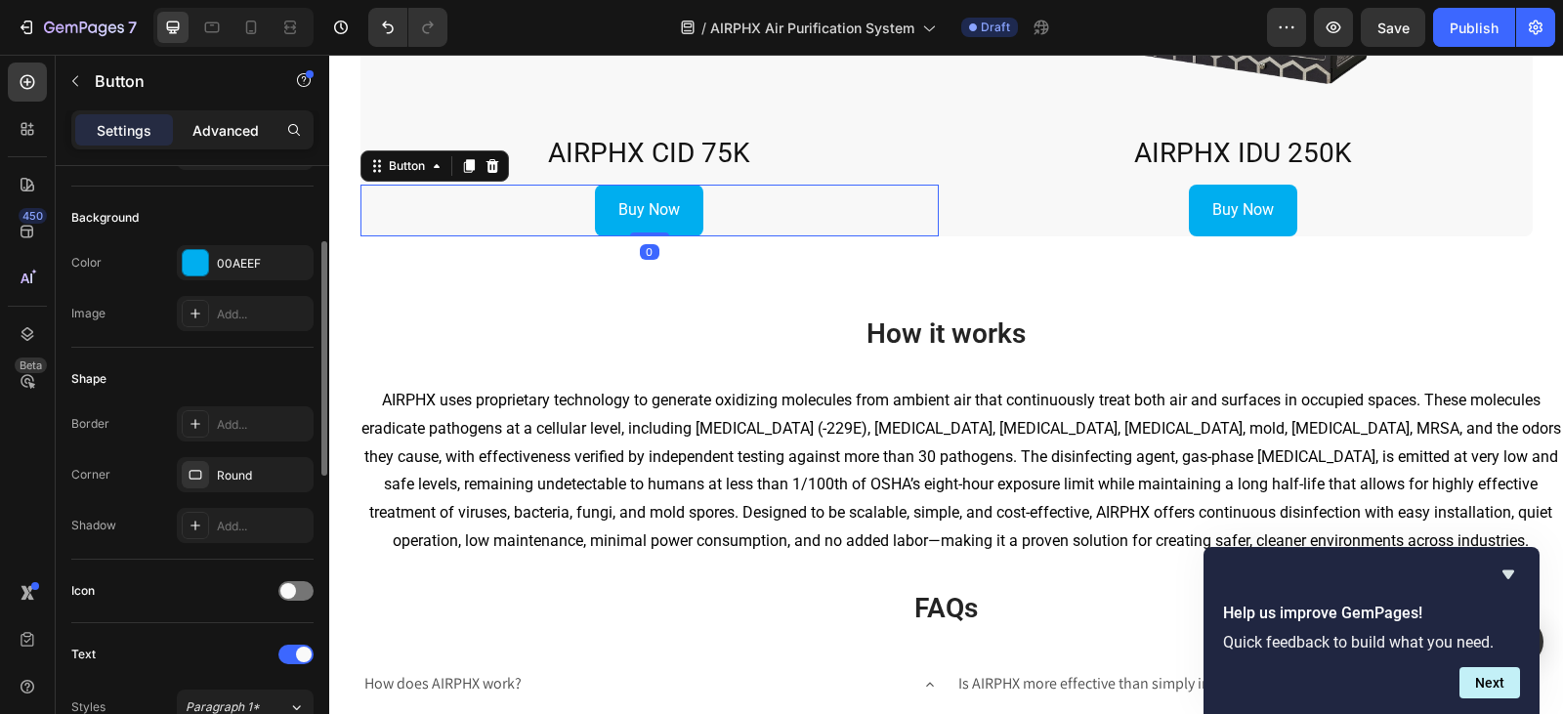
click at [247, 120] on p "Advanced" at bounding box center [225, 130] width 66 height 21
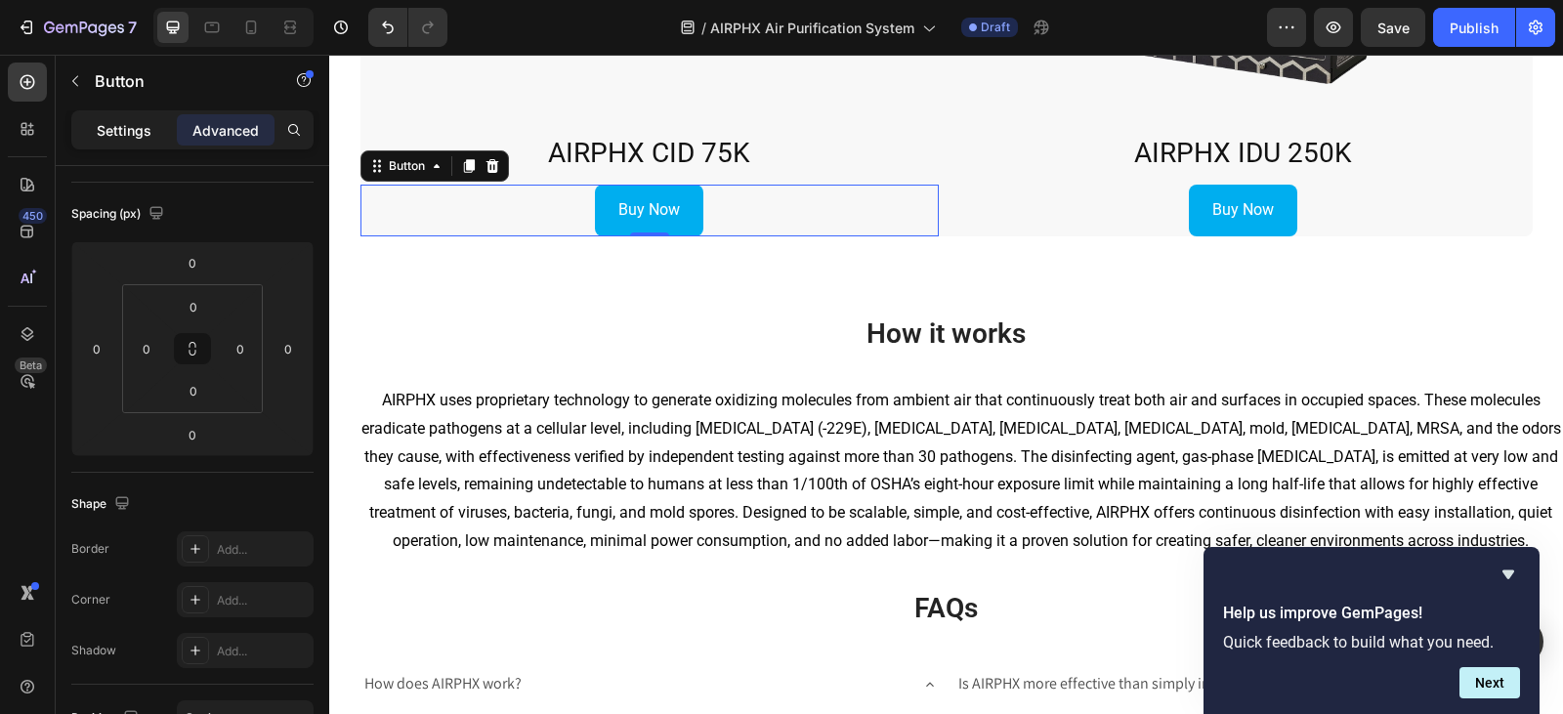
click at [155, 145] on div "Settings" at bounding box center [124, 129] width 98 height 31
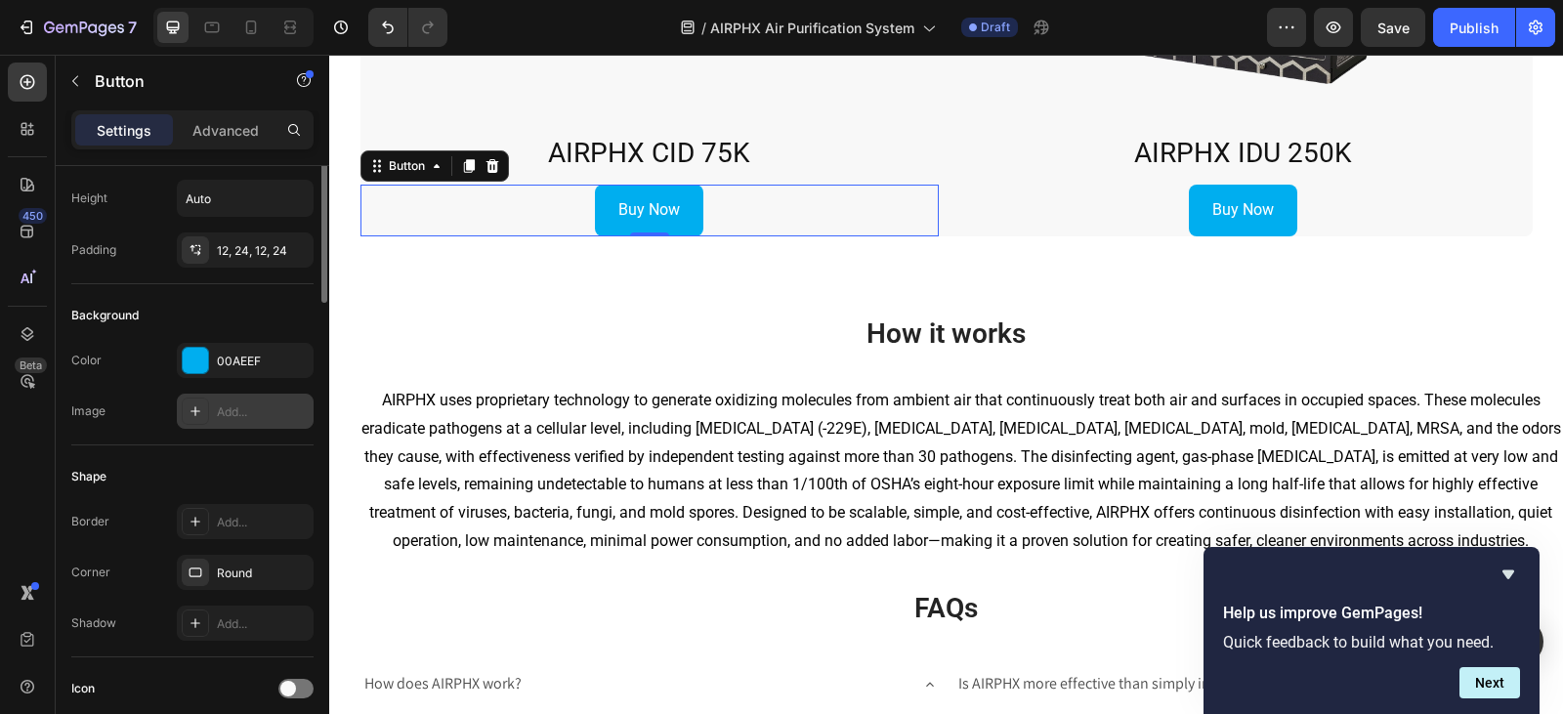
scroll to position [0, 0]
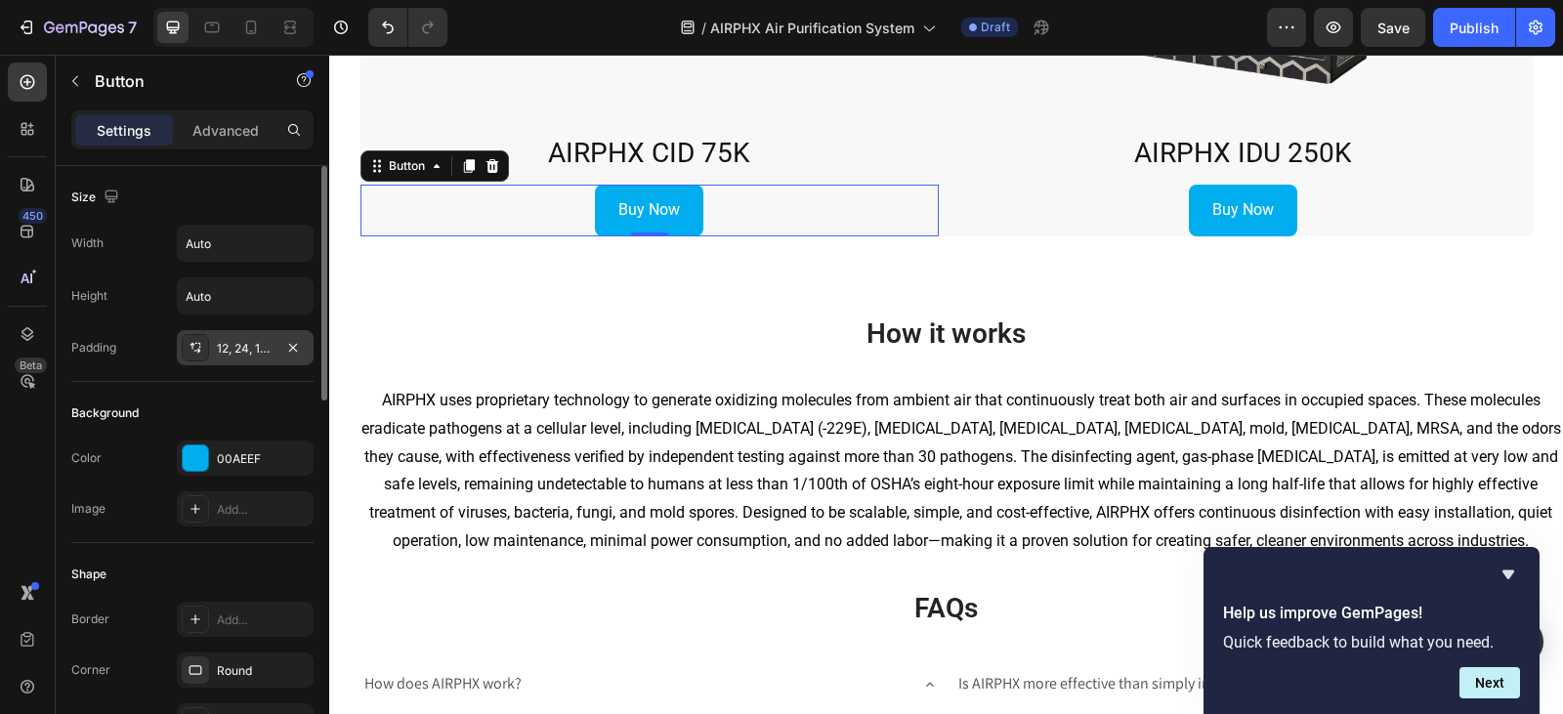
click at [254, 358] on div "12, 24, 12, 24" at bounding box center [245, 347] width 137 height 35
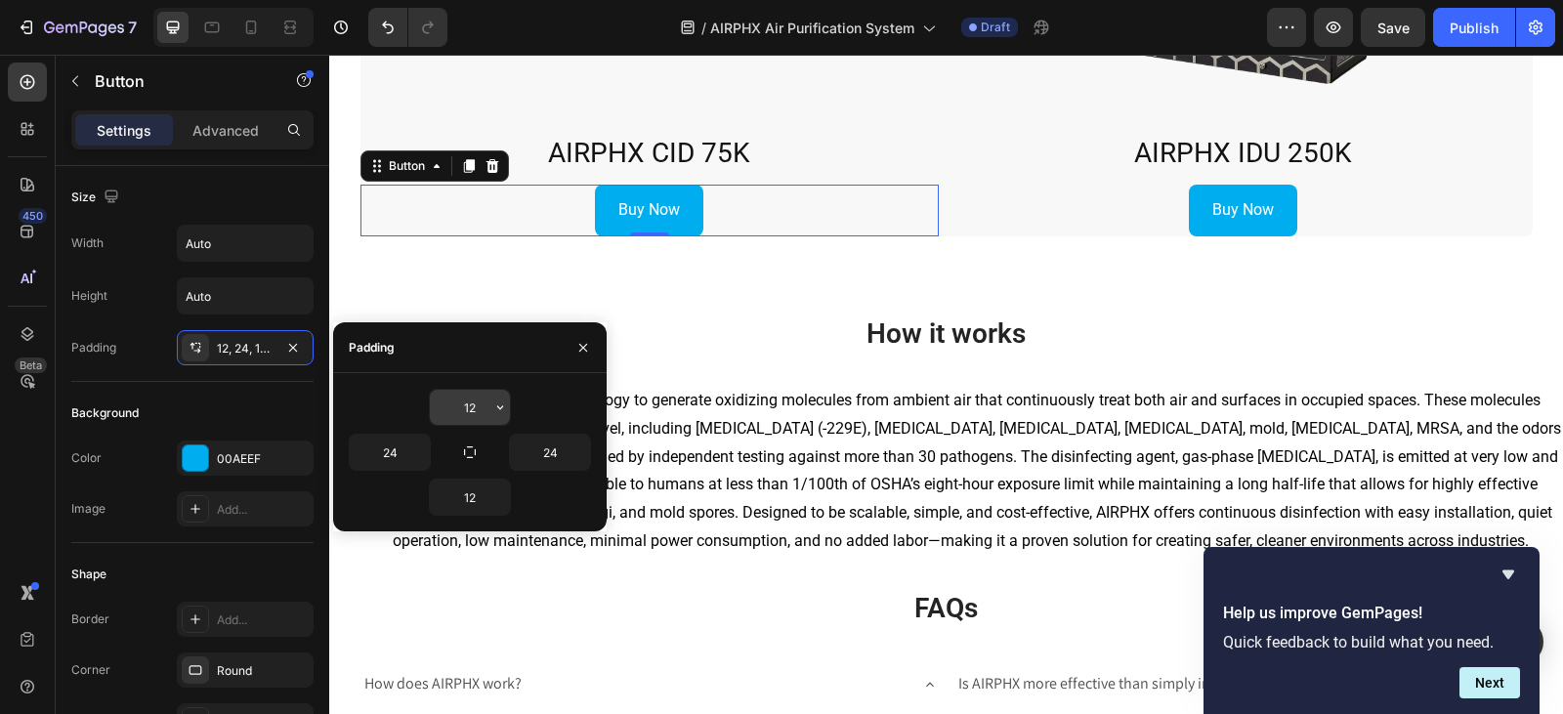
click at [460, 413] on input "12" at bounding box center [470, 407] width 80 height 35
type input "10"
click at [461, 510] on input "12" at bounding box center [470, 497] width 80 height 35
click at [476, 506] on input "10" at bounding box center [470, 497] width 80 height 35
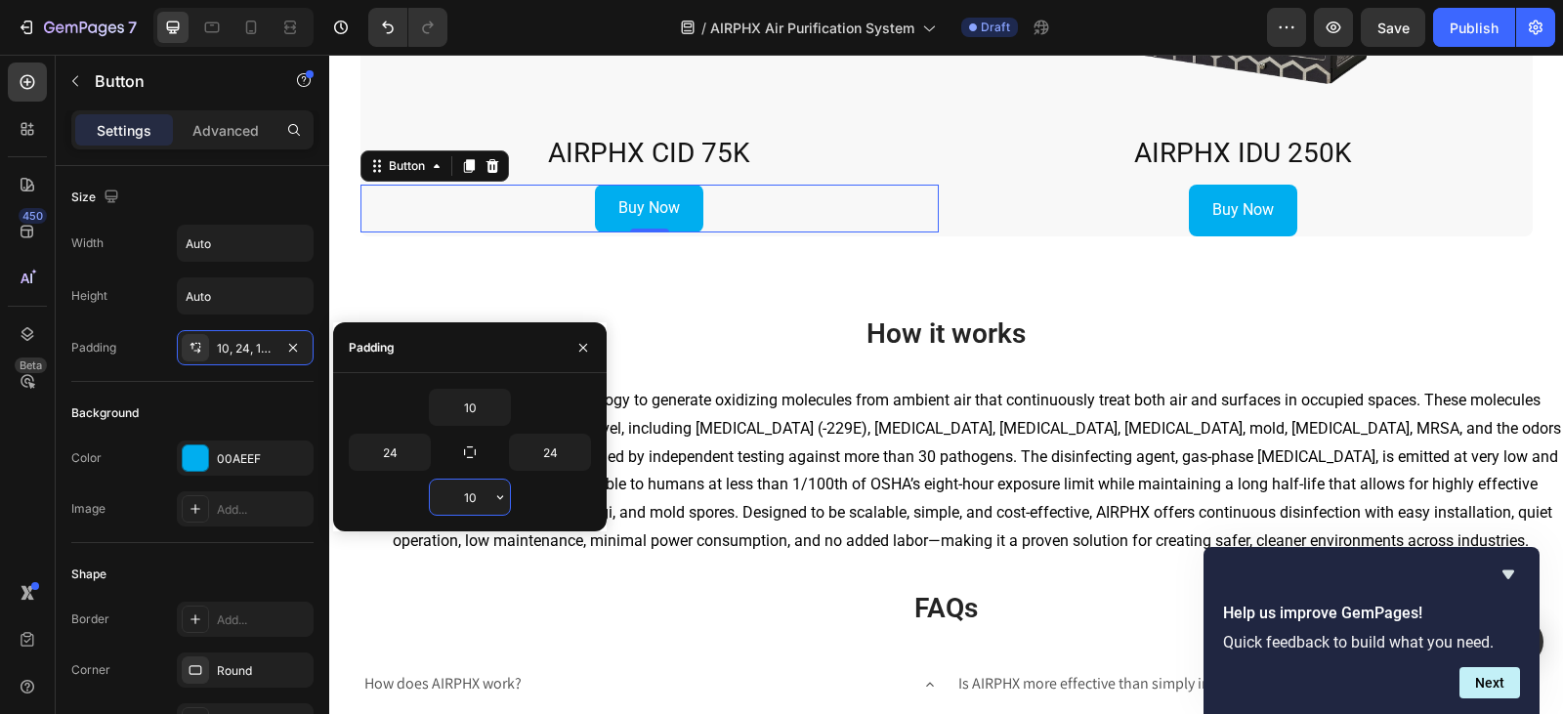
click at [476, 506] on input "10" at bounding box center [470, 497] width 80 height 35
type input "8"
click at [469, 405] on input "10" at bounding box center [470, 407] width 80 height 35
type input "8"
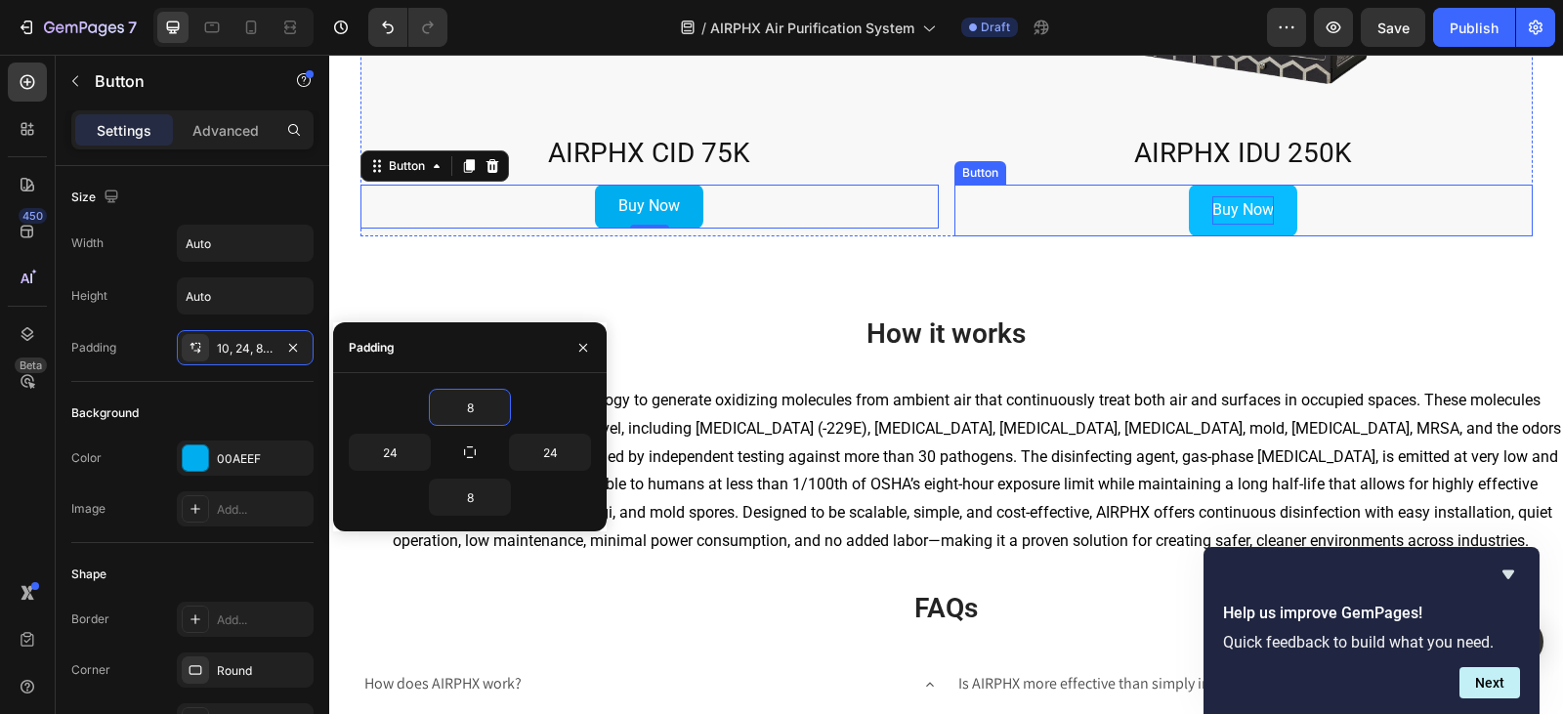
click at [1257, 210] on p "Buy Now" at bounding box center [1243, 210] width 62 height 28
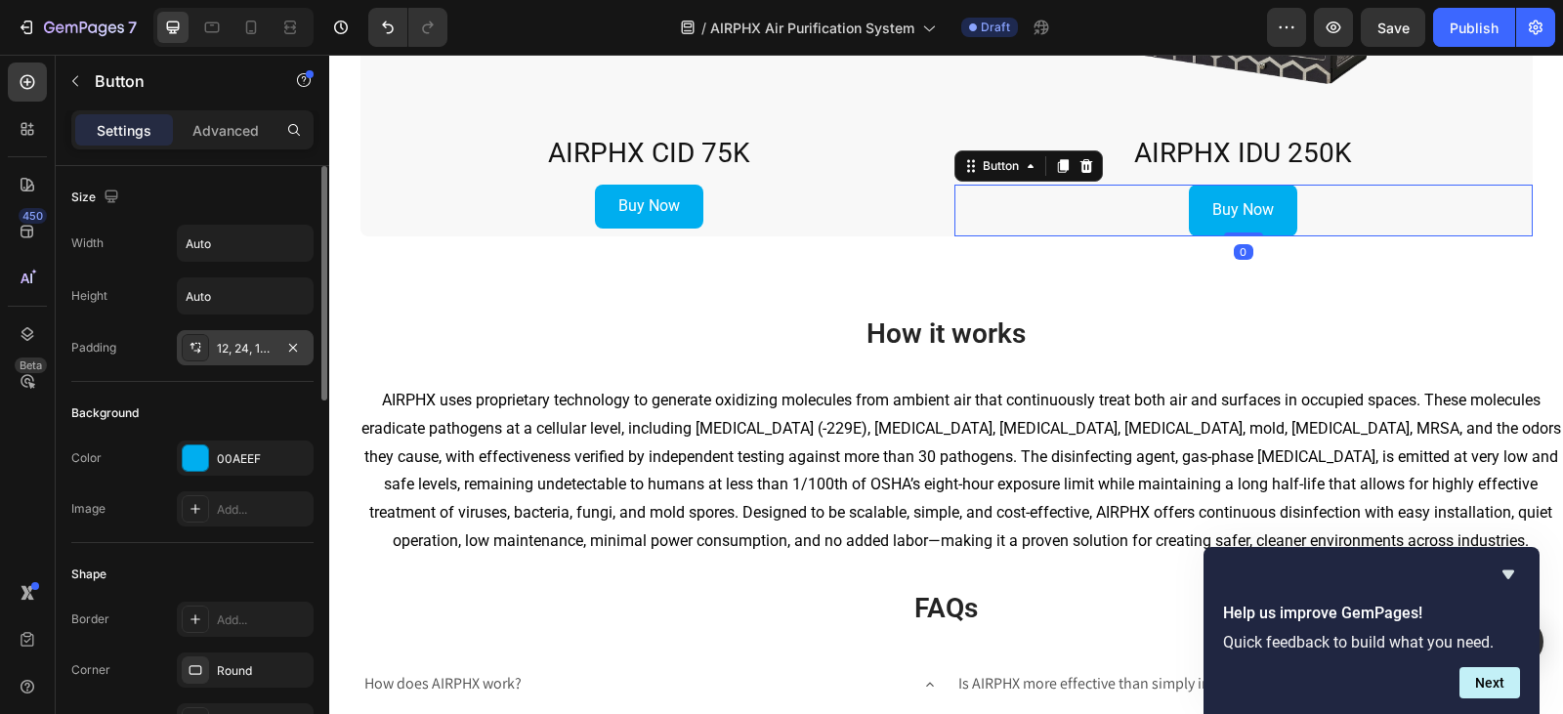
click at [257, 343] on div "12, 24, 12, 24" at bounding box center [245, 349] width 57 height 18
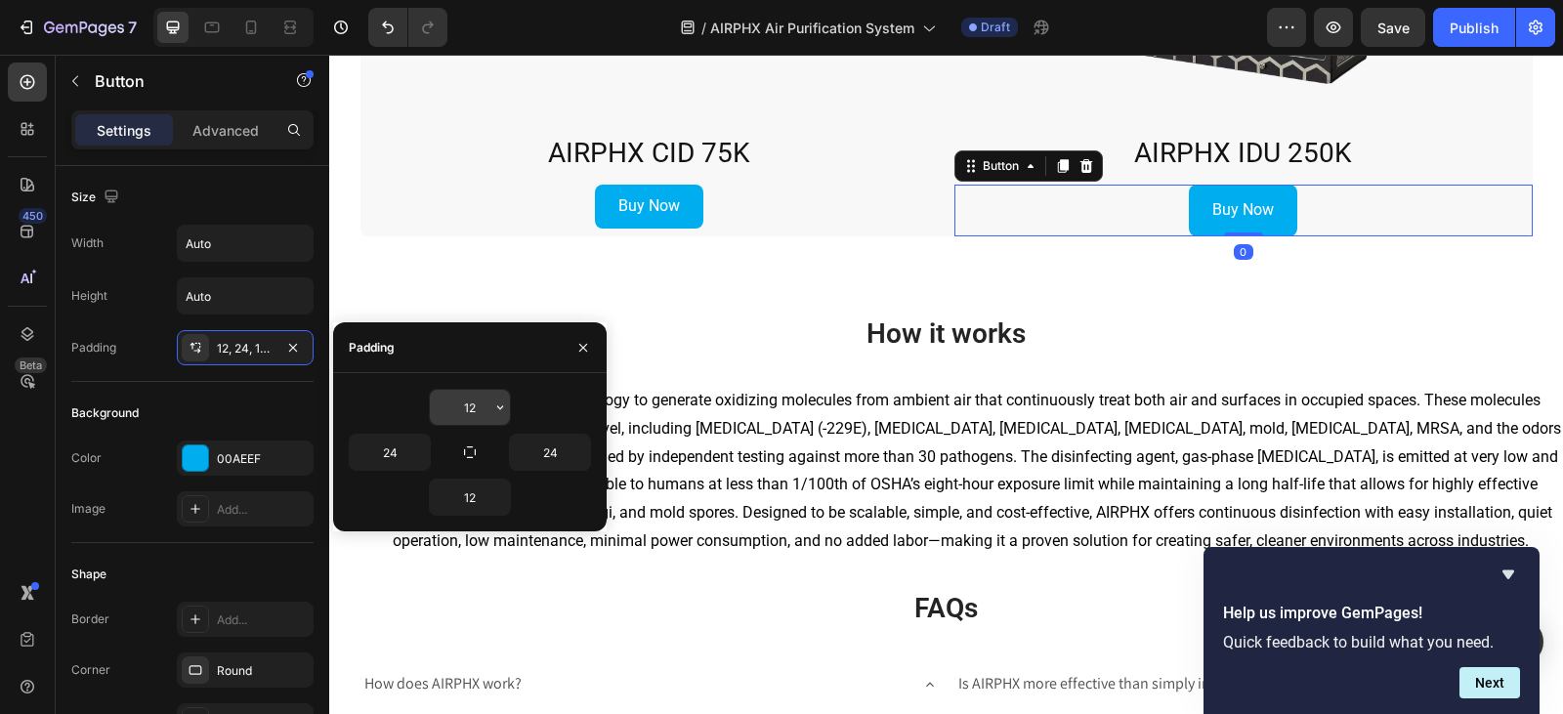
click at [484, 409] on input "12" at bounding box center [470, 407] width 80 height 35
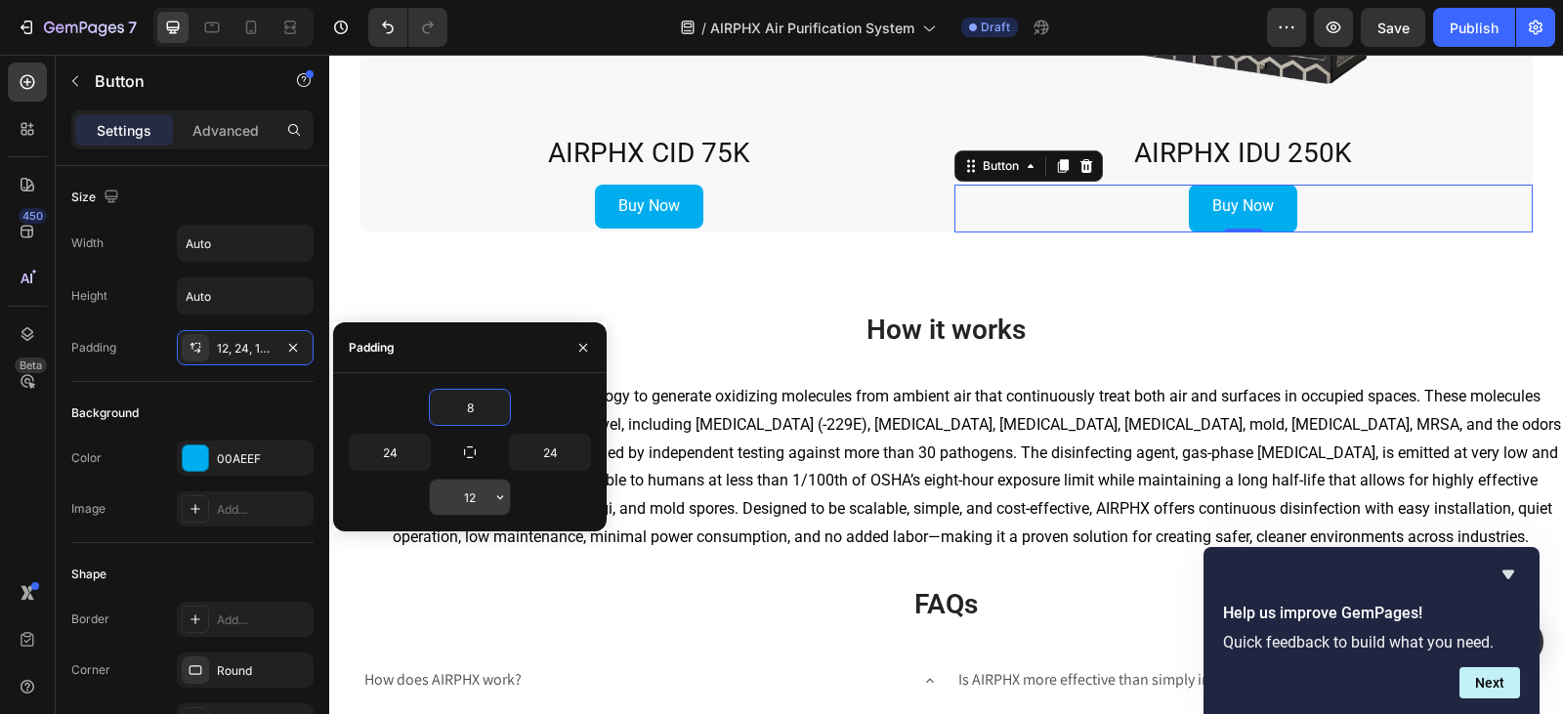
type input "8"
click at [476, 494] on input "12" at bounding box center [470, 497] width 80 height 35
type input "8"
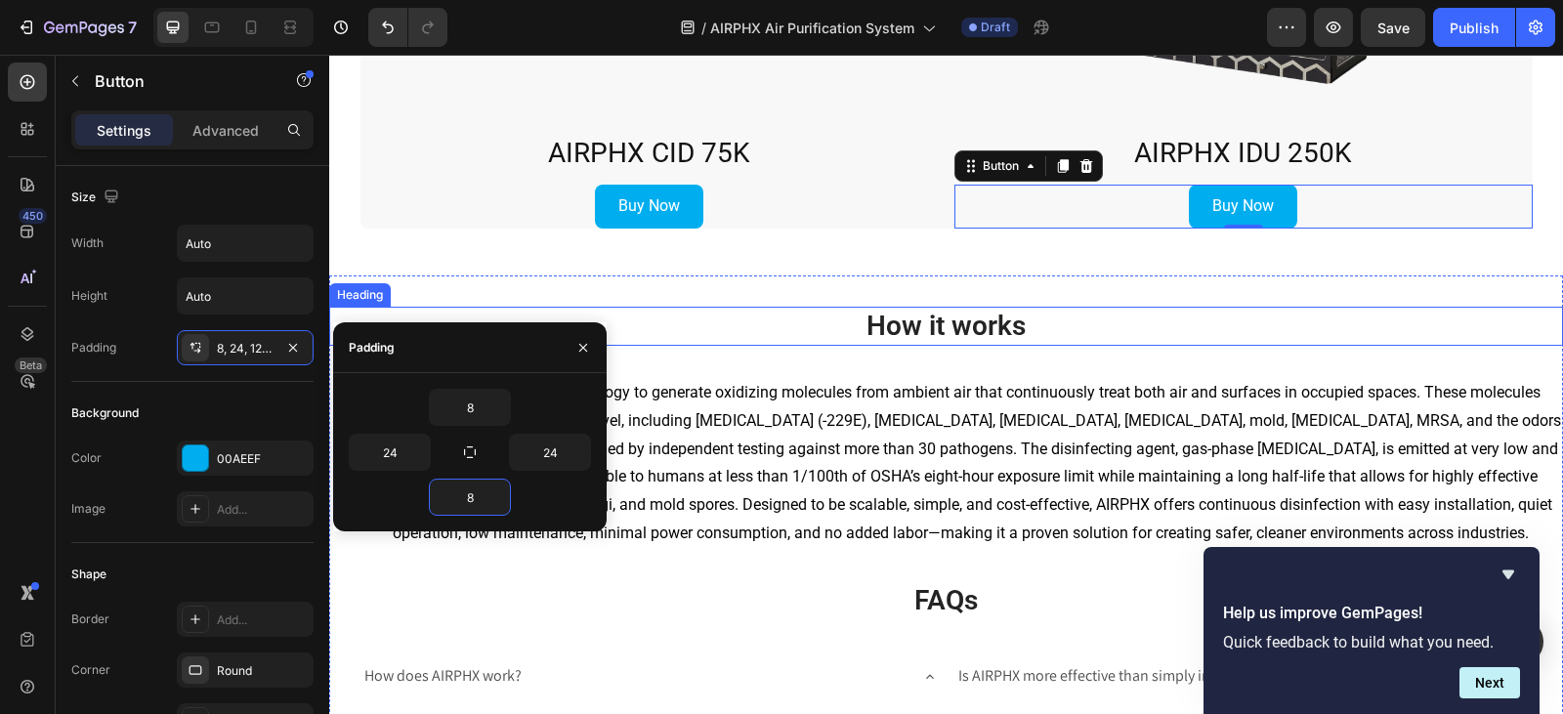
click at [1184, 325] on h2 "How it works" at bounding box center [946, 326] width 1234 height 39
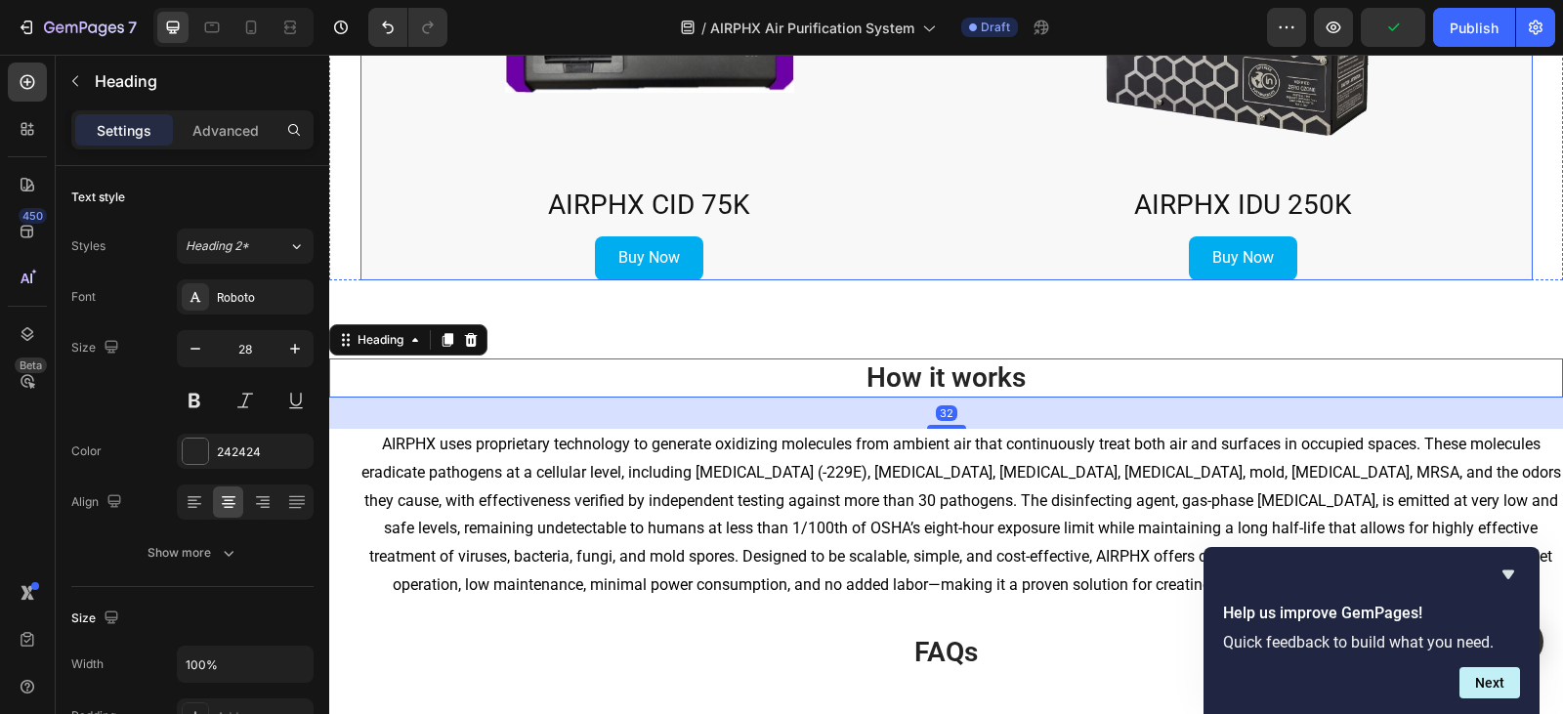
scroll to position [3426, 0]
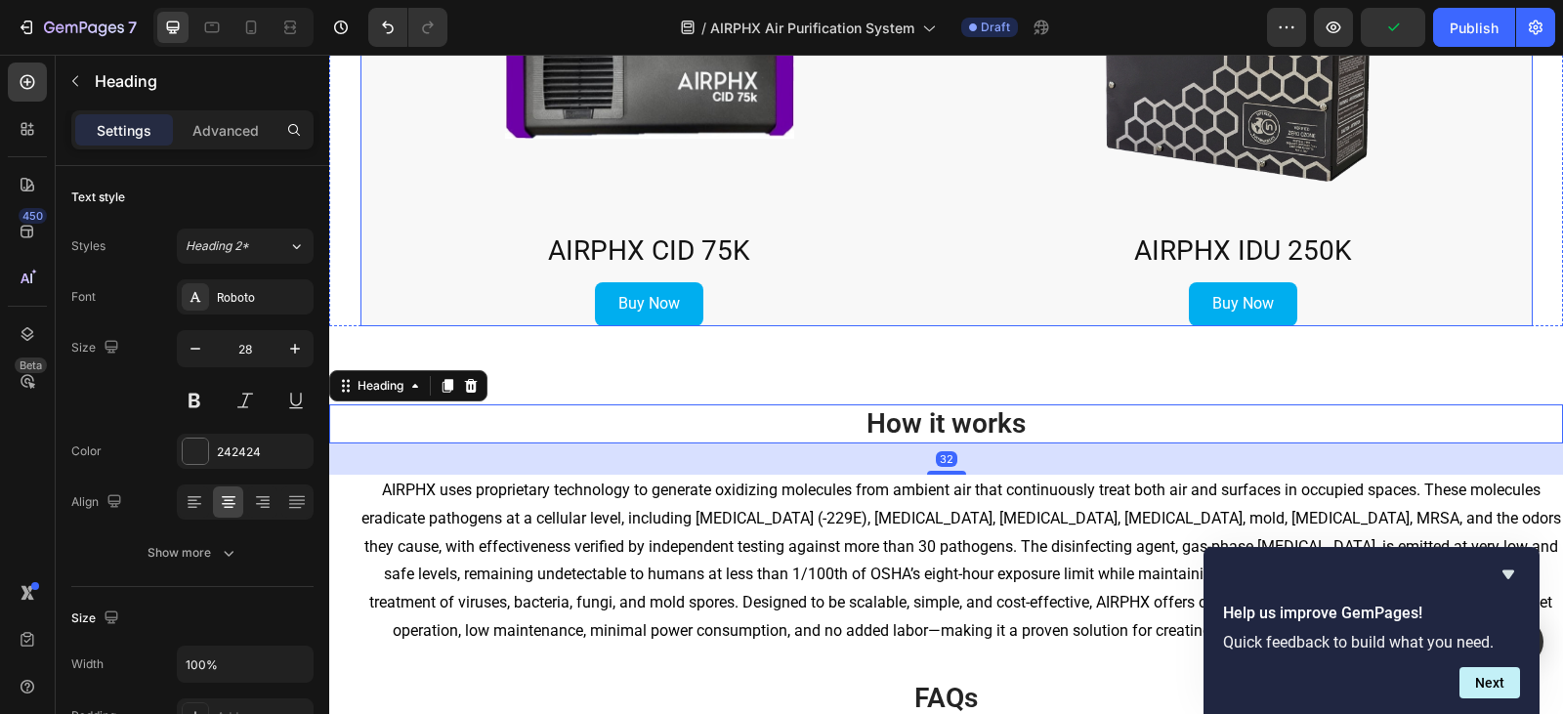
click at [940, 271] on div "Product Images AIRPHX CID 75K Product Title Product Buy Now Button Product Imag…" at bounding box center [946, 110] width 1172 height 430
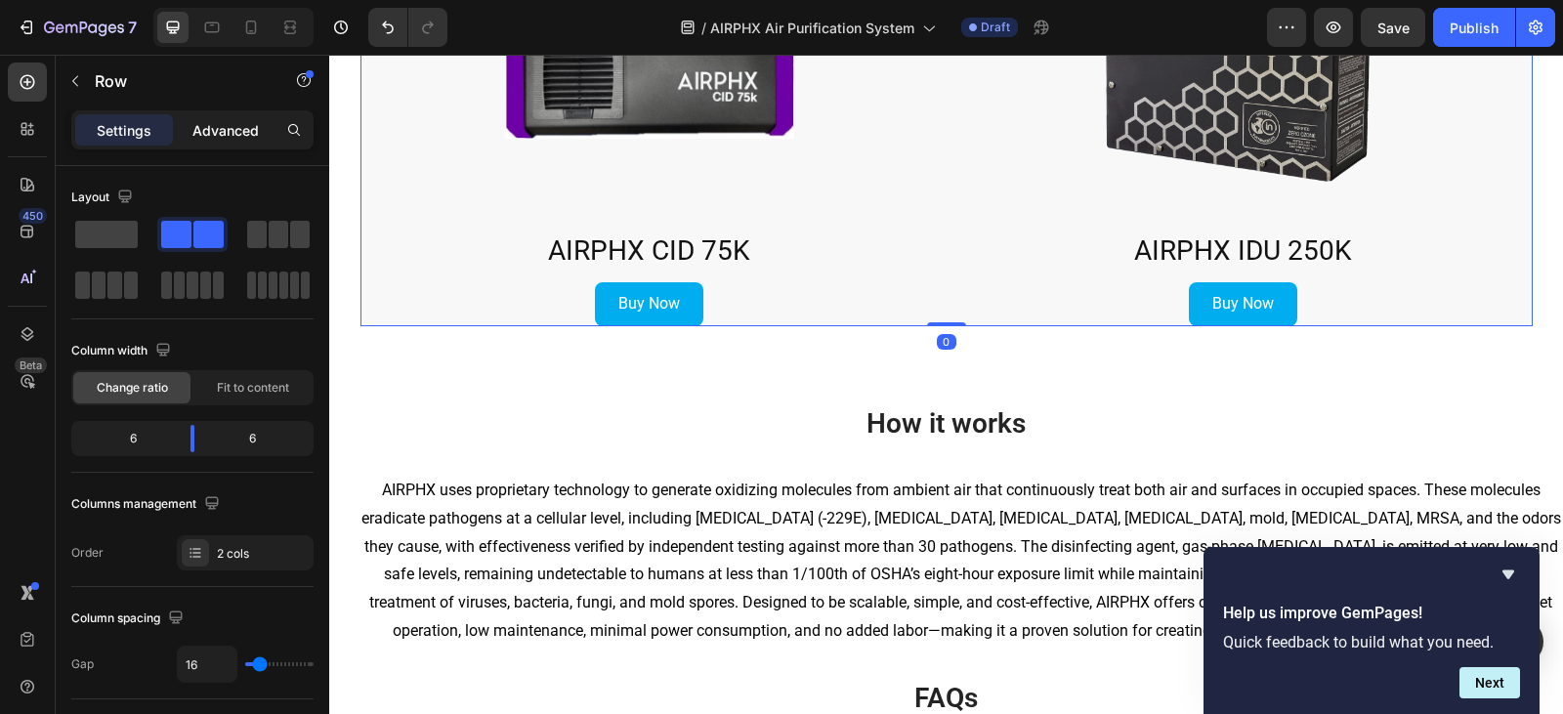
click at [213, 133] on p "Advanced" at bounding box center [225, 130] width 66 height 21
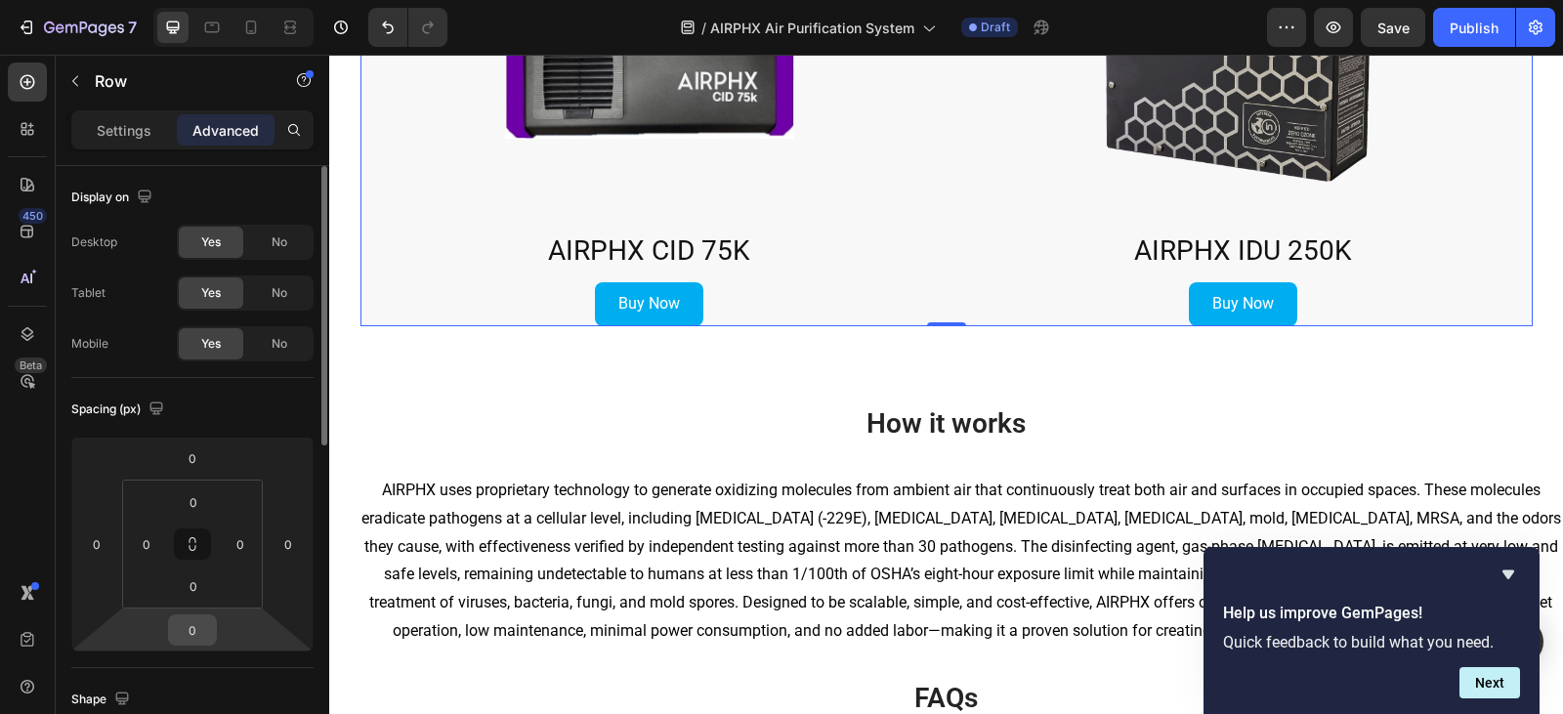
click at [197, 622] on input "0" at bounding box center [192, 629] width 39 height 29
type input "5"
type input "0"
click at [197, 598] on input "0" at bounding box center [193, 585] width 39 height 29
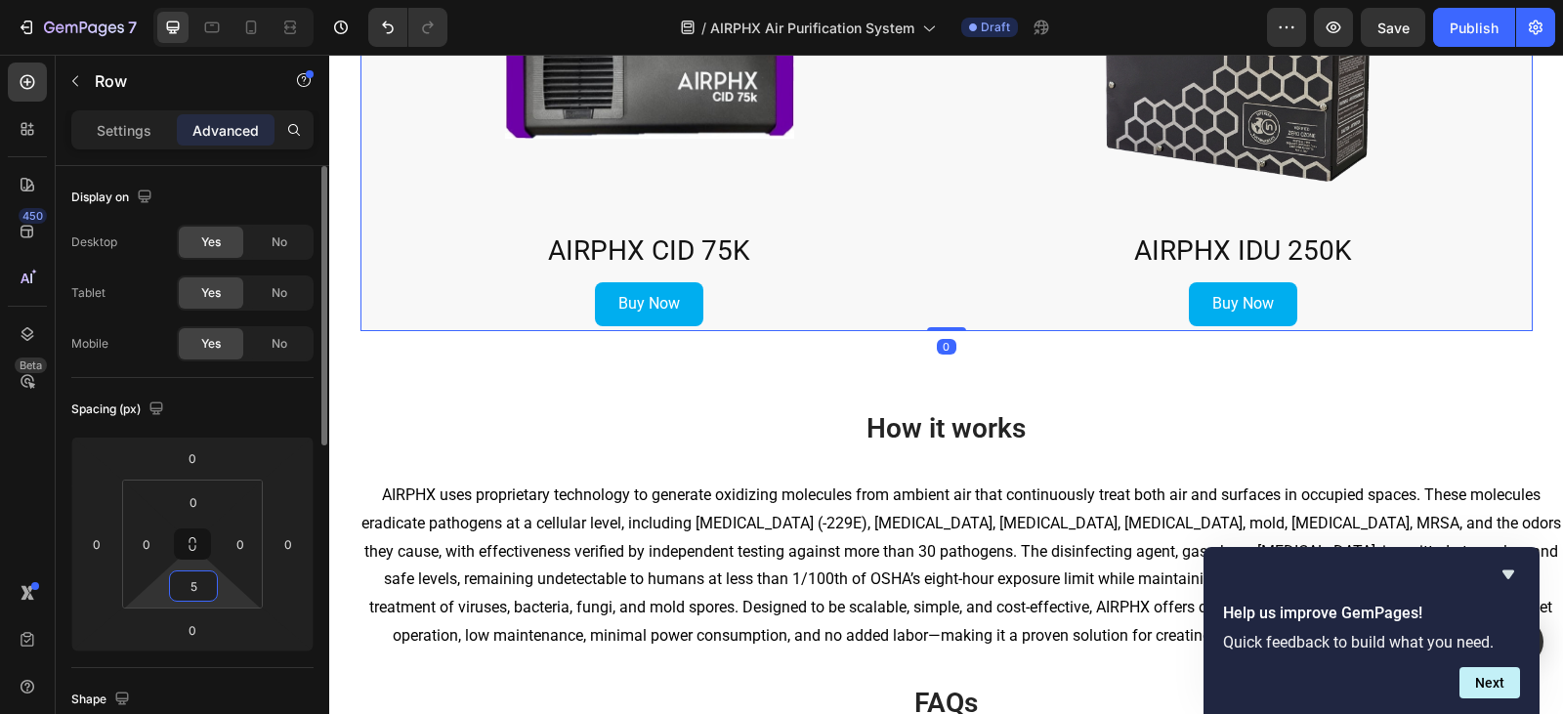
type input "5"
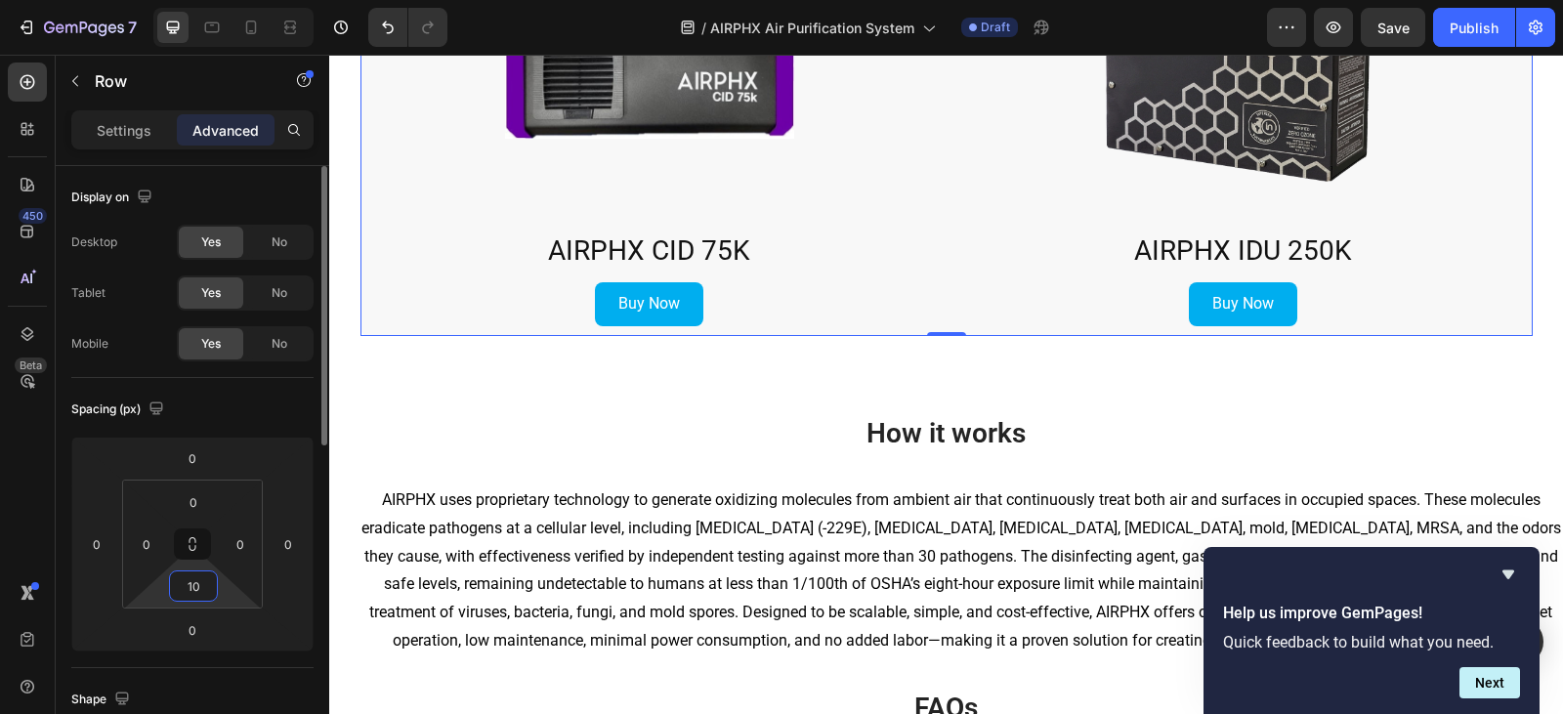
type input "10"
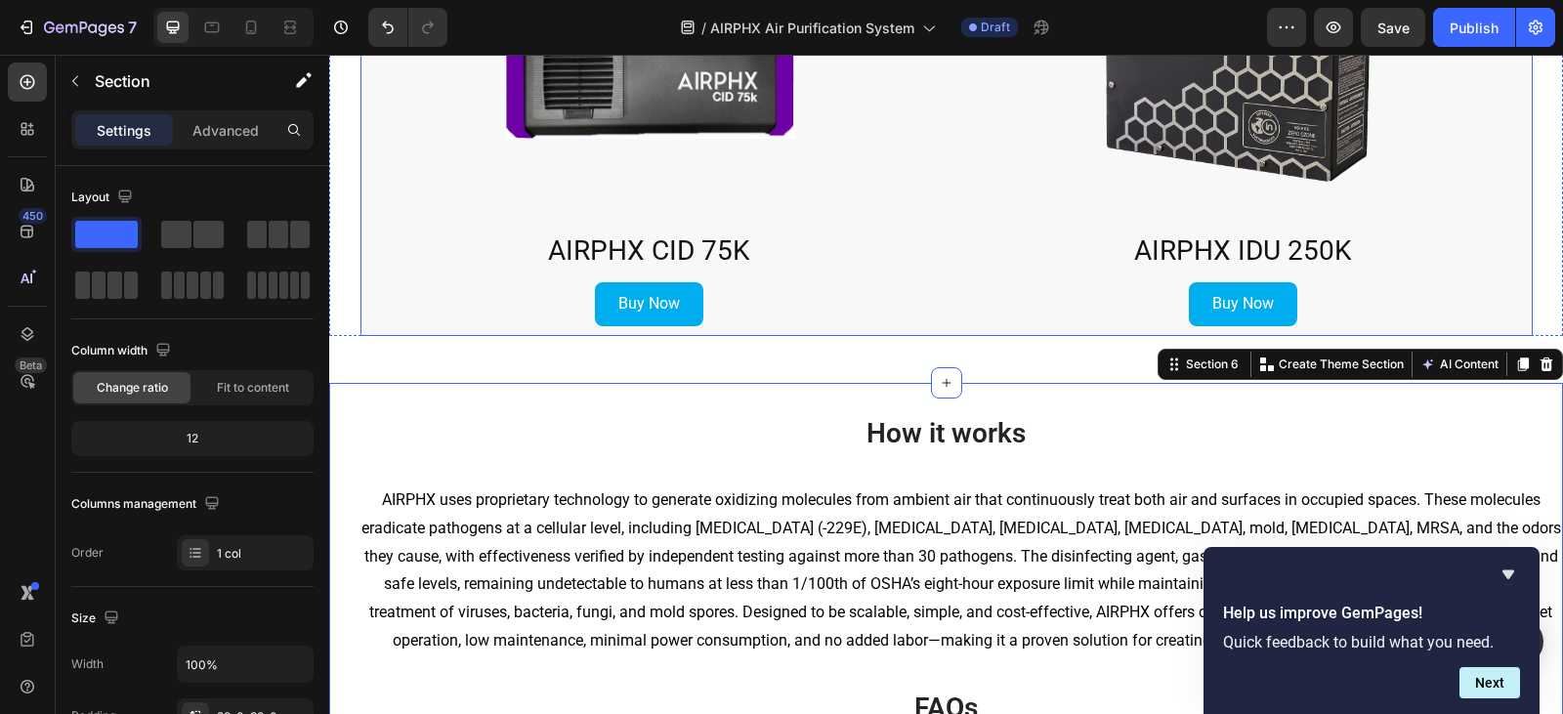
click at [439, 330] on div "Product Images AIRPHX CID 75K Product Title Product Buy Now Button Product Imag…" at bounding box center [946, 114] width 1172 height 439
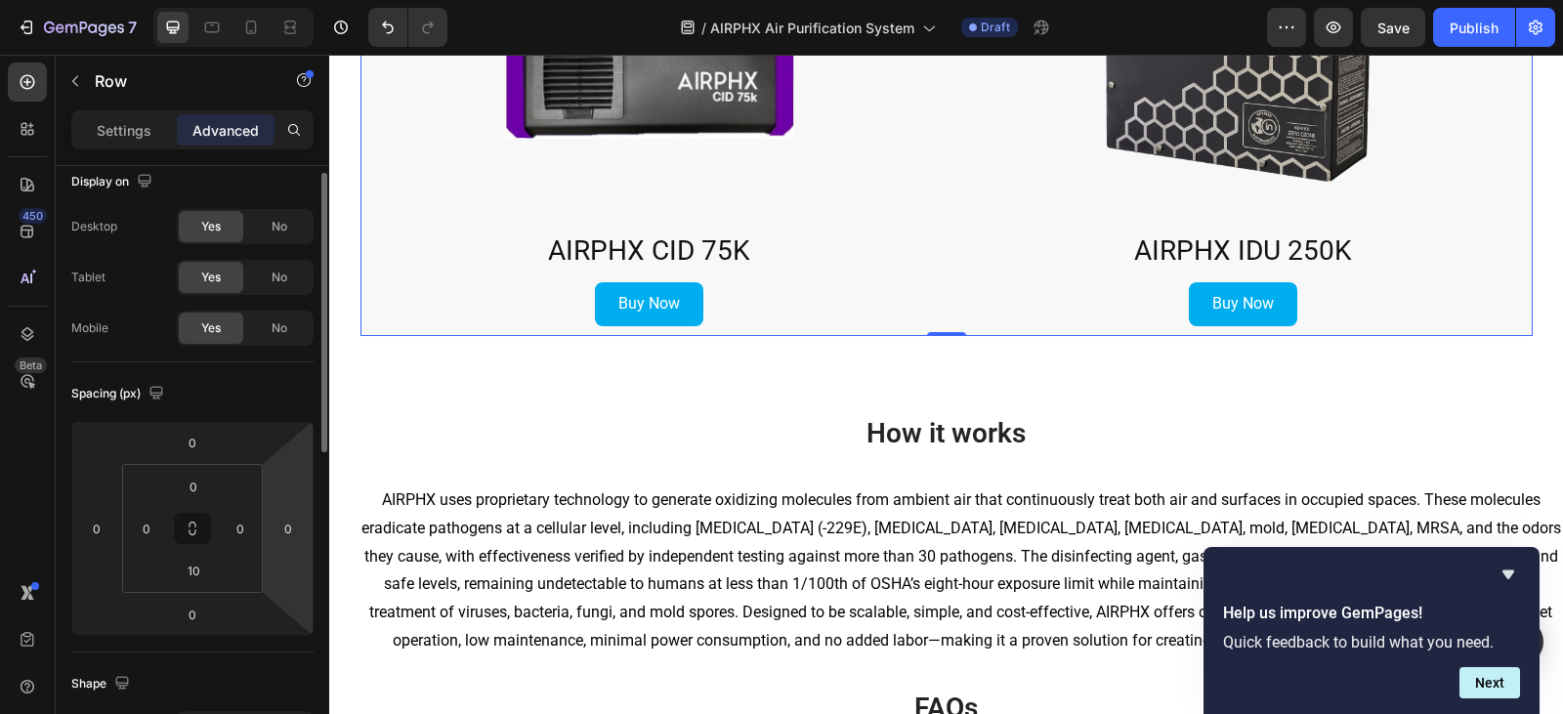
scroll to position [0, 0]
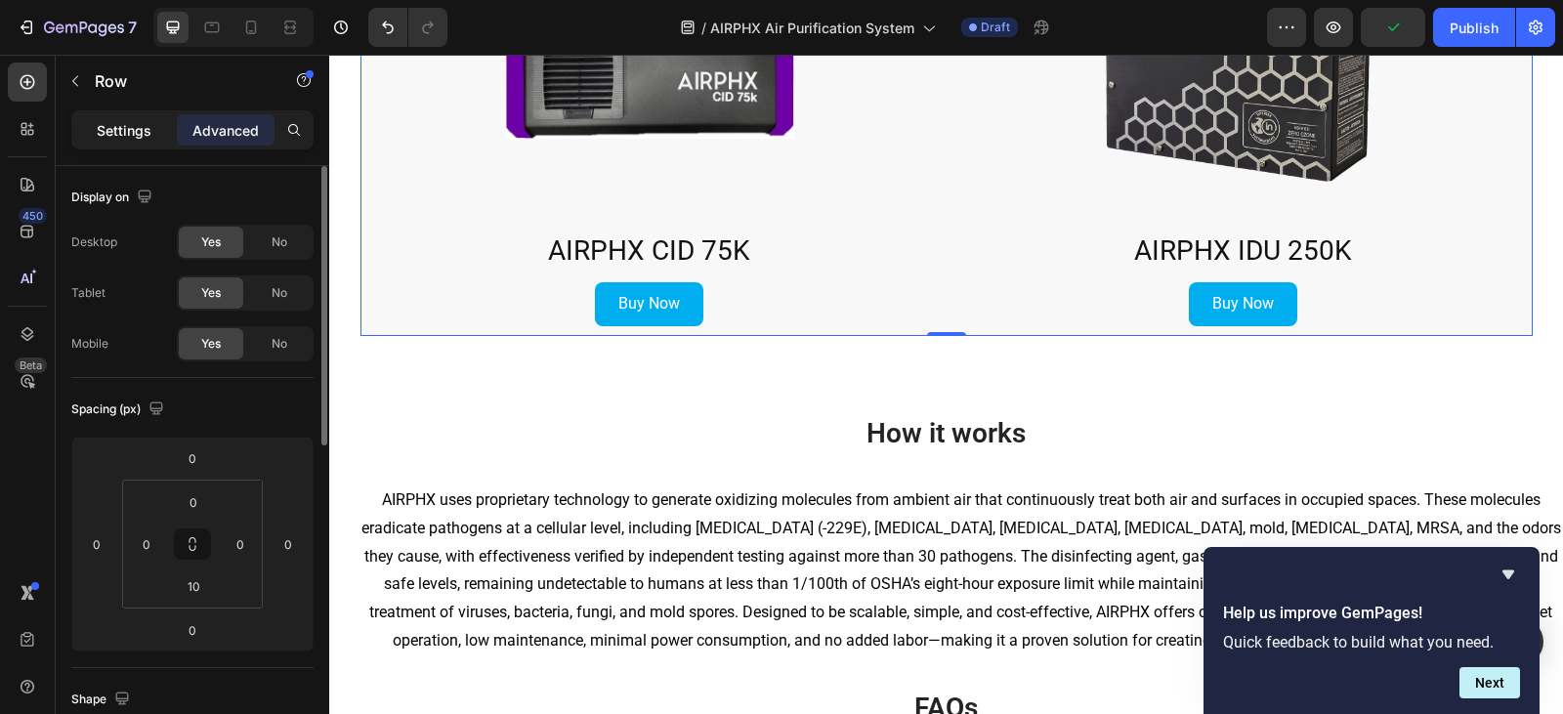
click at [143, 124] on p "Settings" at bounding box center [124, 130] width 55 height 21
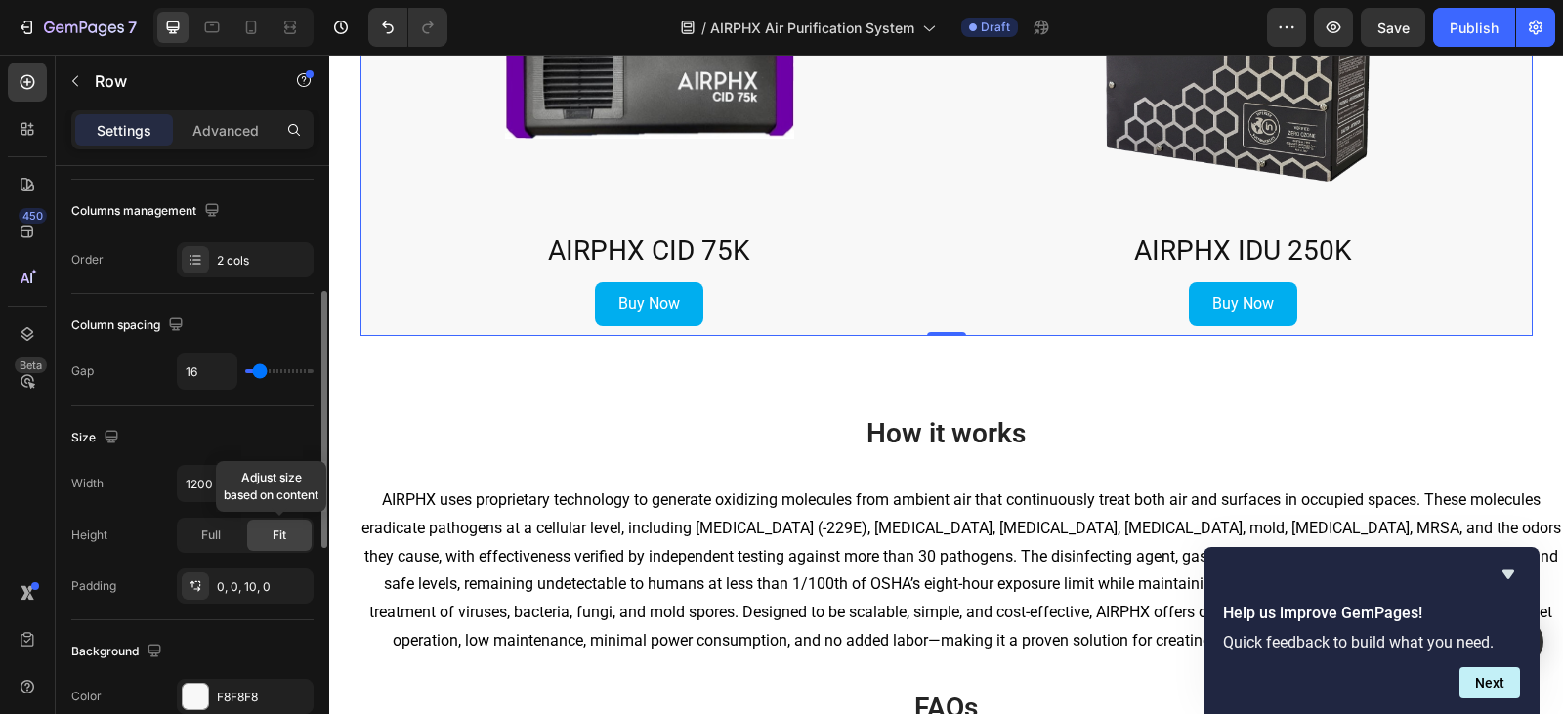
scroll to position [488, 0]
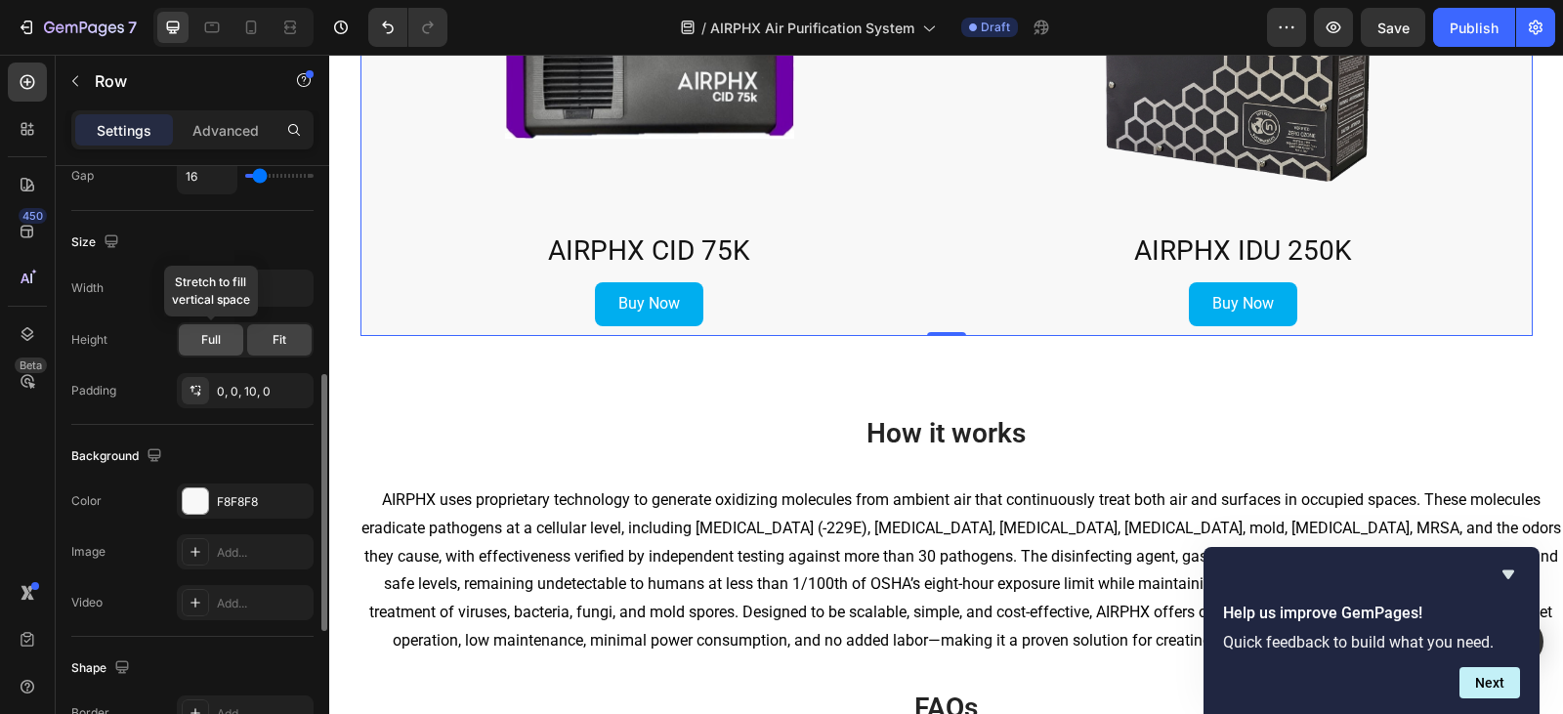
click at [222, 338] on div "Full" at bounding box center [211, 339] width 64 height 31
click at [230, 287] on input "1200" at bounding box center [245, 288] width 135 height 35
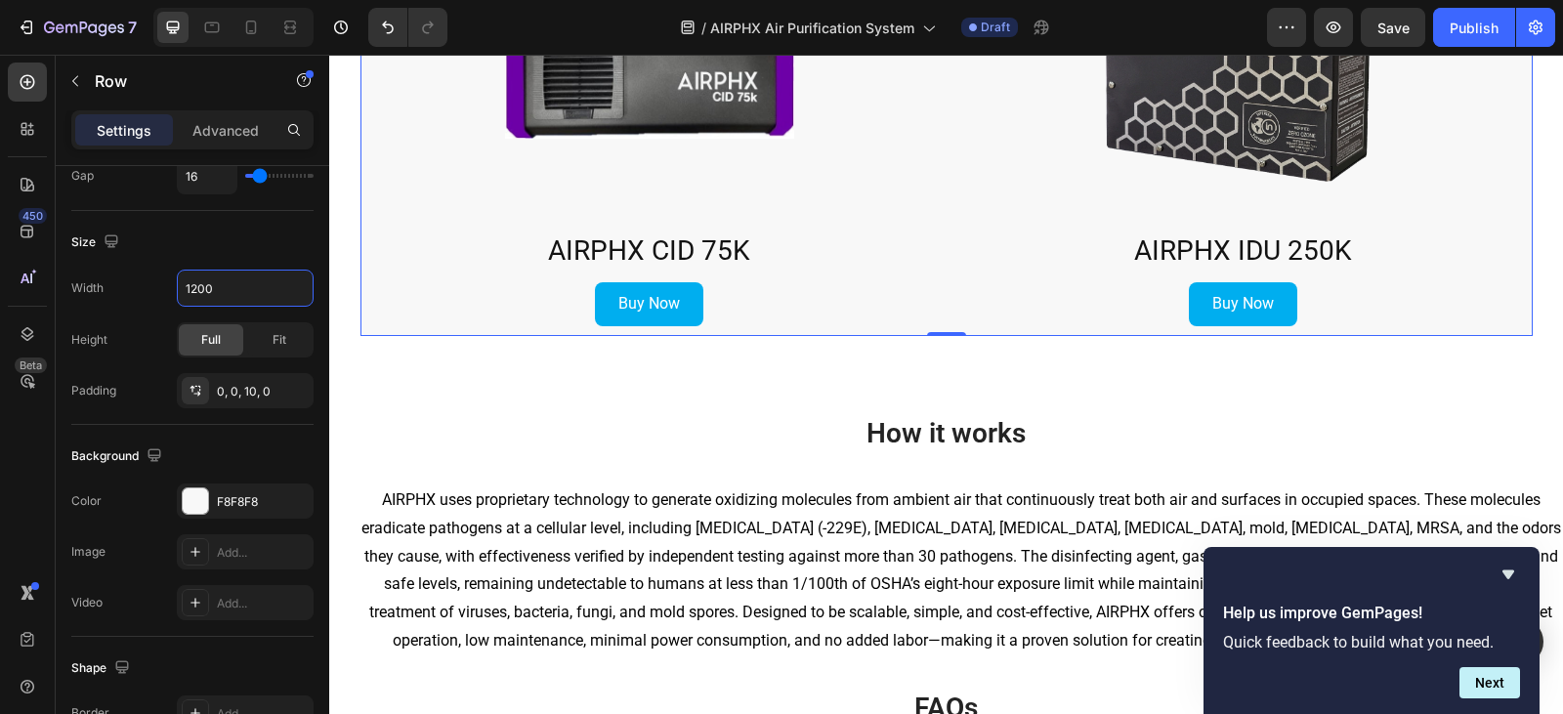
click at [312, 292] on div "Layout Column width Change ratio Fit to content 6 6 Columns management Order 2 …" at bounding box center [192, 468] width 273 height 604
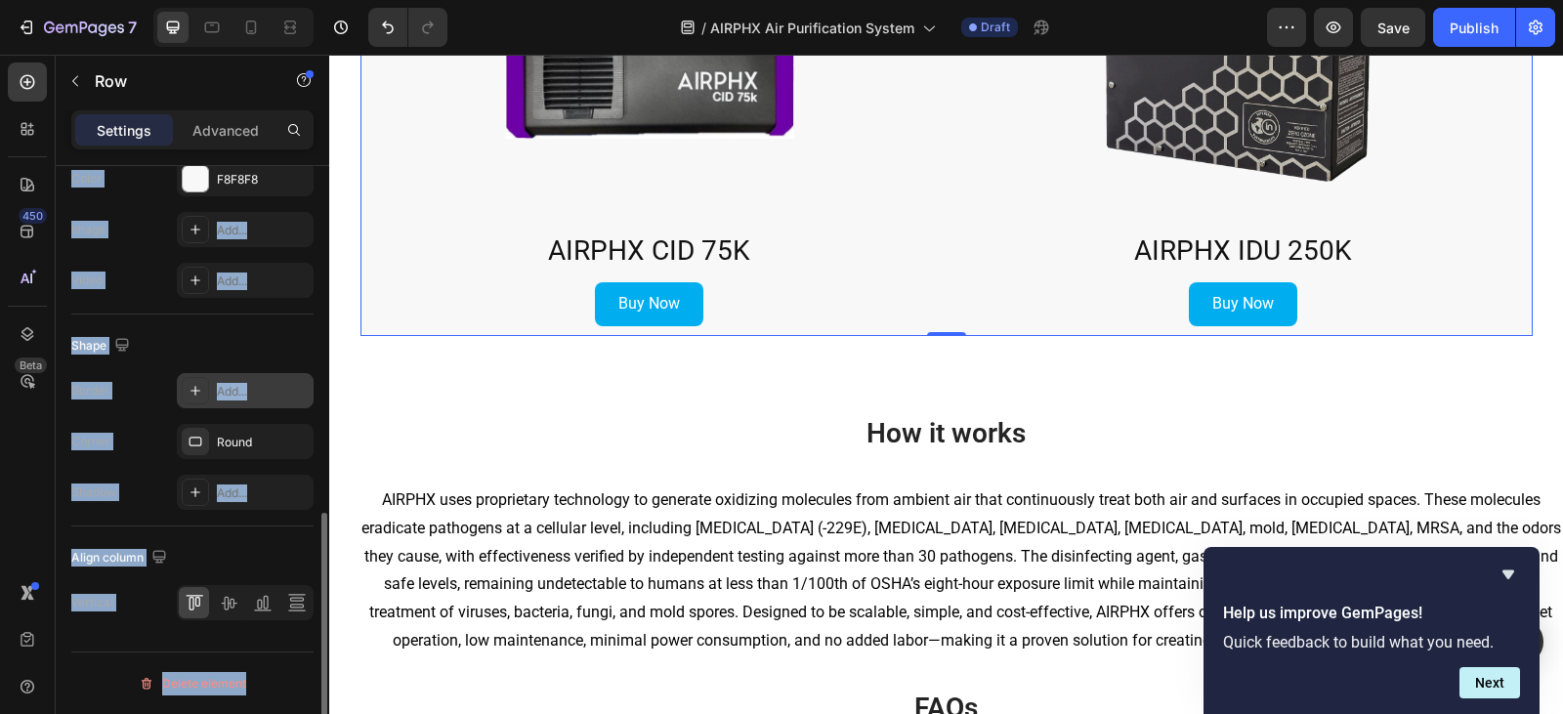
scroll to position [420, 0]
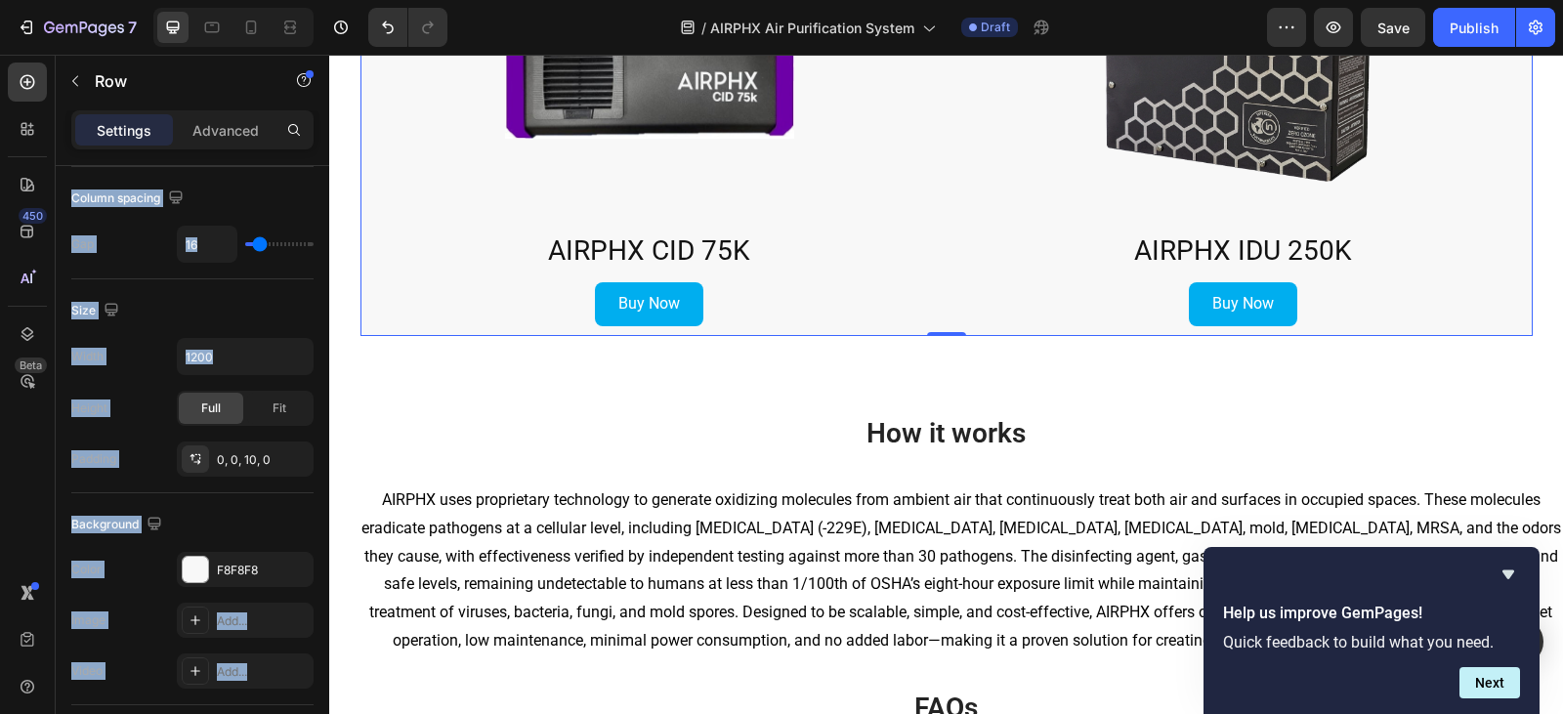
click at [253, 286] on div "Size Width 1200 Height Full Fit Padding 0, 0, 10, 0" at bounding box center [192, 386] width 242 height 214
click at [253, 291] on div "Size Width 1200 Height Full Fit Padding 0, 0, 10, 0" at bounding box center [192, 386] width 242 height 214
click at [219, 308] on div "Size" at bounding box center [192, 310] width 242 height 31
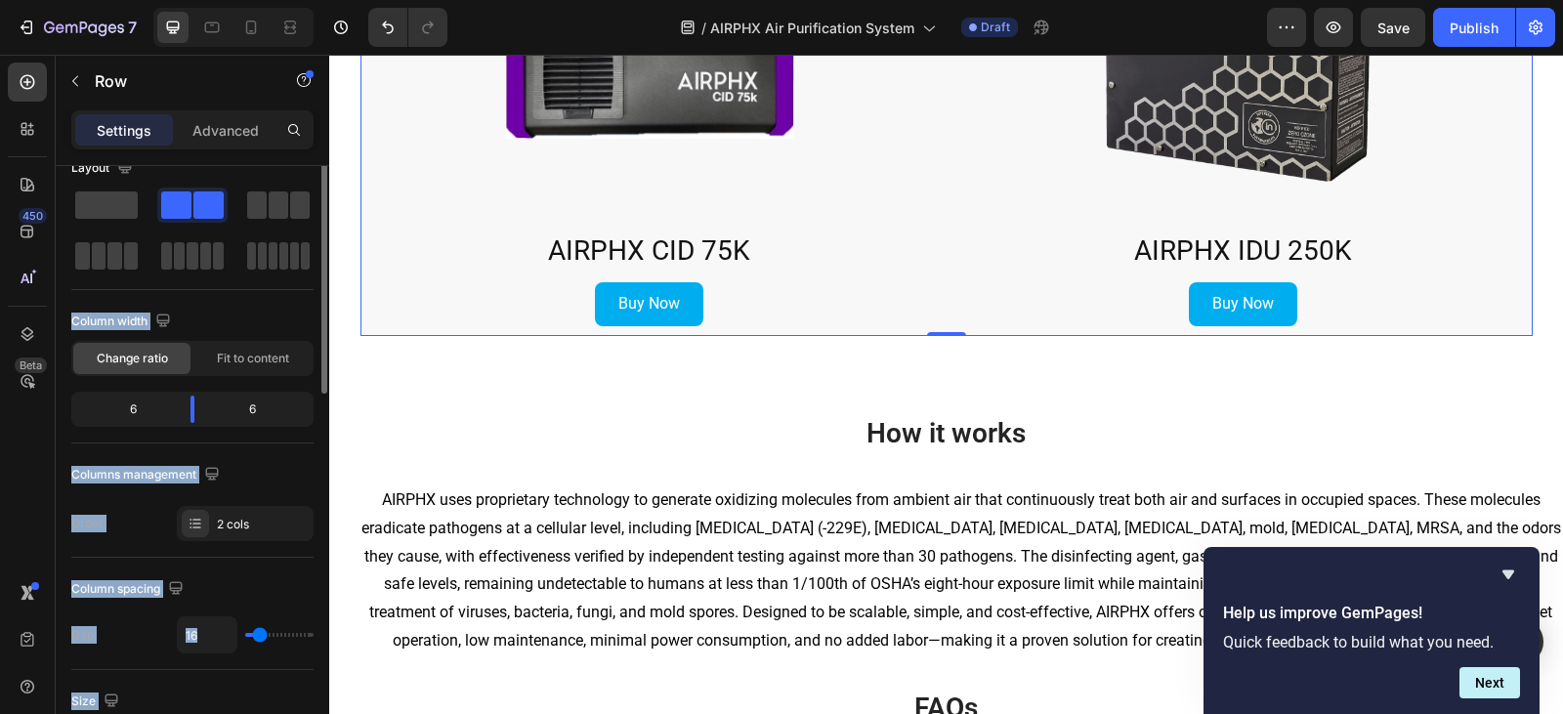
scroll to position [0, 0]
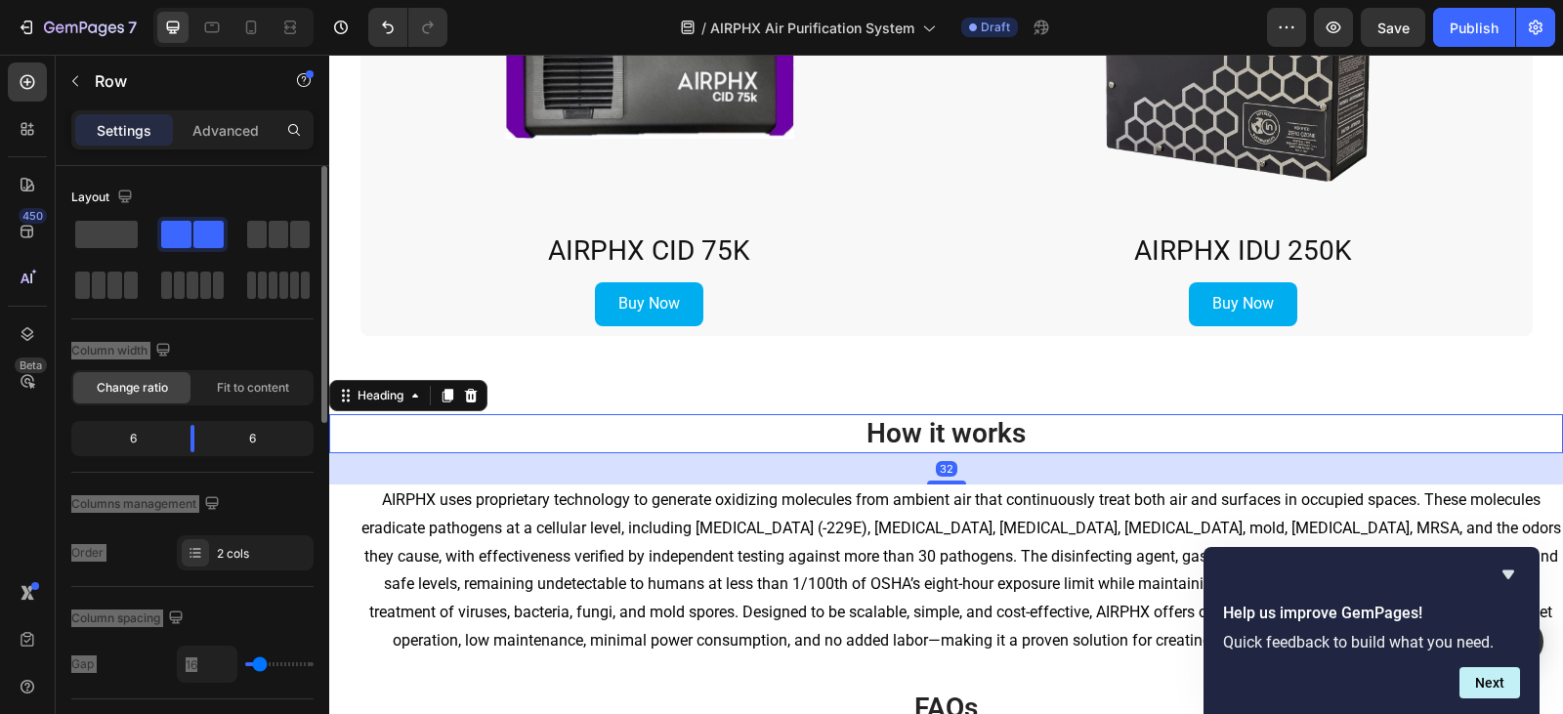
click at [651, 421] on h2 "How it works" at bounding box center [946, 433] width 1234 height 39
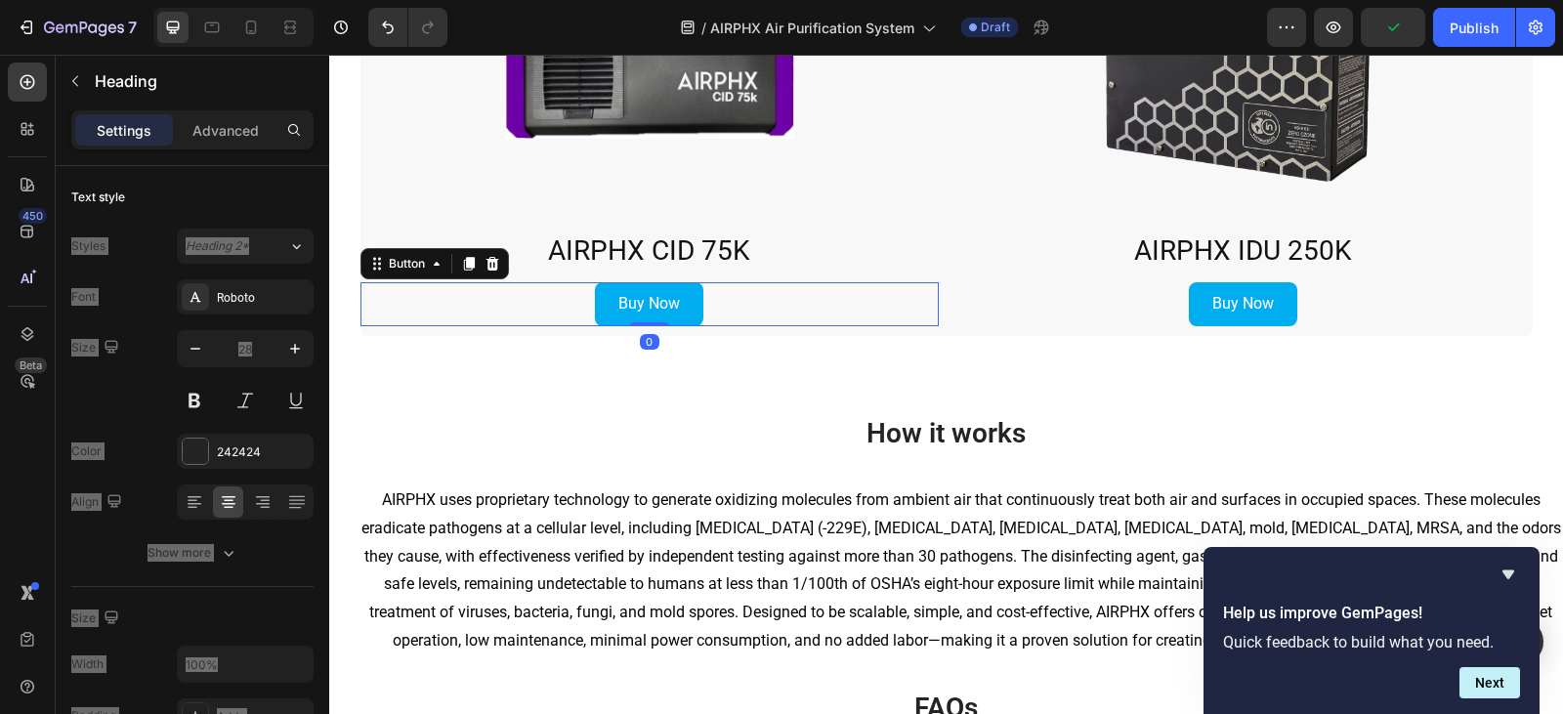
click at [509, 307] on div "Buy Now Button 0" at bounding box center [649, 304] width 578 height 44
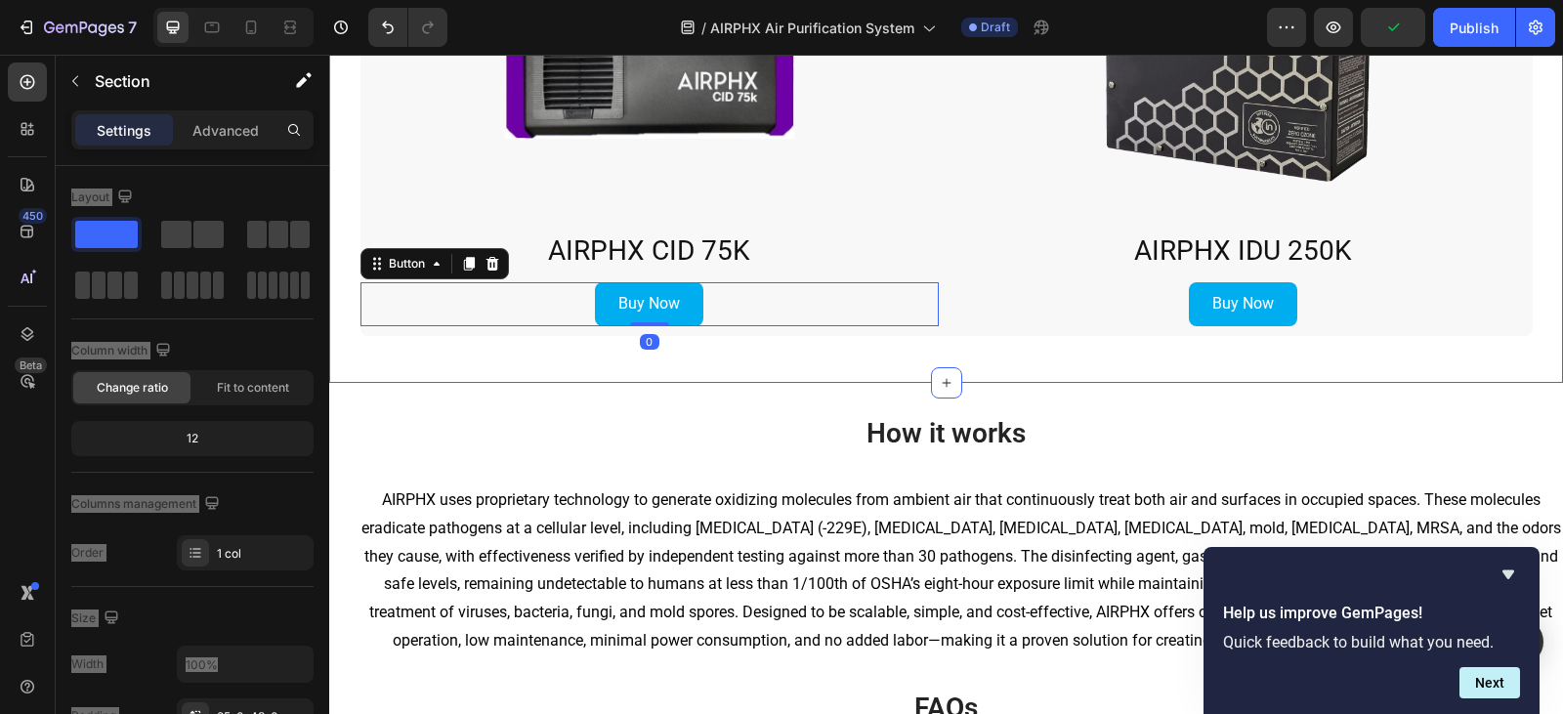
click at [462, 337] on div "Products Heading Product Images AIRPHX CID 75K Product Title Product Buy Now Bu…" at bounding box center [946, 92] width 1234 height 582
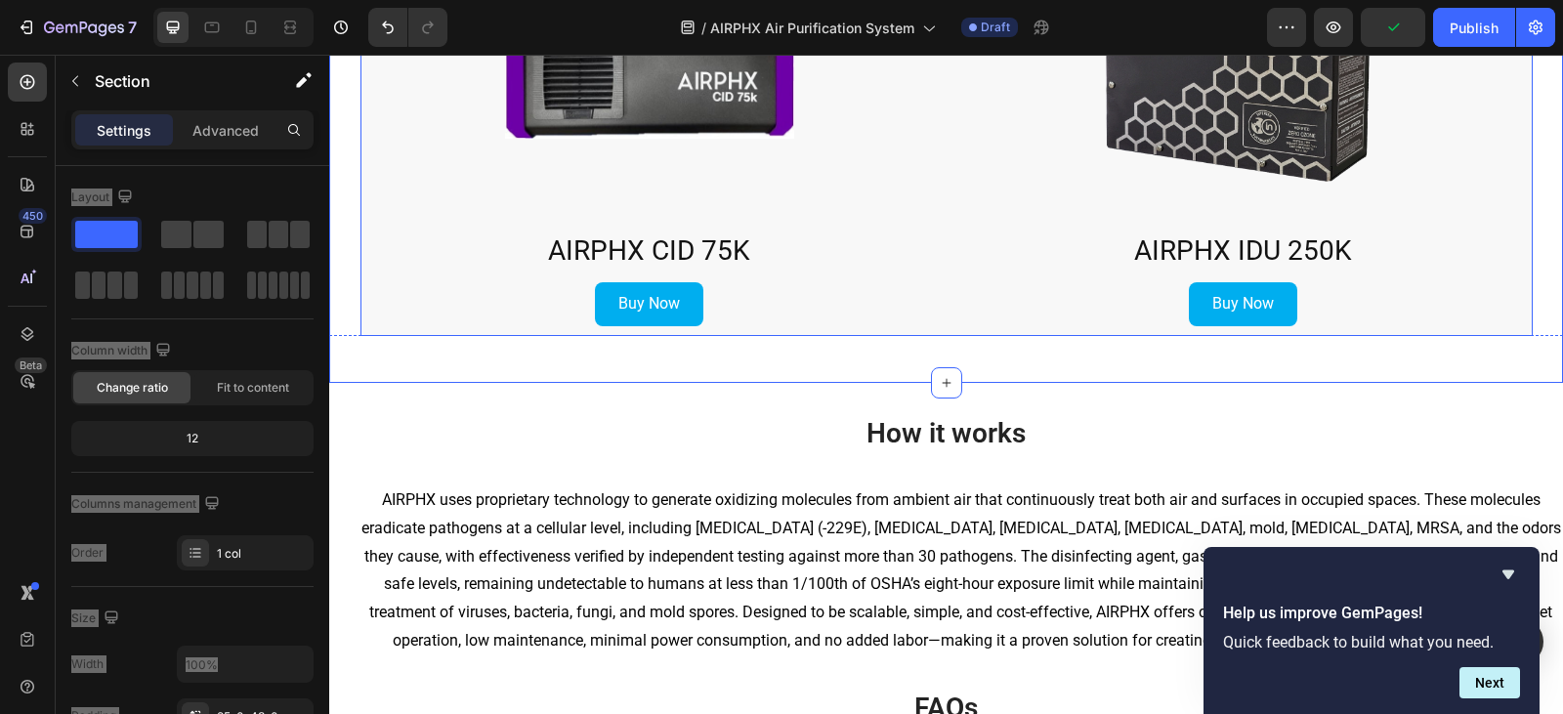
click at [459, 328] on div "Product Images AIRPHX CID 75K Product Title Product Buy Now Button Product Imag…" at bounding box center [946, 114] width 1172 height 439
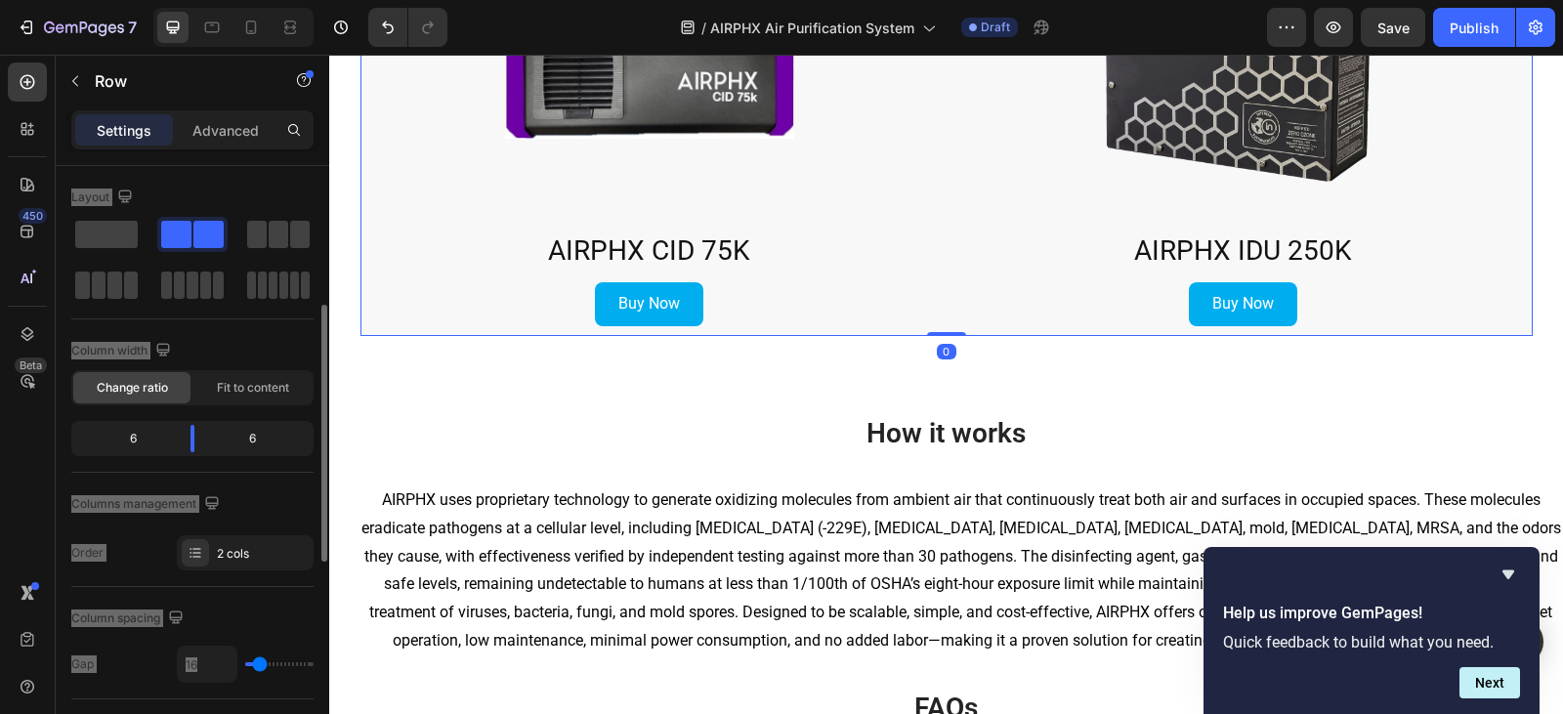
scroll to position [293, 0]
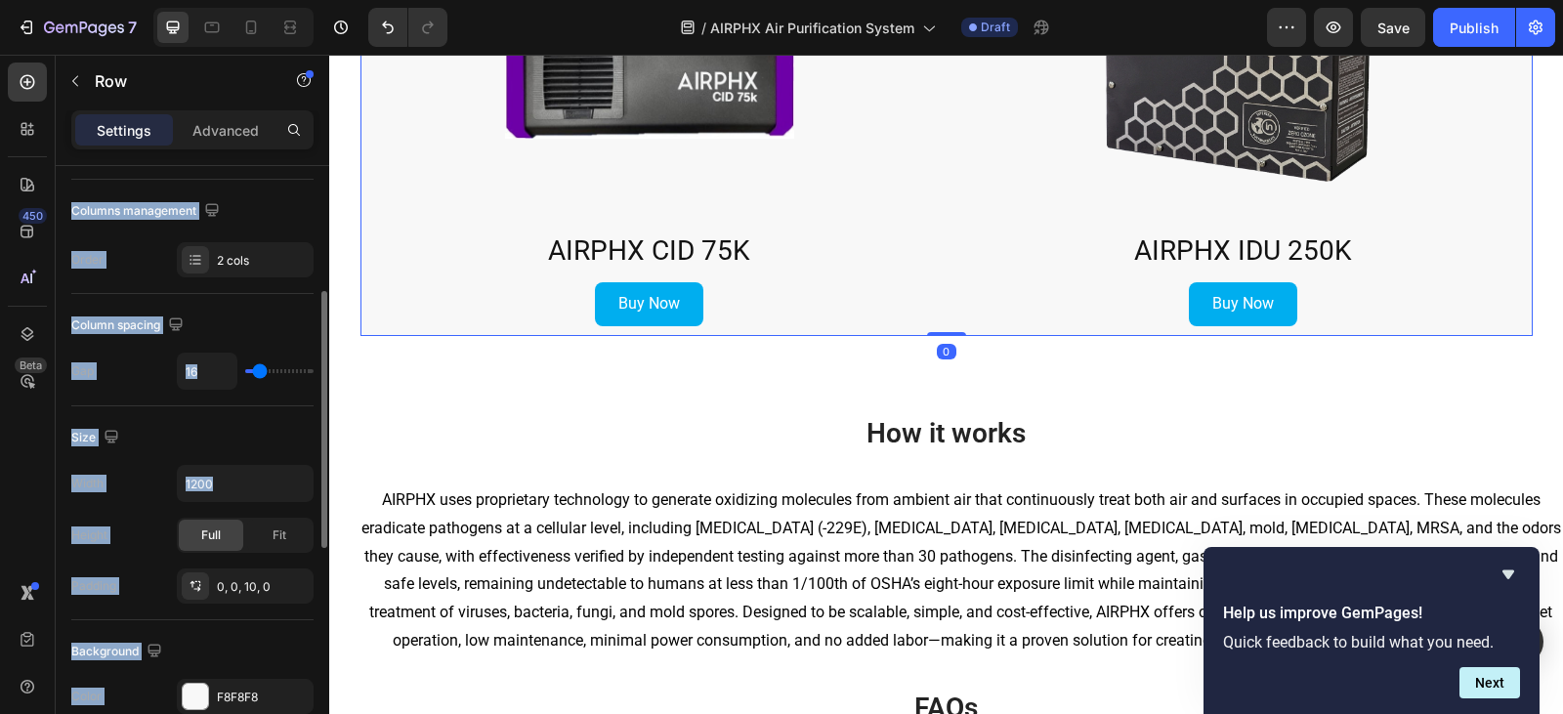
click at [270, 439] on div "Size" at bounding box center [192, 437] width 242 height 31
click at [250, 425] on div "Size" at bounding box center [192, 437] width 242 height 31
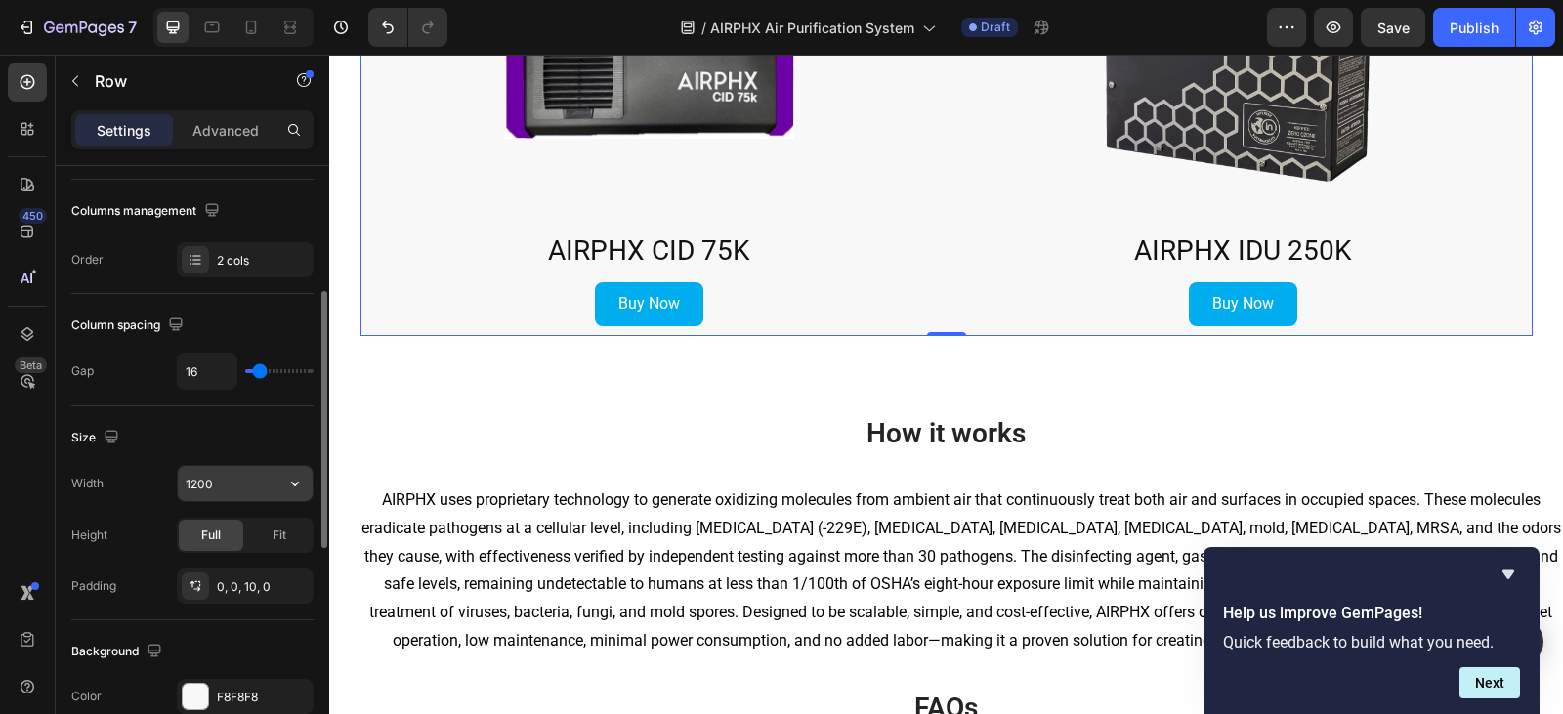
click at [237, 478] on input "1200" at bounding box center [245, 483] width 135 height 35
click at [294, 485] on icon "button" at bounding box center [295, 483] width 8 height 5
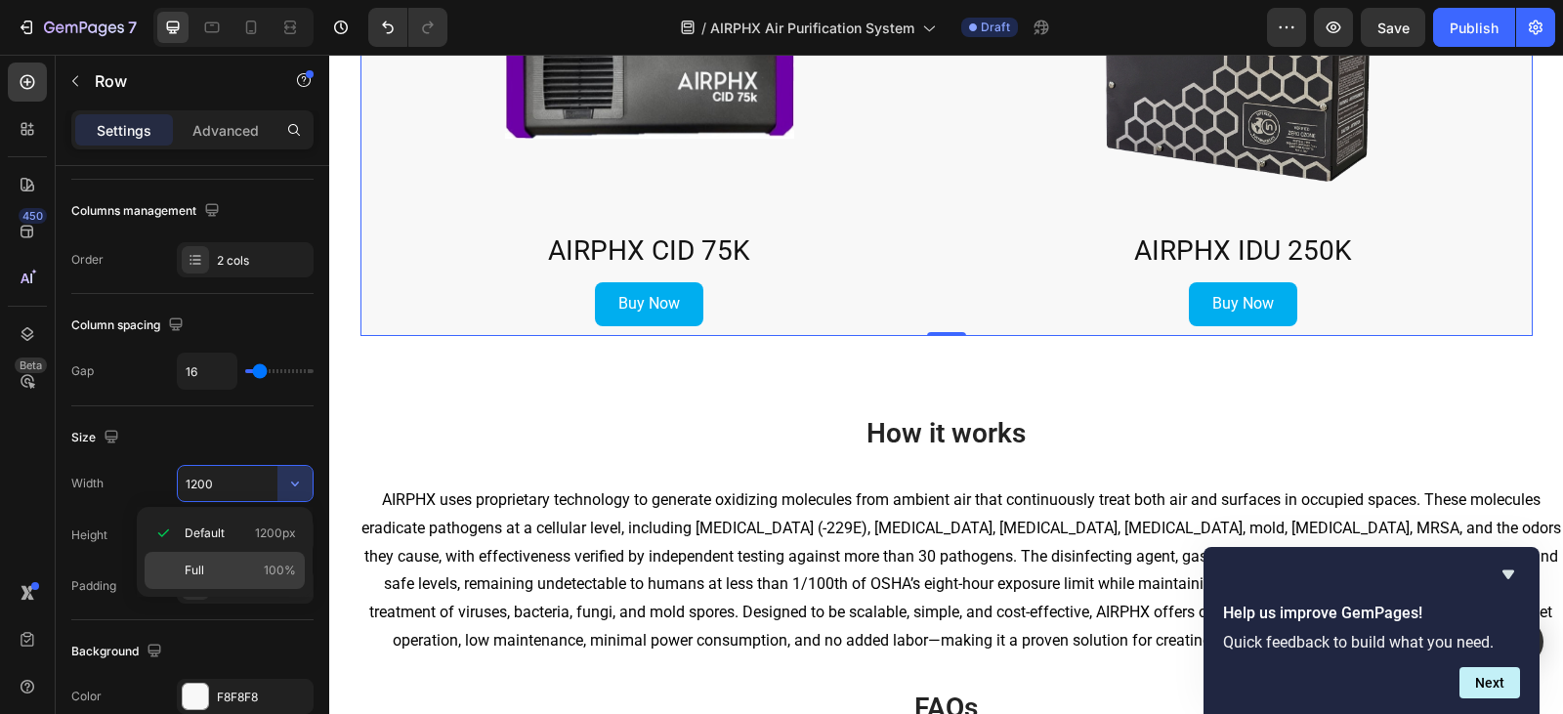
click at [234, 560] on div "Full 100%" at bounding box center [225, 570] width 160 height 37
type input "100%"
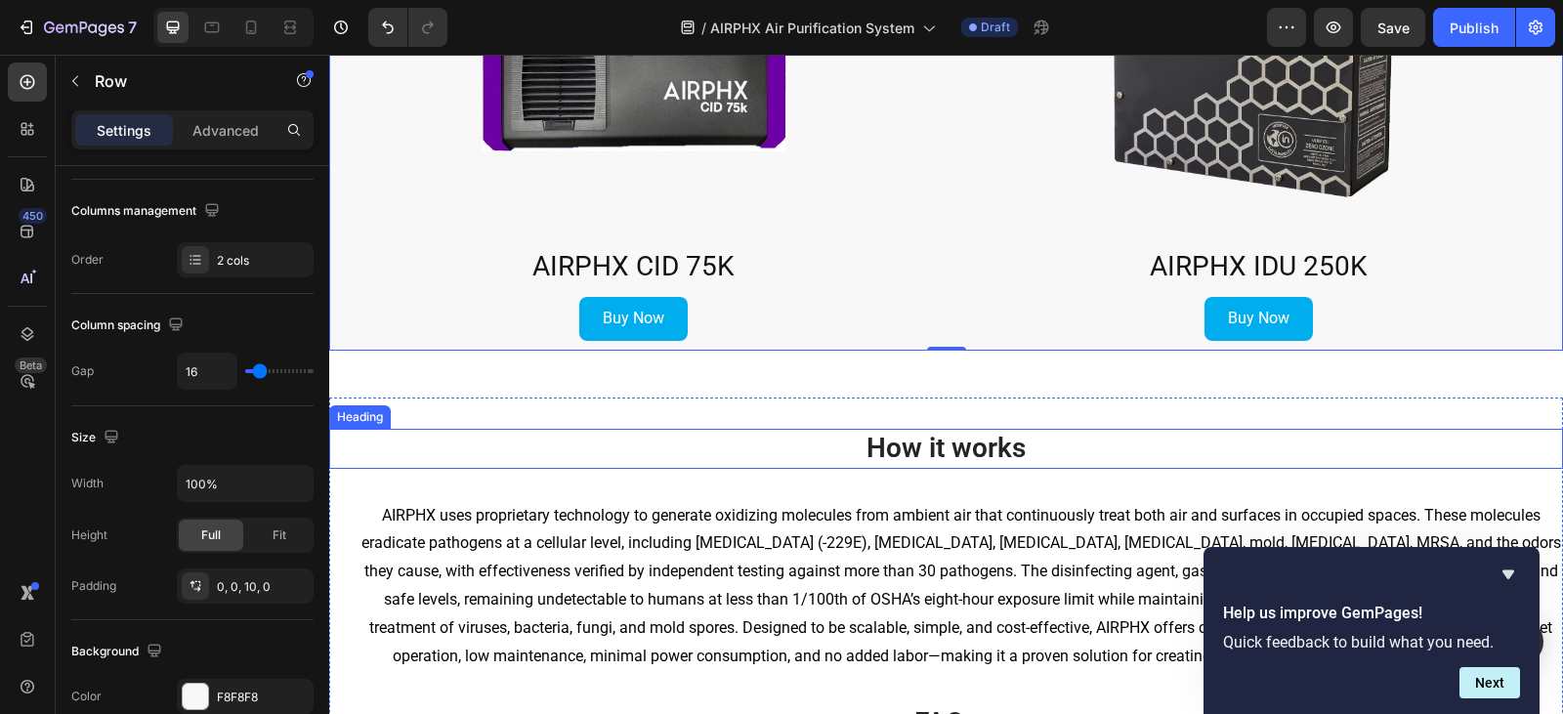
click at [495, 460] on h2 "How it works" at bounding box center [946, 448] width 1234 height 39
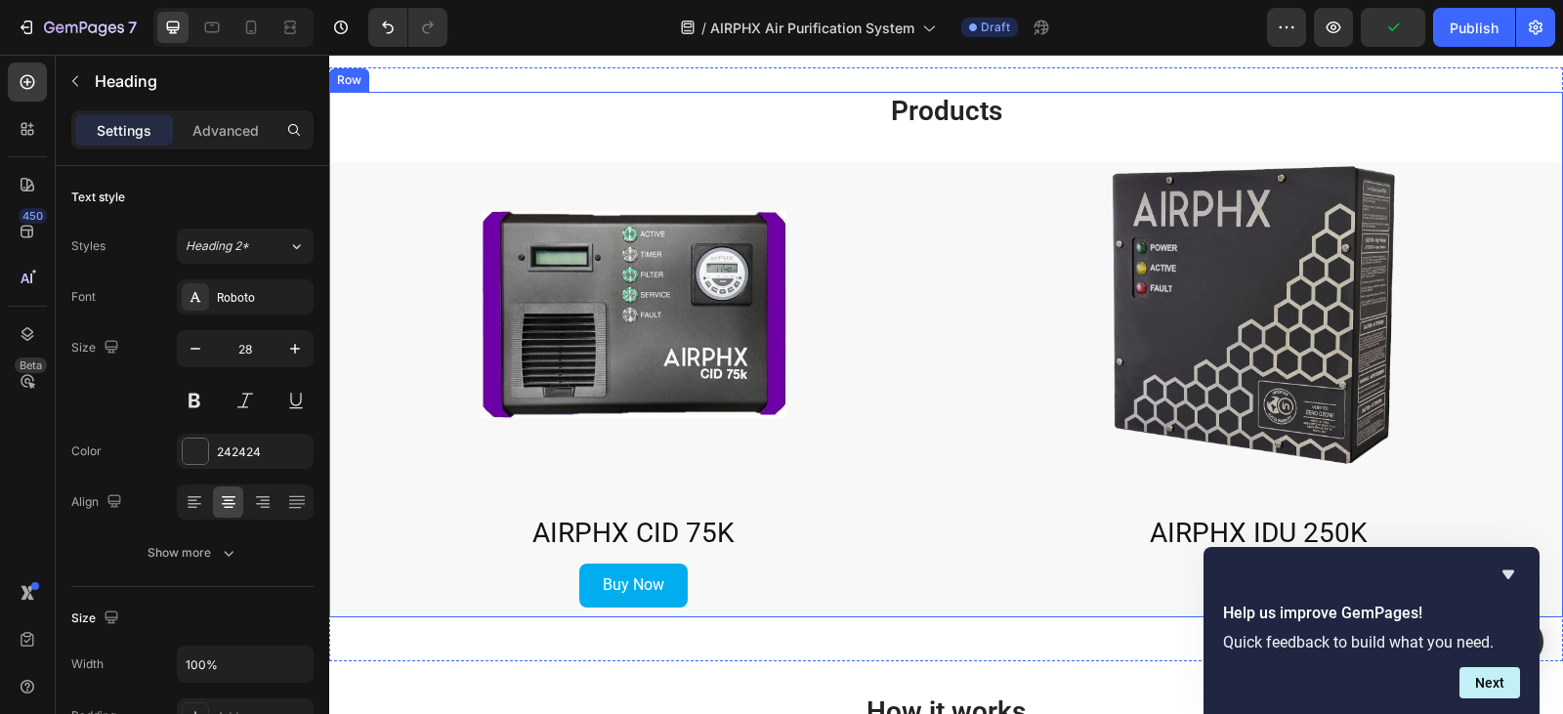
scroll to position [3516, 0]
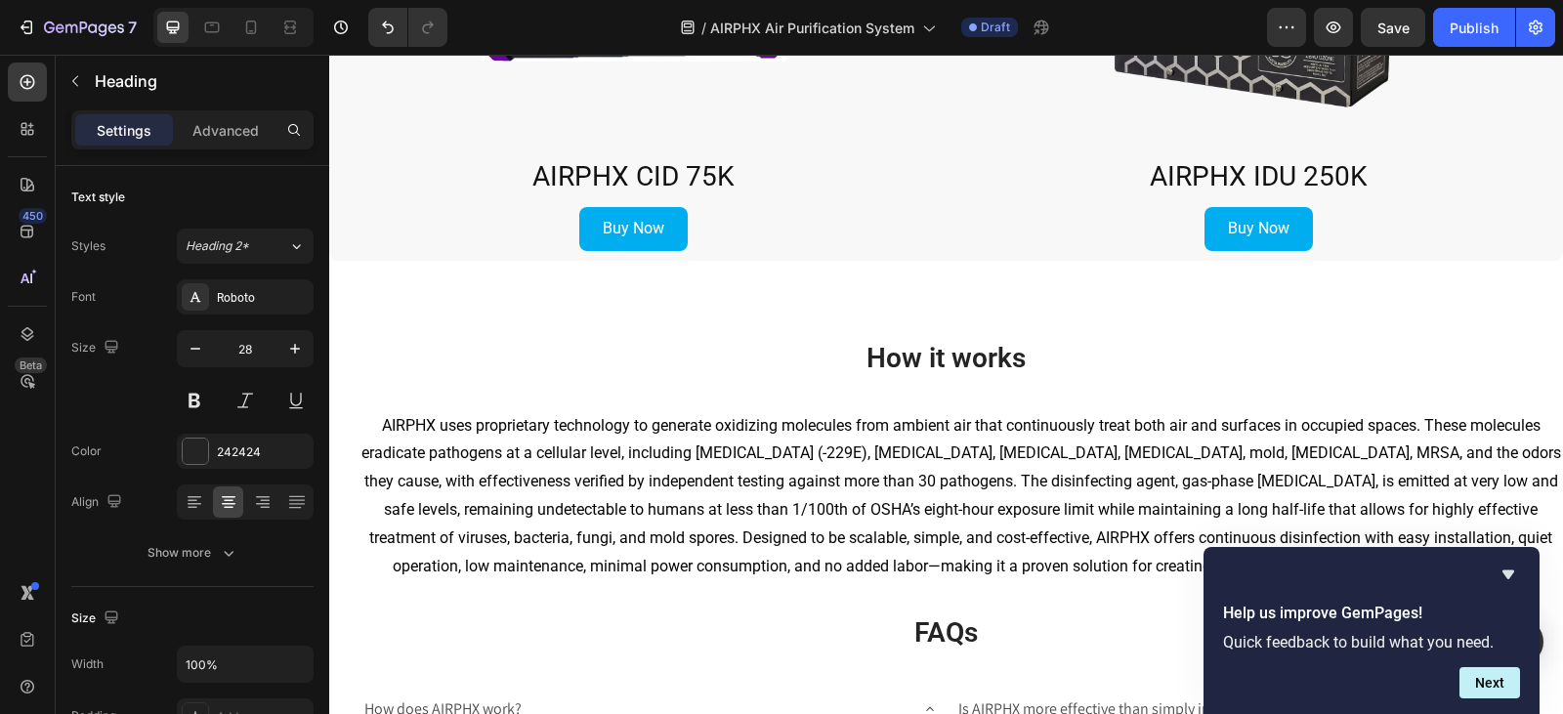
click at [889, 363] on span "How it works" at bounding box center [945, 358] width 159 height 32
click at [827, 370] on p "How it works" at bounding box center [946, 358] width 1230 height 35
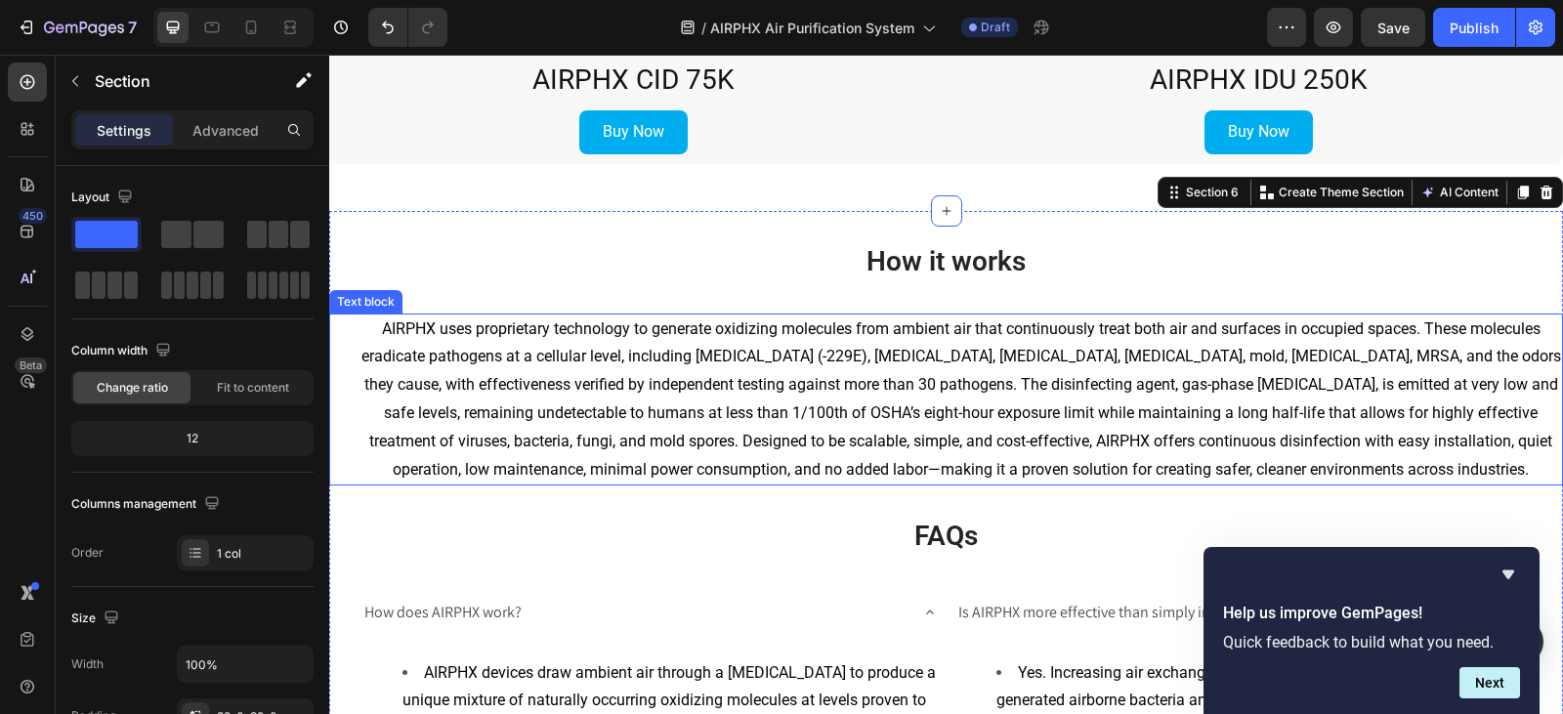
scroll to position [3614, 0]
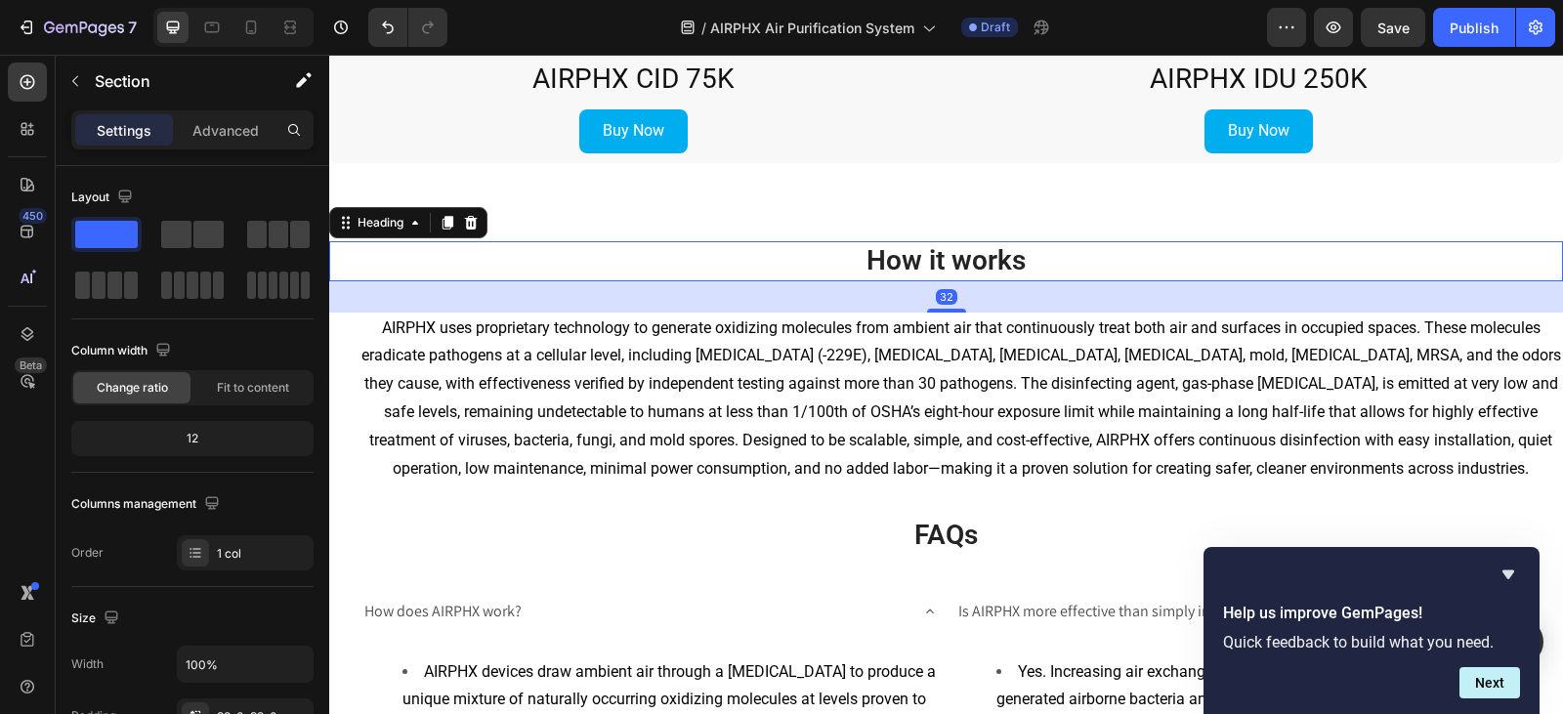
click at [869, 261] on span "How it works" at bounding box center [945, 260] width 159 height 32
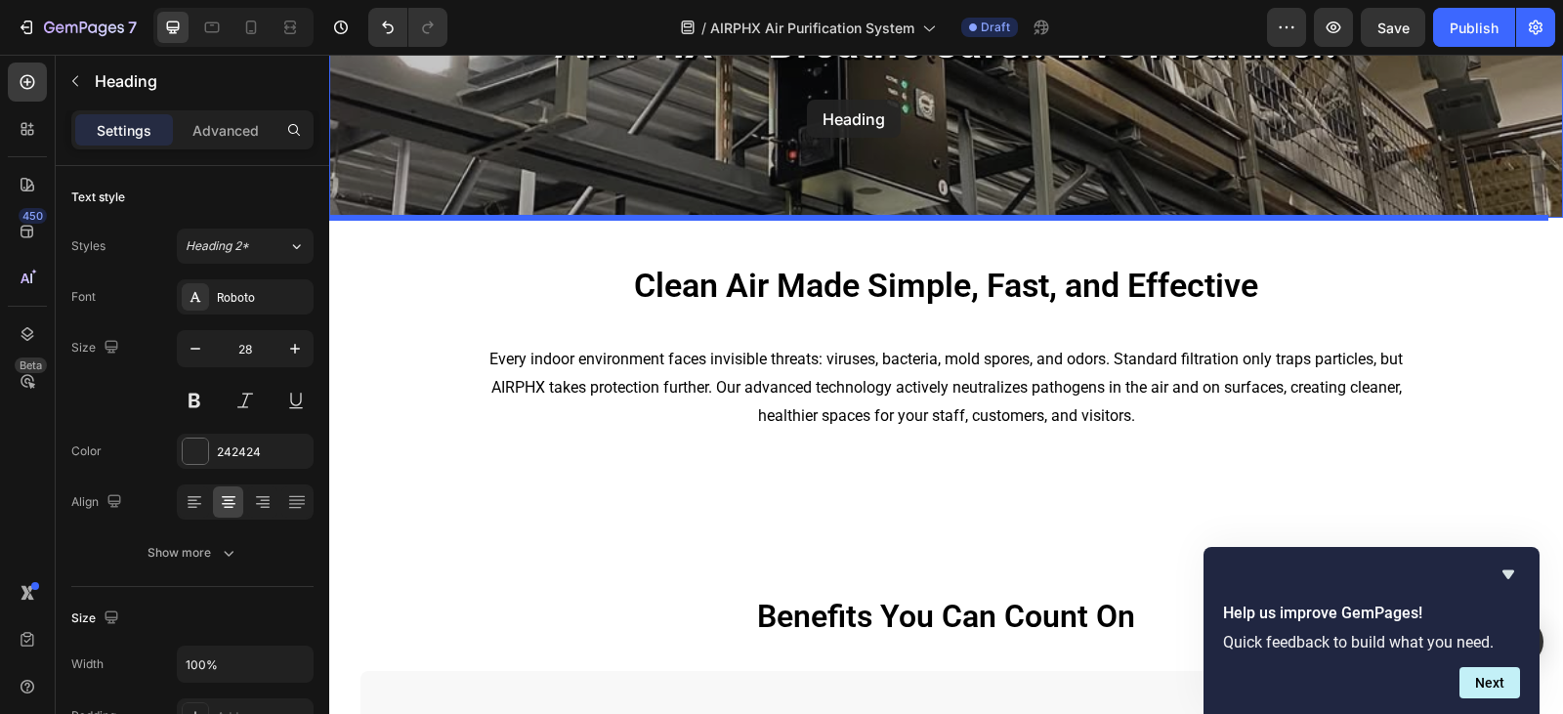
scroll to position [205, 0]
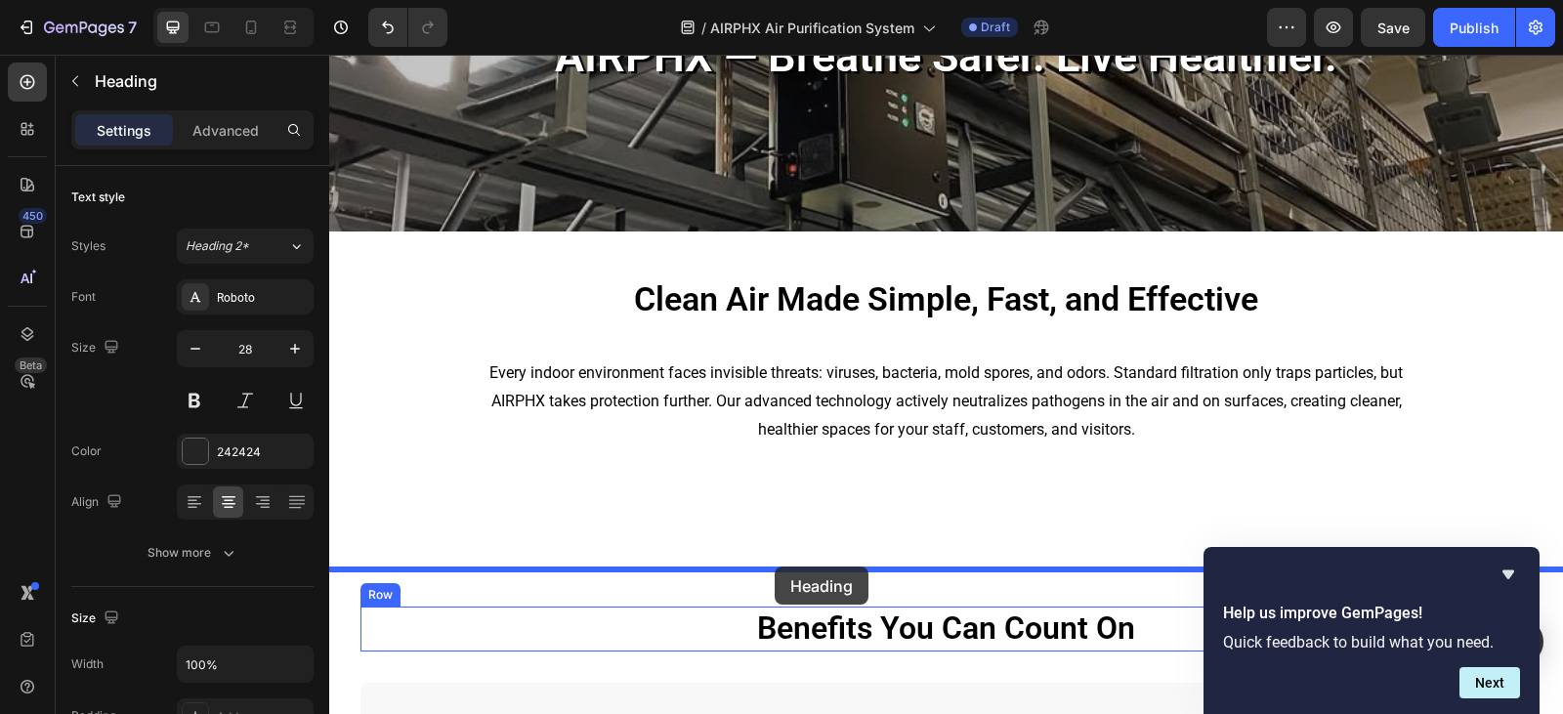
drag, startPoint x: 355, startPoint y: 222, endPoint x: 774, endPoint y: 566, distance: 543.3
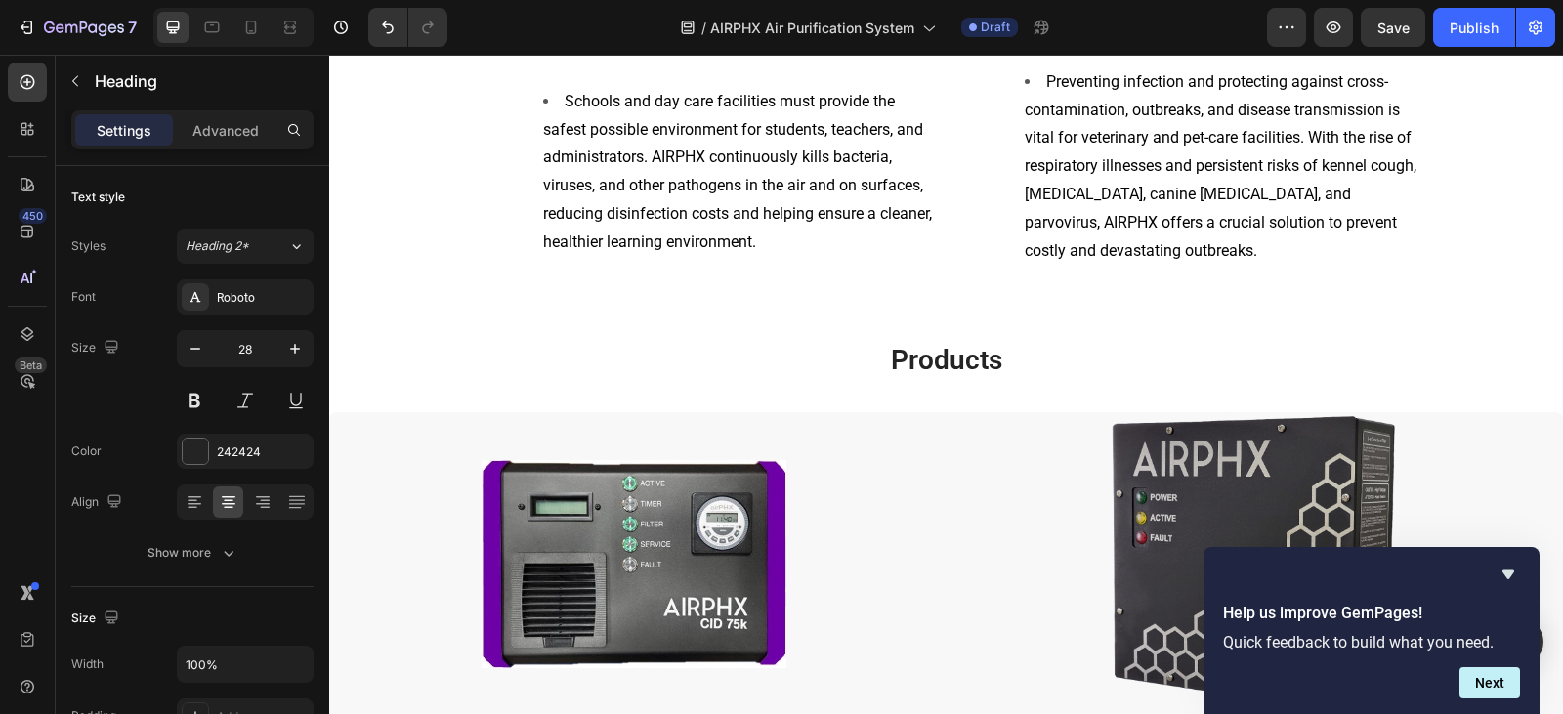
scroll to position [3526, 0]
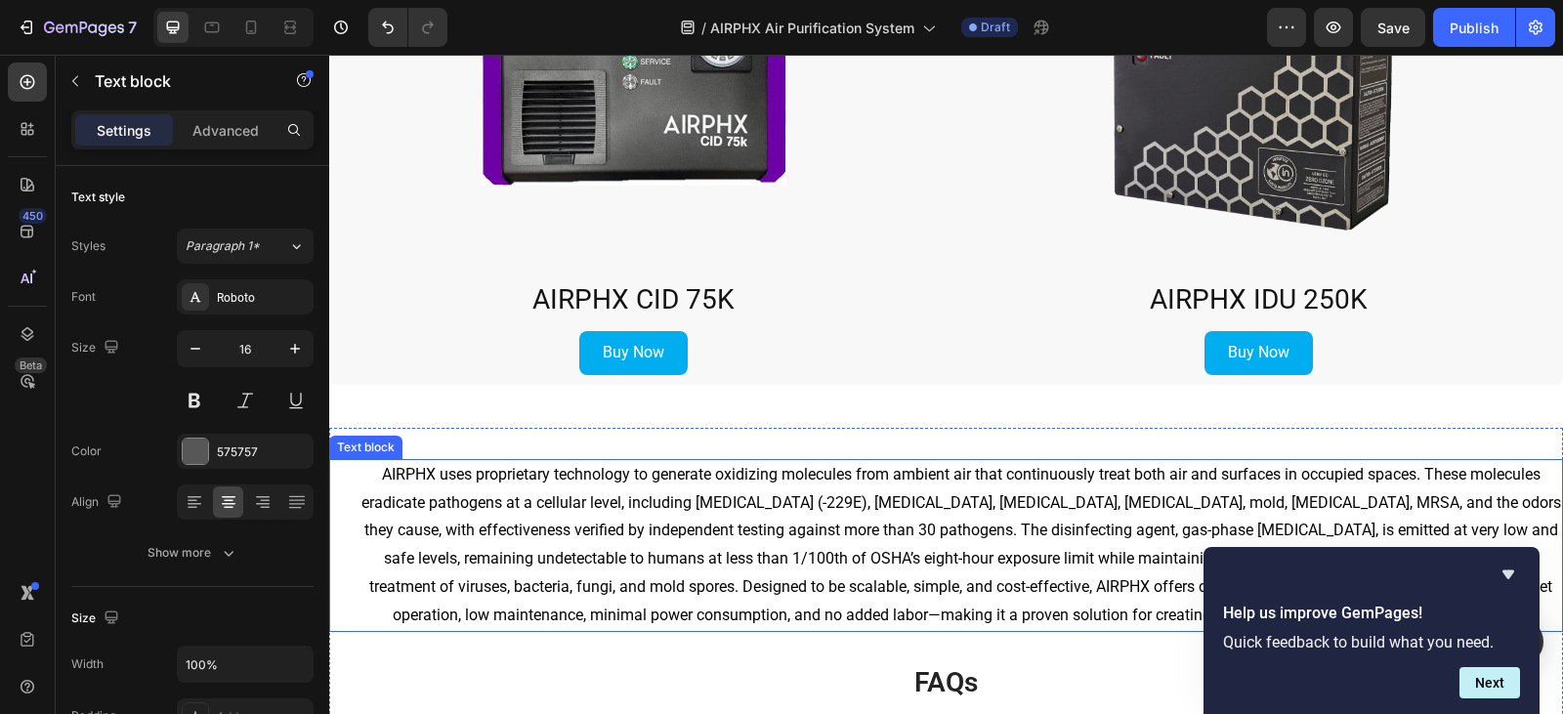
click at [946, 527] on span "AIRPHX uses proprietary technology to generate oxidizing molecules from ambient…" at bounding box center [960, 544] width 1199 height 159
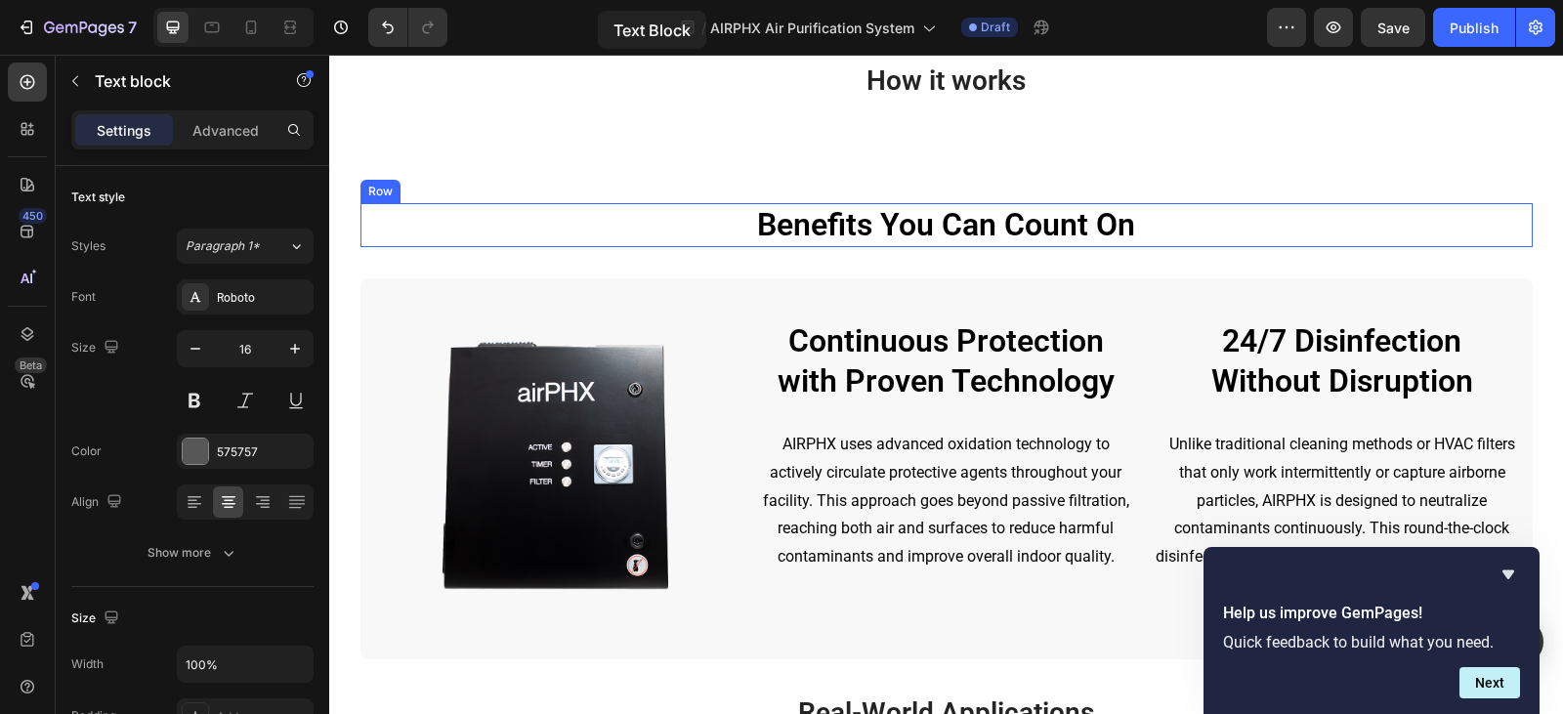
scroll to position [532, 0]
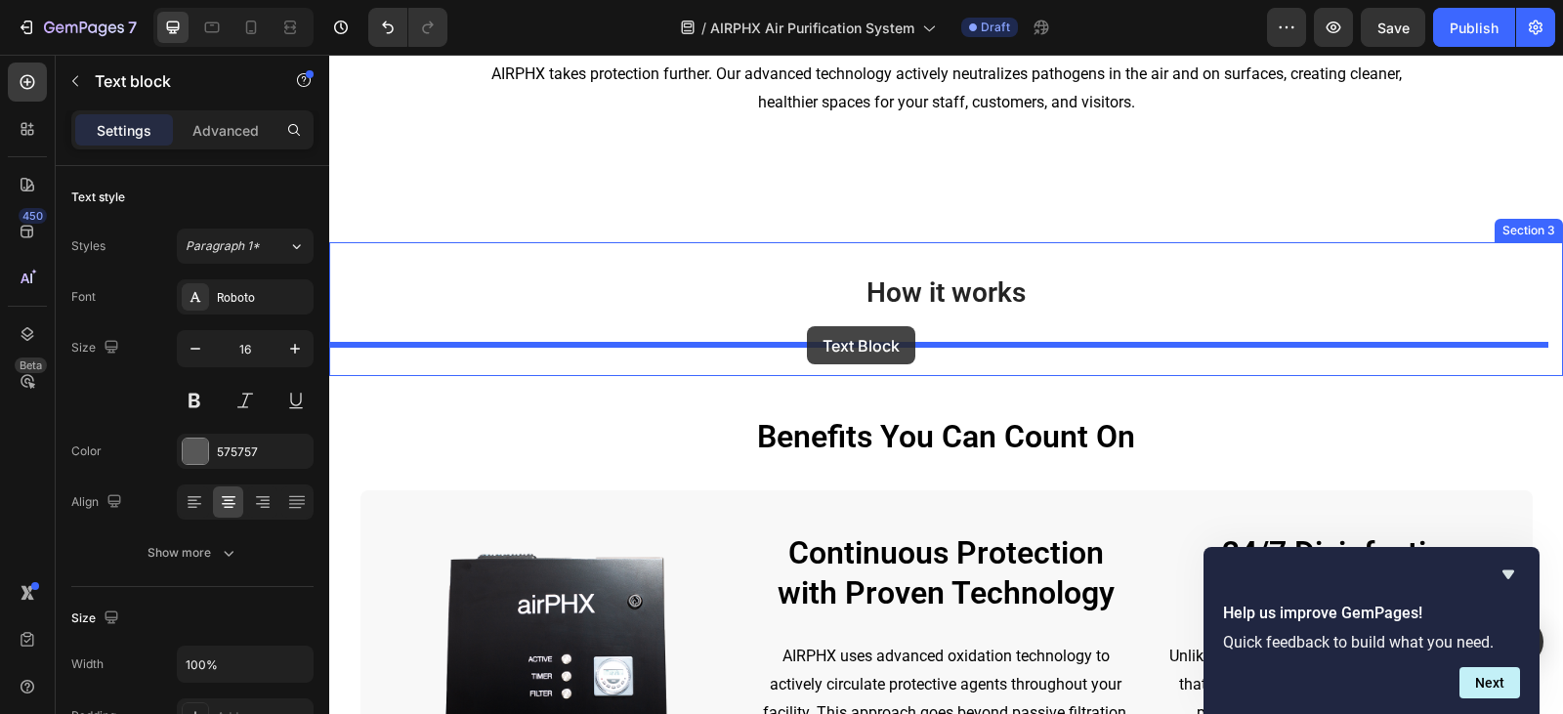
drag, startPoint x: 348, startPoint y: 445, endPoint x: 807, endPoint y: 326, distance: 474.2
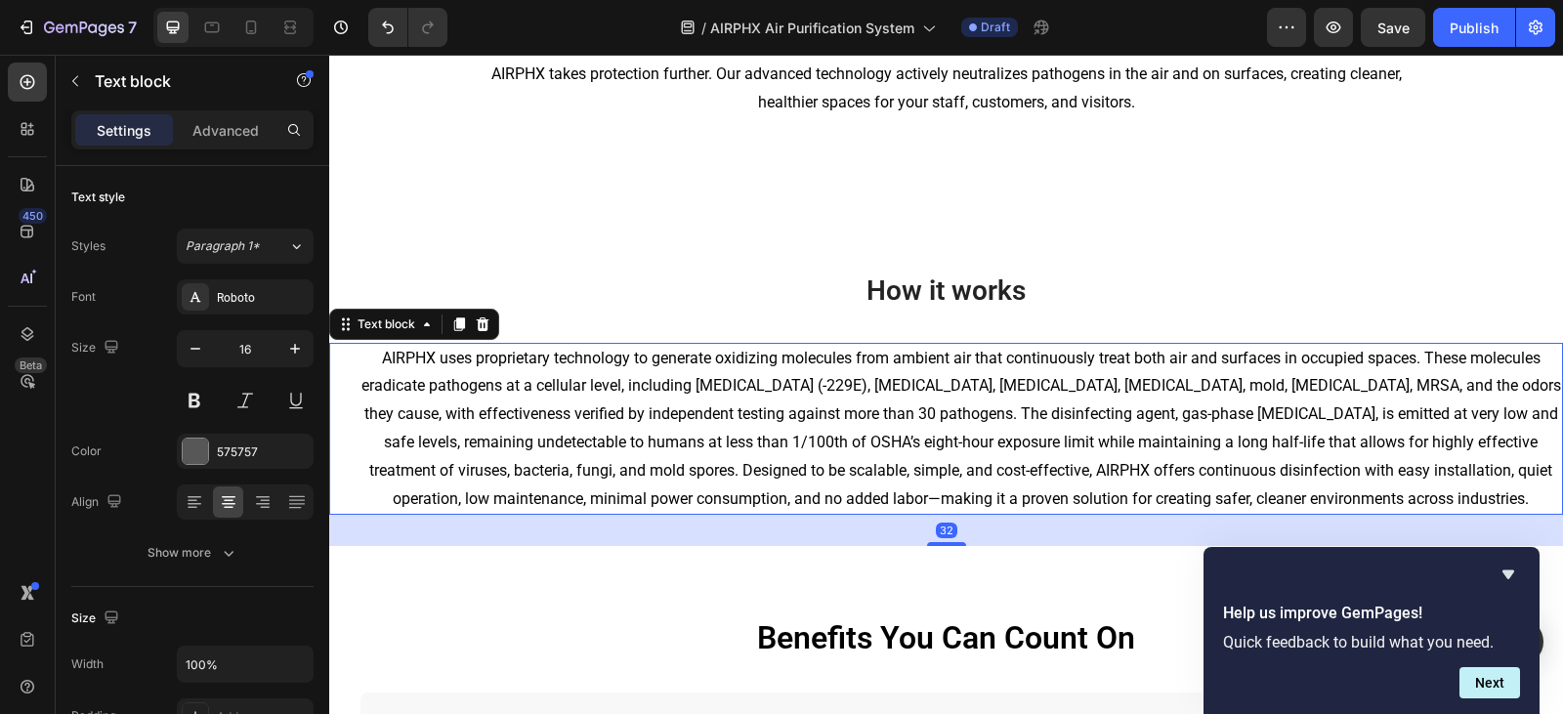
click at [233, 146] on div "Settings Advanced" at bounding box center [192, 129] width 242 height 39
click at [234, 141] on div "Advanced" at bounding box center [226, 129] width 98 height 31
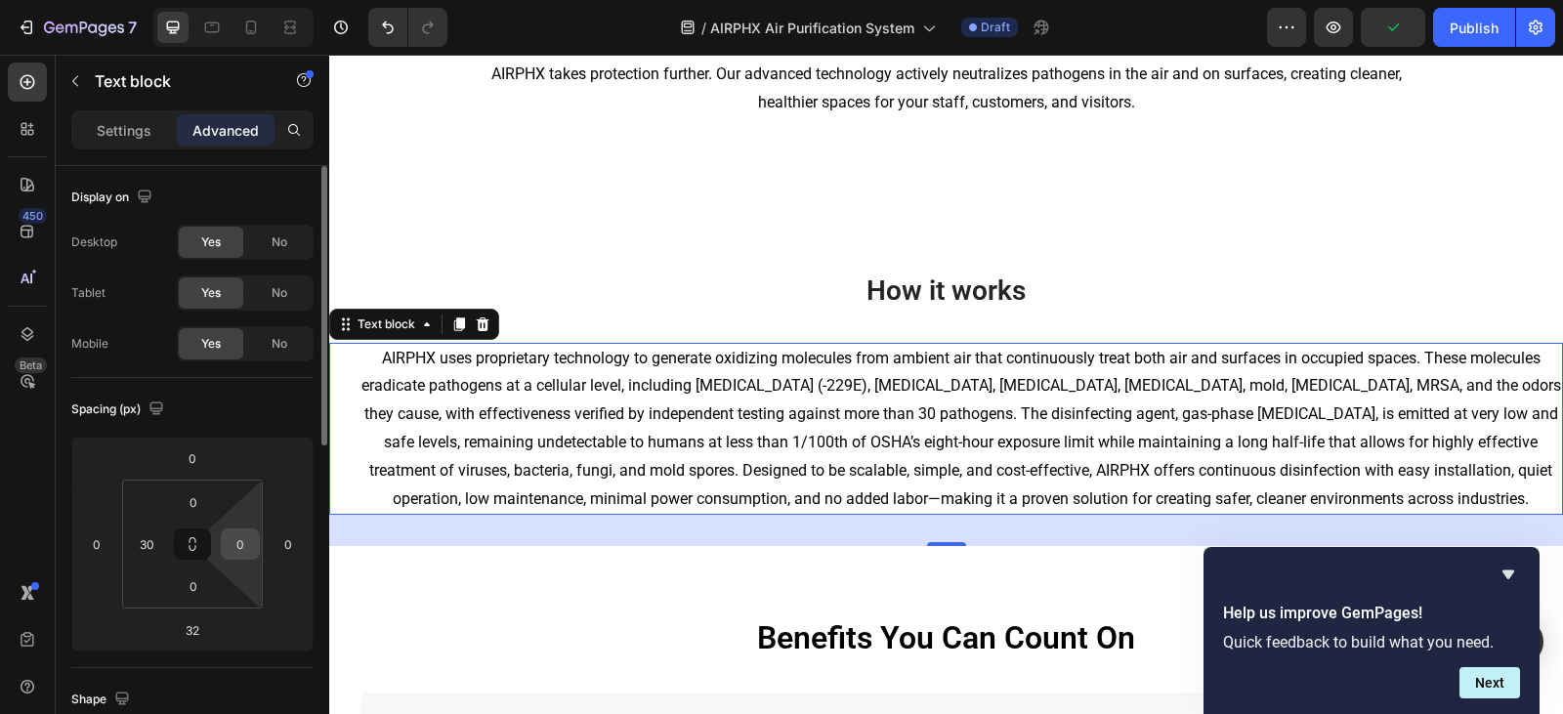
click at [232, 551] on input "0" at bounding box center [240, 543] width 29 height 29
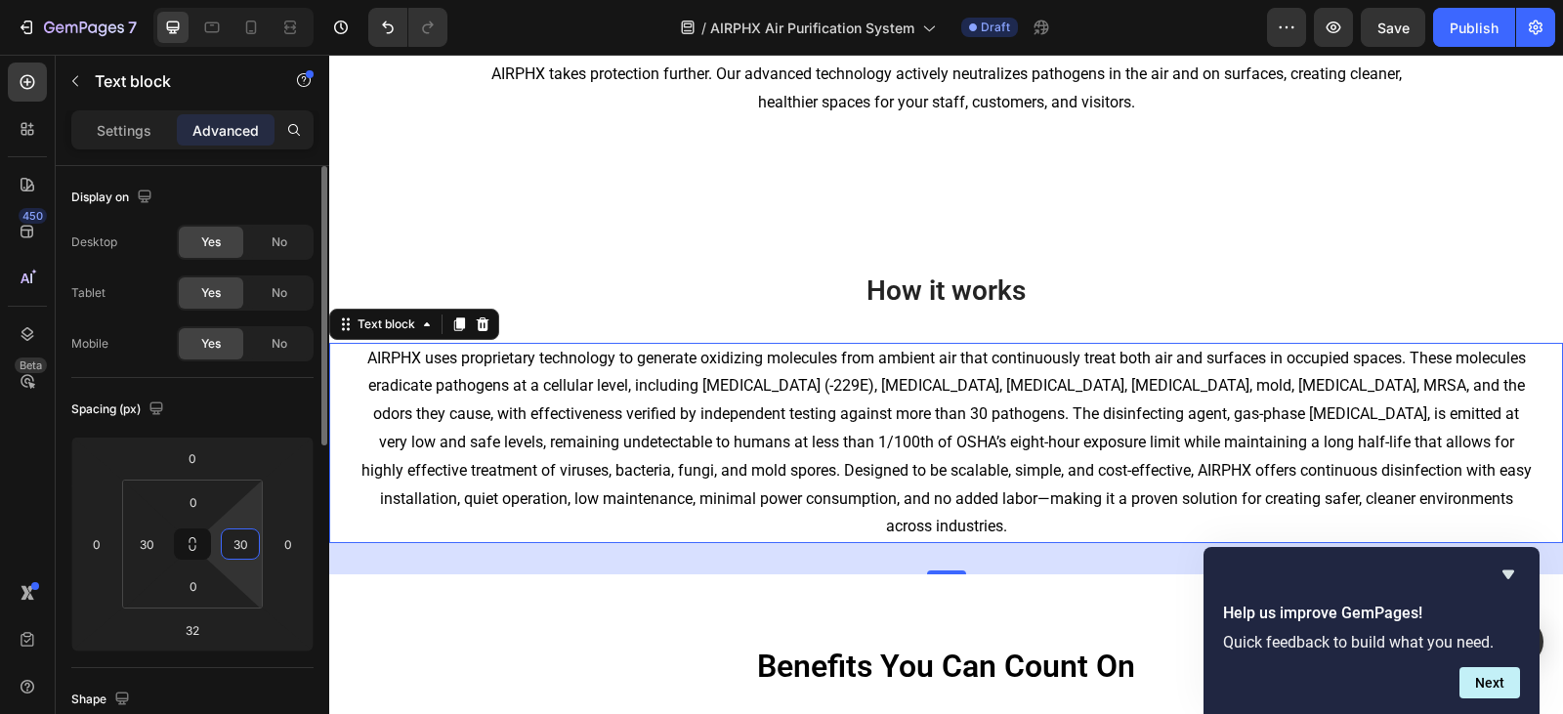
type input "30"
click at [159, 545] on input "30" at bounding box center [146, 543] width 29 height 29
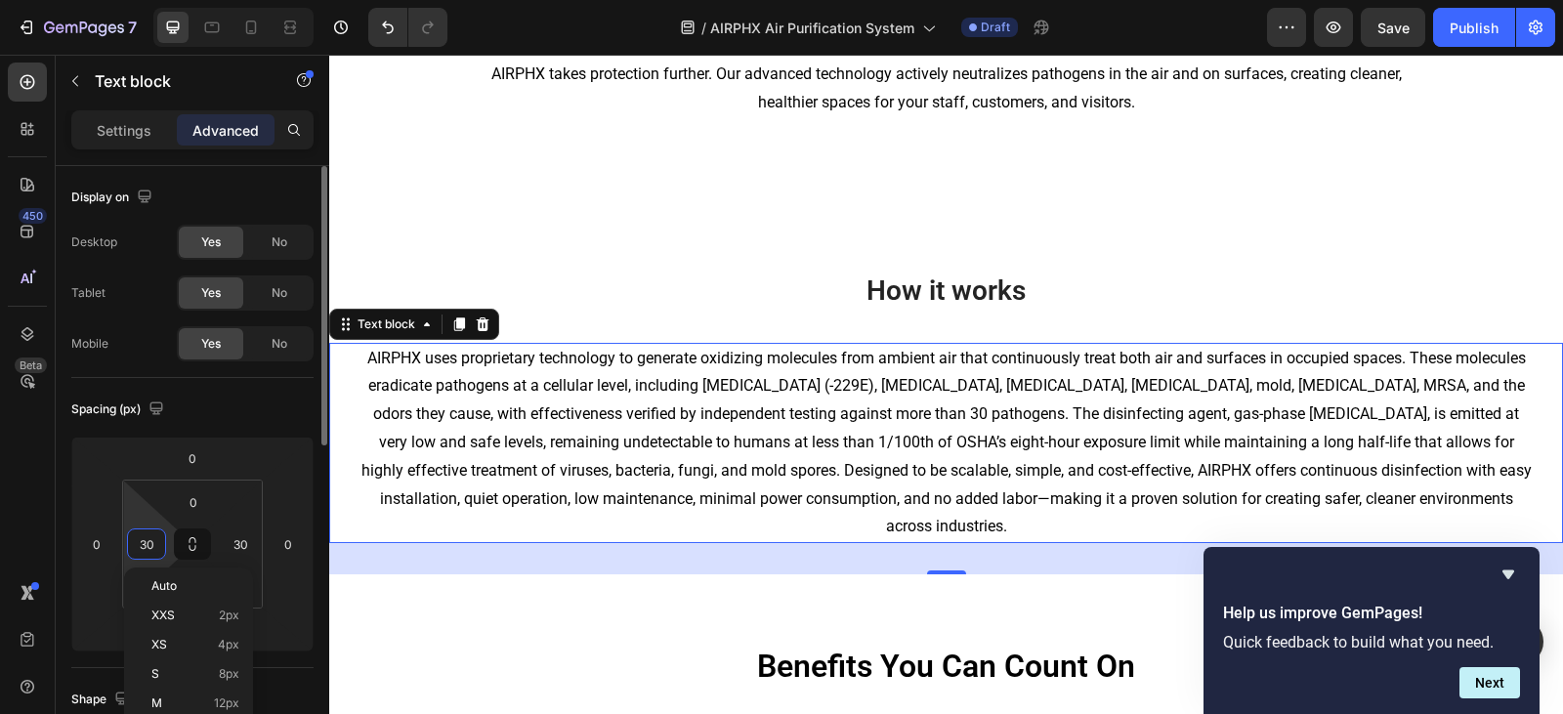
click at [160, 545] on input "30" at bounding box center [146, 543] width 29 height 29
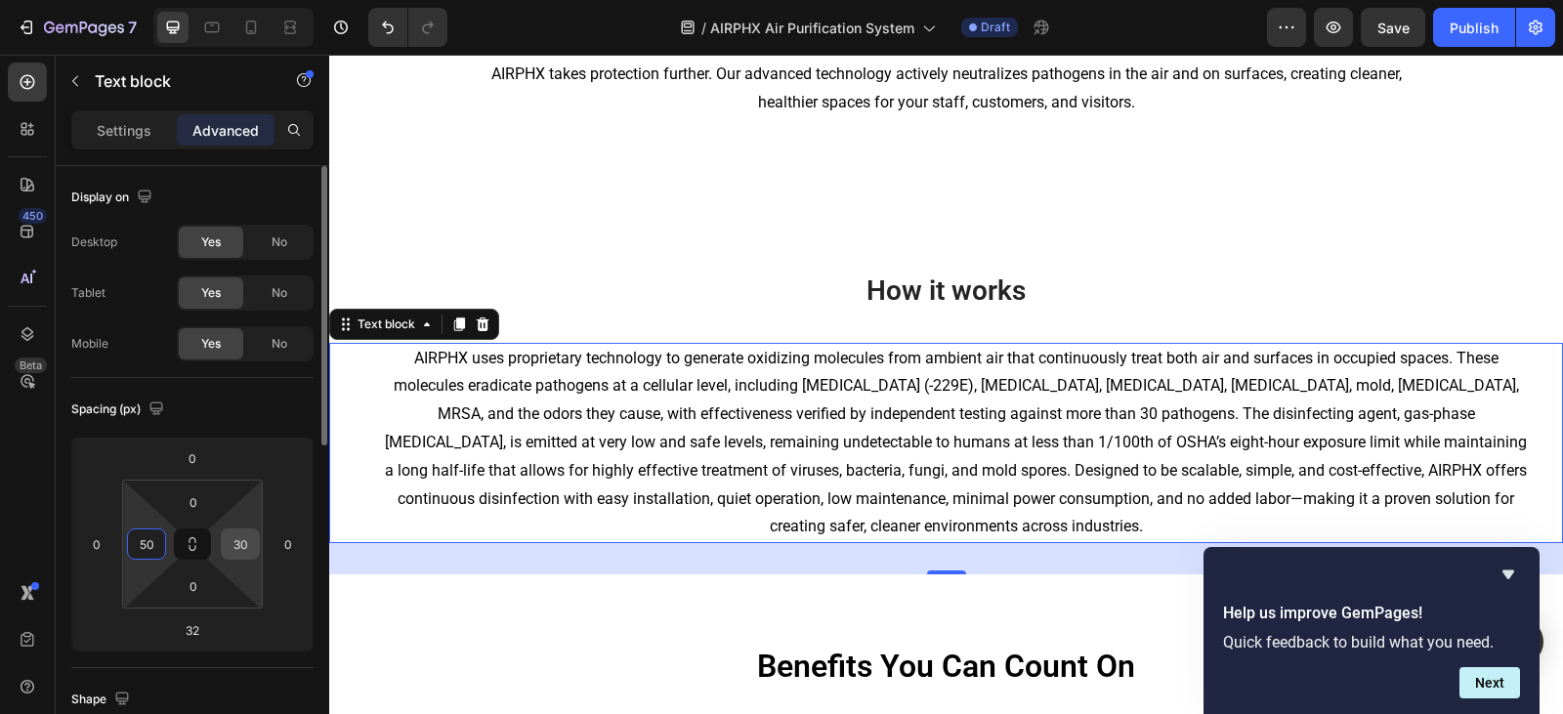
type input "50"
click at [257, 541] on div "30" at bounding box center [240, 543] width 39 height 31
click at [239, 539] on input "30" at bounding box center [240, 543] width 29 height 29
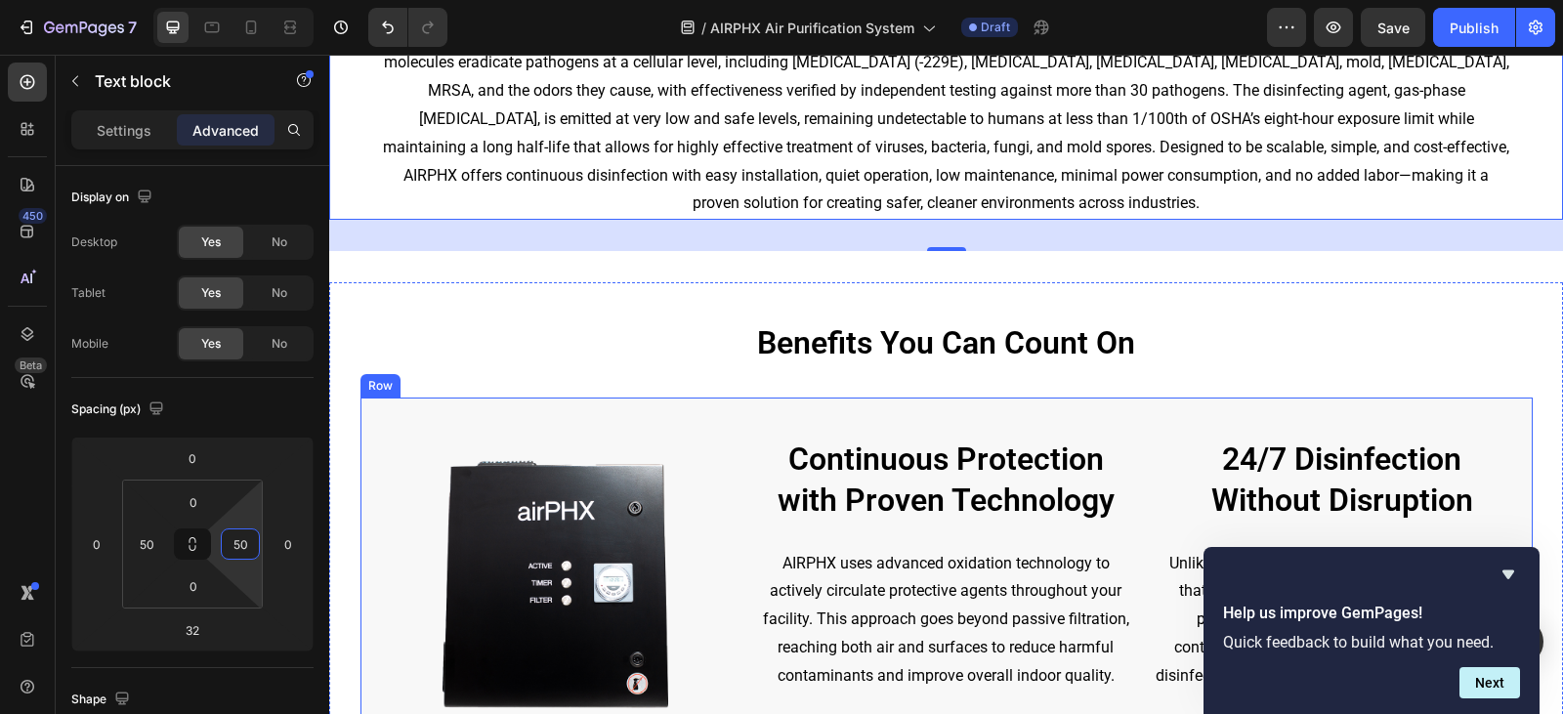
scroll to position [1021, 0]
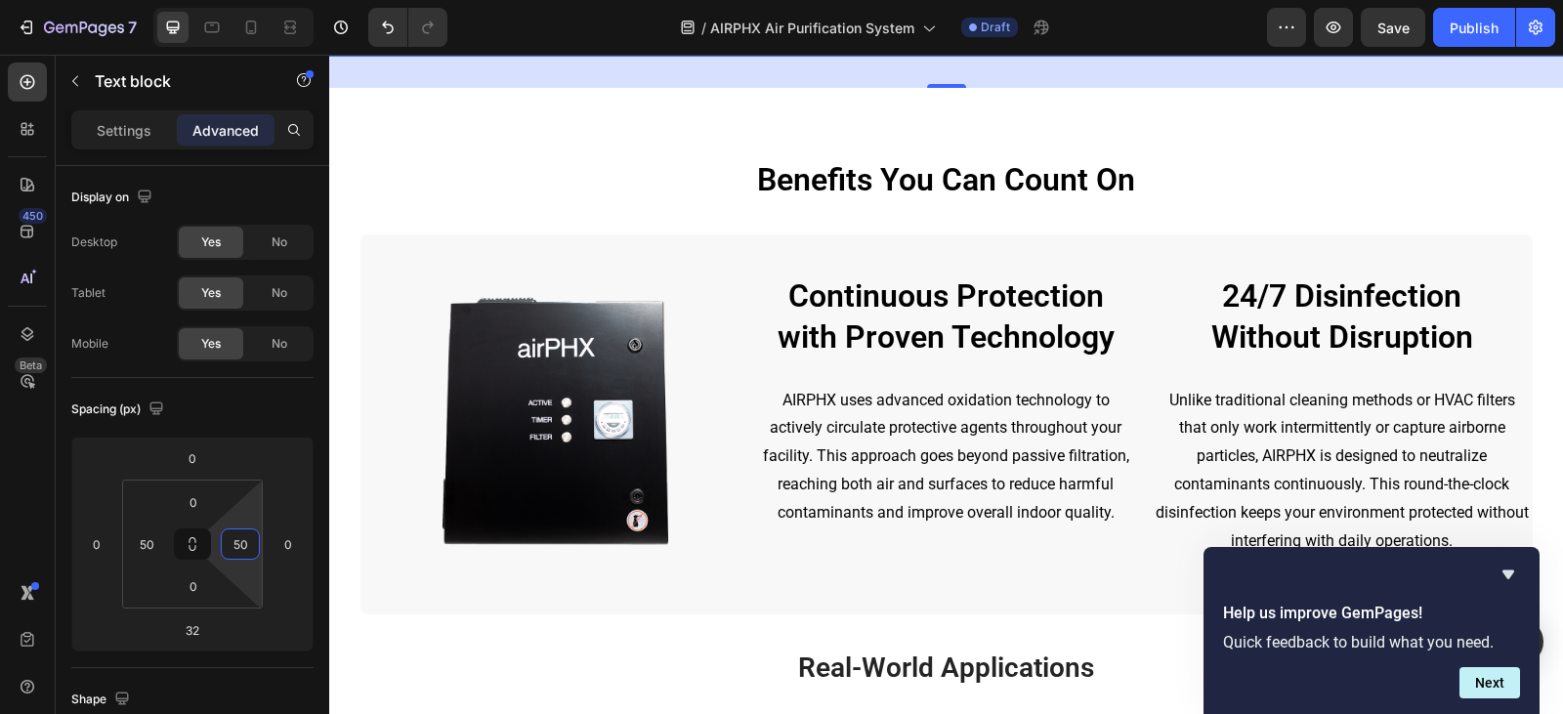
type input "50"
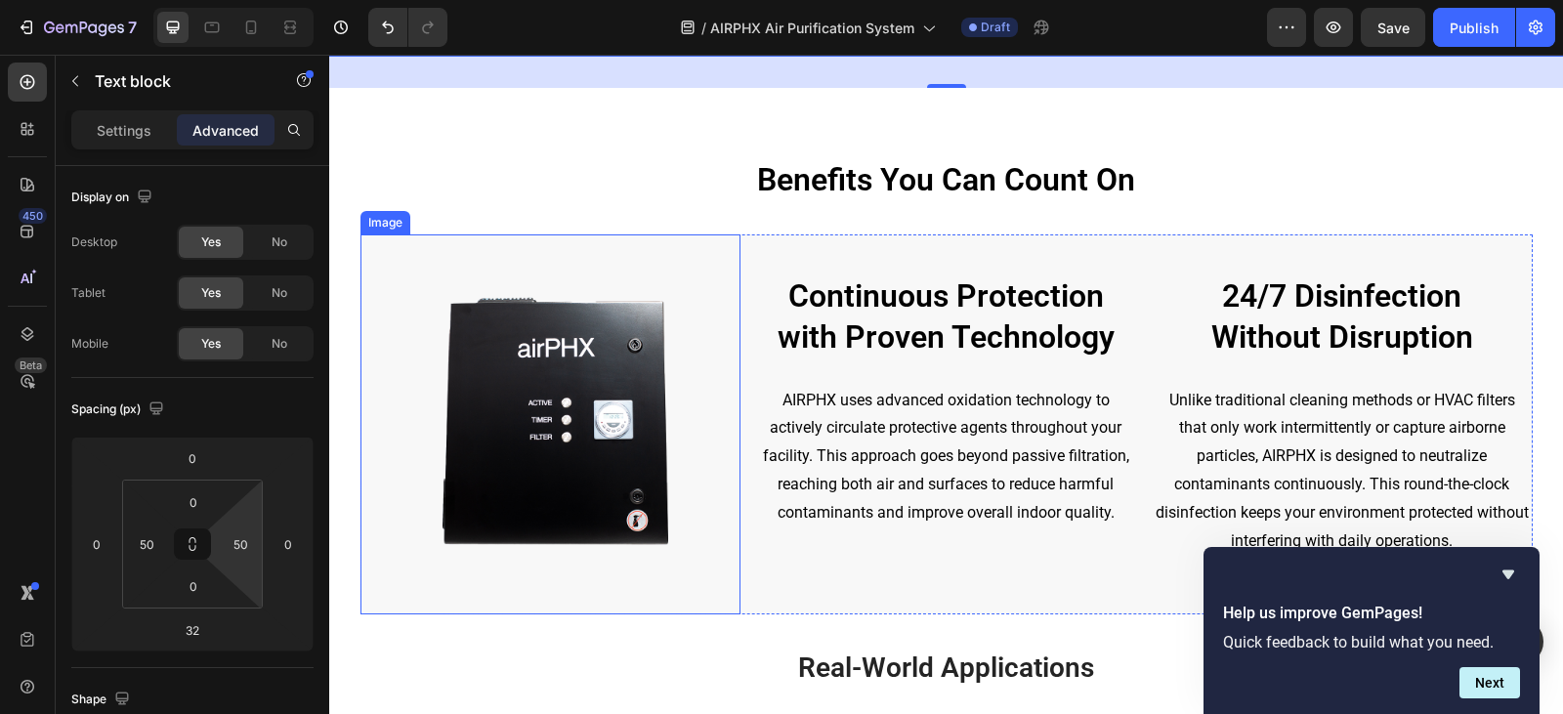
drag, startPoint x: 705, startPoint y: 483, endPoint x: 728, endPoint y: 495, distance: 25.3
click at [705, 483] on img at bounding box center [550, 424] width 380 height 380
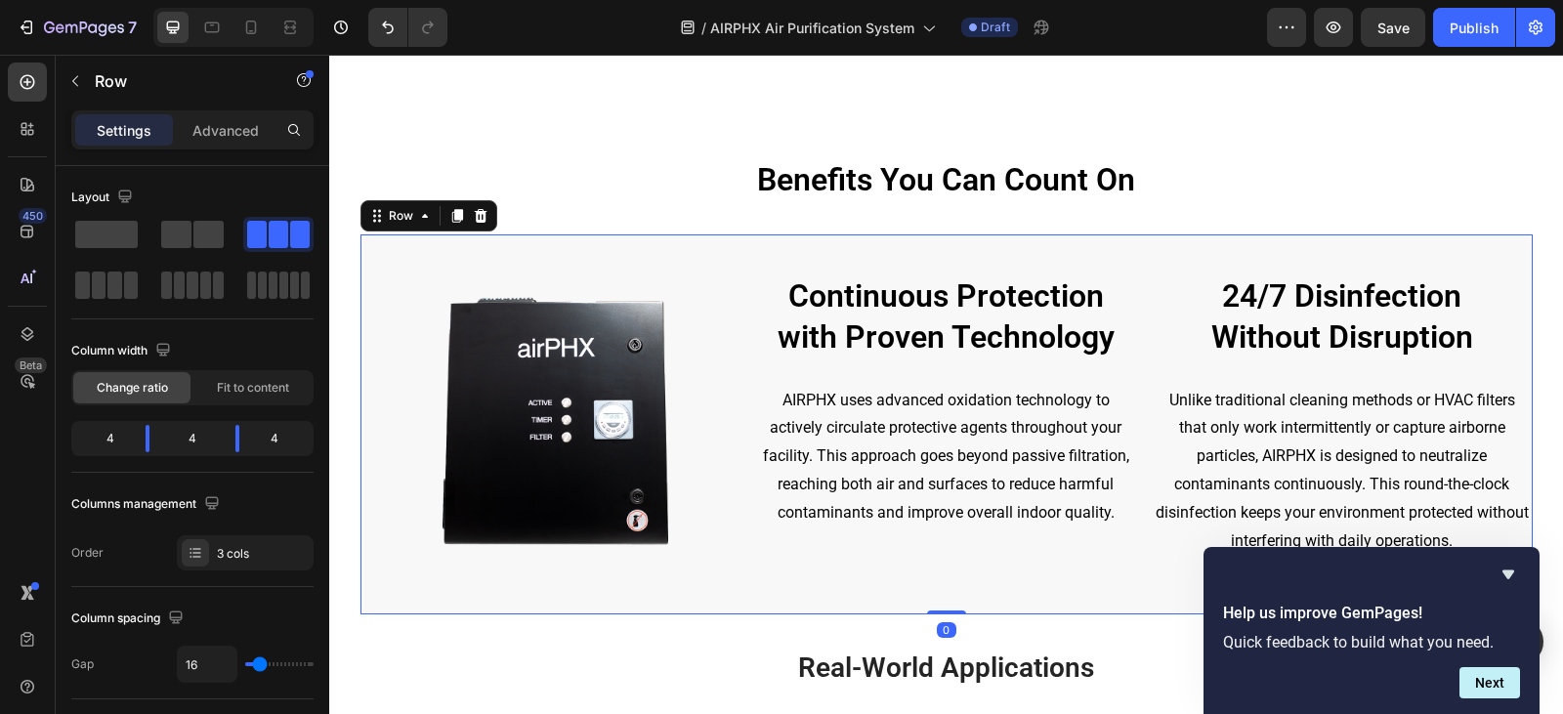
click at [758, 533] on div "Continuous Protection with Proven Technology Heading AIRPHX uses advanced oxida…" at bounding box center [946, 424] width 380 height 380
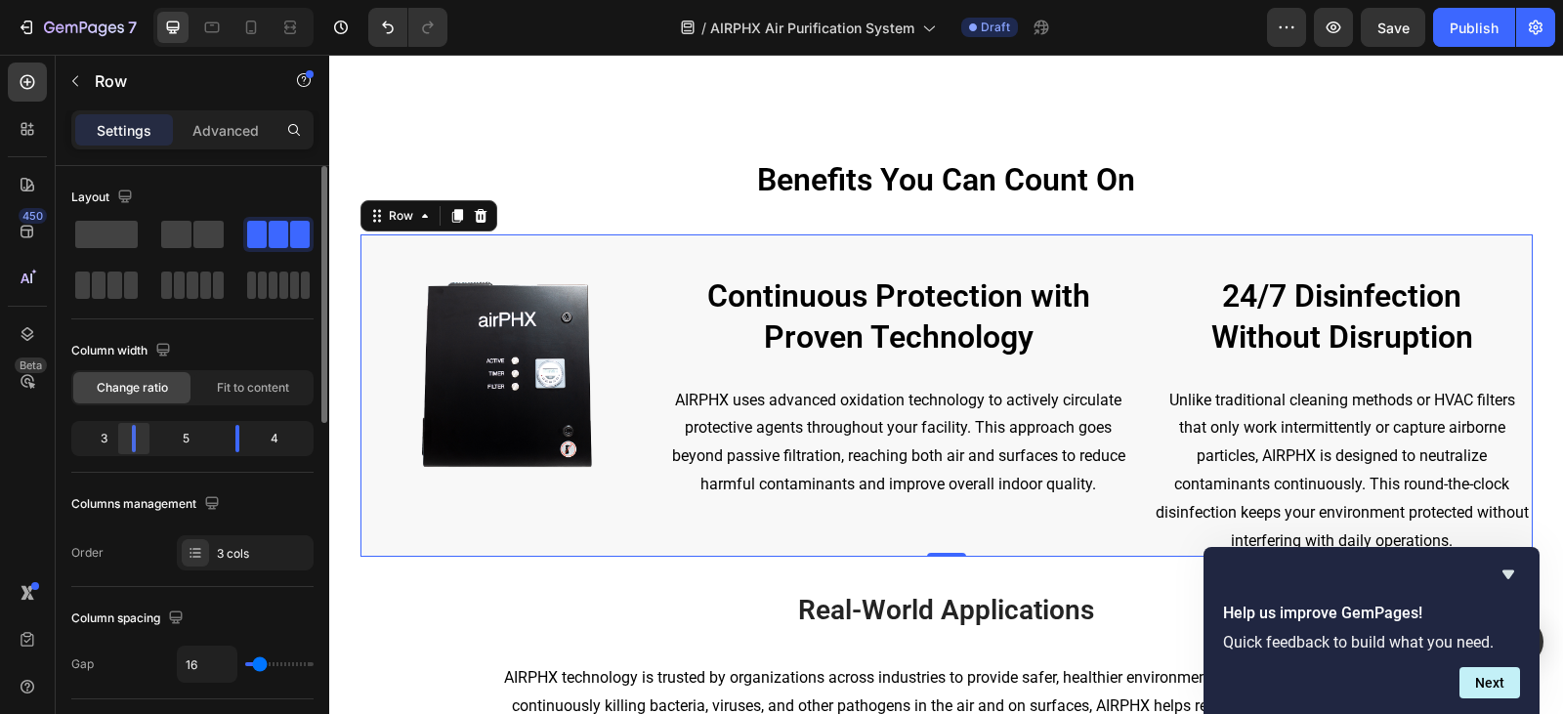
drag, startPoint x: 152, startPoint y: 443, endPoint x: 142, endPoint y: 445, distance: 10.9
click at [142, 445] on div at bounding box center [133, 438] width 35 height 27
click at [235, 440] on div at bounding box center [237, 438] width 35 height 27
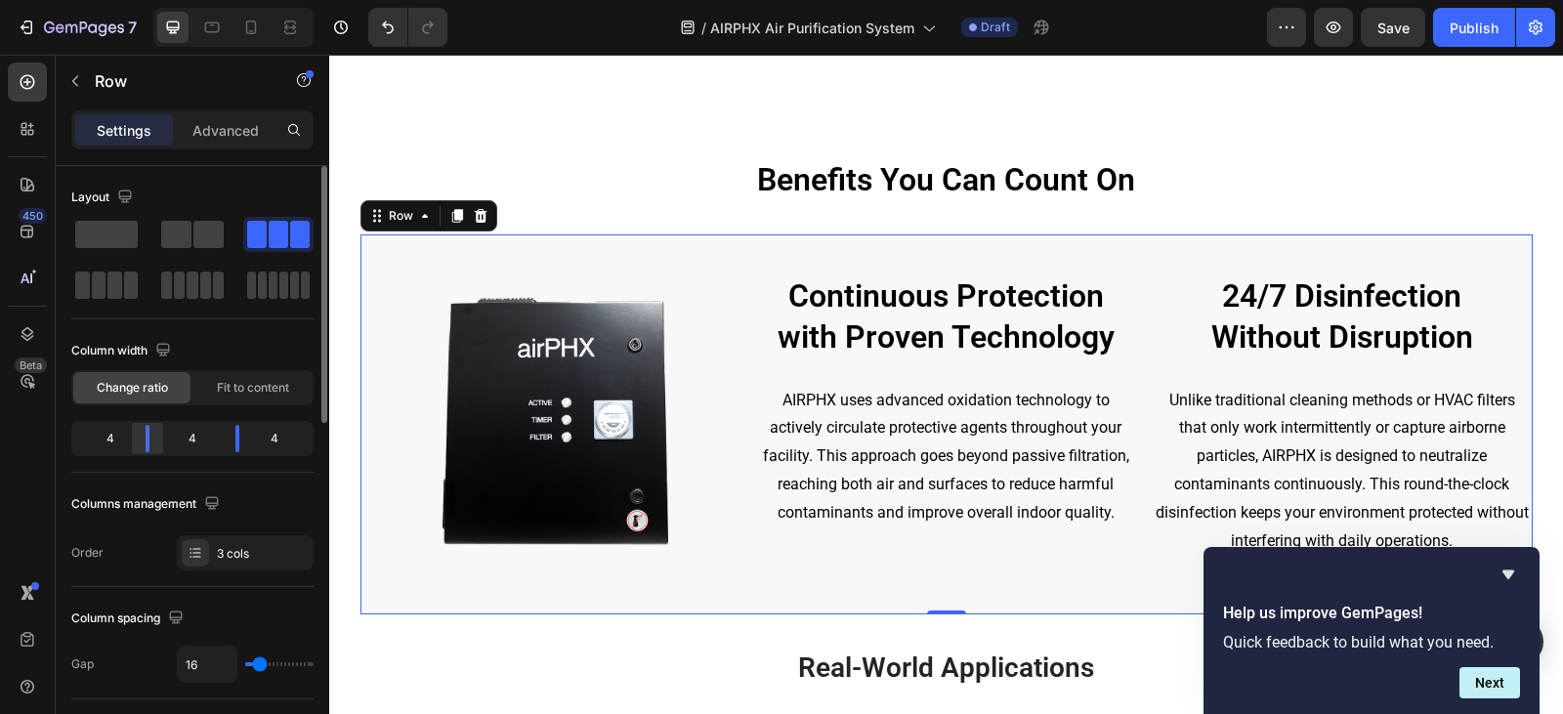
click at [150, 434] on div at bounding box center [147, 438] width 35 height 27
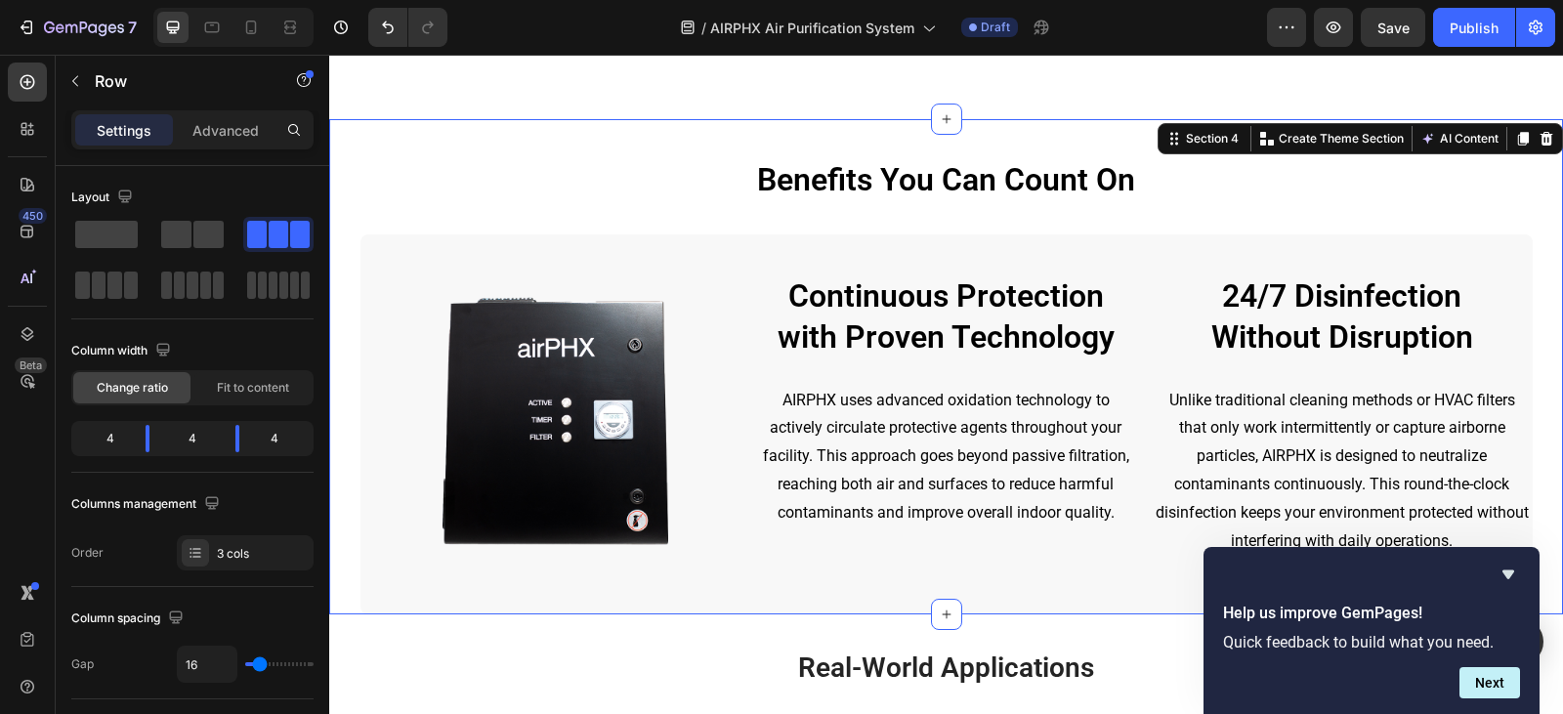
click at [694, 211] on div "Benefits You Can Count On Heading Row Image Continuous Protection with Proven T…" at bounding box center [946, 386] width 1204 height 456
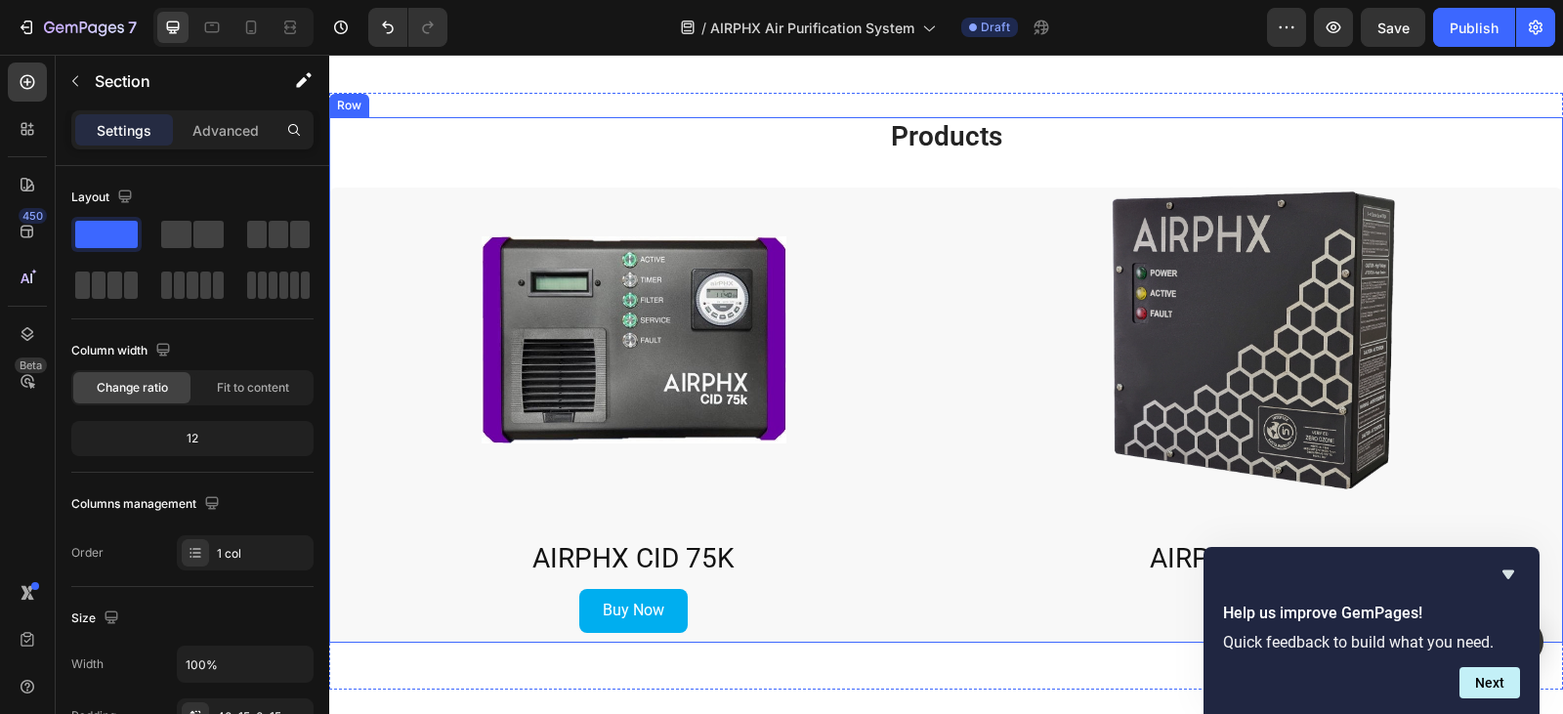
scroll to position [3365, 0]
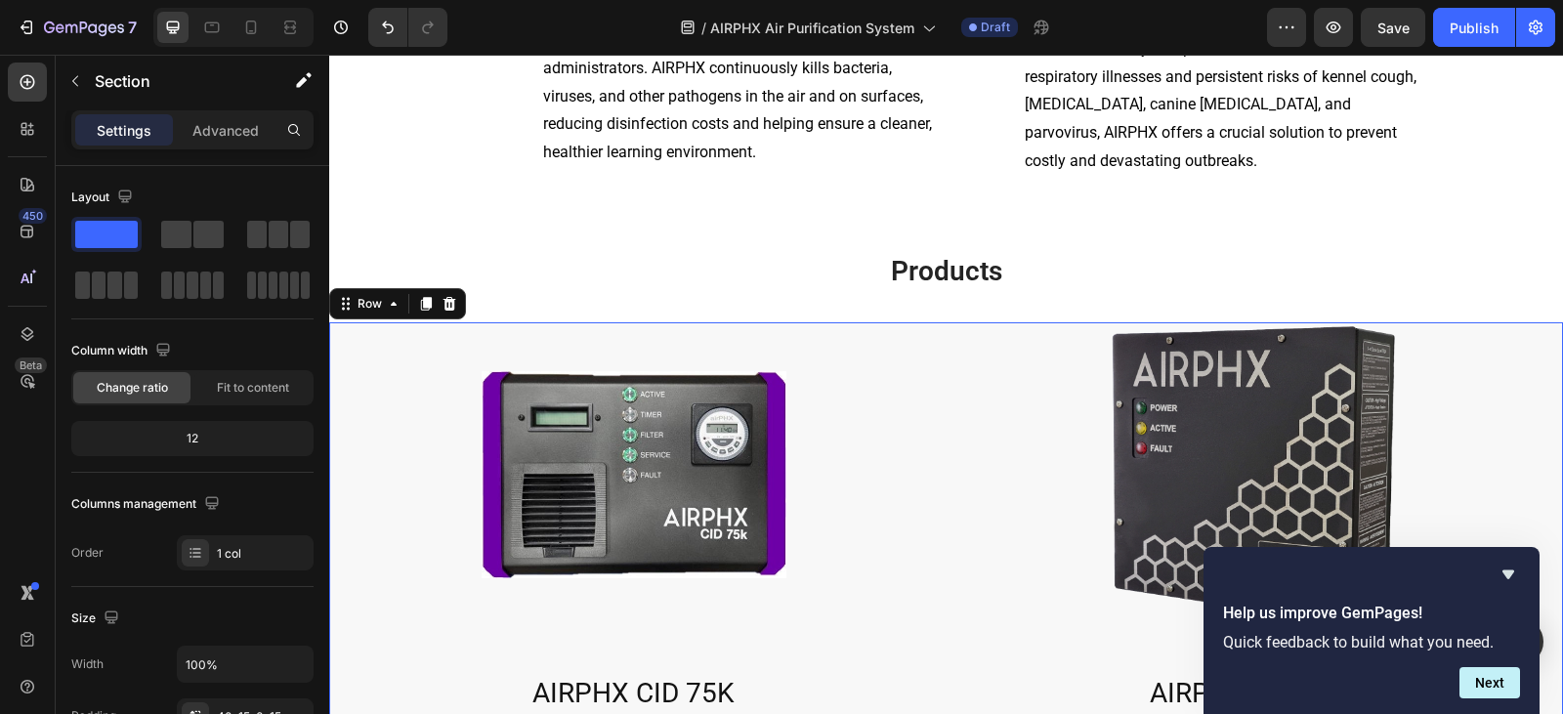
click at [912, 359] on div "Product Images AIRPHX CID 75K Product Title Product Buy Now Button" at bounding box center [633, 544] width 609 height 445
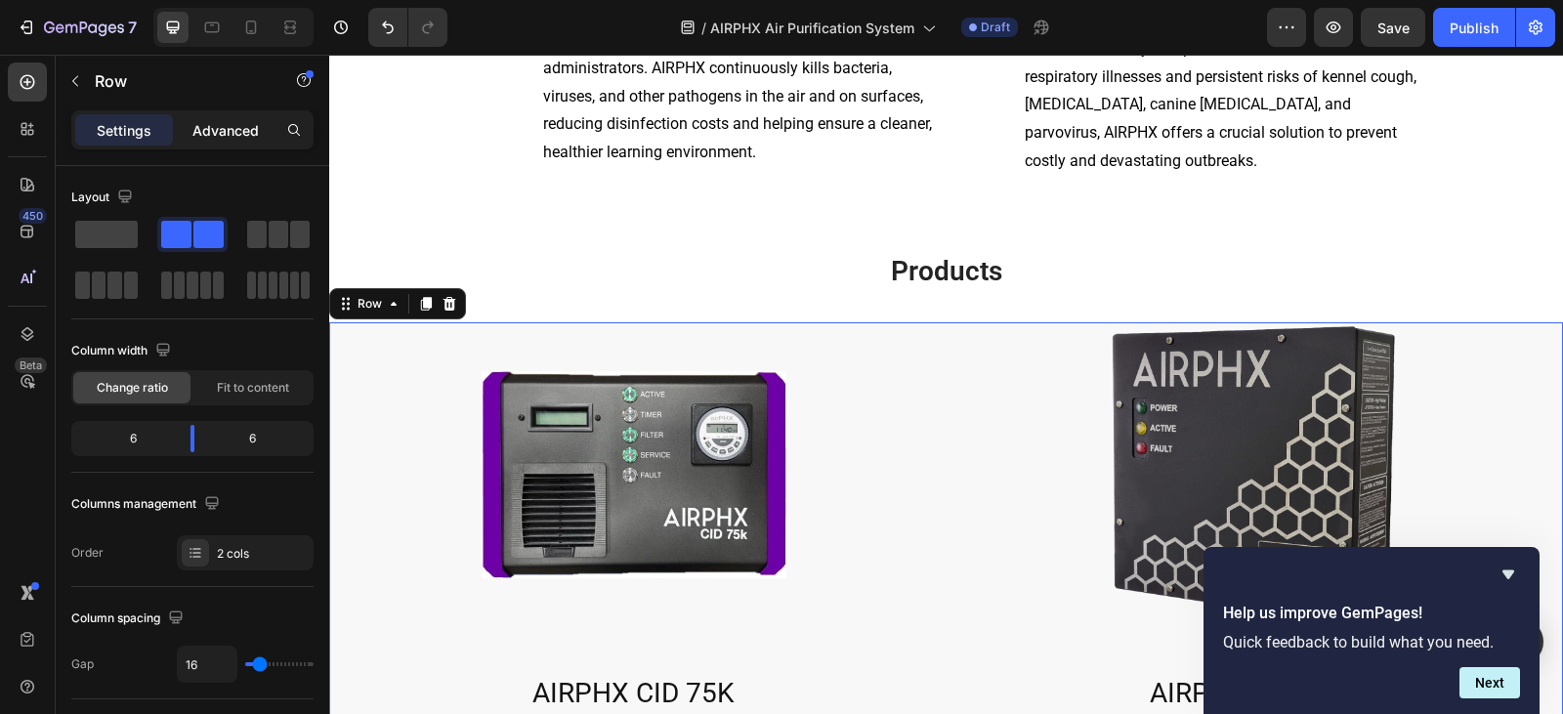
click at [227, 135] on p "Advanced" at bounding box center [225, 130] width 66 height 21
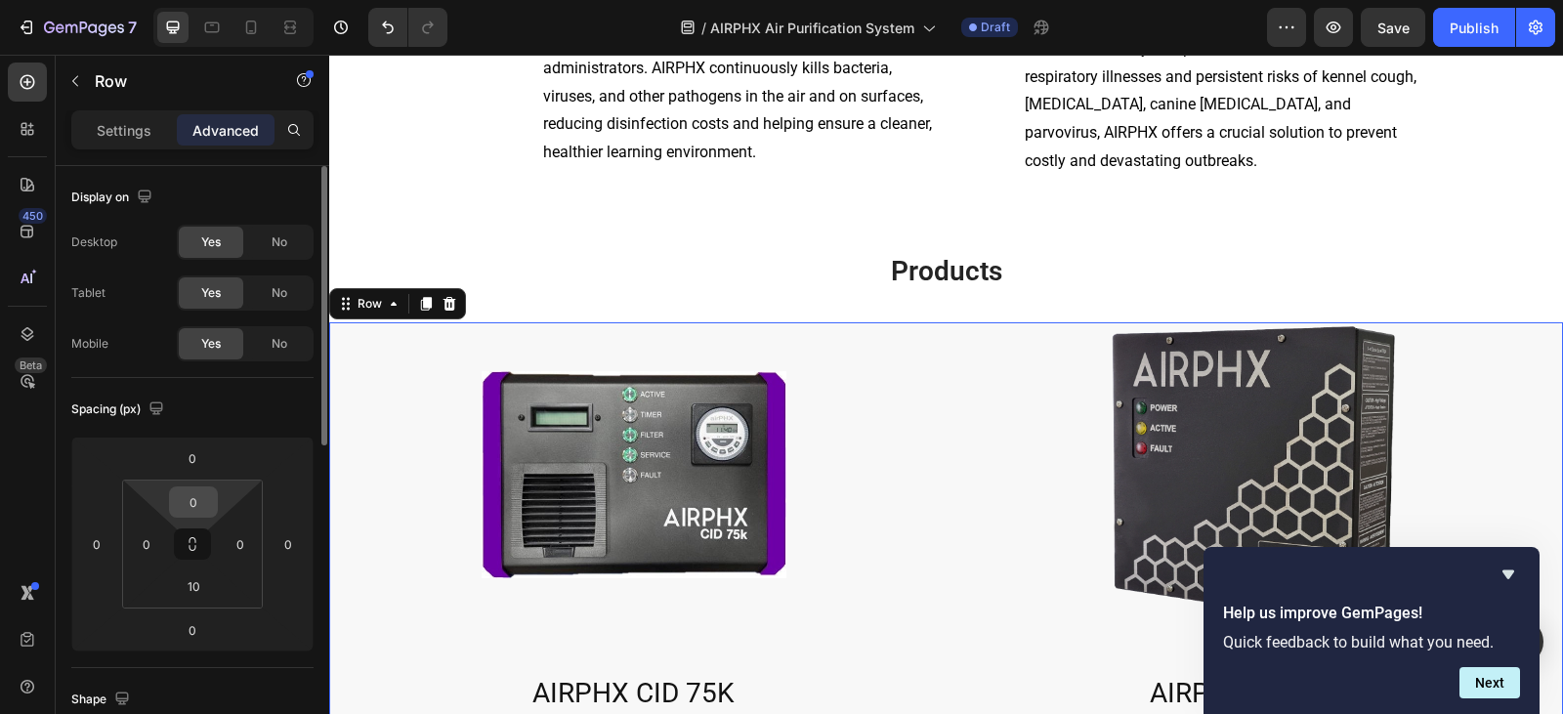
click at [202, 489] on input "0" at bounding box center [193, 501] width 39 height 29
type input "10"
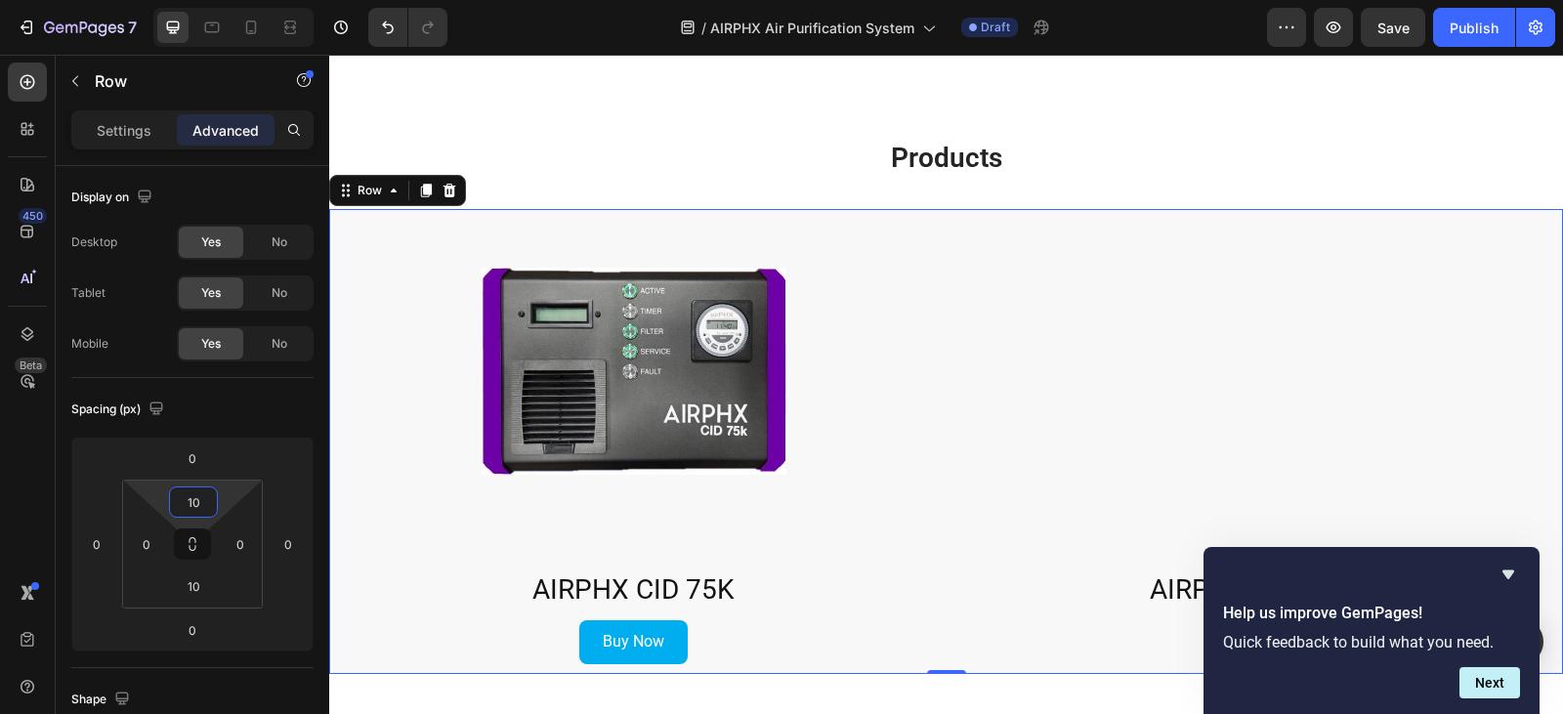
scroll to position [3658, 0]
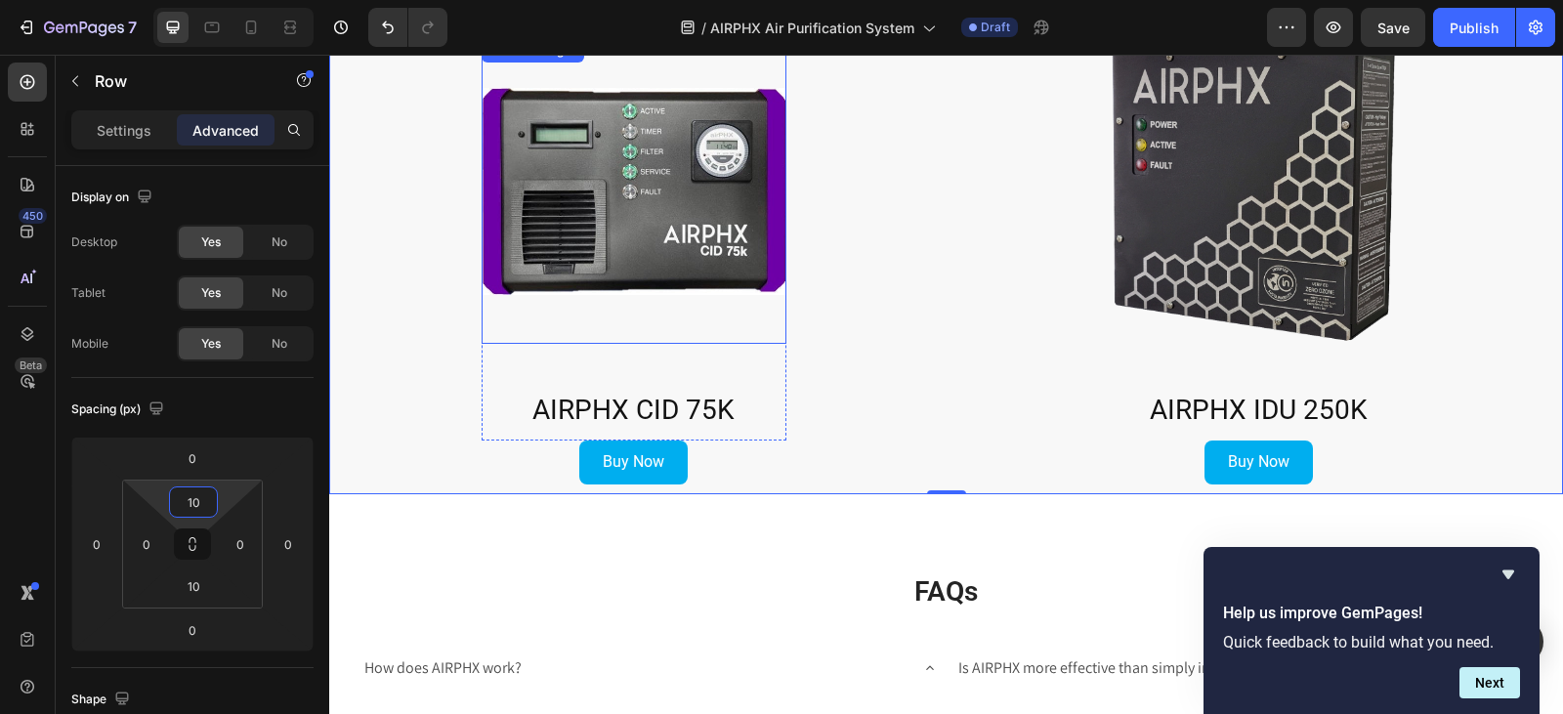
click at [721, 272] on img at bounding box center [633, 191] width 305 height 305
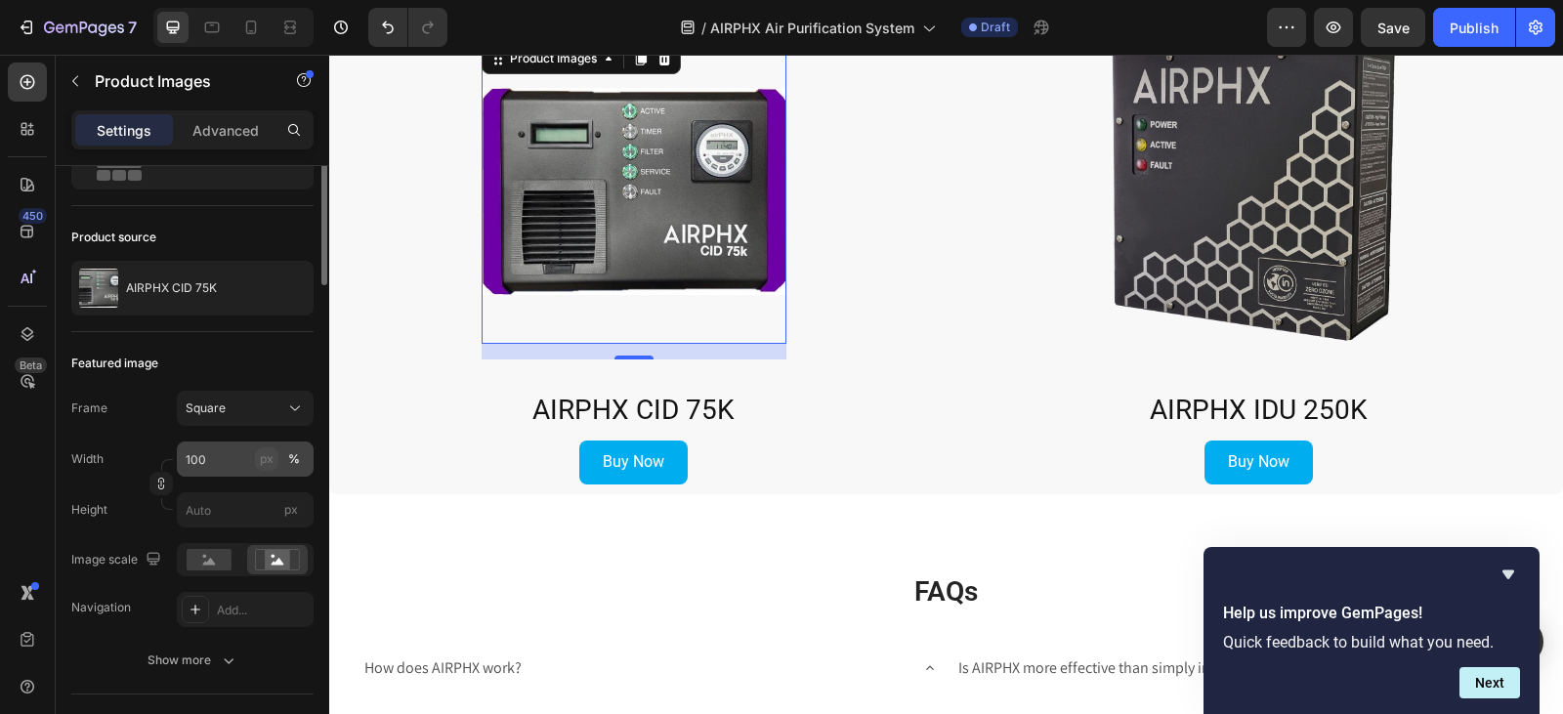
scroll to position [0, 0]
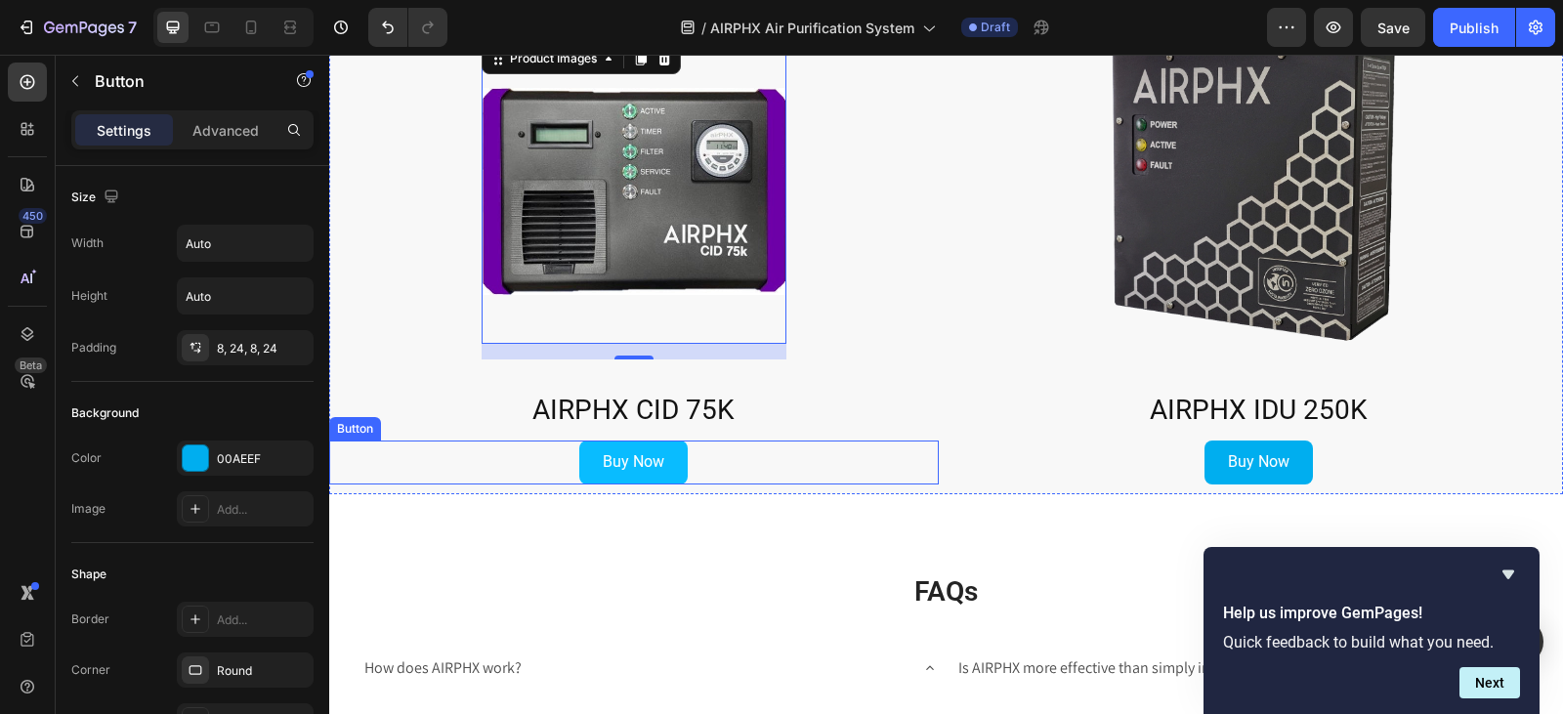
click at [631, 476] on link "Buy Now" at bounding box center [633, 462] width 108 height 44
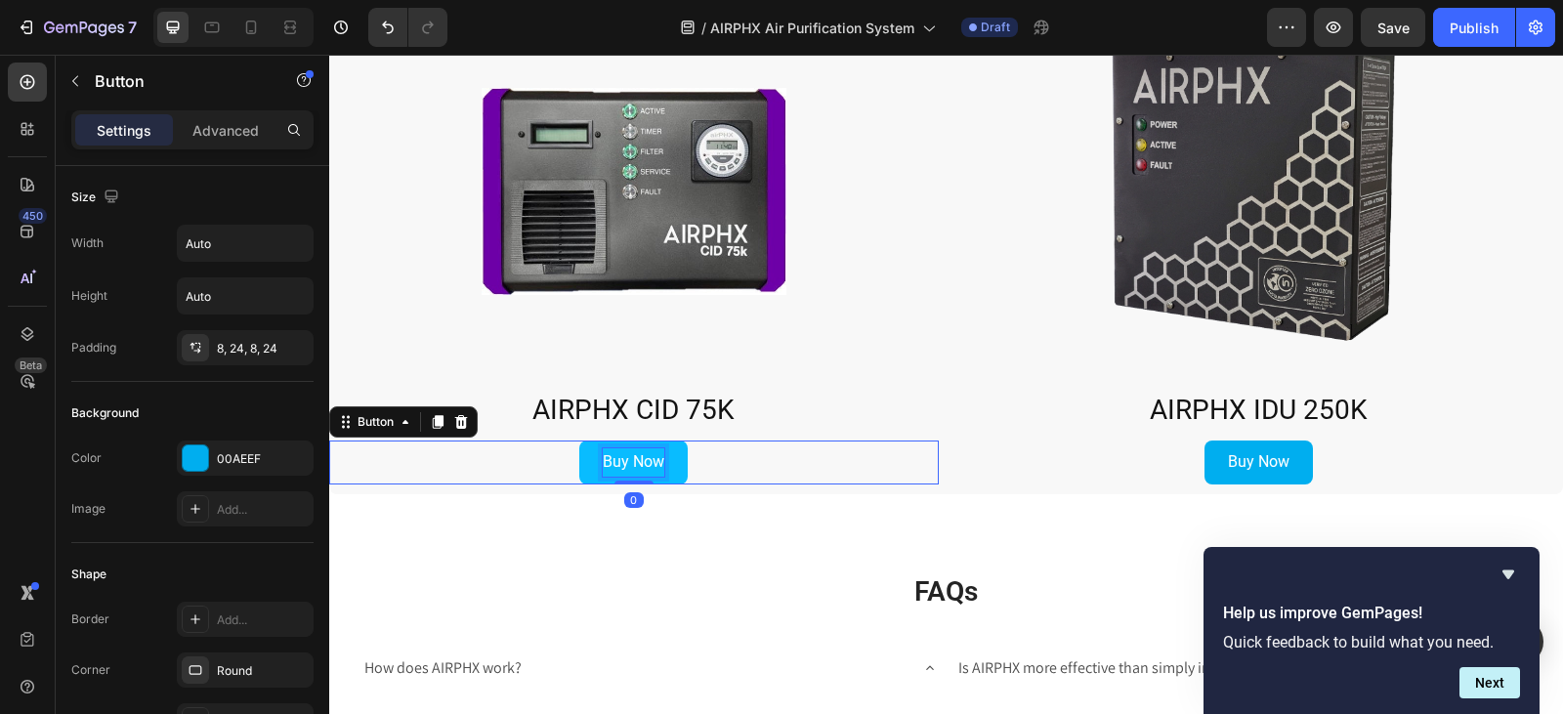
click at [632, 471] on p "Buy Now" at bounding box center [634, 462] width 62 height 28
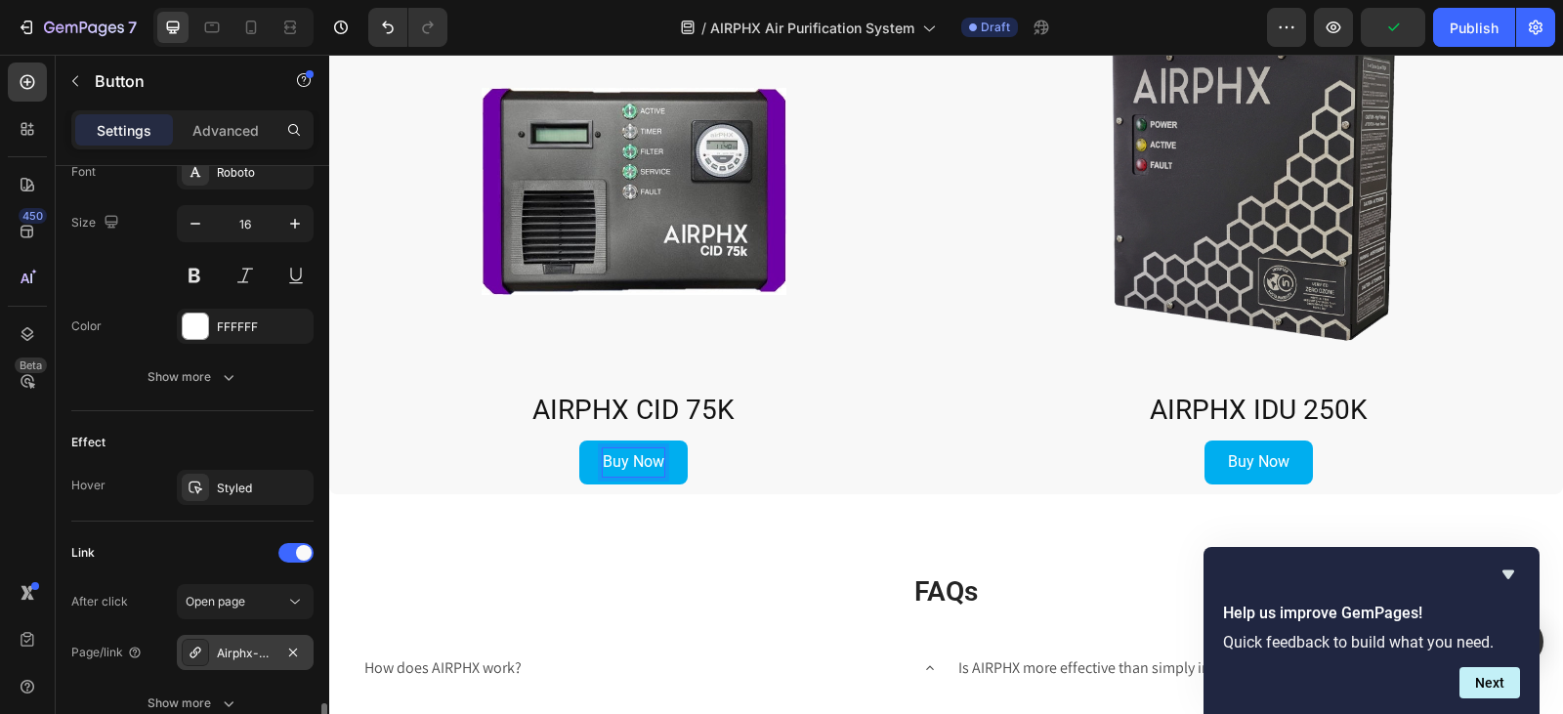
scroll to position [949, 0]
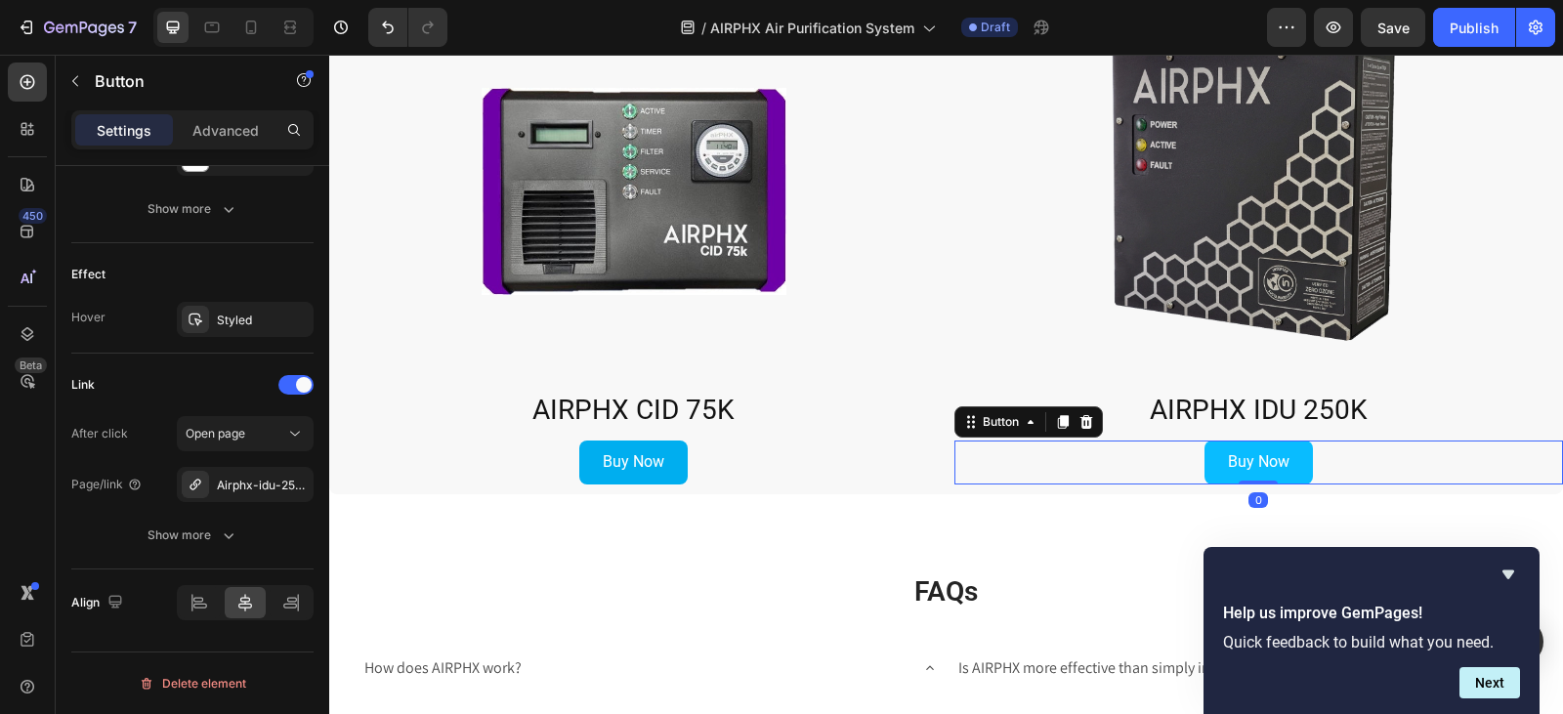
click at [1209, 463] on link "Buy Now" at bounding box center [1258, 462] width 108 height 44
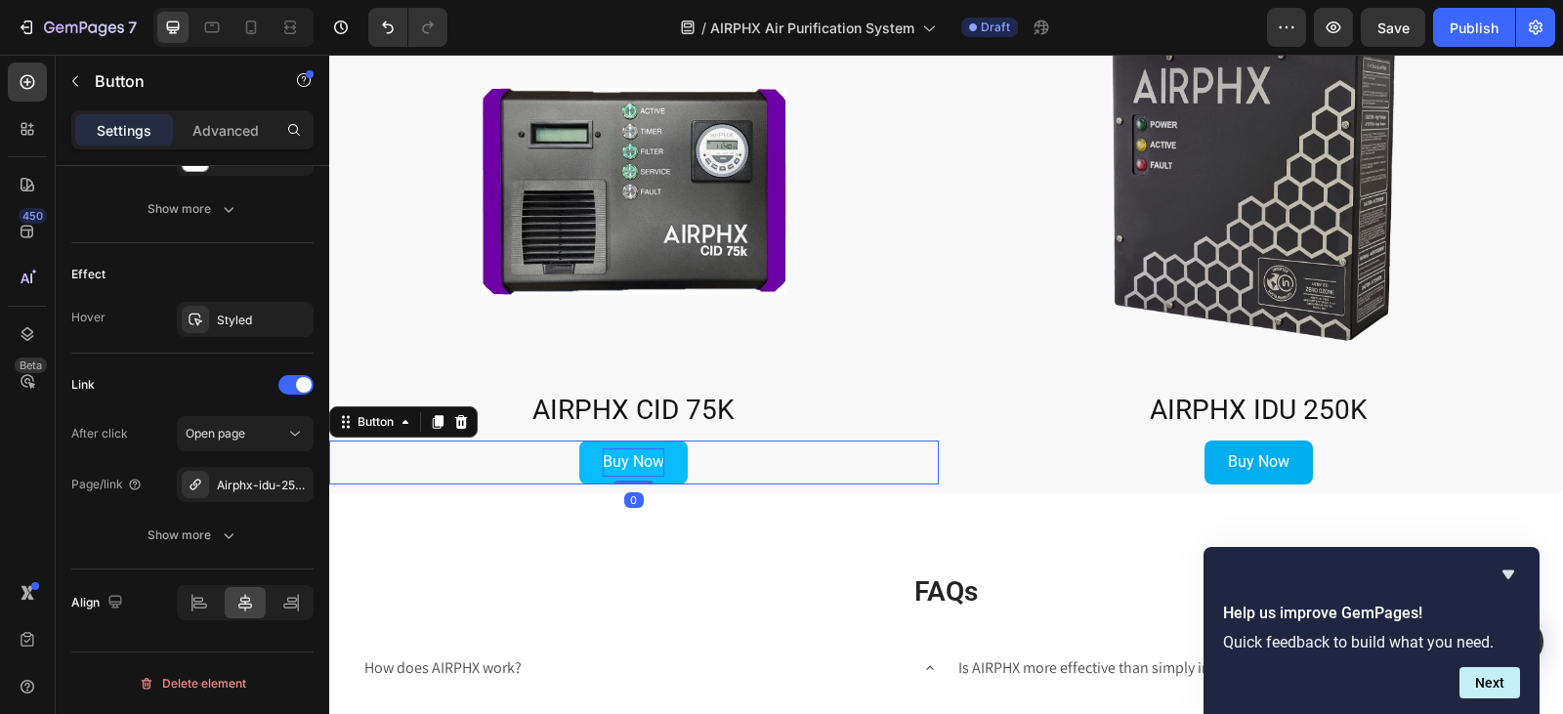
click at [632, 471] on p "Buy Now" at bounding box center [634, 462] width 62 height 28
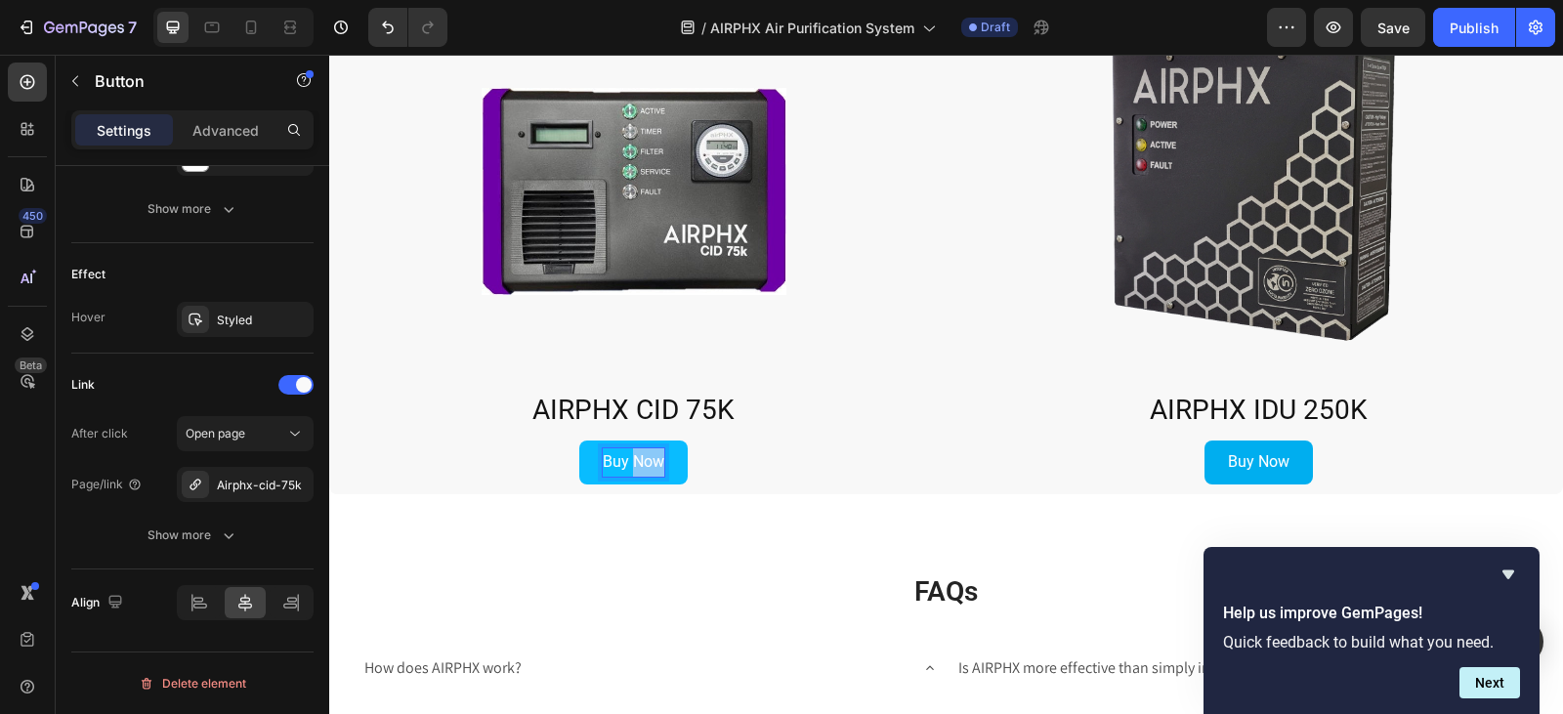
click at [632, 452] on p "Buy Now" at bounding box center [634, 462] width 62 height 28
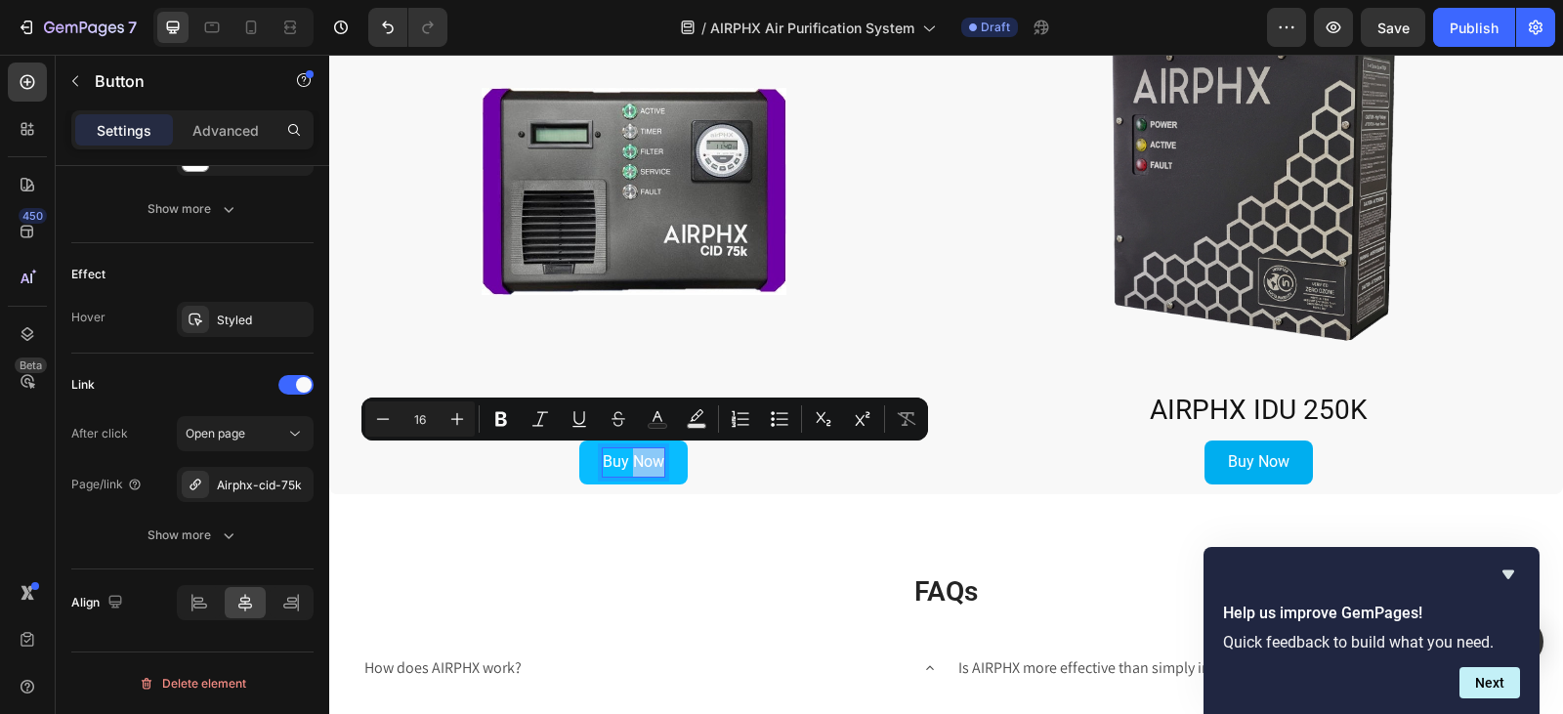
click at [632, 452] on p "Buy Now" at bounding box center [634, 462] width 62 height 28
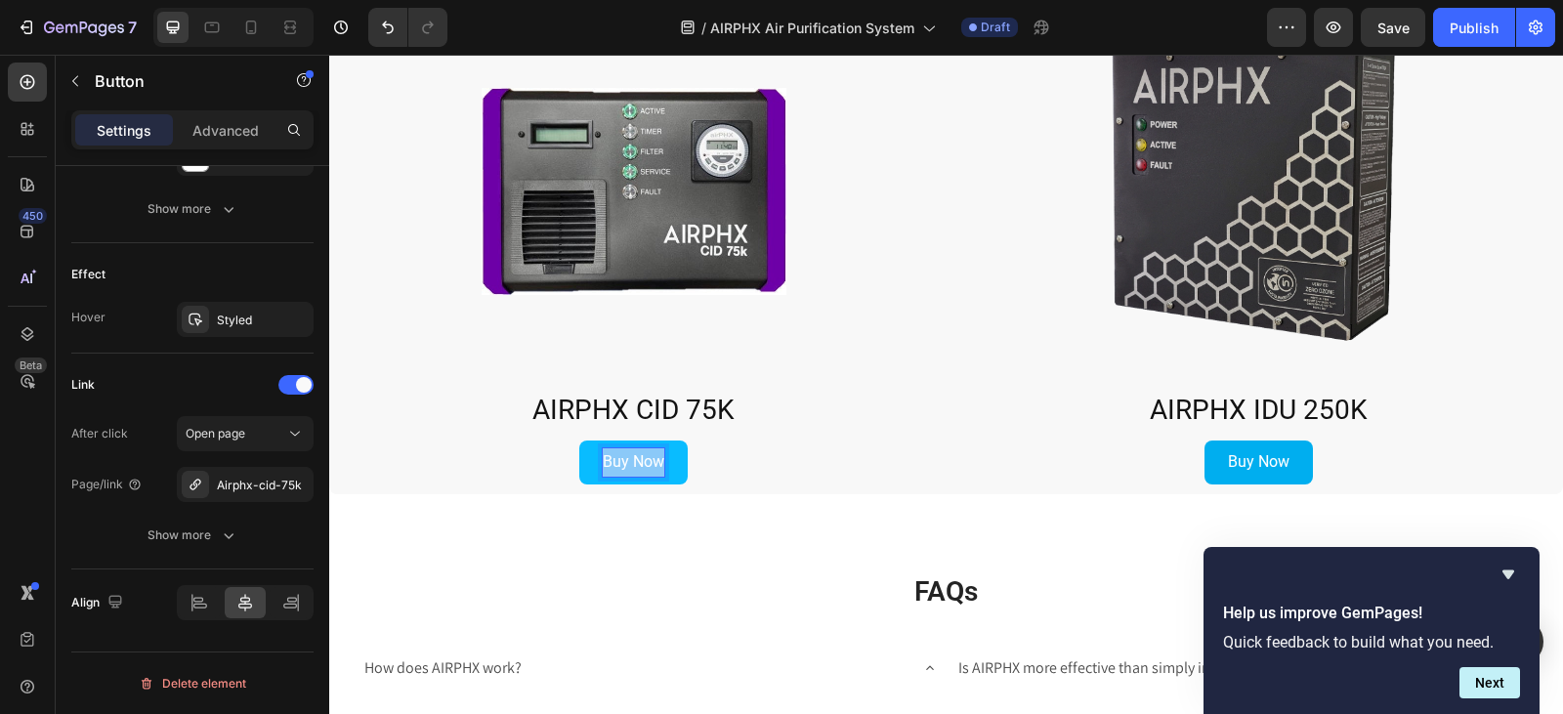
click at [632, 452] on p "Buy Now" at bounding box center [634, 462] width 62 height 28
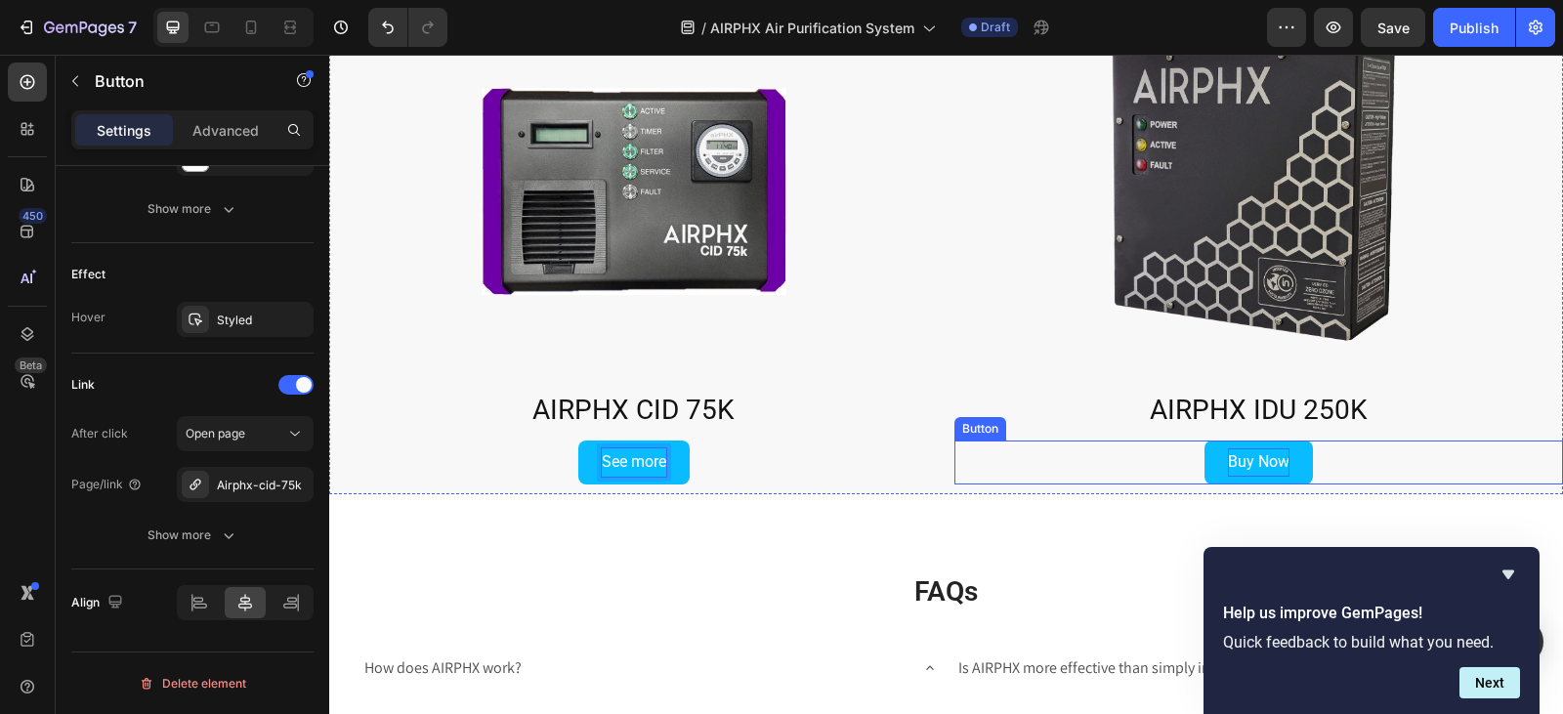
click at [1269, 457] on p "Buy Now" at bounding box center [1259, 462] width 62 height 28
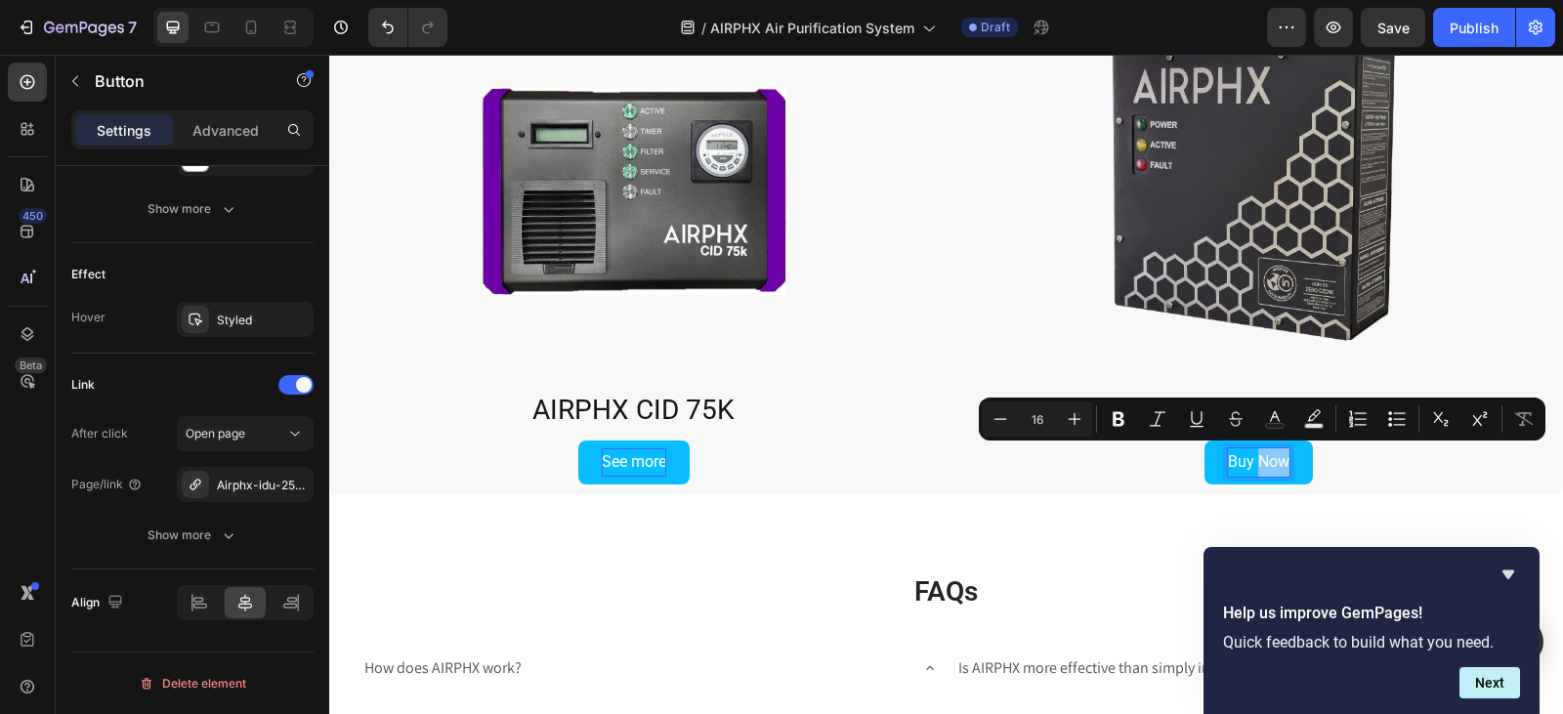
click at [1269, 457] on p "Buy Now" at bounding box center [1259, 462] width 62 height 28
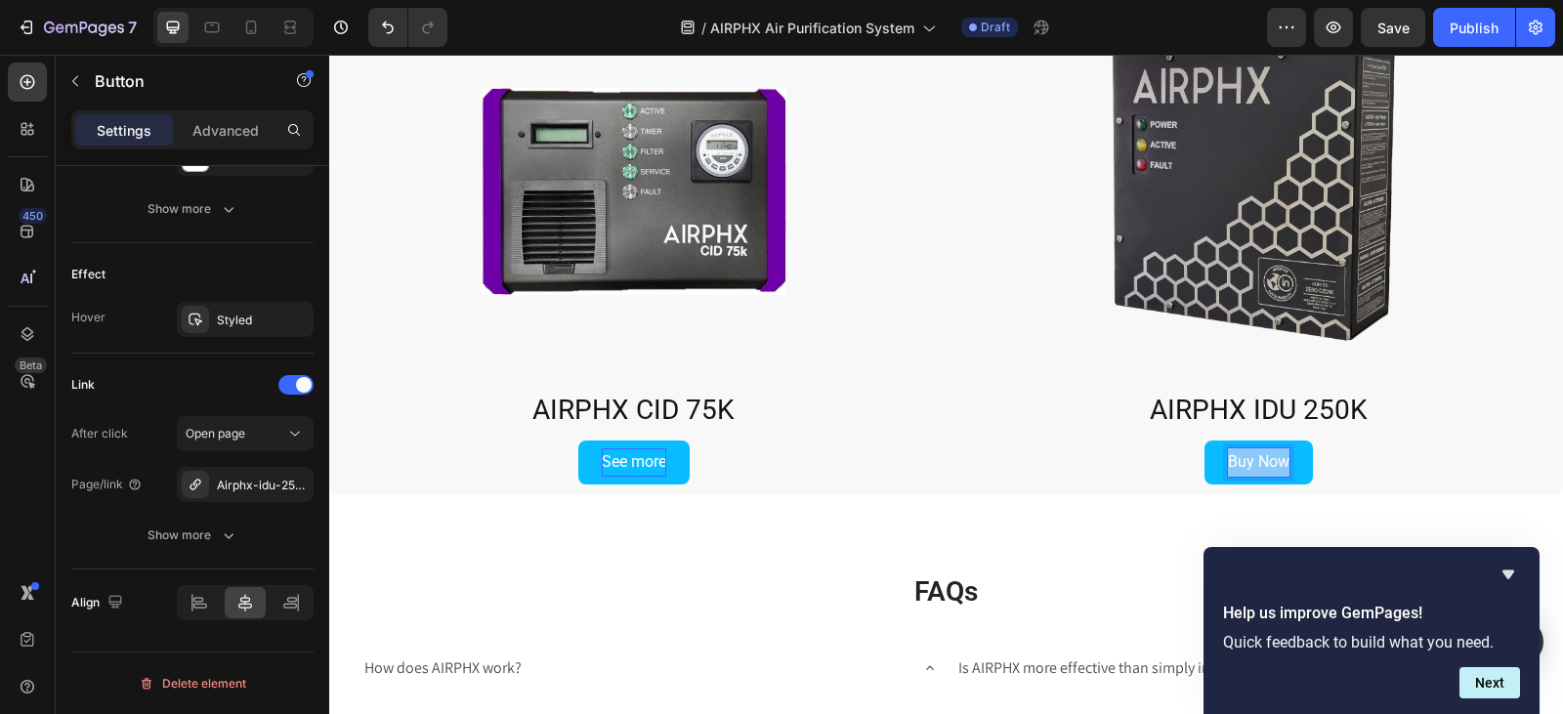
click at [1269, 457] on p "Buy Now" at bounding box center [1259, 462] width 62 height 28
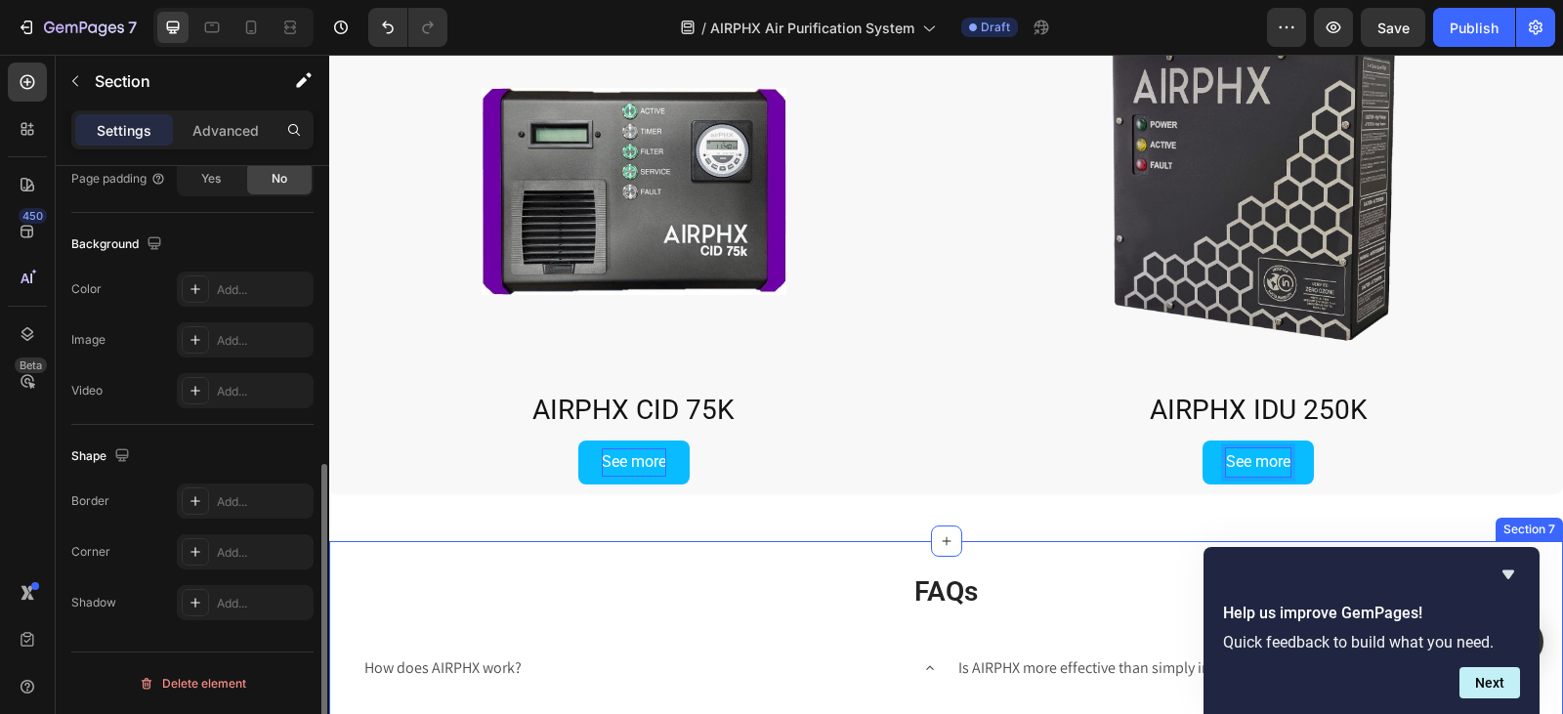
scroll to position [0, 0]
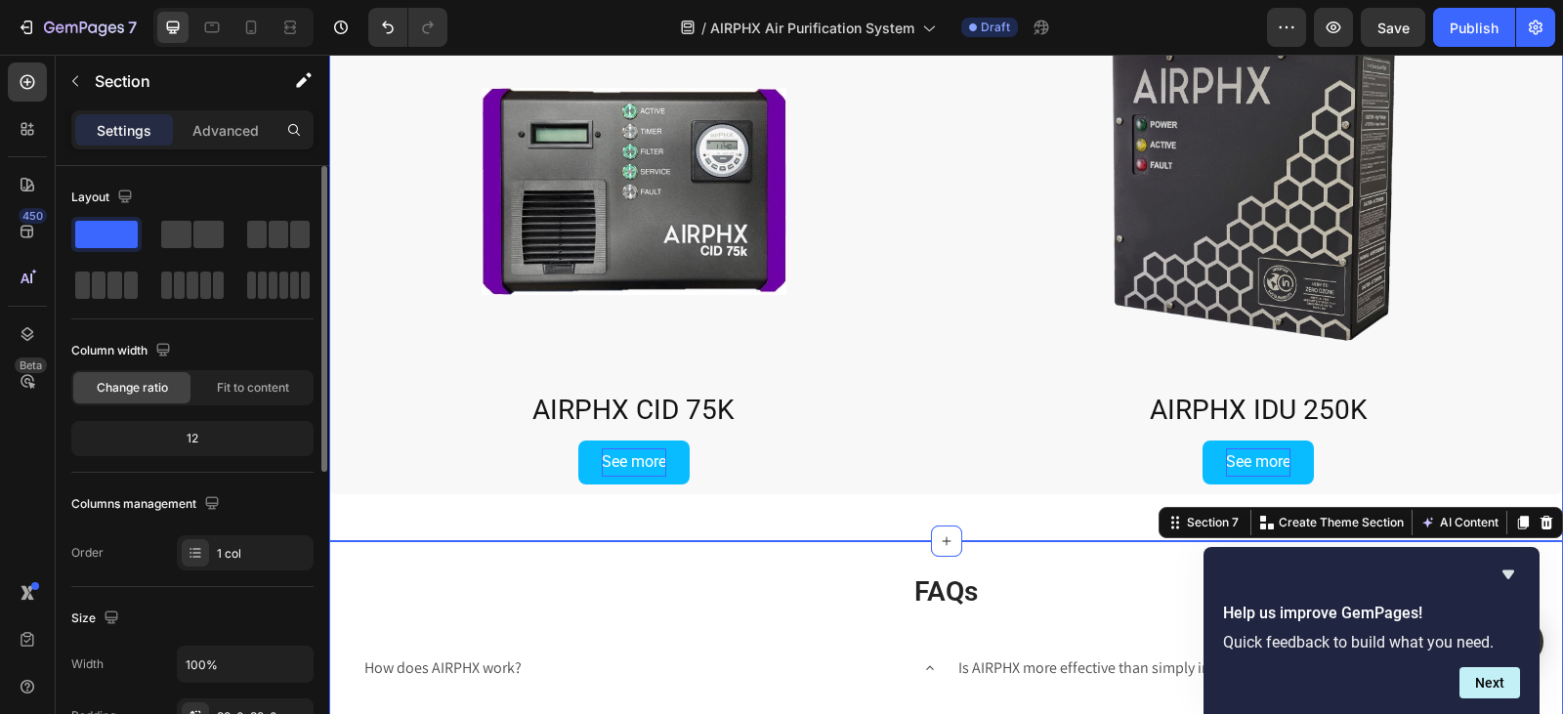
click at [1097, 513] on div "Products Heading Product Images AIRPHX CID 75K Product Title Product See more B…" at bounding box center [946, 238] width 1234 height 606
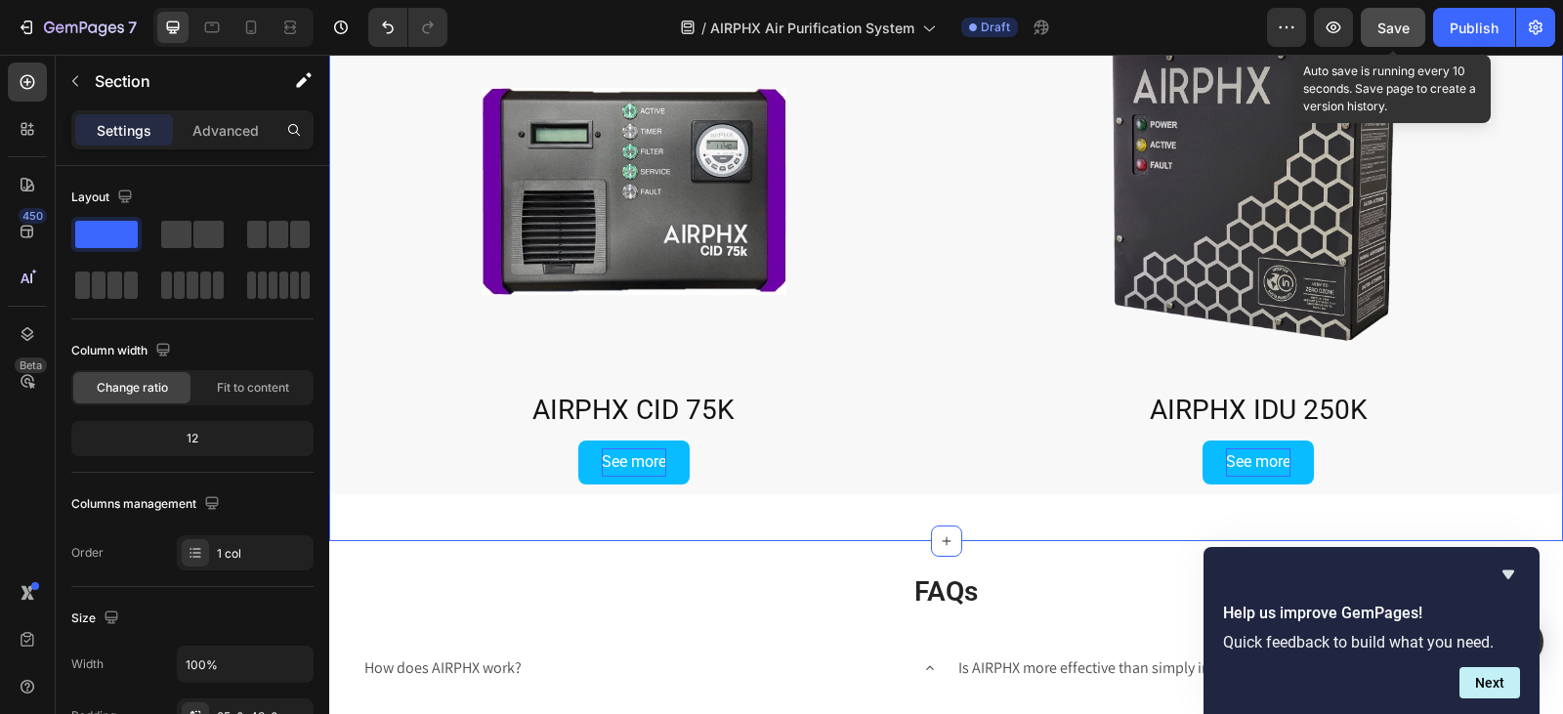
click at [1393, 13] on button "Save" at bounding box center [1392, 27] width 64 height 39
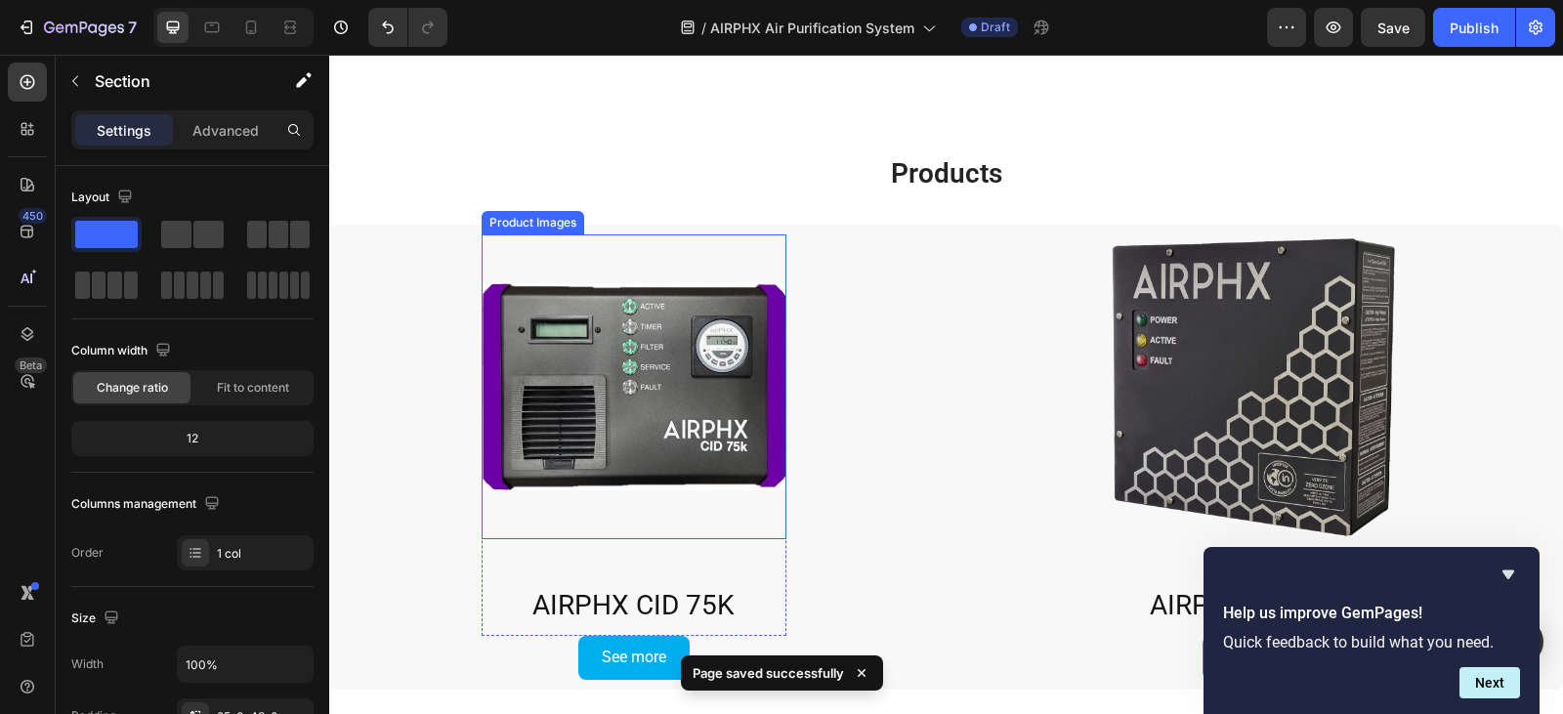
scroll to position [3755, 0]
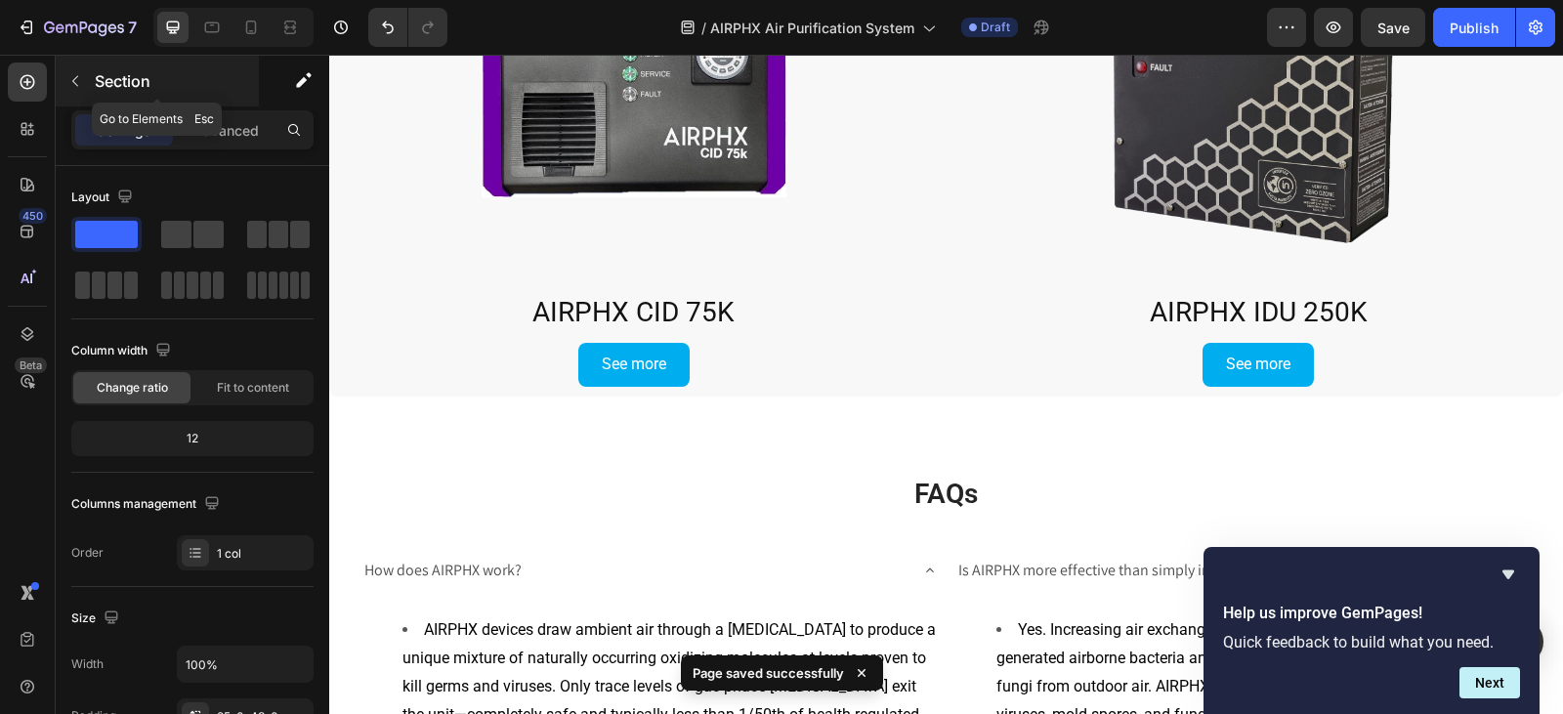
click at [82, 70] on button "button" at bounding box center [75, 80] width 31 height 31
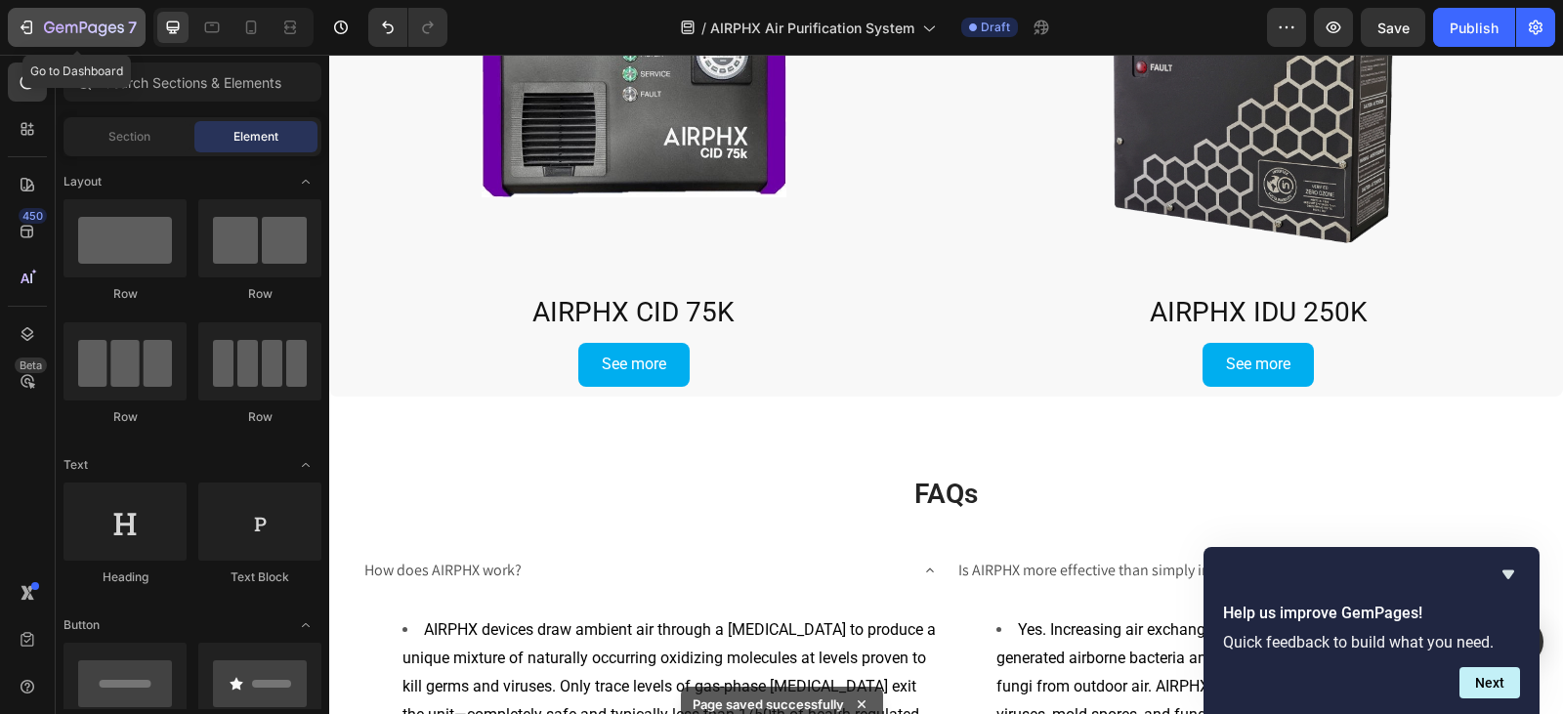
click at [59, 30] on icon "button" at bounding box center [84, 29] width 80 height 17
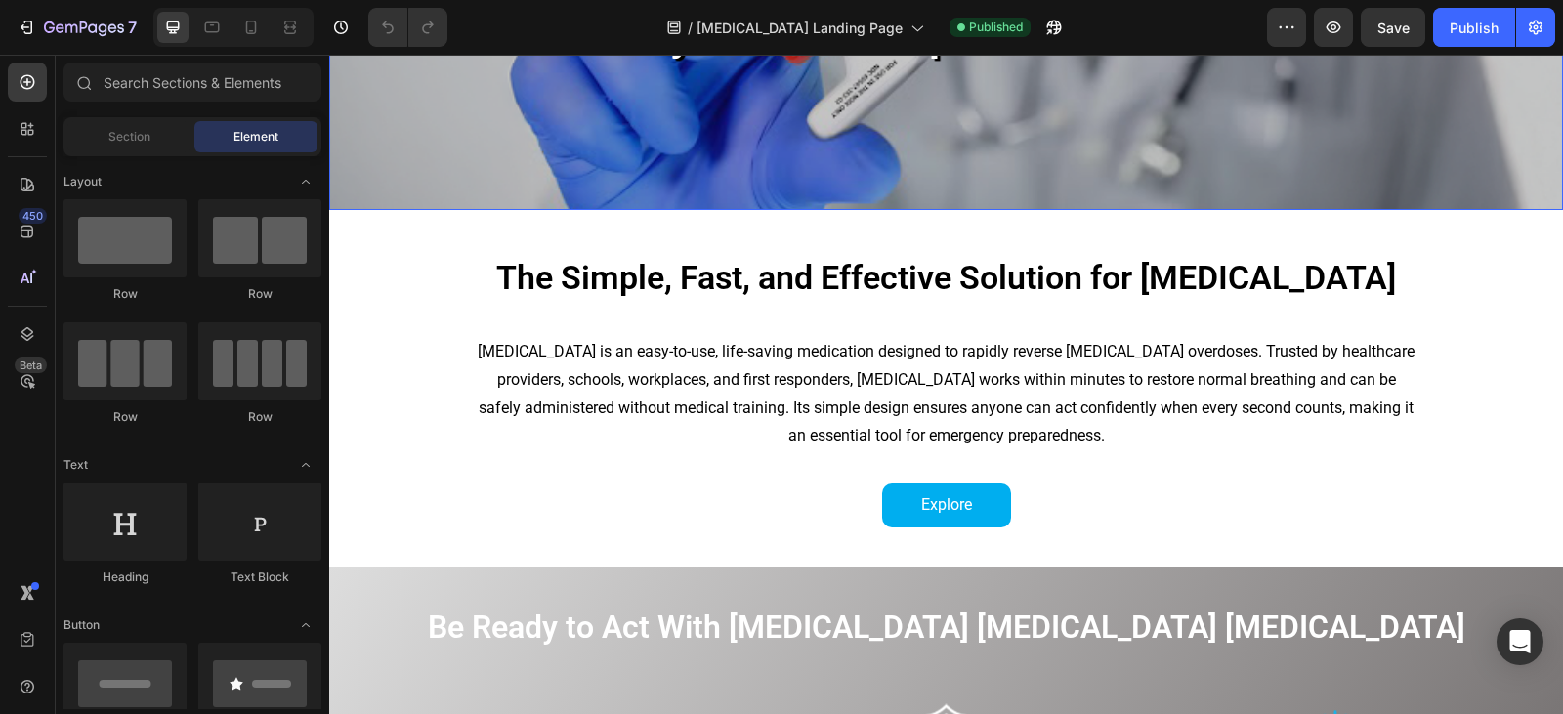
scroll to position [684, 0]
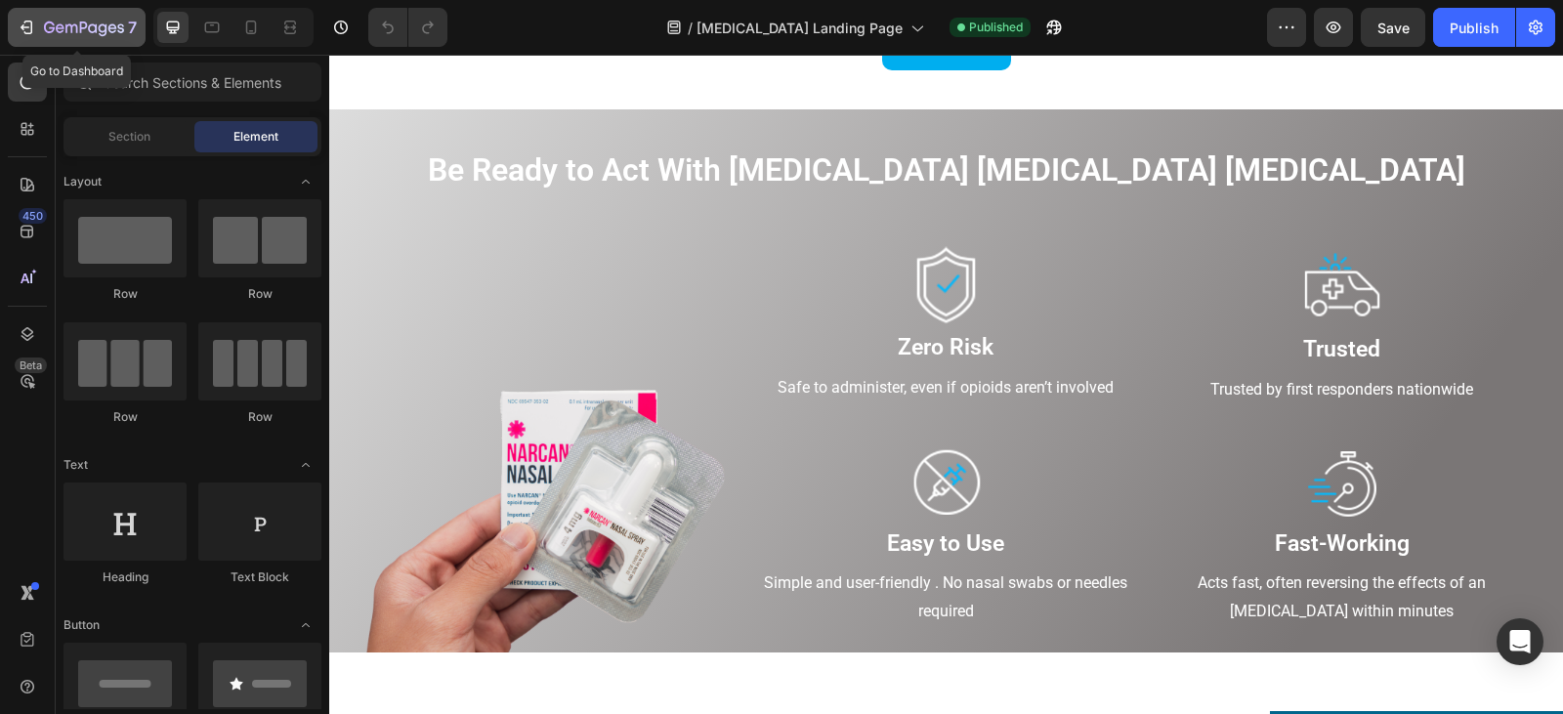
click at [53, 41] on button "7" at bounding box center [77, 27] width 138 height 39
